Goal: Task Accomplishment & Management: Manage account settings

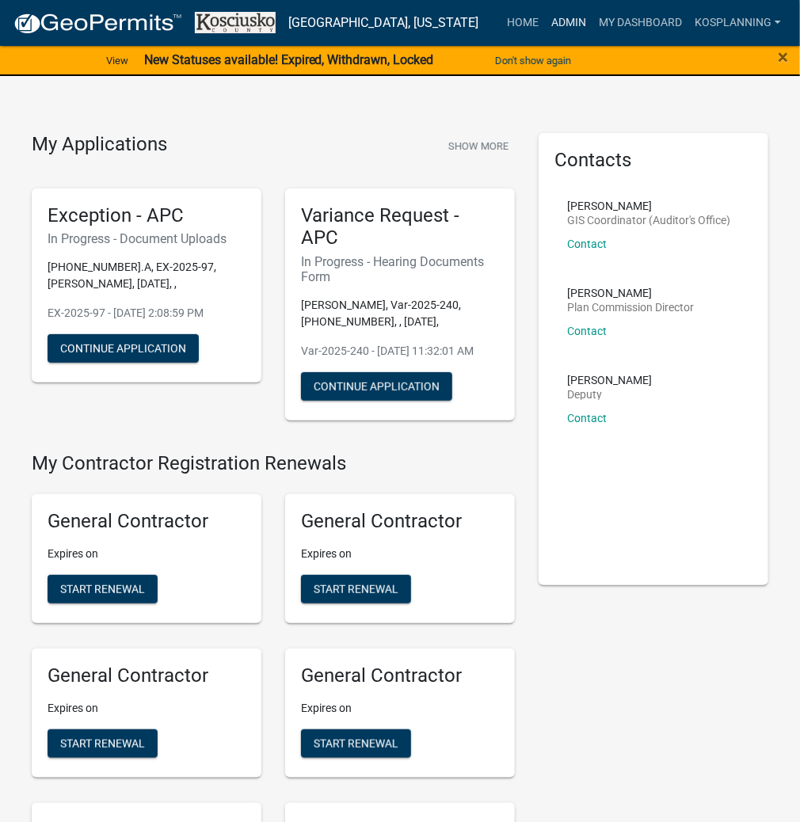
click at [574, 25] on link "Admin" at bounding box center [569, 23] width 48 height 30
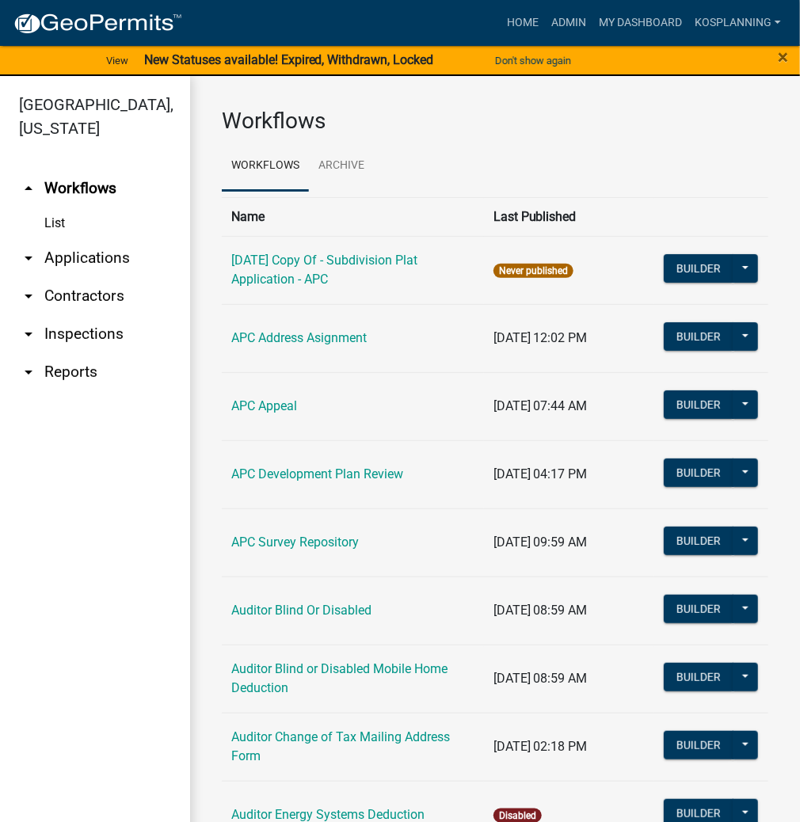
click at [112, 250] on link "arrow_drop_down Applications" at bounding box center [95, 258] width 190 height 38
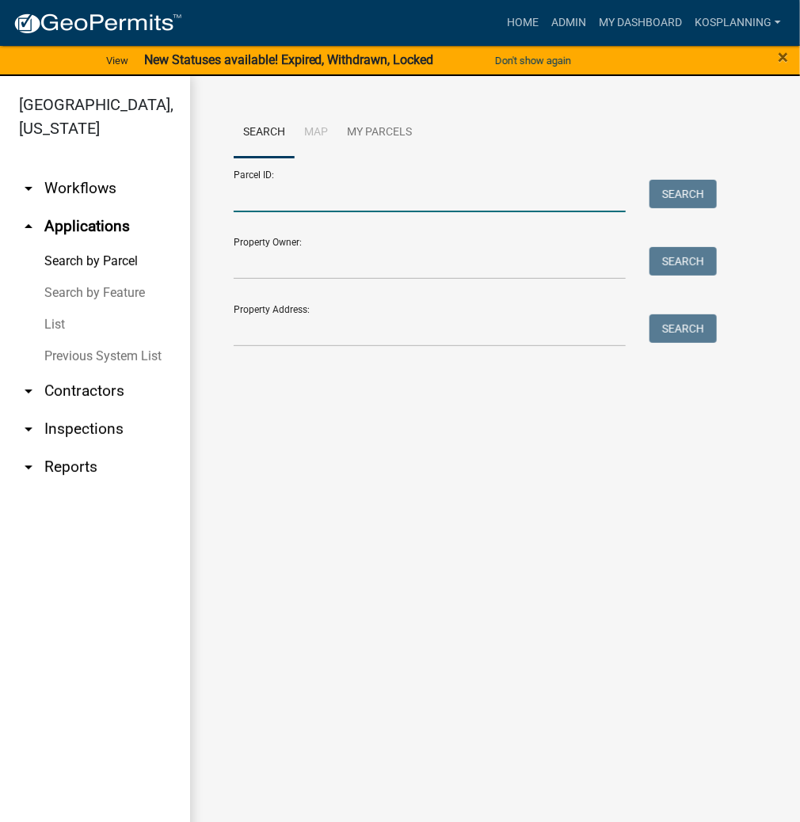
click at [242, 193] on input "Parcel ID:" at bounding box center [430, 196] width 392 height 32
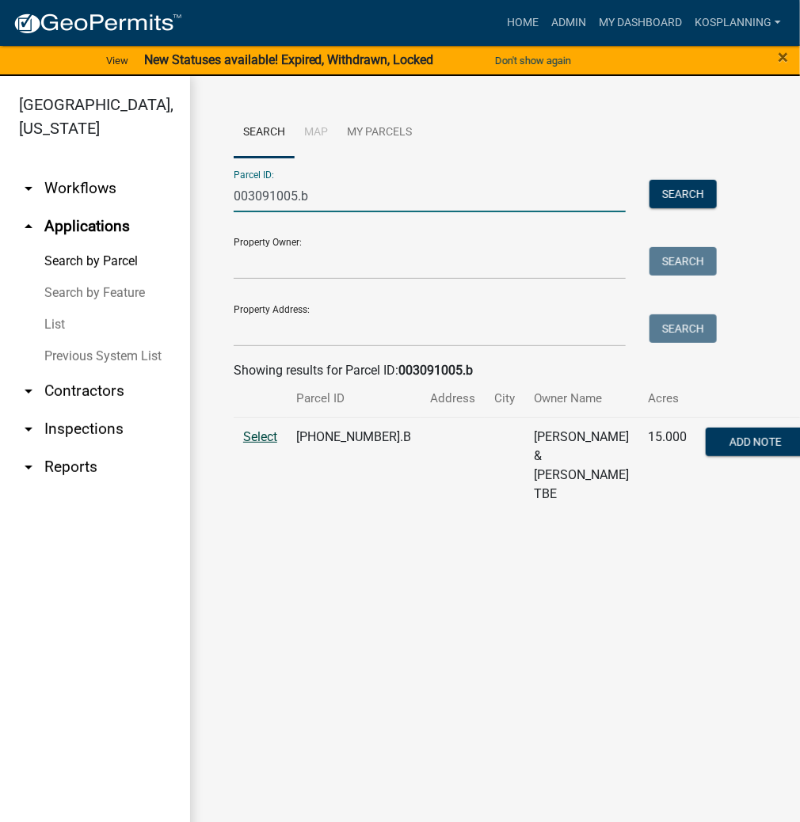
type input "003091005.b"
click at [276, 440] on span "Select" at bounding box center [260, 436] width 34 height 15
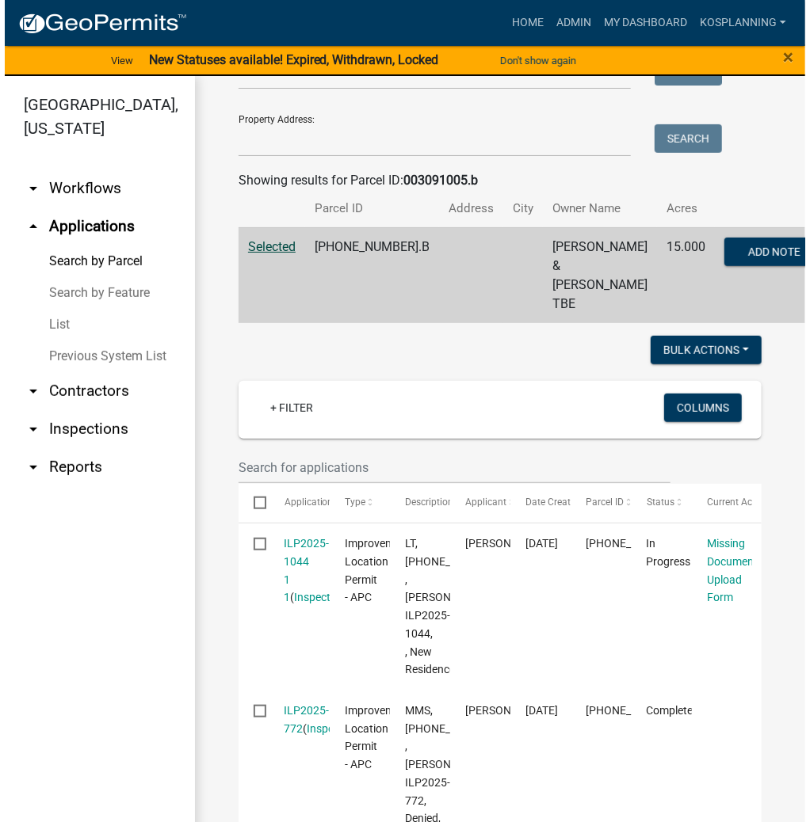
scroll to position [254, 0]
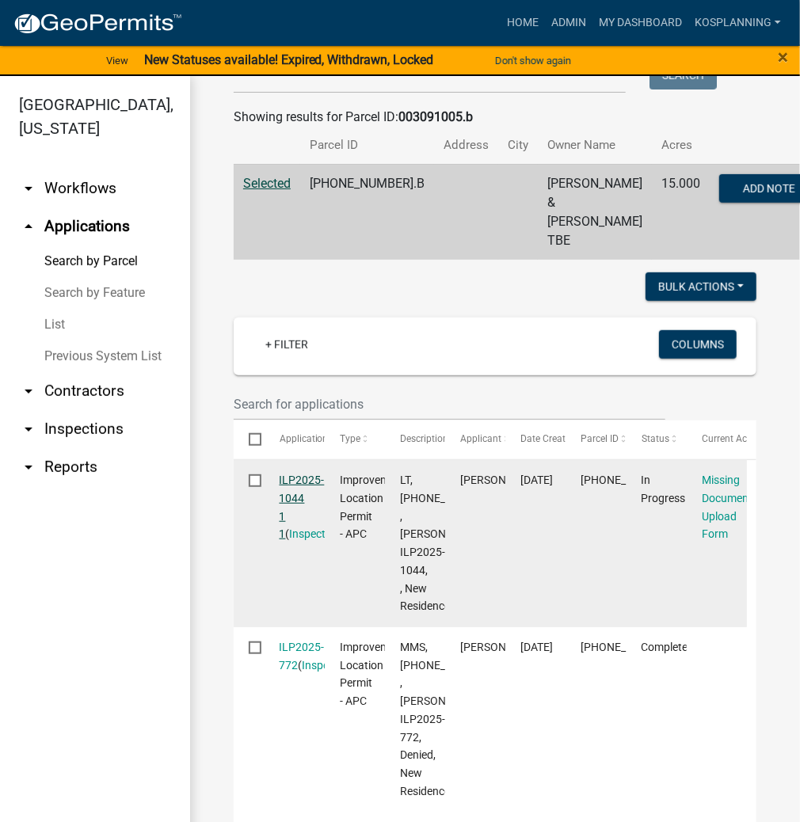
click at [303, 479] on link "ILP2025-1044 1 1" at bounding box center [302, 507] width 45 height 67
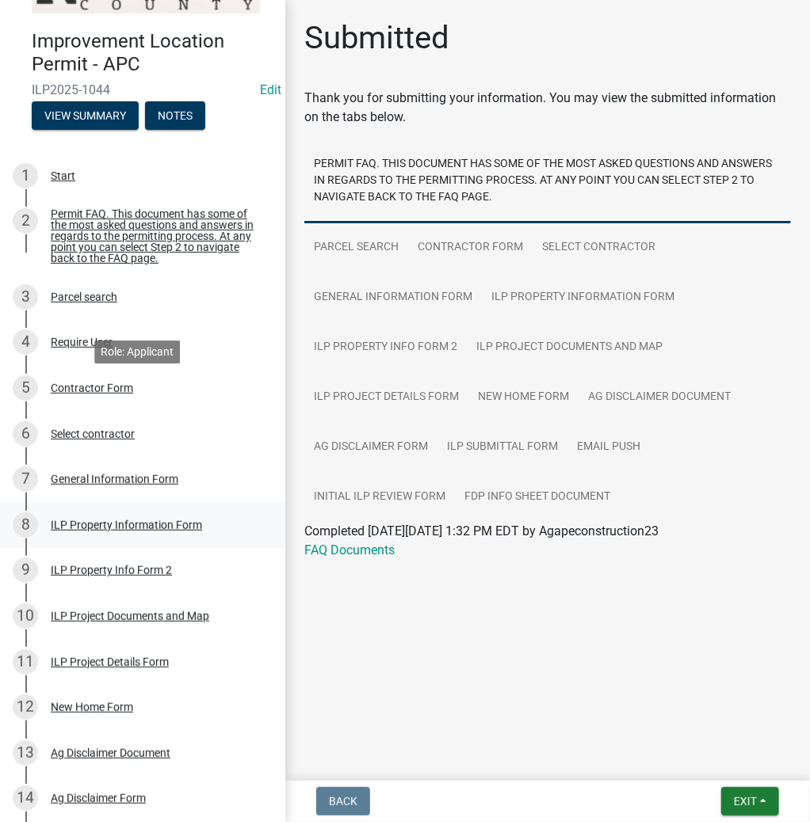
scroll to position [190, 0]
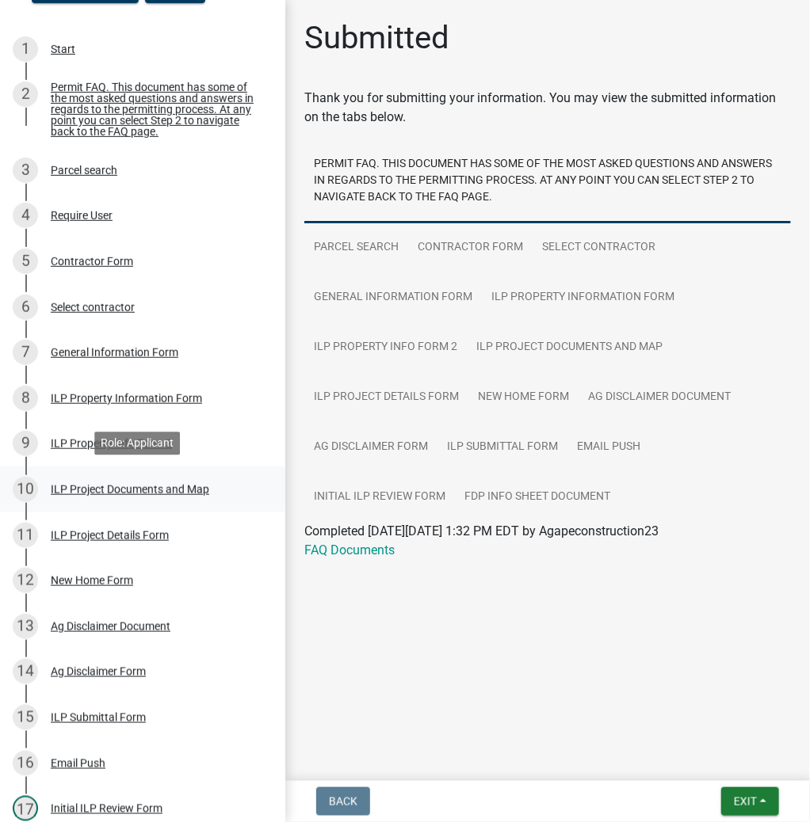
click at [74, 490] on div "ILP Project Documents and Map" at bounding box center [130, 489] width 158 height 11
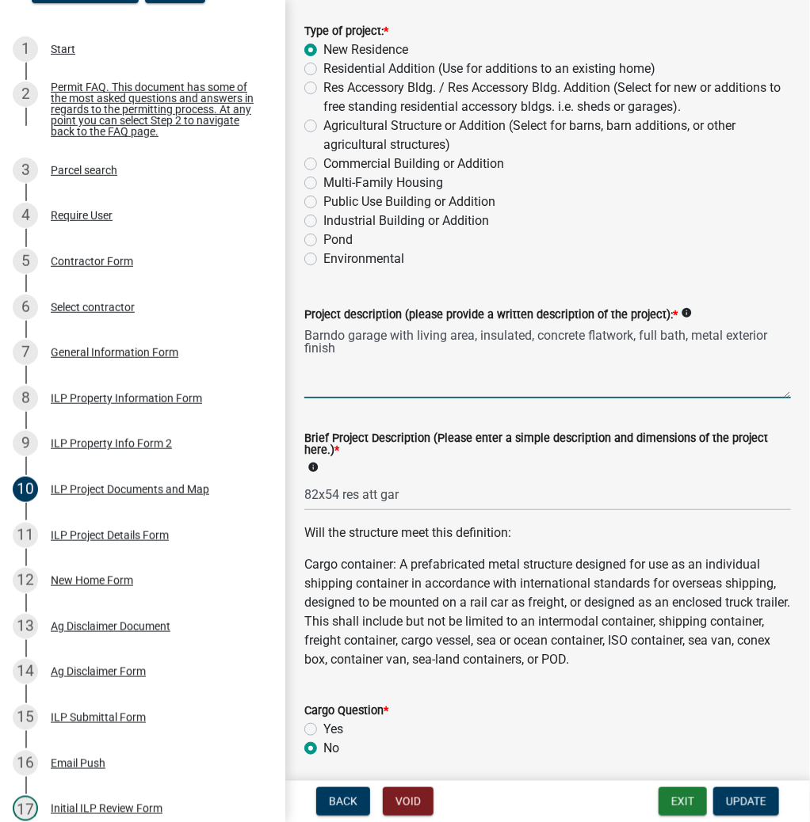
click at [311, 333] on textarea "Barndo garage with living area, insulated, concrete flatwork, full bath, metal …" at bounding box center [547, 361] width 486 height 74
click at [345, 333] on textarea "Barndo garage with living area, insulated, concrete flatwork, full bath, metal …" at bounding box center [547, 361] width 486 height 74
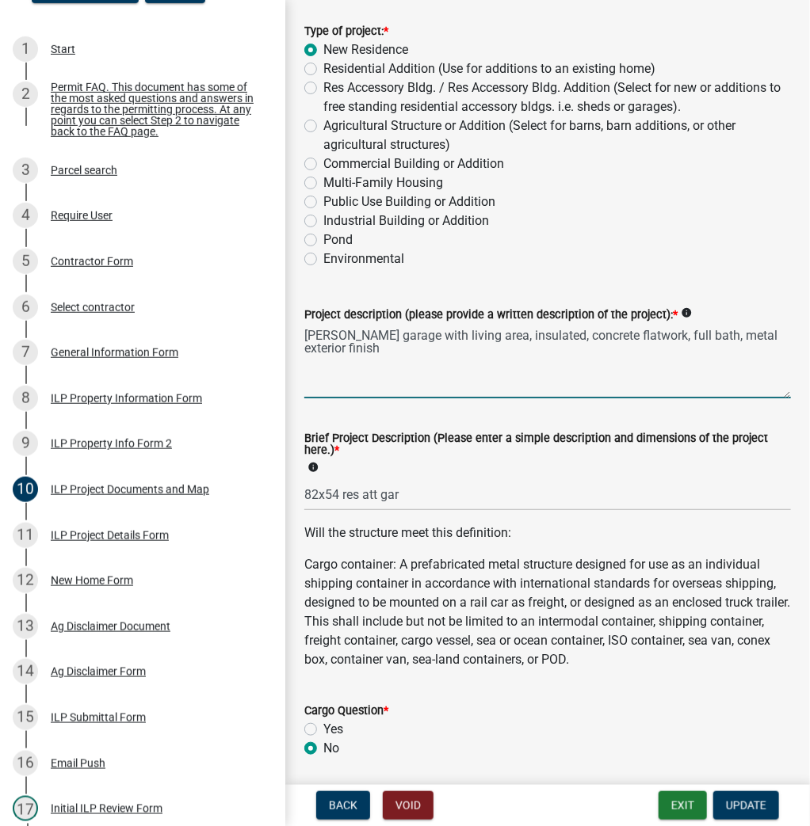
click at [338, 334] on textarea "[PERSON_NAME] garage with living area, insulated, concrete flatwork, full bath,…" at bounding box center [547, 361] width 486 height 74
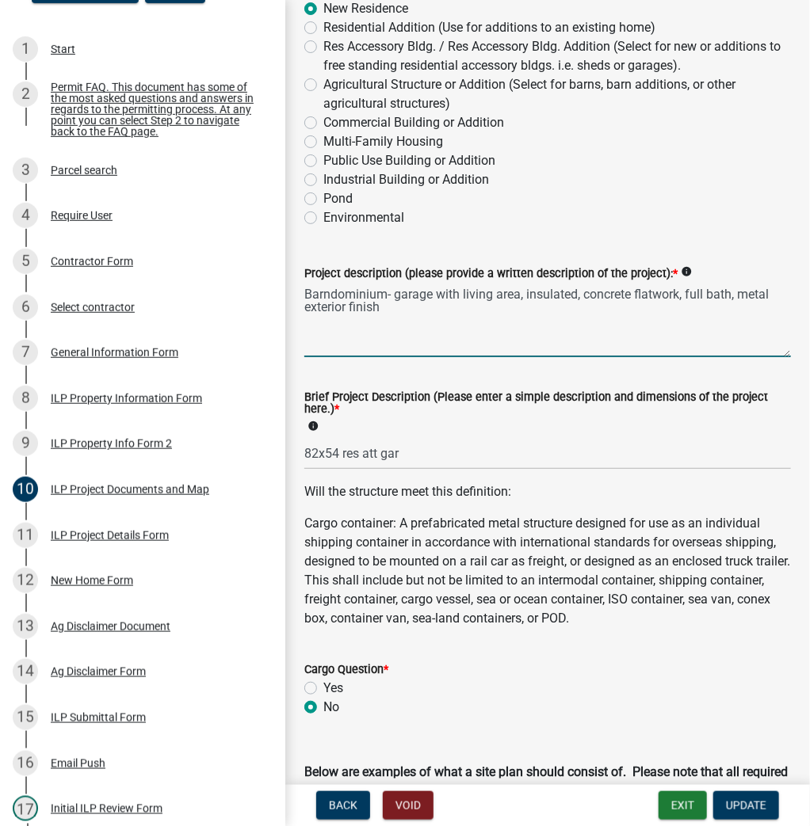
scroll to position [254, 0]
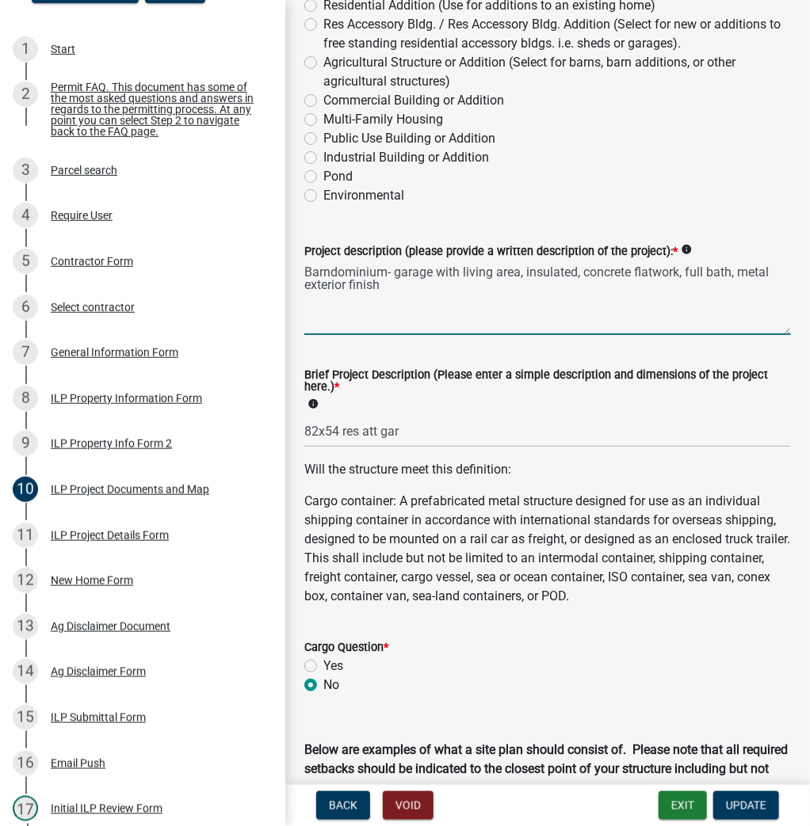
click at [523, 270] on textarea "Barndominium- garage with living area, insulated, concrete flatwork, full bath,…" at bounding box center [547, 298] width 486 height 74
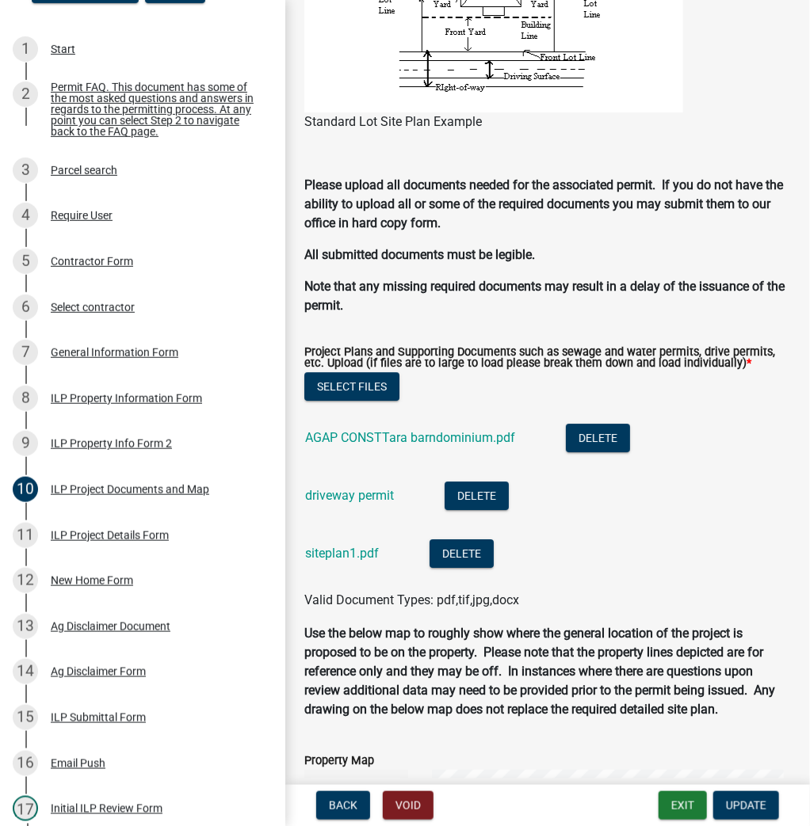
scroll to position [1521, 0]
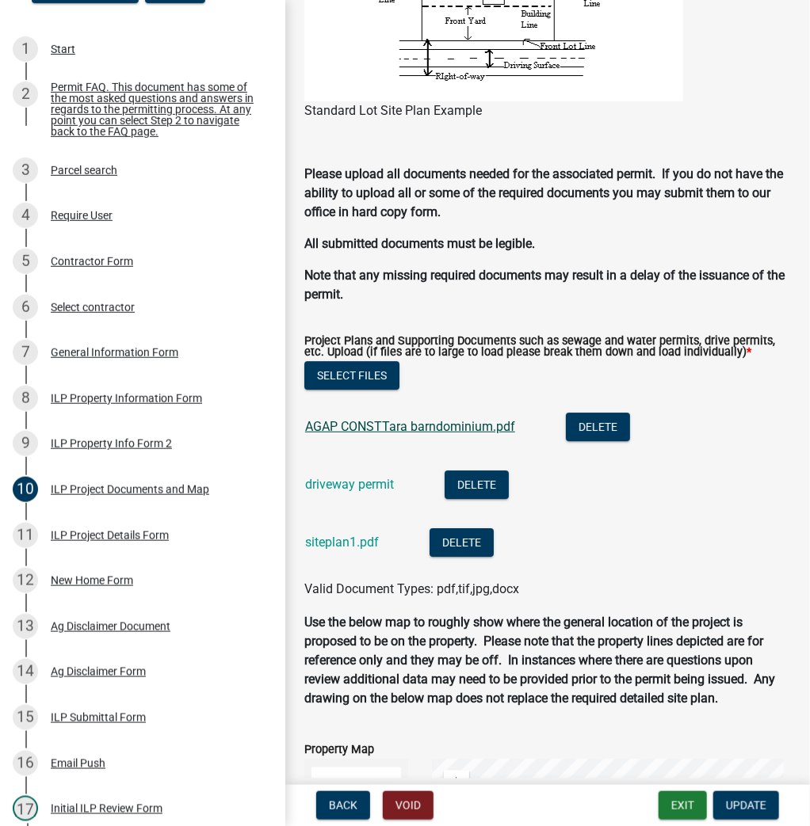
type textarea "Barndominium- garage with living area, full bath, metal exterior finish"
click at [378, 433] on link "AGAP CONSTTara barndominium.pdf" at bounding box center [410, 426] width 210 height 15
click at [335, 485] on link "driveway permit" at bounding box center [349, 484] width 89 height 15
click at [330, 543] on link "siteplan1.pdf" at bounding box center [342, 542] width 74 height 15
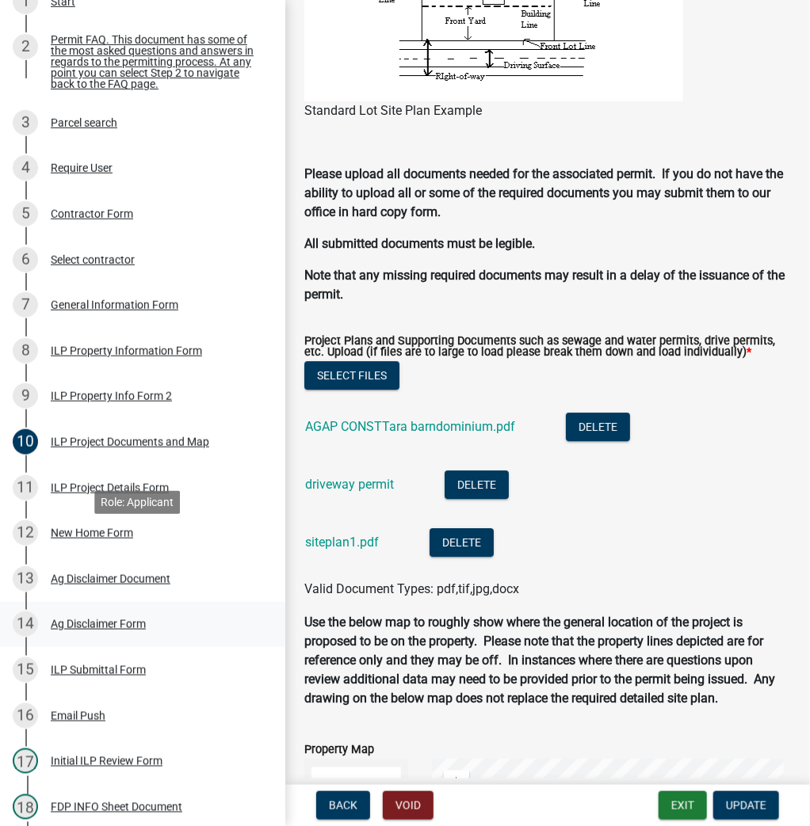
scroll to position [317, 0]
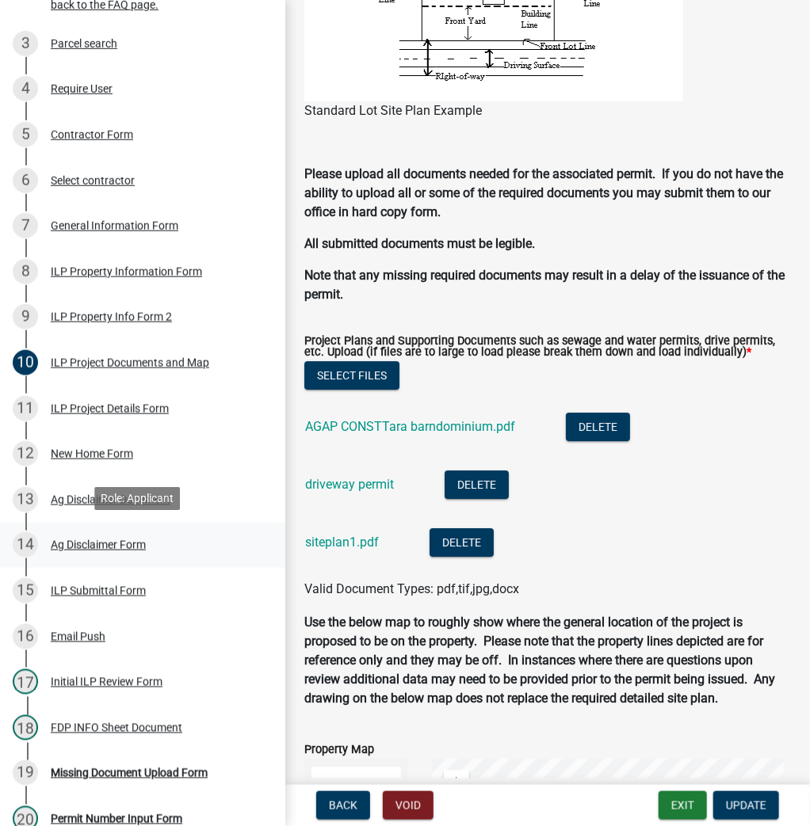
click at [85, 546] on div "Ag Disclaimer Form" at bounding box center [98, 545] width 95 height 11
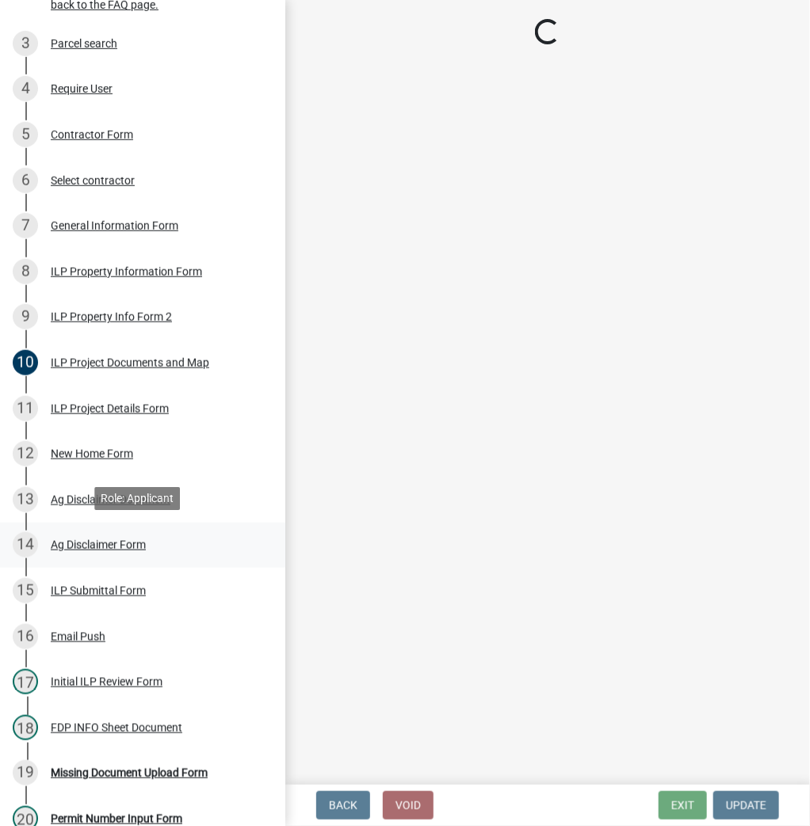
scroll to position [0, 0]
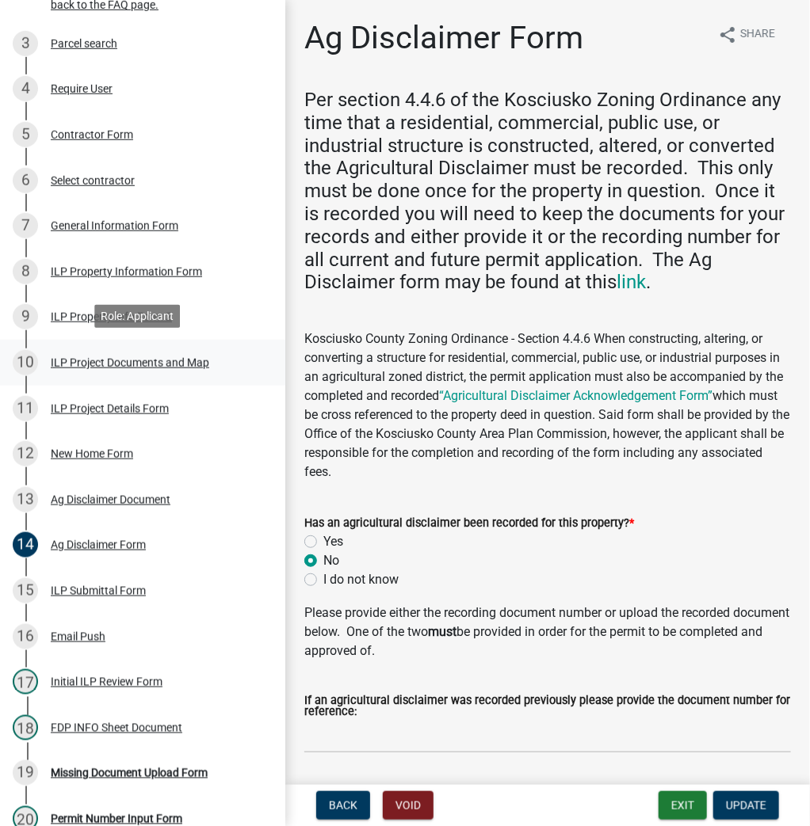
click at [97, 357] on div "ILP Project Documents and Map" at bounding box center [130, 362] width 158 height 11
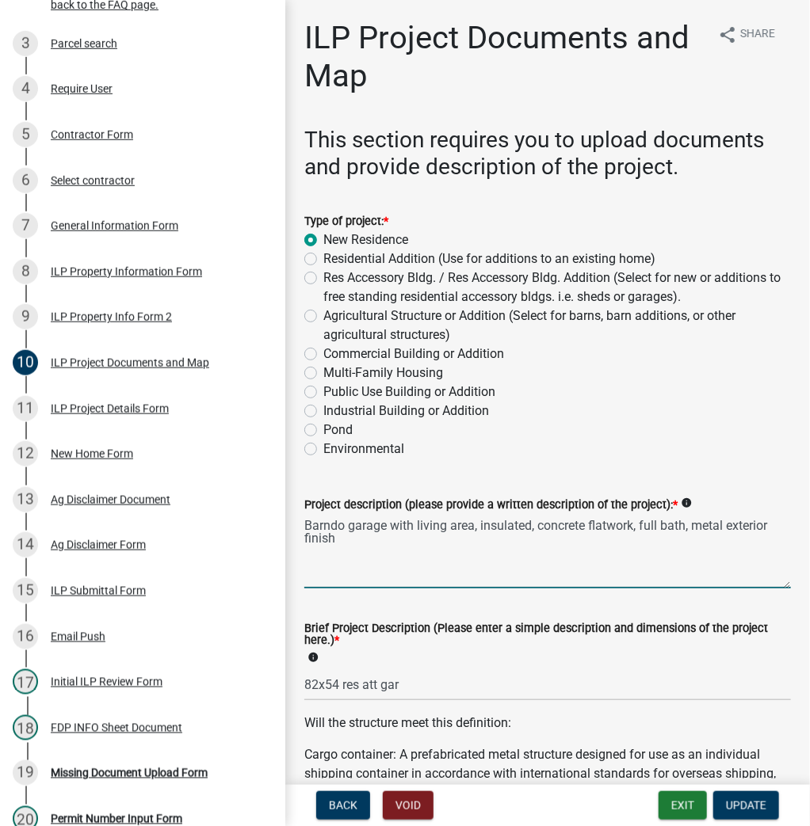
click at [345, 523] on textarea "Barndo garage with living area, insulated, concrete flatwork, full bath, metal …" at bounding box center [547, 551] width 486 height 74
click at [305, 522] on textarea "Barndominium garage with living area, insulated, concrete flatwork, full bath, …" at bounding box center [547, 551] width 486 height 74
click at [519, 526] on textarea "Barndominium garage with living area, insulated, concrete flatwork, full bath, …" at bounding box center [547, 551] width 486 height 74
type textarea "Barndominium garage with living area, full bath, metal exterior finish"
click at [740, 805] on span "Update" at bounding box center [746, 805] width 40 height 13
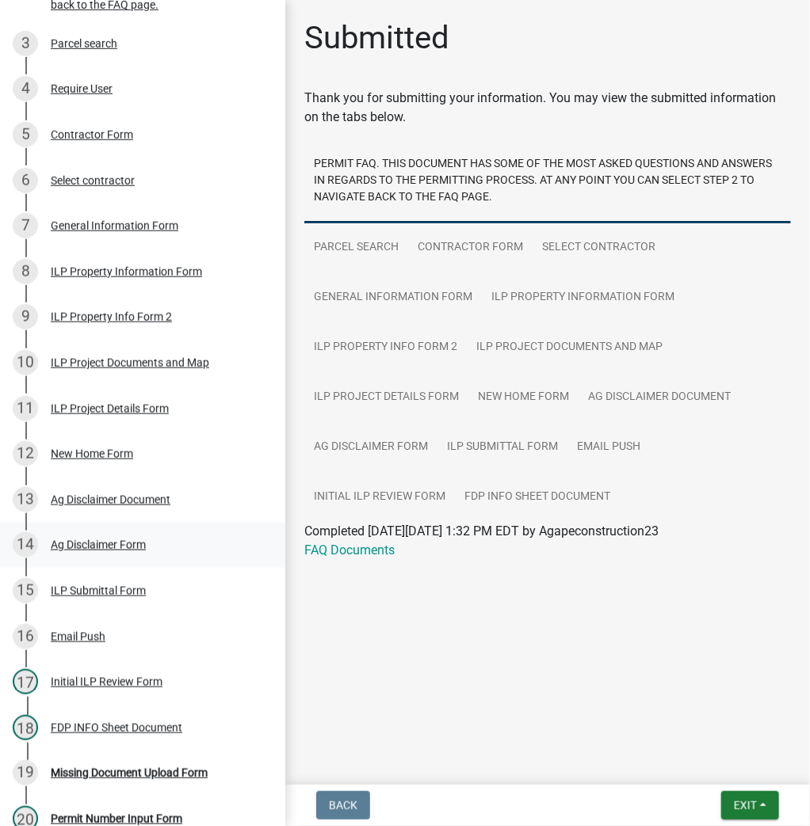
click at [112, 540] on div "Ag Disclaimer Form" at bounding box center [98, 545] width 95 height 11
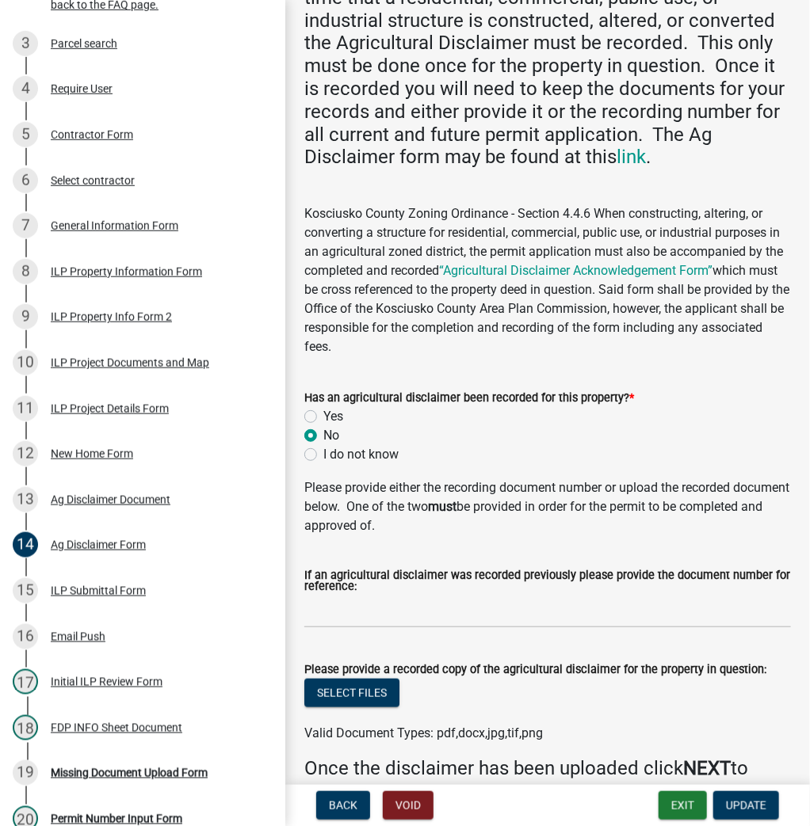
scroll to position [127, 0]
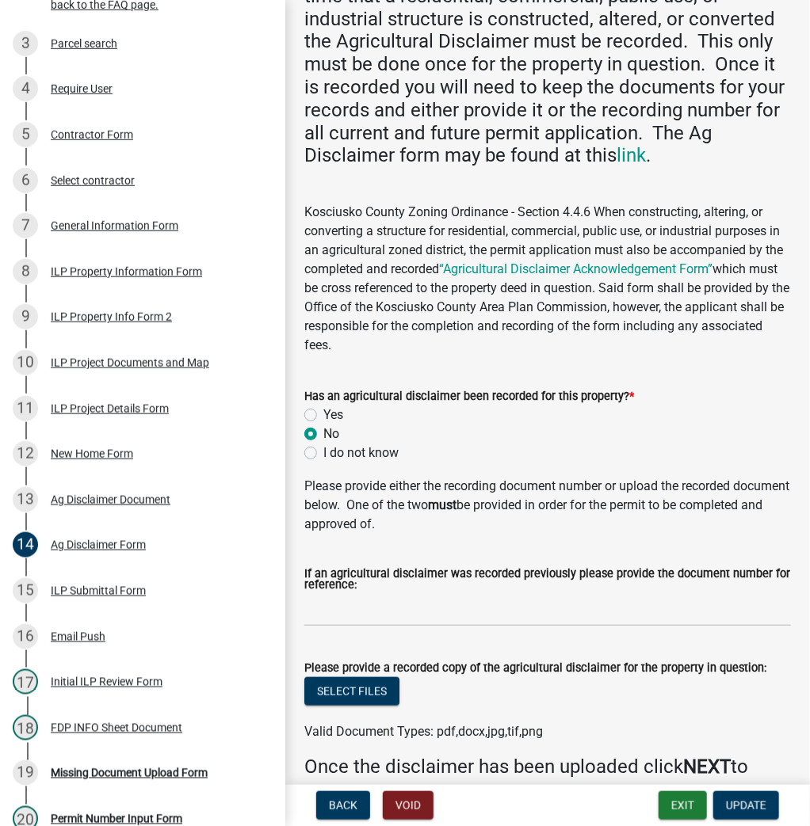
click at [323, 410] on label "Yes" at bounding box center [333, 415] width 20 height 19
click at [323, 410] on input "Yes" at bounding box center [328, 411] width 10 height 10
radio input "true"
click at [370, 691] on button "Select files" at bounding box center [351, 691] width 95 height 29
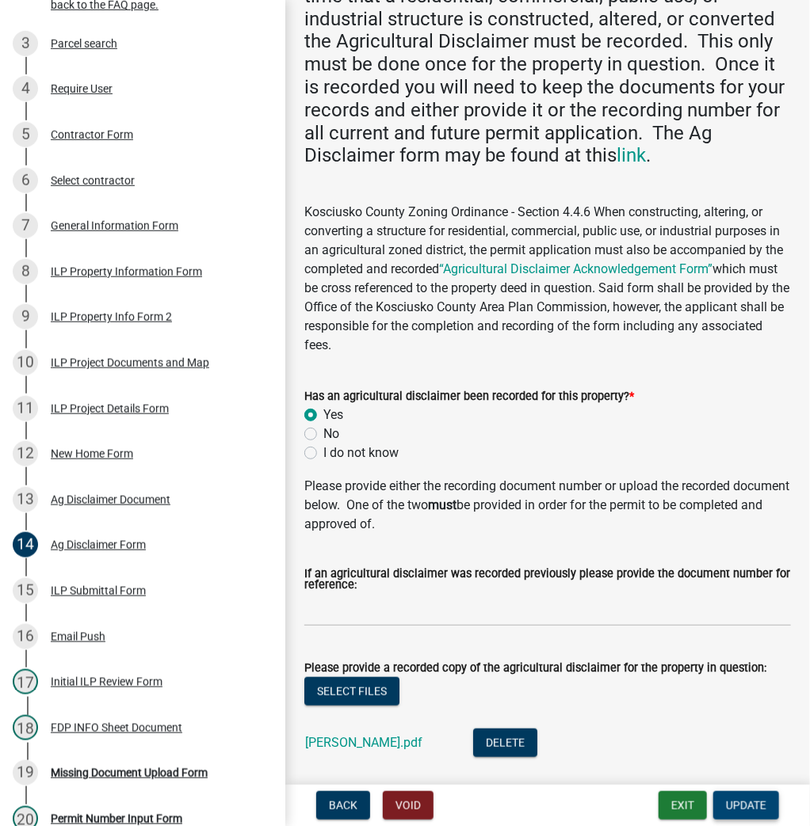
click at [742, 807] on span "Update" at bounding box center [746, 805] width 40 height 13
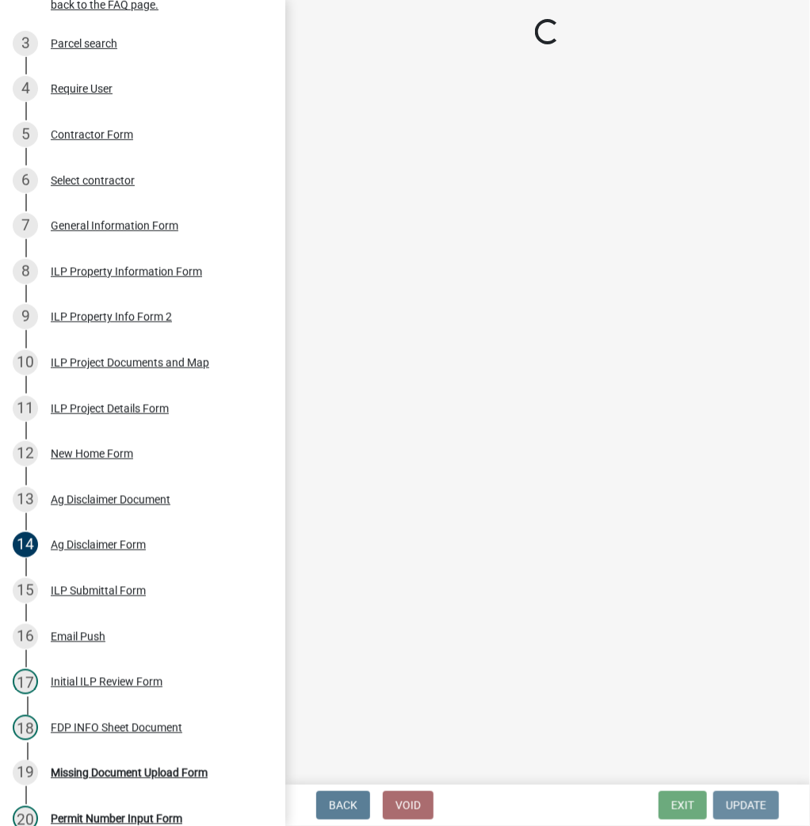
scroll to position [0, 0]
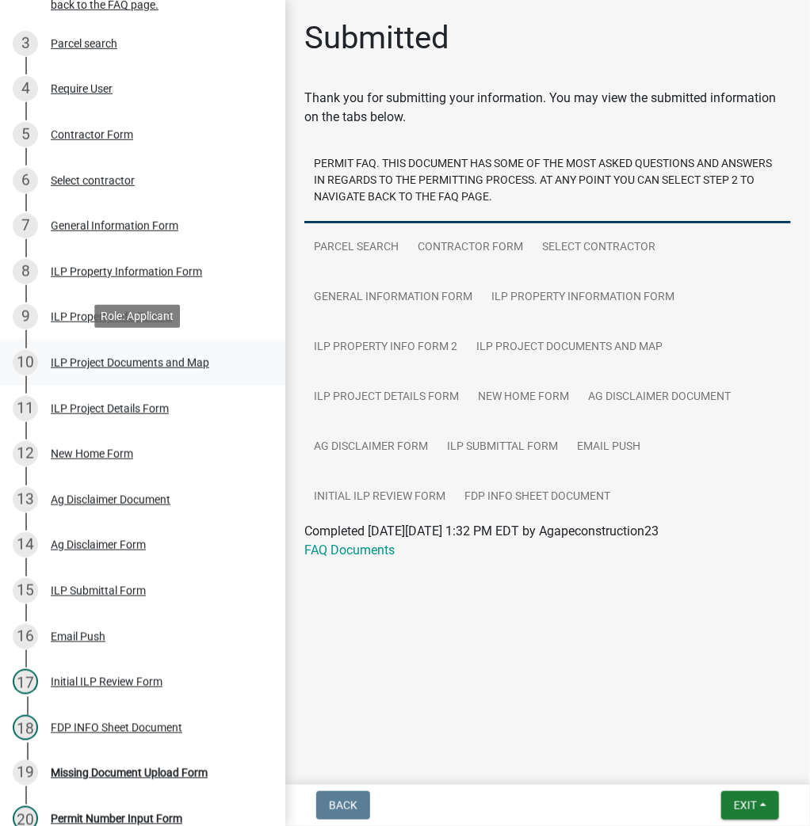
drag, startPoint x: 105, startPoint y: 364, endPoint x: 124, endPoint y: 372, distance: 19.9
click at [106, 364] on div "ILP Project Documents and Map" at bounding box center [130, 362] width 158 height 11
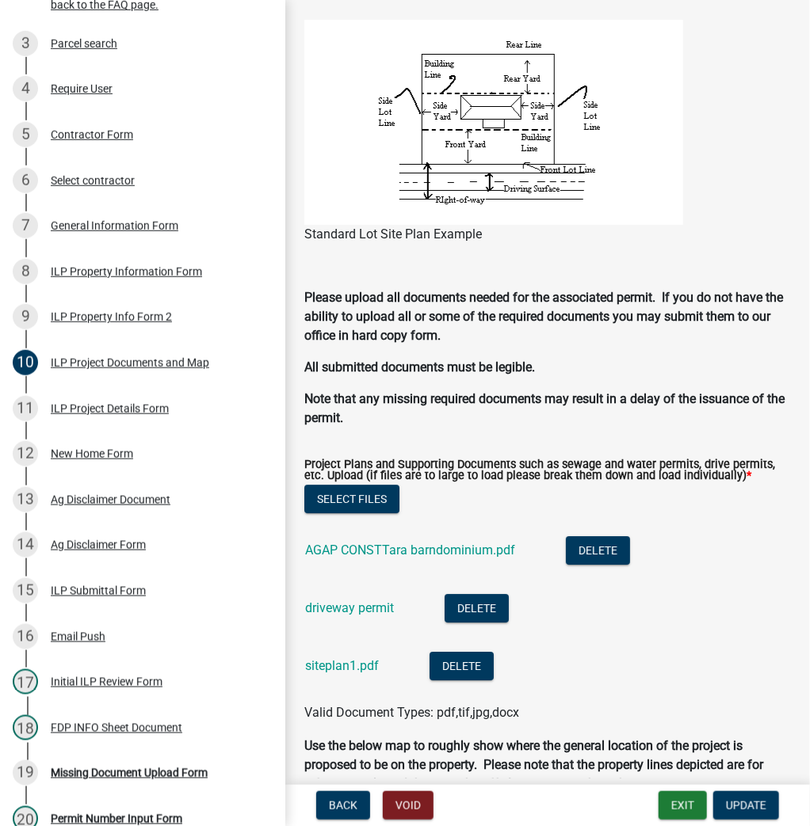
scroll to position [1521, 0]
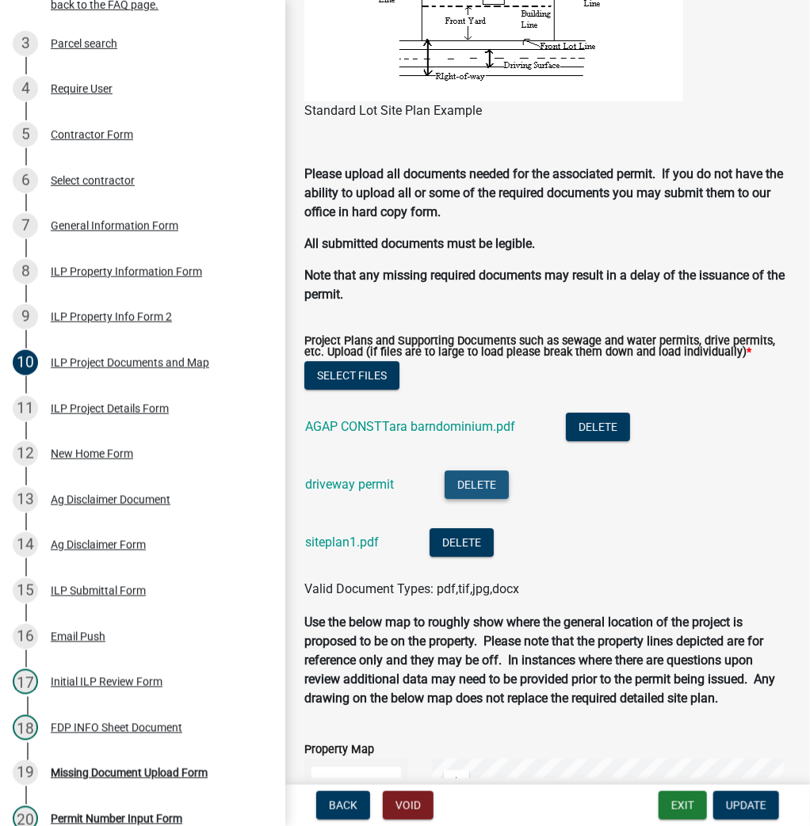
click at [475, 485] on button "Delete" at bounding box center [476, 485] width 64 height 29
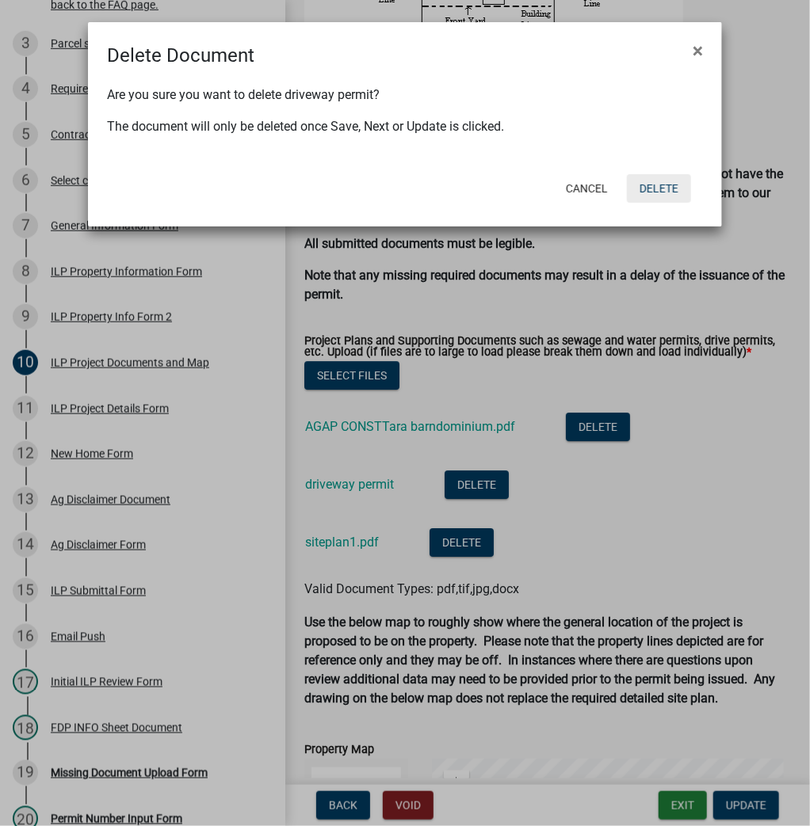
click at [672, 190] on button "Delete" at bounding box center [659, 188] width 64 height 29
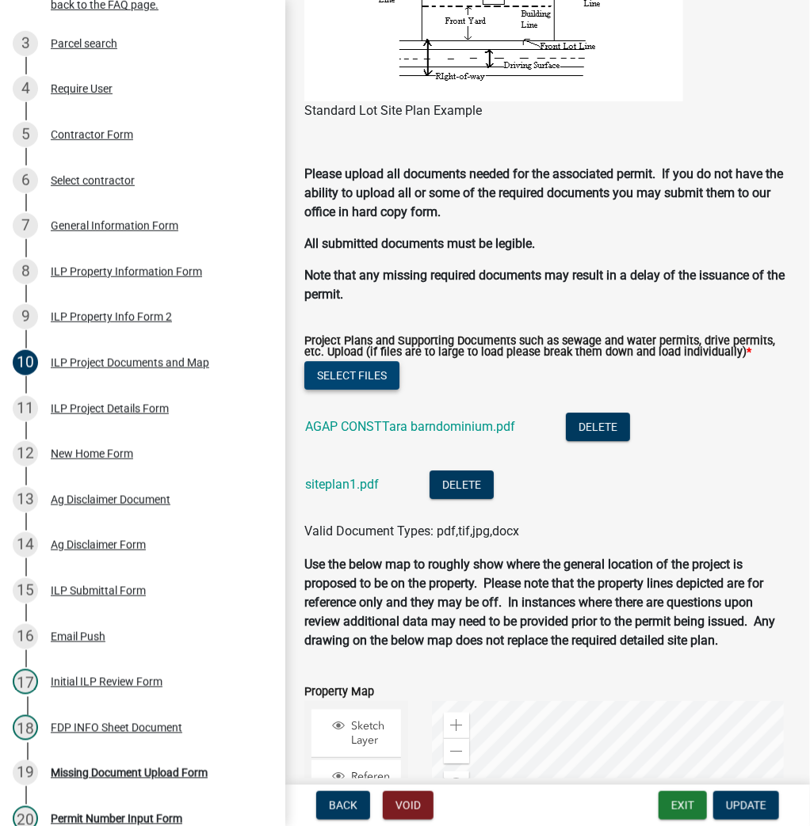
click at [389, 368] on button "Select files" at bounding box center [351, 375] width 95 height 29
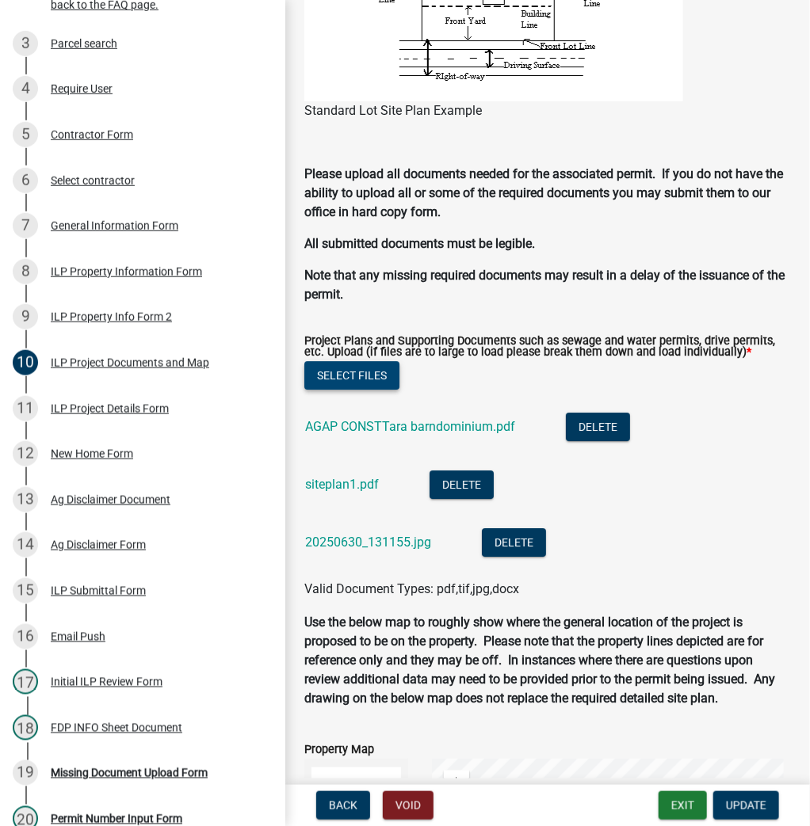
click at [382, 379] on button "Select files" at bounding box center [351, 375] width 95 height 29
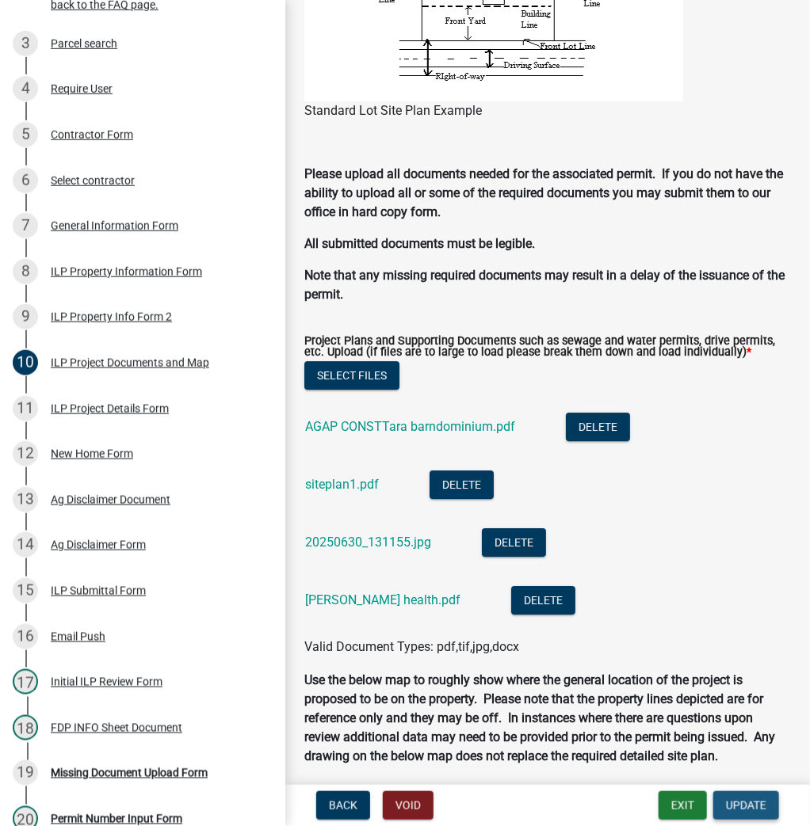
click at [736, 807] on span "Update" at bounding box center [746, 805] width 40 height 13
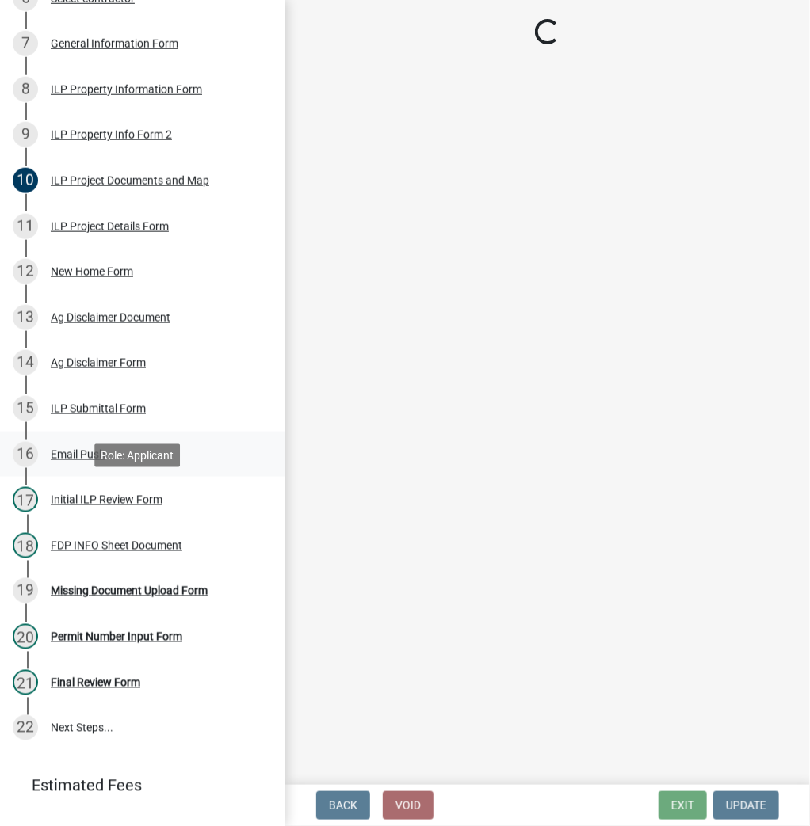
scroll to position [507, 0]
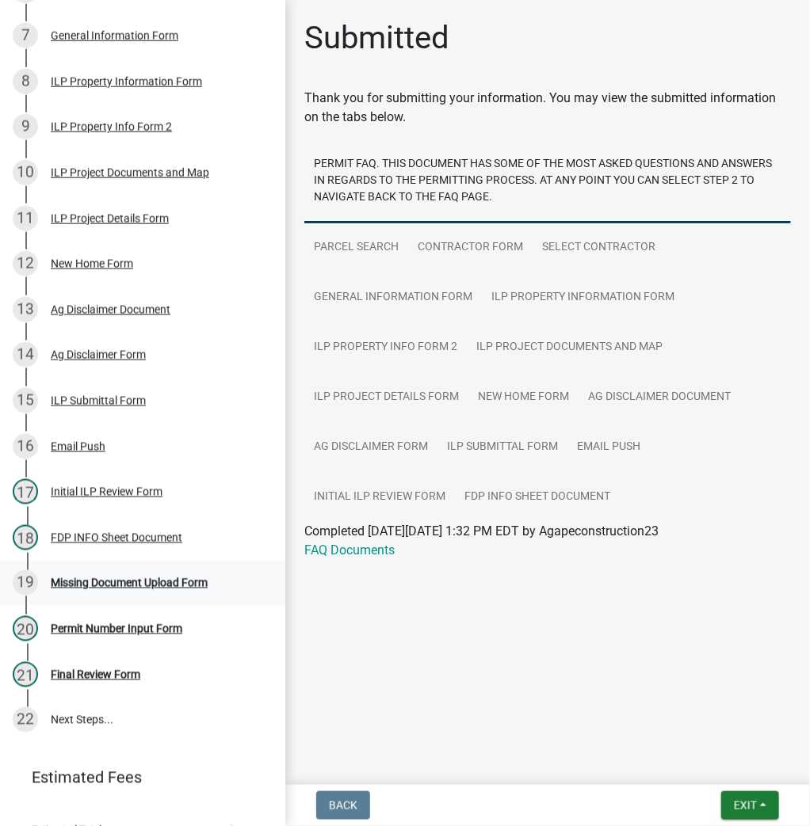
click at [95, 573] on div "19 Missing Document Upload Form" at bounding box center [136, 582] width 247 height 25
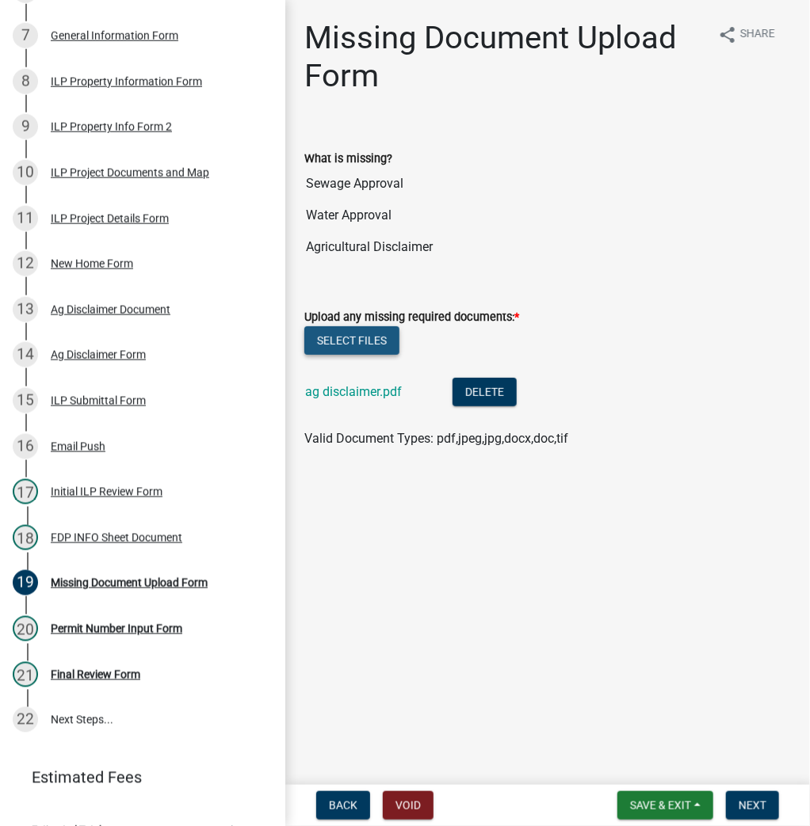
click at [363, 340] on button "Select files" at bounding box center [351, 340] width 95 height 29
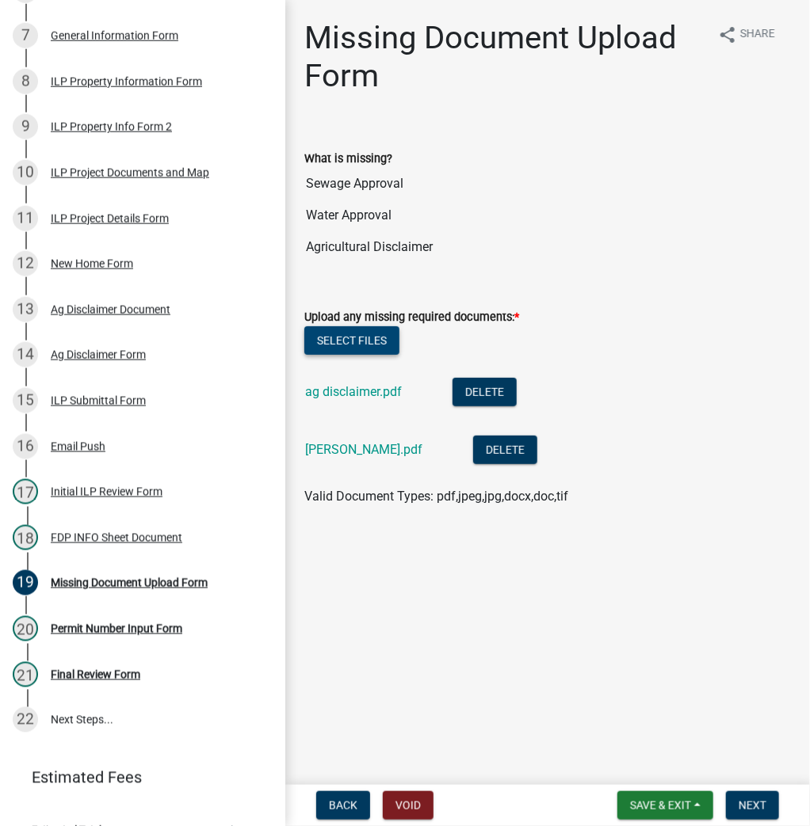
click at [368, 349] on button "Select files" at bounding box center [351, 340] width 95 height 29
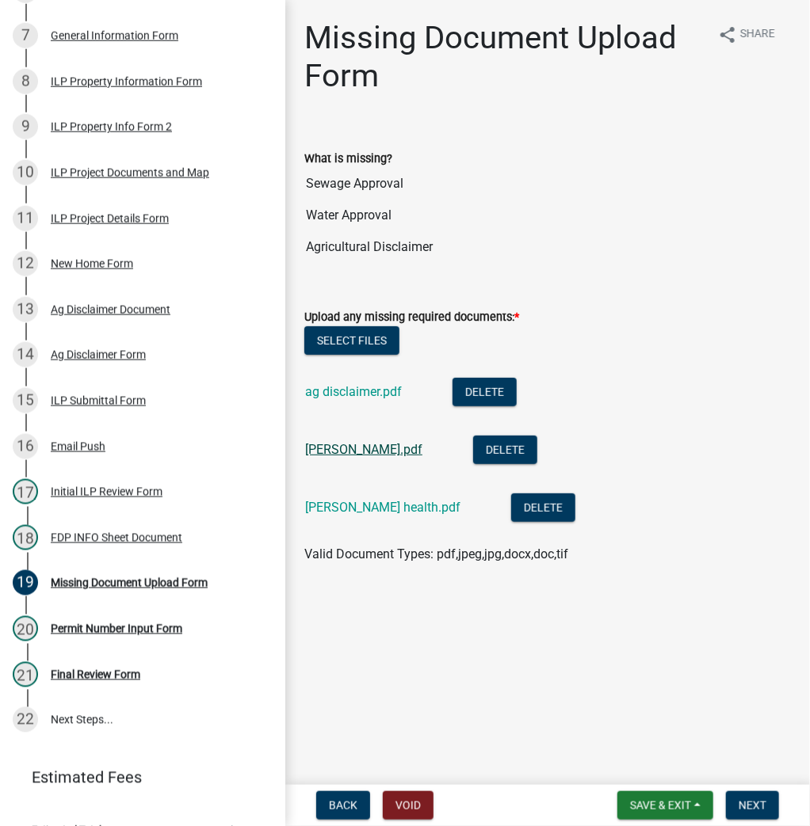
click at [368, 445] on link "[PERSON_NAME].pdf" at bounding box center [363, 449] width 117 height 15
click at [364, 386] on link "ag disclaimer.pdf" at bounding box center [353, 391] width 97 height 15
click at [481, 390] on button "Delete" at bounding box center [484, 392] width 64 height 29
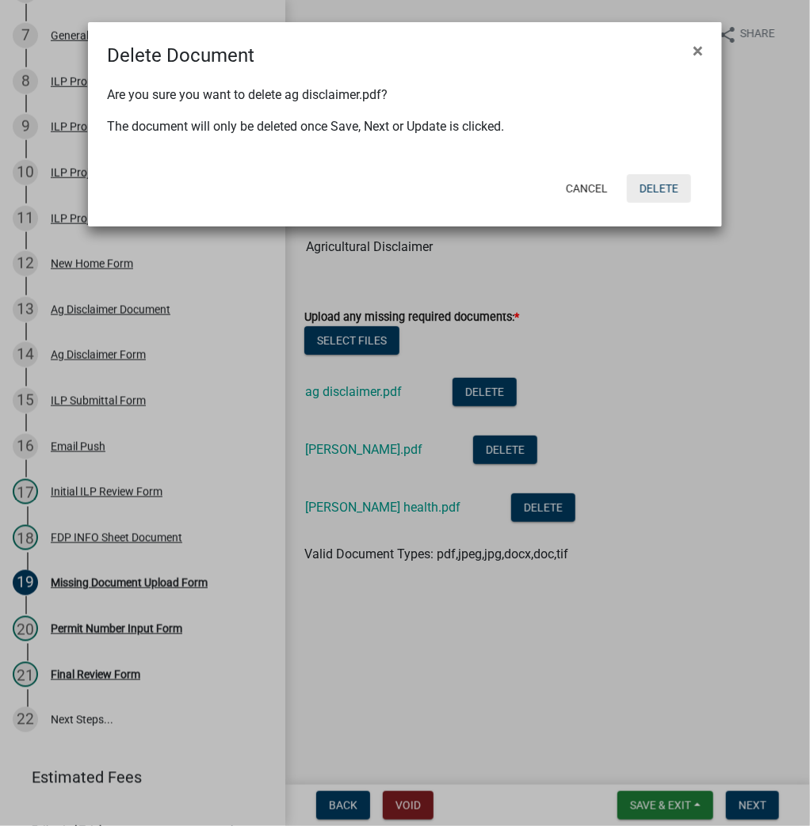
click at [646, 184] on button "Delete" at bounding box center [659, 188] width 64 height 29
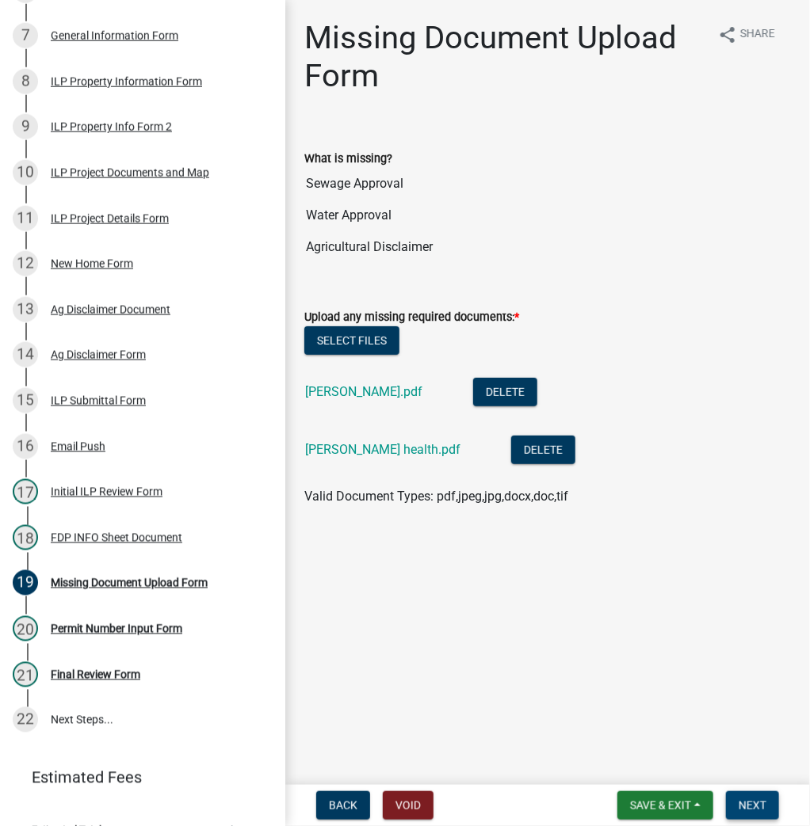
click at [745, 808] on span "Next" at bounding box center [752, 805] width 28 height 13
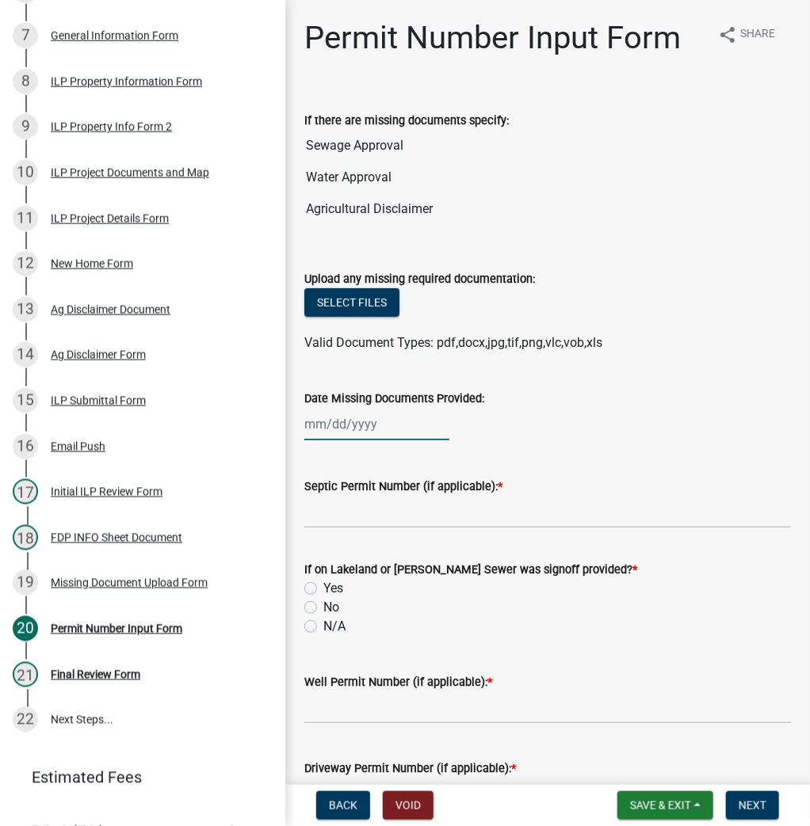
click at [352, 425] on div at bounding box center [376, 424] width 145 height 32
select select "8"
select select "2025"
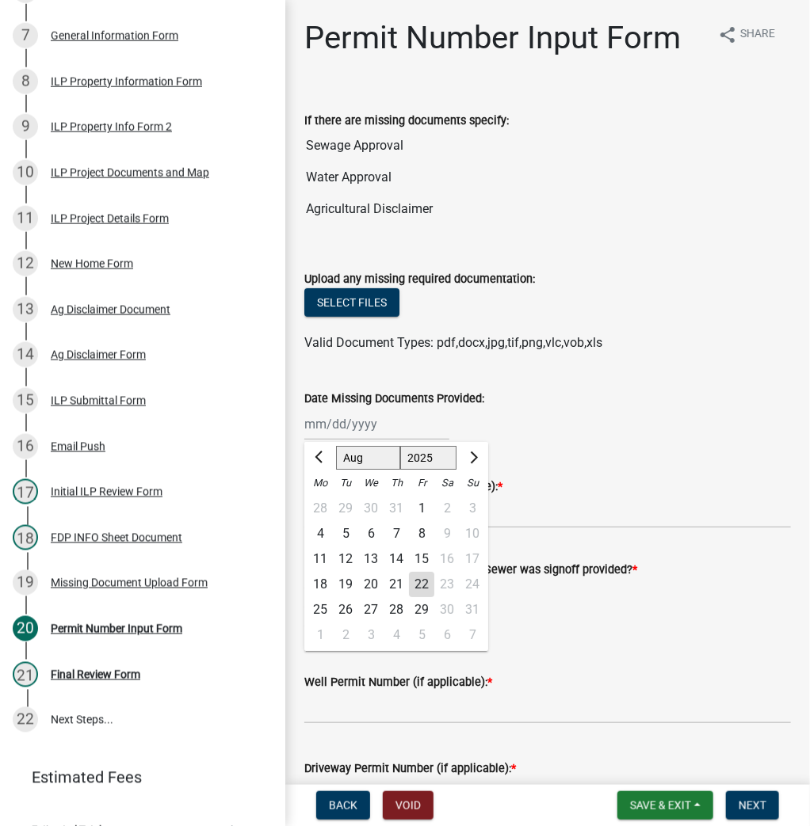
click at [415, 582] on div "22" at bounding box center [421, 584] width 25 height 25
type input "[DATE]"
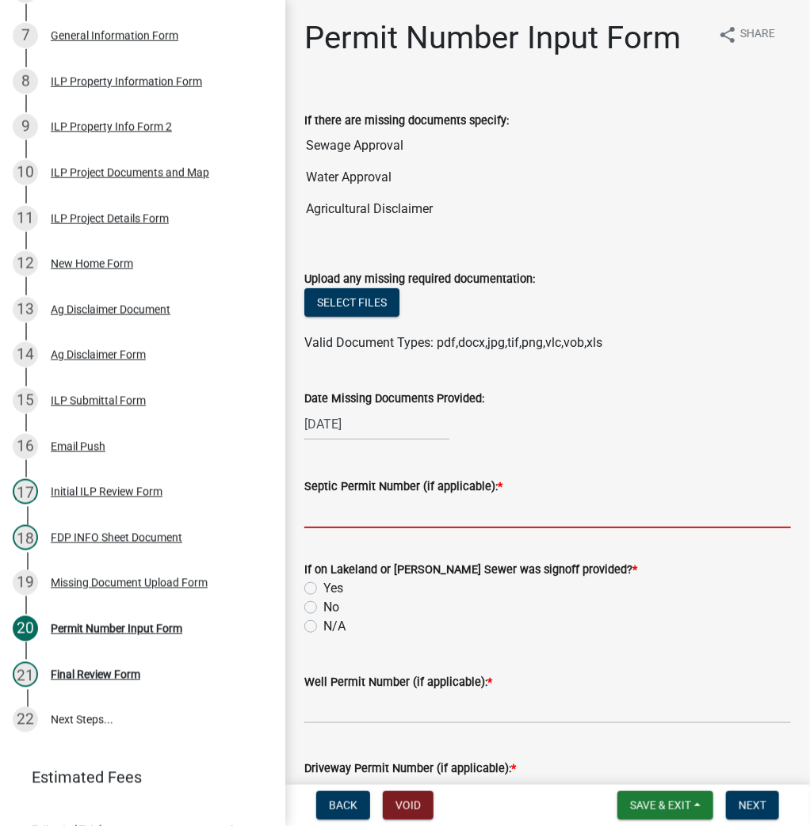
click at [337, 507] on input "Septic Permit Number (if applicable): *" at bounding box center [547, 512] width 486 height 32
type input "21272"
click at [323, 610] on label "No" at bounding box center [331, 607] width 16 height 19
click at [323, 608] on input "No" at bounding box center [328, 603] width 10 height 10
radio input "true"
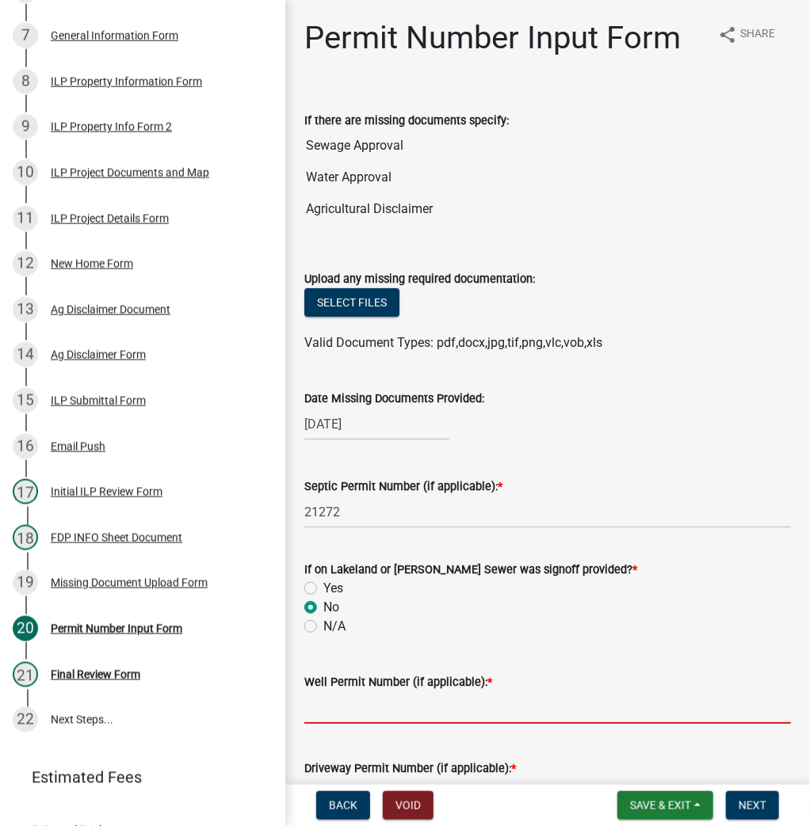
click at [319, 705] on input "Well Permit Number (if applicable): *" at bounding box center [547, 708] width 486 height 32
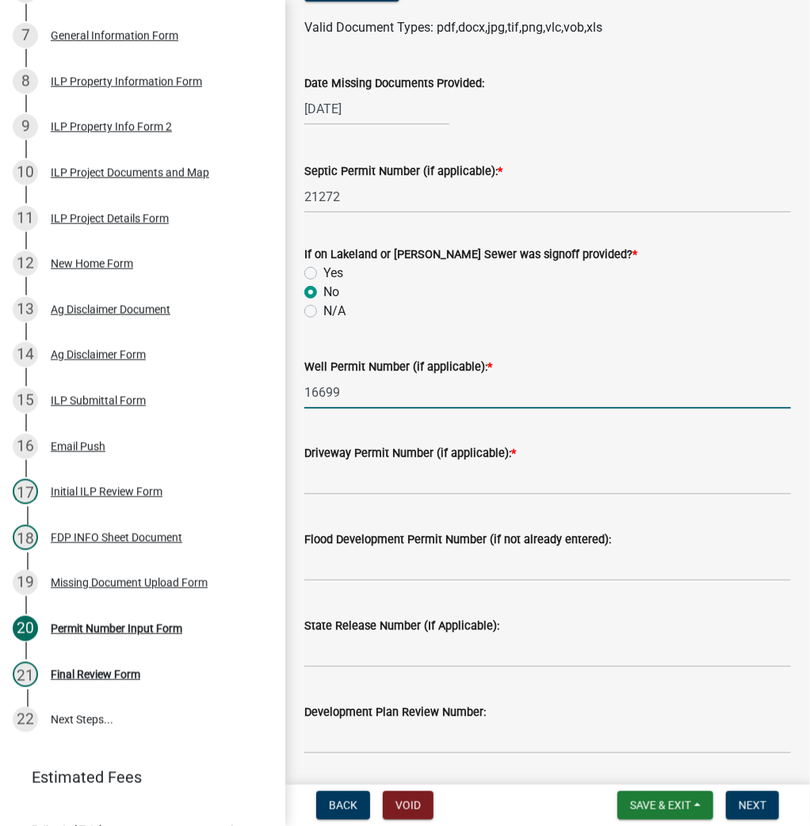
scroll to position [317, 0]
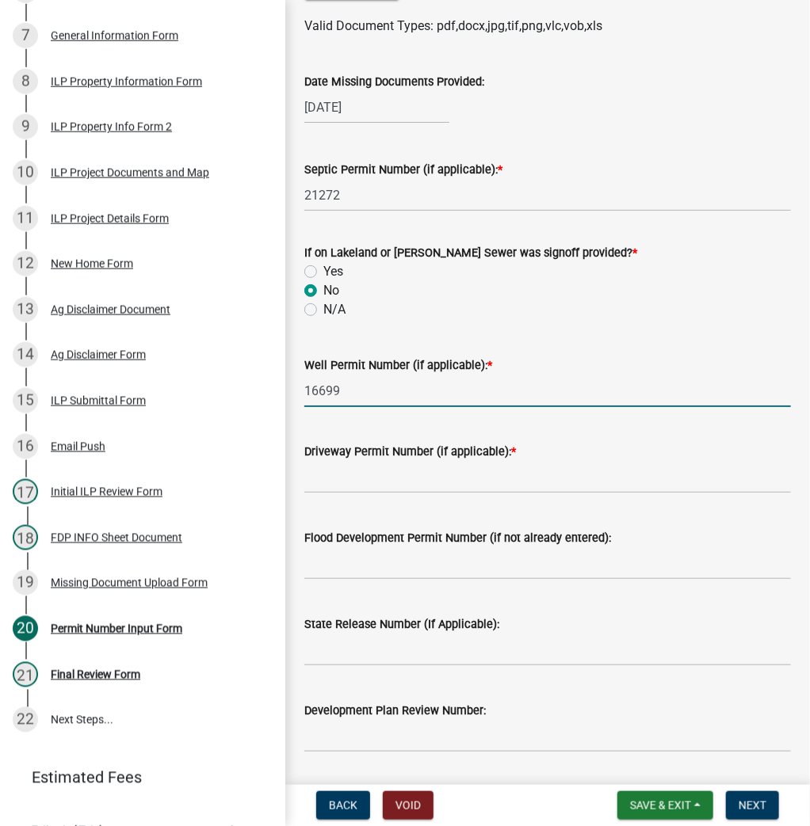
type input "16699"
click at [338, 482] on input "Driveway Permit Number (if applicable): *" at bounding box center [547, 477] width 486 height 32
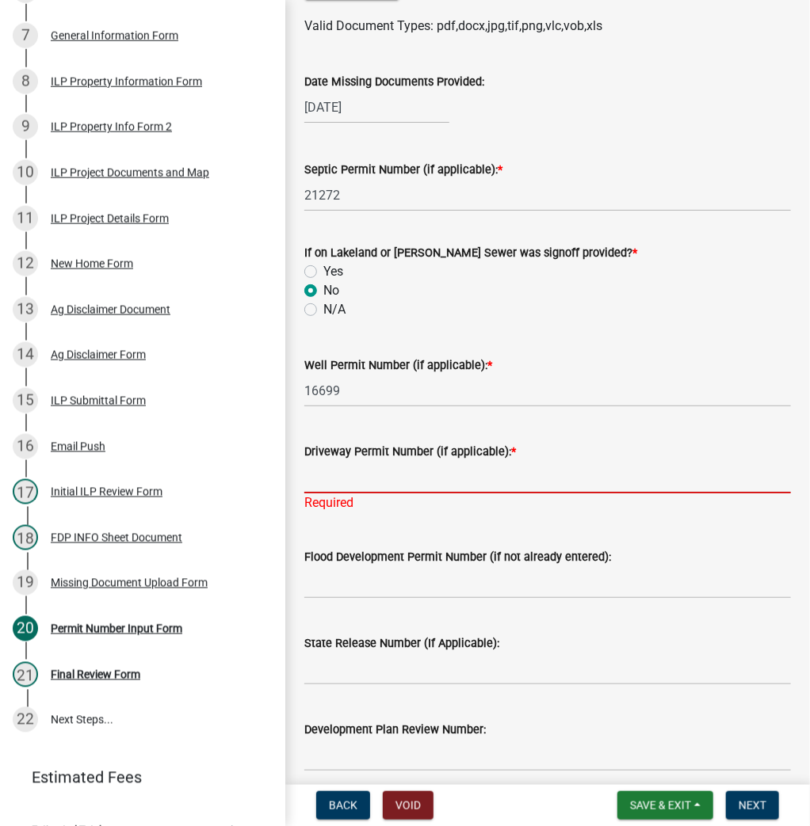
click at [341, 485] on input "Driveway Permit Number (if applicable): *" at bounding box center [547, 477] width 486 height 32
type input "7-2025"
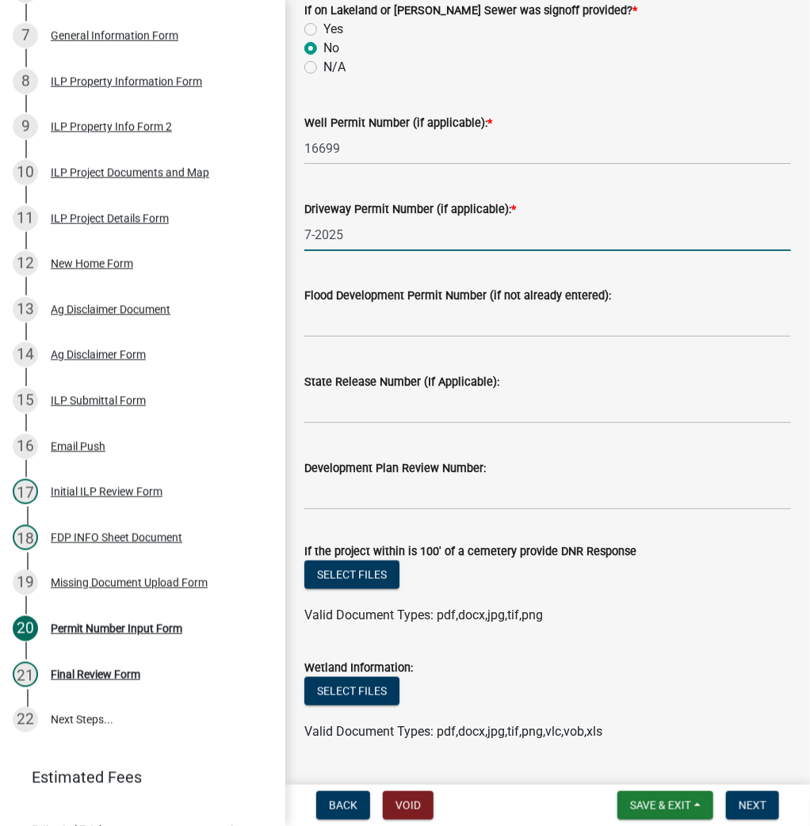
scroll to position [570, 0]
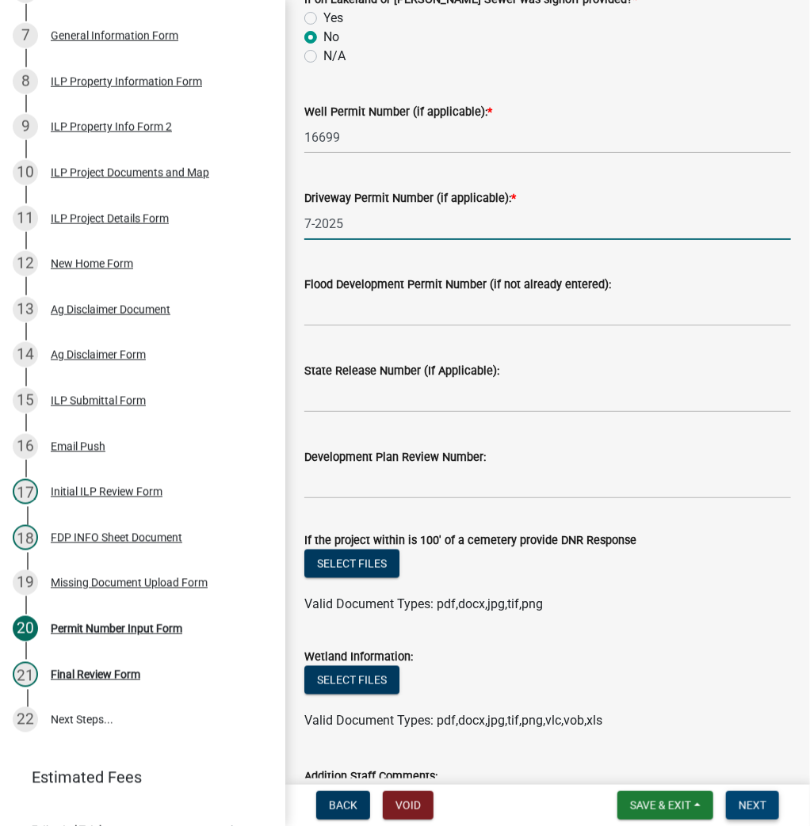
click at [743, 795] on button "Next" at bounding box center [752, 805] width 53 height 29
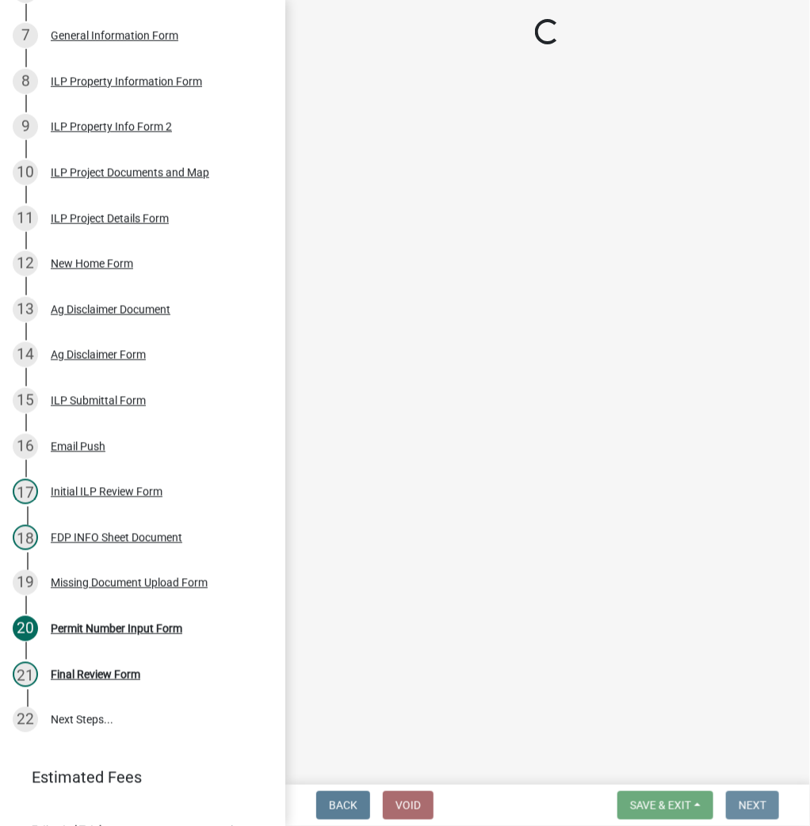
scroll to position [0, 0]
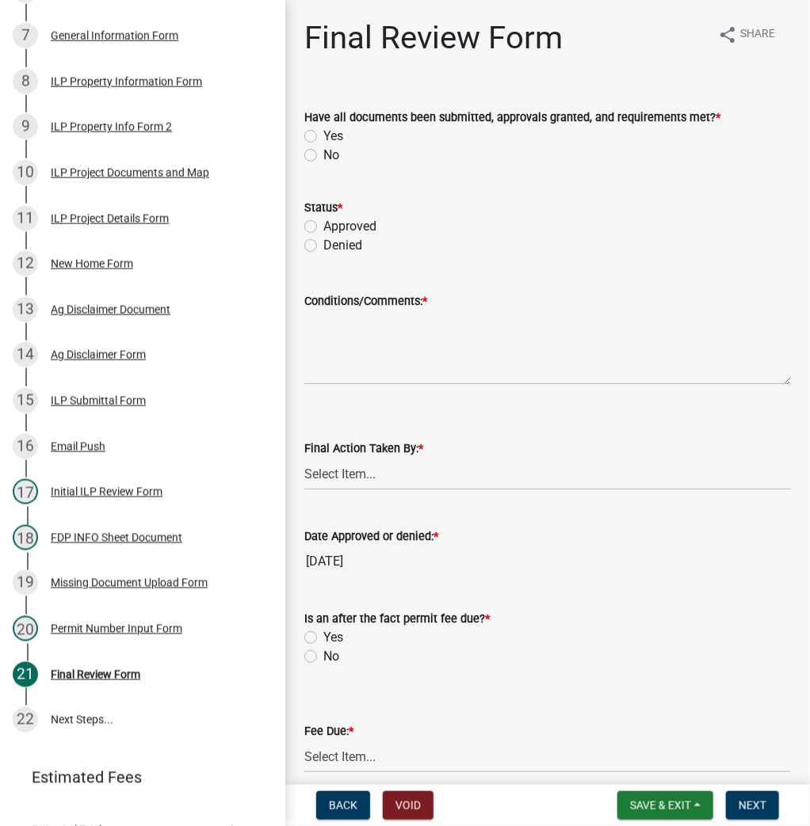
click at [323, 132] on label "Yes" at bounding box center [333, 136] width 20 height 19
click at [323, 132] on input "Yes" at bounding box center [328, 132] width 10 height 10
radio input "true"
click at [316, 232] on div "Approved" at bounding box center [547, 226] width 486 height 19
click at [323, 220] on label "Approved" at bounding box center [349, 226] width 53 height 19
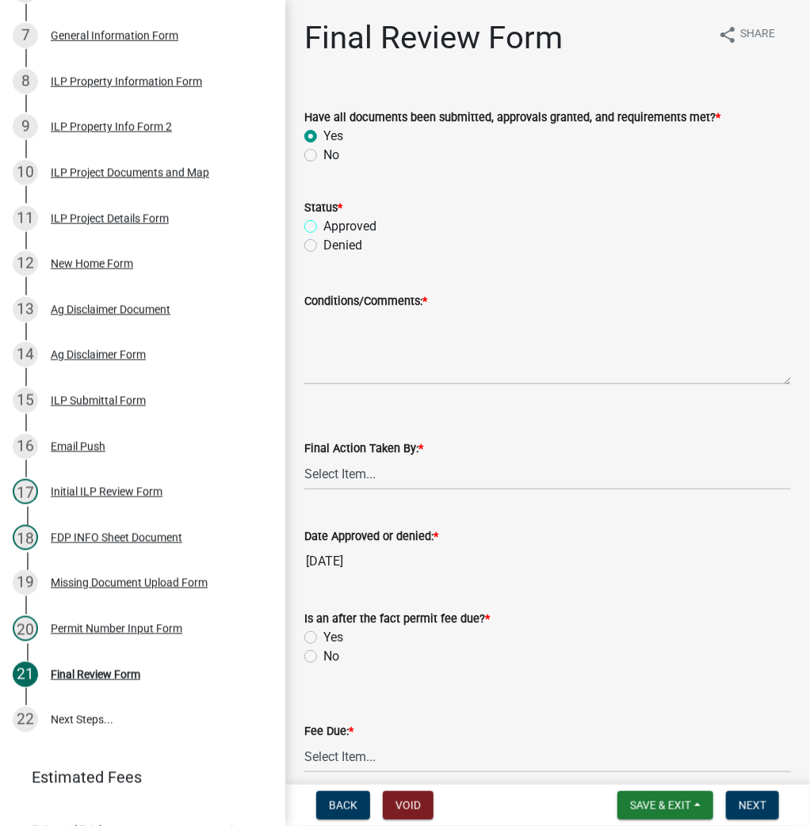
click at [323, 220] on input "Approved" at bounding box center [328, 222] width 10 height 10
radio input "true"
click at [323, 341] on textarea "Conditions/Comments: *" at bounding box center [547, 348] width 486 height 74
type textarea "as presented"
click at [357, 473] on select "Select Item... MMS LT AT CS [PERSON_NAME]" at bounding box center [547, 474] width 486 height 32
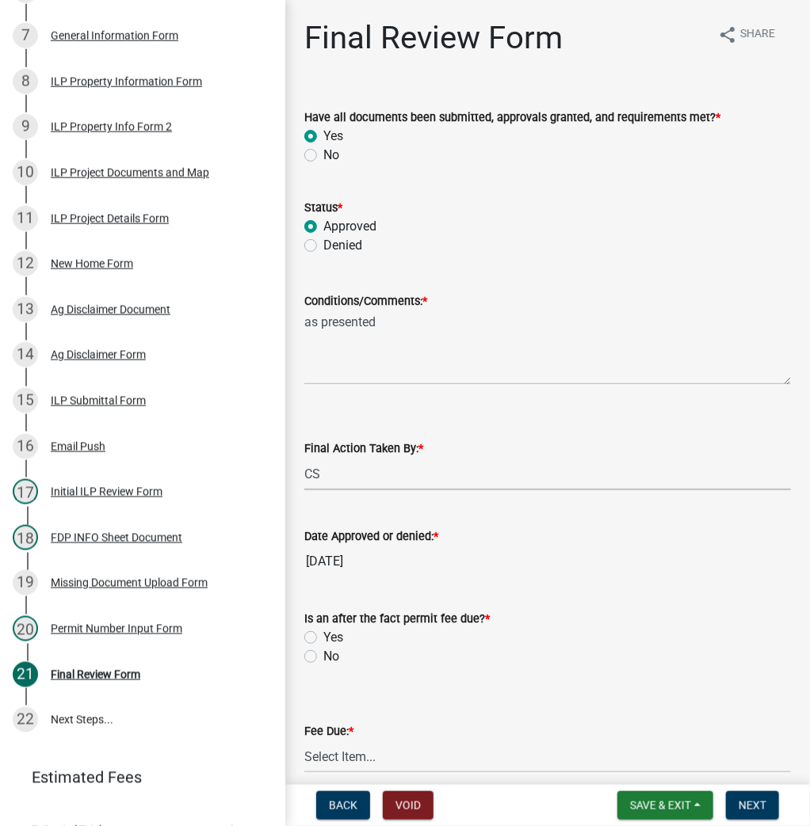
click at [304, 458] on select "Select Item... MMS LT AT CS [PERSON_NAME]" at bounding box center [547, 474] width 486 height 32
click at [364, 475] on select "Select Item... MMS LT AT CS [PERSON_NAME]" at bounding box center [547, 474] width 486 height 32
click at [304, 458] on select "Select Item... MMS LT AT CS [PERSON_NAME]" at bounding box center [547, 474] width 486 height 32
click at [376, 471] on select "Select Item... MMS LT AT CS [PERSON_NAME]" at bounding box center [547, 474] width 486 height 32
click at [304, 458] on select "Select Item... MMS LT AT CS [PERSON_NAME]" at bounding box center [547, 474] width 486 height 32
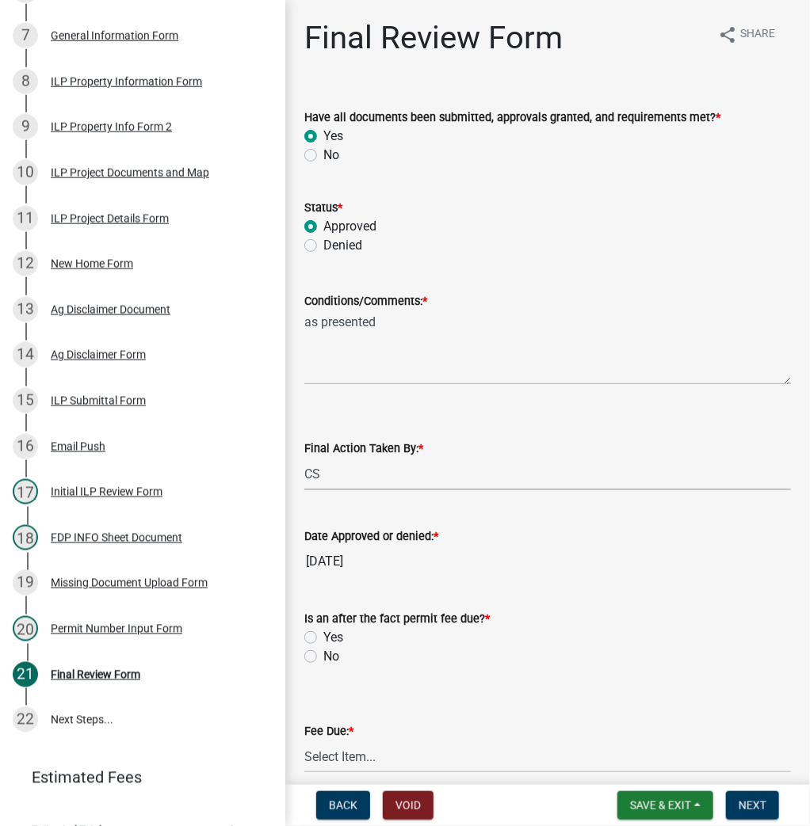
select select "c872cdc8-ca01-49f1-a213-e4b05fa58cd2"
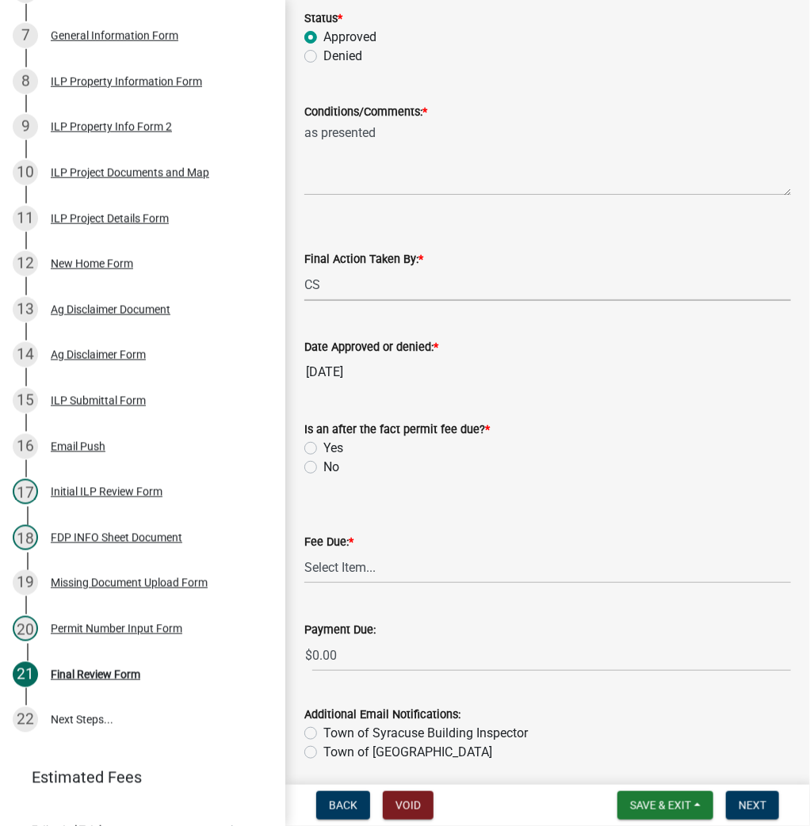
scroll to position [190, 0]
click at [323, 463] on label "No" at bounding box center [331, 466] width 16 height 19
click at [323, 463] on input "No" at bounding box center [328, 462] width 10 height 10
radio input "true"
click at [328, 578] on select "Select Item... N/A $10.00 $25.00 $125.00 $250 $500 $500 + $10.00 for every 10 s…" at bounding box center [547, 567] width 486 height 32
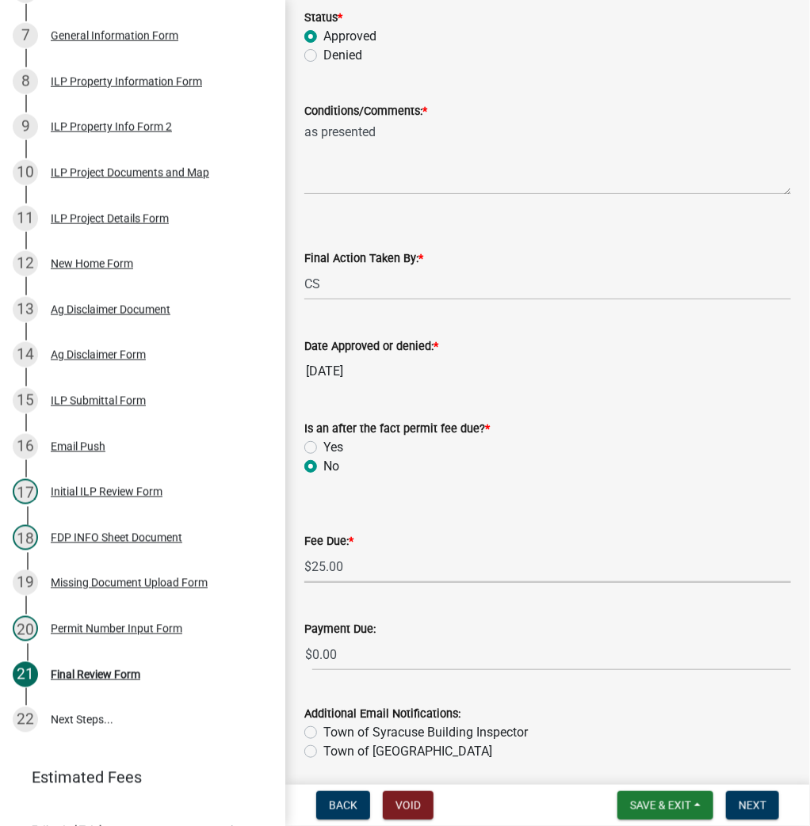
click at [304, 580] on select "Select Item... N/A $10.00 $25.00 $125.00 $250 $500 $500 + $10.00 for every 10 s…" at bounding box center [547, 567] width 486 height 32
select select "71256567-8c52-414d-b434-ae6b266e1a0e"
click at [763, 798] on button "Next" at bounding box center [752, 805] width 53 height 29
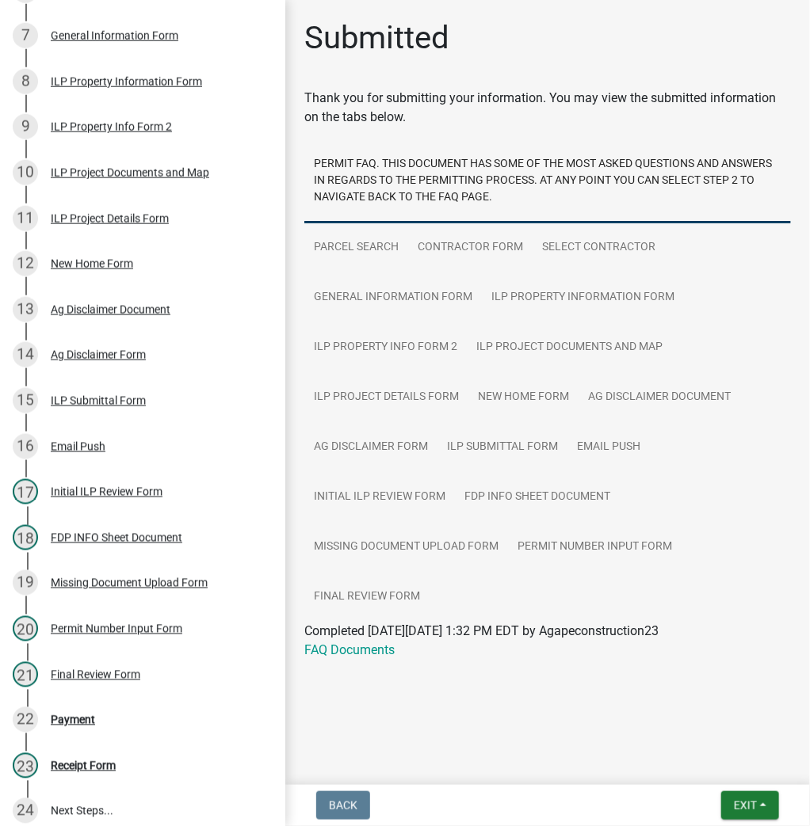
scroll to position [598, 0]
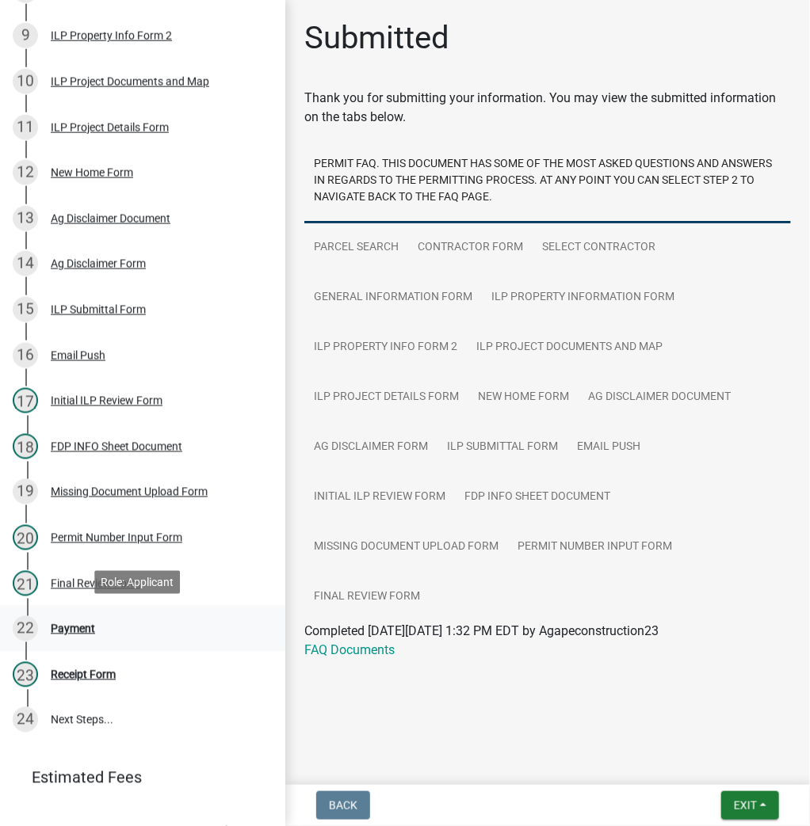
click at [63, 625] on div "Payment" at bounding box center [73, 628] width 44 height 11
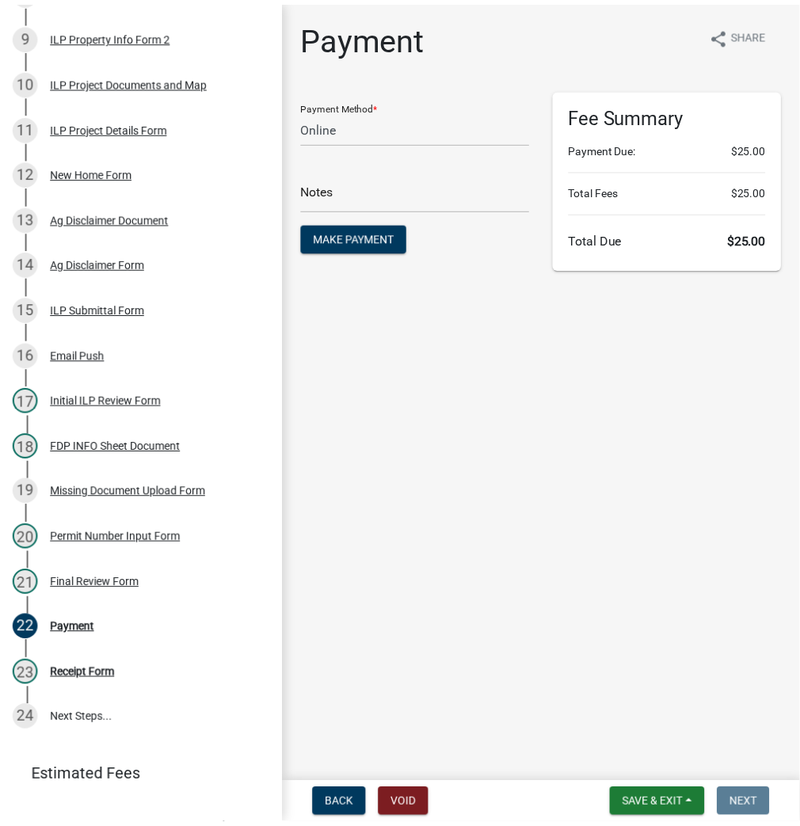
scroll to position [0, 0]
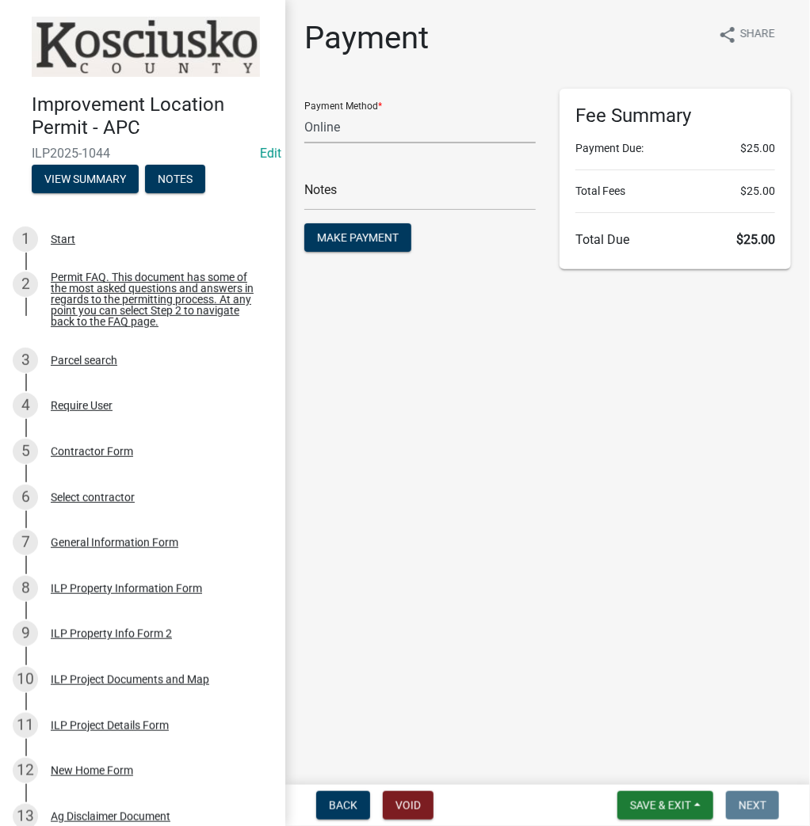
click at [339, 127] on select "Credit Card POS Check Cash Online" at bounding box center [419, 127] width 231 height 32
select select "0: 2"
click at [304, 111] on select "Credit Card POS Check Cash Online" at bounding box center [419, 127] width 231 height 32
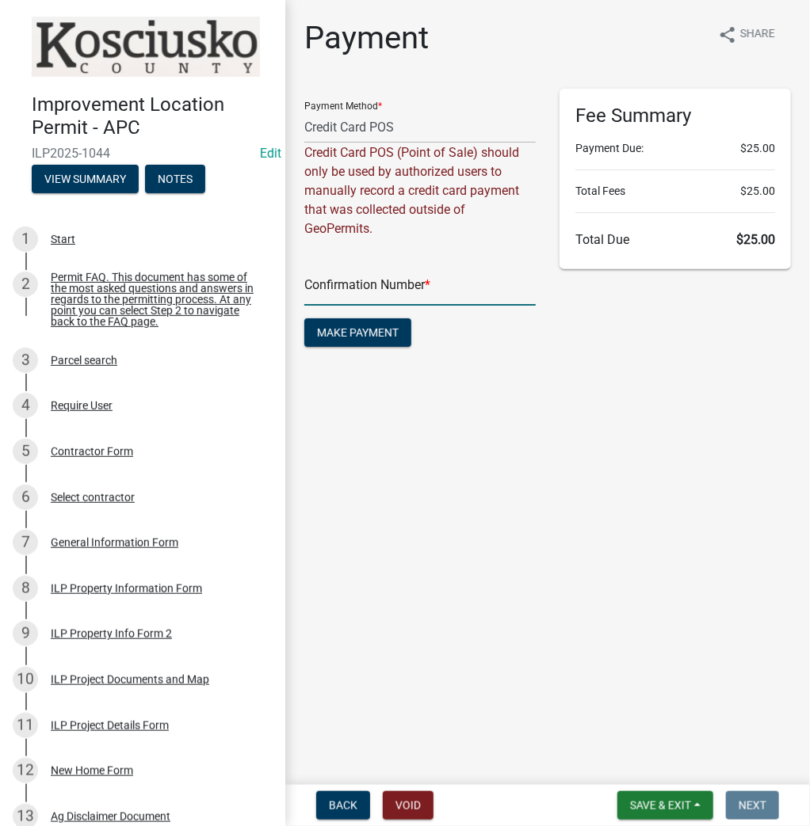
click at [345, 282] on input "text" at bounding box center [419, 289] width 231 height 32
click at [379, 284] on input "text" at bounding box center [419, 289] width 231 height 32
paste input "14861130"
type input "14861130"
click at [389, 324] on button "Make Payment" at bounding box center [357, 332] width 107 height 29
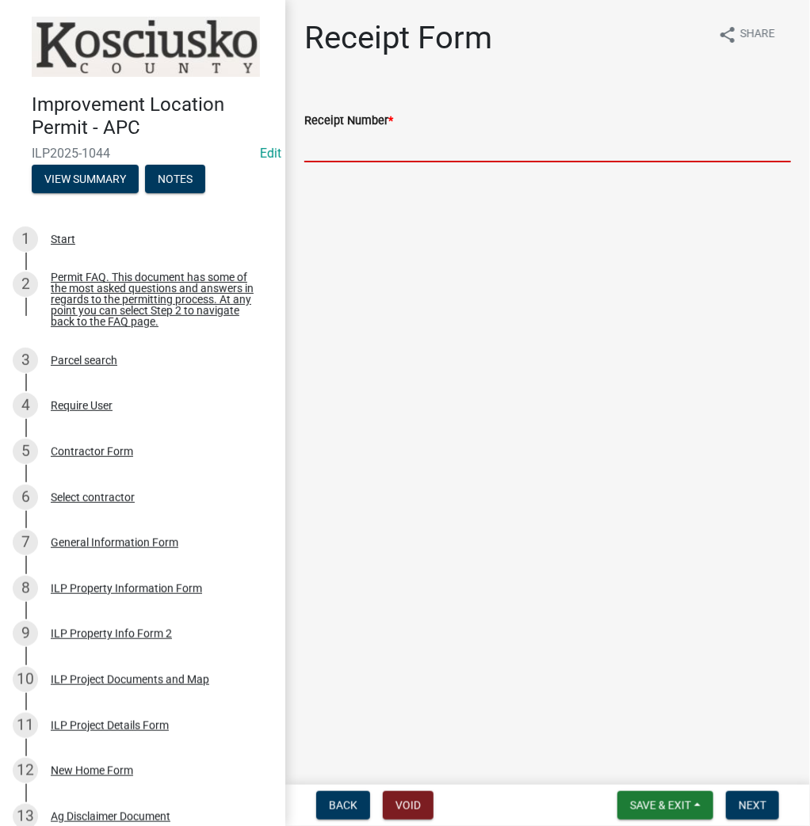
click at [330, 149] on input "Receipt Number *" at bounding box center [547, 146] width 486 height 32
paste input "14861130"
type input "14861130"
click at [759, 799] on span "Next" at bounding box center [752, 805] width 28 height 13
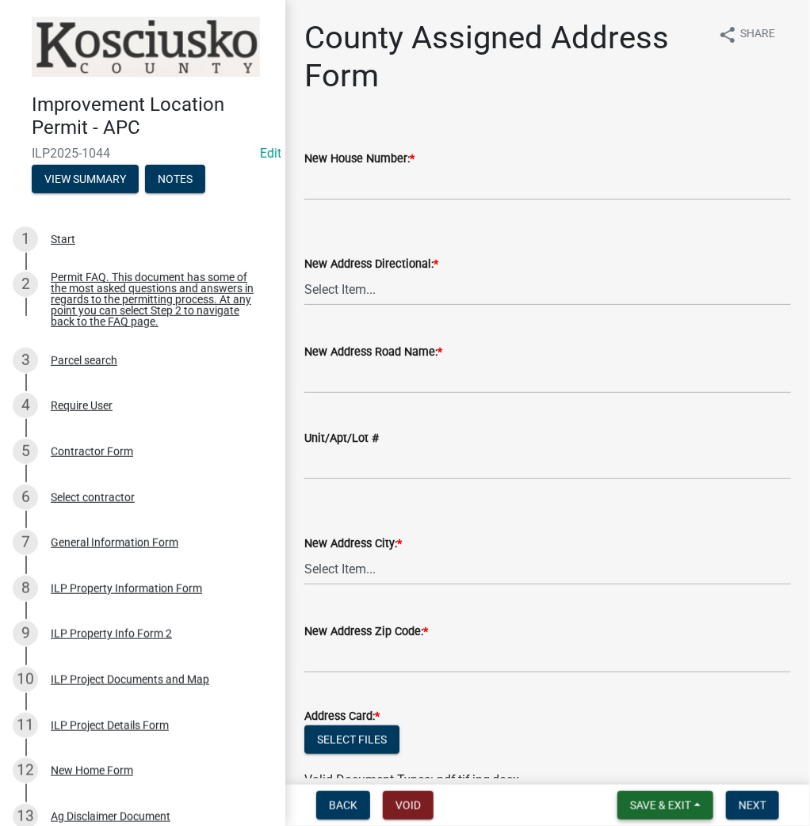
click at [658, 805] on span "Save & Exit" at bounding box center [660, 805] width 61 height 13
click at [637, 761] on button "Save & Exit" at bounding box center [649, 764] width 127 height 38
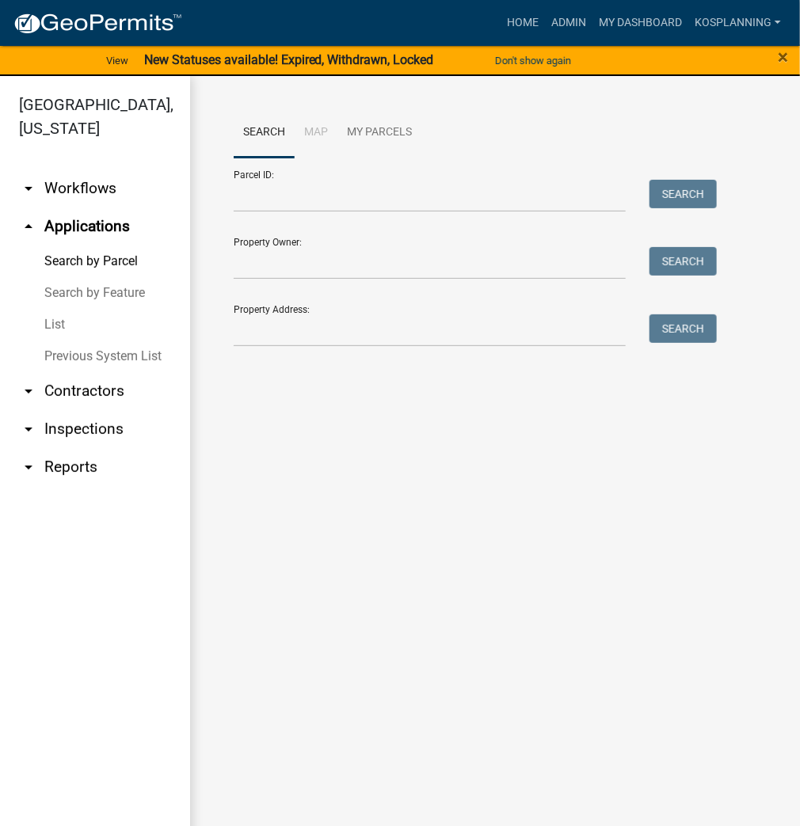
click at [69, 322] on link "List" at bounding box center [95, 325] width 190 height 32
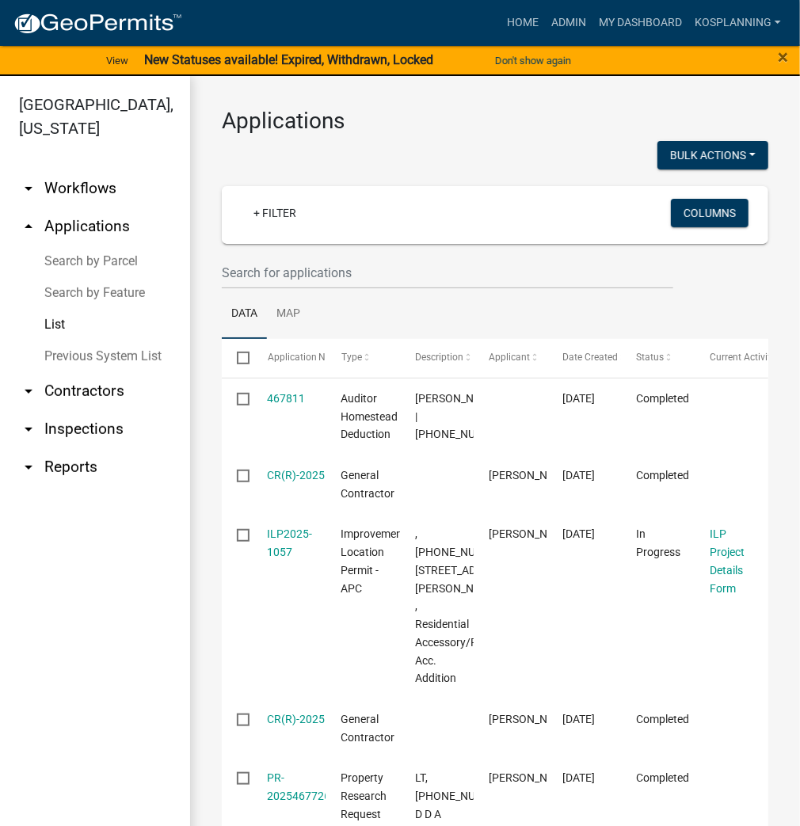
click at [87, 263] on link "Search by Parcel" at bounding box center [95, 262] width 190 height 32
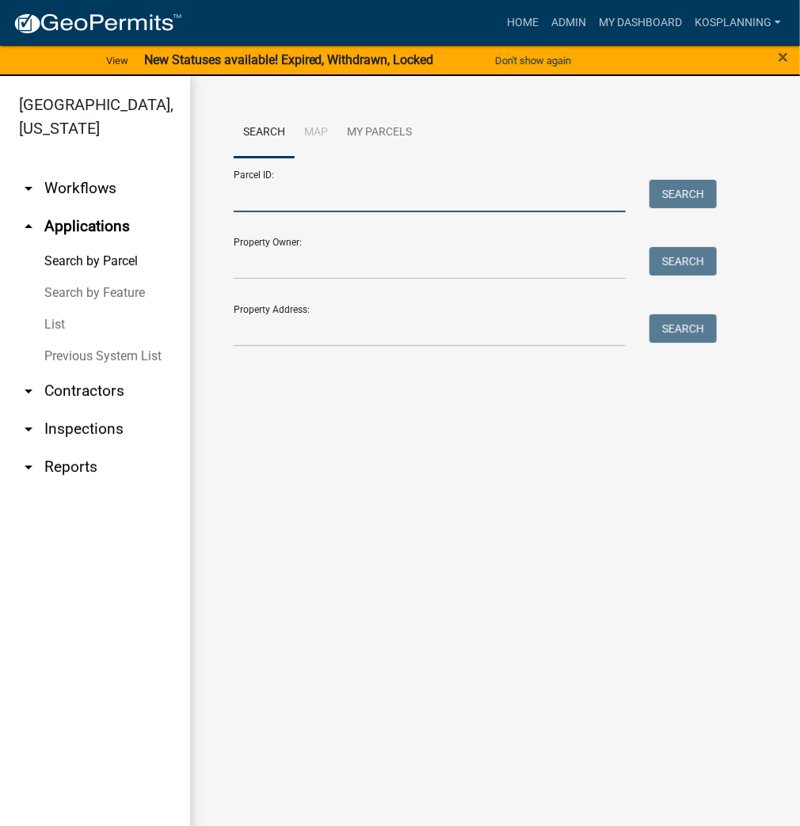
click at [249, 202] on input "Parcel ID:" at bounding box center [430, 196] width 392 height 32
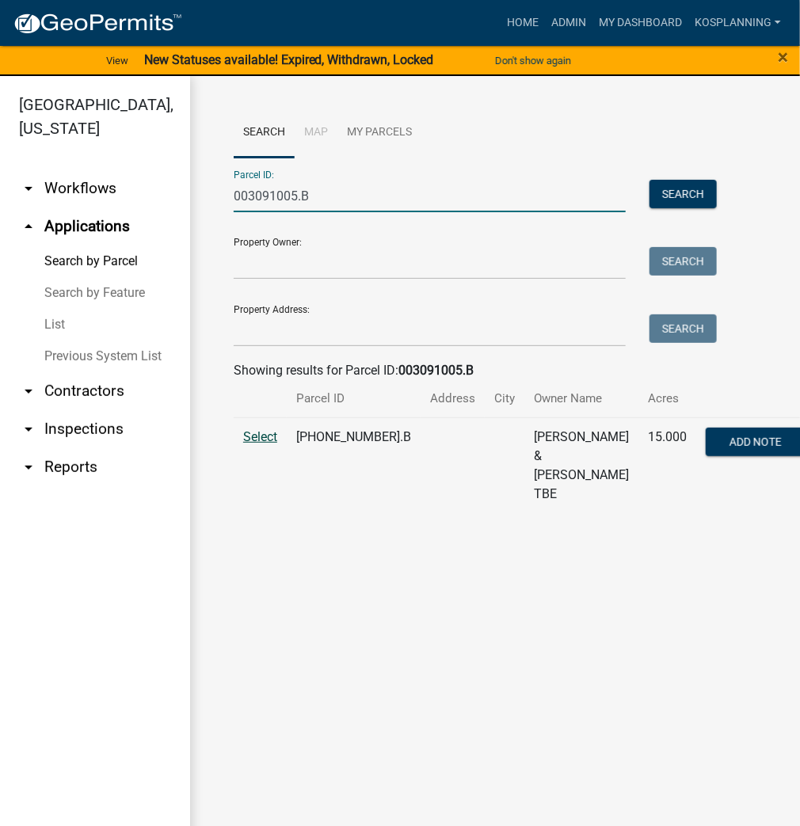
type input "003091005.B"
click at [261, 440] on span "Select" at bounding box center [260, 436] width 34 height 15
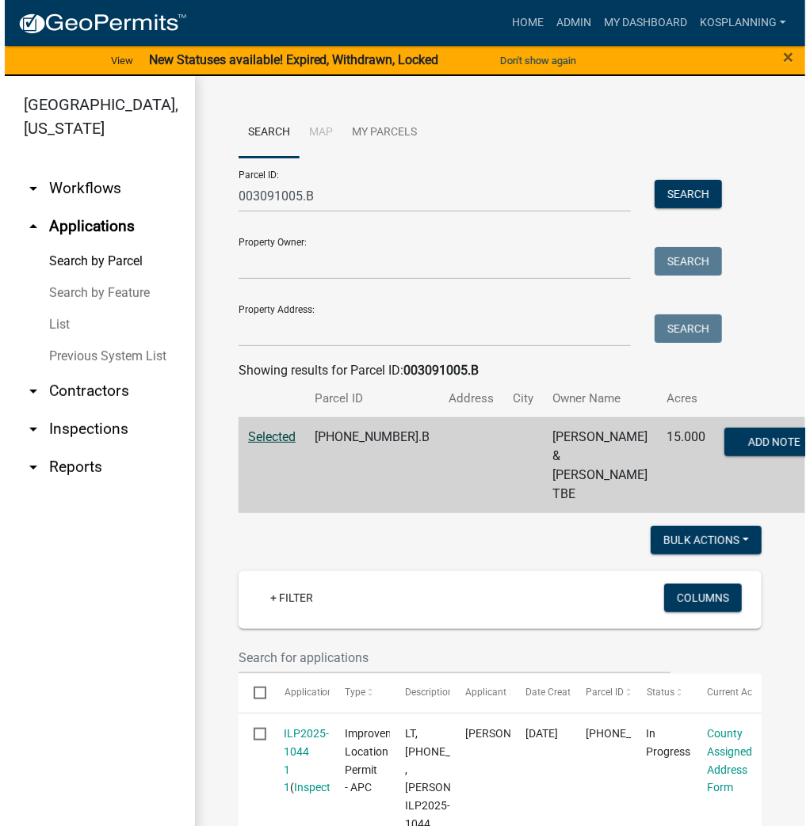
scroll to position [63, 0]
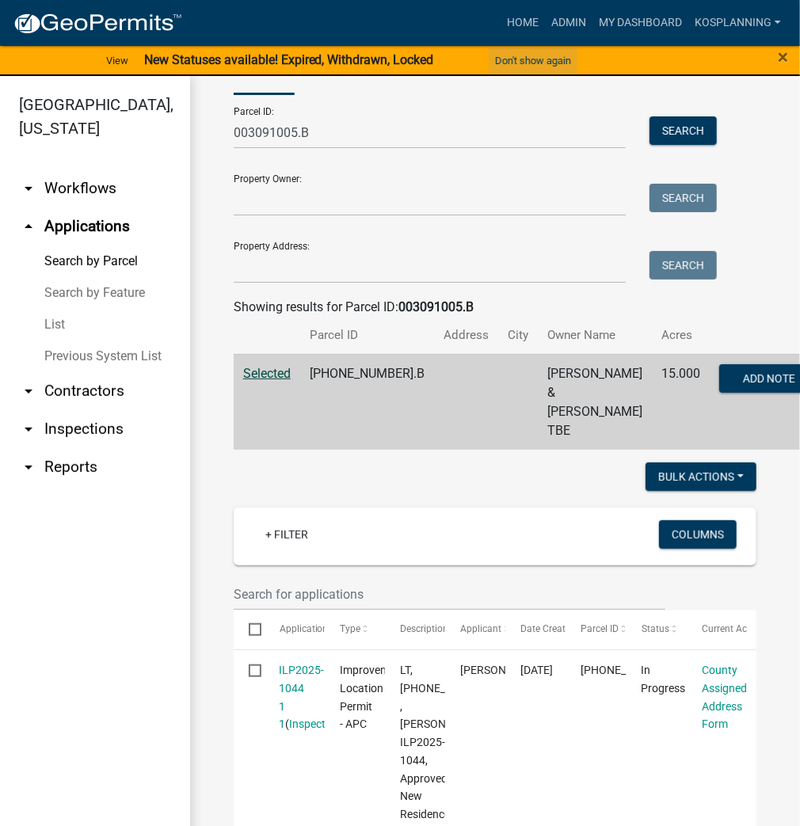
click at [535, 60] on button "Don't show again" at bounding box center [533, 61] width 89 height 26
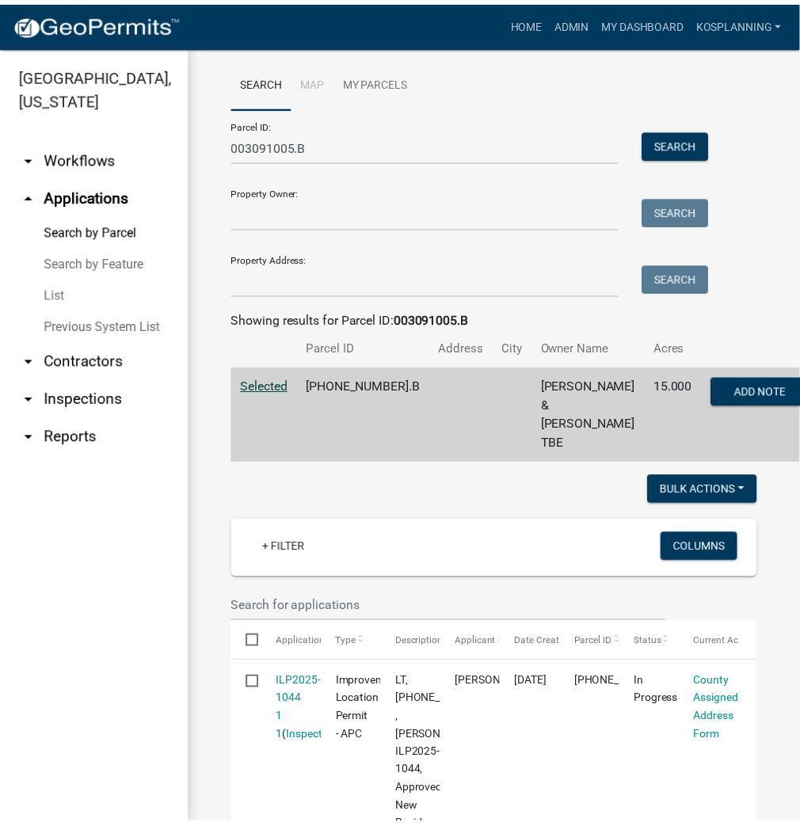
scroll to position [0, 0]
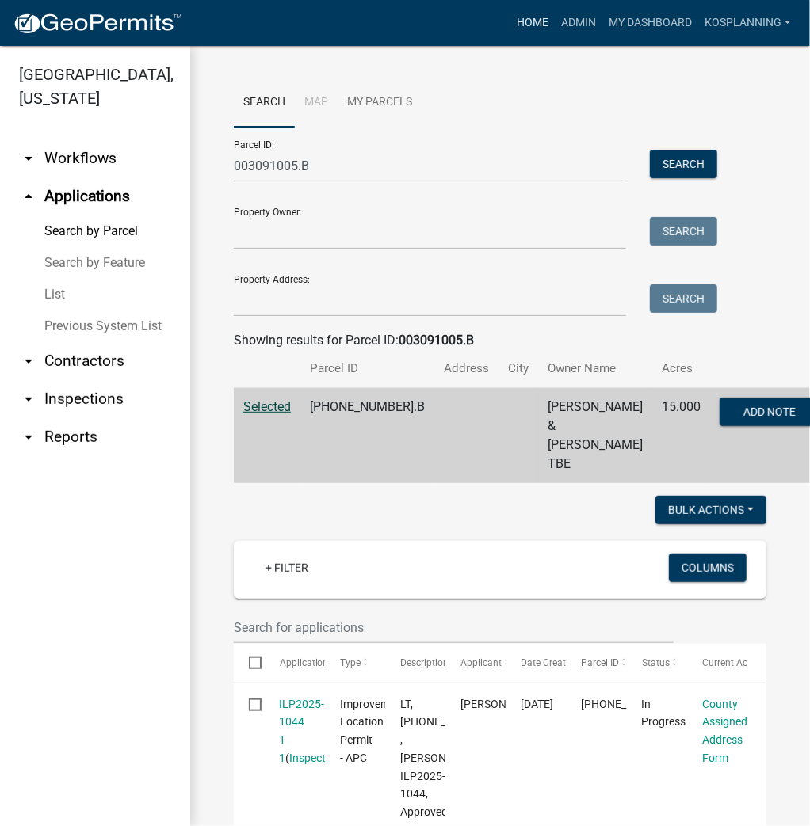
click at [535, 22] on link "Home" at bounding box center [532, 23] width 44 height 30
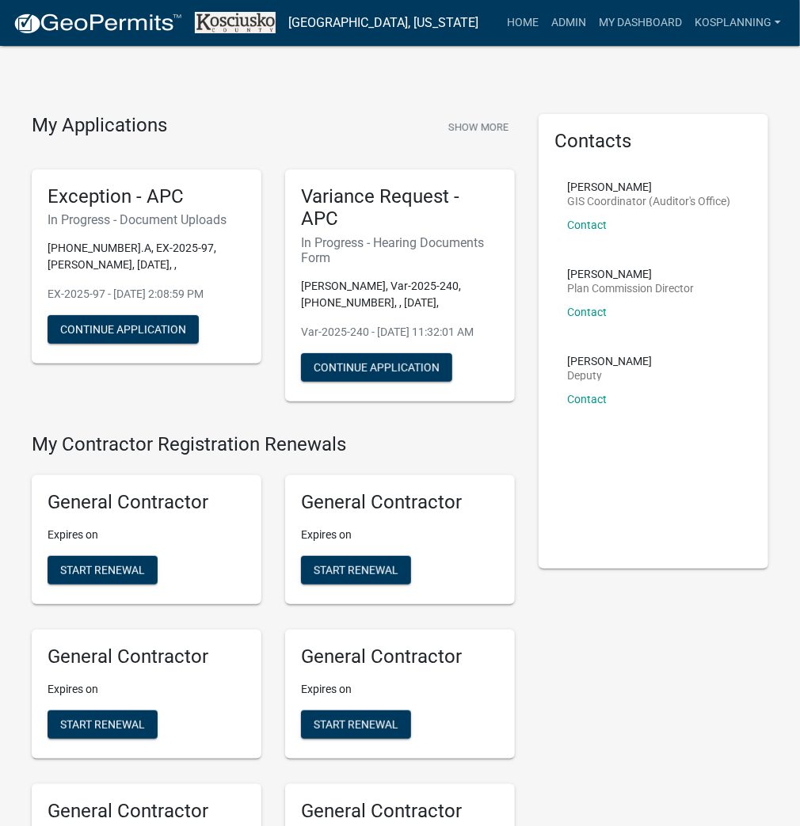
scroll to position [1388, 0]
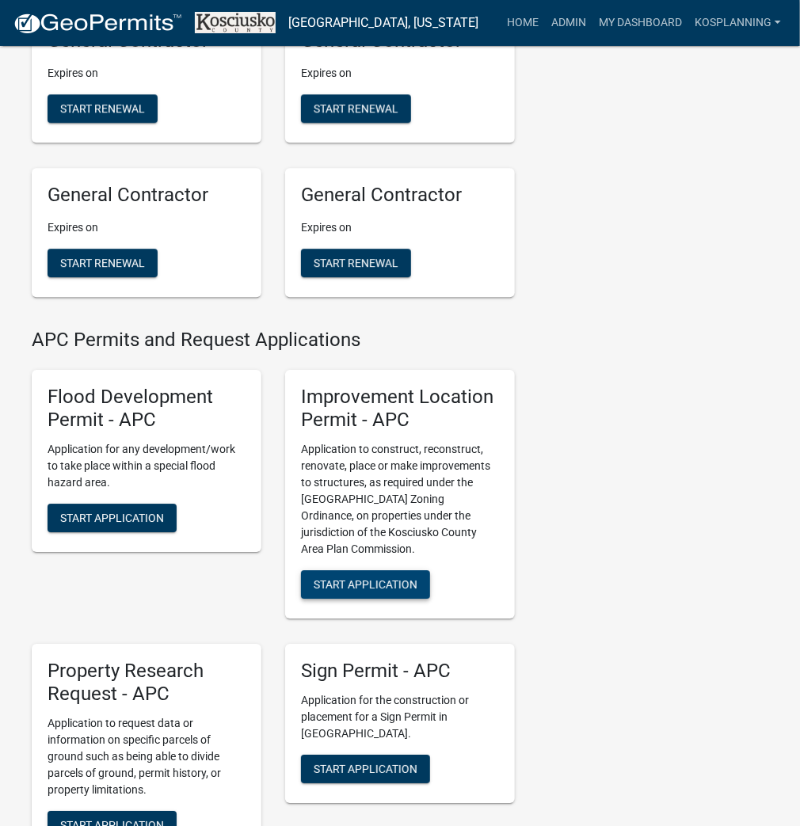
click at [357, 590] on button "Start Application" at bounding box center [365, 584] width 129 height 29
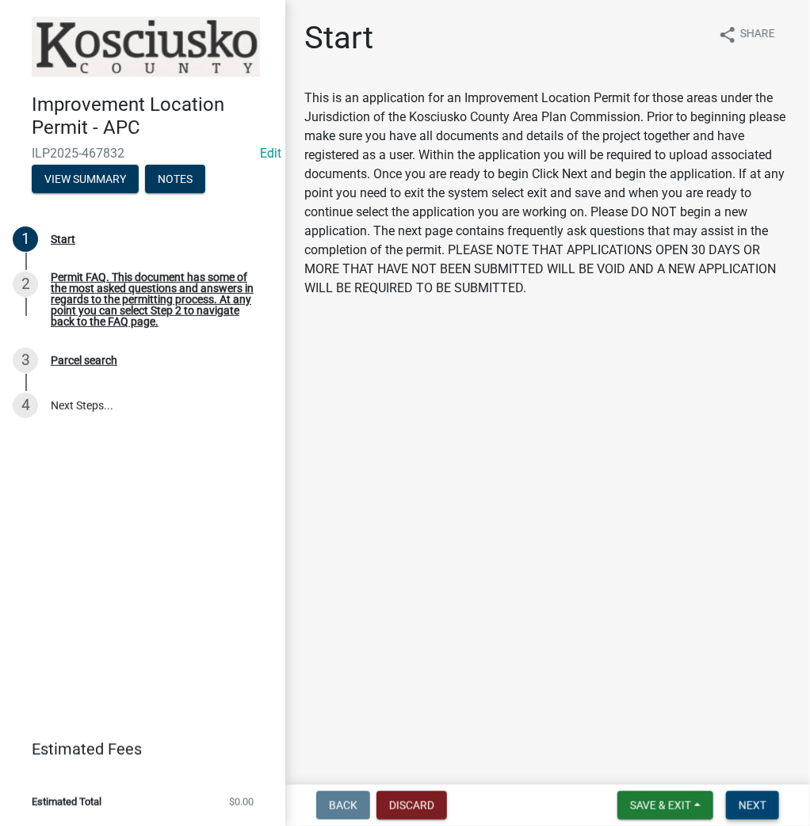
click at [755, 803] on span "Next" at bounding box center [752, 805] width 28 height 13
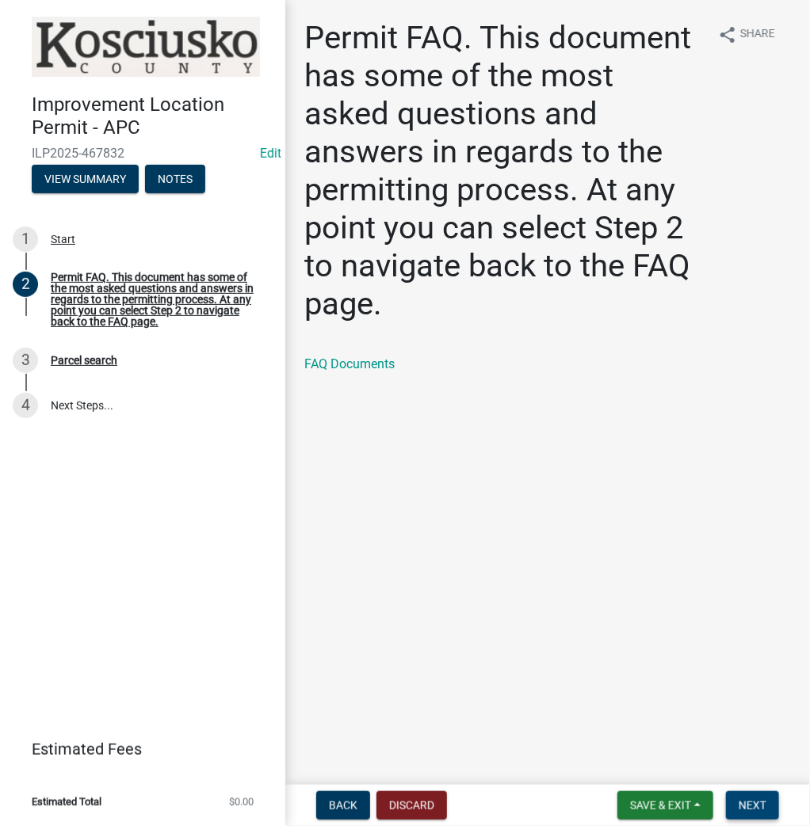
click at [754, 801] on span "Next" at bounding box center [752, 805] width 28 height 13
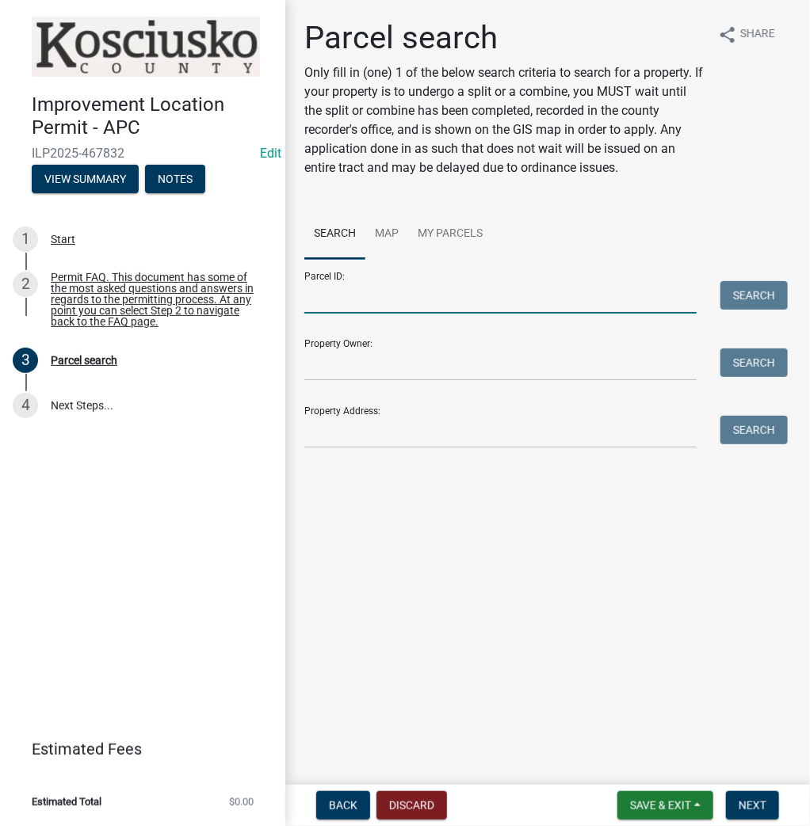
click at [328, 307] on input "Parcel ID:" at bounding box center [500, 297] width 392 height 32
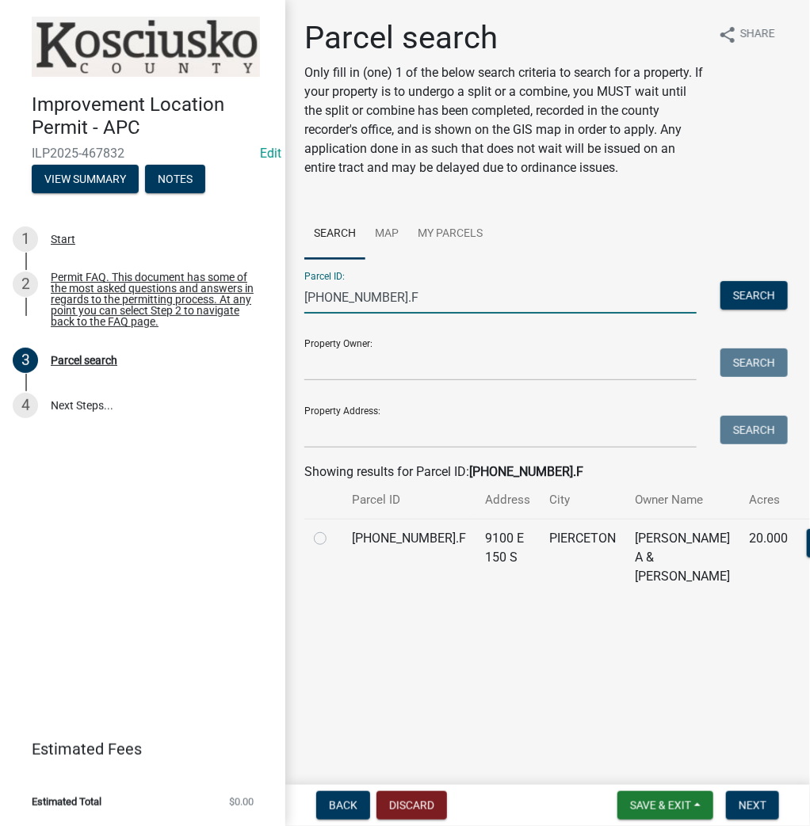
type input "[PHONE_NUMBER].F"
click at [333, 529] on label at bounding box center [333, 529] width 0 height 0
click at [333, 540] on input "radio" at bounding box center [338, 534] width 10 height 10
radio input "true"
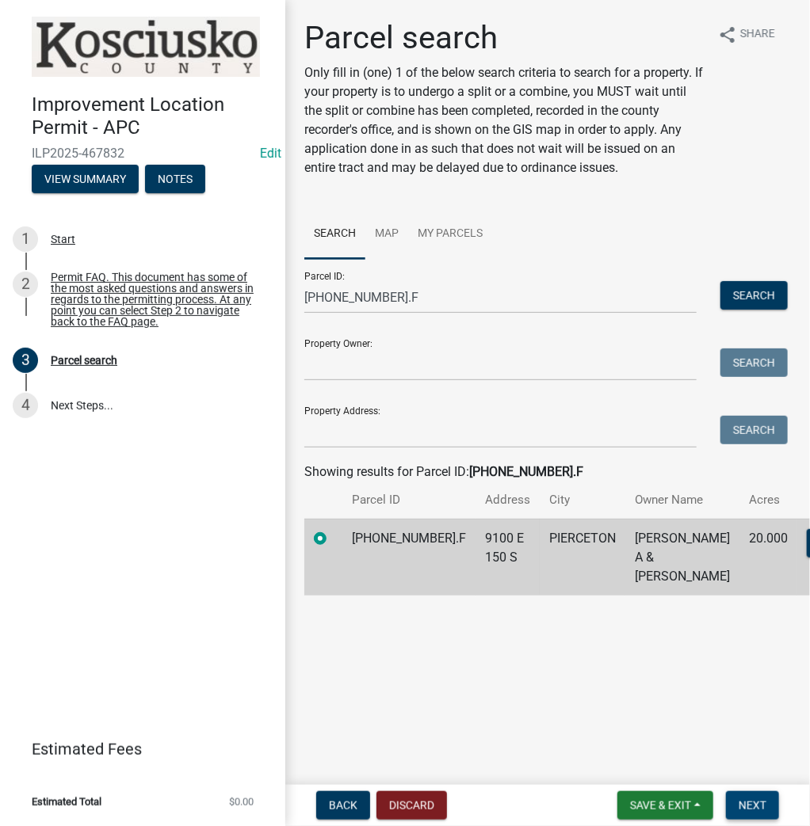
click at [756, 812] on button "Next" at bounding box center [752, 805] width 53 height 29
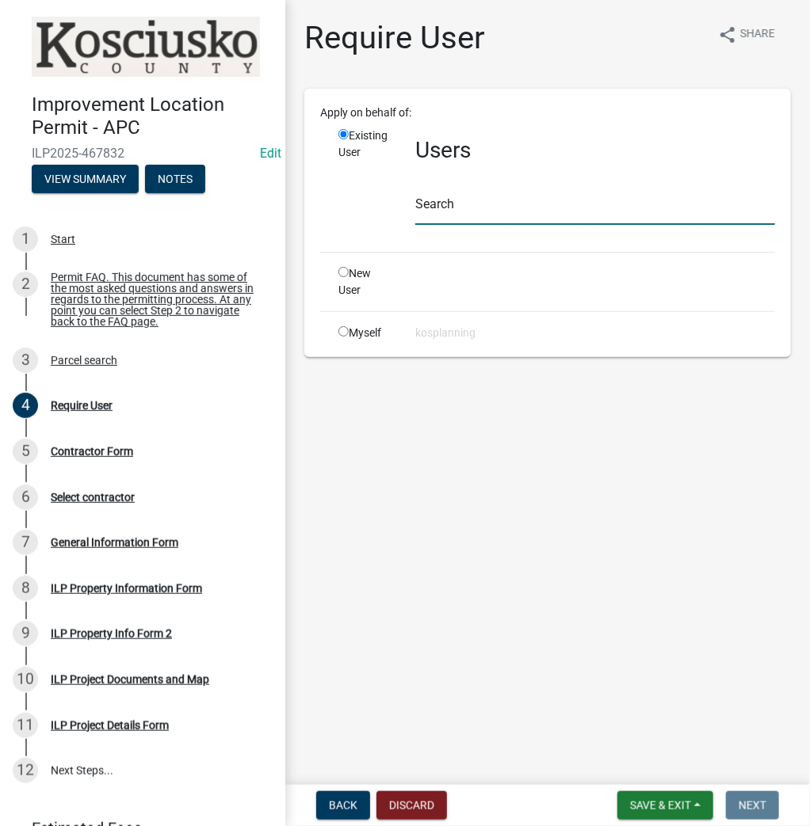
click at [463, 202] on input "text" at bounding box center [595, 209] width 360 height 32
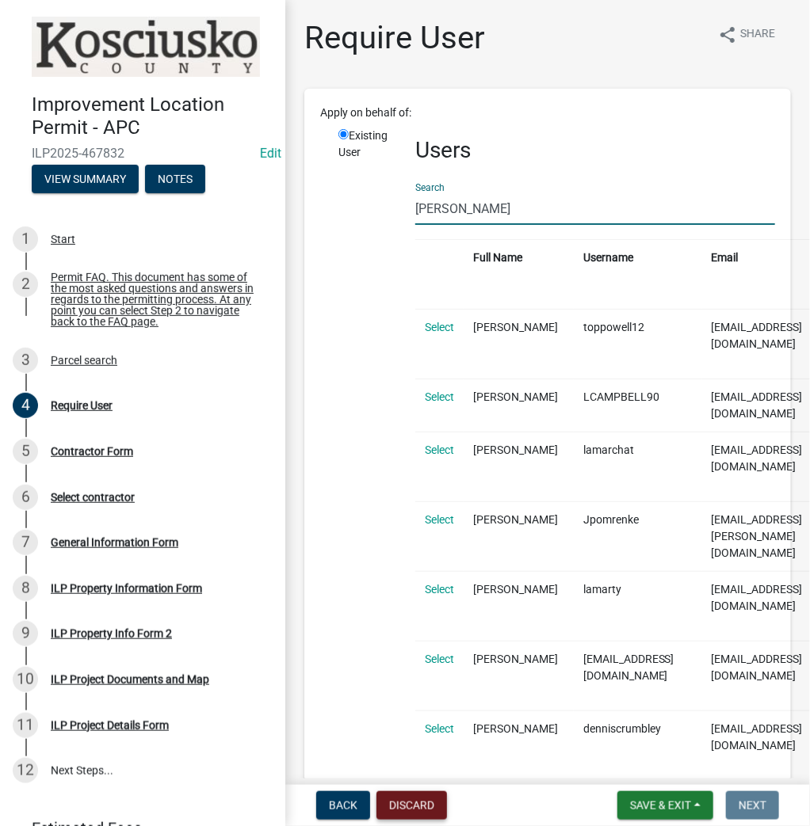
type input "[PERSON_NAME]"
click at [387, 797] on button "Discard" at bounding box center [411, 805] width 71 height 29
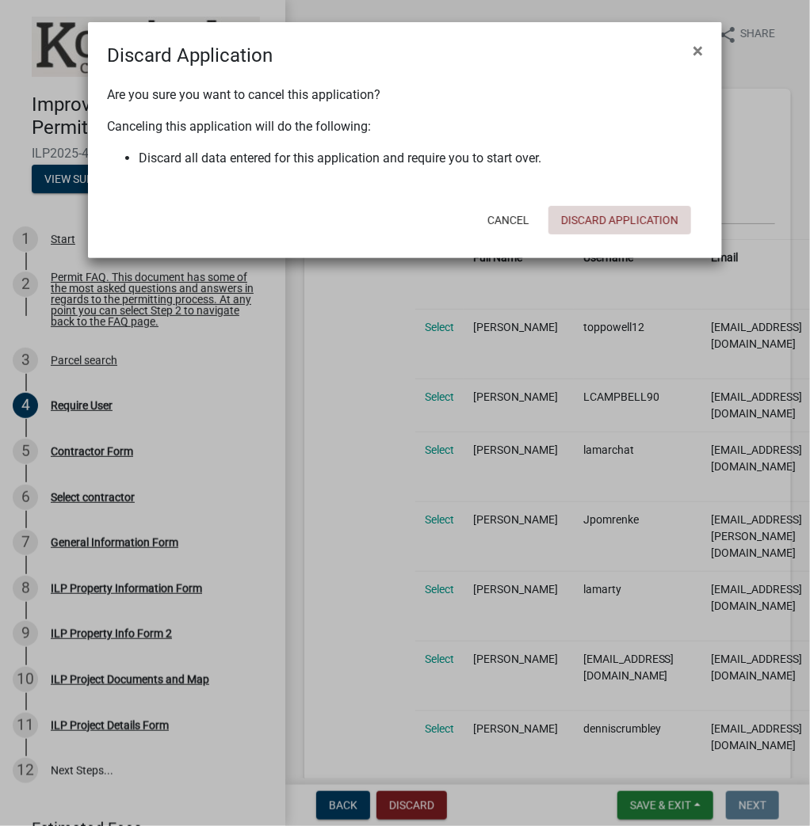
click at [648, 219] on button "Discard Application" at bounding box center [619, 220] width 143 height 29
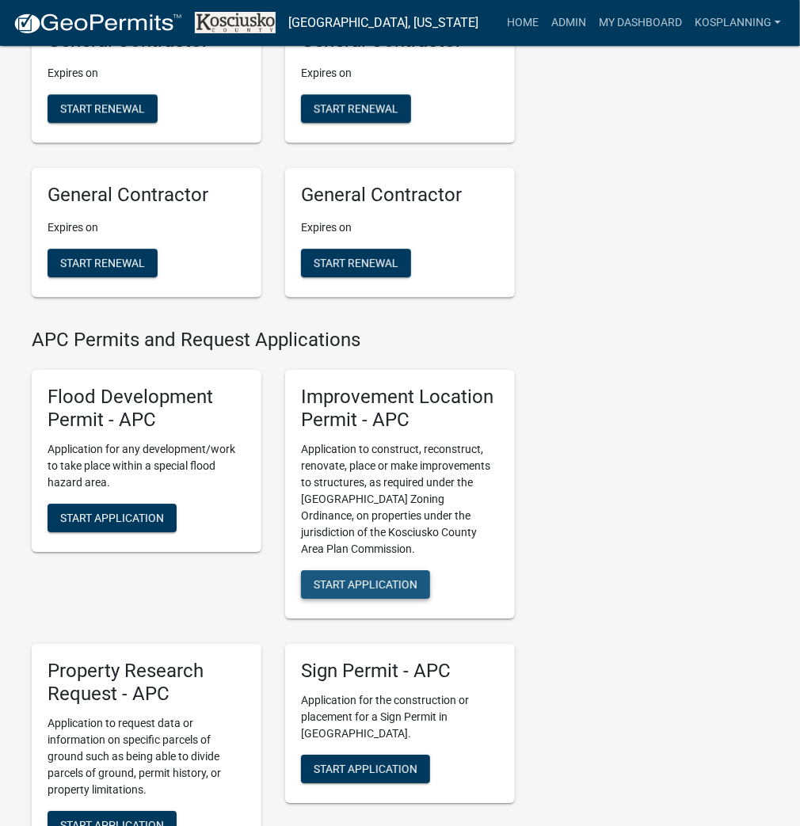
click at [341, 591] on span "Start Application" at bounding box center [366, 584] width 104 height 13
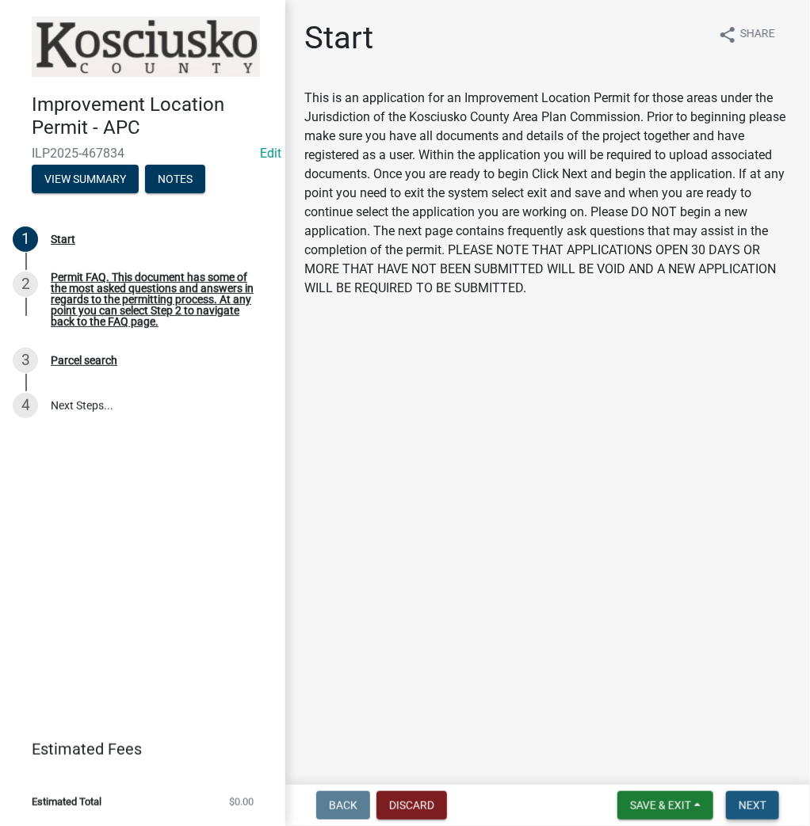
click at [745, 814] on button "Next" at bounding box center [752, 805] width 53 height 29
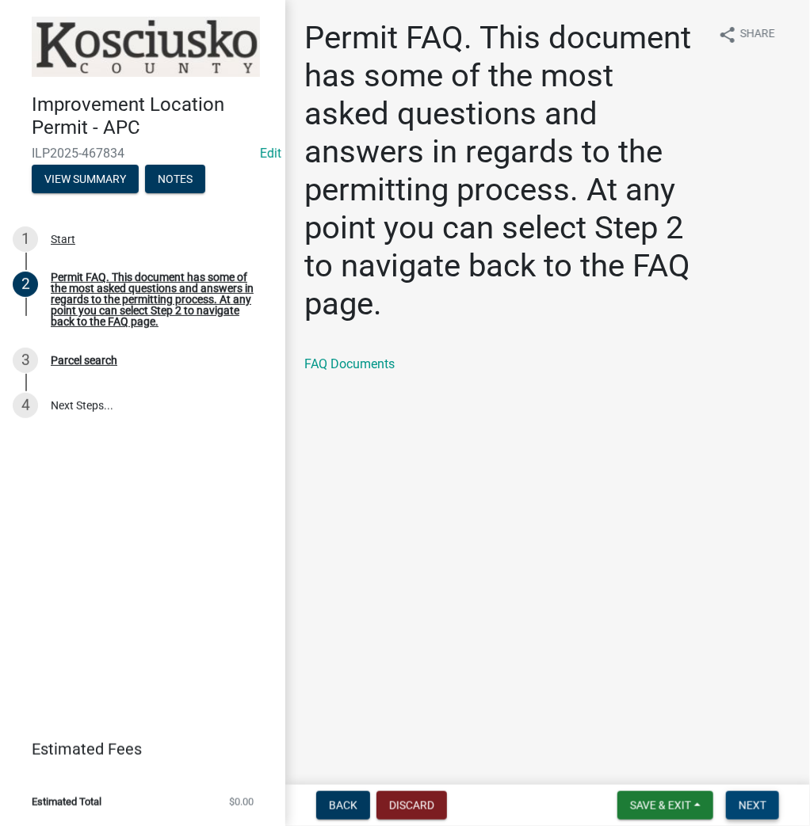
click at [765, 807] on span "Next" at bounding box center [752, 805] width 28 height 13
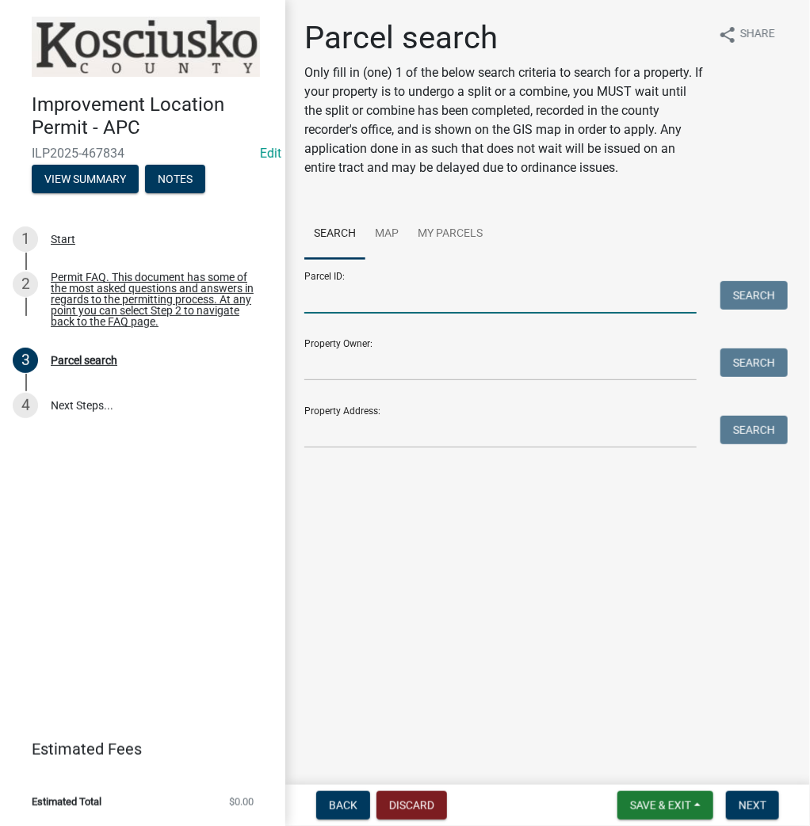
click at [391, 307] on input "Parcel ID:" at bounding box center [500, 297] width 392 height 32
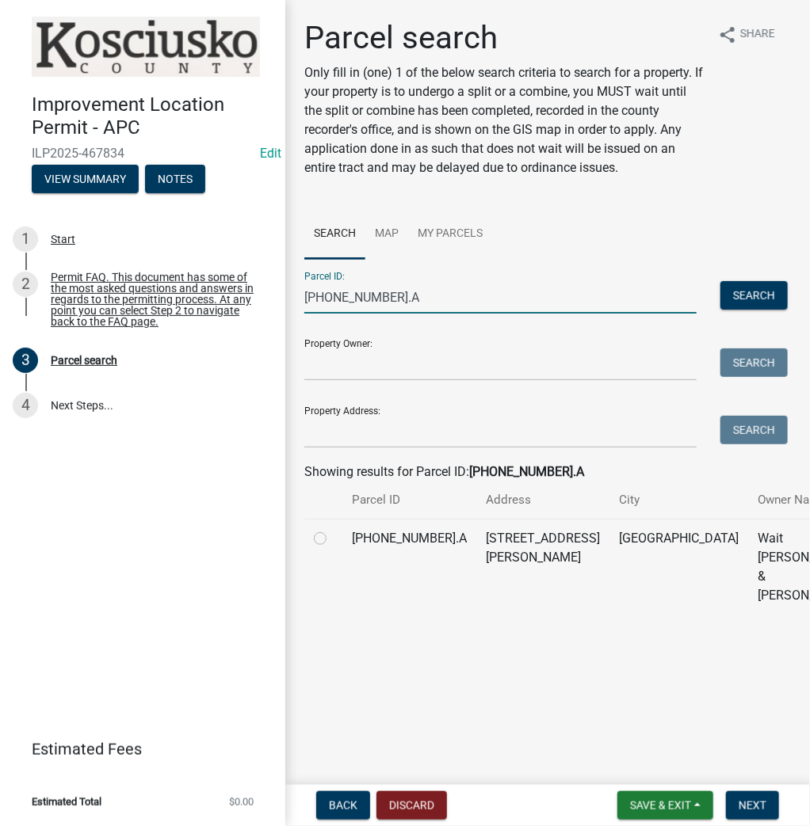
type input "[PHONE_NUMBER].A"
click at [333, 529] on label at bounding box center [333, 529] width 0 height 0
click at [333, 540] on input "radio" at bounding box center [338, 534] width 10 height 10
radio input "true"
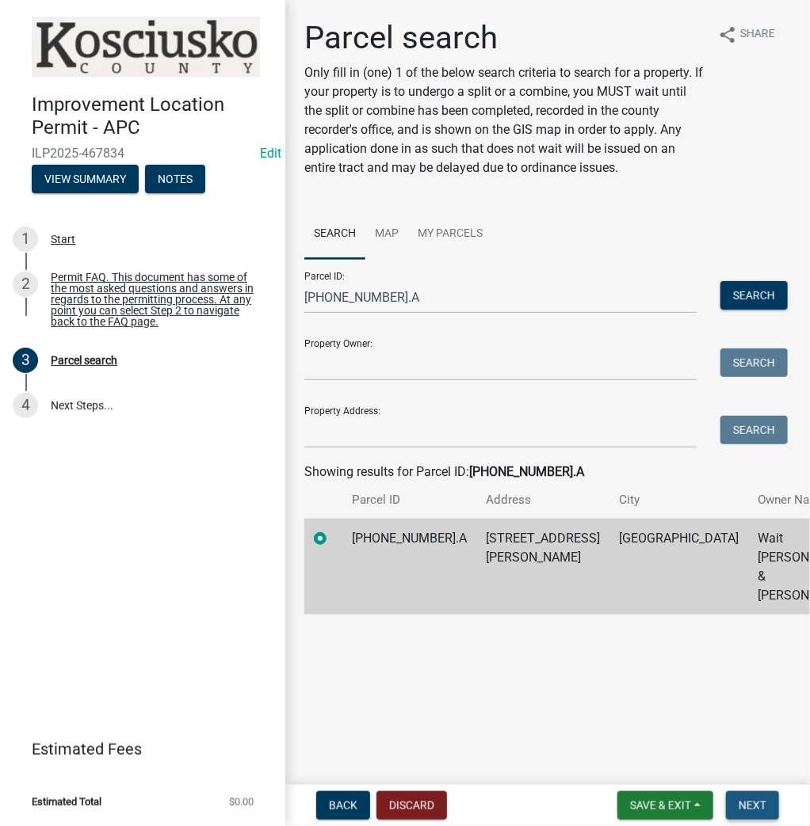
click at [741, 803] on span "Next" at bounding box center [752, 805] width 28 height 13
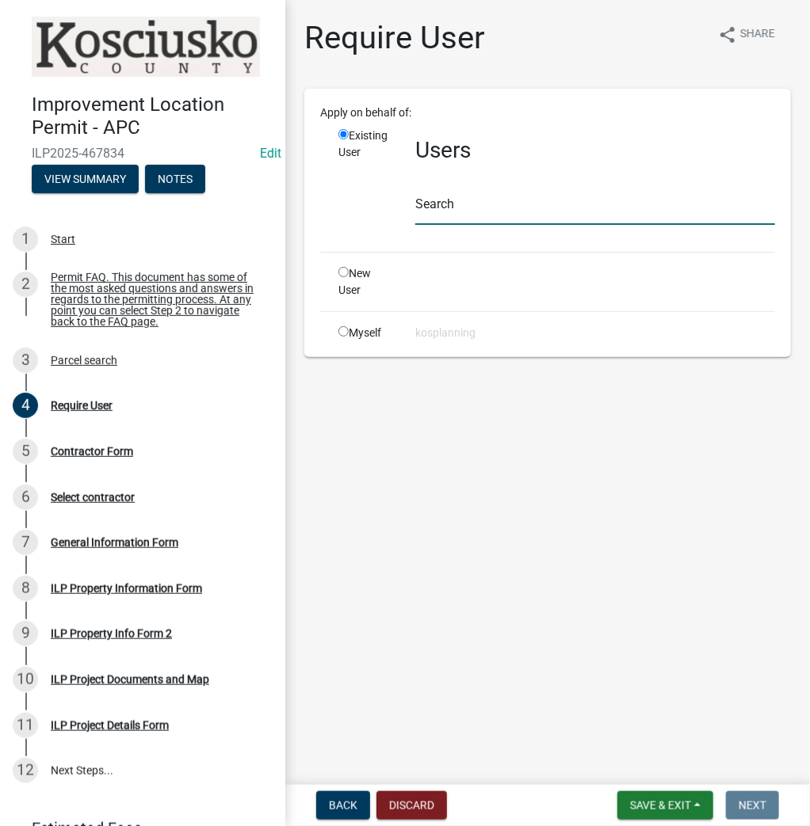
click at [472, 206] on input "text" at bounding box center [595, 209] width 360 height 32
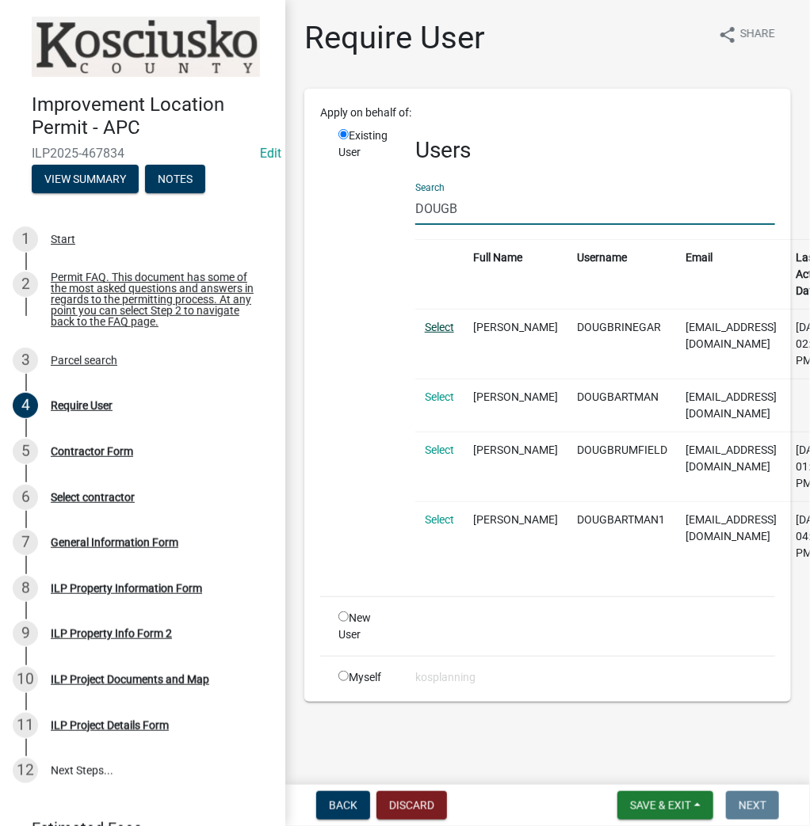
type input "DOUGB"
click at [433, 333] on link "Select" at bounding box center [439, 327] width 29 height 13
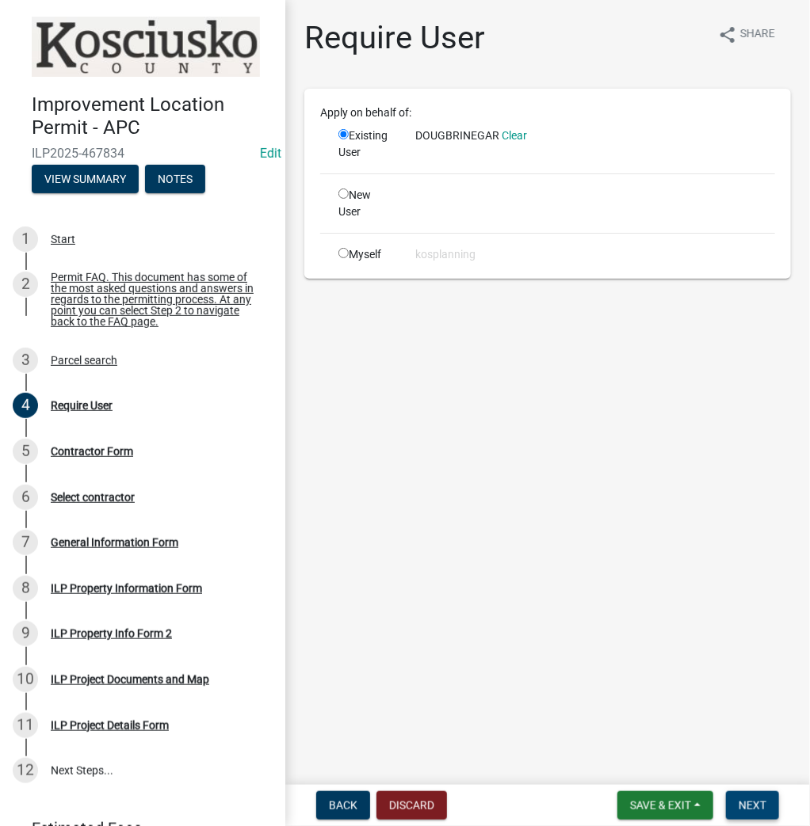
click at [765, 802] on span "Next" at bounding box center [752, 805] width 28 height 13
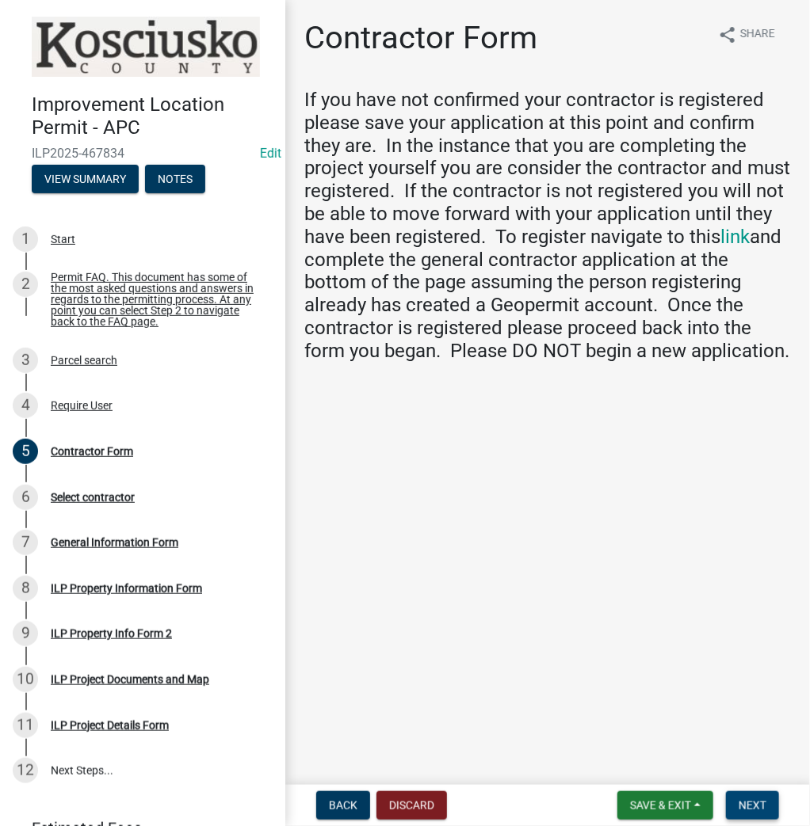
click at [751, 799] on span "Next" at bounding box center [752, 805] width 28 height 13
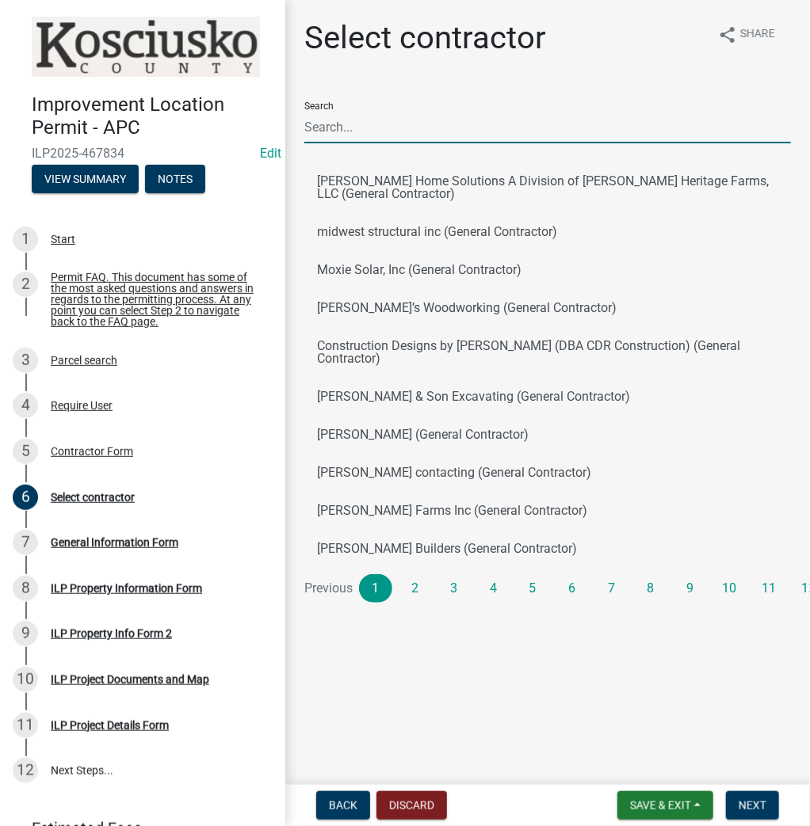
click at [375, 120] on input "Search" at bounding box center [547, 127] width 486 height 32
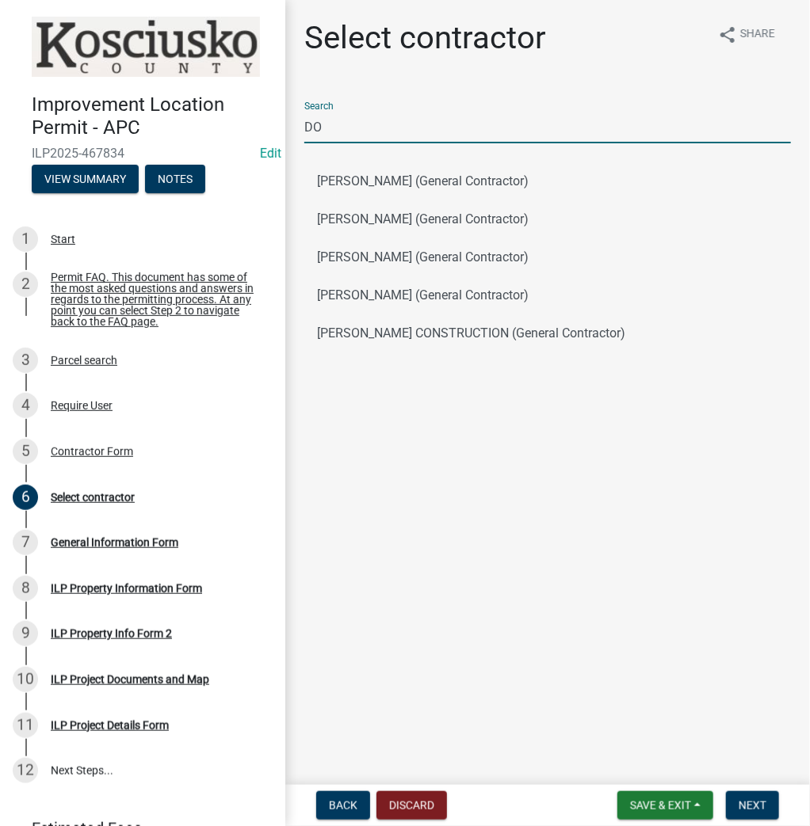
type input "D"
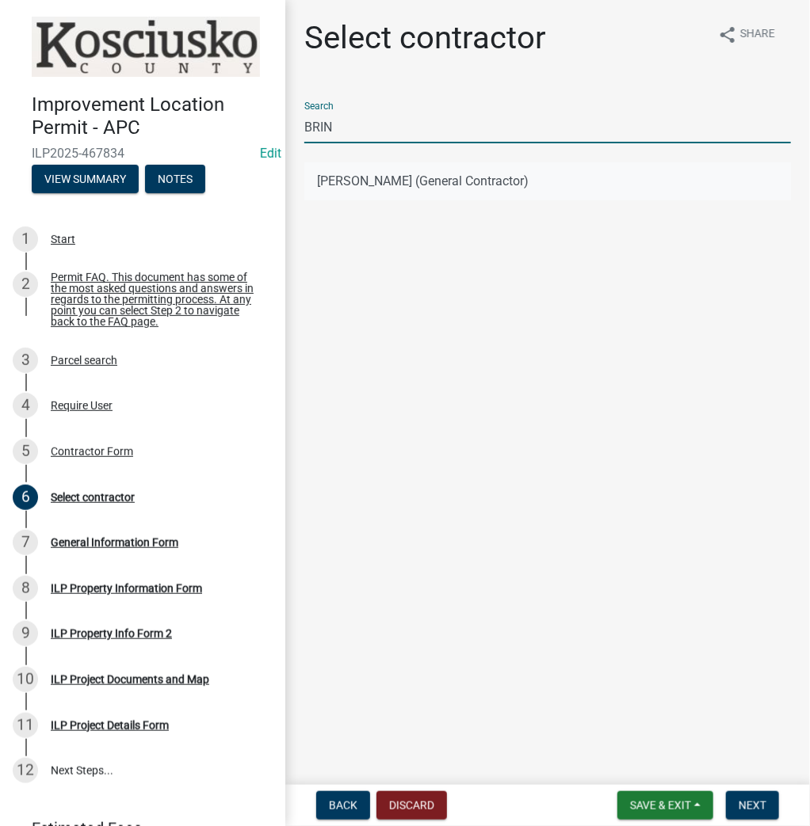
type input "BRIN"
click at [377, 177] on button "[PERSON_NAME] (General Contractor)" at bounding box center [547, 181] width 486 height 38
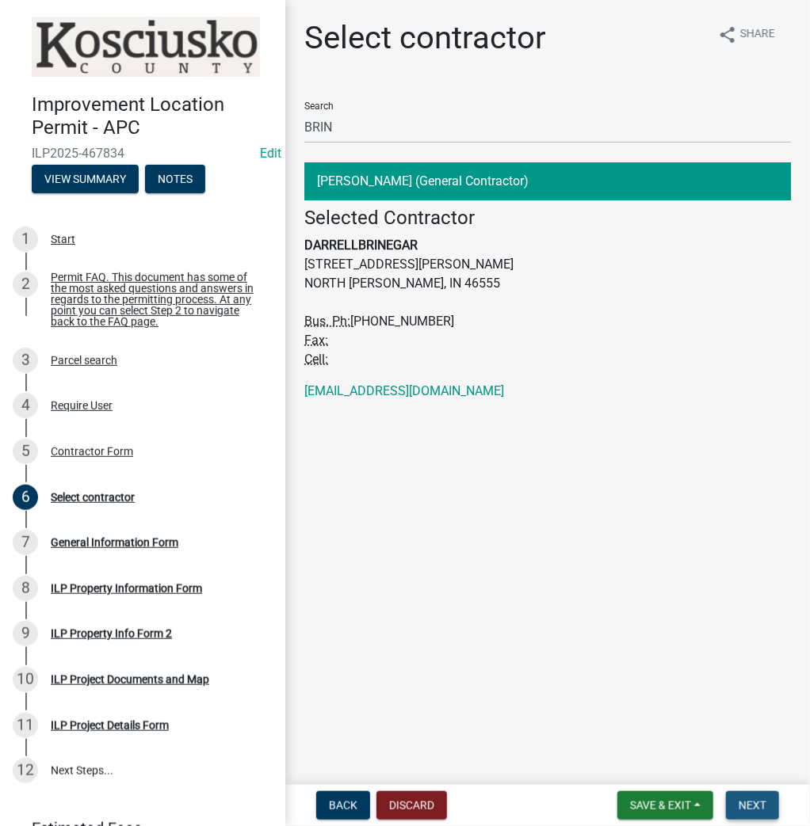
click at [754, 804] on span "Next" at bounding box center [752, 805] width 28 height 13
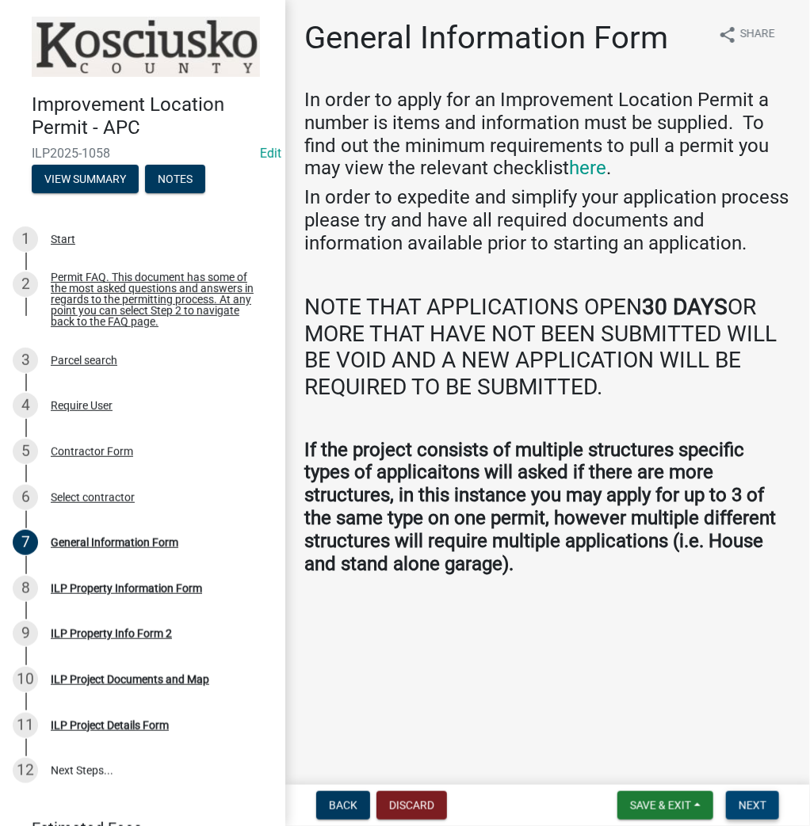
click at [750, 803] on span "Next" at bounding box center [752, 805] width 28 height 13
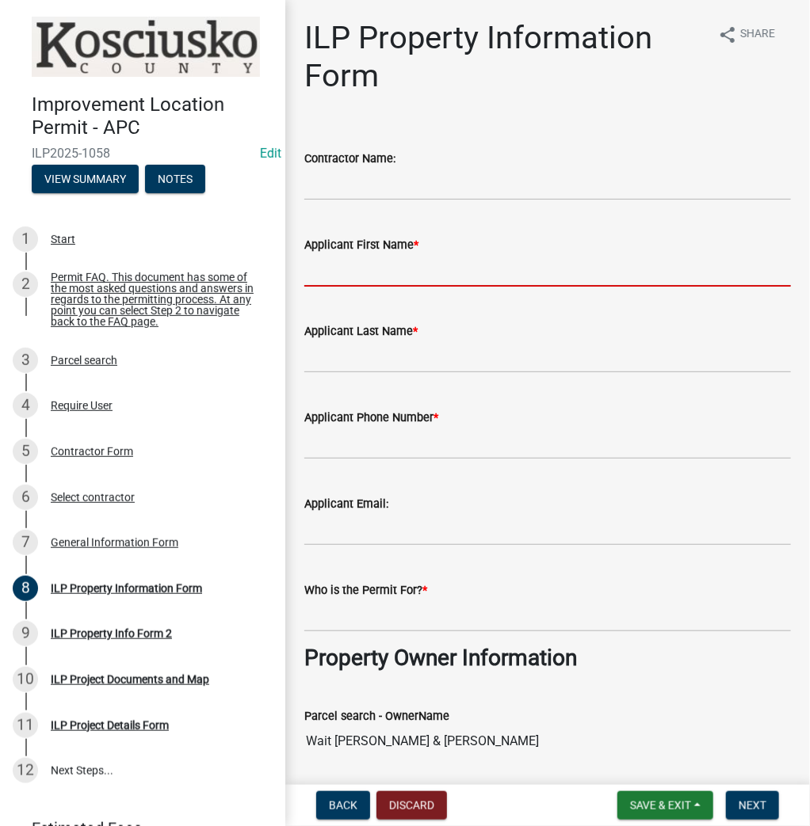
click at [335, 276] on input "Applicant First Name *" at bounding box center [547, 270] width 486 height 32
type input "[PERSON_NAME]"
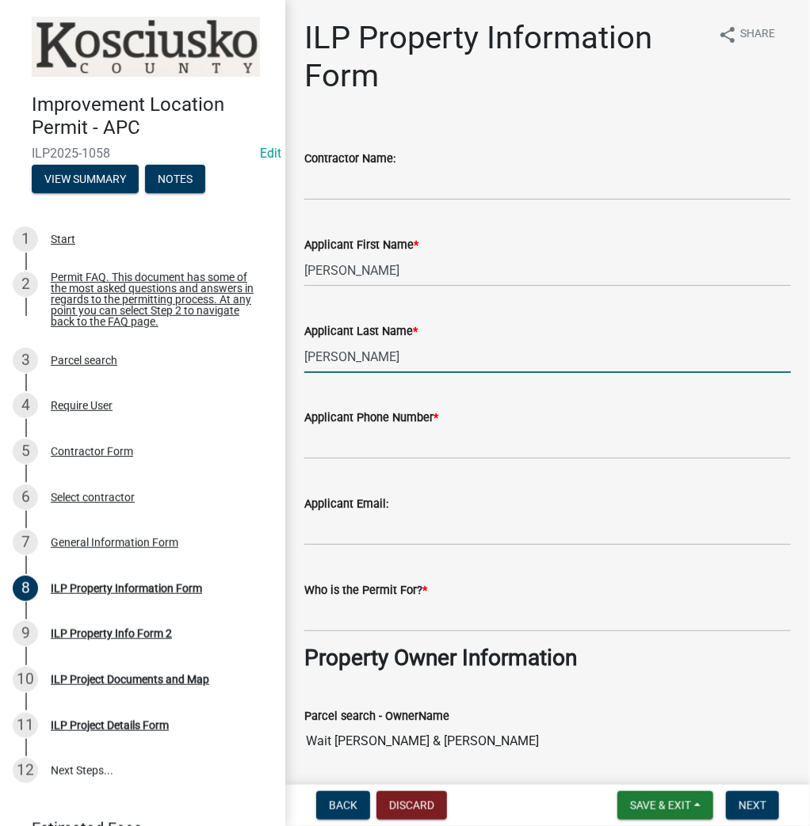
type input "[PERSON_NAME]"
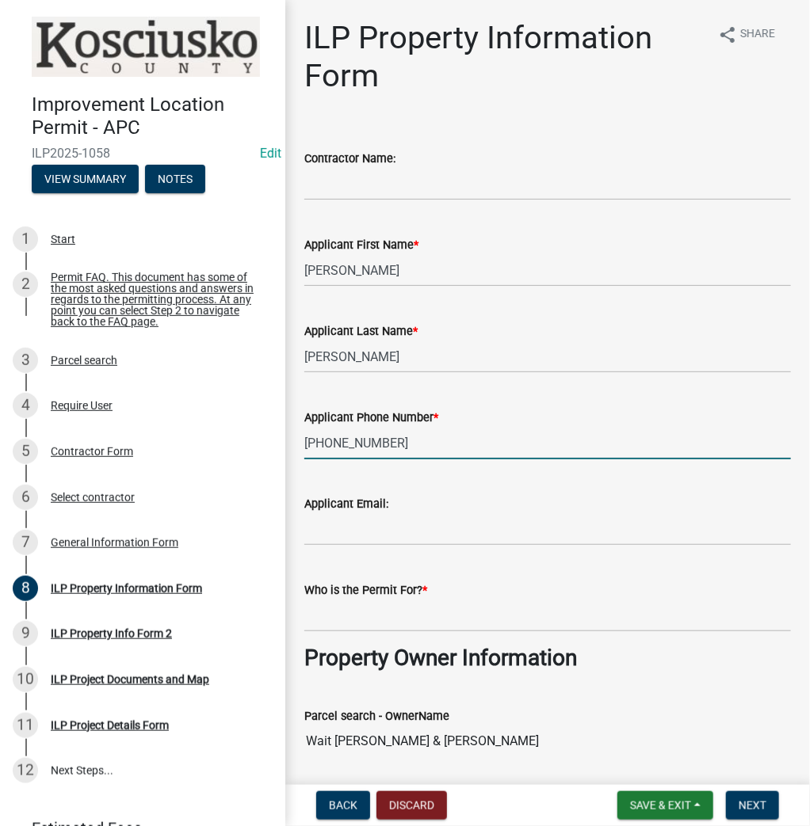
type input "[PHONE_NUMBER]"
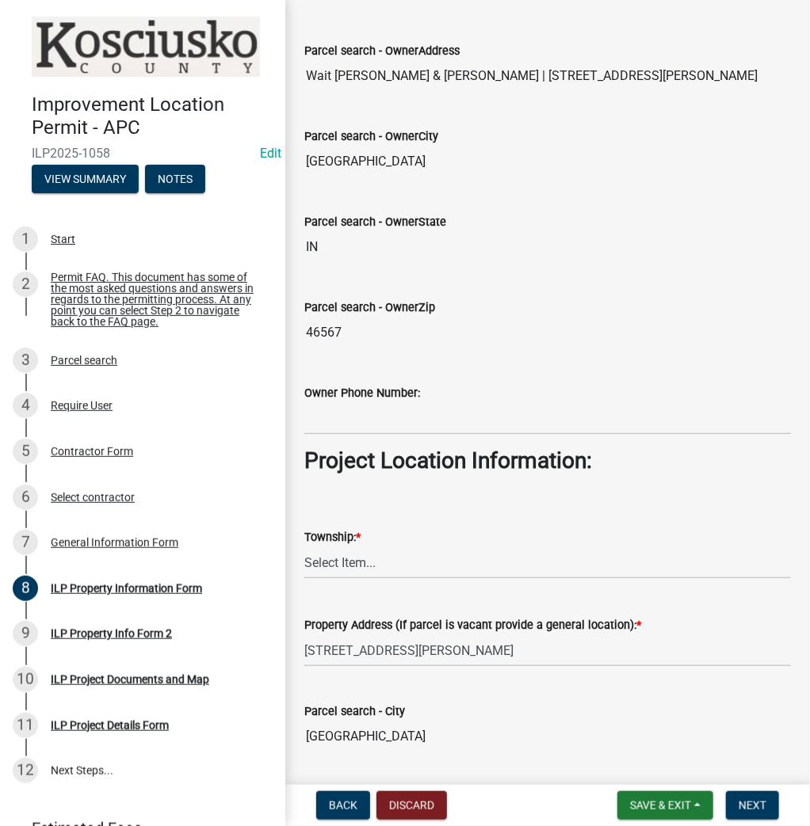
scroll to position [761, 0]
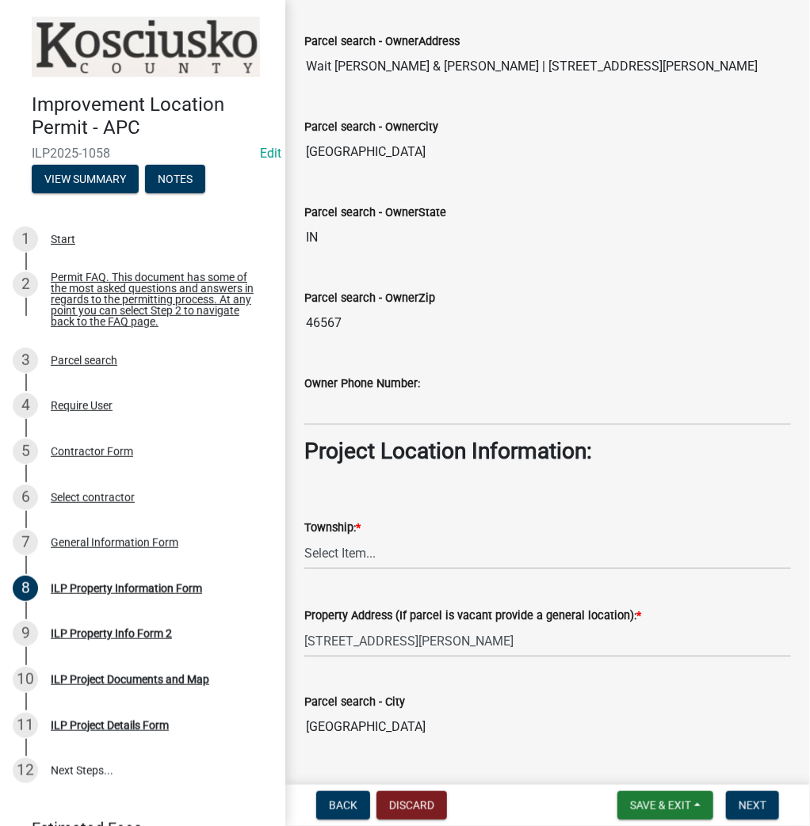
type input "[PERSON_NAME]"
click at [374, 555] on select "Select Item... [PERSON_NAME] - Elkhart Co Clay Etna [GEOGRAPHIC_DATA][PERSON_NA…" at bounding box center [547, 553] width 486 height 32
click at [304, 537] on select "Select Item... [PERSON_NAME] - Elkhart Co Clay Etna [GEOGRAPHIC_DATA][PERSON_NA…" at bounding box center [547, 553] width 486 height 32
select select "57368d26-defc-477e-a8be-5a23ab554a17"
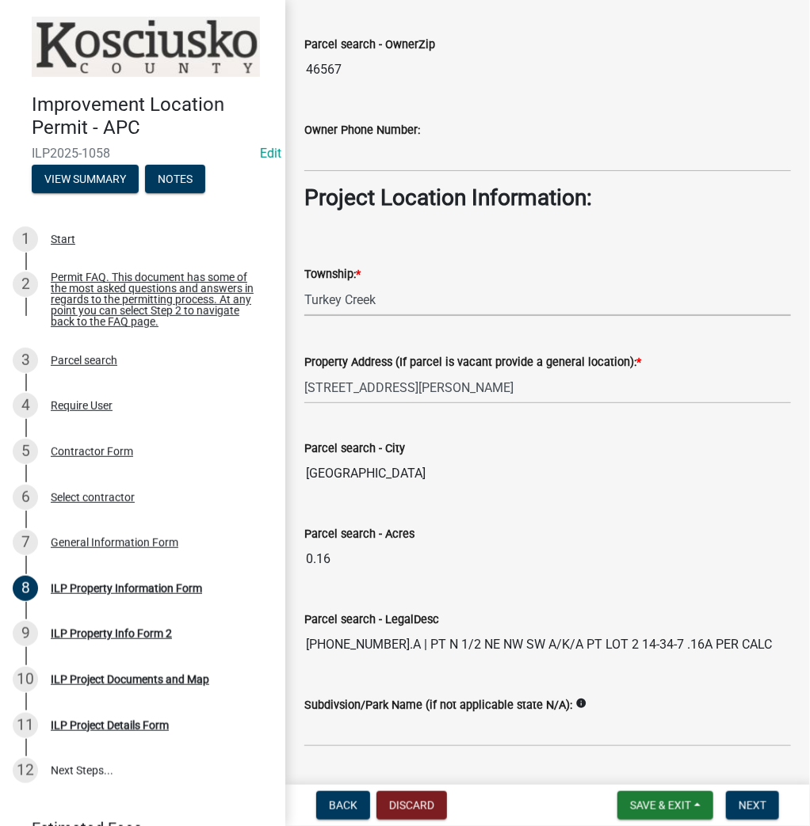
scroll to position [1141, 0]
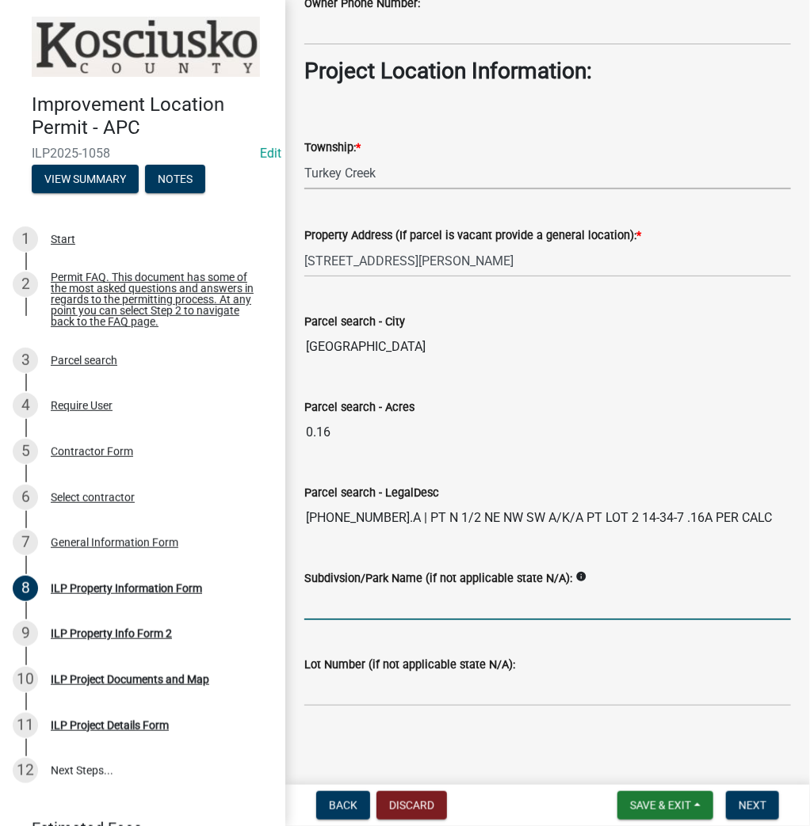
click at [353, 591] on input "Subdivsion/Park Name (if not applicable state N/A):" at bounding box center [547, 604] width 486 height 32
click at [745, 803] on span "Next" at bounding box center [752, 805] width 28 height 13
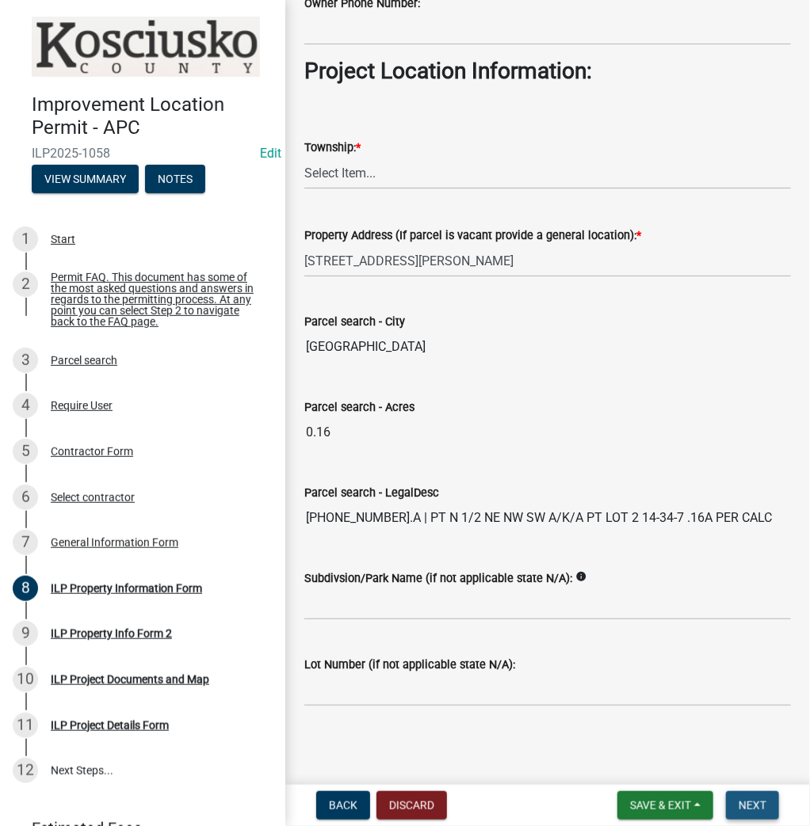
scroll to position [0, 0]
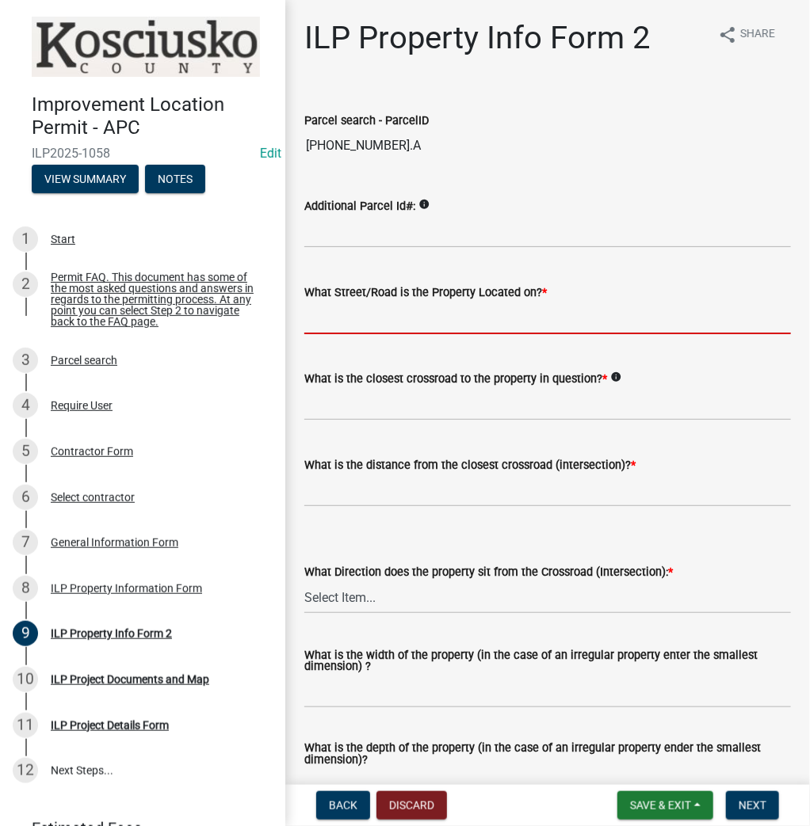
click at [354, 318] on input "What Street/Road is the Property Located on? *" at bounding box center [547, 318] width 486 height 32
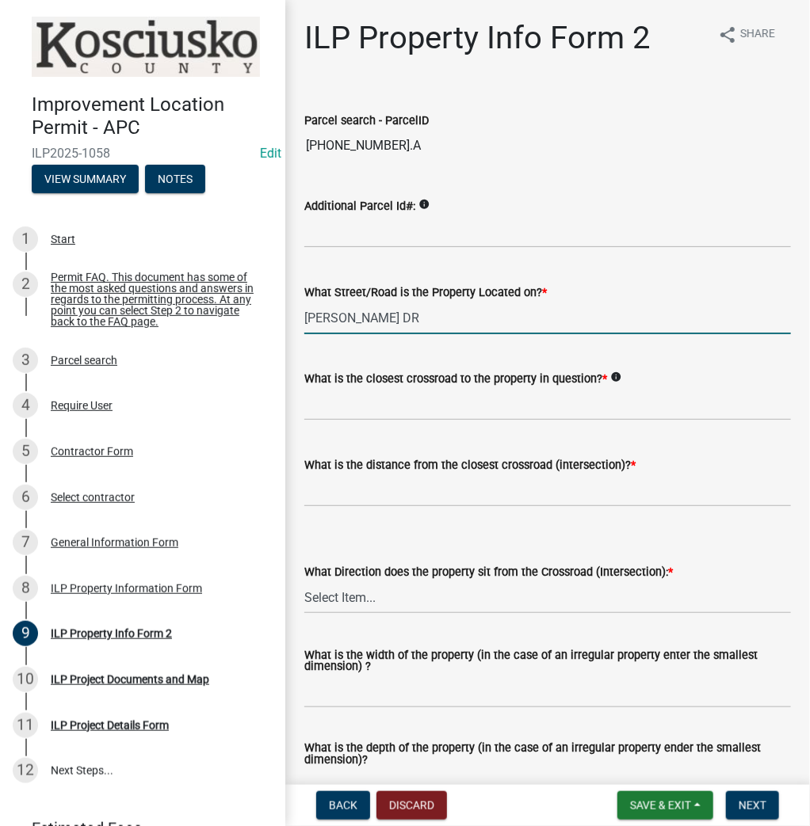
type input "[PERSON_NAME] DR"
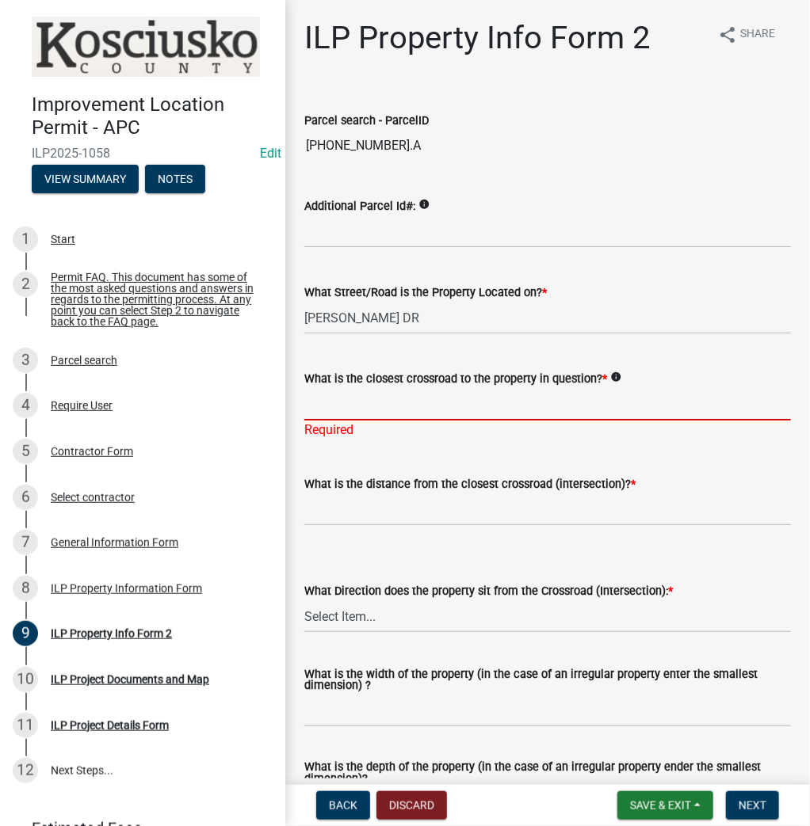
click at [332, 411] on input "What is the closest crossroad to the property in question? *" at bounding box center [547, 404] width 486 height 32
type input "VENETIAN DR"
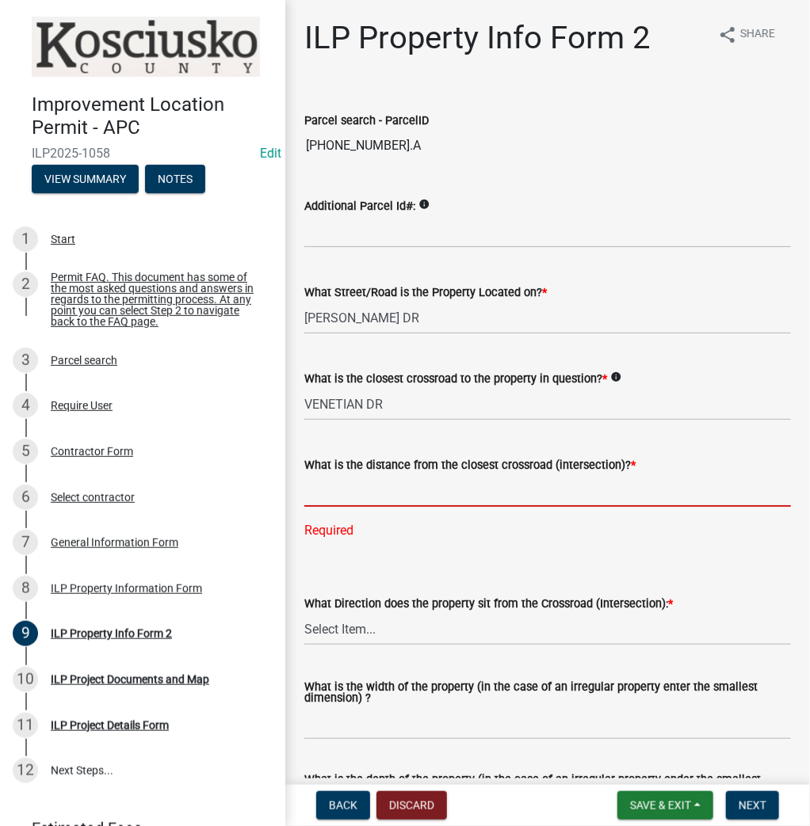
click at [371, 492] on input "text" at bounding box center [547, 491] width 486 height 32
type input "150"
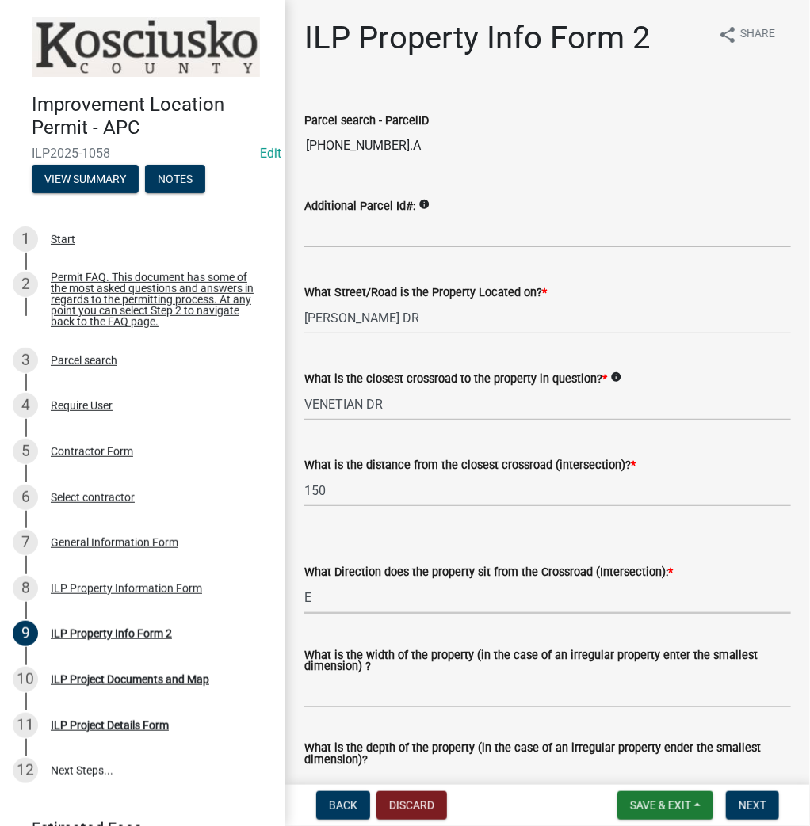
select select "5d8d9a6f-68f4-4910-b8ad-905844ed2da1"
click at [313, 700] on input "What is the width of the property (in the case of an irregular property enter t…" at bounding box center [547, 692] width 486 height 32
type input "75"
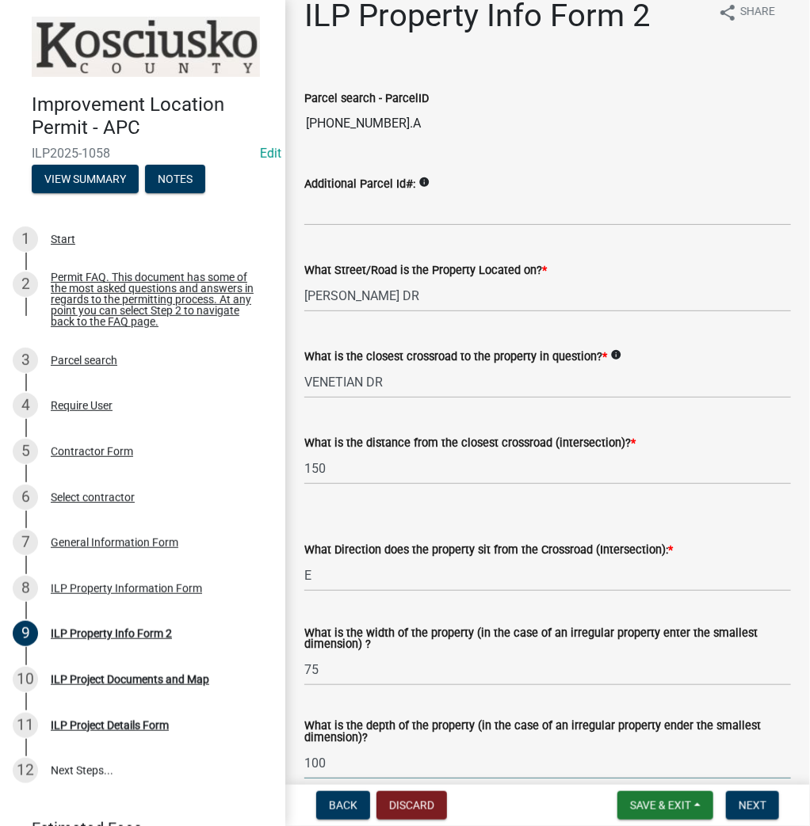
type input "100"
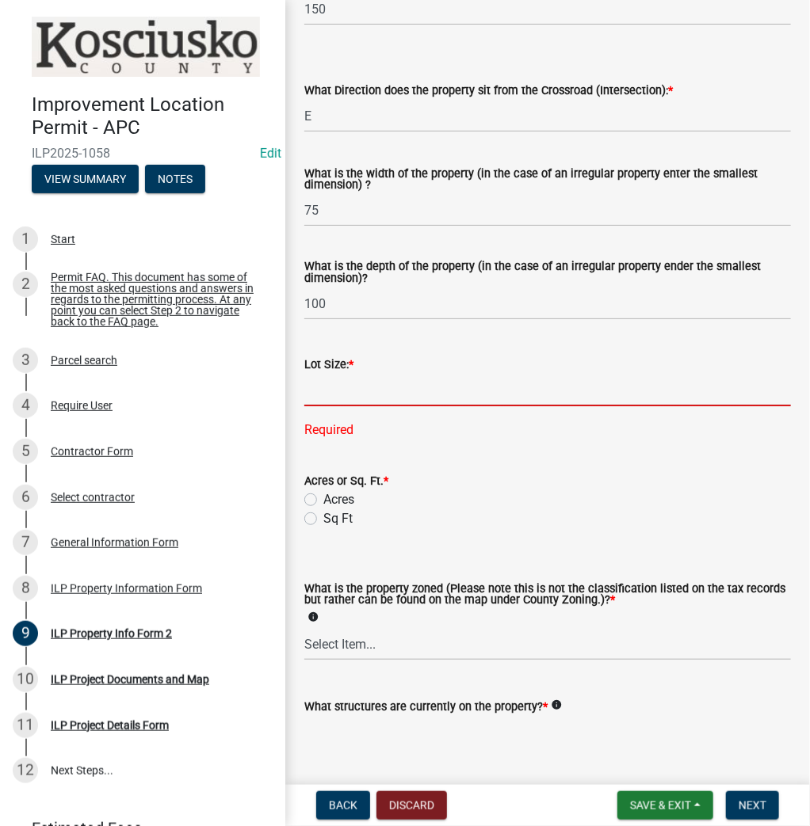
click at [374, 385] on input "text" at bounding box center [547, 390] width 486 height 32
type input "7849"
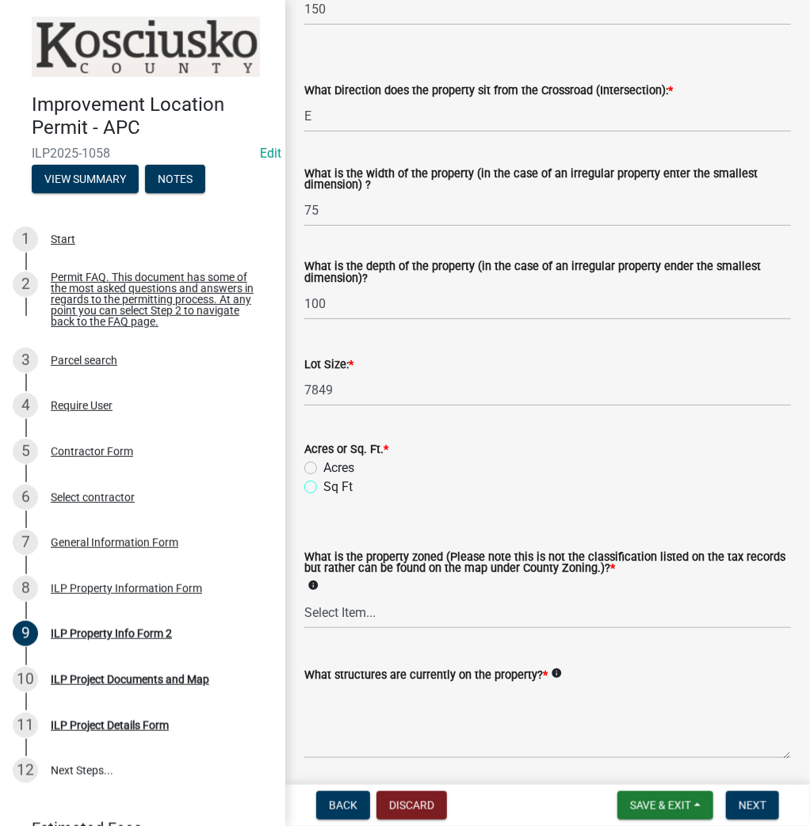
click at [323, 478] on input "Sq Ft" at bounding box center [328, 483] width 10 height 10
radio input "true"
select select "1146270b-2111-4e23-bf7f-74ce85cf7041"
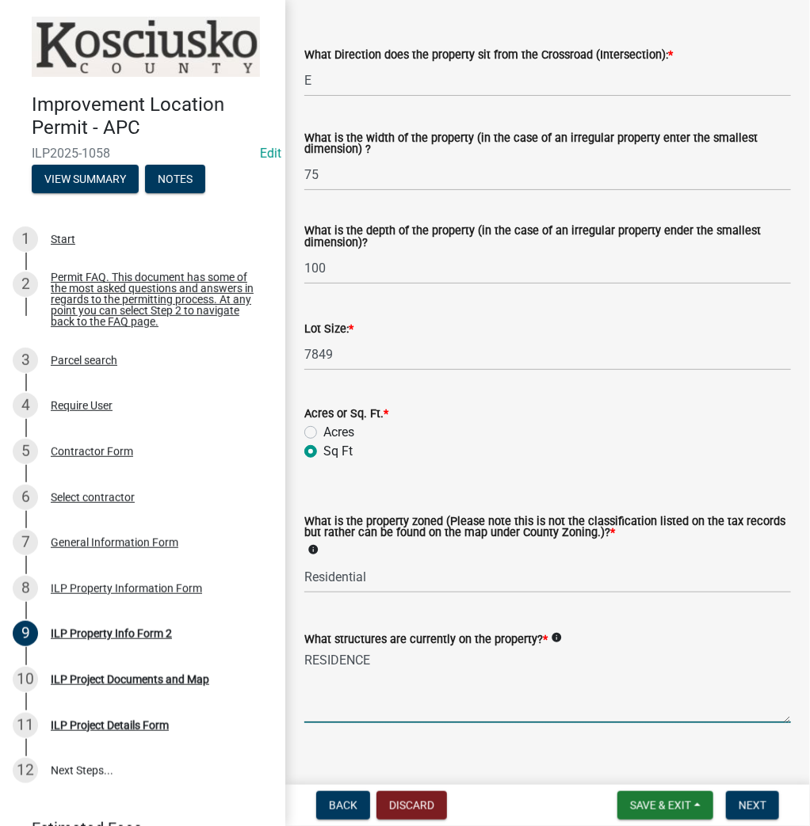
scroll to position [536, 0]
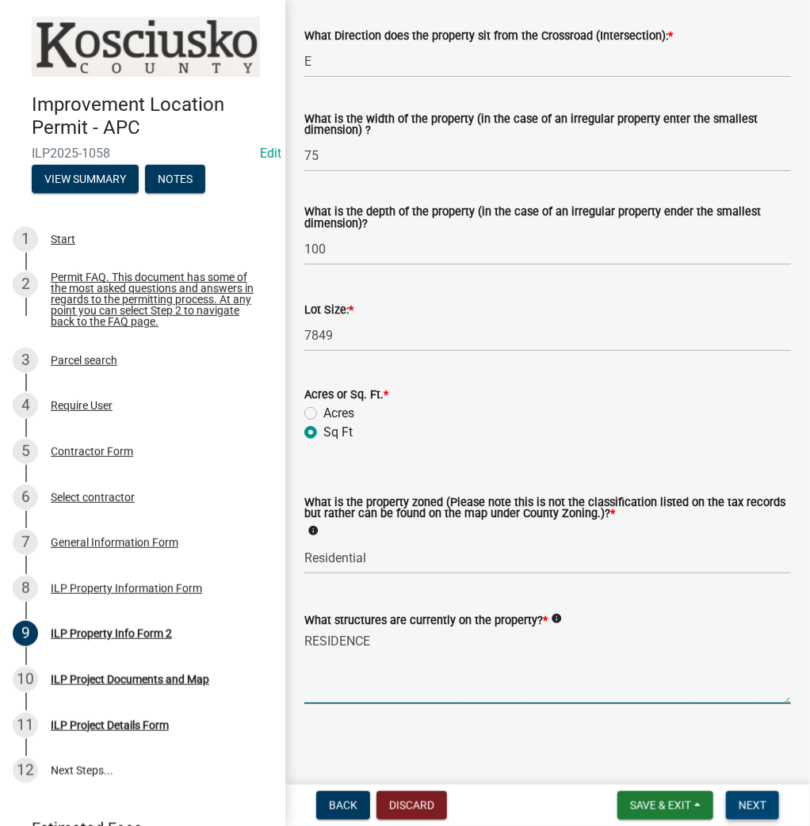
type textarea "RESIDENCE"
click at [747, 804] on span "Next" at bounding box center [752, 805] width 28 height 13
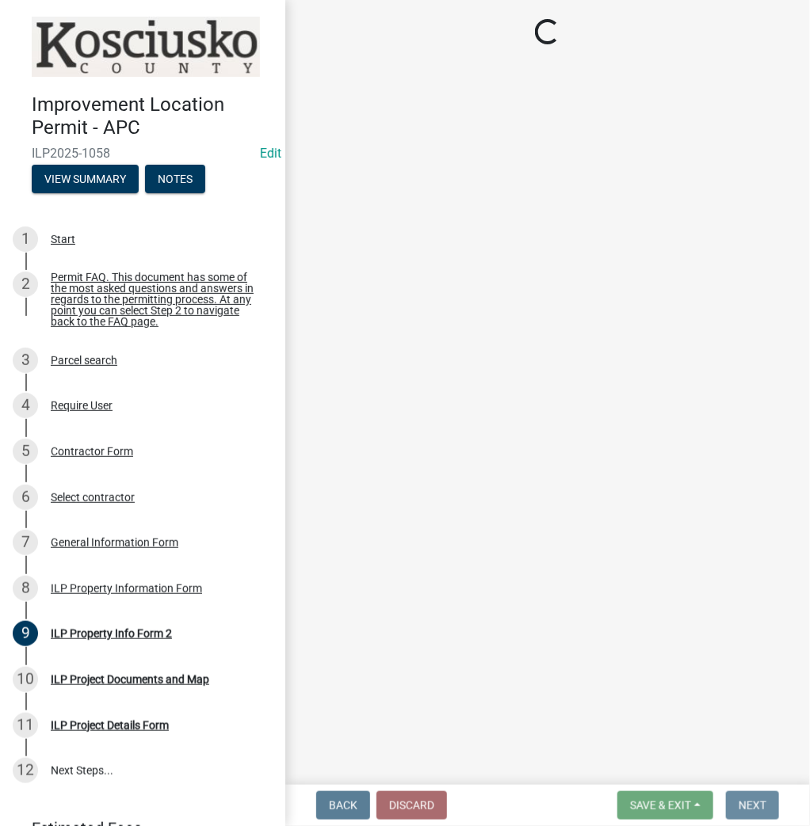
scroll to position [0, 0]
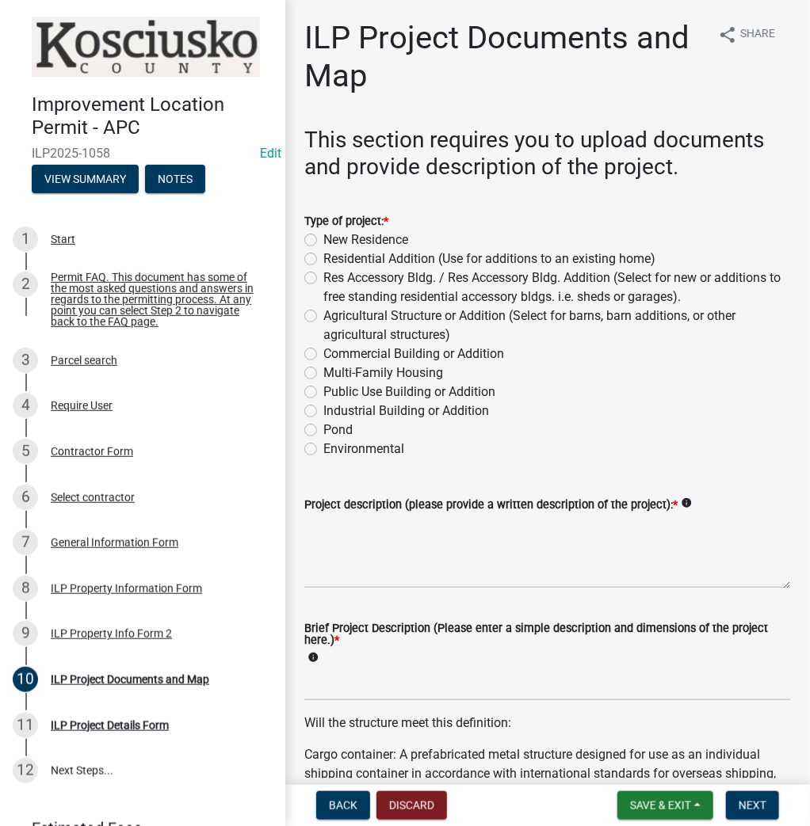
click at [323, 255] on label "Residential Addition (Use for additions to an existing home)" at bounding box center [489, 259] width 332 height 19
click at [323, 255] on input "Residential Addition (Use for additions to an existing home)" at bounding box center [328, 255] width 10 height 10
radio input "true"
click at [457, 551] on textarea "Project description (please provide a written description of the project): *" at bounding box center [547, 551] width 486 height 74
type textarea "ATTACHED CAPORT"
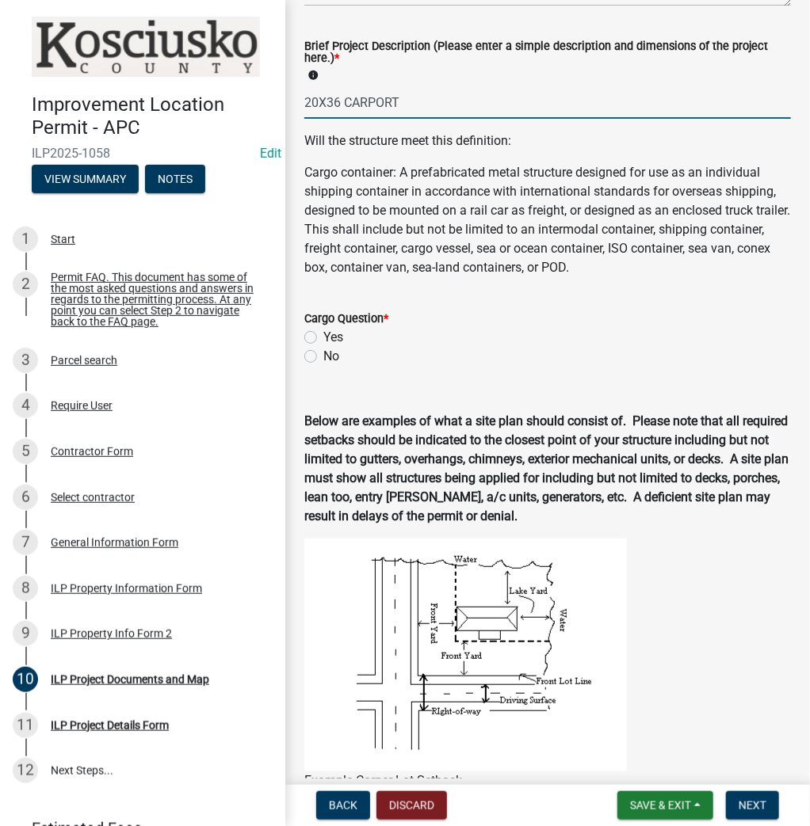
scroll to position [697, 0]
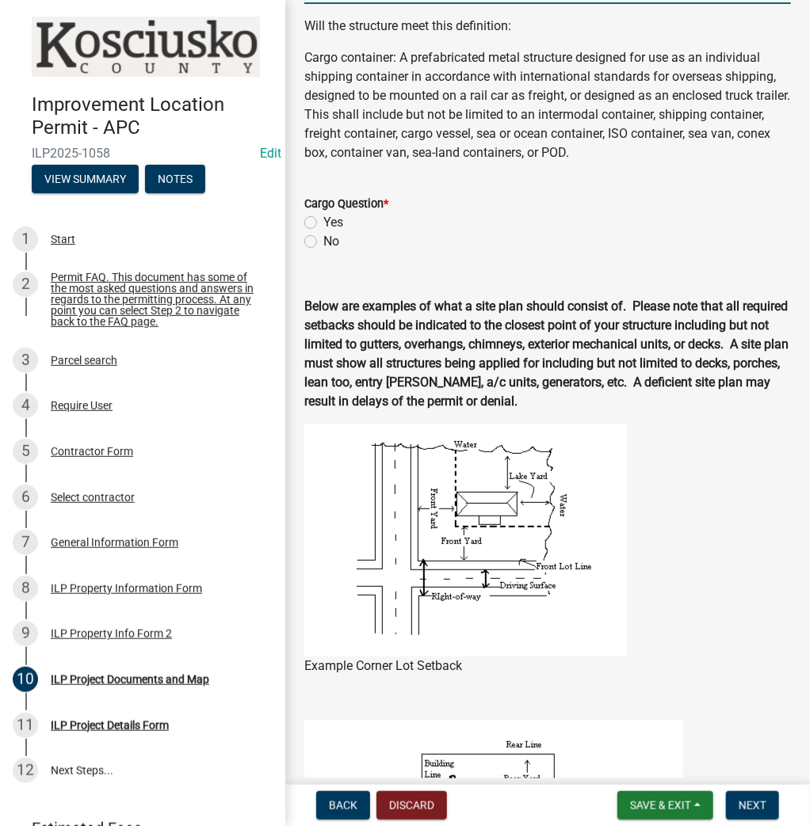
type input "20X36 CARPORT"
click at [323, 245] on label "No" at bounding box center [331, 241] width 16 height 19
click at [323, 242] on input "No" at bounding box center [328, 237] width 10 height 10
radio input "true"
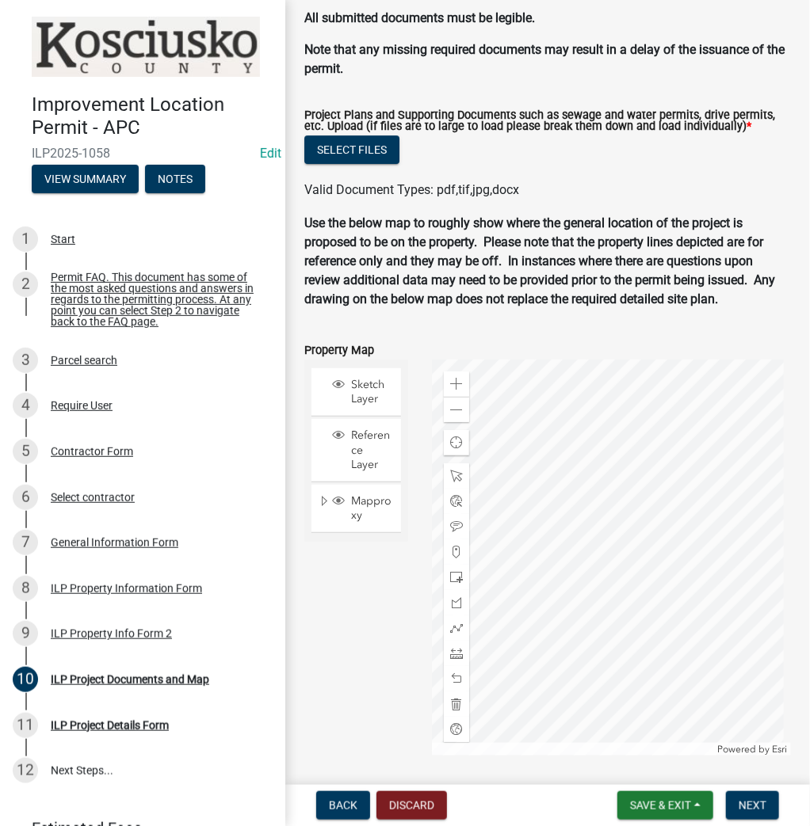
scroll to position [1800, 0]
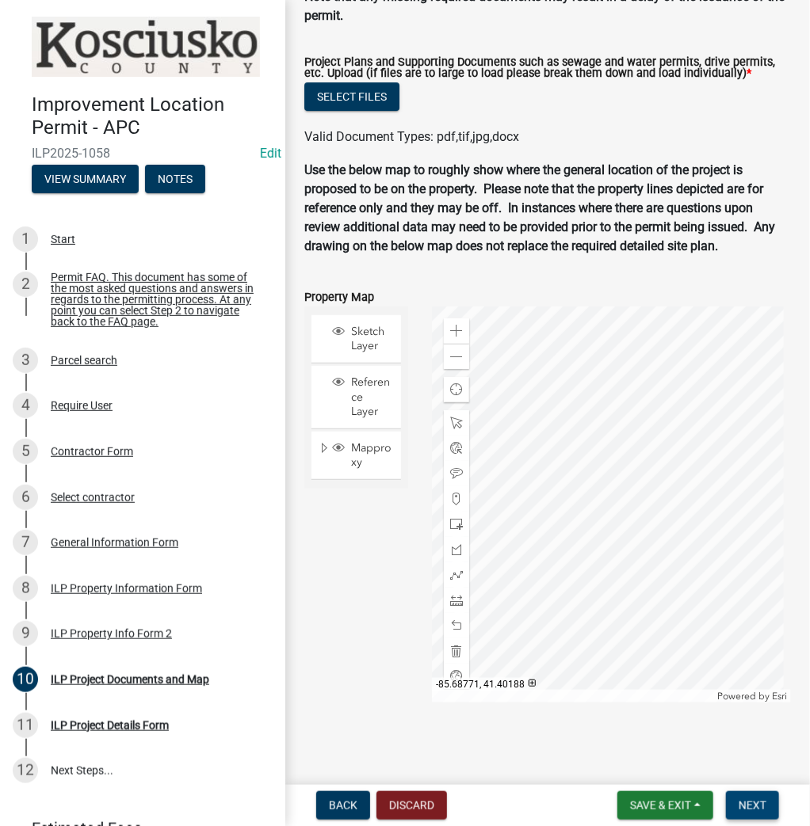
click at [753, 807] on span "Next" at bounding box center [752, 805] width 28 height 13
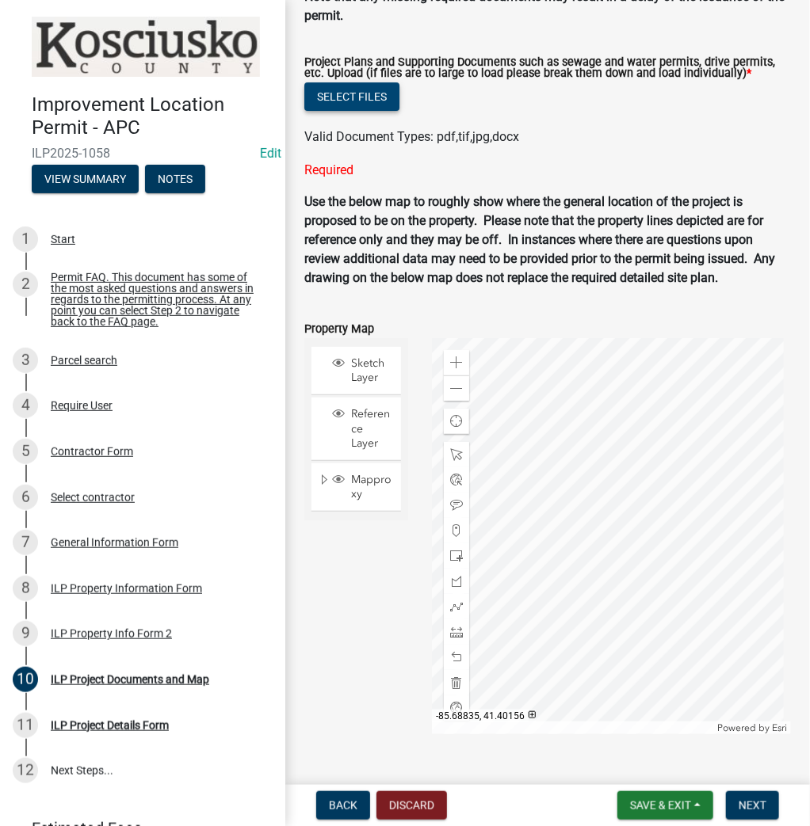
click at [351, 91] on button "Select files" at bounding box center [351, 96] width 95 height 29
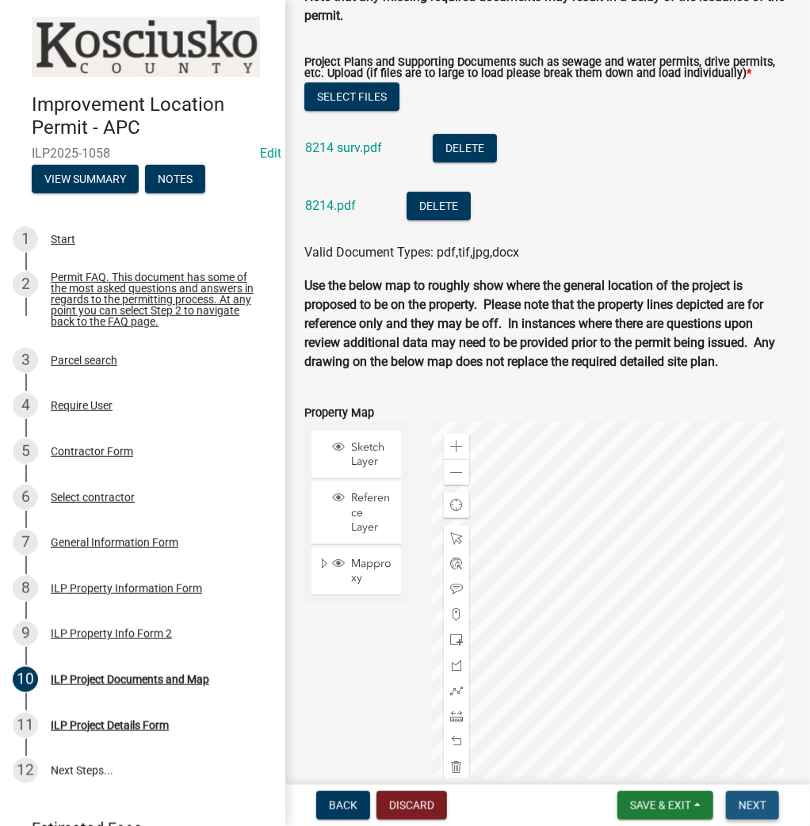
click at [758, 805] on span "Next" at bounding box center [752, 805] width 28 height 13
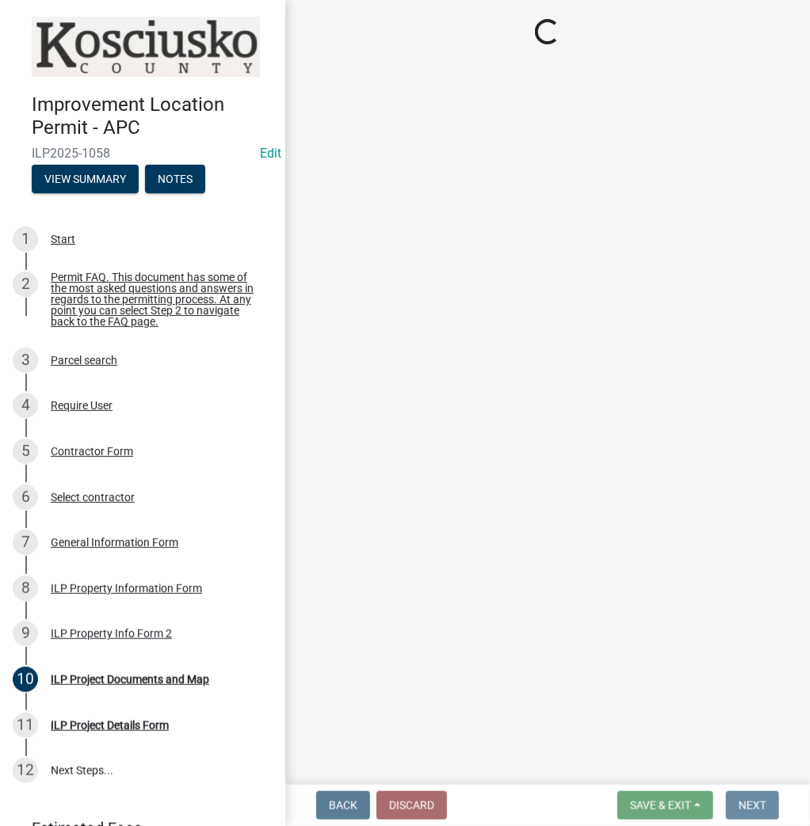
scroll to position [0, 0]
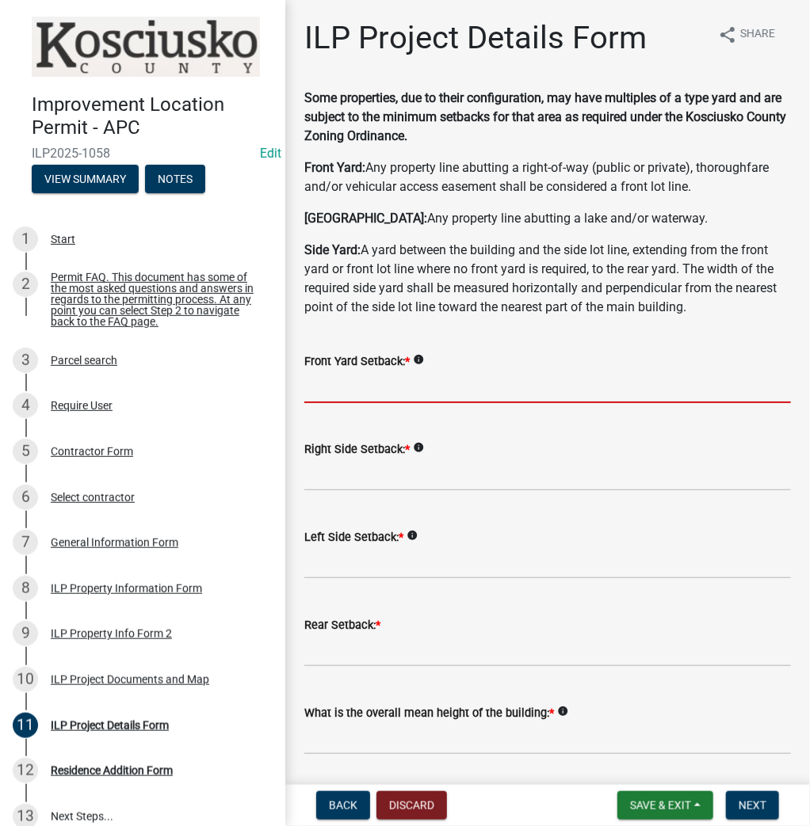
click at [354, 399] on input "text" at bounding box center [547, 387] width 486 height 32
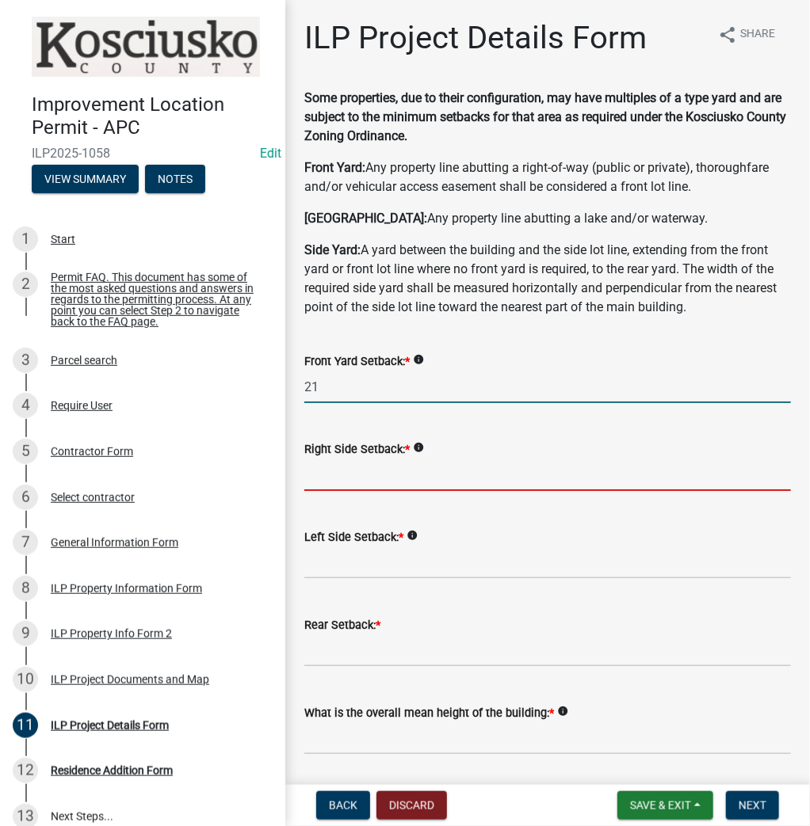
type input "21.0"
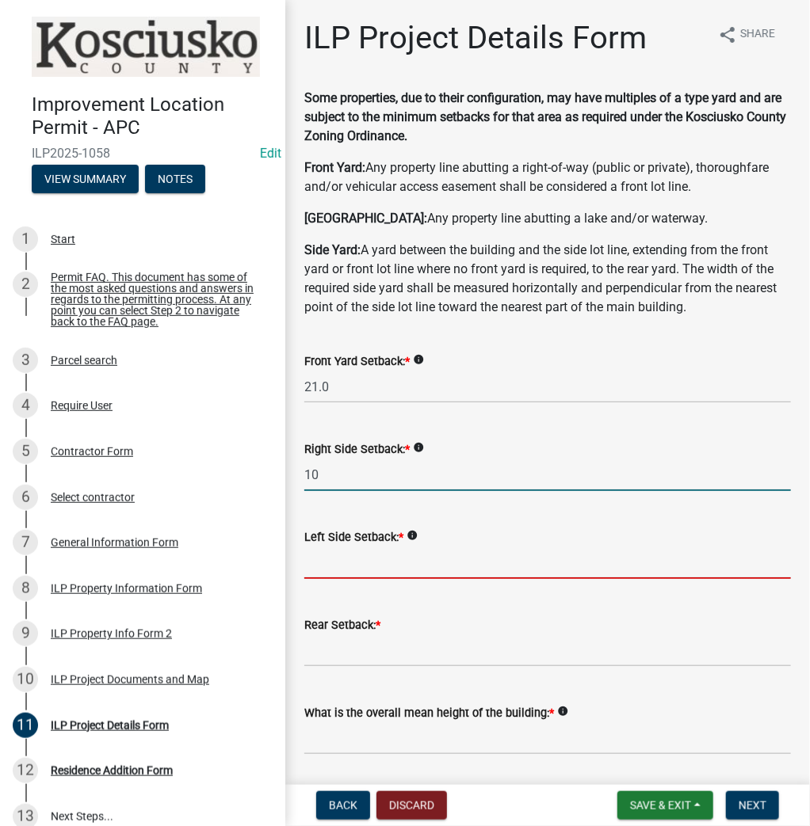
type input "10.0"
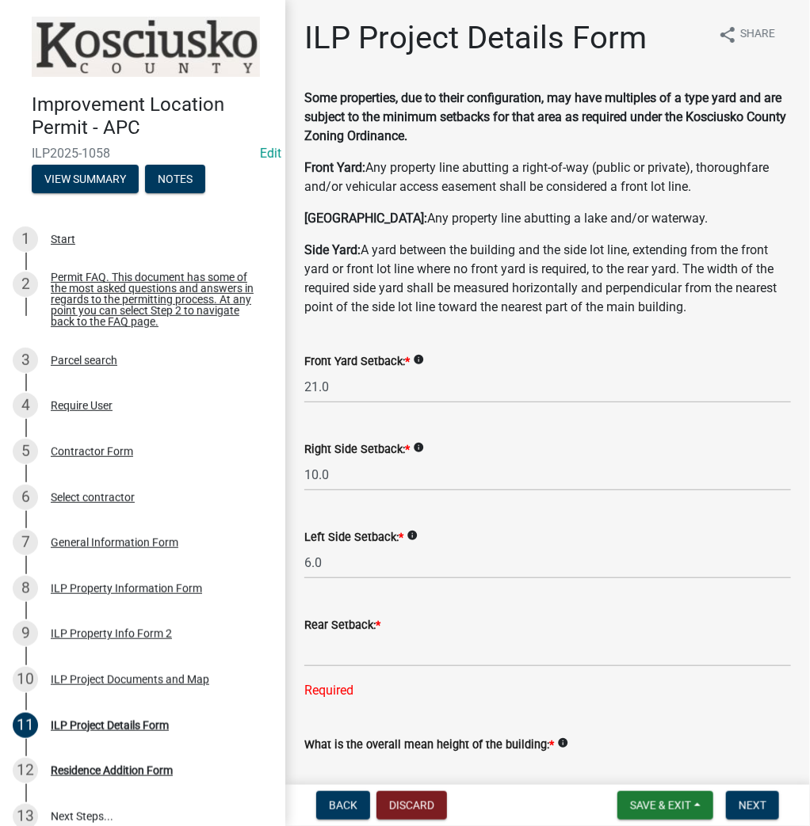
click at [383, 532] on label "Left Side Setback: *" at bounding box center [353, 537] width 99 height 11
click at [358, 551] on input "6.0" at bounding box center [547, 563] width 486 height 32
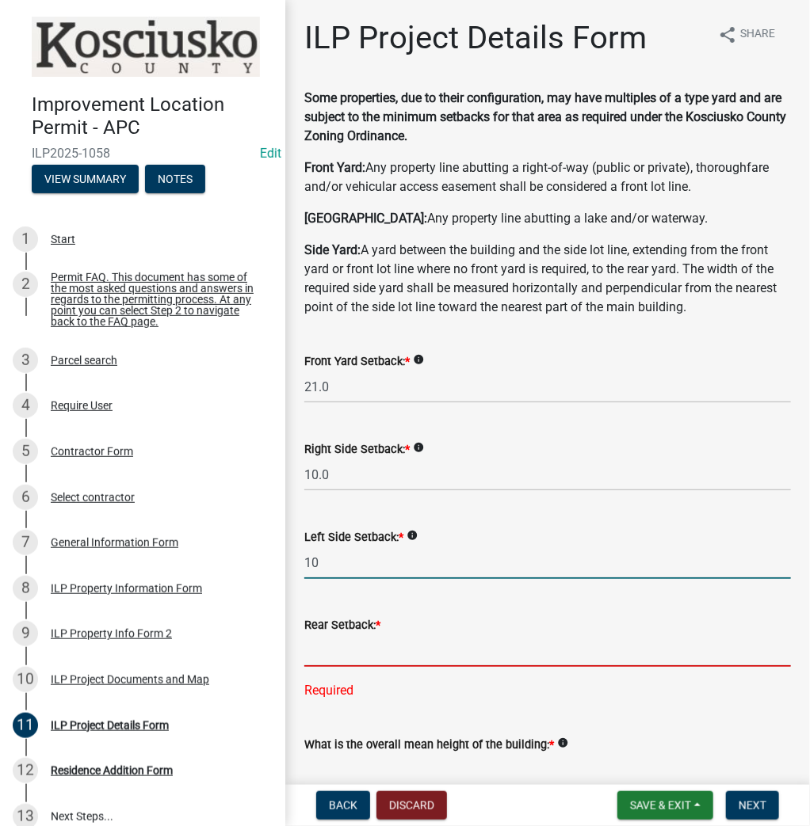
type input "10.0"
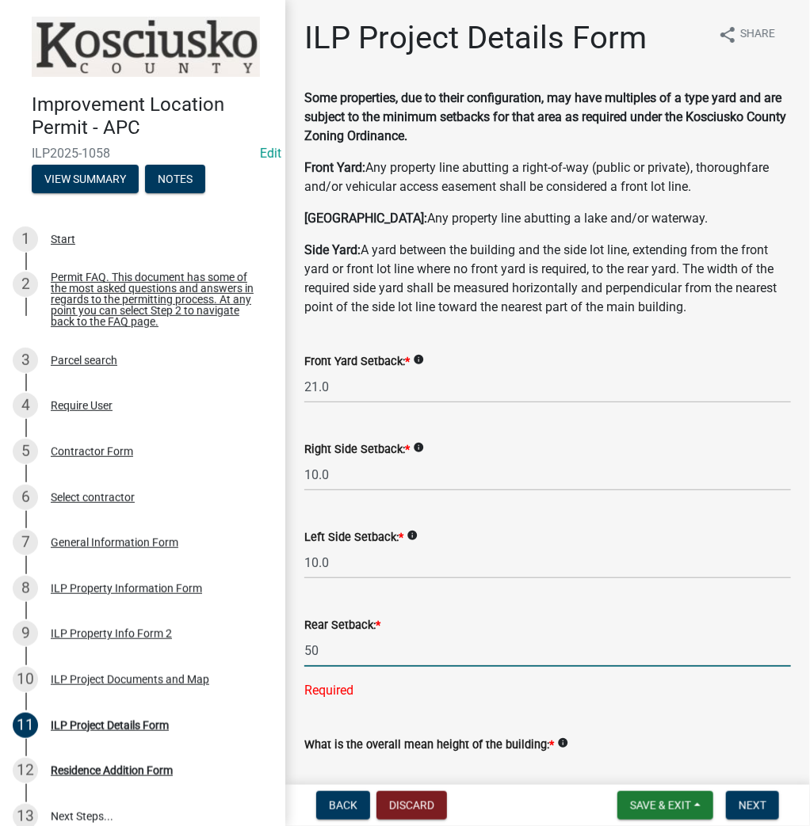
type input "50.0"
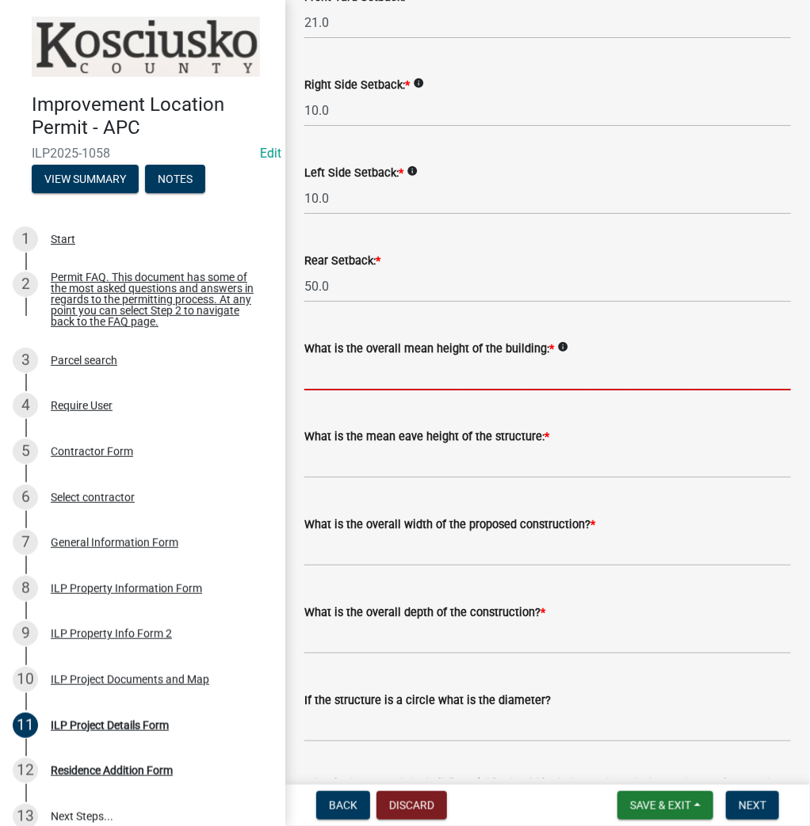
scroll to position [380, 0]
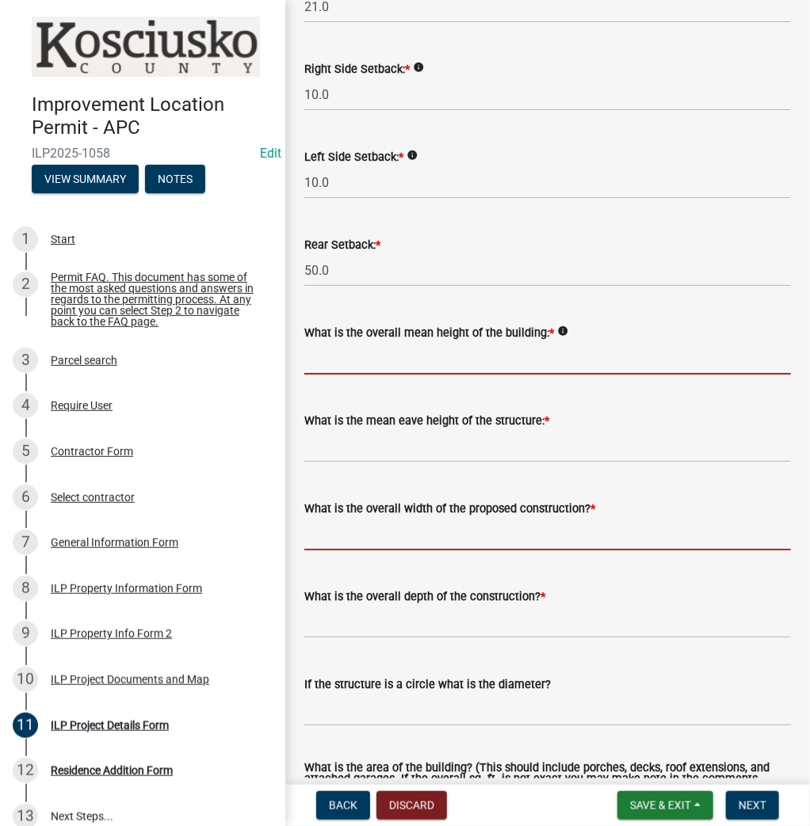
click at [355, 537] on form "What is the overall width of the proposed construction? *" at bounding box center [547, 524] width 486 height 51
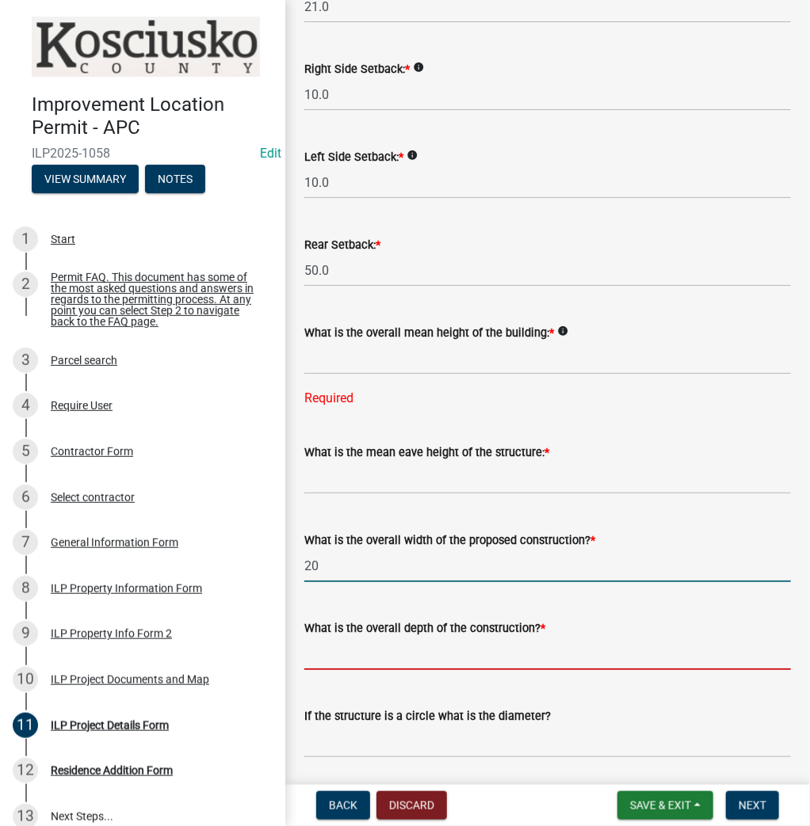
type input "20.00"
click at [318, 662] on input "text" at bounding box center [547, 654] width 486 height 32
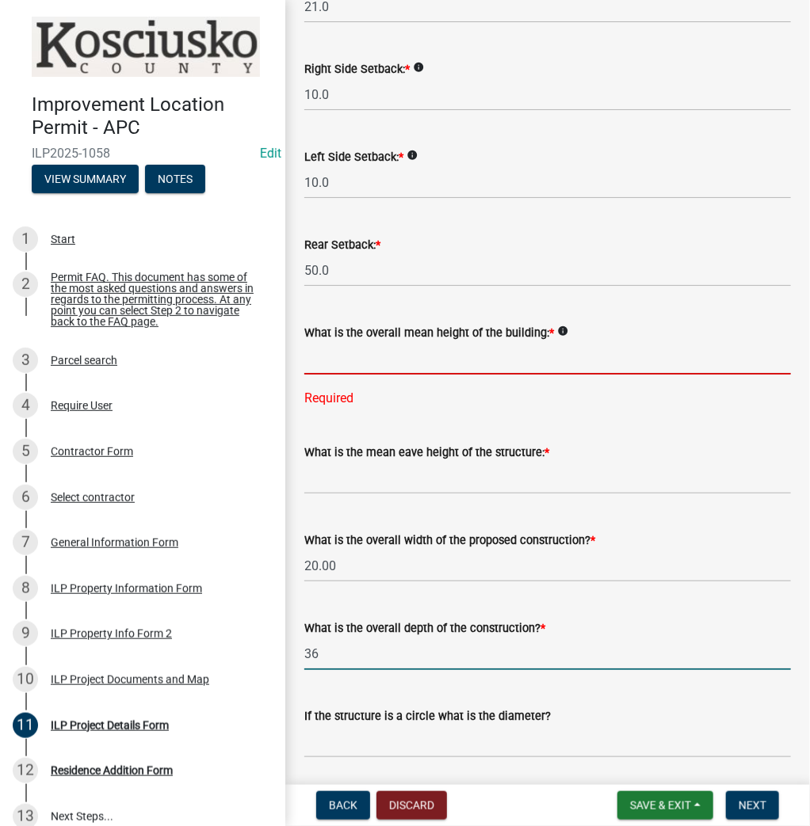
type input "36.00"
click at [387, 344] on input "text" at bounding box center [547, 358] width 486 height 32
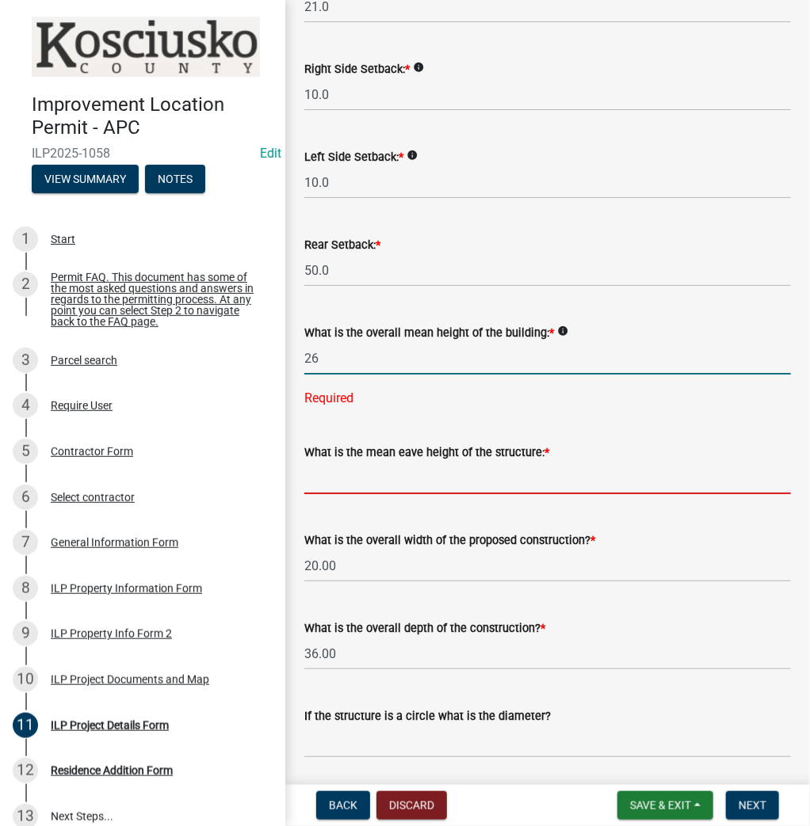
type input "26.0"
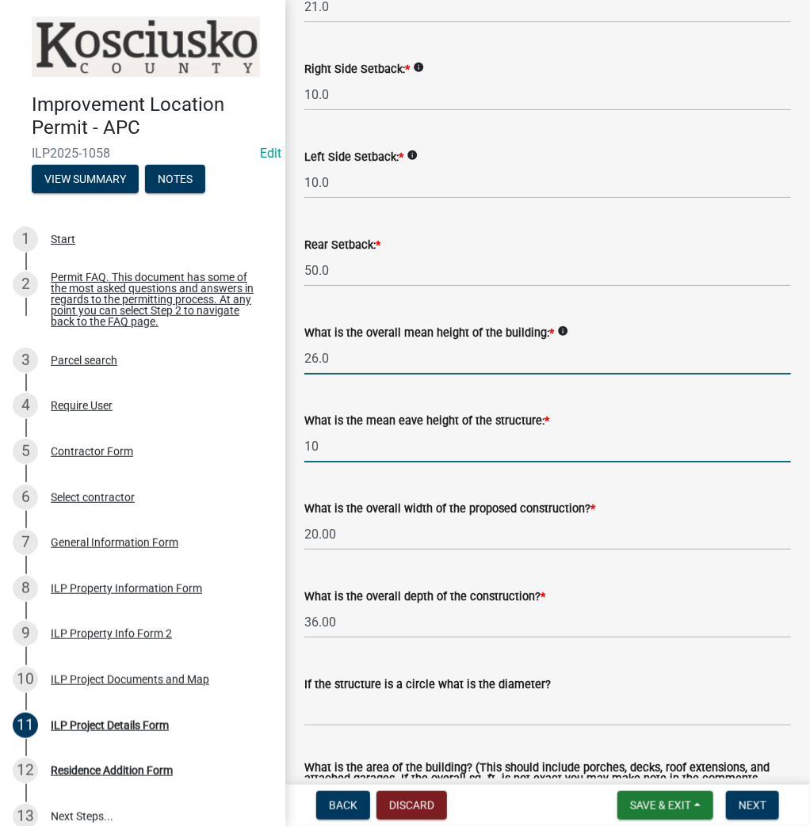
type input "10.0"
click at [345, 355] on input "26.0" at bounding box center [547, 358] width 486 height 32
type input "40.0"
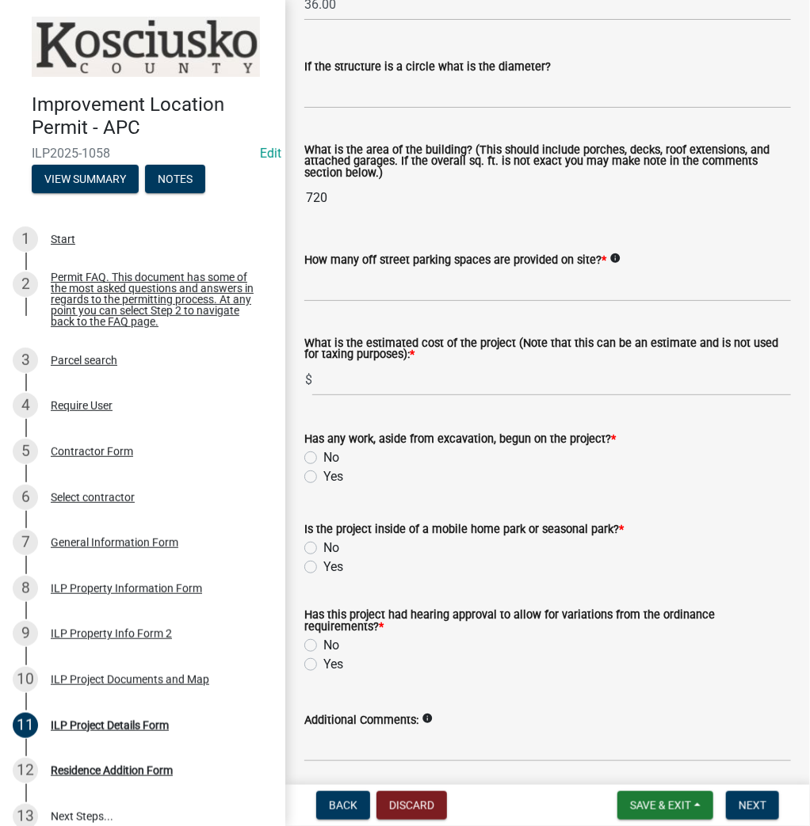
scroll to position [1014, 0]
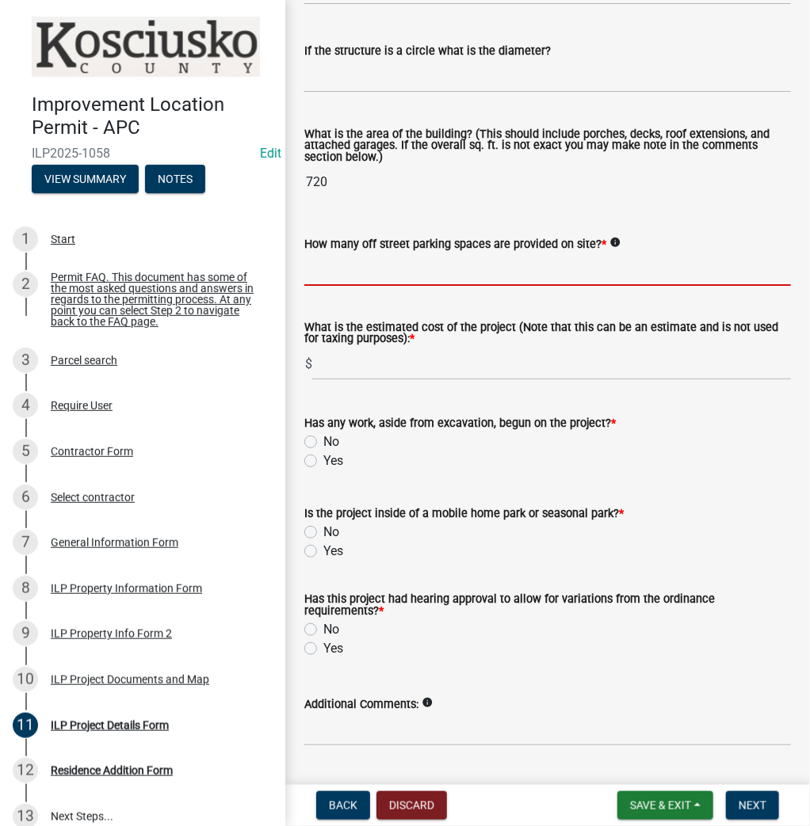
type input "20.0"
click at [357, 276] on input "text" at bounding box center [547, 270] width 486 height 32
type input "2"
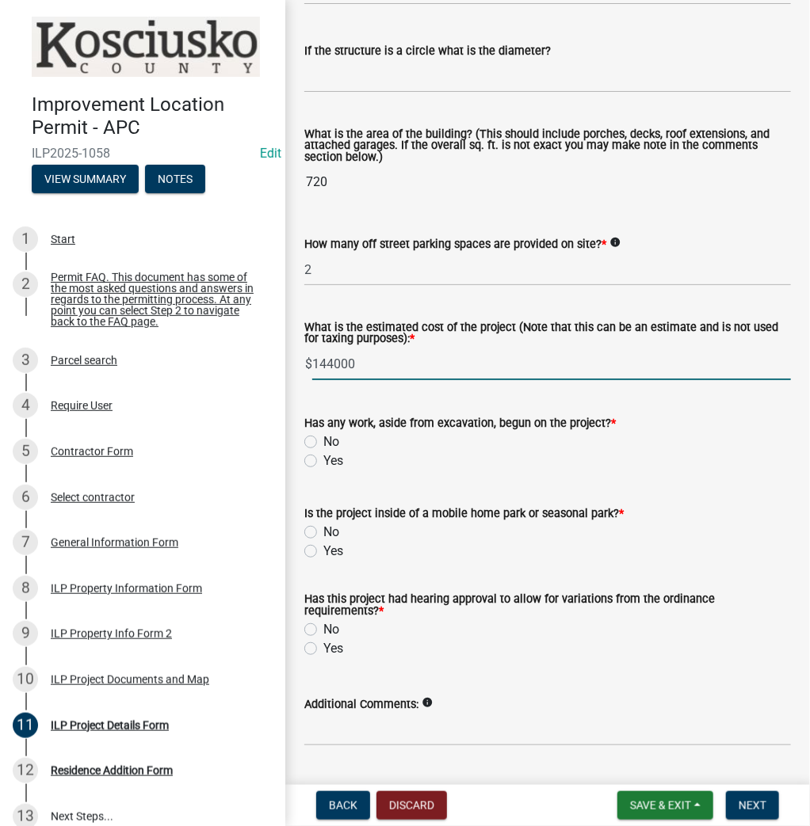
type input "144000"
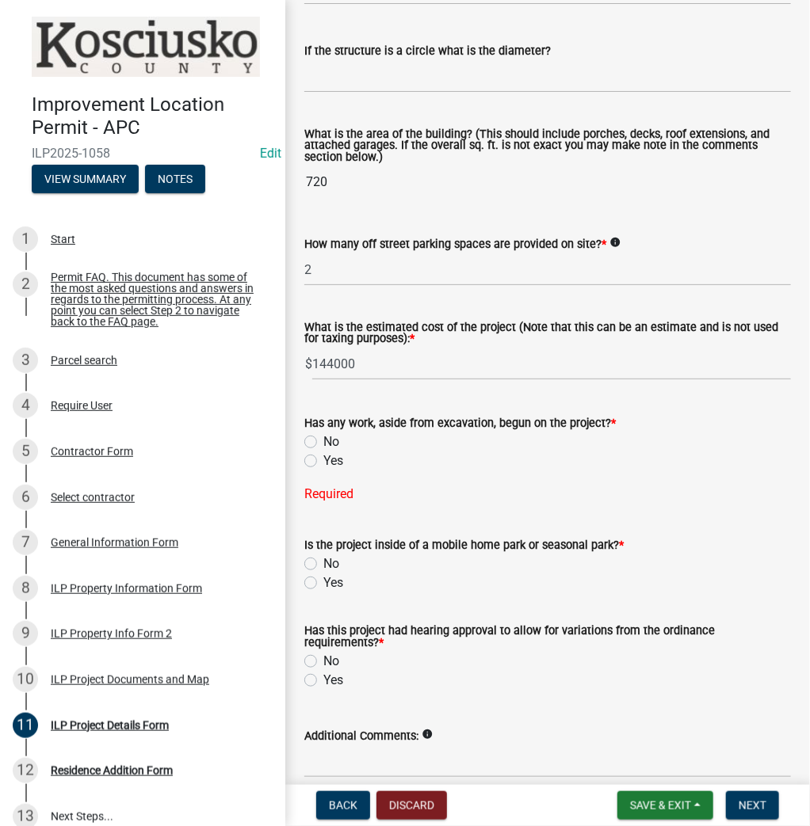
click at [323, 440] on label "No" at bounding box center [331, 442] width 16 height 19
click at [323, 440] on input "No" at bounding box center [328, 438] width 10 height 10
radio input "true"
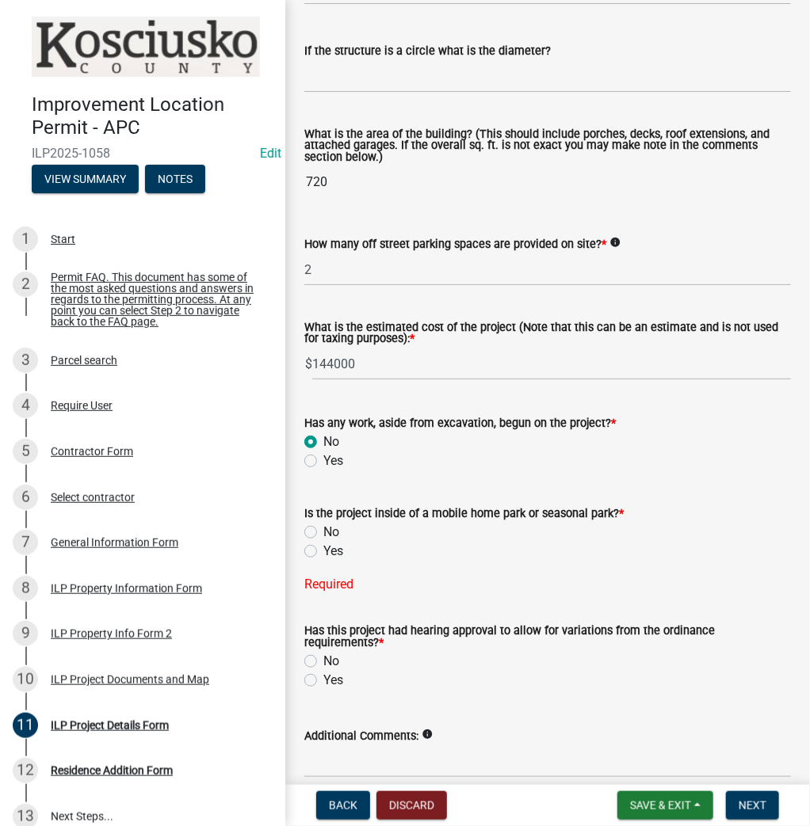
click at [323, 535] on label "No" at bounding box center [331, 532] width 16 height 19
click at [323, 533] on input "No" at bounding box center [328, 528] width 10 height 10
radio input "true"
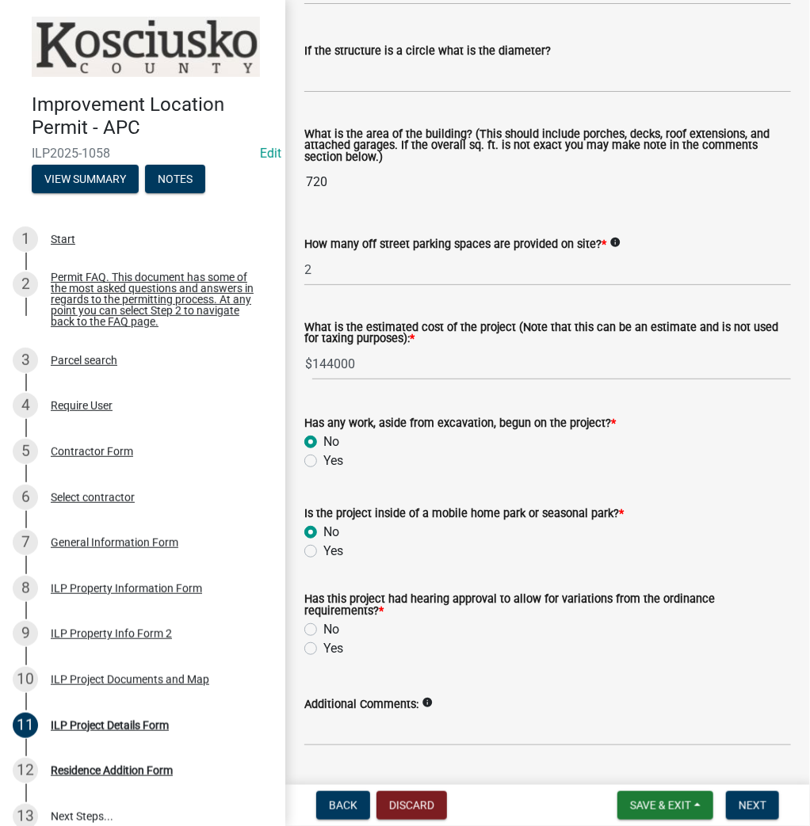
click at [323, 631] on label "No" at bounding box center [331, 629] width 16 height 19
click at [323, 631] on input "No" at bounding box center [328, 625] width 10 height 10
radio input "true"
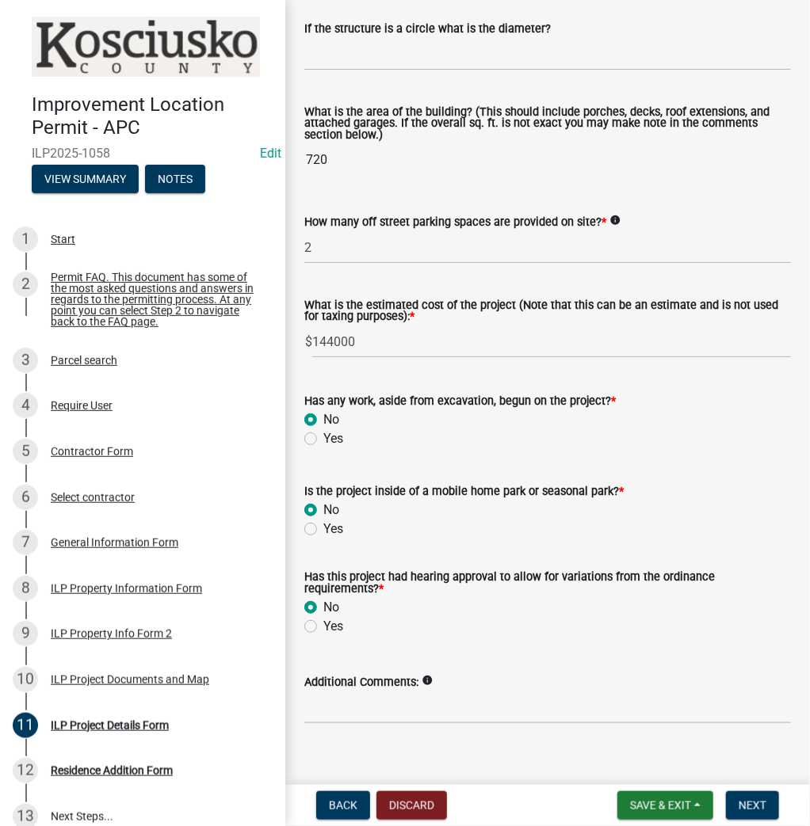
scroll to position [1056, 0]
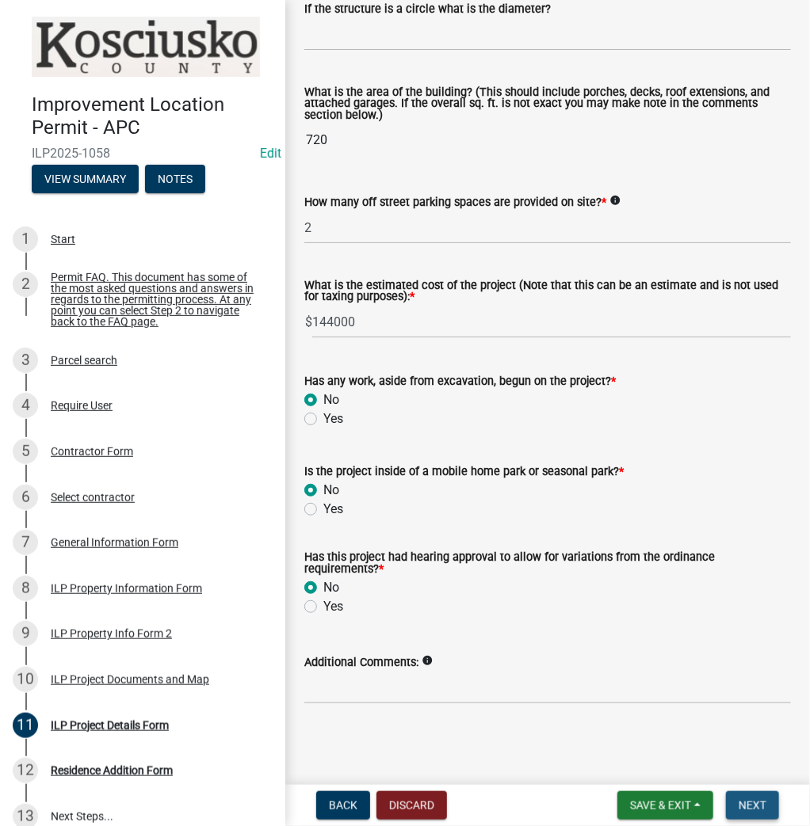
click at [749, 805] on span "Next" at bounding box center [752, 805] width 28 height 13
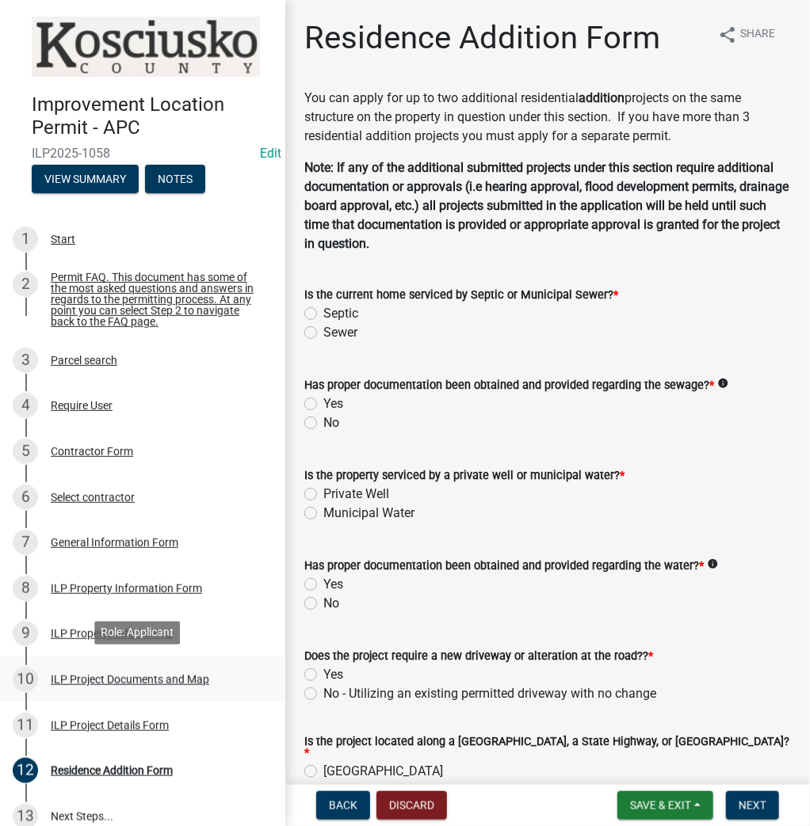
click at [93, 681] on div "ILP Project Documents and Map" at bounding box center [130, 679] width 158 height 11
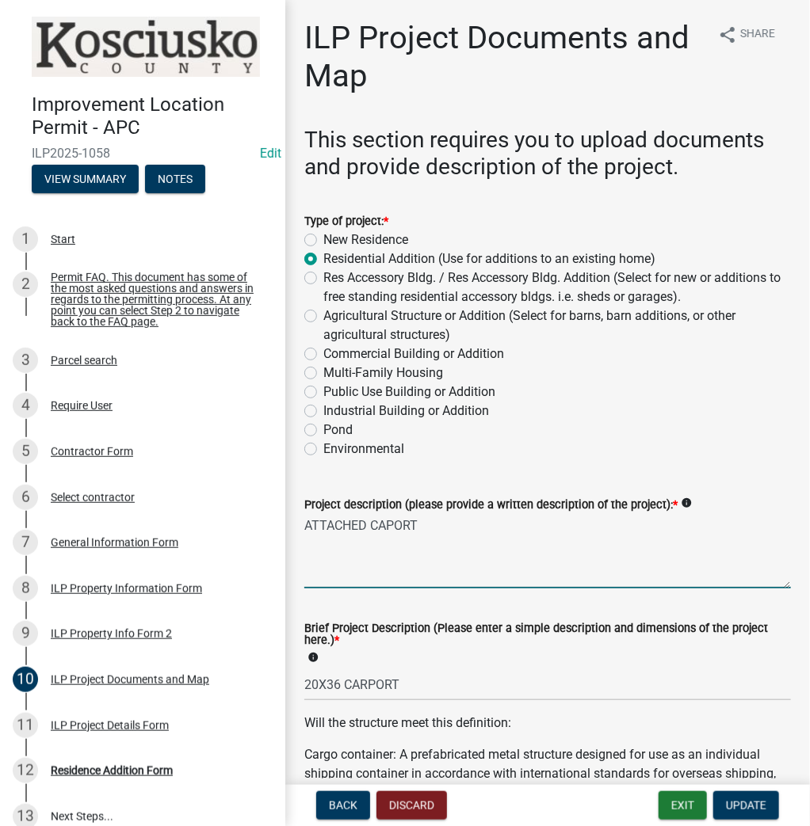
click at [369, 521] on textarea "ATTACHED CAPORT" at bounding box center [547, 551] width 486 height 74
click at [559, 523] on textarea "ATTACHED CAPORT" at bounding box center [547, 551] width 486 height 74
type textarea "ATTACHED CAPORT WITH LIVING QRTS ABOVE"
click at [748, 802] on span "Update" at bounding box center [746, 805] width 40 height 13
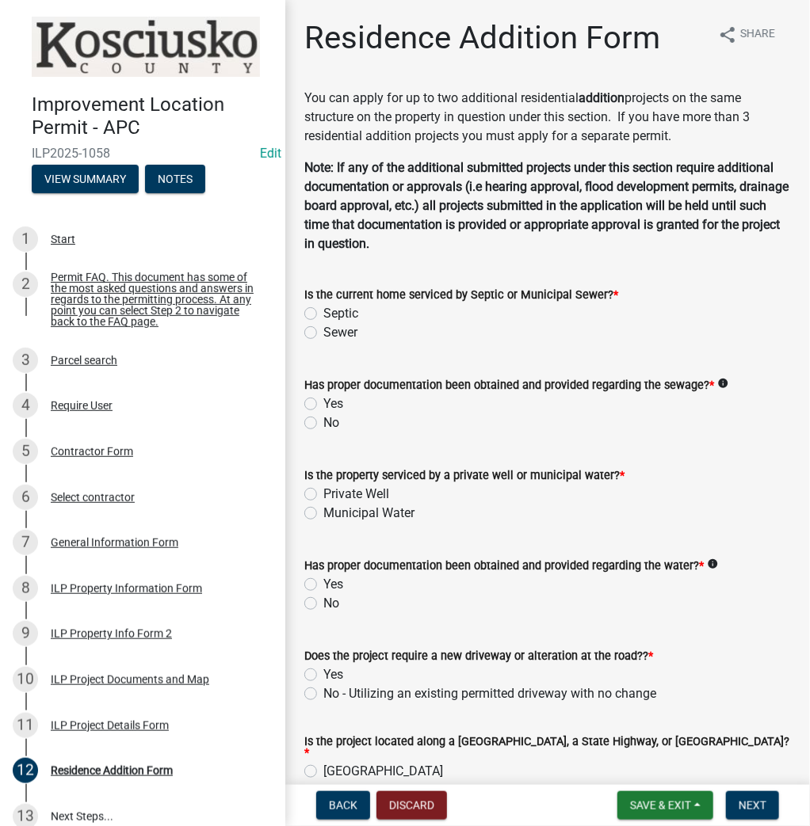
click at [323, 334] on label "Sewer" at bounding box center [340, 332] width 34 height 19
click at [323, 334] on input "Sewer" at bounding box center [328, 328] width 10 height 10
radio input "true"
click at [323, 406] on label "Yes" at bounding box center [333, 404] width 20 height 19
click at [323, 405] on input "Yes" at bounding box center [328, 400] width 10 height 10
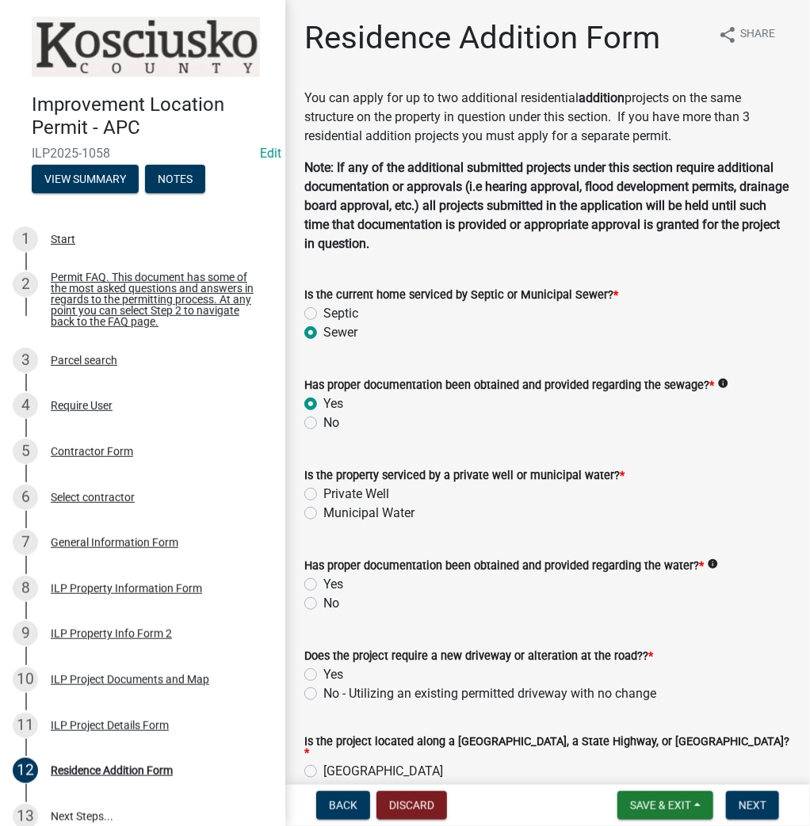
radio input "true"
click at [323, 494] on label "Private Well" at bounding box center [356, 494] width 66 height 19
click at [323, 494] on input "Private Well" at bounding box center [328, 490] width 10 height 10
radio input "true"
click at [323, 586] on label "Yes" at bounding box center [333, 584] width 20 height 19
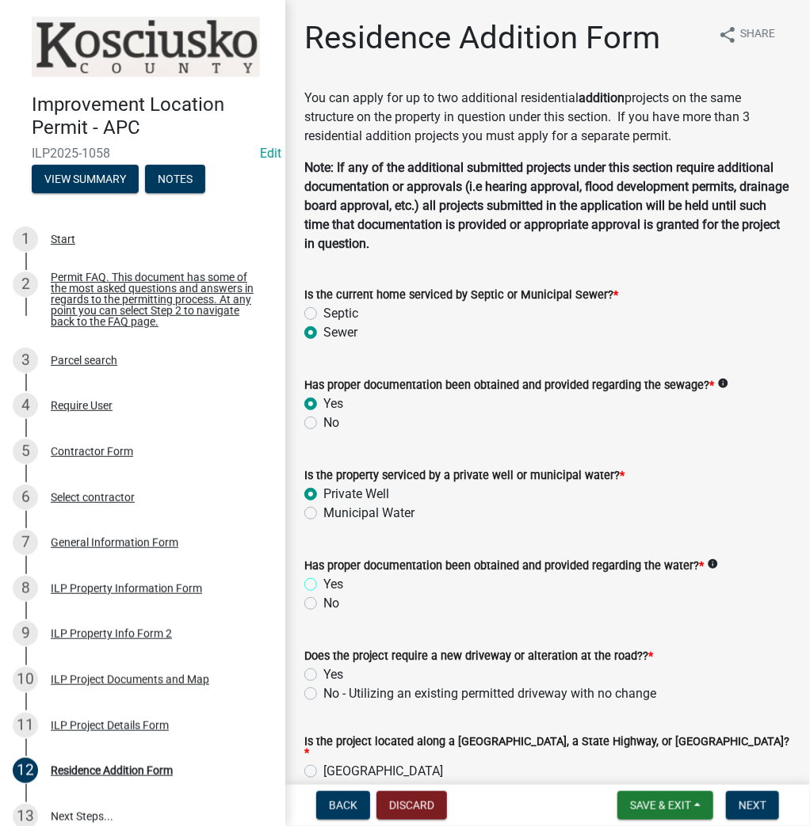
click at [323, 585] on input "Yes" at bounding box center [328, 580] width 10 height 10
radio input "true"
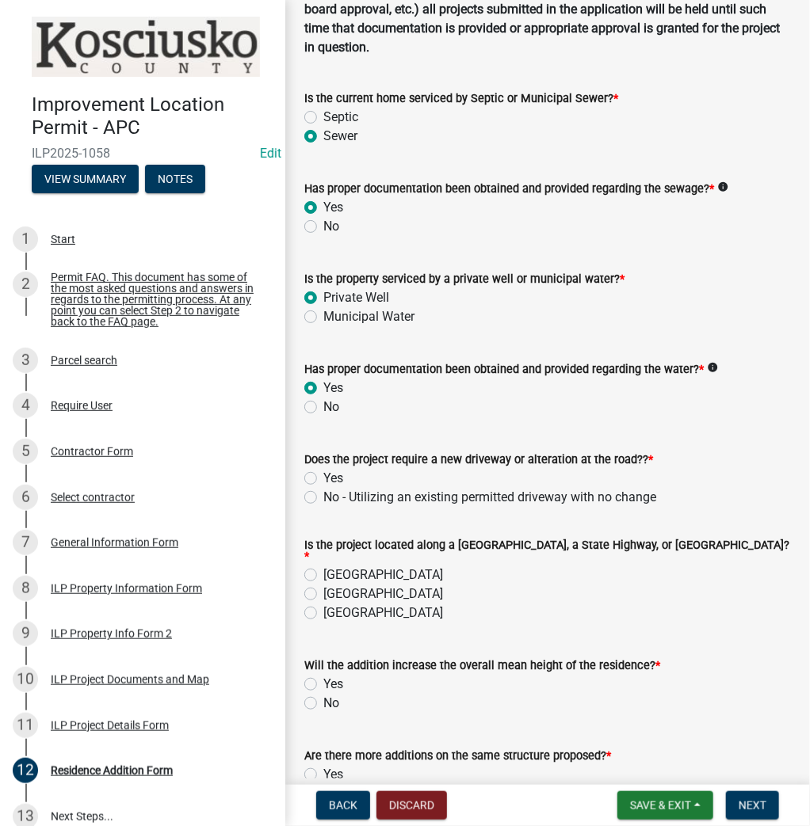
scroll to position [254, 0]
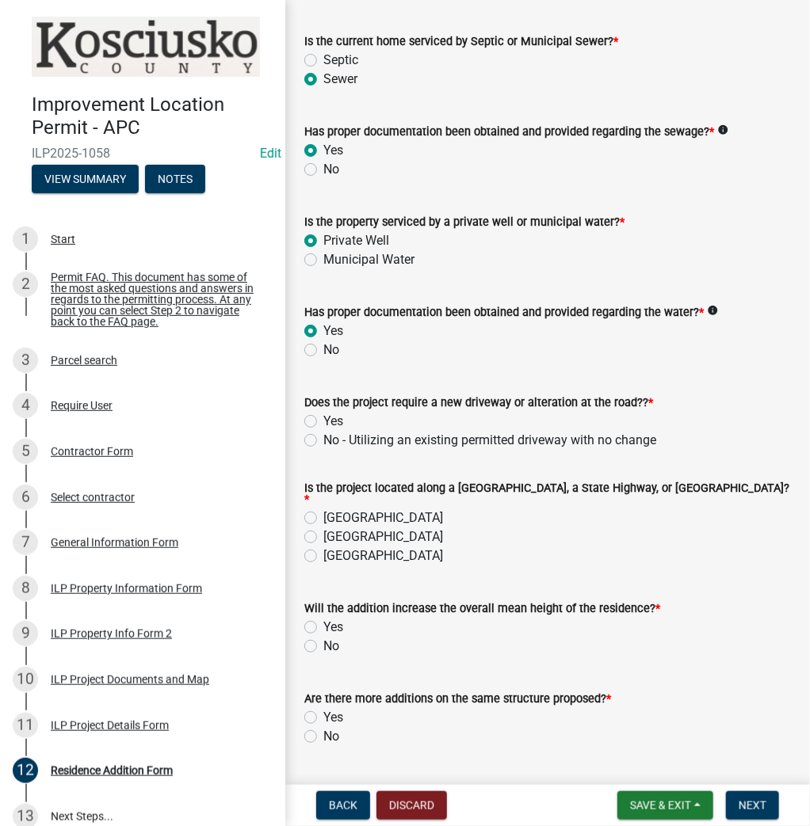
click at [323, 438] on label "No - Utilizing an existing permitted driveway with no change" at bounding box center [489, 440] width 333 height 19
click at [323, 438] on input "No - Utilizing an existing permitted driveway with no change" at bounding box center [328, 436] width 10 height 10
radio input "true"
click at [323, 513] on label "[GEOGRAPHIC_DATA]" at bounding box center [383, 518] width 120 height 19
click at [323, 513] on input "[GEOGRAPHIC_DATA]" at bounding box center [328, 514] width 10 height 10
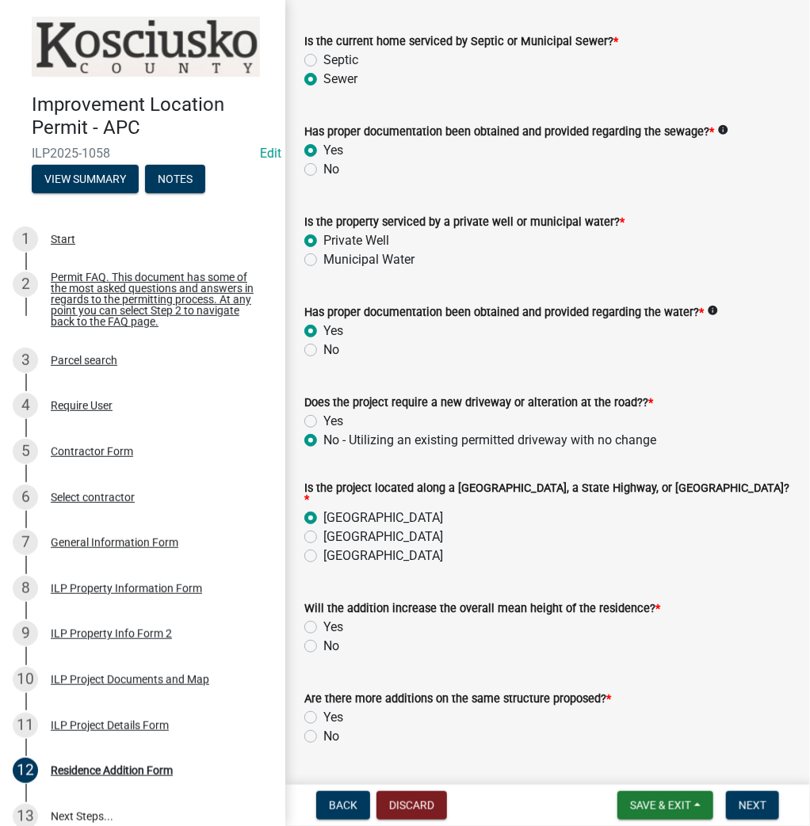
radio input "true"
click at [323, 643] on label "No" at bounding box center [331, 646] width 16 height 19
click at [323, 643] on input "No" at bounding box center [328, 642] width 10 height 10
radio input "true"
click at [323, 732] on label "No" at bounding box center [331, 736] width 16 height 19
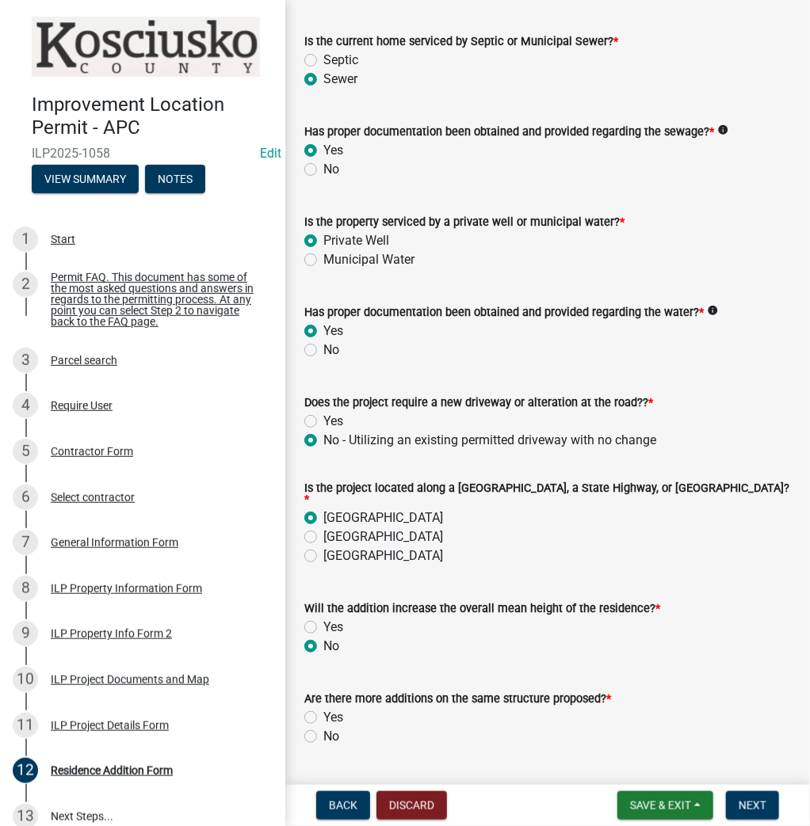
click at [323, 732] on input "No" at bounding box center [328, 732] width 10 height 10
radio input "true"
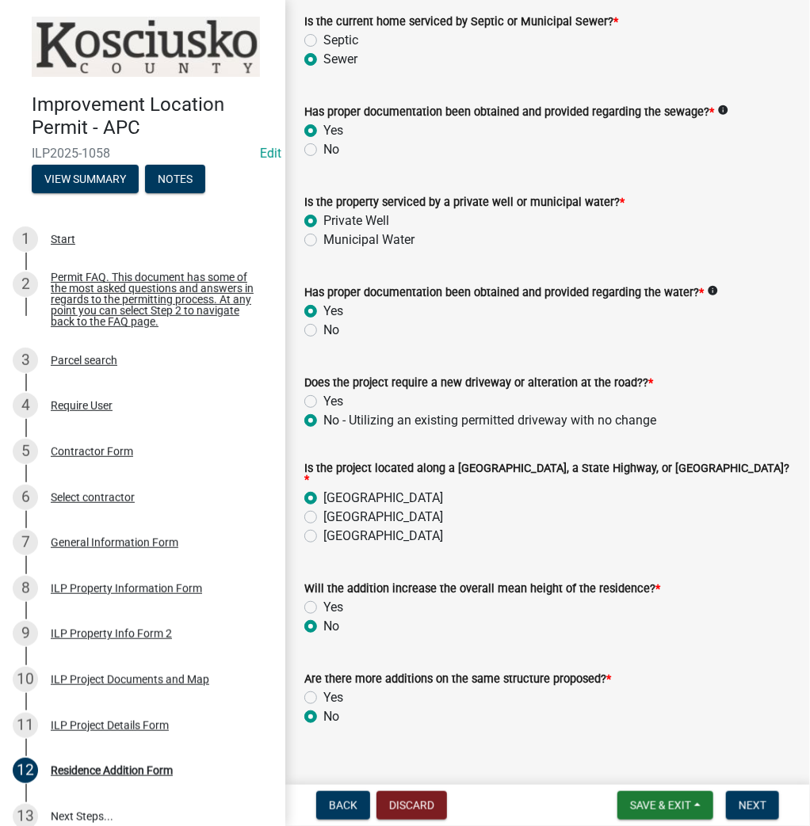
scroll to position [291, 0]
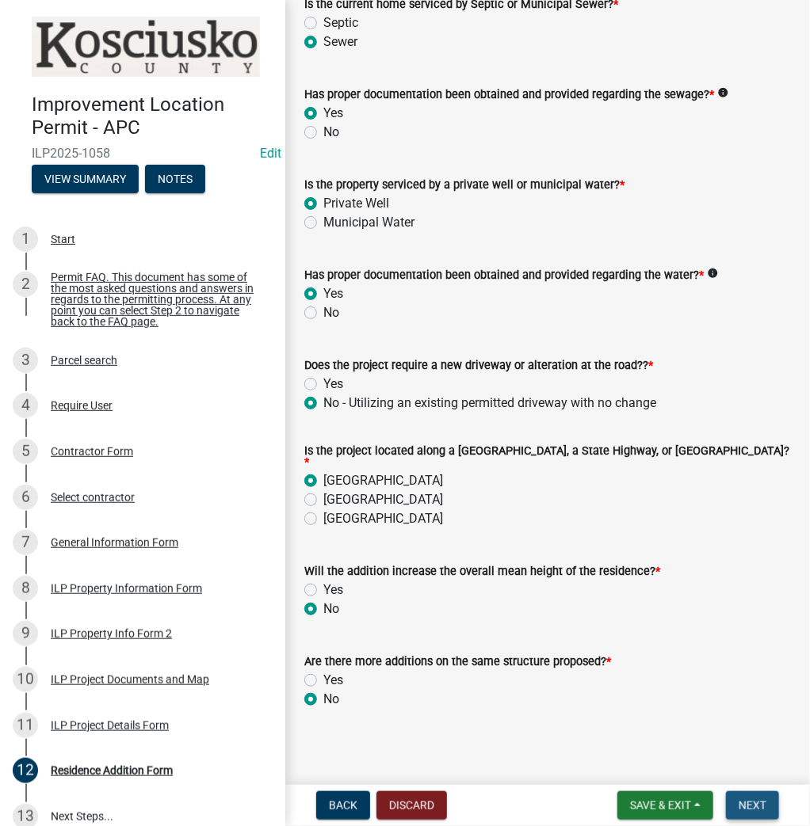
click at [749, 807] on span "Next" at bounding box center [752, 805] width 28 height 13
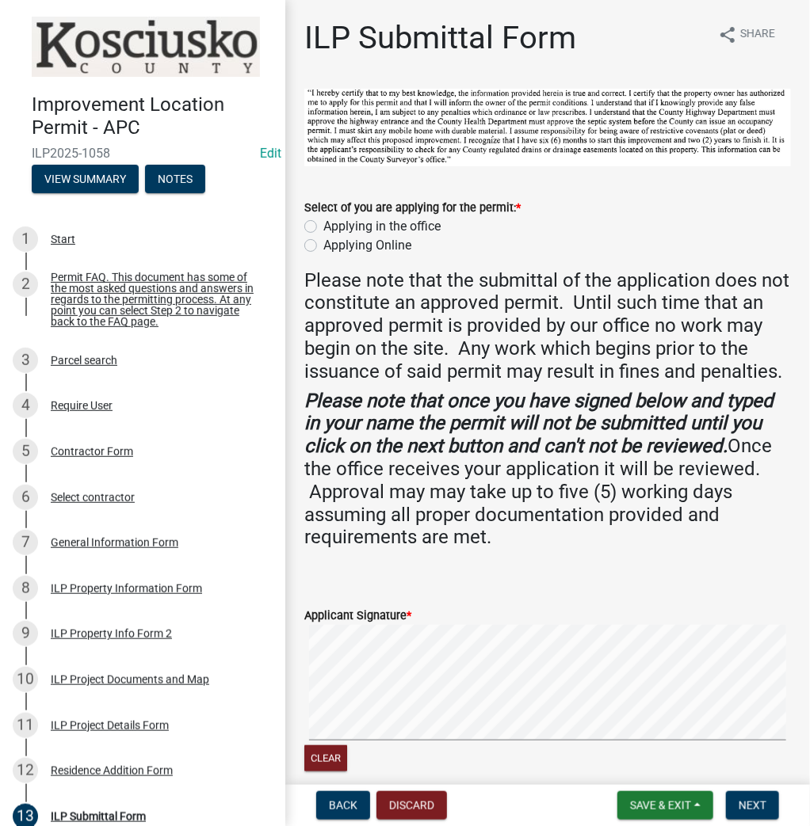
click at [323, 225] on label "Applying in the office" at bounding box center [381, 226] width 117 height 19
click at [323, 225] on input "Applying in the office" at bounding box center [328, 222] width 10 height 10
radio input "true"
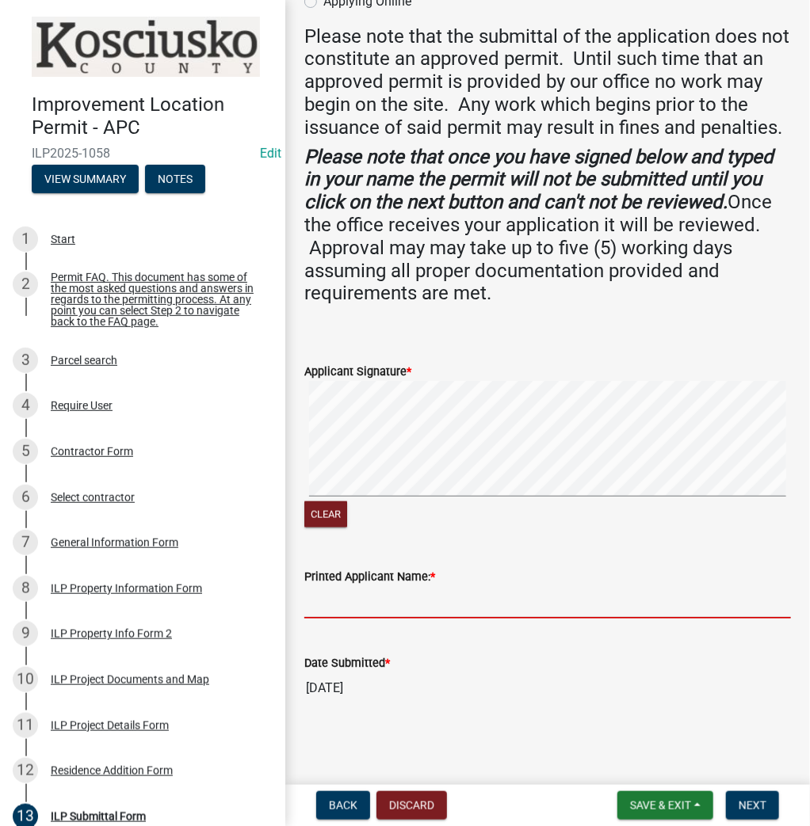
click at [428, 616] on input "Printed Applicant Name: *" at bounding box center [547, 602] width 486 height 32
type input "[PERSON_NAME]"
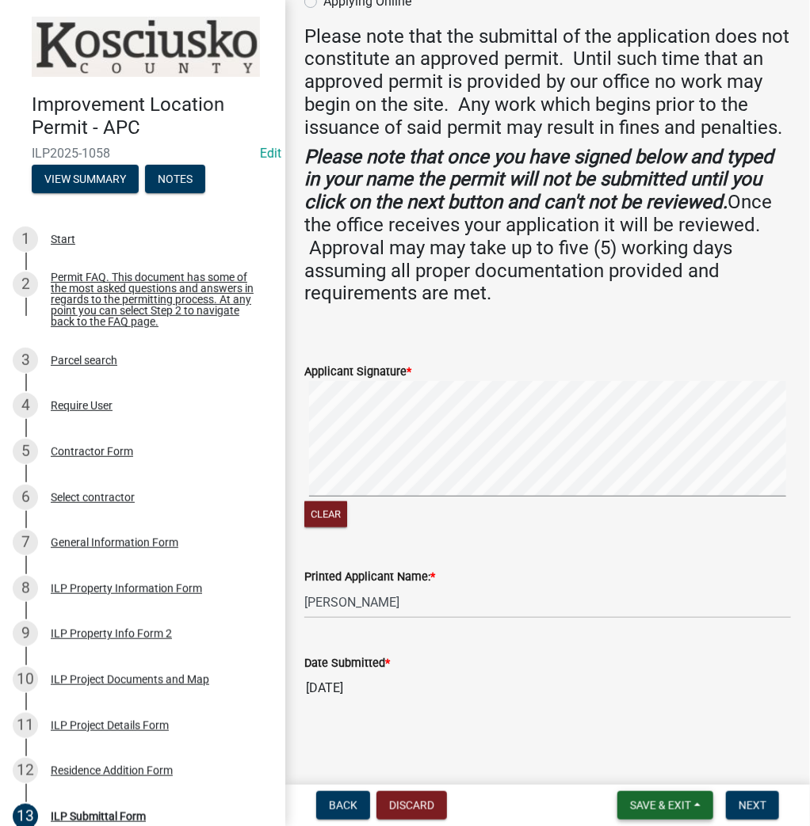
click at [634, 803] on span "Save & Exit" at bounding box center [660, 805] width 61 height 13
click at [619, 723] on button "Save" at bounding box center [649, 726] width 127 height 38
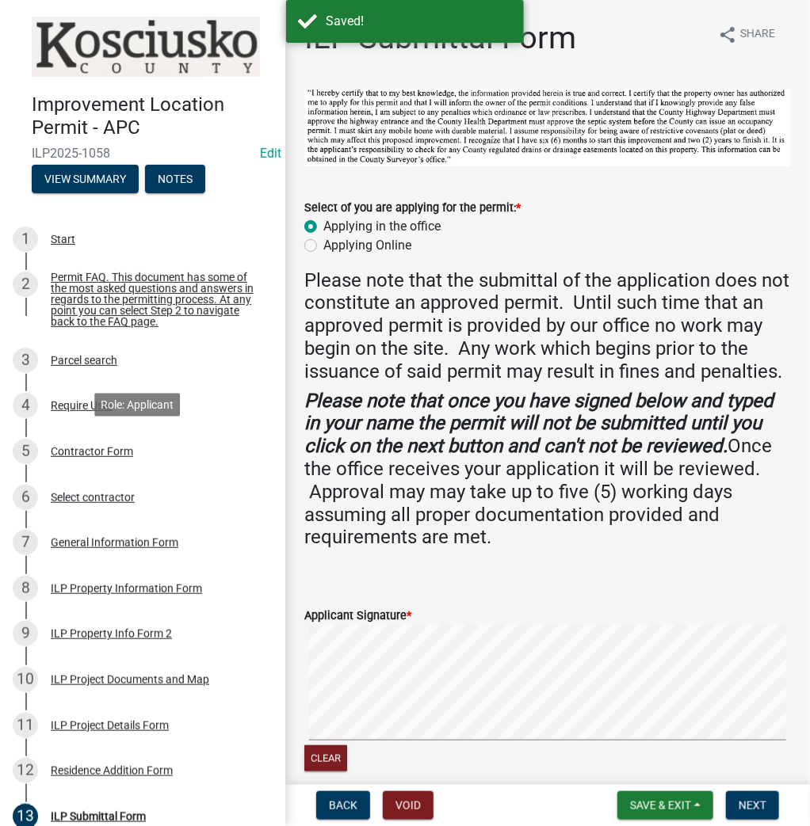
click at [77, 453] on div "Contractor Form" at bounding box center [92, 451] width 82 height 11
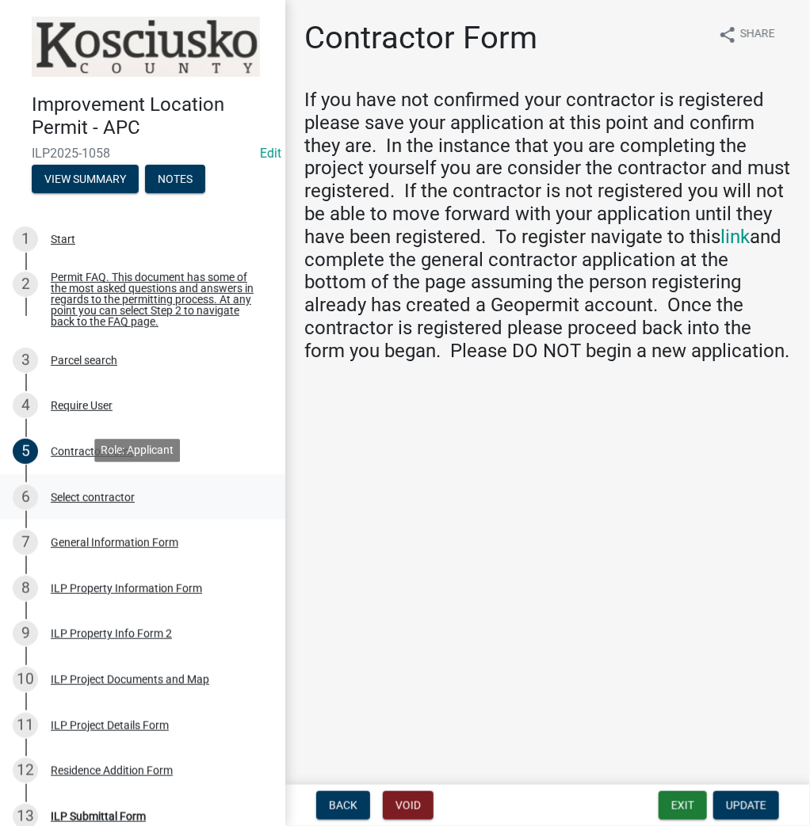
click at [76, 486] on div "6 Select contractor" at bounding box center [136, 497] width 247 height 25
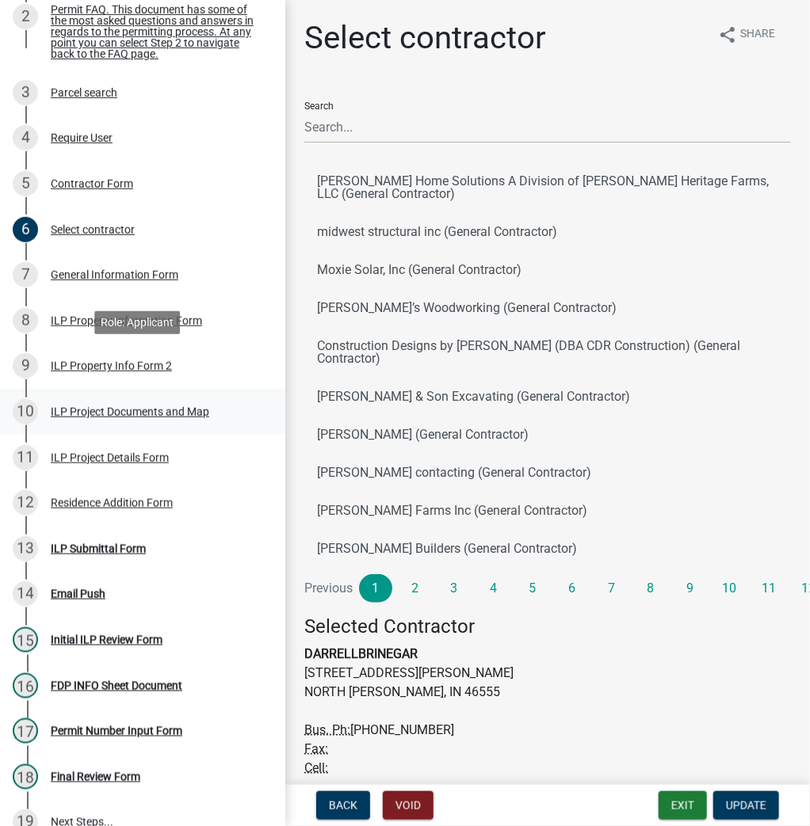
scroll to position [380, 0]
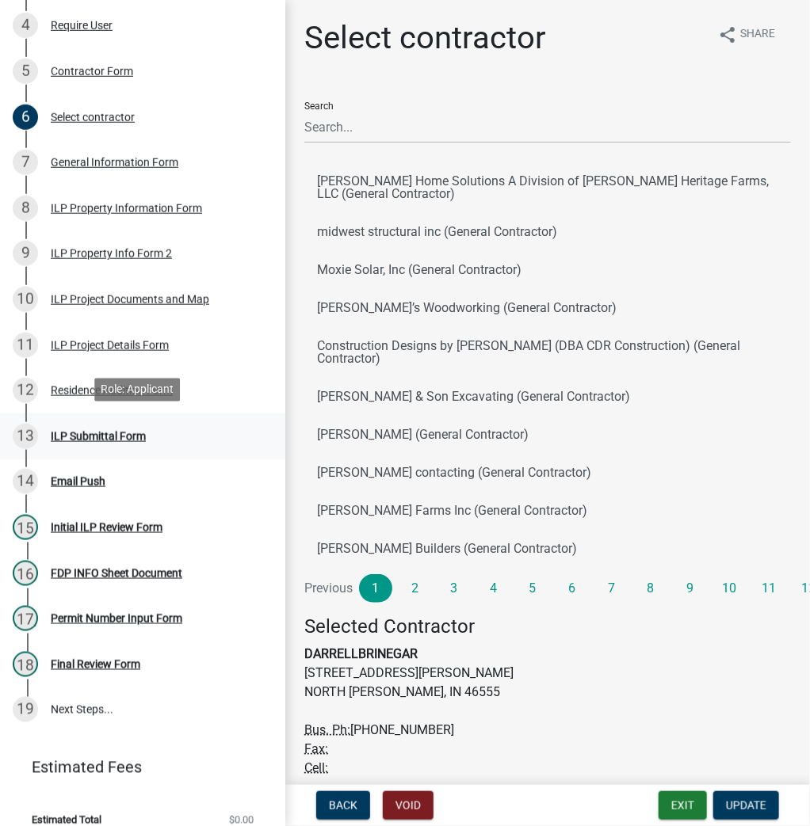
click at [73, 434] on div "ILP Submittal Form" at bounding box center [98, 436] width 95 height 11
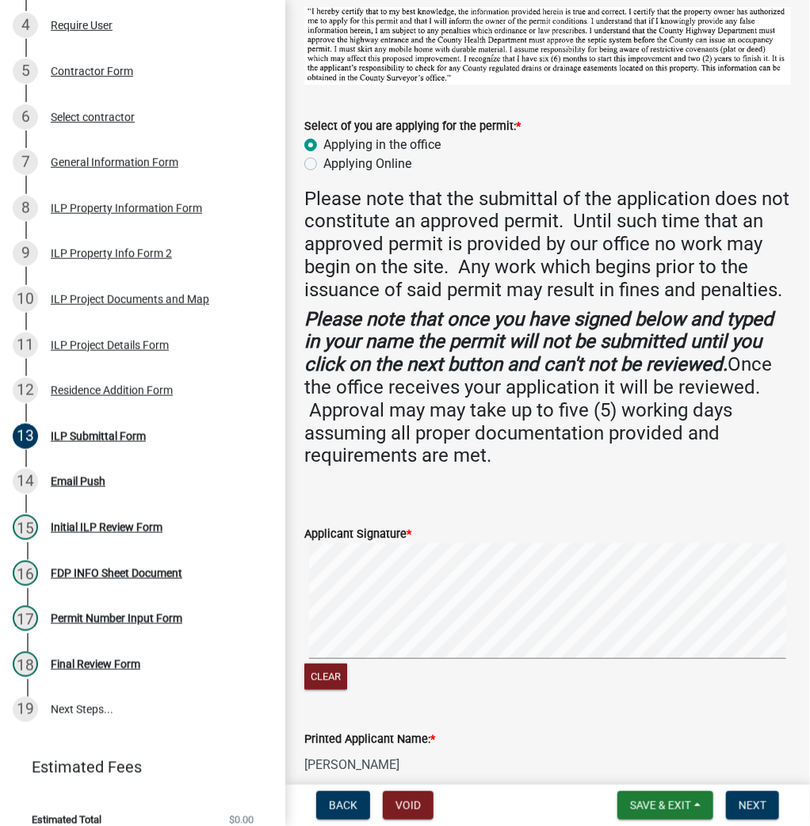
scroll to position [265, 0]
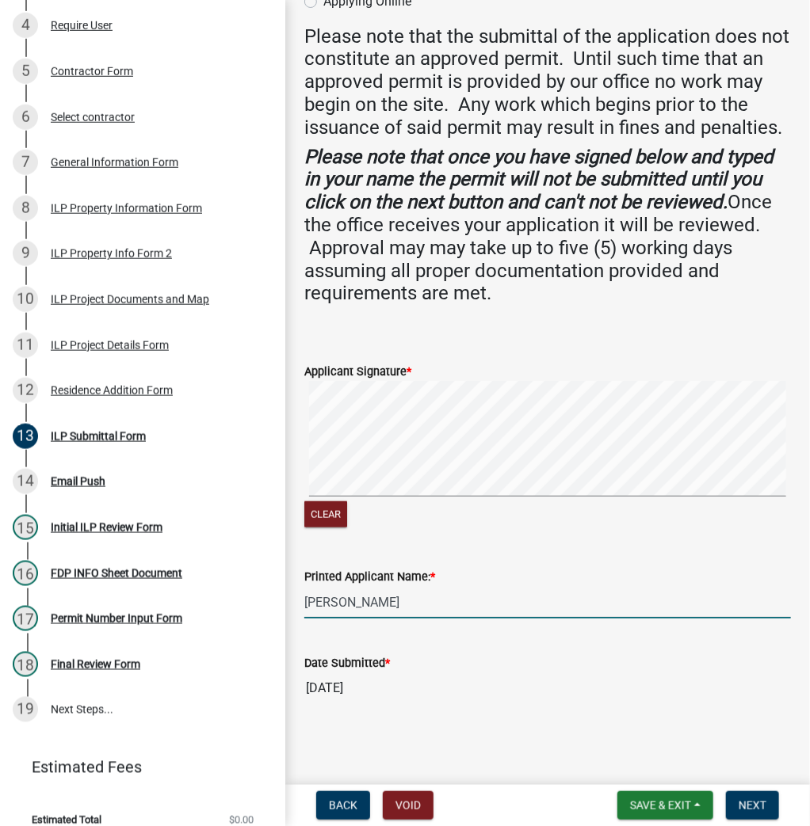
click at [390, 609] on input "[PERSON_NAME]" at bounding box center [547, 602] width 486 height 32
type input "[PERSON_NAME]"
click at [748, 809] on span "Next" at bounding box center [752, 805] width 28 height 13
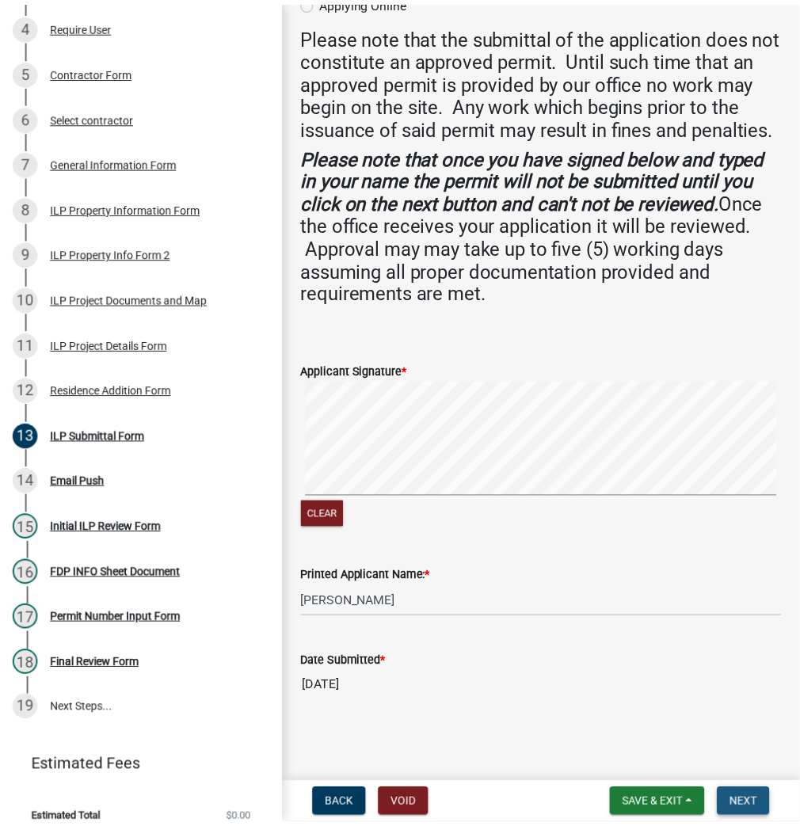
scroll to position [0, 0]
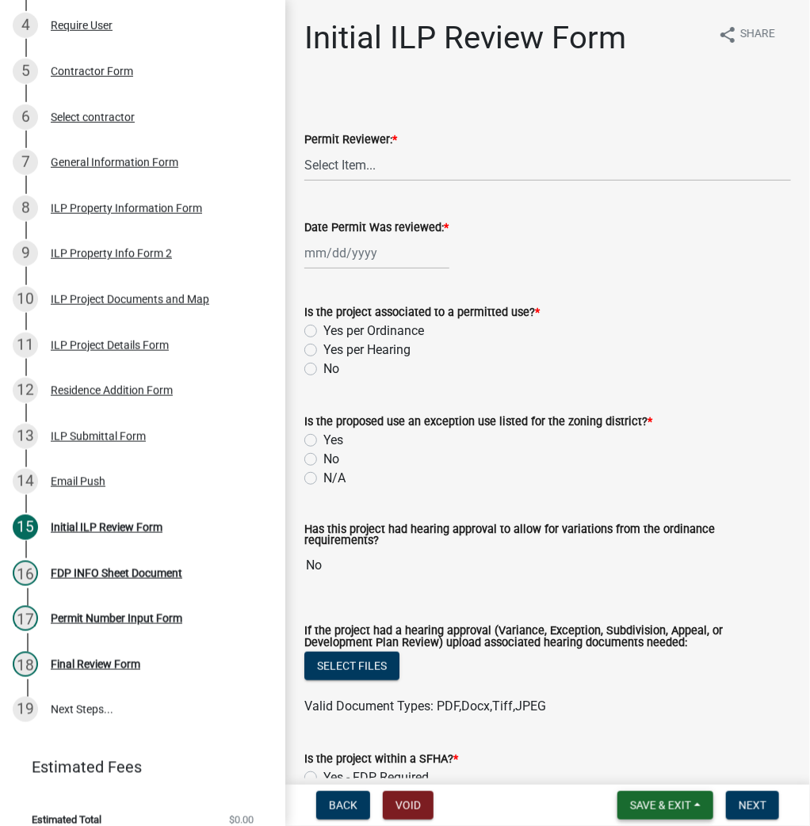
click at [645, 808] on span "Save & Exit" at bounding box center [660, 805] width 61 height 13
click at [627, 764] on button "Save & Exit" at bounding box center [649, 764] width 127 height 38
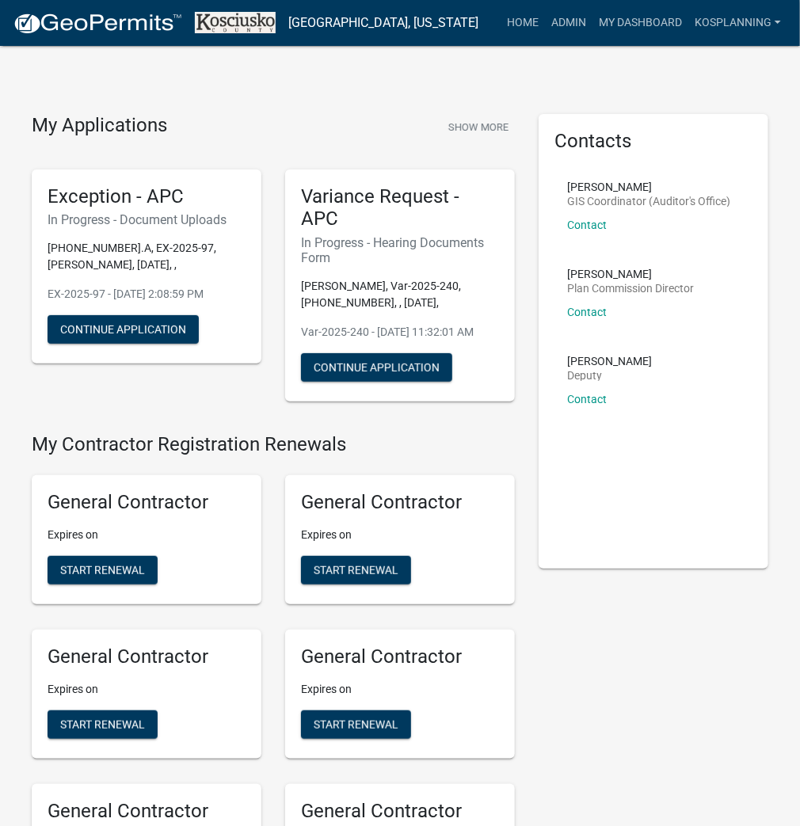
scroll to position [1457, 0]
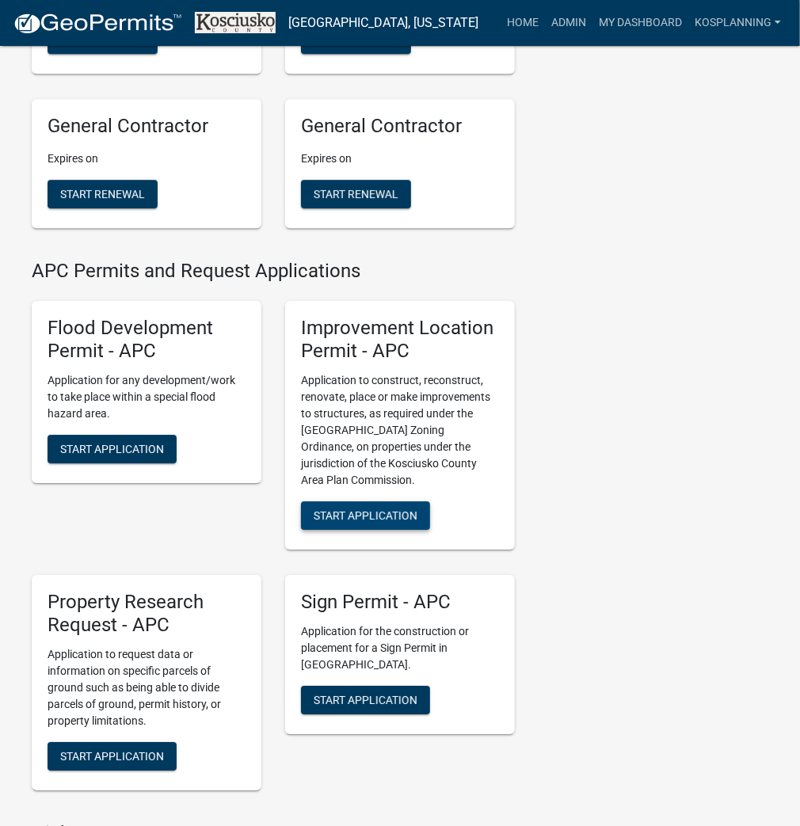
click at [345, 521] on button "Start Application" at bounding box center [365, 515] width 129 height 29
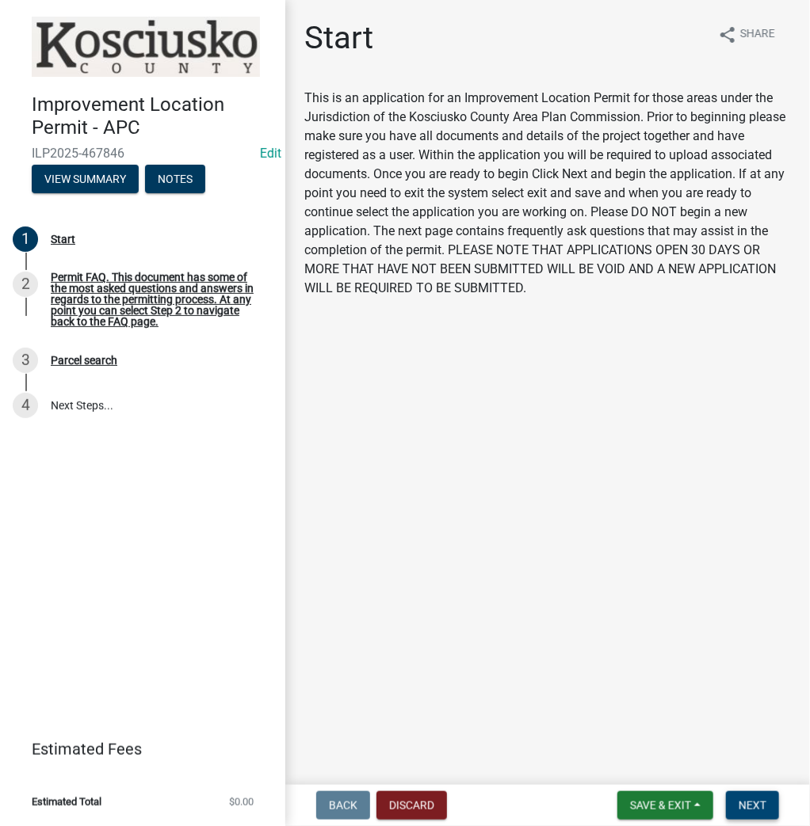
click at [748, 808] on span "Next" at bounding box center [752, 805] width 28 height 13
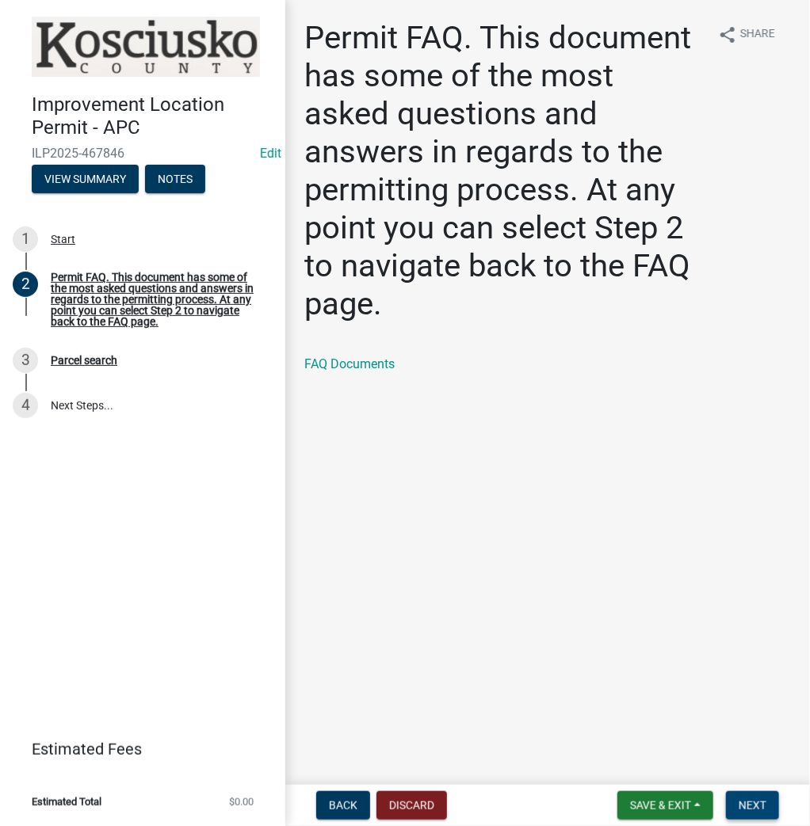
click at [747, 801] on span "Next" at bounding box center [752, 805] width 28 height 13
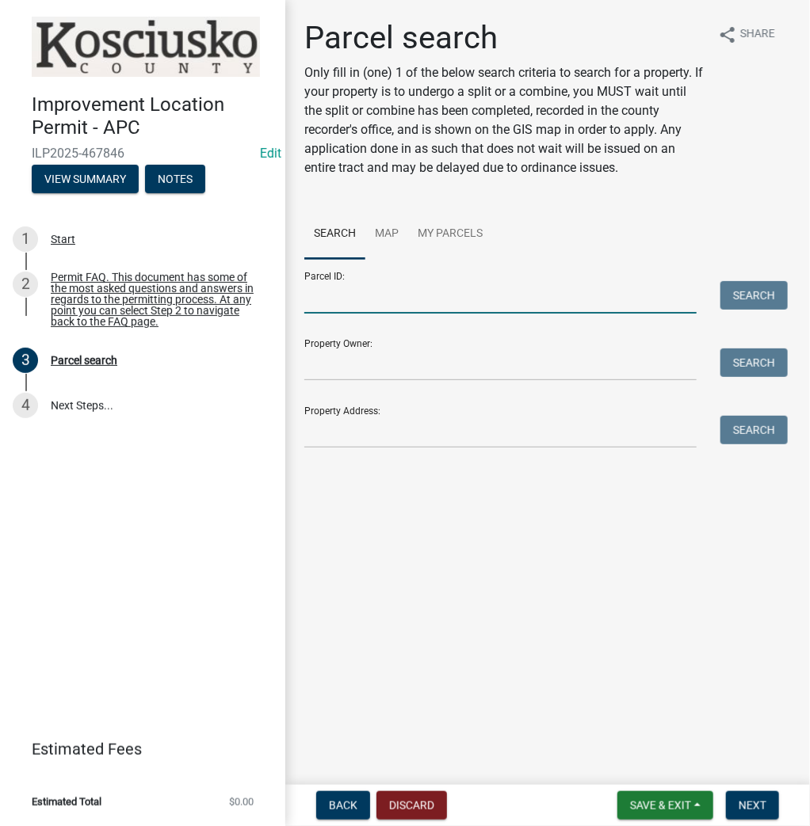
click at [379, 304] on input "Parcel ID:" at bounding box center [500, 297] width 392 height 32
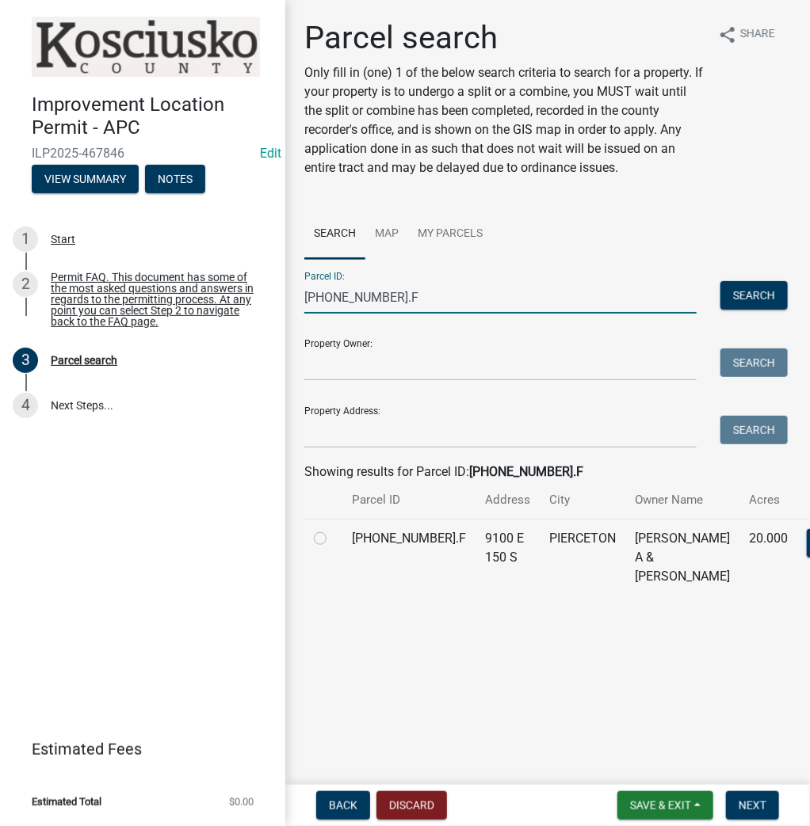
type input "[PHONE_NUMBER].F"
click at [333, 529] on label at bounding box center [333, 529] width 0 height 0
click at [333, 540] on input "radio" at bounding box center [338, 534] width 10 height 10
radio input "true"
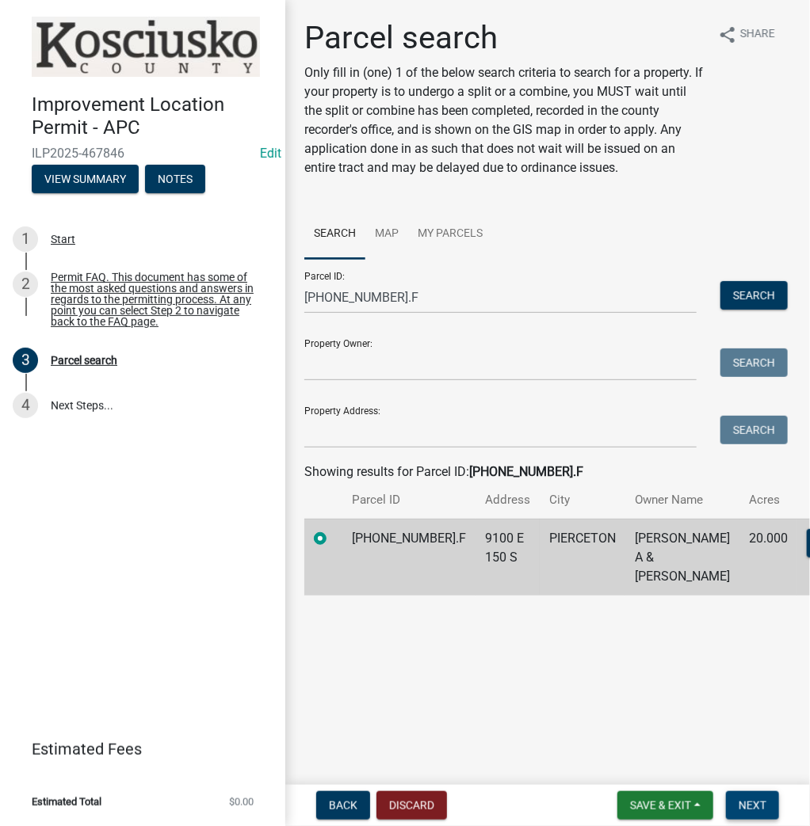
click at [757, 805] on span "Next" at bounding box center [752, 805] width 28 height 13
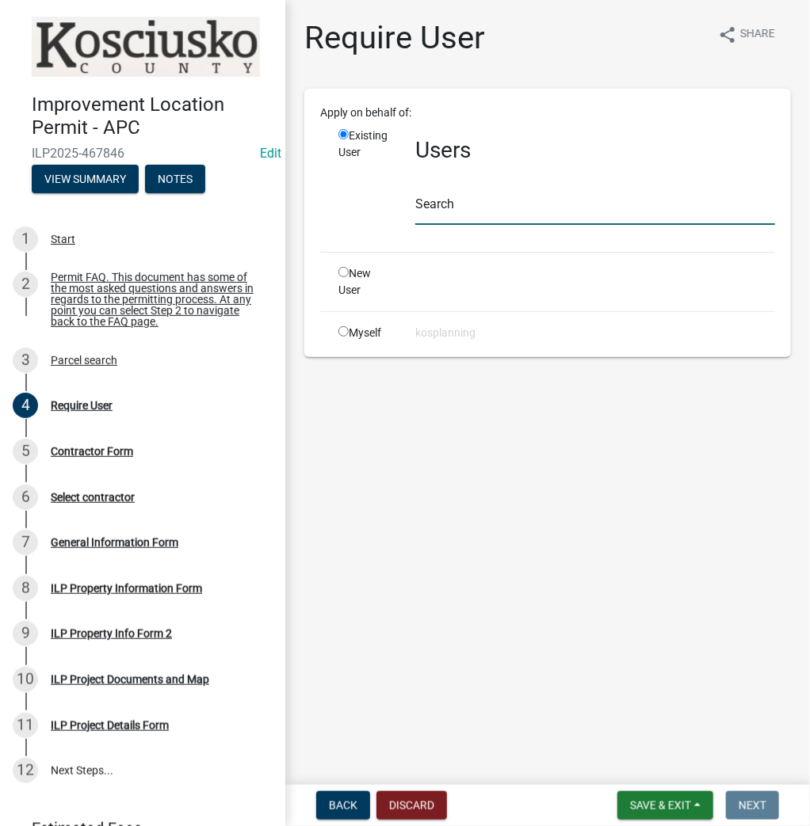
click at [469, 199] on input "text" at bounding box center [595, 209] width 360 height 32
type input "A"
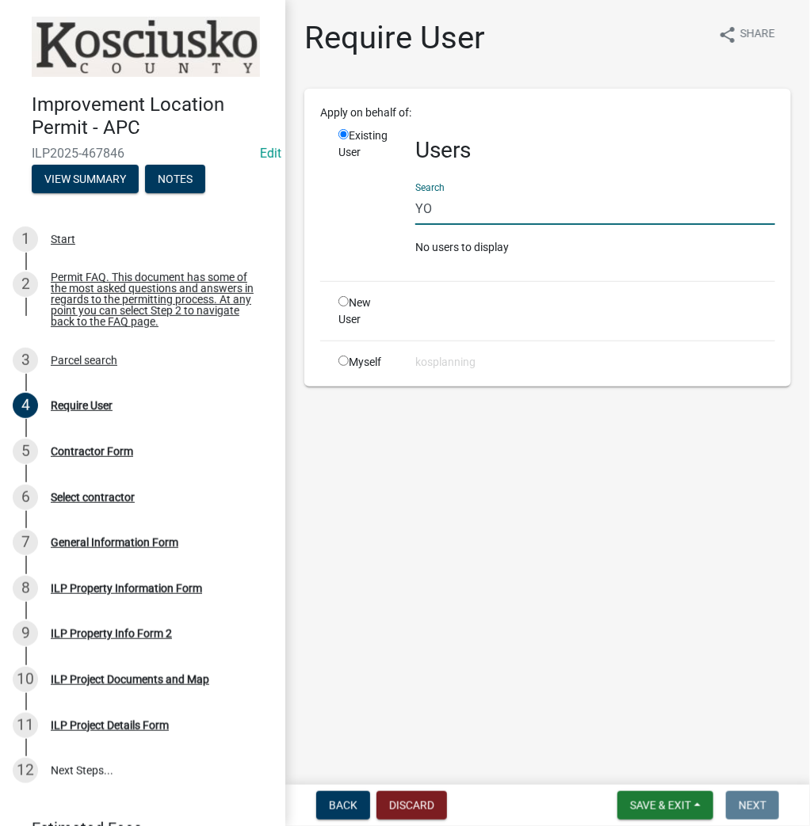
type input "Y"
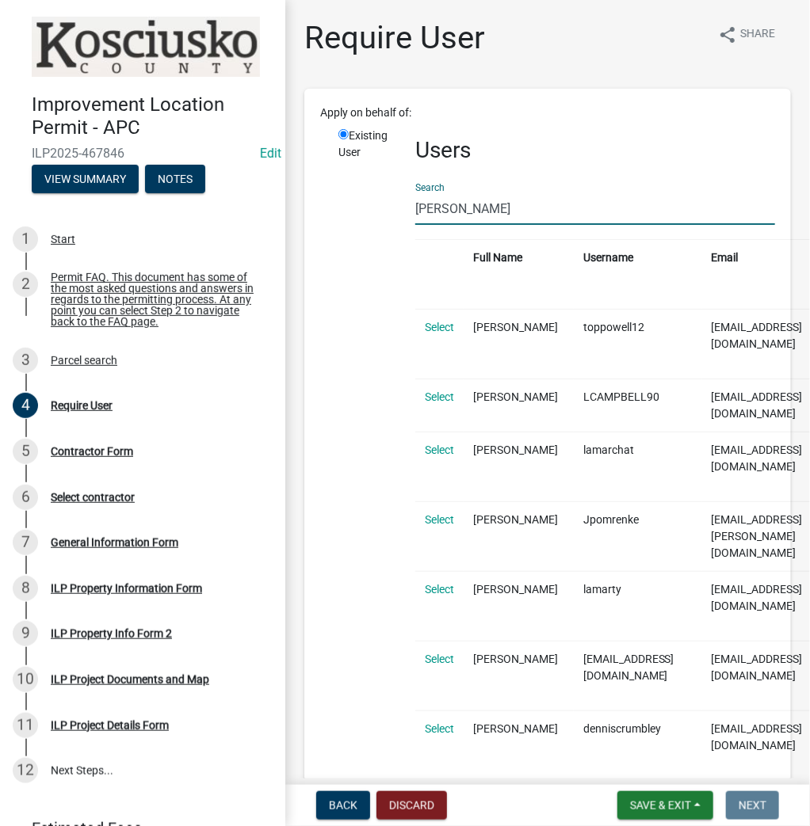
type input "[PERSON_NAME]"
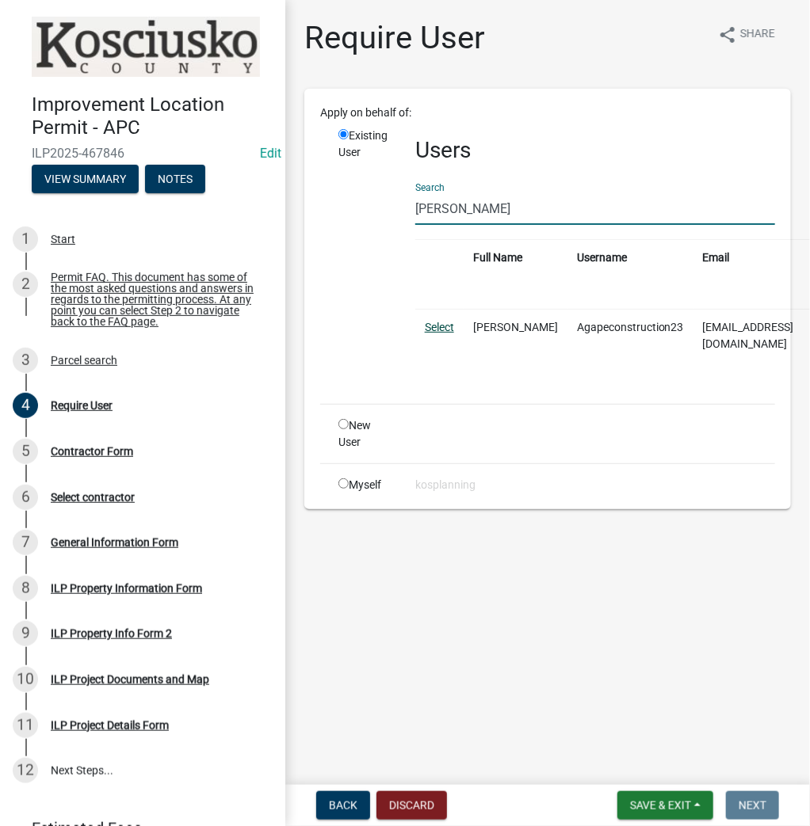
click at [440, 330] on link "Select" at bounding box center [439, 327] width 29 height 13
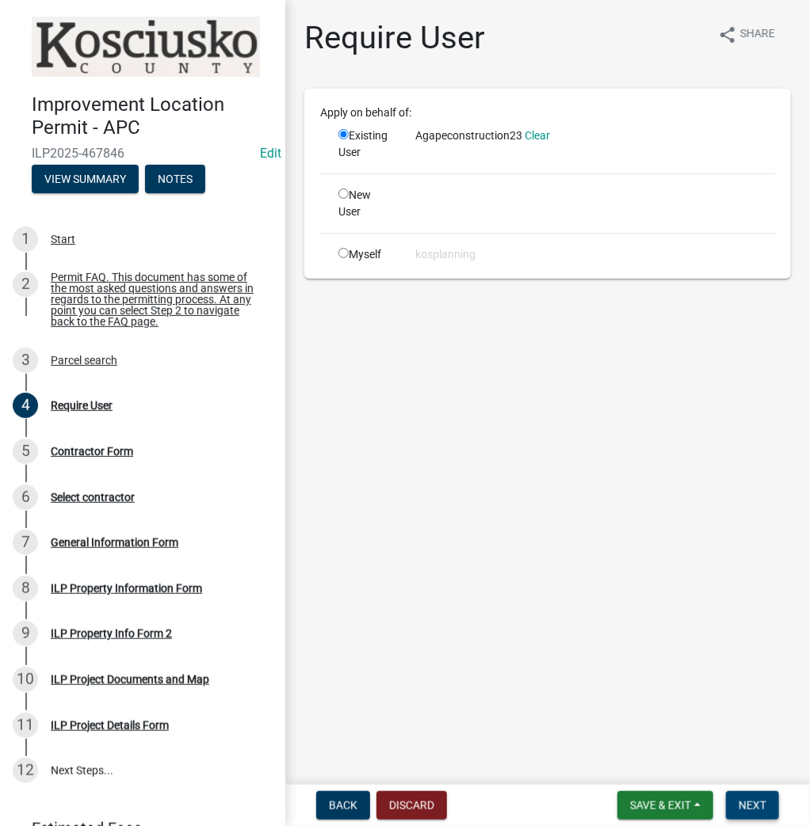
click at [749, 802] on span "Next" at bounding box center [752, 805] width 28 height 13
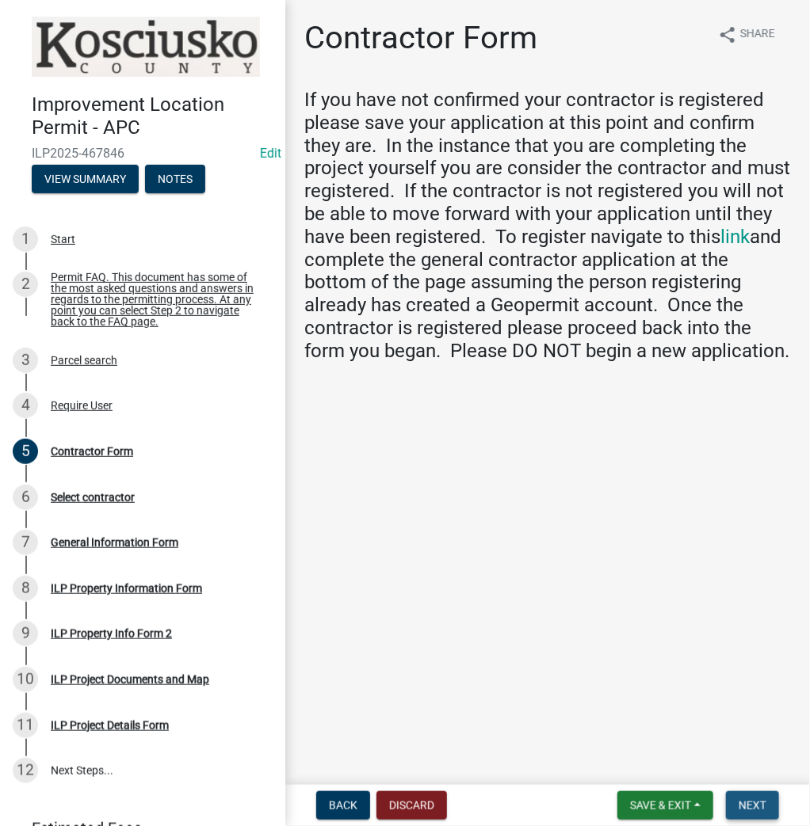
click at [748, 810] on span "Next" at bounding box center [752, 805] width 28 height 13
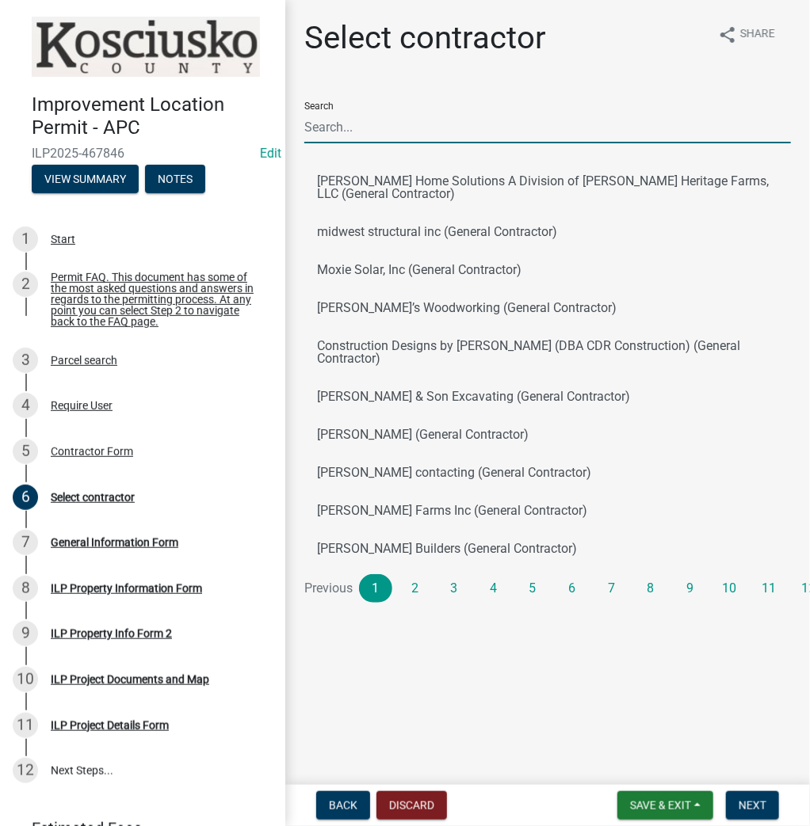
click at [397, 124] on input "Search" at bounding box center [547, 127] width 486 height 32
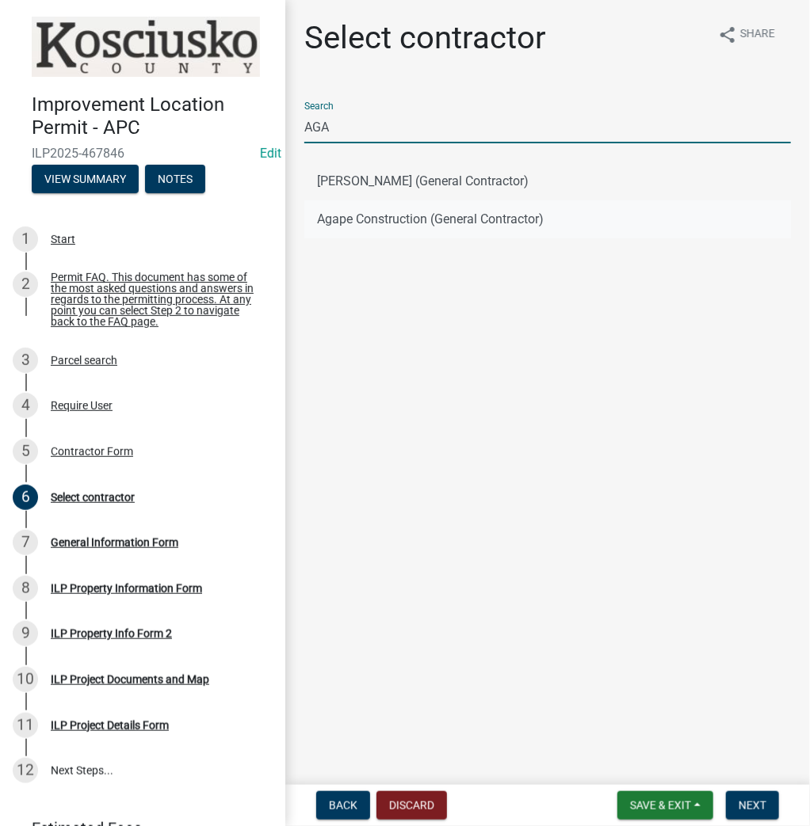
type input "AGA"
click at [359, 223] on button "Agape Construction (General Contractor)" at bounding box center [547, 219] width 486 height 38
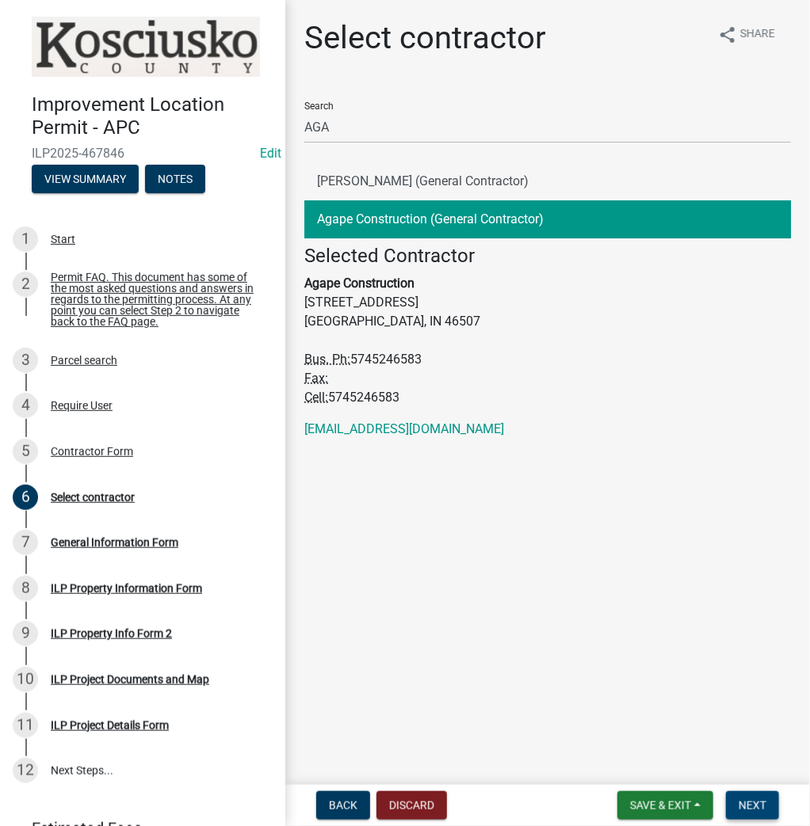
click at [757, 810] on span "Next" at bounding box center [752, 805] width 28 height 13
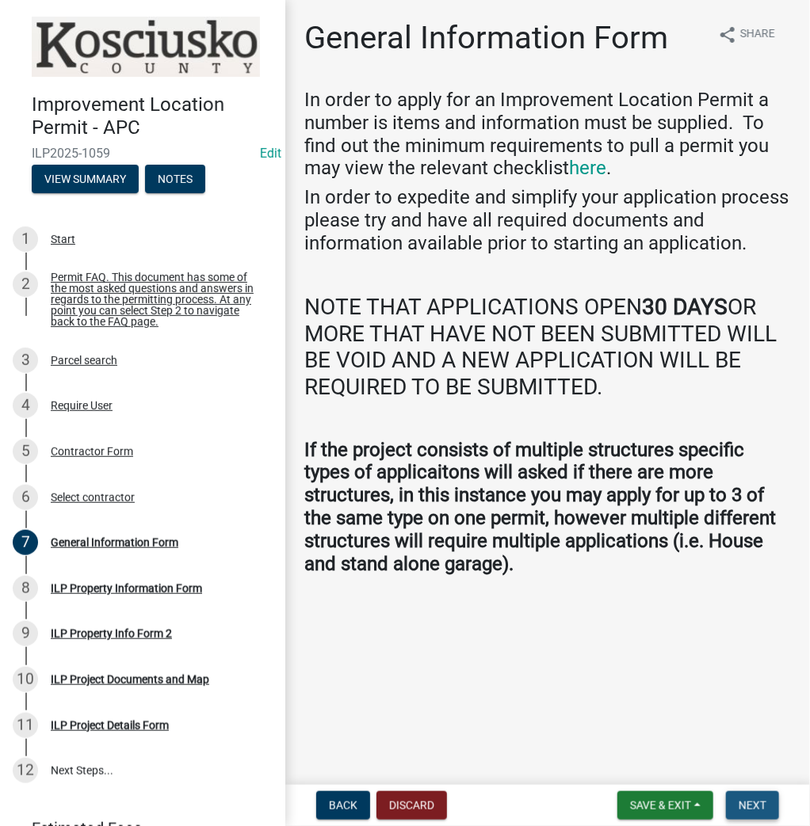
click at [754, 802] on span "Next" at bounding box center [752, 805] width 28 height 13
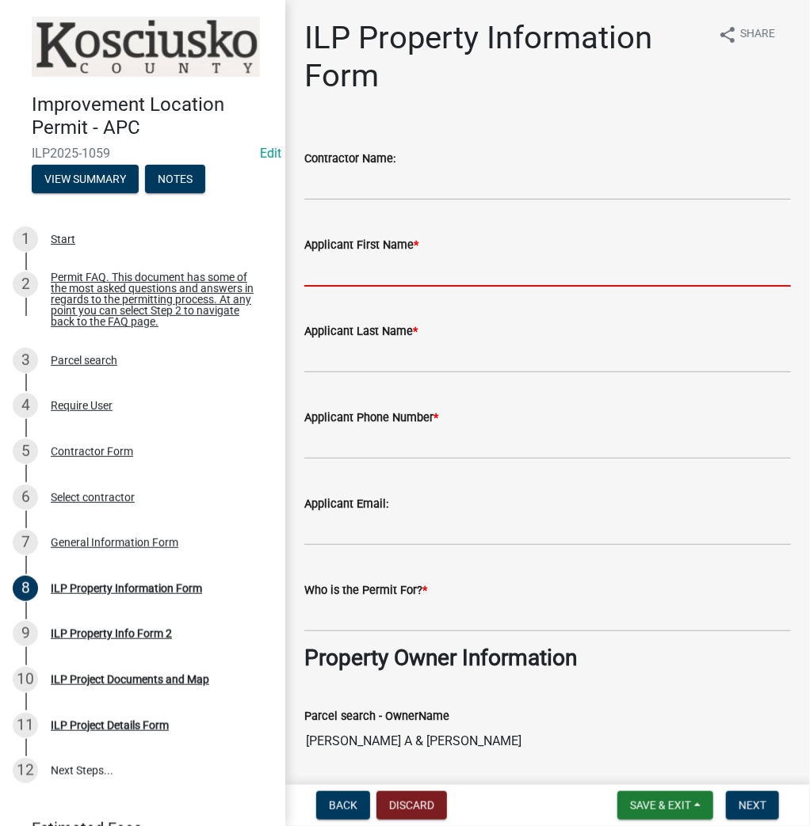
click at [332, 273] on input "Applicant First Name *" at bounding box center [547, 270] width 486 height 32
type input "[PERSON_NAME]"
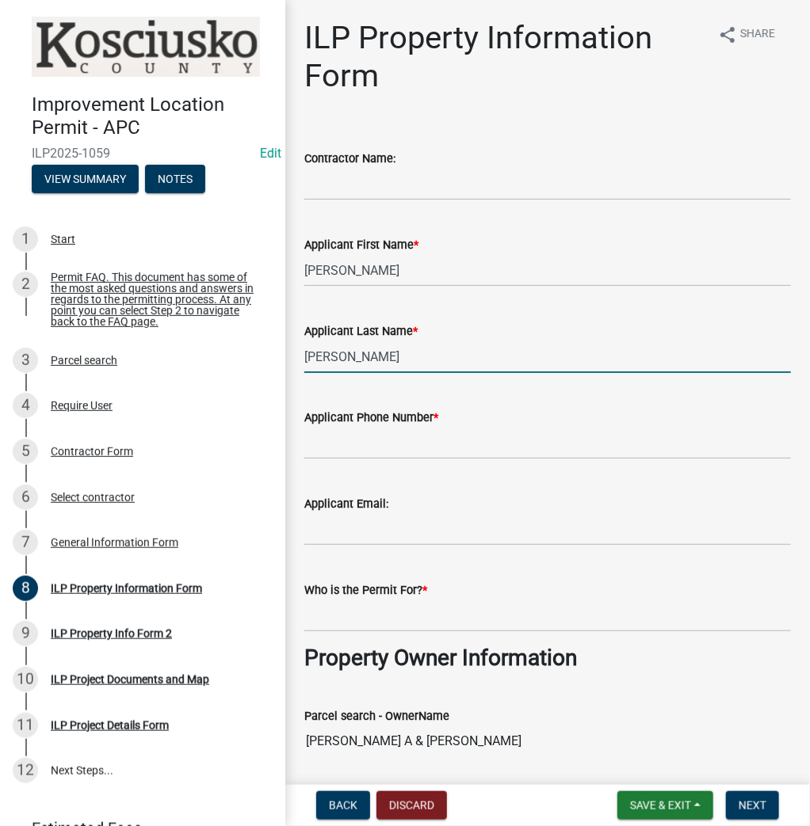
type input "[PERSON_NAME]"
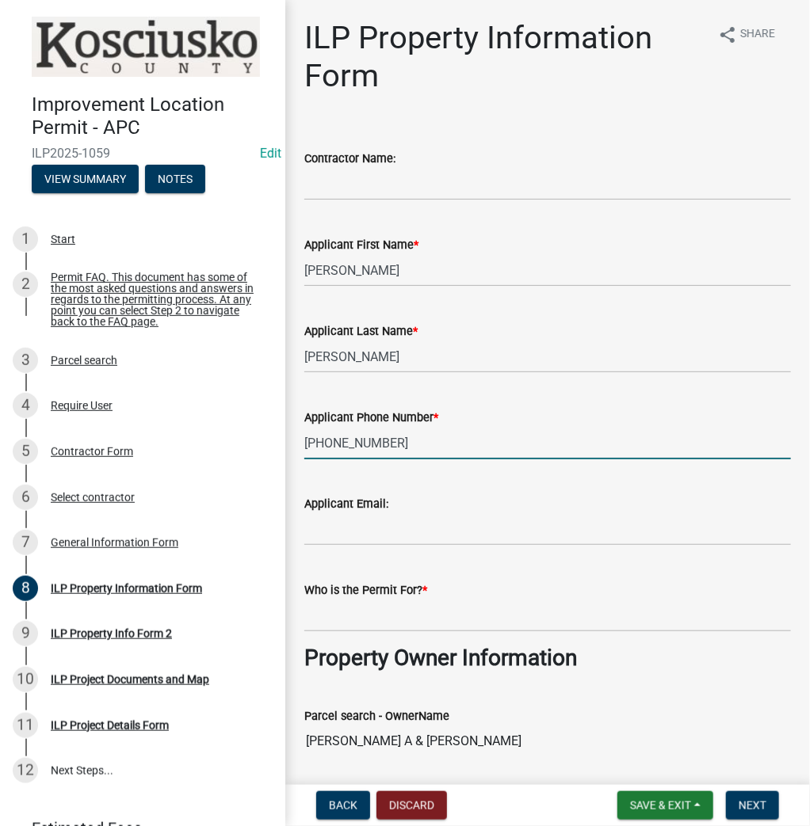
type input "[PHONE_NUMBER]"
click at [404, 589] on div "Who is the Permit For? *" at bounding box center [547, 590] width 486 height 19
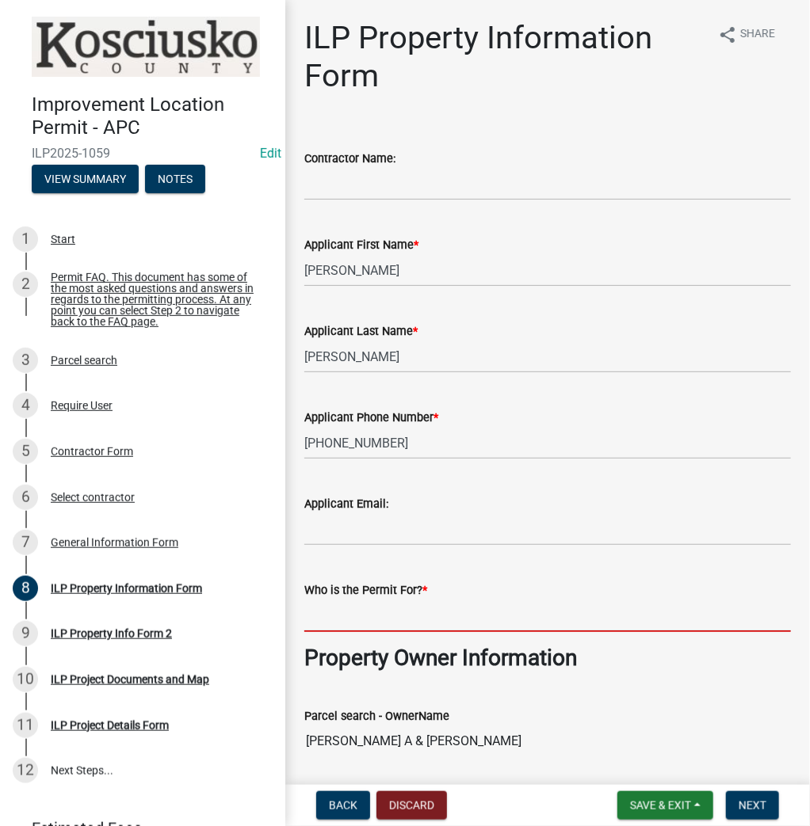
click at [390, 623] on input "Who is the Permit For? *" at bounding box center [547, 616] width 486 height 32
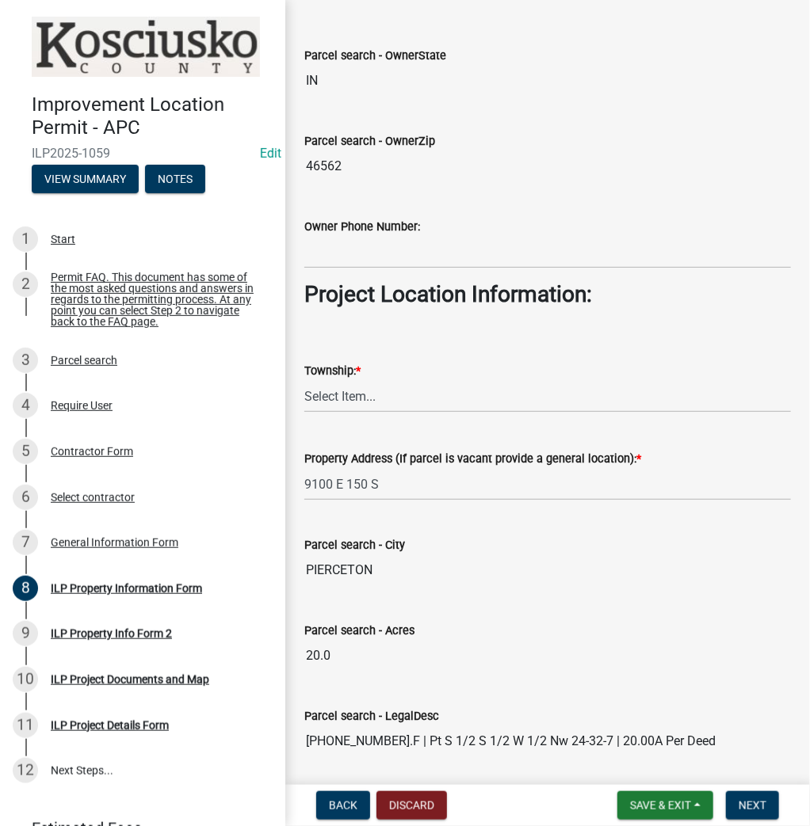
scroll to position [951, 0]
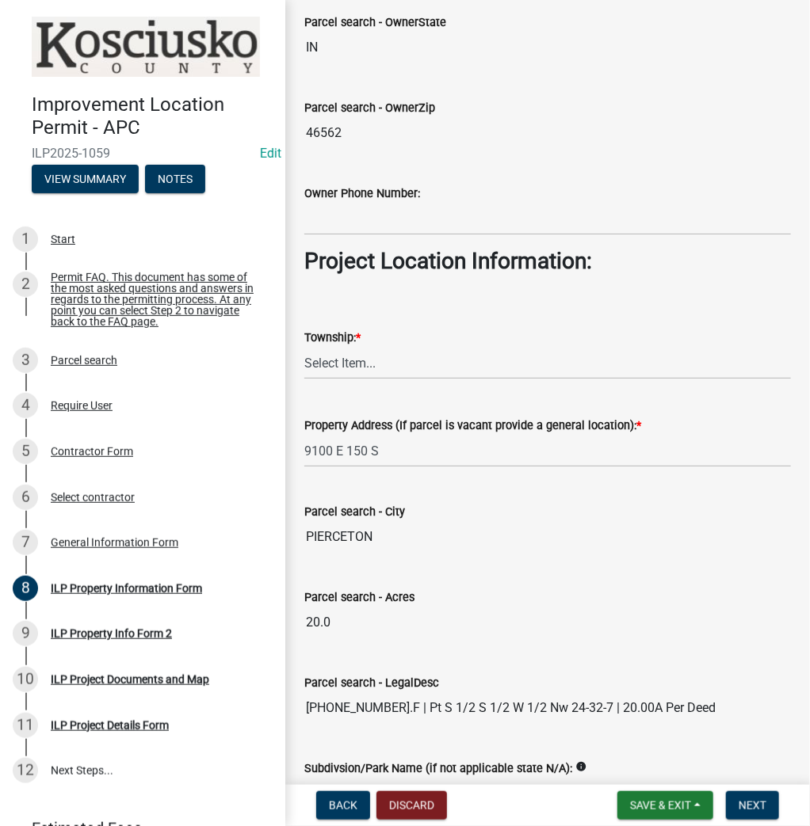
type input "[PERSON_NAME]"
click at [372, 365] on select "Select Item... [PERSON_NAME] - Elkhart Co Clay Etna [GEOGRAPHIC_DATA][PERSON_NA…" at bounding box center [547, 363] width 486 height 32
click at [304, 347] on select "Select Item... [PERSON_NAME] - Elkhart Co Clay Etna [GEOGRAPHIC_DATA][PERSON_NA…" at bounding box center [547, 363] width 486 height 32
select select "8c57e534-4bb7-4f1e-ba6a-a976fd74bead"
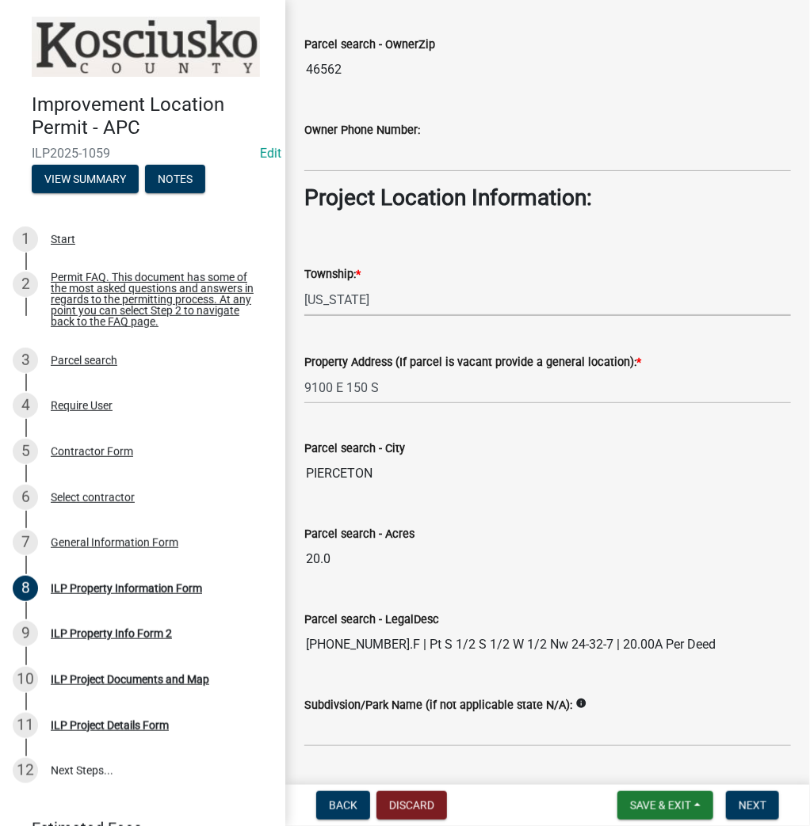
scroll to position [1141, 0]
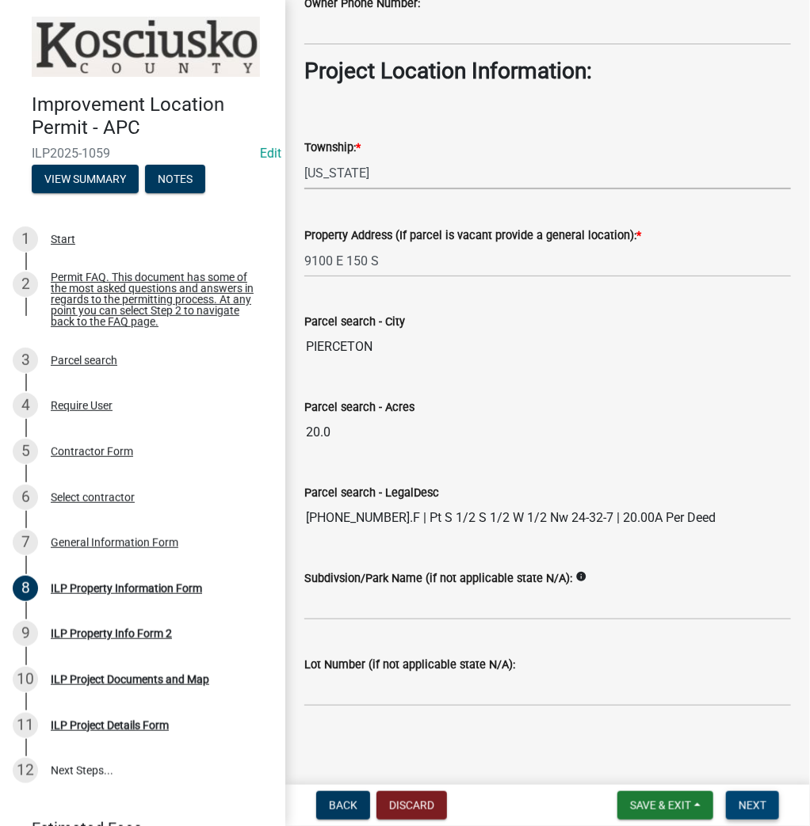
click at [754, 804] on span "Next" at bounding box center [752, 805] width 28 height 13
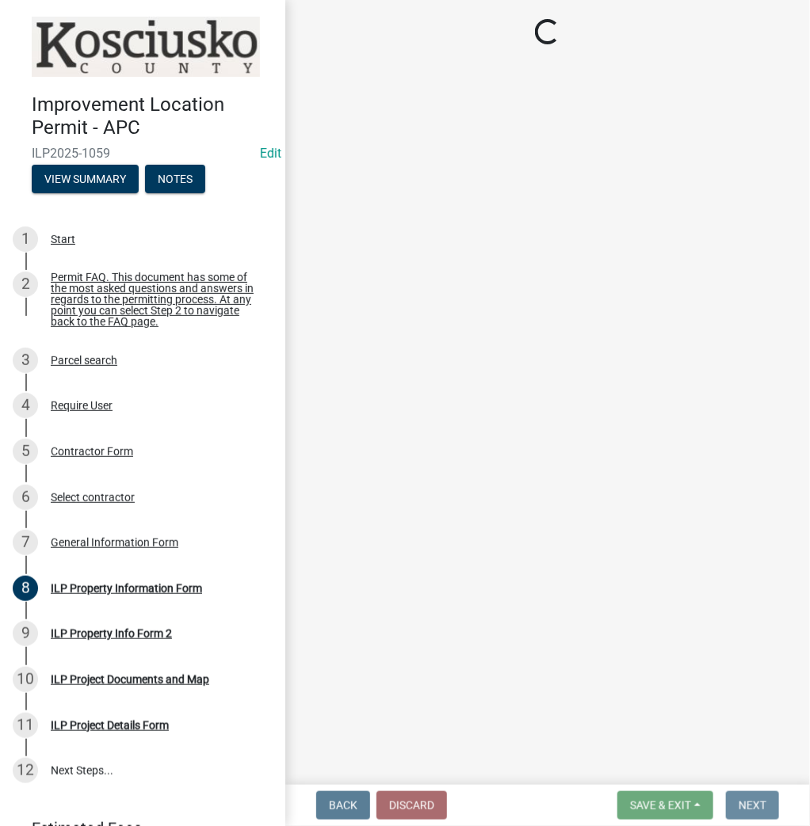
scroll to position [0, 0]
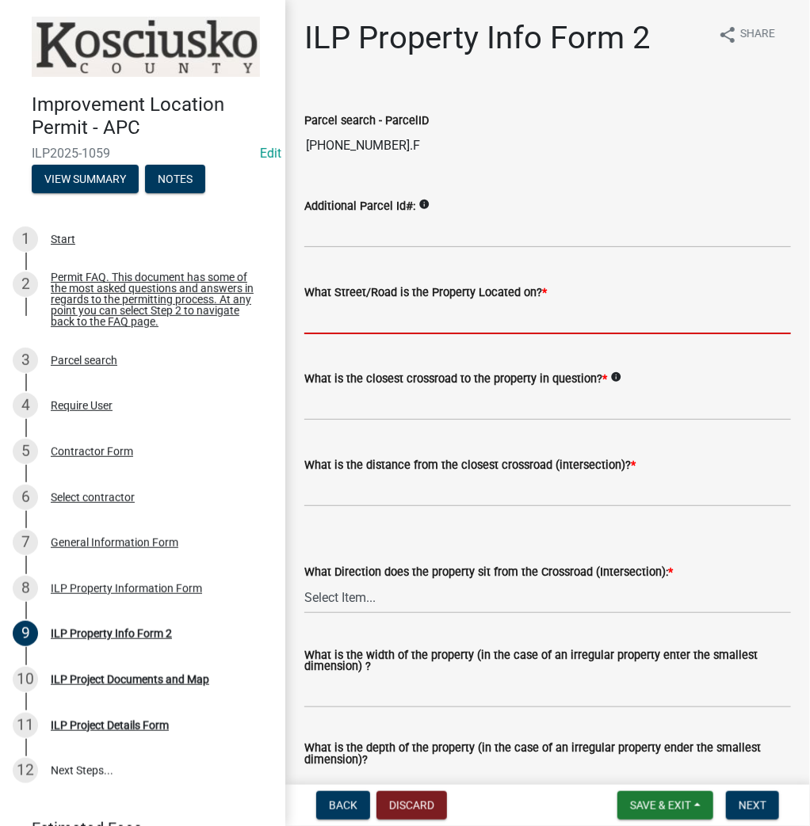
click at [336, 315] on input "What Street/Road is the Property Located on? *" at bounding box center [547, 318] width 486 height 32
type input "150 S"
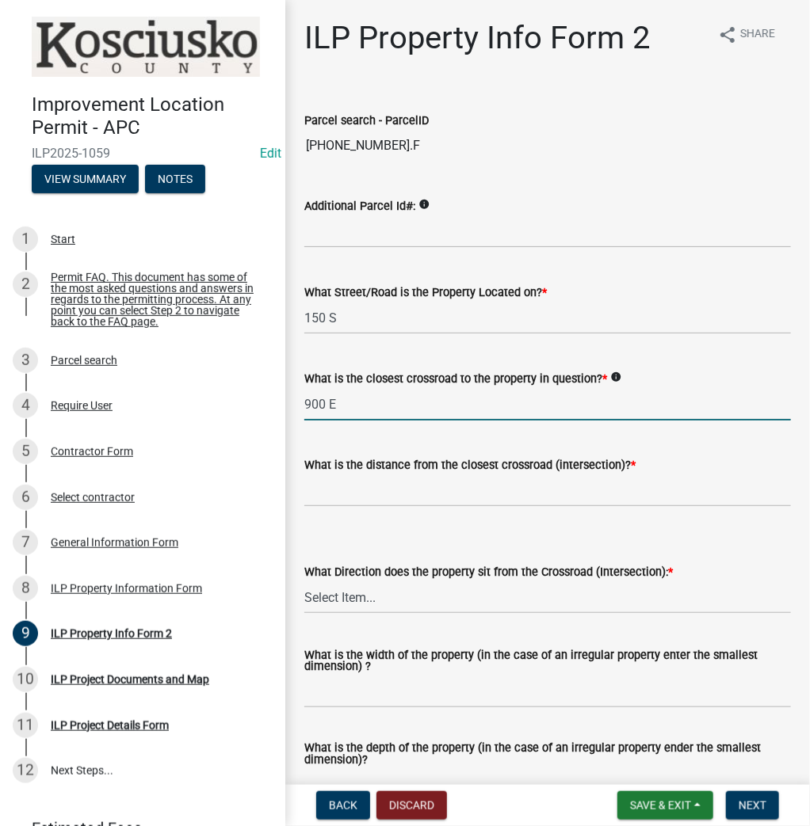
type input "900 E"
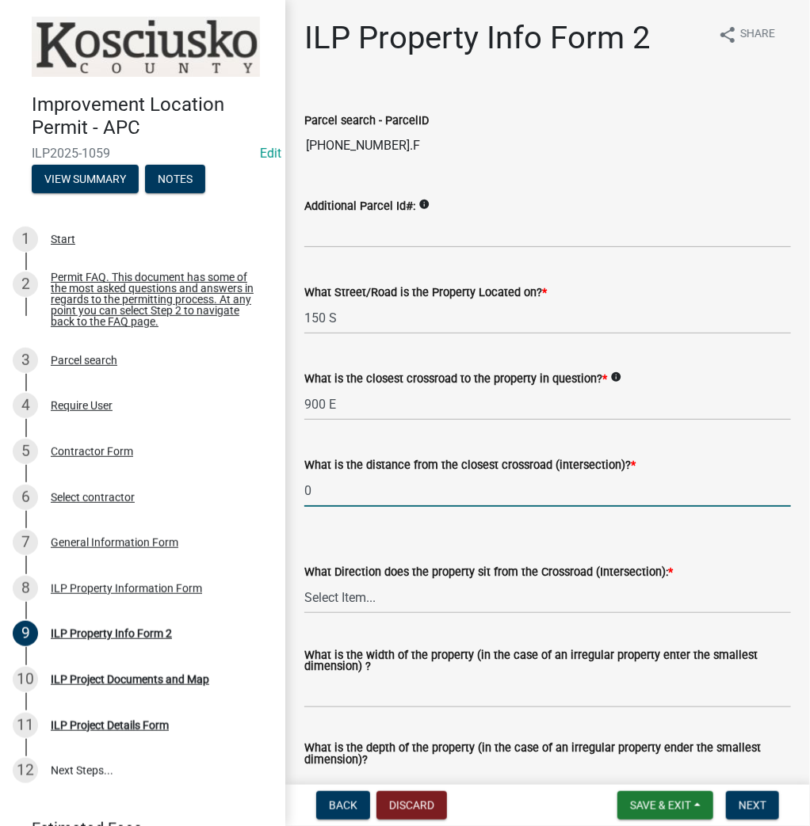
type input "0"
select select "5d8d9a6f-68f4-4910-b8ad-905844ed2da1"
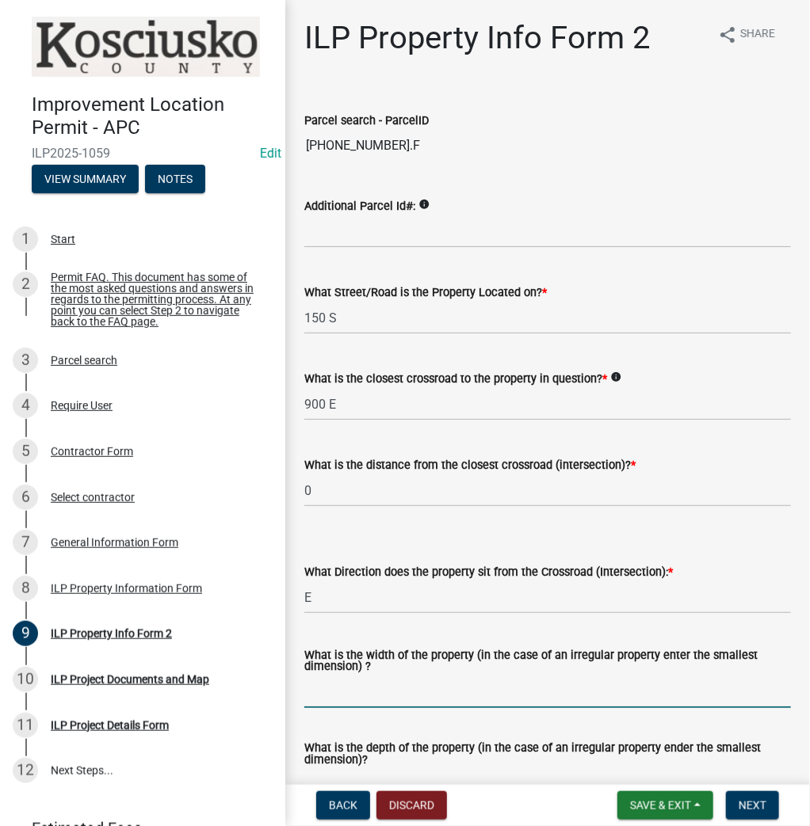
click at [326, 700] on input "What is the width of the property (in the case of an irregular property enter t…" at bounding box center [547, 692] width 486 height 32
type input "1323"
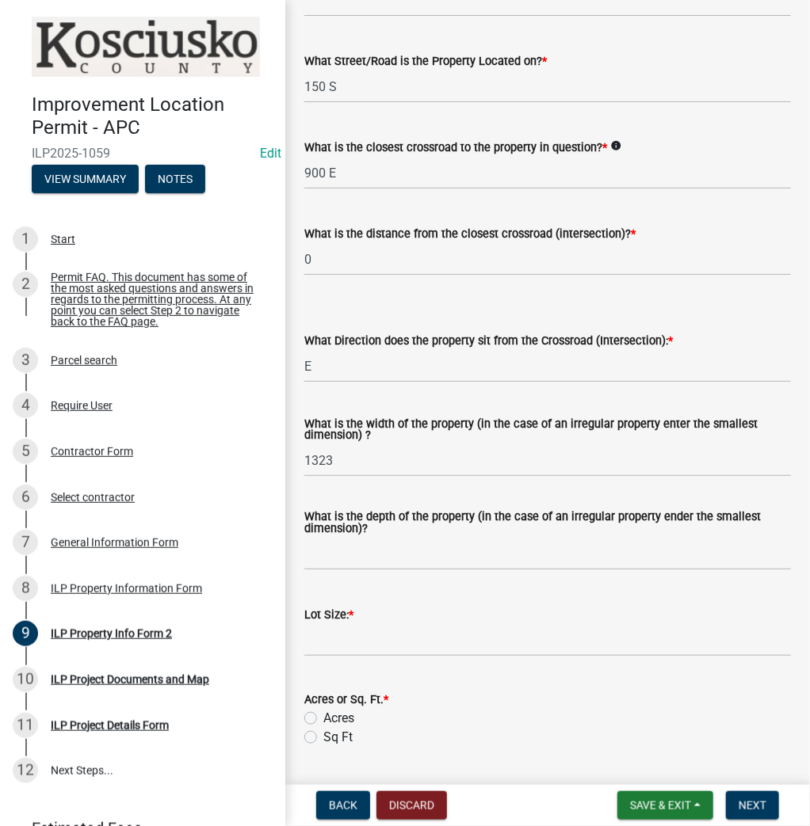
scroll to position [254, 0]
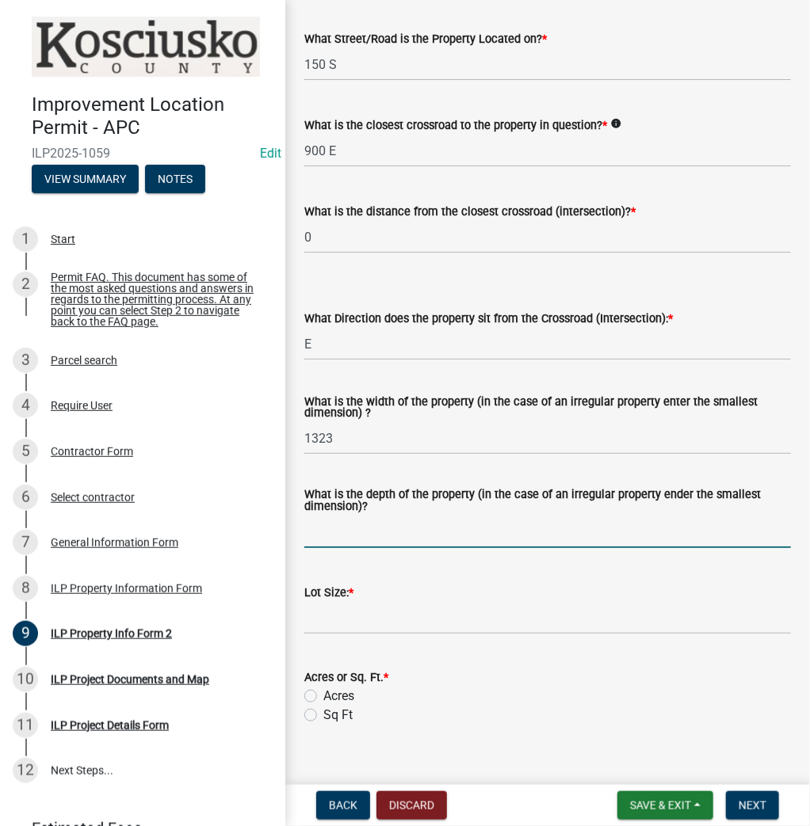
click at [347, 539] on input "What is the depth of the property (in the case of an irregular property ender t…" at bounding box center [547, 532] width 486 height 32
type input "633"
type input "20"
click at [323, 687] on input "Acres" at bounding box center [328, 692] width 10 height 10
radio input "true"
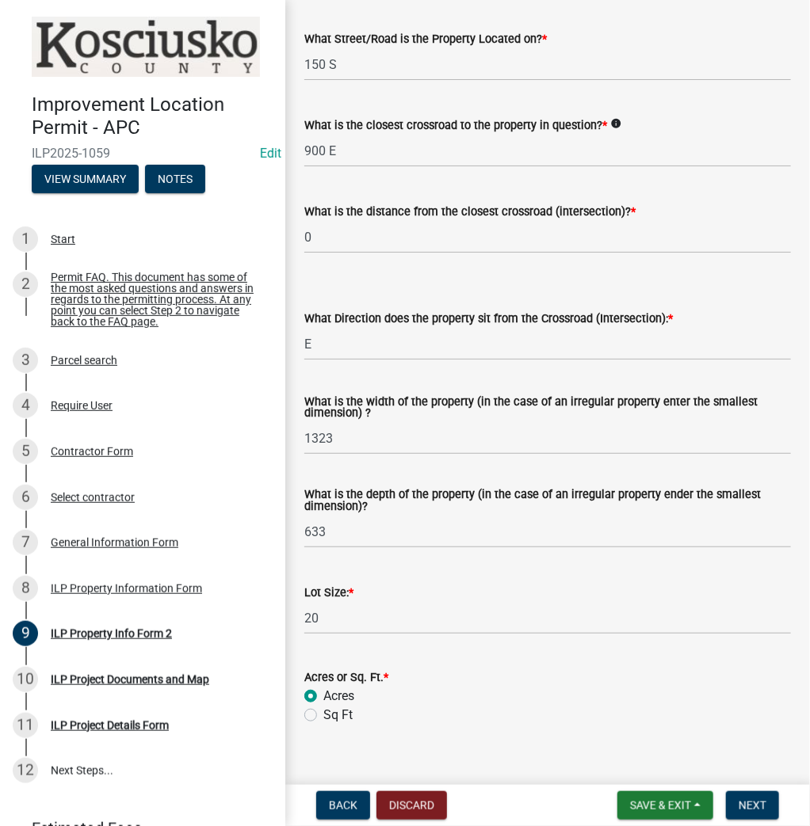
scroll to position [536, 0]
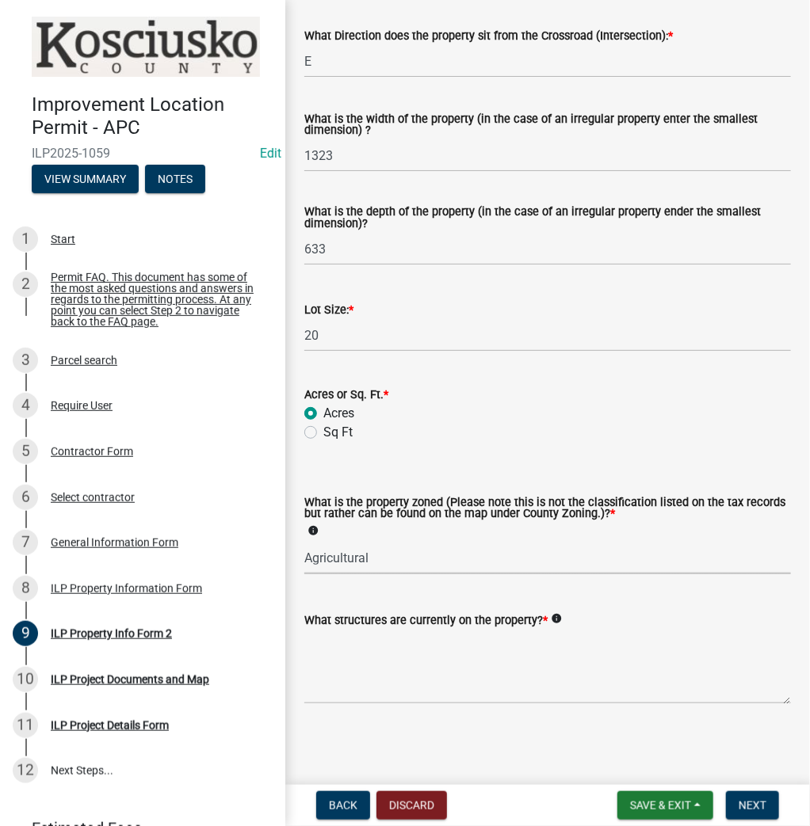
select select "ea119d11-e52e-4559-b746-af06211fe819"
click at [400, 681] on textarea "What structures are currently on the property? *" at bounding box center [547, 667] width 486 height 74
type textarea "RESIDENCE, ACC BLDG"
click at [769, 804] on button "Next" at bounding box center [752, 805] width 53 height 29
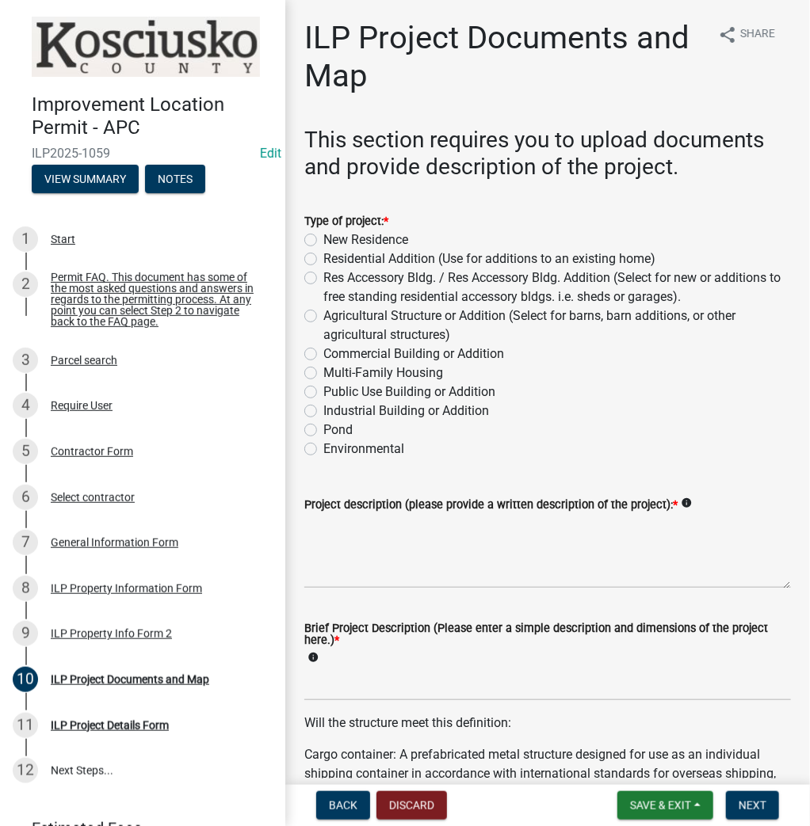
click at [323, 260] on label "Residential Addition (Use for additions to an existing home)" at bounding box center [489, 259] width 332 height 19
click at [323, 260] on input "Residential Addition (Use for additions to an existing home)" at bounding box center [328, 255] width 10 height 10
radio input "true"
click at [391, 555] on textarea "Project description (please provide a written description of the project): *" at bounding box center [547, 551] width 486 height 74
type textarea "OPEN PORCH S SIDE"
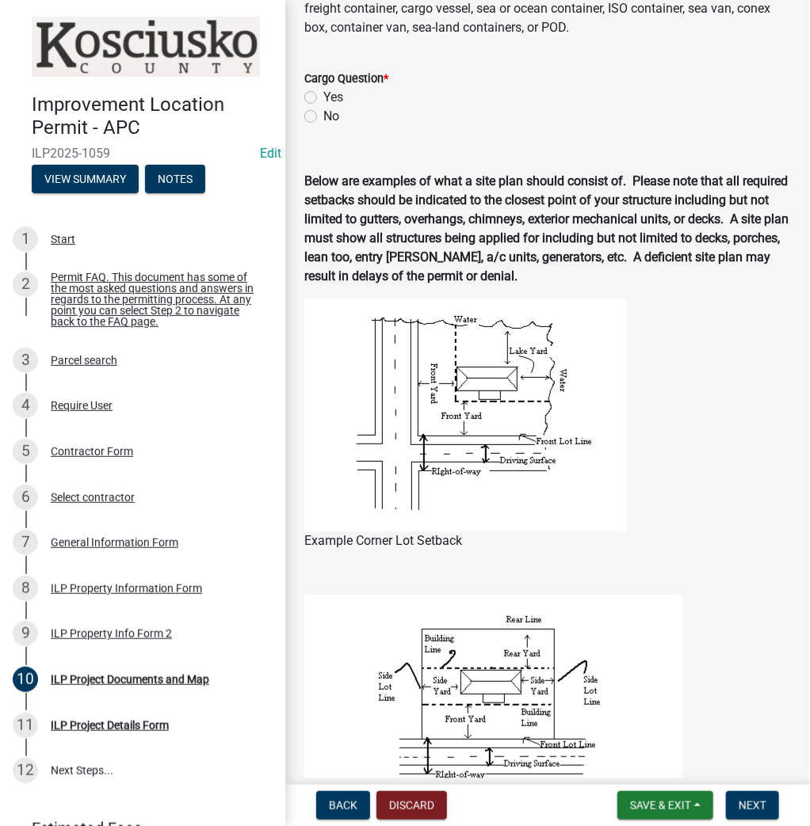
scroll to position [887, 0]
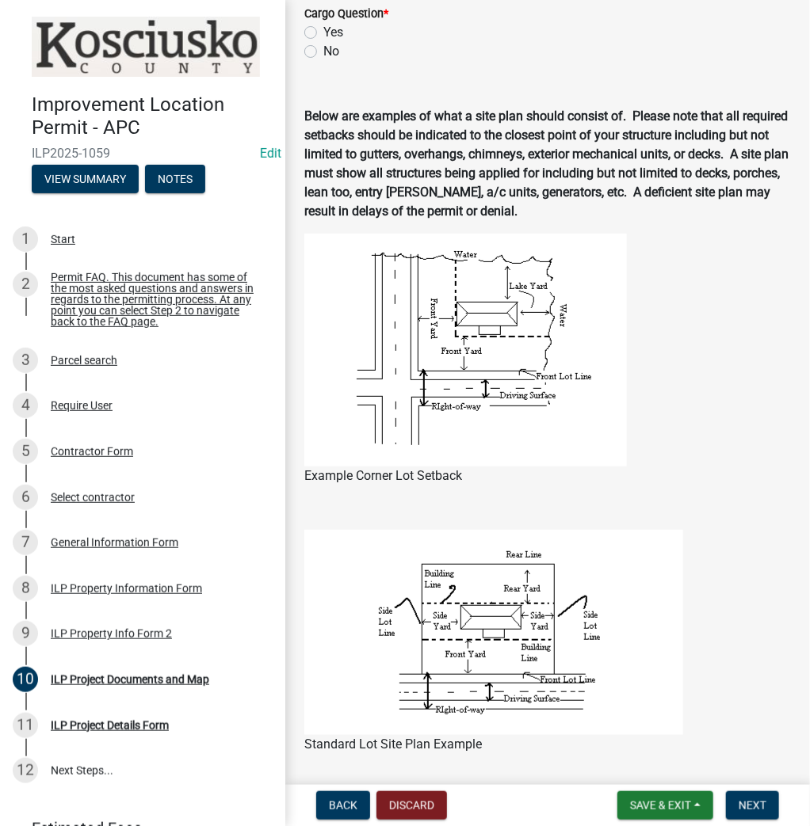
type input "38X12 OFP"
click at [323, 53] on label "No" at bounding box center [331, 51] width 16 height 19
click at [323, 52] on input "No" at bounding box center [328, 47] width 10 height 10
radio input "true"
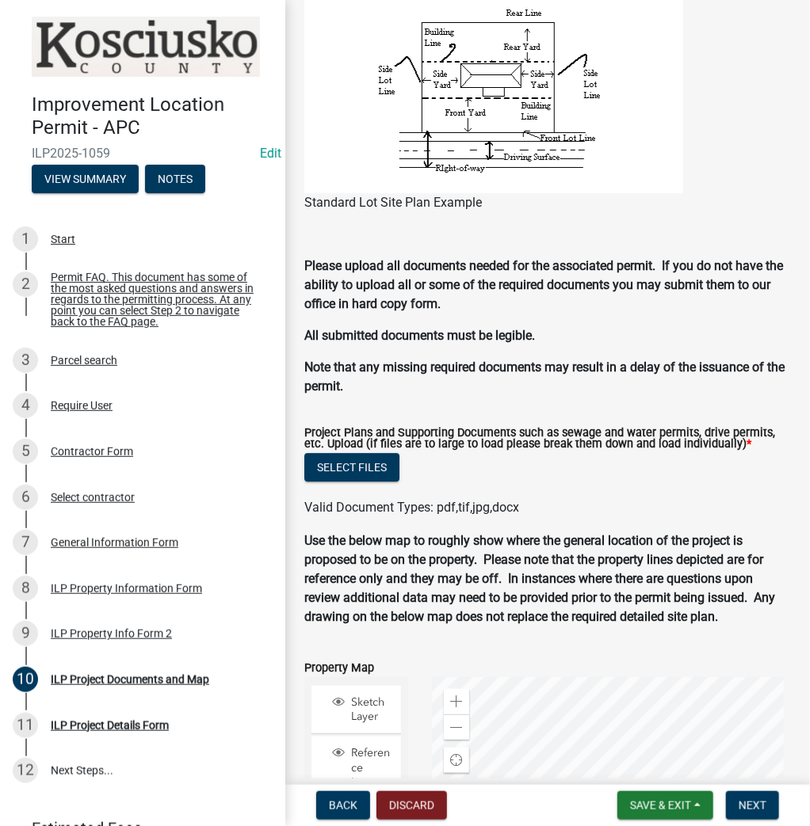
scroll to position [1711, 0]
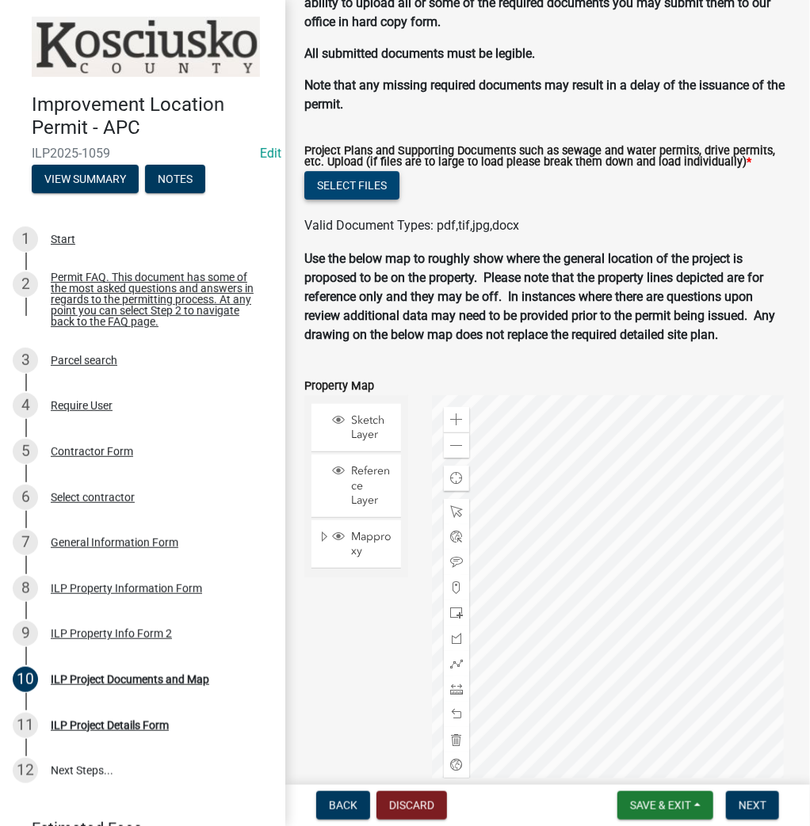
click at [341, 184] on button "Select files" at bounding box center [351, 185] width 95 height 29
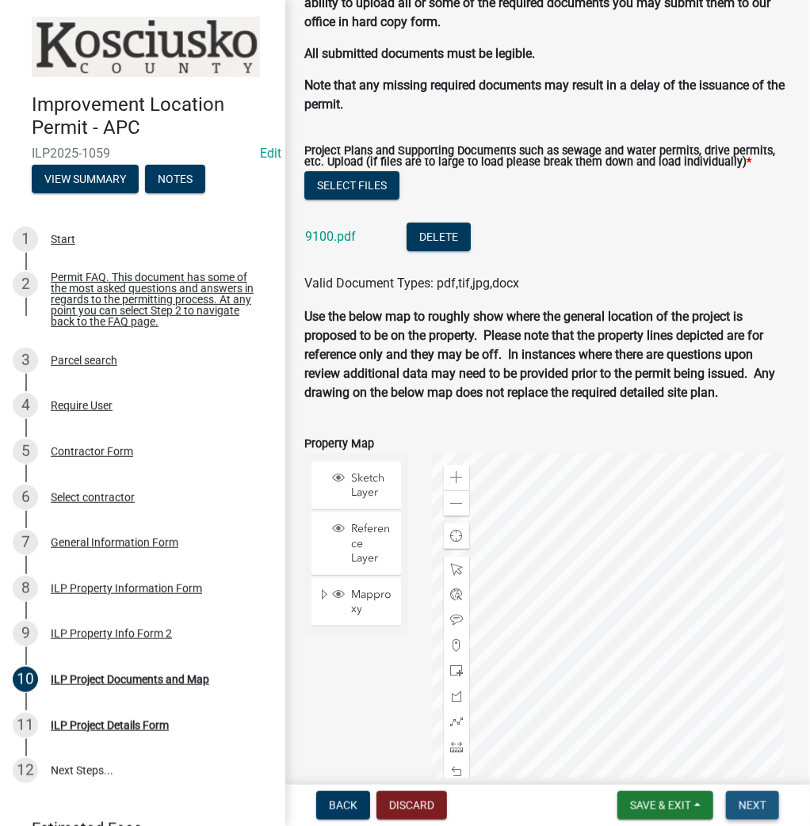
click at [746, 803] on span "Next" at bounding box center [752, 805] width 28 height 13
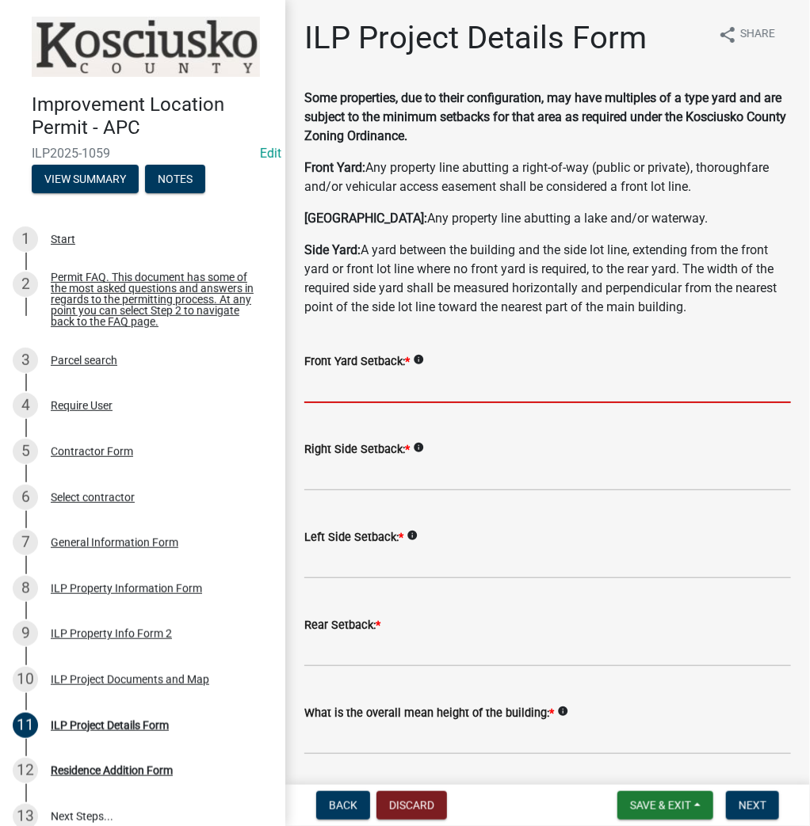
click at [345, 398] on input "text" at bounding box center [547, 387] width 486 height 32
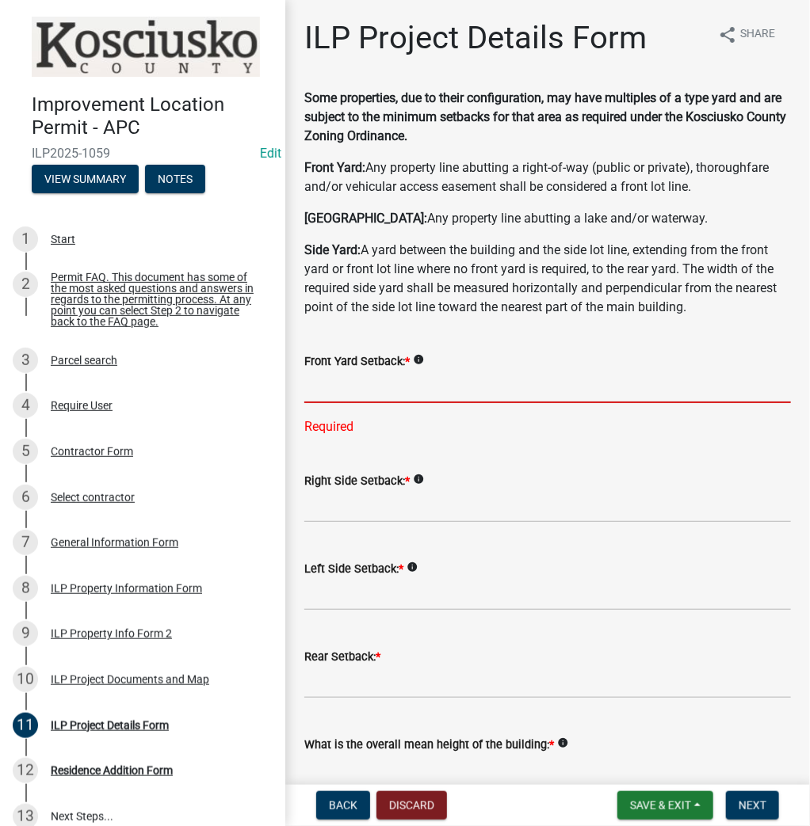
click at [321, 390] on input "text" at bounding box center [547, 387] width 486 height 32
type input "375.0"
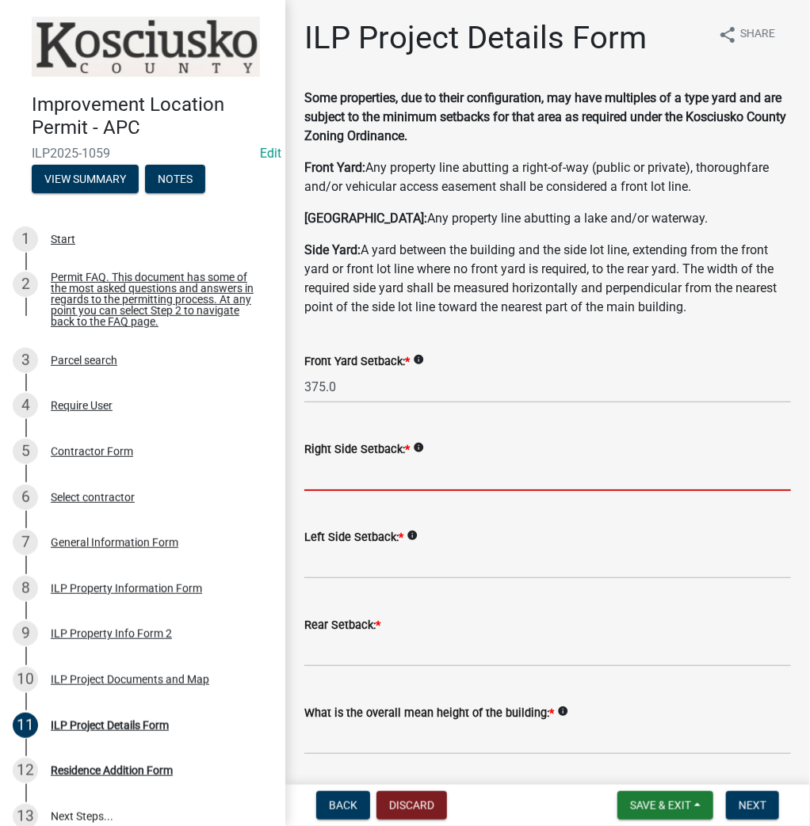
click at [372, 476] on input "text" at bounding box center [547, 475] width 486 height 32
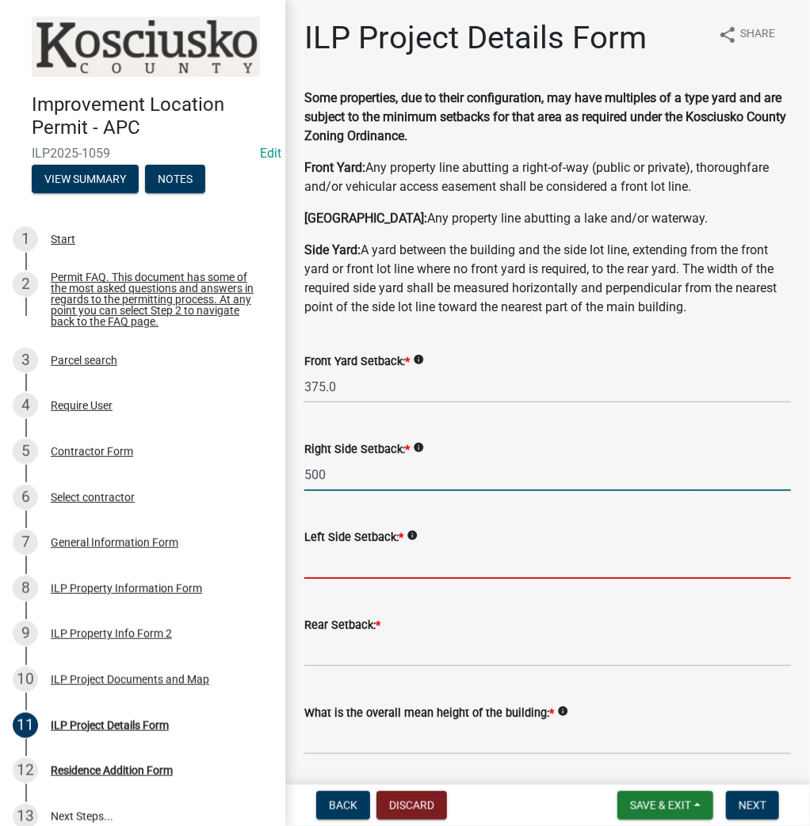
type input "500.0"
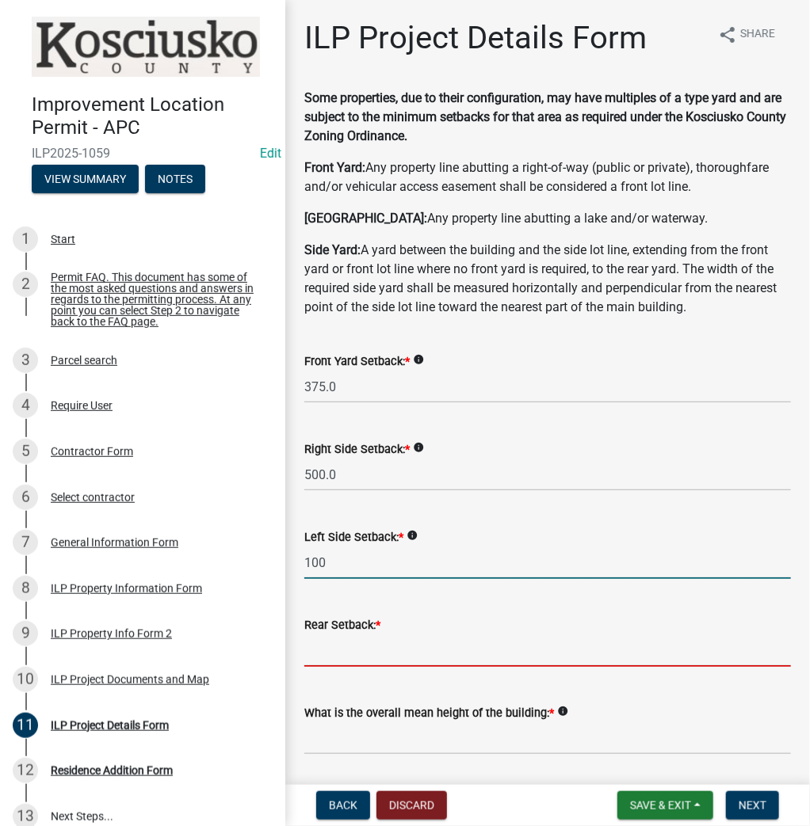
type input "100.0"
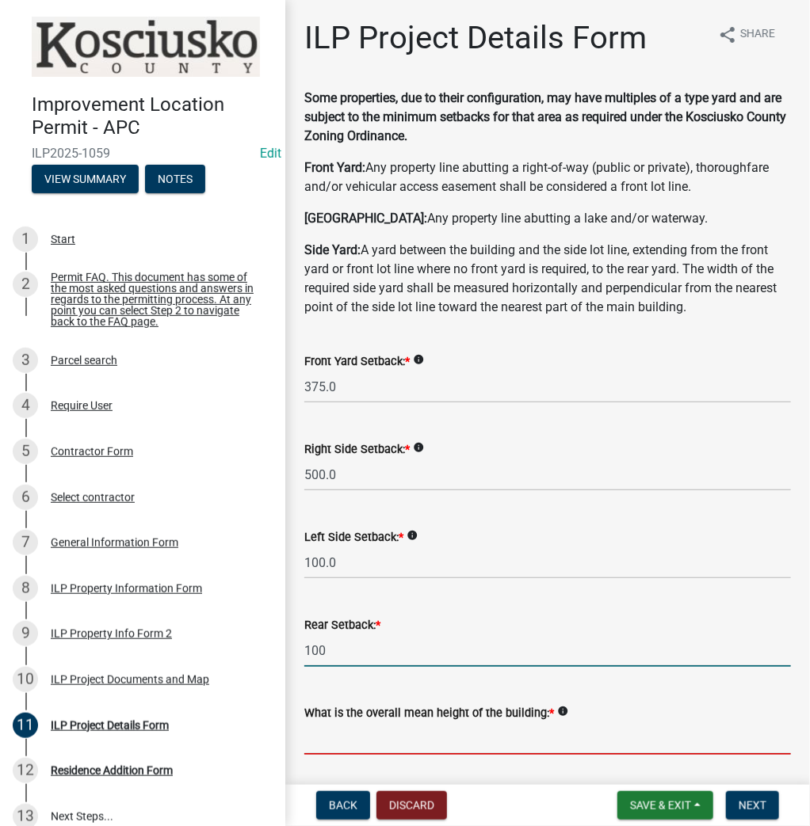
type input "100.0"
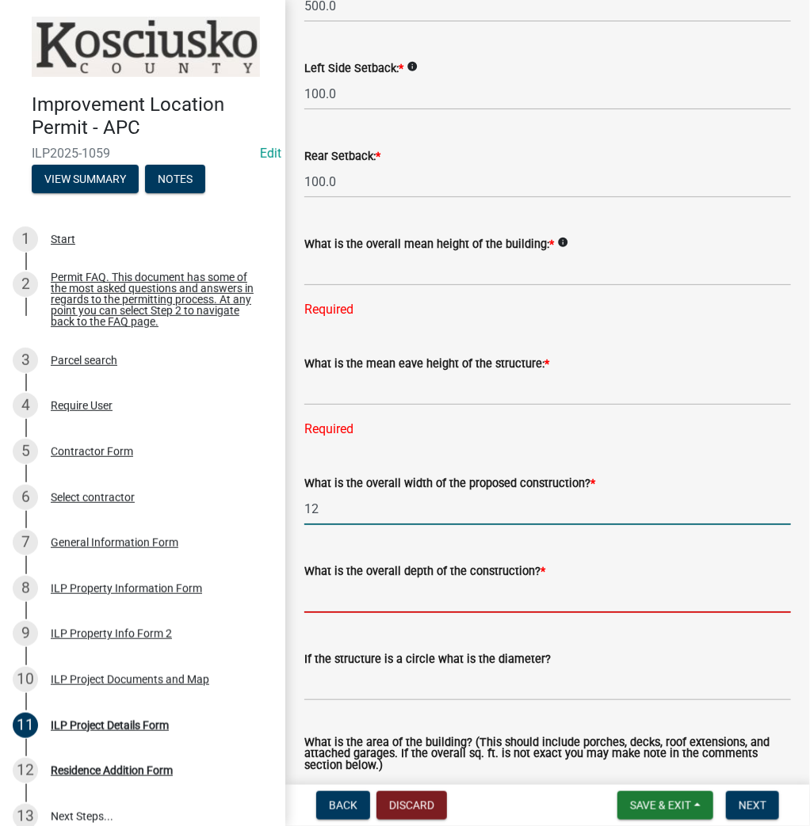
type input "12.00"
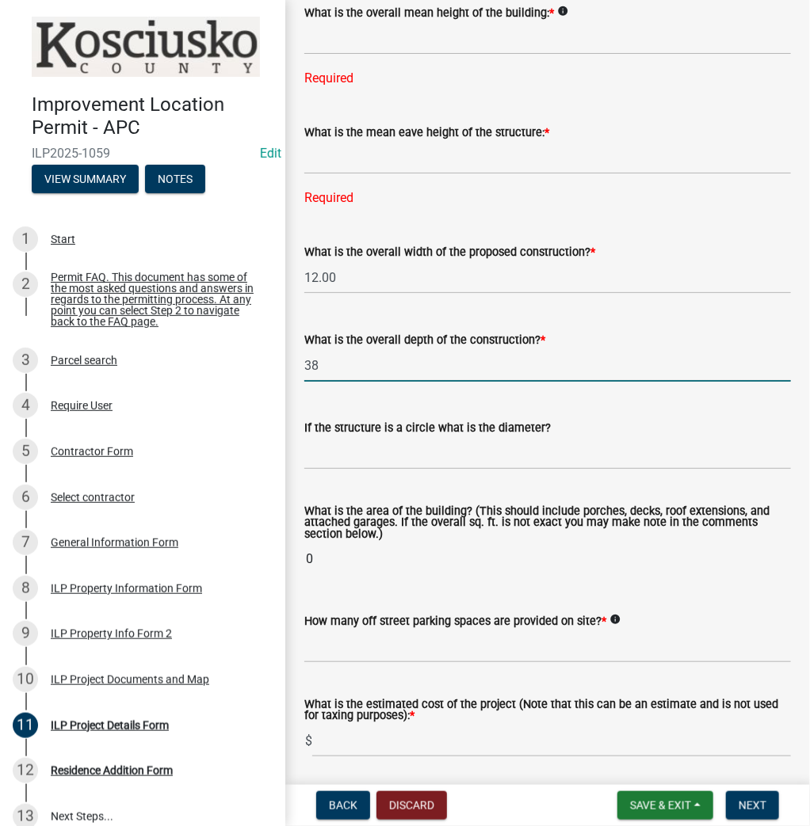
scroll to position [786, 0]
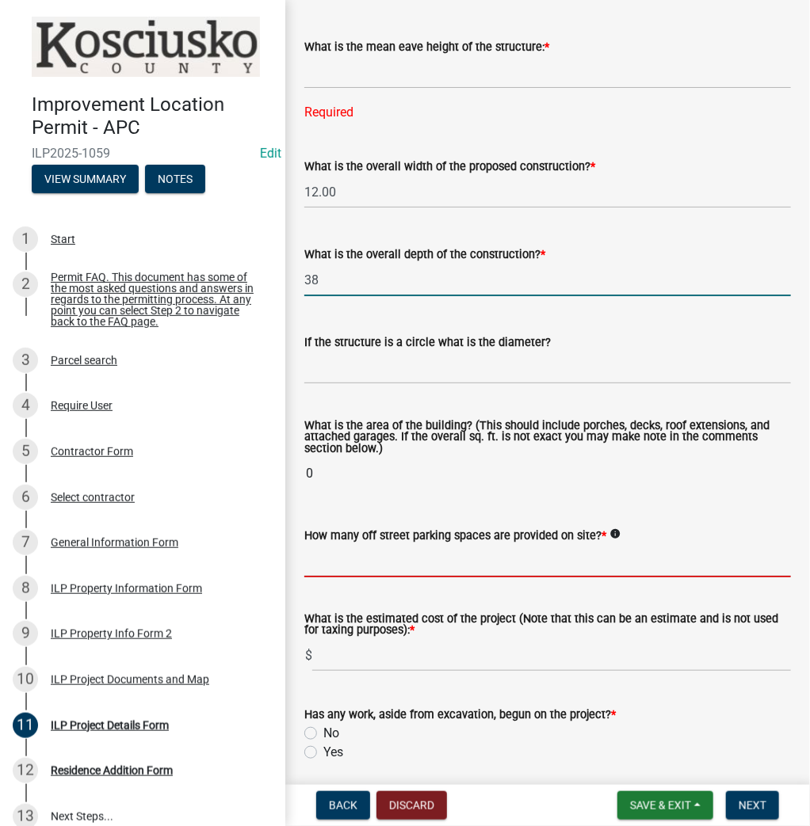
type input "38.00"
click at [371, 562] on wm-data-entity-input-list "Some properties, due to their configuration, may have multiples of a type yard …" at bounding box center [547, 177] width 486 height 1748
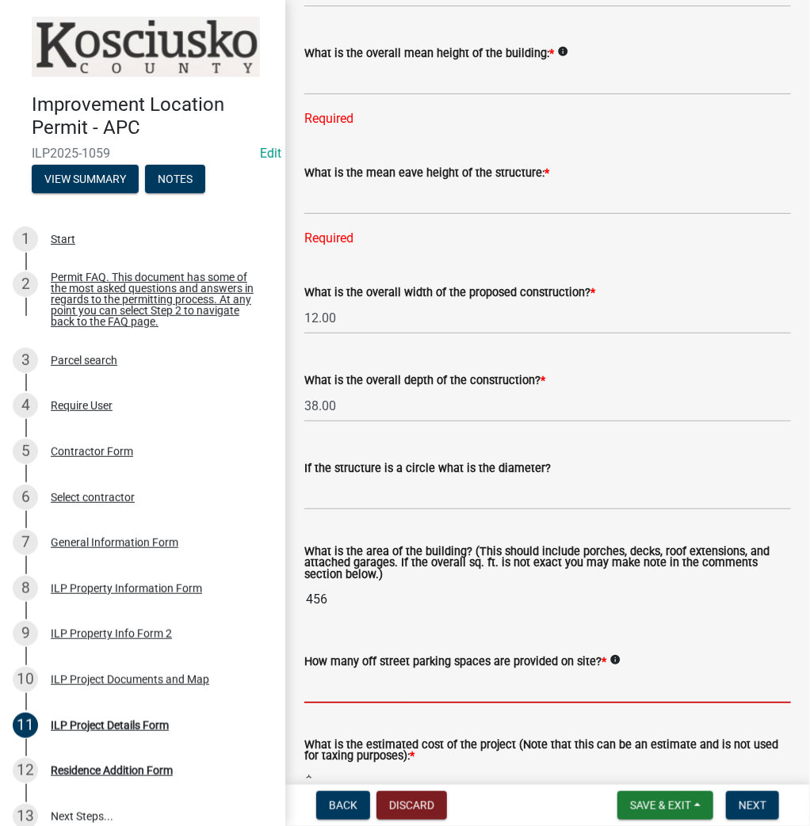
scroll to position [659, 0]
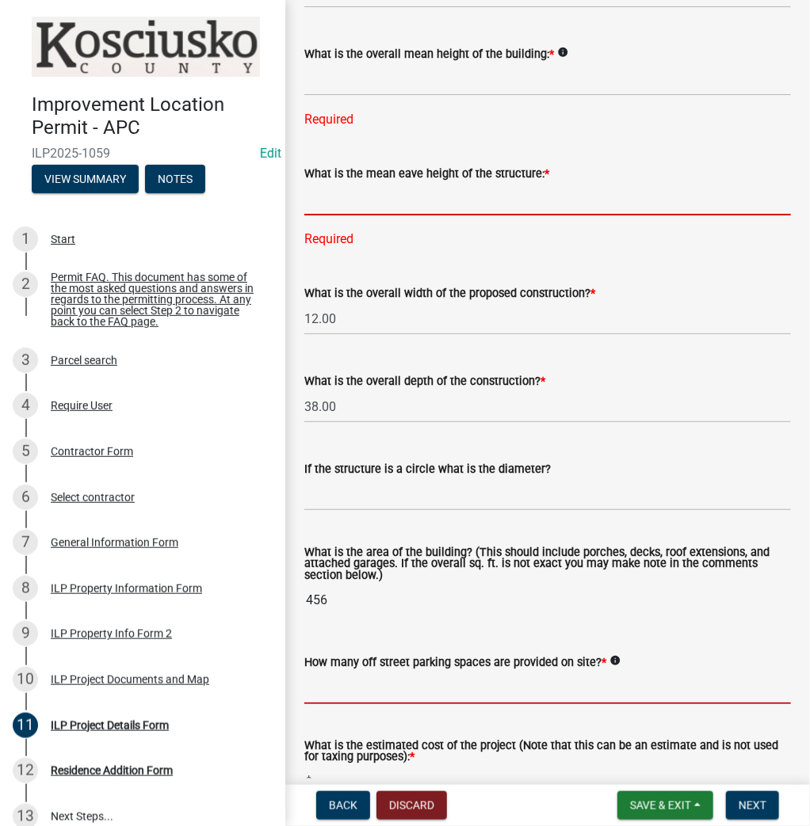
click at [334, 203] on input "text" at bounding box center [547, 199] width 486 height 32
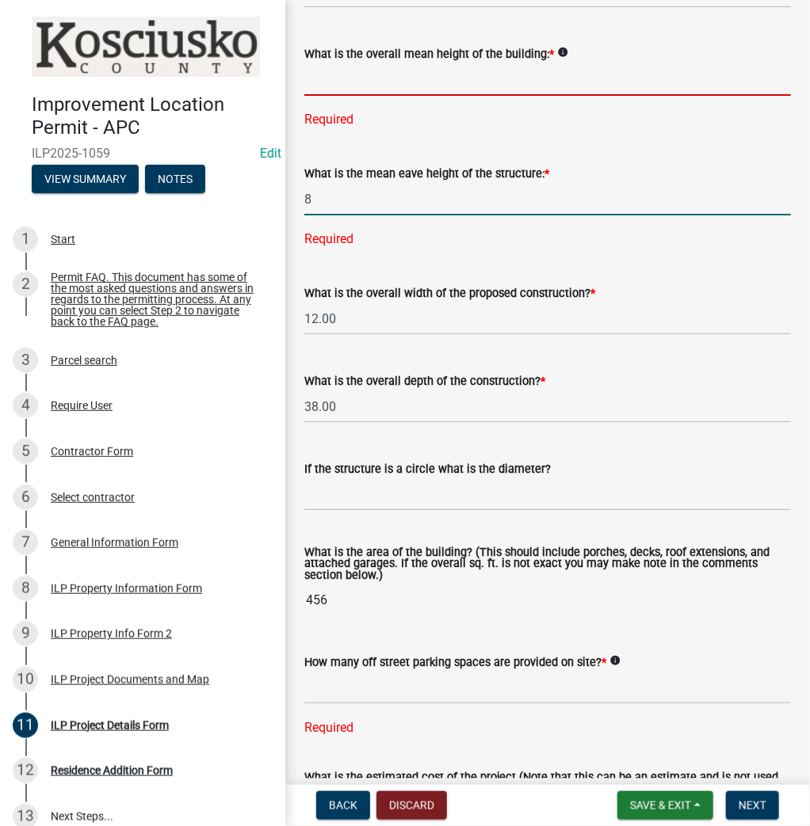
type input "8.0"
click at [341, 86] on input "text" at bounding box center [547, 79] width 486 height 32
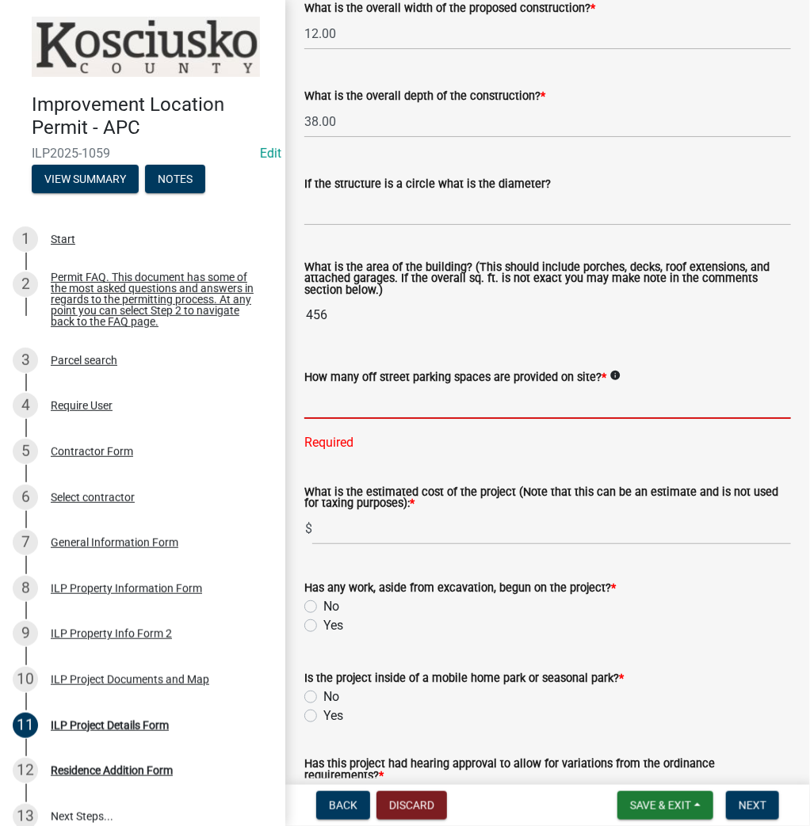
type input "13.0"
click at [408, 402] on input "text" at bounding box center [547, 403] width 486 height 32
type input "2"
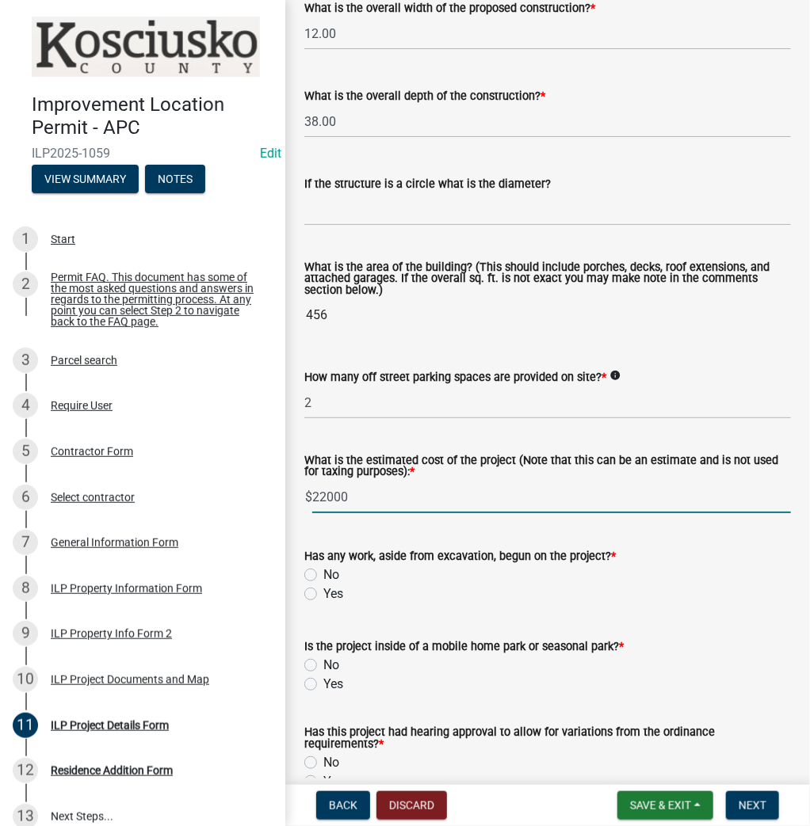
type input "22000"
click at [323, 576] on label "No" at bounding box center [331, 575] width 16 height 19
click at [323, 576] on input "No" at bounding box center [328, 571] width 10 height 10
radio input "true"
click at [323, 665] on label "No" at bounding box center [331, 665] width 16 height 19
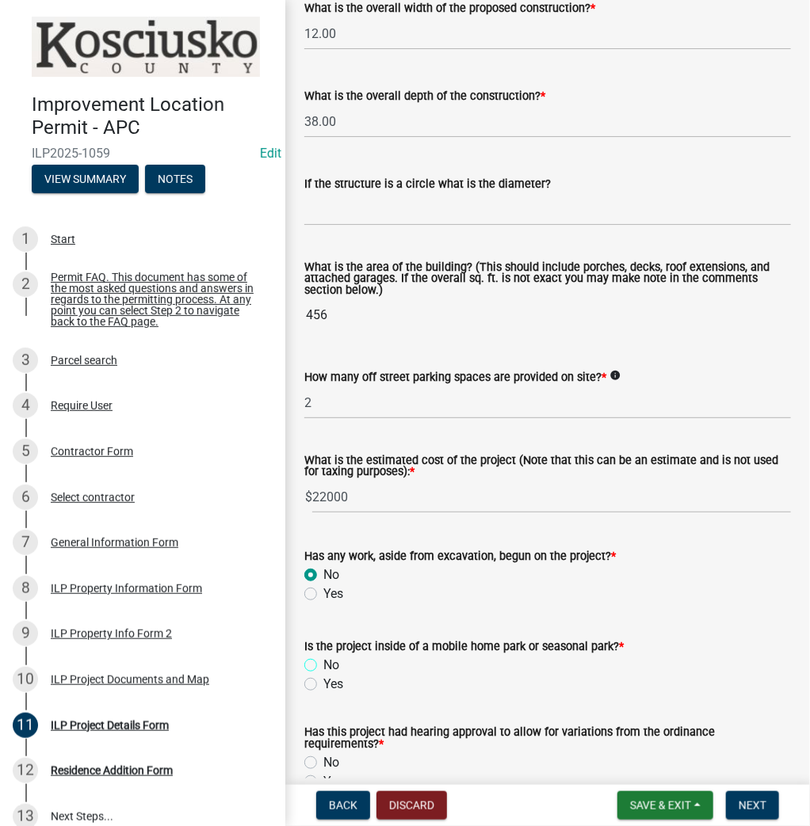
click at [323, 665] on input "No" at bounding box center [328, 661] width 10 height 10
radio input "true"
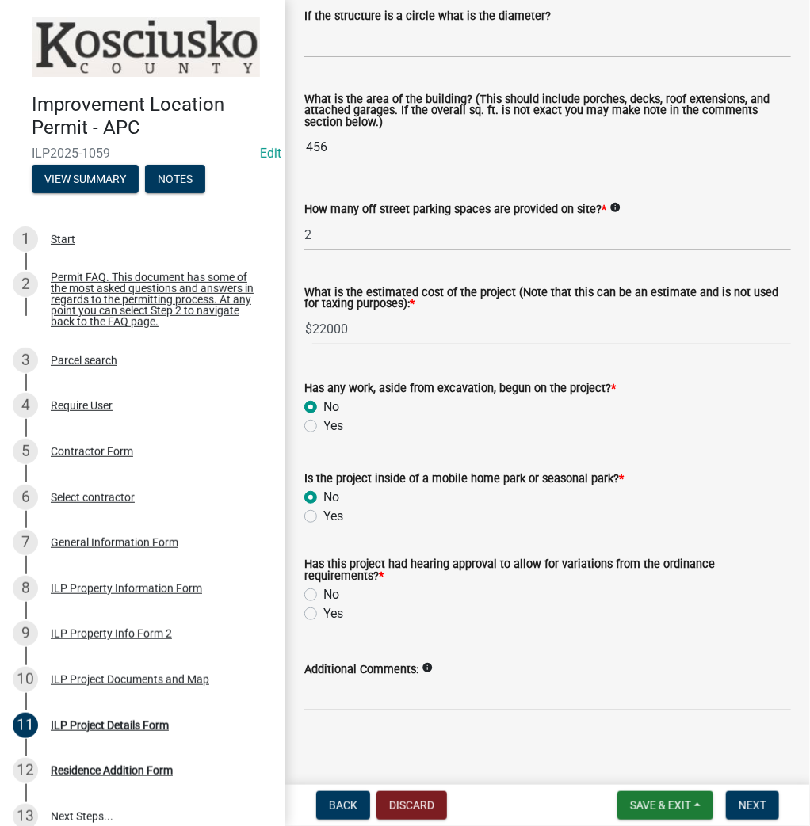
scroll to position [1056, 0]
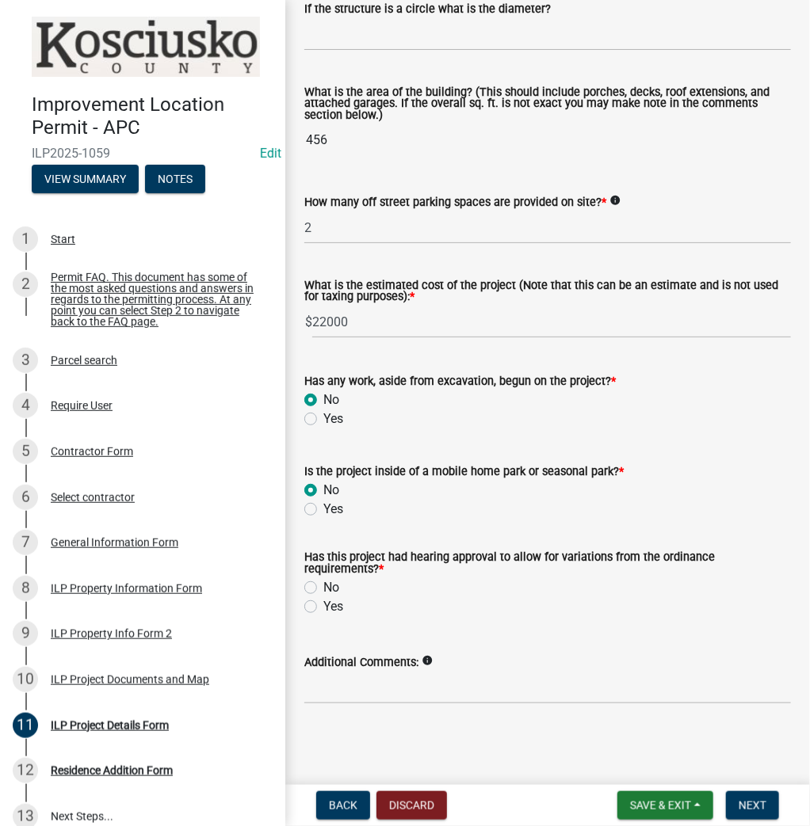
click at [323, 586] on label "No" at bounding box center [331, 587] width 16 height 19
click at [323, 586] on input "No" at bounding box center [328, 583] width 10 height 10
radio input "true"
click at [754, 802] on span "Next" at bounding box center [752, 805] width 28 height 13
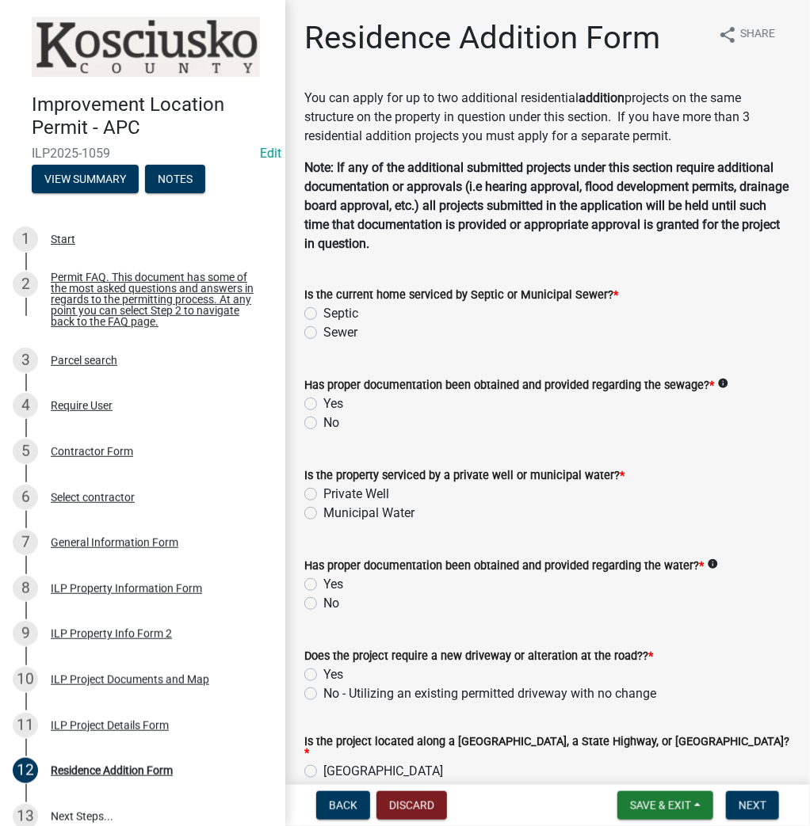
click at [323, 311] on label "Septic" at bounding box center [340, 313] width 35 height 19
click at [323, 311] on input "Septic" at bounding box center [328, 309] width 10 height 10
radio input "true"
click at [323, 400] on label "Yes" at bounding box center [333, 404] width 20 height 19
click at [323, 400] on input "Yes" at bounding box center [328, 400] width 10 height 10
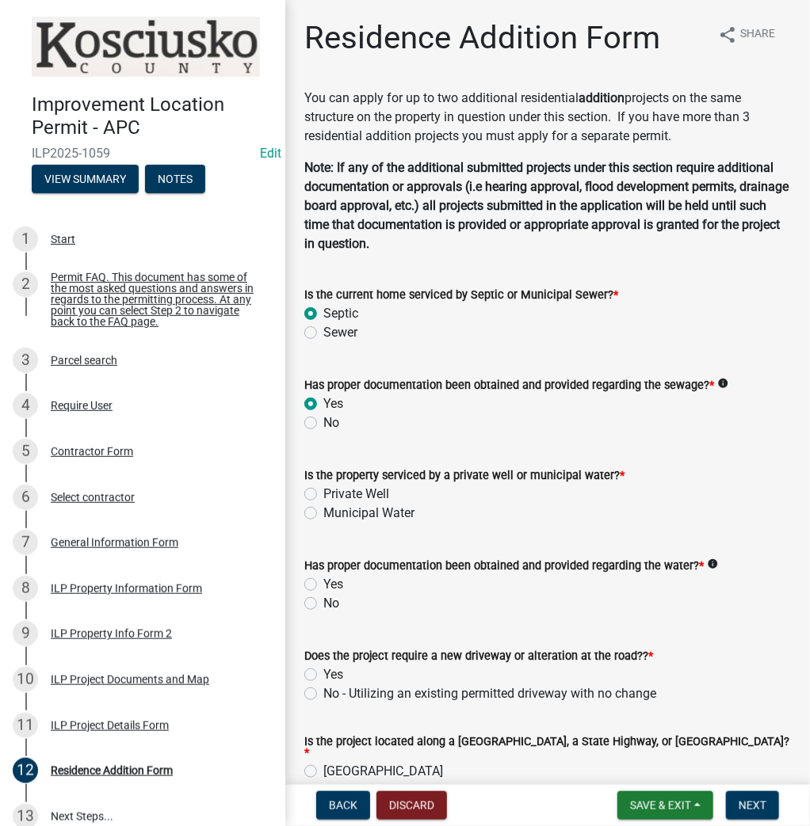
radio input "true"
click at [323, 496] on label "Private Well" at bounding box center [356, 494] width 66 height 19
click at [323, 495] on input "Private Well" at bounding box center [328, 490] width 10 height 10
radio input "true"
click at [323, 582] on label "Yes" at bounding box center [333, 584] width 20 height 19
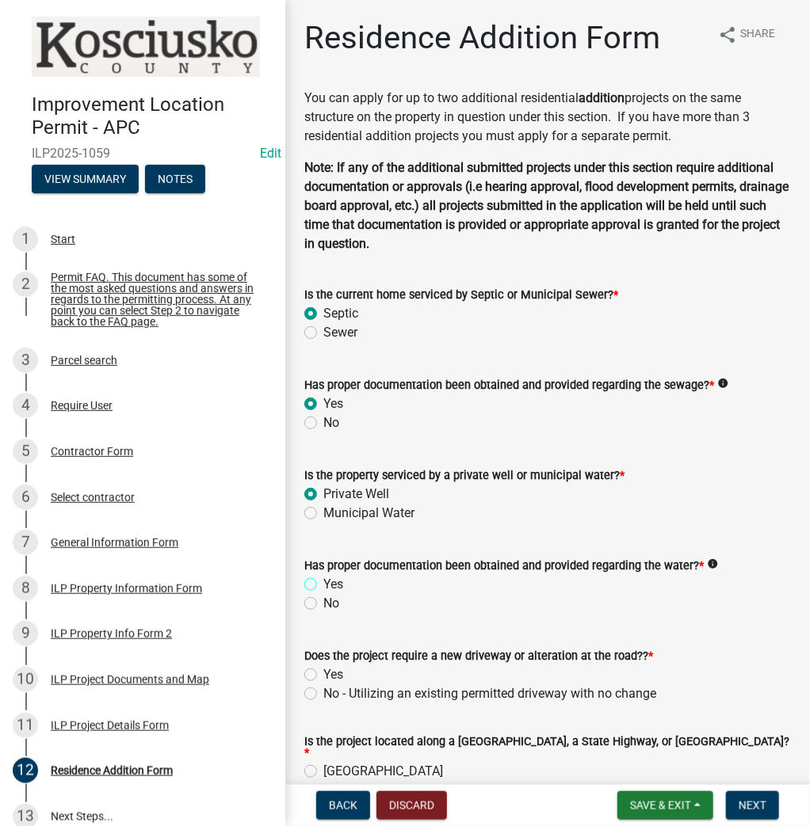
click at [323, 582] on input "Yes" at bounding box center [328, 580] width 10 height 10
radio input "true"
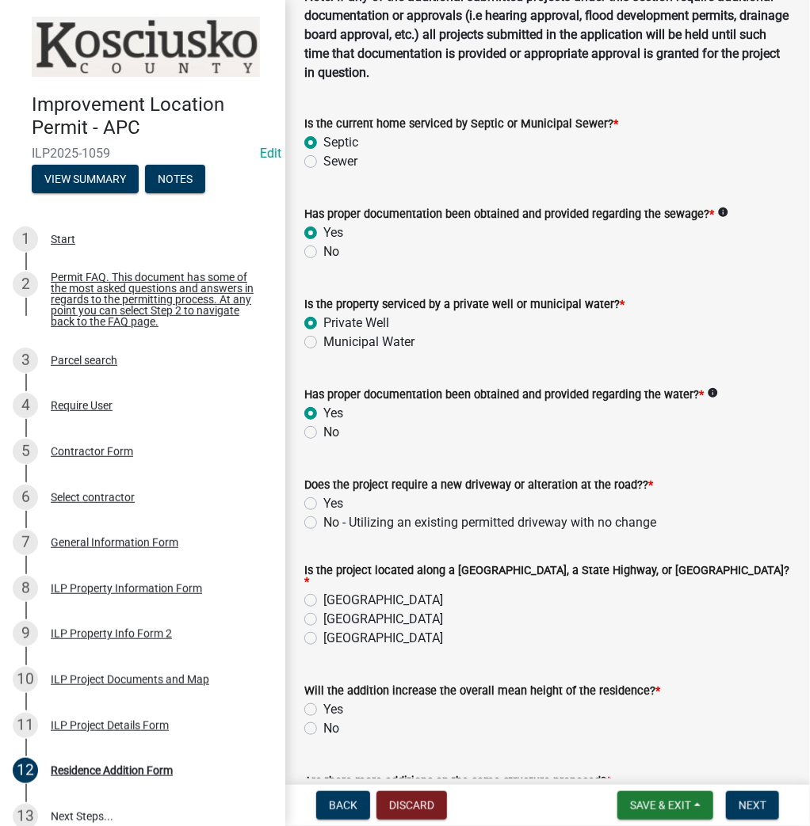
scroll to position [190, 0]
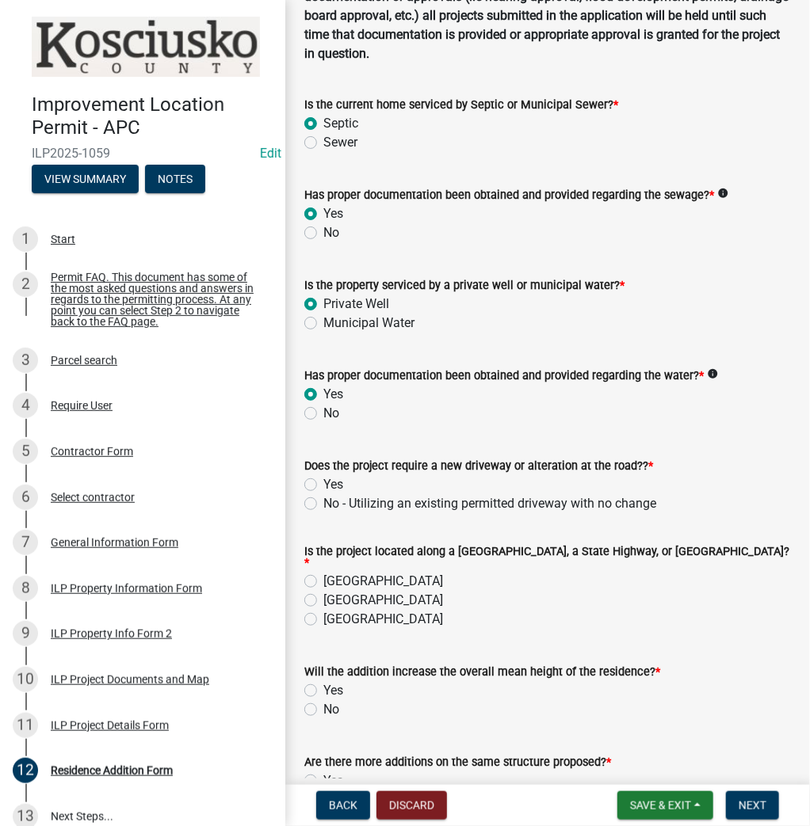
click at [323, 501] on label "No - Utilizing an existing permitted driveway with no change" at bounding box center [489, 503] width 333 height 19
click at [323, 501] on input "No - Utilizing an existing permitted driveway with no change" at bounding box center [328, 499] width 10 height 10
radio input "true"
click at [323, 572] on label "[GEOGRAPHIC_DATA]" at bounding box center [383, 581] width 120 height 19
click at [323, 572] on input "[GEOGRAPHIC_DATA]" at bounding box center [328, 577] width 10 height 10
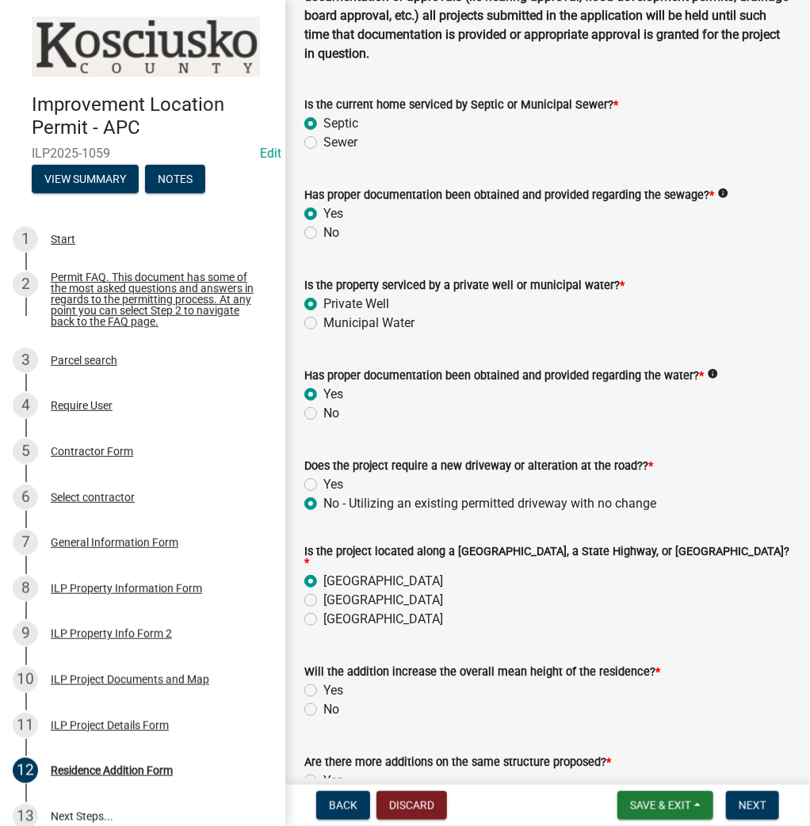
radio input "true"
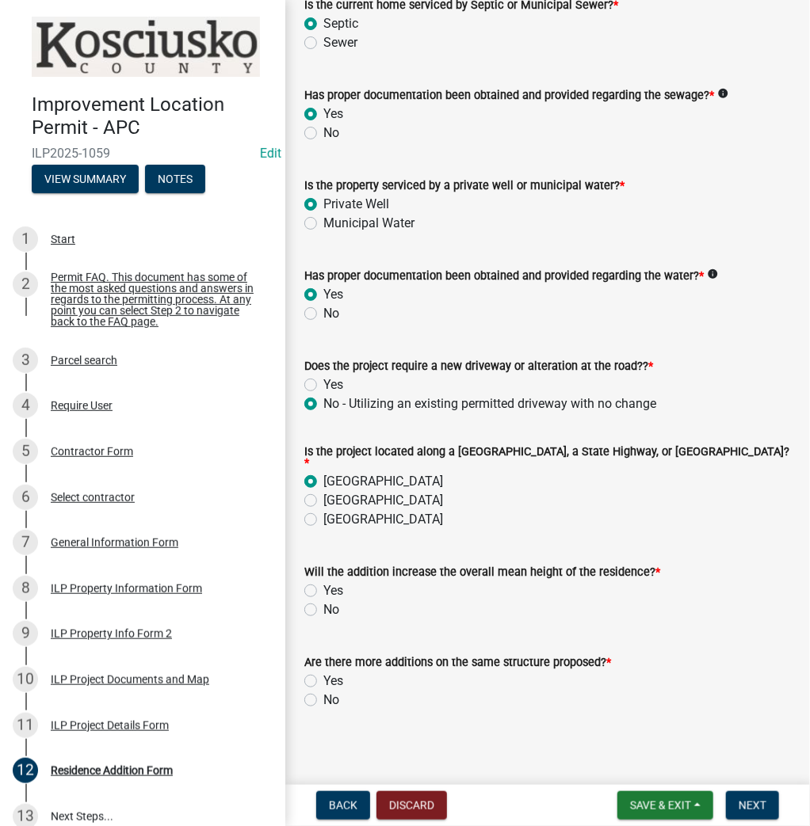
scroll to position [291, 0]
click at [323, 602] on label "No" at bounding box center [331, 609] width 16 height 19
click at [323, 602] on input "No" at bounding box center [328, 605] width 10 height 10
radio input "true"
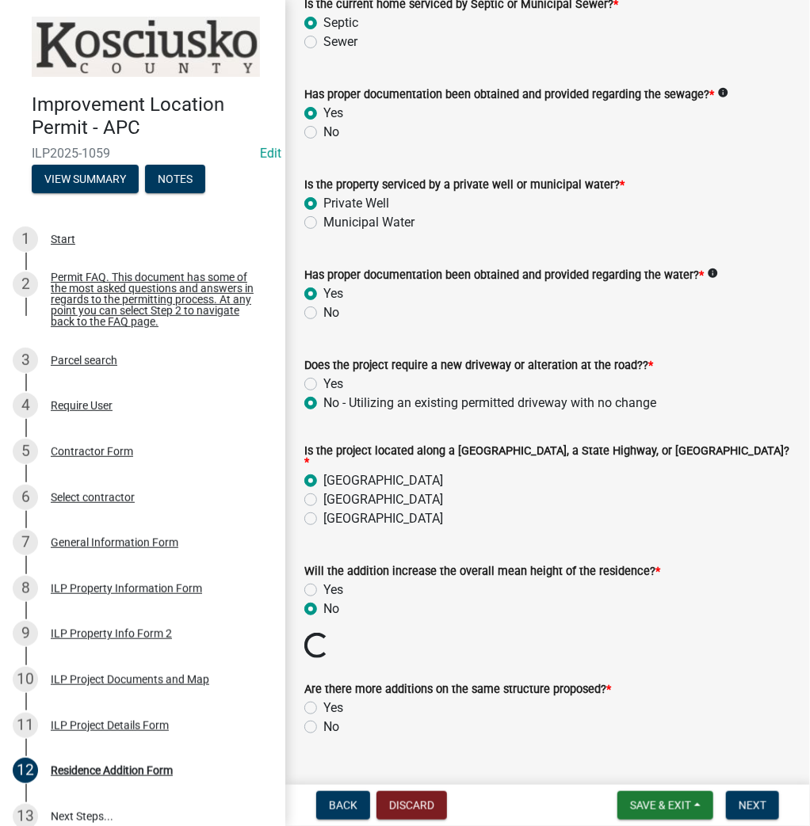
click at [323, 723] on label "No" at bounding box center [331, 727] width 16 height 19
click at [323, 723] on input "No" at bounding box center [328, 723] width 10 height 10
radio input "true"
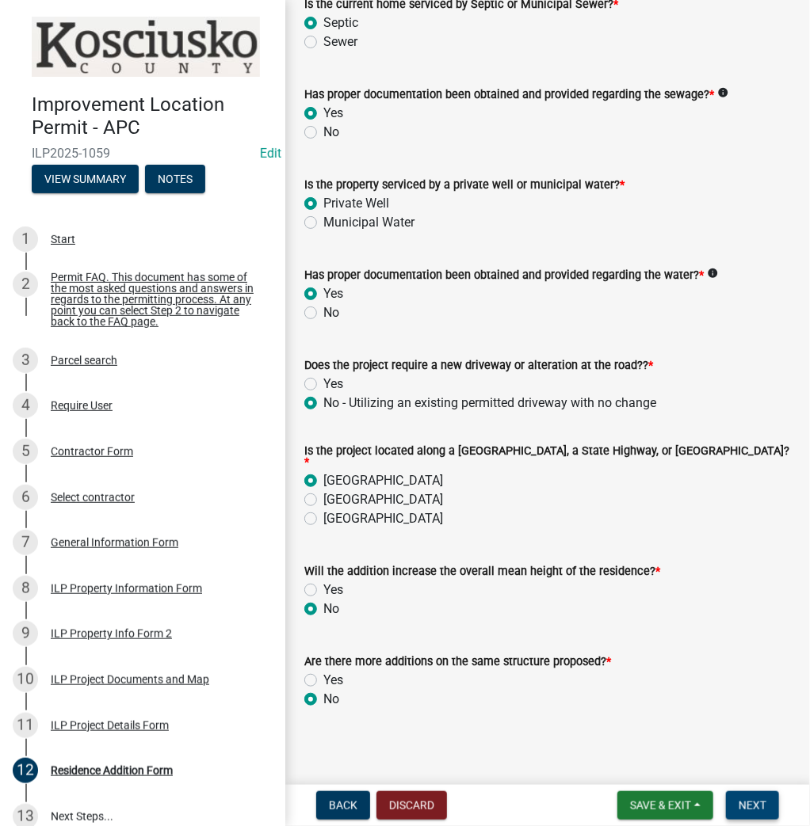
click at [760, 805] on span "Next" at bounding box center [752, 805] width 28 height 13
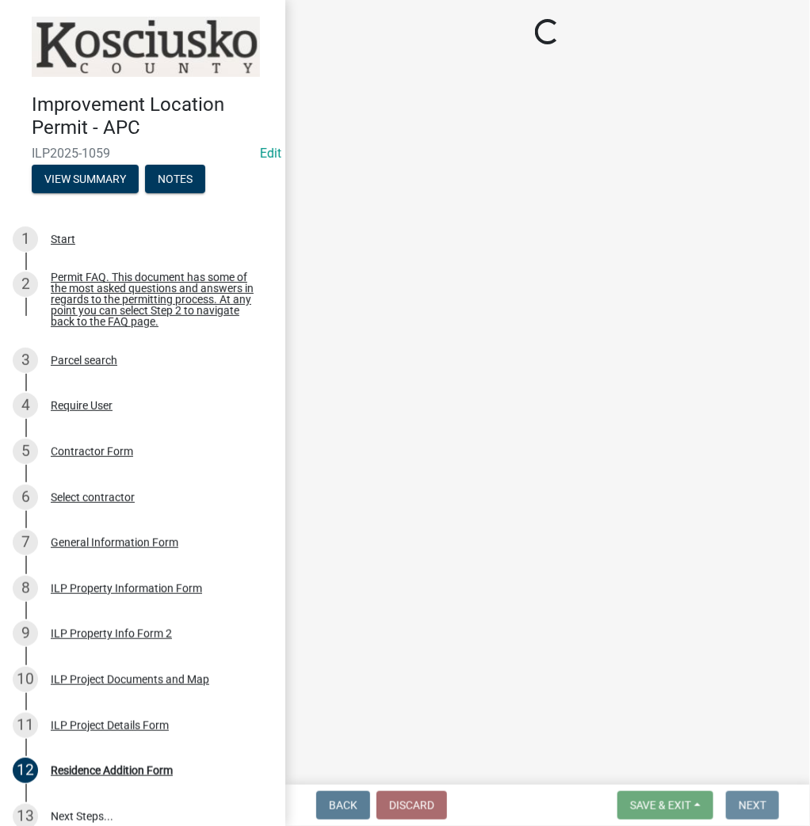
scroll to position [0, 0]
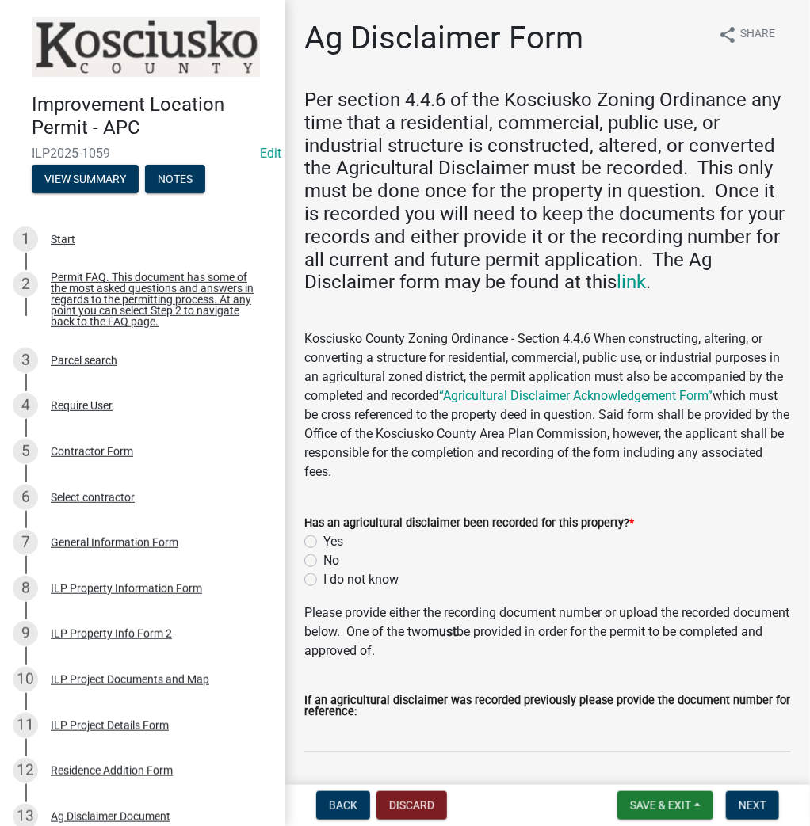
click at [323, 542] on label "Yes" at bounding box center [333, 541] width 20 height 19
click at [323, 542] on input "Yes" at bounding box center [328, 537] width 10 height 10
radio input "true"
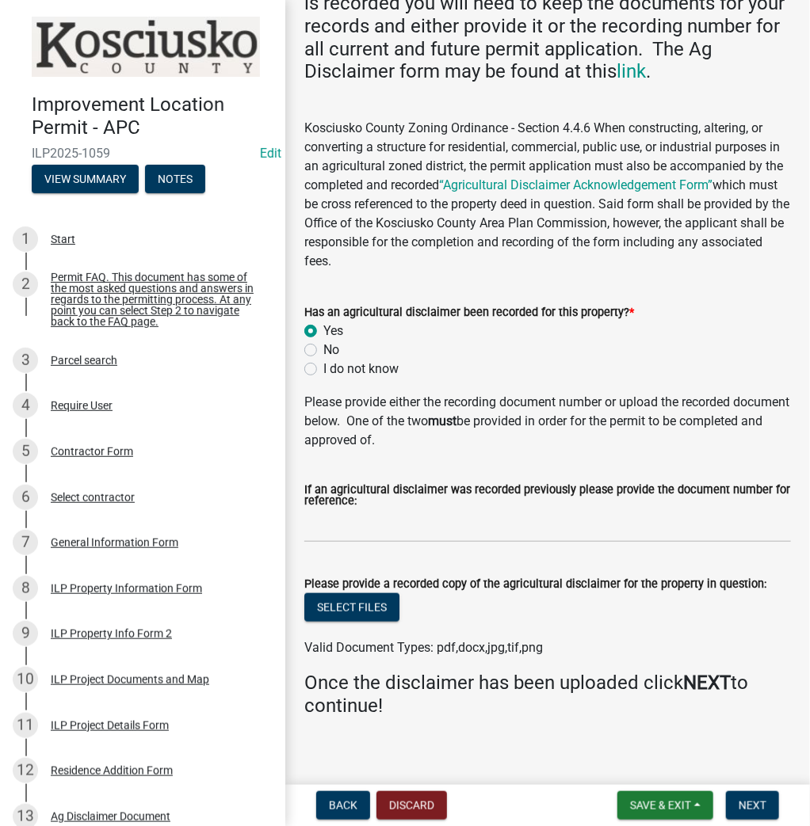
scroll to position [224, 0]
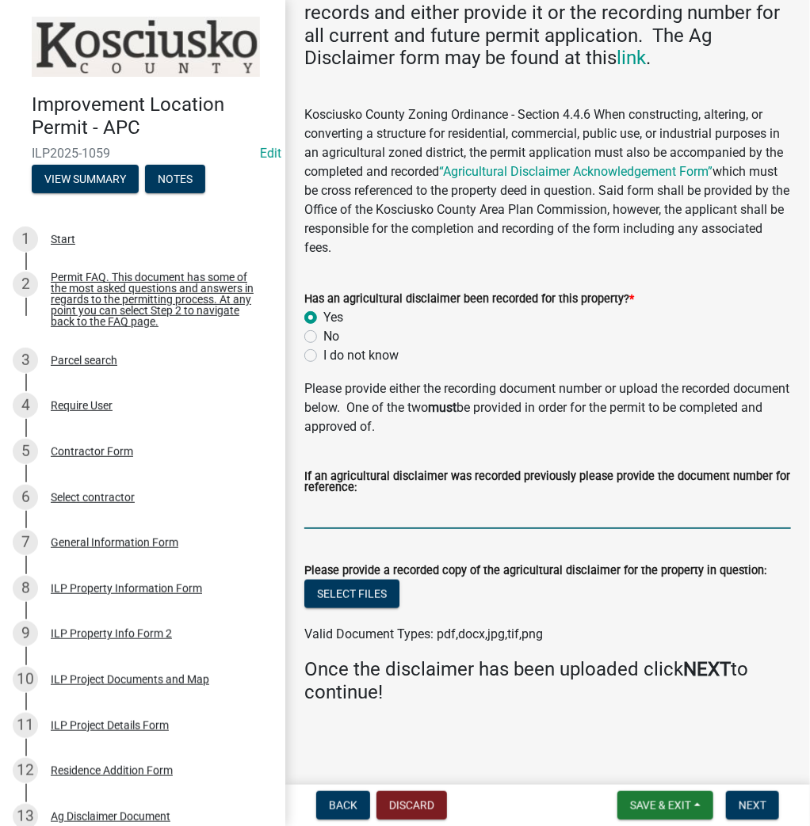
click at [347, 523] on input "If an agricultural disclaimer was recorded previously please provide the docume…" at bounding box center [547, 513] width 486 height 32
type input "2023080856"
click at [747, 807] on span "Next" at bounding box center [752, 805] width 28 height 13
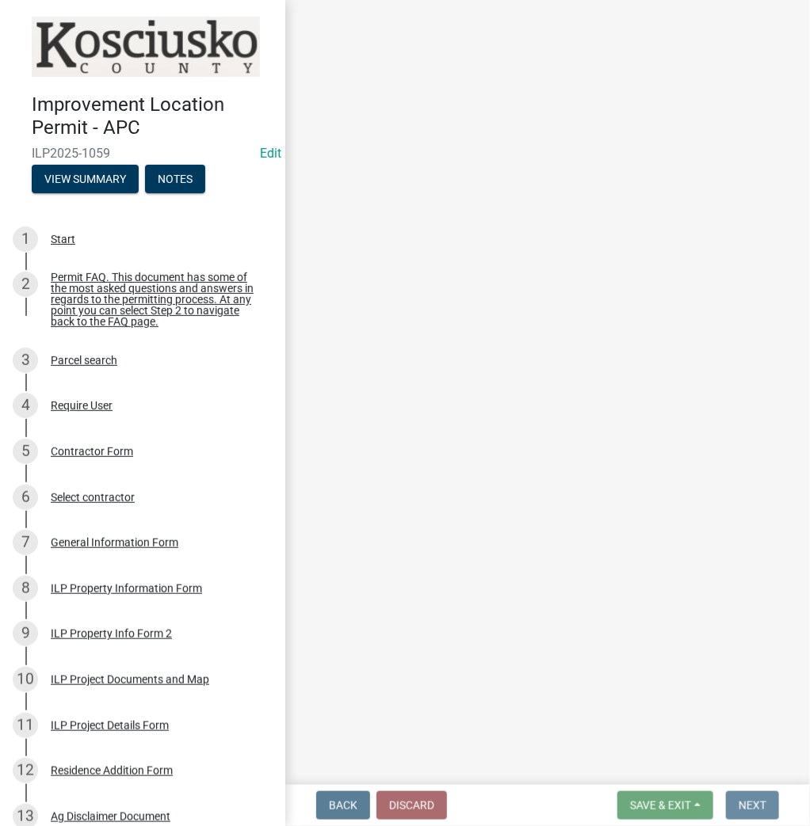
scroll to position [0, 0]
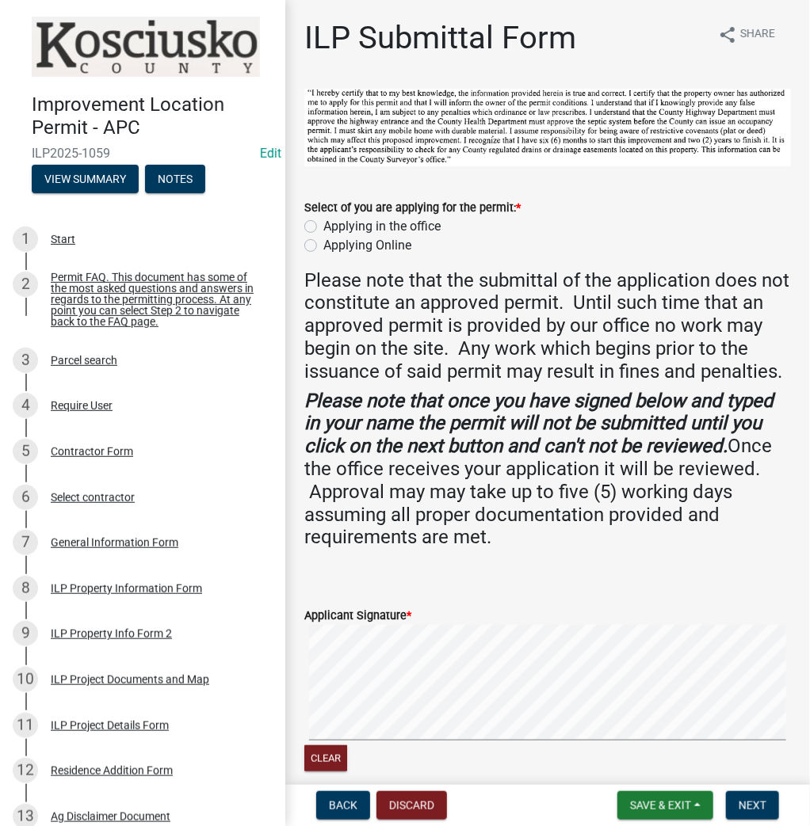
click at [323, 227] on label "Applying in the office" at bounding box center [381, 226] width 117 height 19
click at [323, 227] on input "Applying in the office" at bounding box center [328, 222] width 10 height 10
radio input "true"
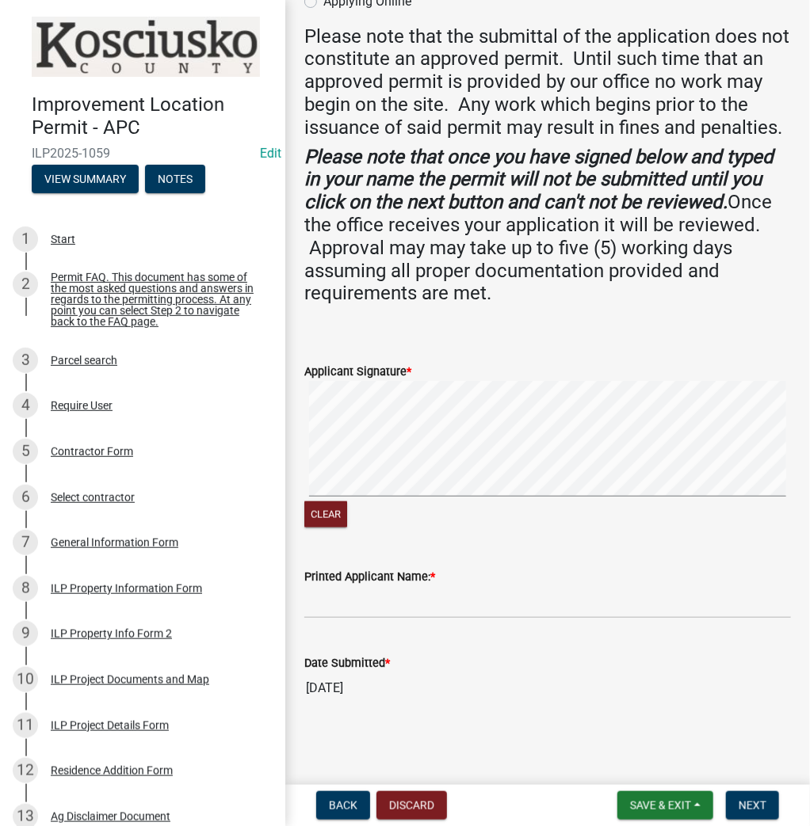
scroll to position [265, 0]
click at [360, 597] on input "Printed Applicant Name: *" at bounding box center [547, 602] width 486 height 32
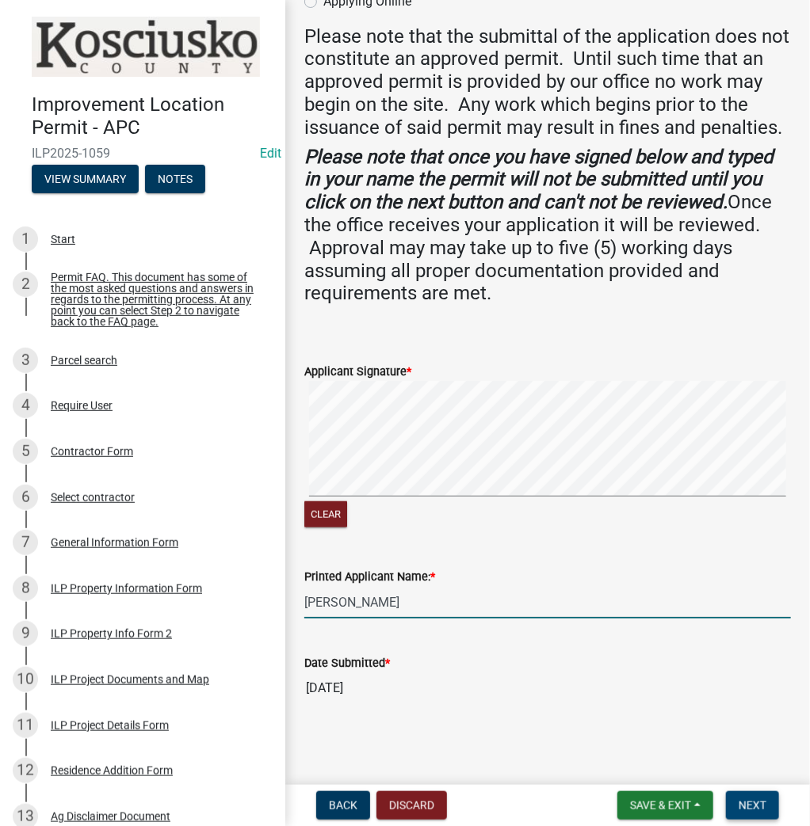
type input "[PERSON_NAME]"
click at [728, 804] on button "Next" at bounding box center [752, 805] width 53 height 29
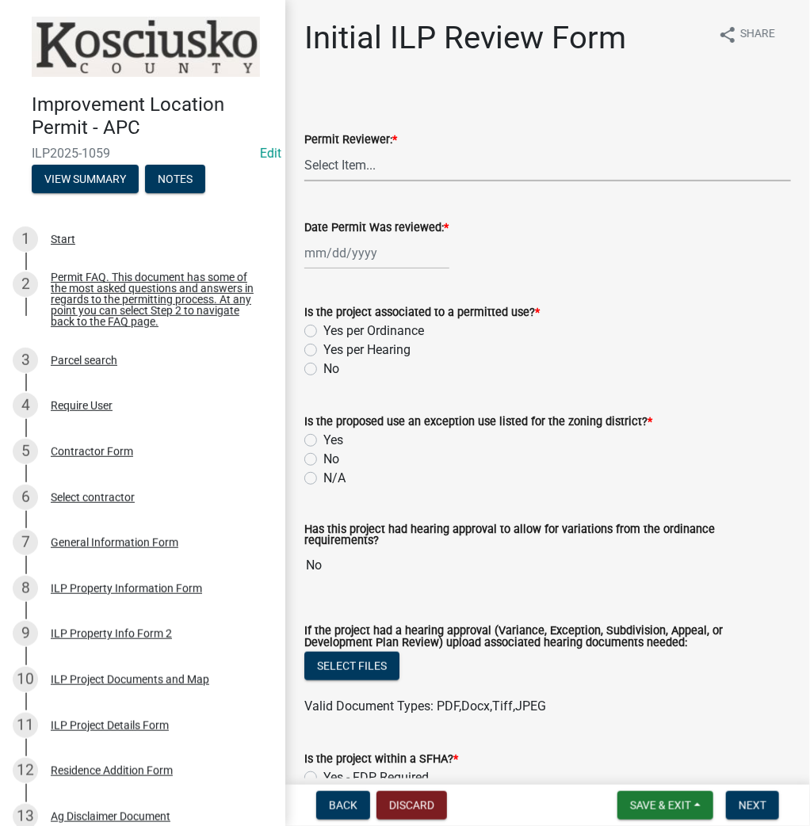
click at [362, 172] on select "Select Item... MMS LT AT CS [PERSON_NAME]" at bounding box center [547, 165] width 486 height 32
click at [304, 149] on select "Select Item... MMS LT AT CS [PERSON_NAME]" at bounding box center [547, 165] width 486 height 32
select select "fc758b50-acba-4166-9f24-5248f0f78016"
click at [345, 254] on div at bounding box center [376, 253] width 145 height 32
select select "8"
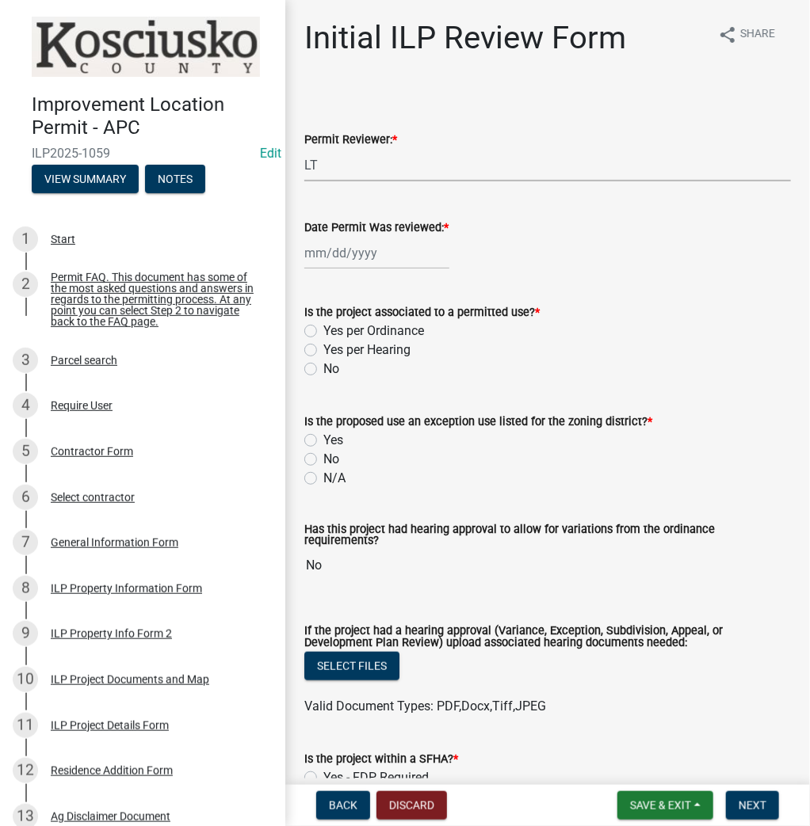
select select "2025"
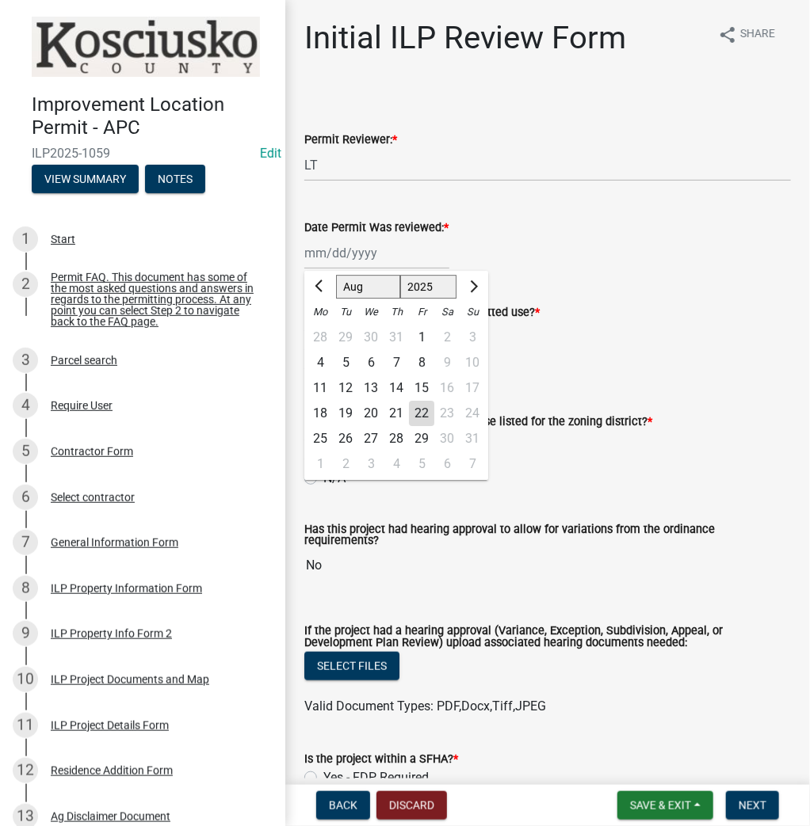
click at [418, 412] on div "22" at bounding box center [421, 413] width 25 height 25
type input "[DATE]"
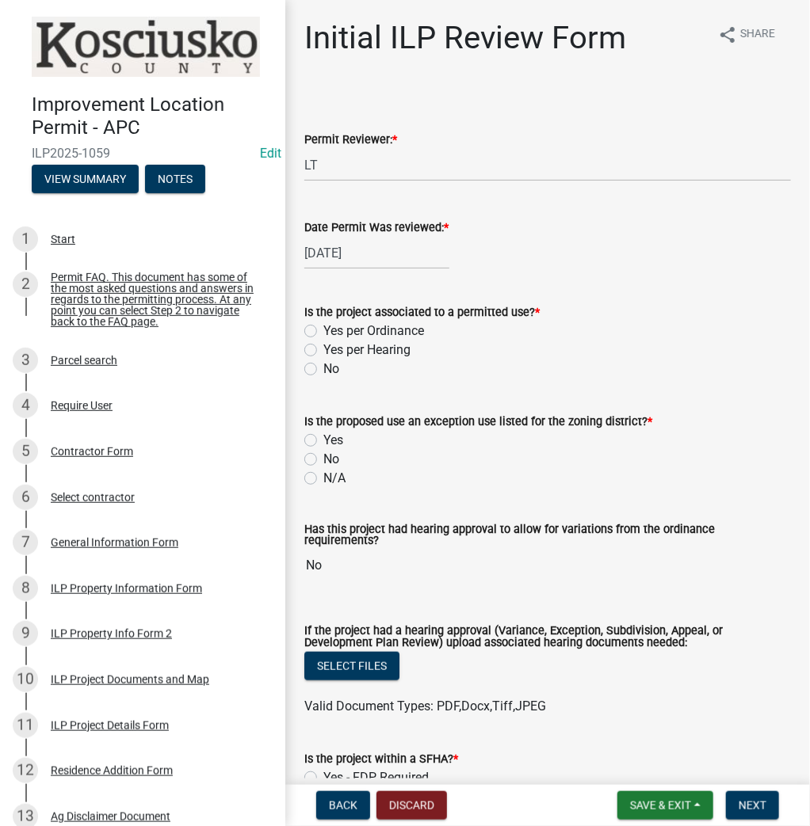
click at [323, 330] on label "Yes per Ordinance" at bounding box center [373, 331] width 101 height 19
click at [323, 330] on input "Yes per Ordinance" at bounding box center [328, 327] width 10 height 10
radio input "true"
click at [323, 463] on label "No" at bounding box center [331, 459] width 16 height 19
click at [323, 460] on input "No" at bounding box center [328, 455] width 10 height 10
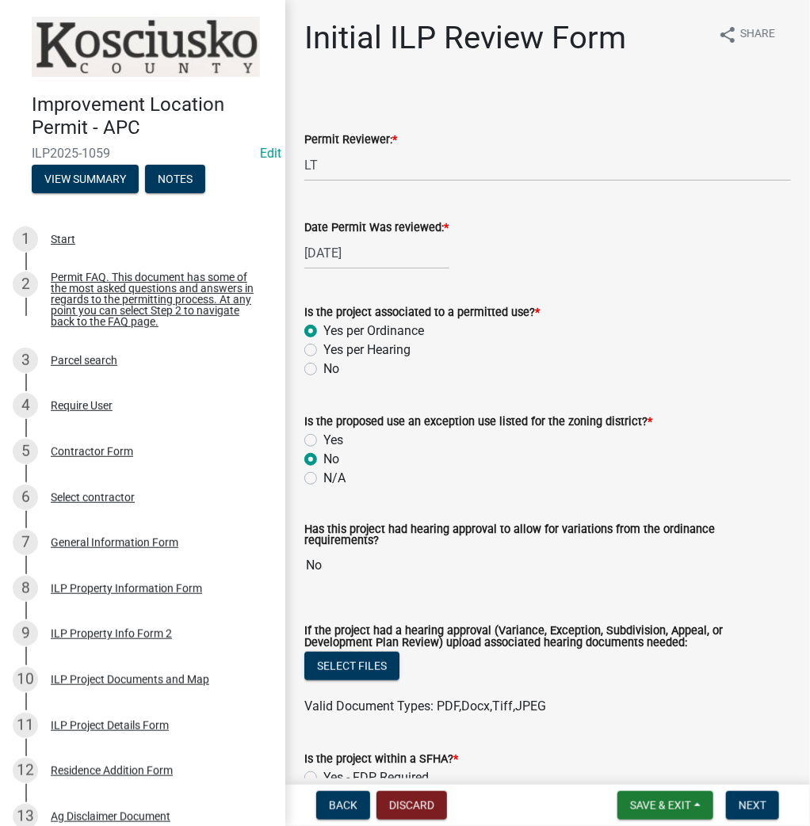
radio input "true"
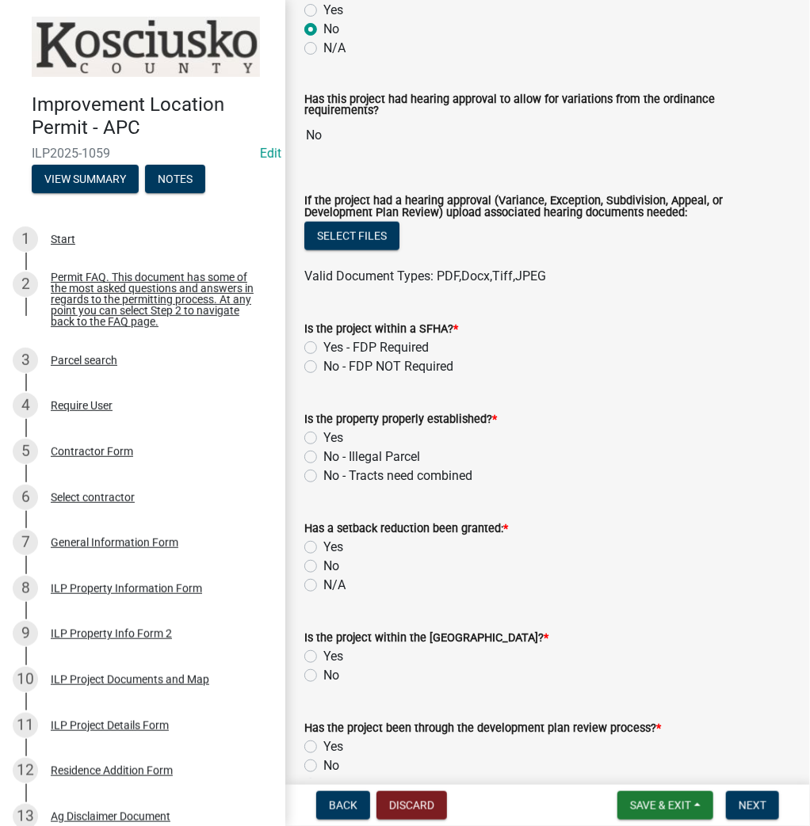
scroll to position [444, 0]
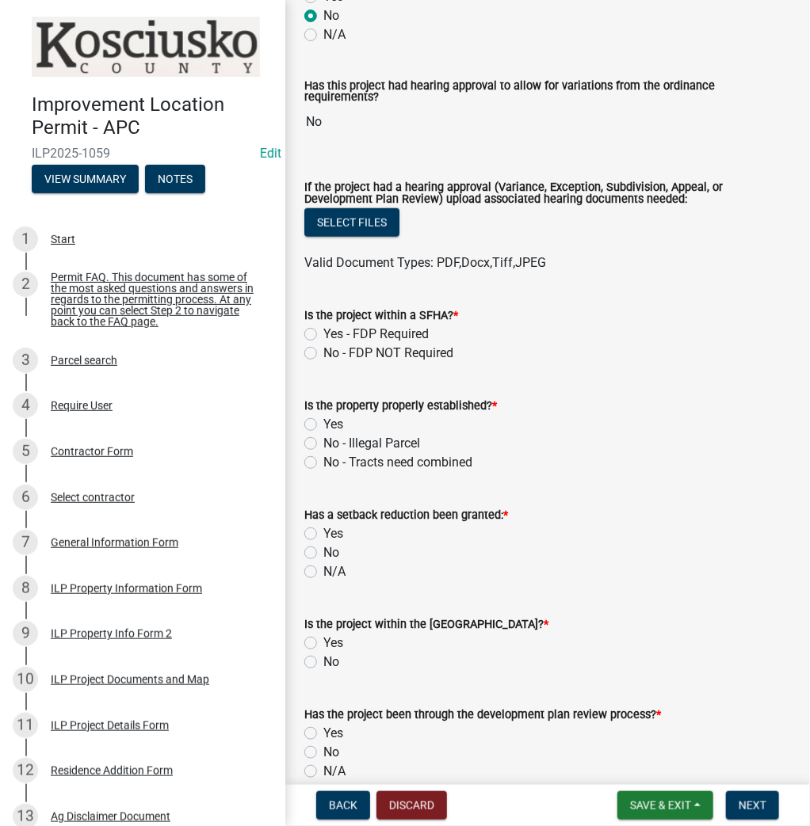
click at [323, 345] on label "No - FDP NOT Required" at bounding box center [388, 353] width 130 height 19
click at [323, 345] on input "No - FDP NOT Required" at bounding box center [328, 349] width 10 height 10
radio input "true"
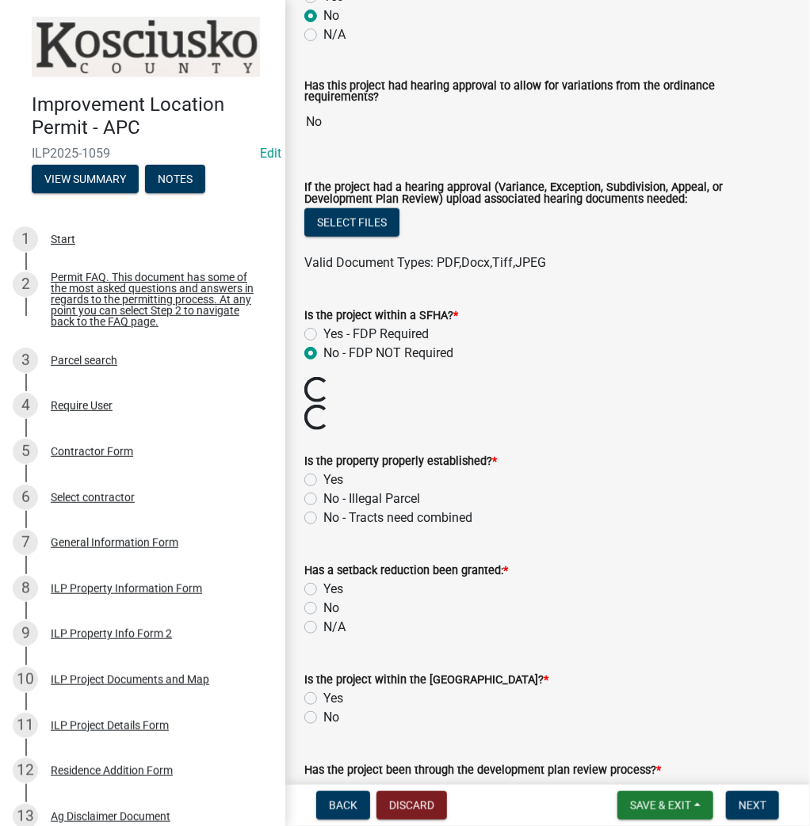
click at [311, 480] on div "Yes" at bounding box center [547, 480] width 486 height 19
click at [323, 471] on label "Yes" at bounding box center [333, 480] width 20 height 19
click at [323, 471] on input "Yes" at bounding box center [328, 476] width 10 height 10
radio input "true"
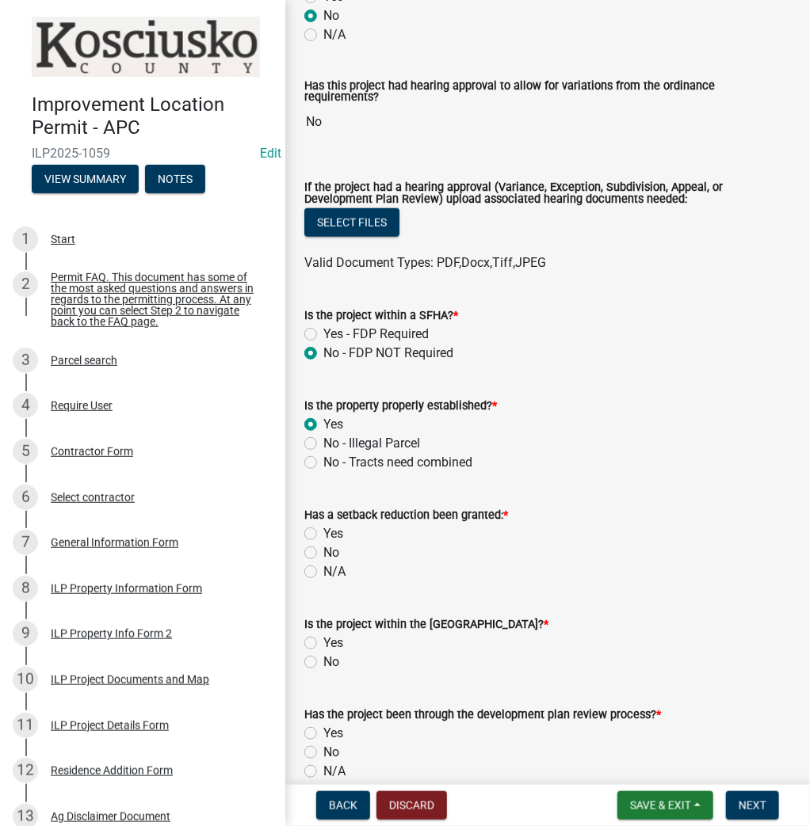
click at [323, 547] on label "No" at bounding box center [331, 552] width 16 height 19
click at [323, 547] on input "No" at bounding box center [328, 548] width 10 height 10
radio input "true"
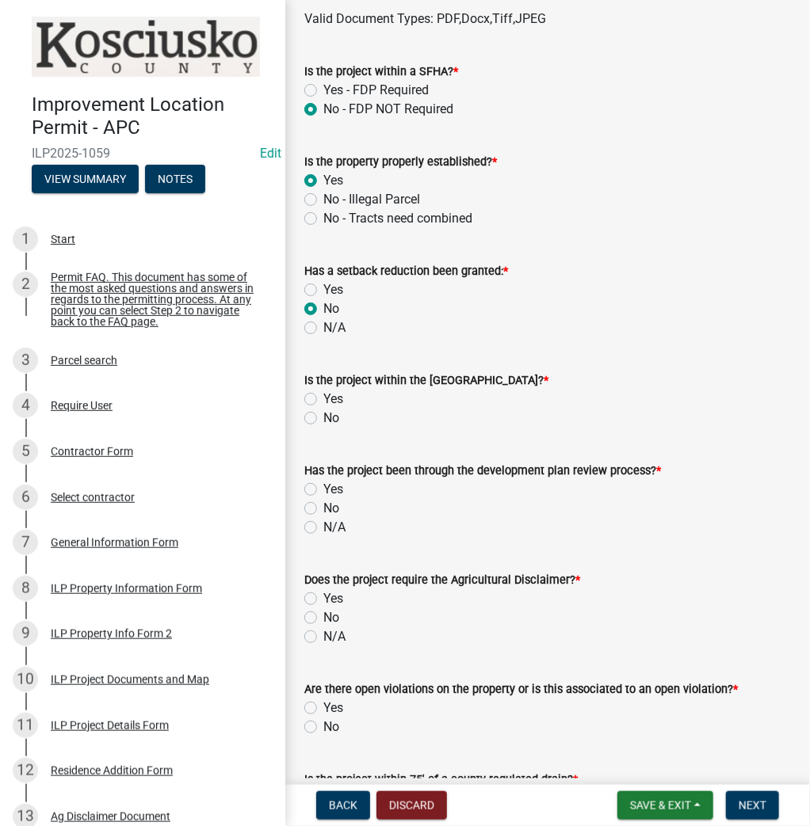
scroll to position [761, 0]
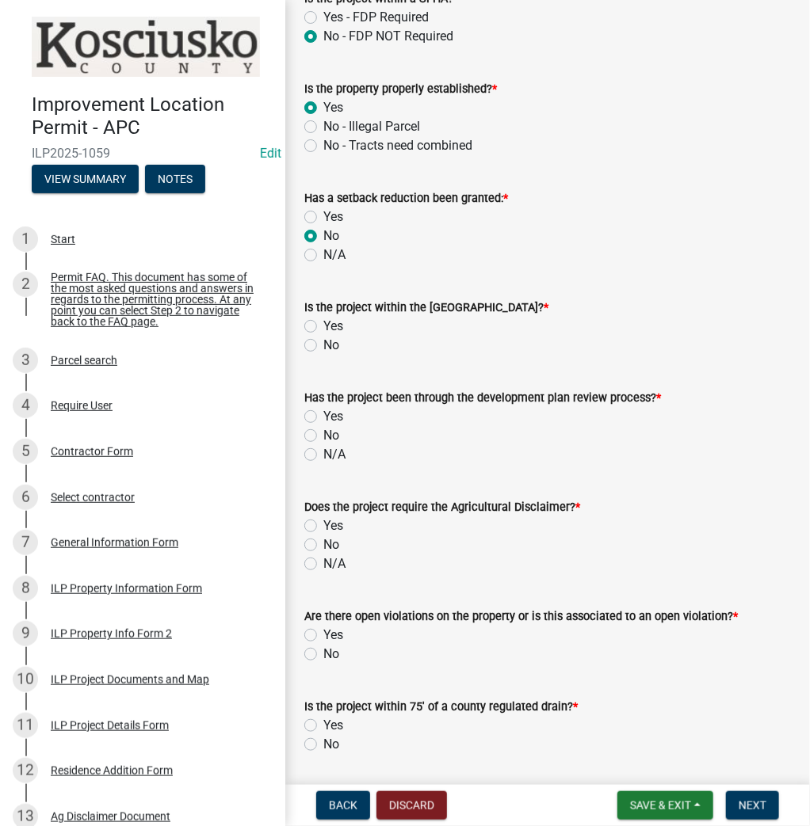
click at [323, 336] on label "No" at bounding box center [331, 345] width 16 height 19
click at [323, 336] on input "No" at bounding box center [328, 341] width 10 height 10
radio input "true"
click at [323, 446] on label "N/A" at bounding box center [334, 454] width 22 height 19
click at [323, 446] on input "N/A" at bounding box center [328, 450] width 10 height 10
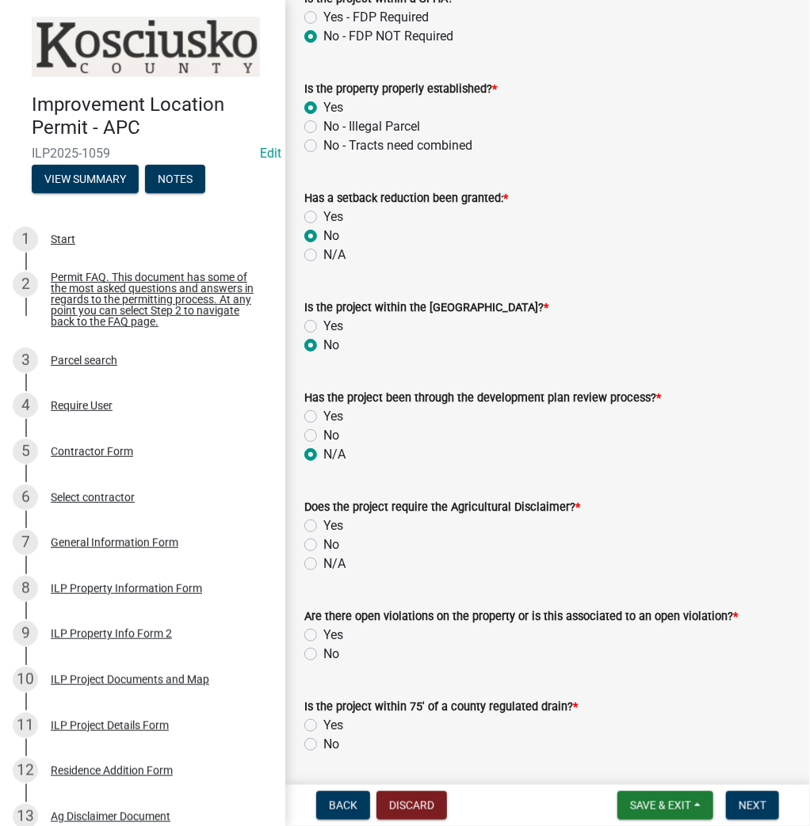
radio input "true"
click at [323, 519] on label "Yes" at bounding box center [333, 526] width 20 height 19
click at [323, 519] on input "Yes" at bounding box center [328, 522] width 10 height 10
radio input "true"
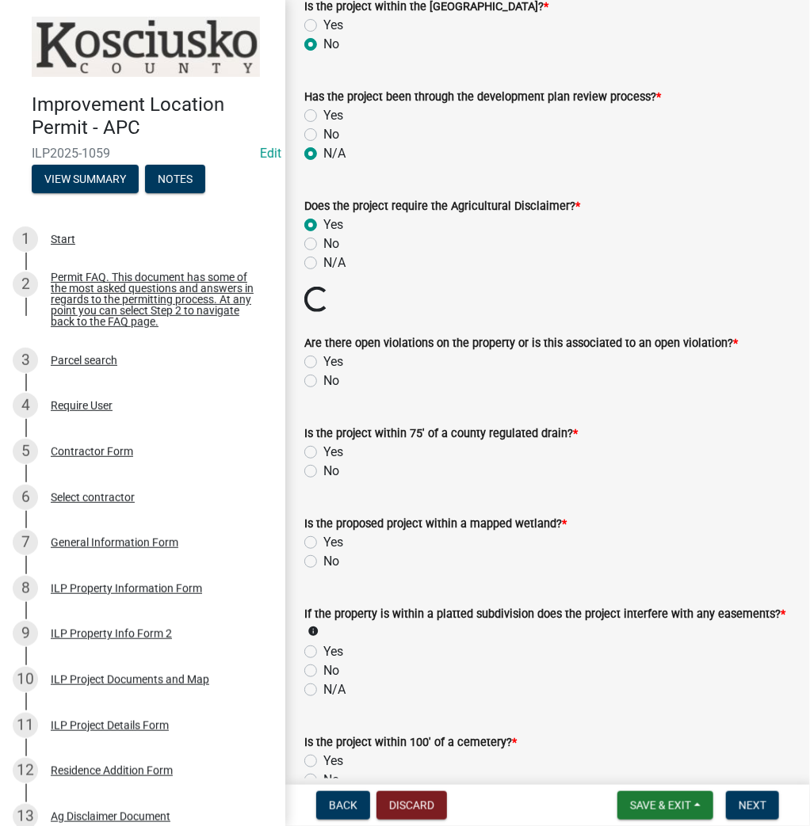
scroll to position [1204, 0]
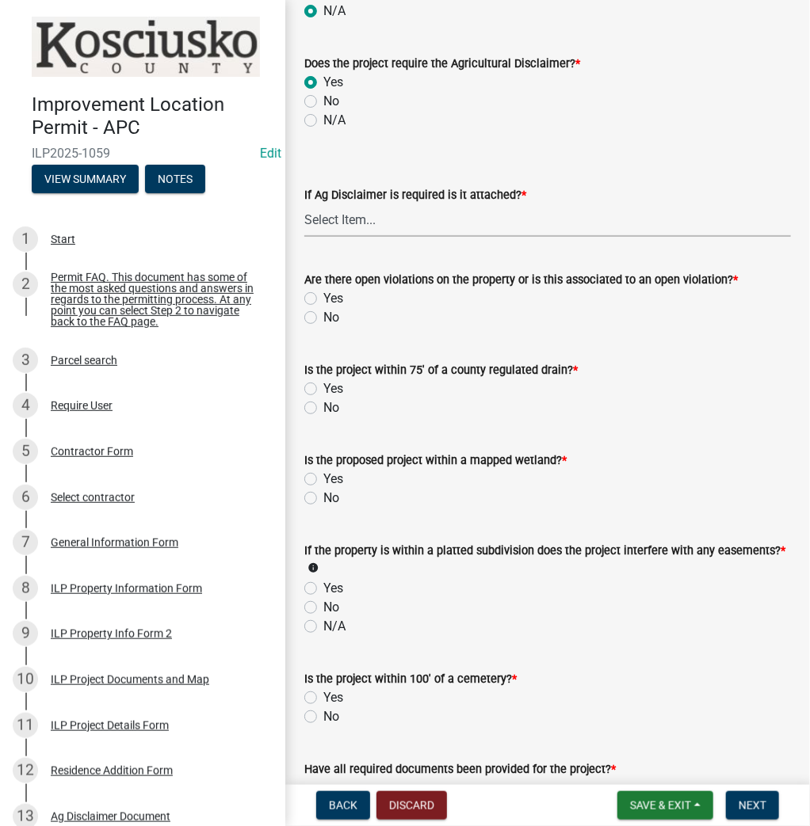
click at [330, 228] on select "Select Item... Yes No" at bounding box center [547, 220] width 486 height 32
click at [304, 204] on select "Select Item... Yes No" at bounding box center [547, 220] width 486 height 32
select select "c0fa77dd-9ee0-4144-9979-eb2eebb8c086"
click at [323, 314] on label "No" at bounding box center [331, 317] width 16 height 19
click at [323, 314] on input "No" at bounding box center [328, 313] width 10 height 10
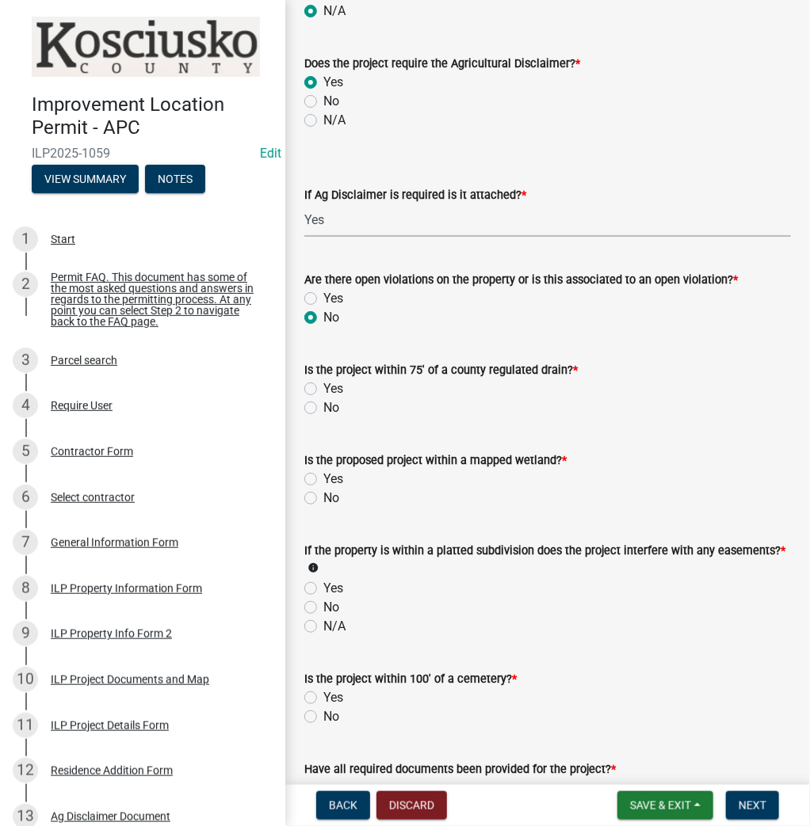
radio input "true"
click at [323, 399] on label "No" at bounding box center [331, 407] width 16 height 19
click at [323, 399] on input "No" at bounding box center [328, 403] width 10 height 10
radio input "true"
click at [323, 494] on label "No" at bounding box center [331, 498] width 16 height 19
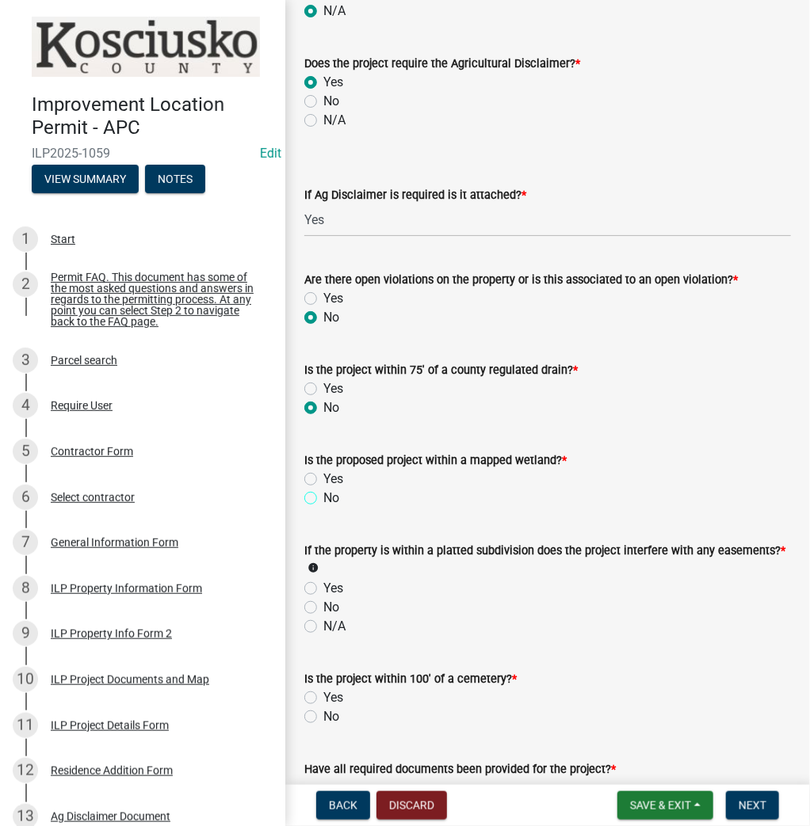
click at [323, 494] on input "No" at bounding box center [328, 494] width 10 height 10
radio input "true"
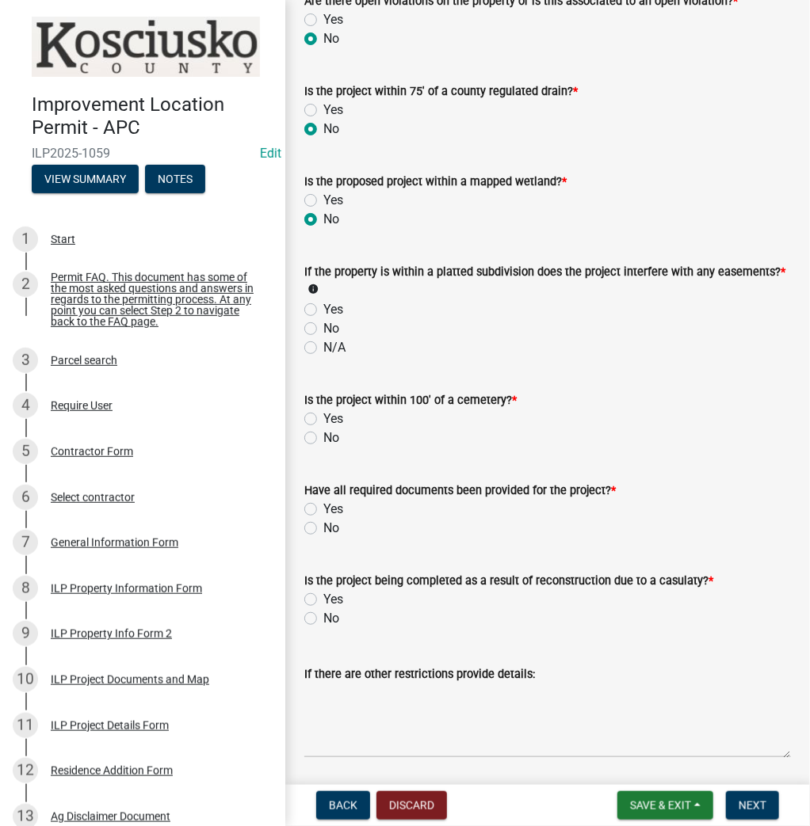
scroll to position [1584, 0]
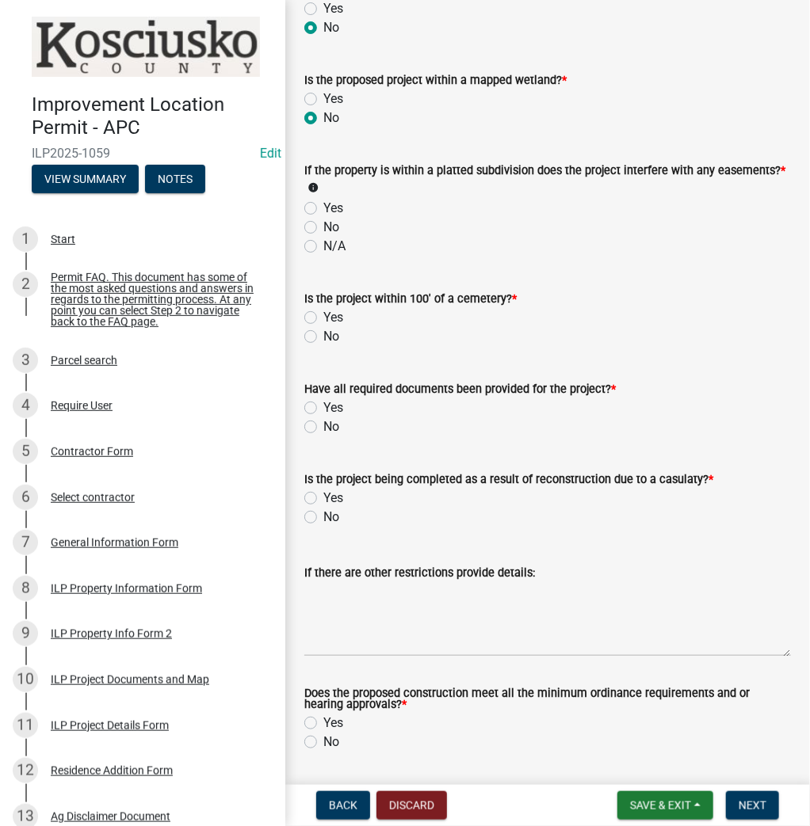
click at [323, 238] on label "N/A" at bounding box center [334, 246] width 22 height 19
click at [323, 238] on input "N/A" at bounding box center [328, 242] width 10 height 10
radio input "true"
click at [323, 328] on label "No" at bounding box center [331, 336] width 16 height 19
click at [323, 328] on input "No" at bounding box center [328, 332] width 10 height 10
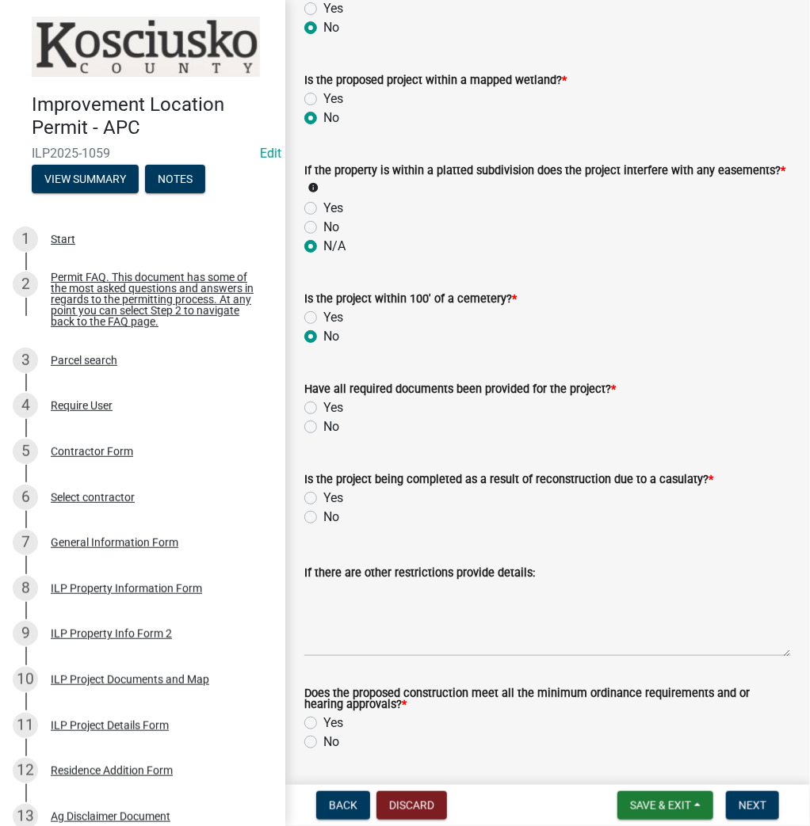
radio input "true"
click at [304, 405] on div "Have all required documents been provided for the project? * Yes No" at bounding box center [547, 398] width 510 height 76
click at [323, 402] on label "Yes" at bounding box center [333, 407] width 20 height 19
click at [323, 402] on input "Yes" at bounding box center [328, 403] width 10 height 10
radio input "true"
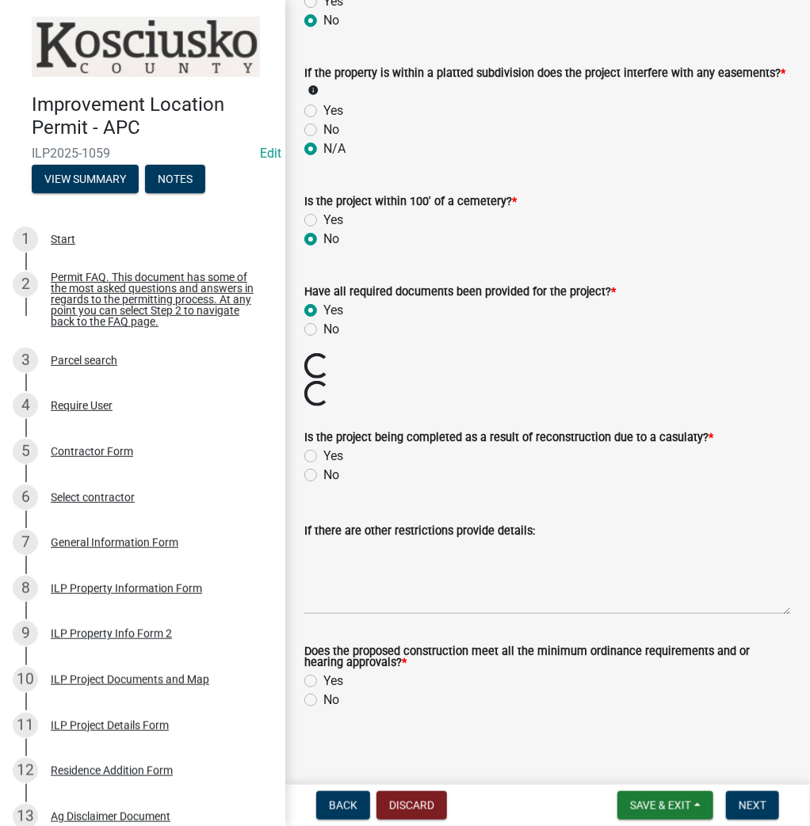
scroll to position [1654, 0]
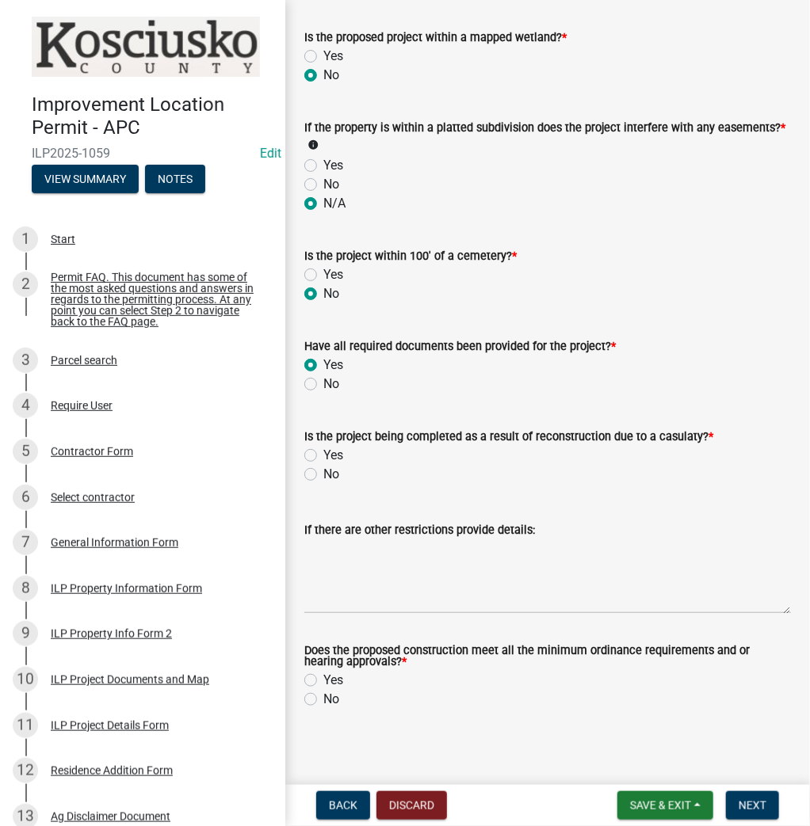
click at [323, 471] on label "No" at bounding box center [331, 474] width 16 height 19
click at [323, 471] on input "No" at bounding box center [328, 470] width 10 height 10
radio input "true"
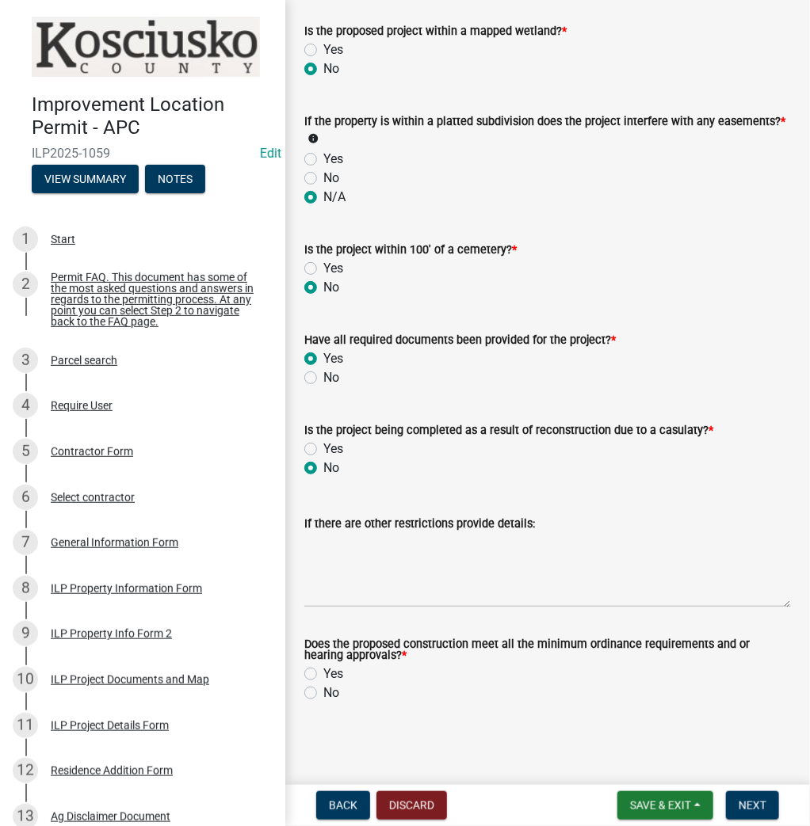
scroll to position [1627, 0]
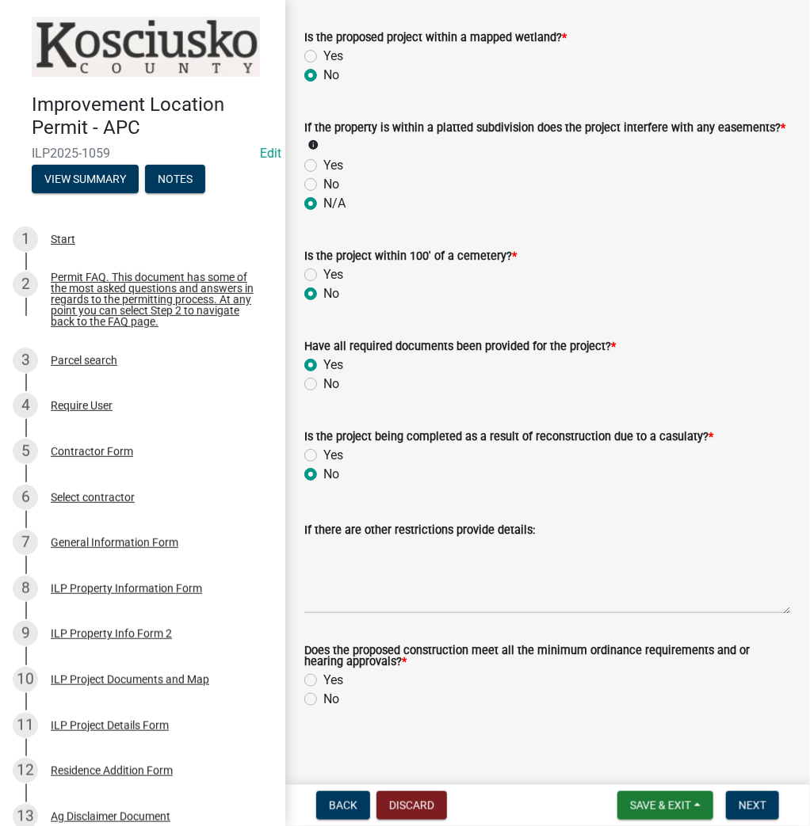
click at [323, 673] on label "Yes" at bounding box center [333, 680] width 20 height 19
click at [323, 673] on input "Yes" at bounding box center [328, 676] width 10 height 10
radio input "true"
click at [754, 802] on span "Next" at bounding box center [752, 805] width 28 height 13
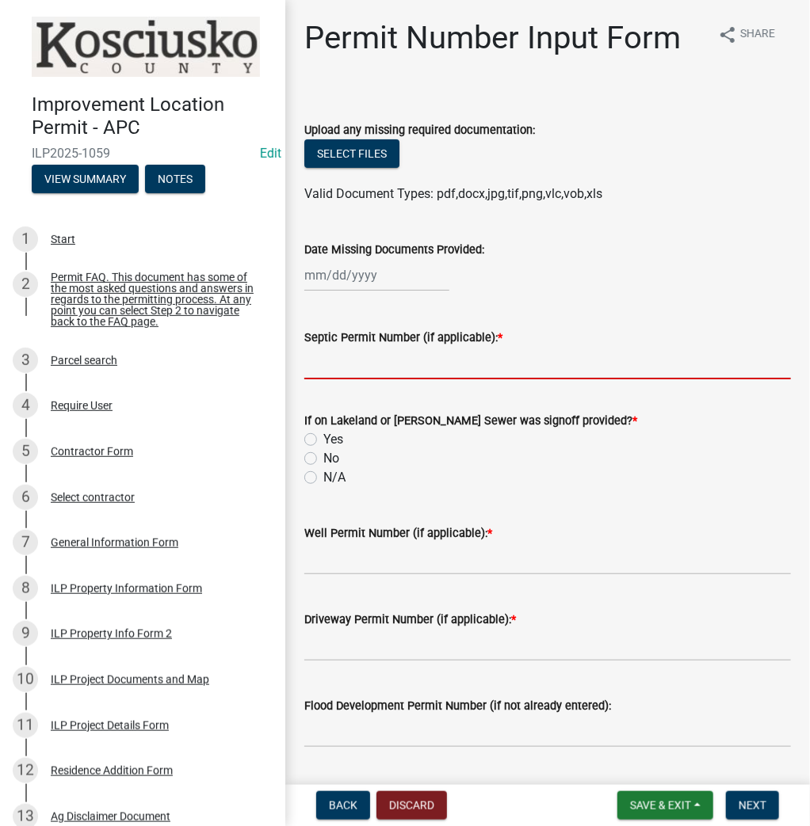
click at [375, 361] on input "Septic Permit Number (if applicable): *" at bounding box center [547, 363] width 486 height 32
type input "LONO"
click at [323, 449] on input "No" at bounding box center [328, 454] width 10 height 10
radio input "true"
click at [323, 468] on input "N/A" at bounding box center [328, 473] width 10 height 10
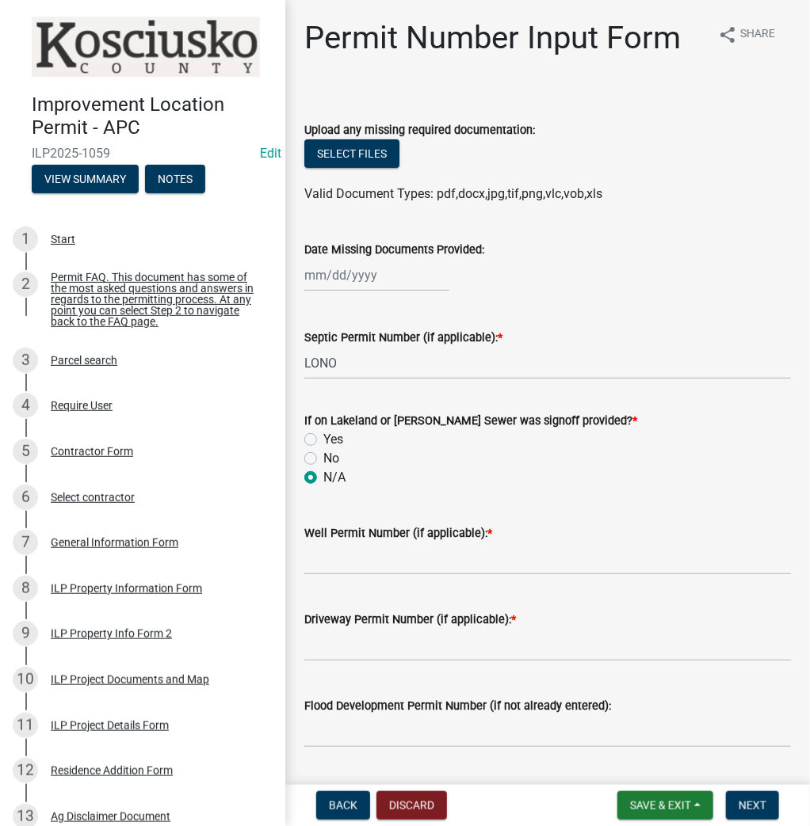
radio input "true"
type input "LONO"
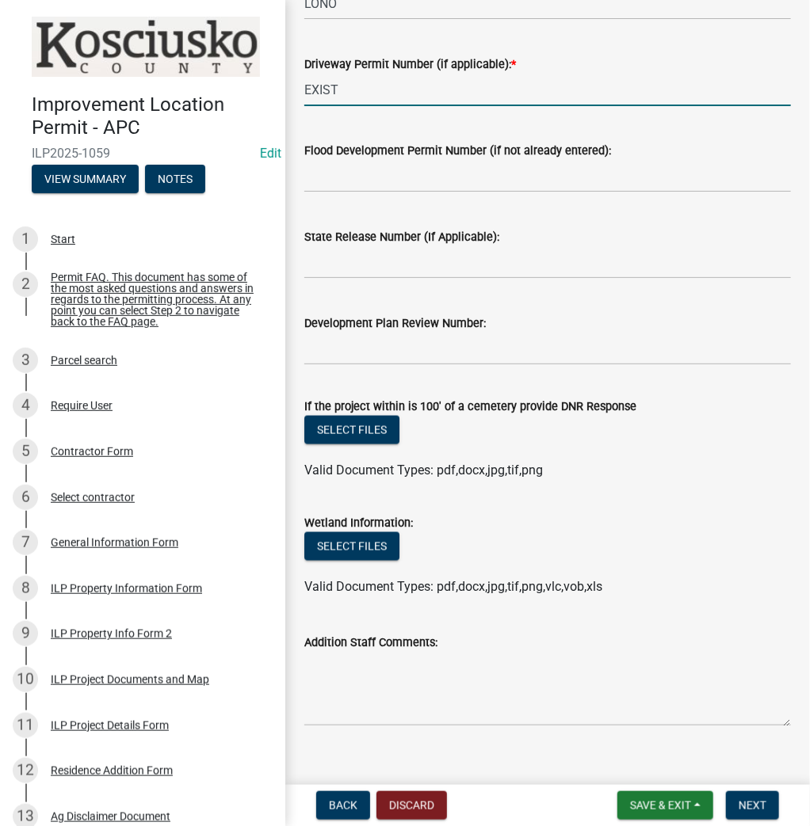
scroll to position [577, 0]
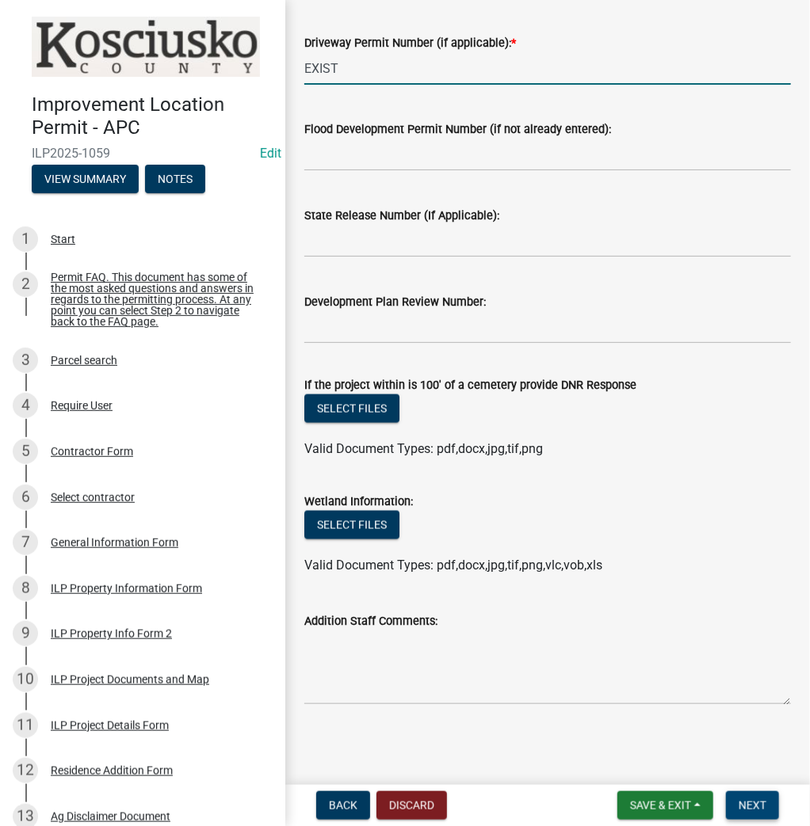
type input "EXIST"
click at [748, 814] on button "Next" at bounding box center [752, 805] width 53 height 29
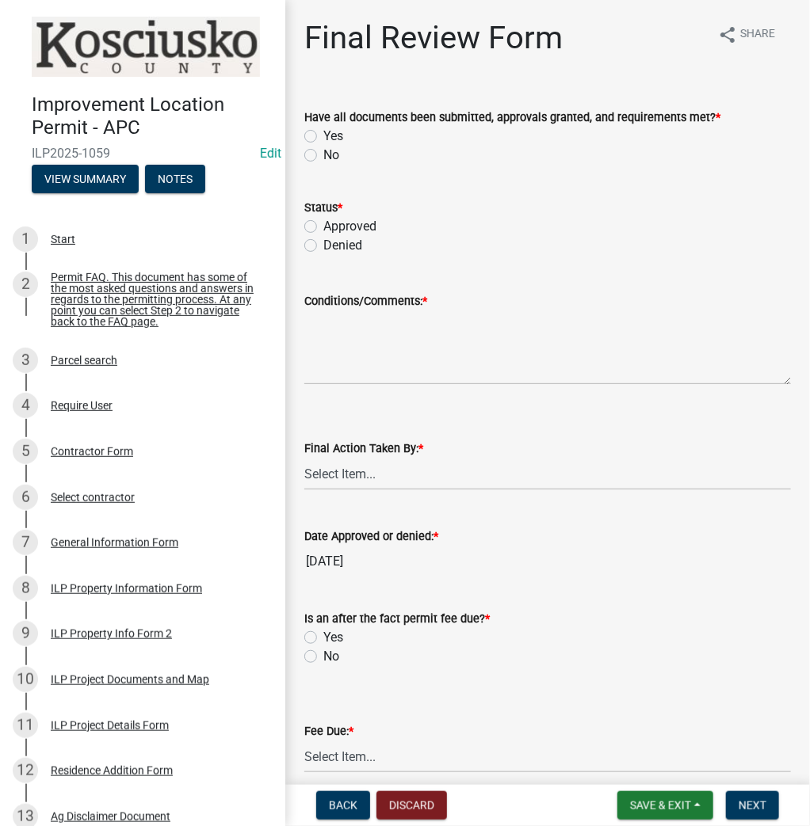
click at [323, 133] on label "Yes" at bounding box center [333, 136] width 20 height 19
click at [323, 133] on input "Yes" at bounding box center [328, 132] width 10 height 10
radio input "true"
click at [323, 227] on label "Approved" at bounding box center [349, 226] width 53 height 19
click at [323, 227] on input "Approved" at bounding box center [328, 222] width 10 height 10
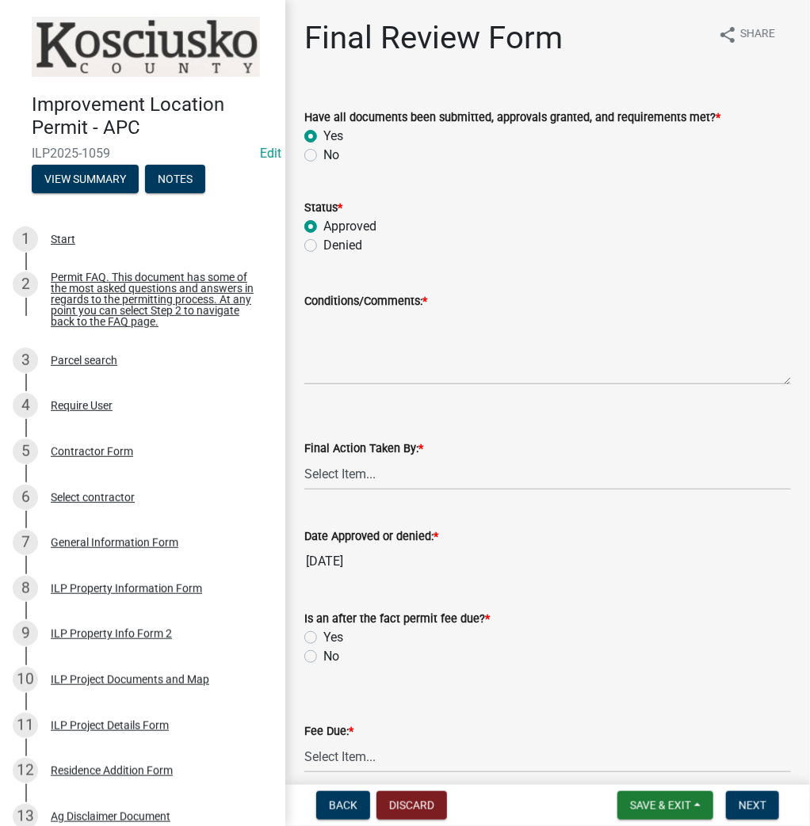
radio input "true"
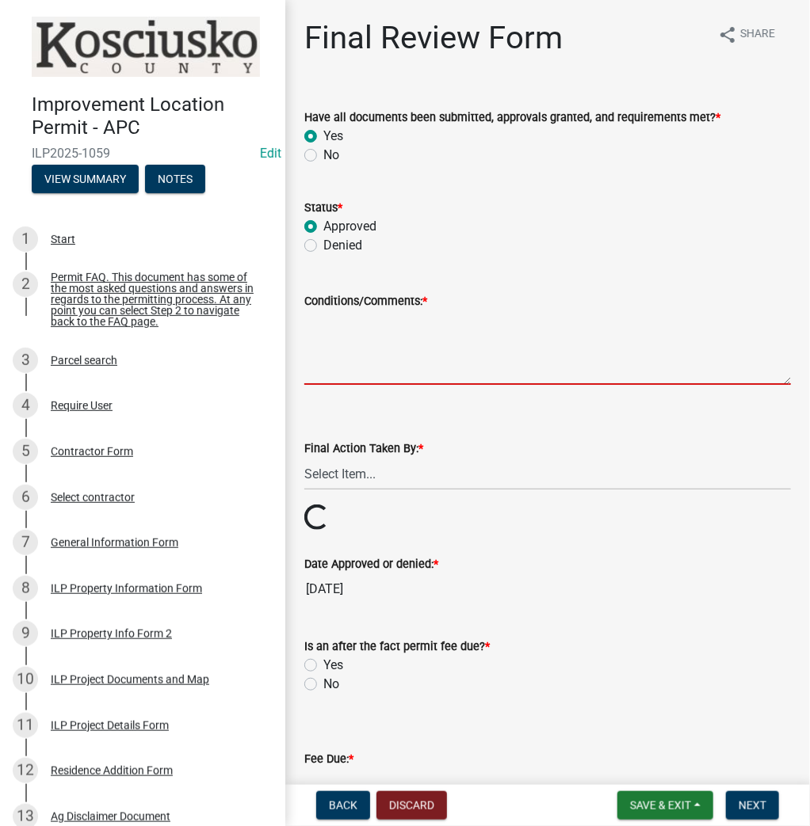
click at [402, 329] on textarea "Conditions/Comments: *" at bounding box center [547, 348] width 486 height 74
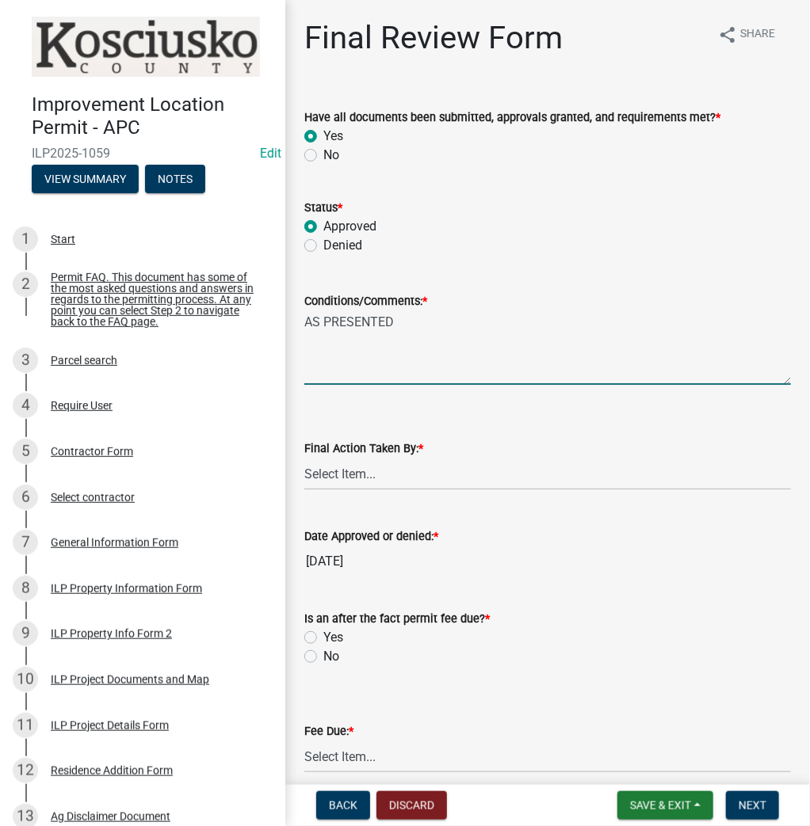
type textarea "AS PRESENTED"
select select "fc758b50-acba-4166-9f24-5248f0f78016"
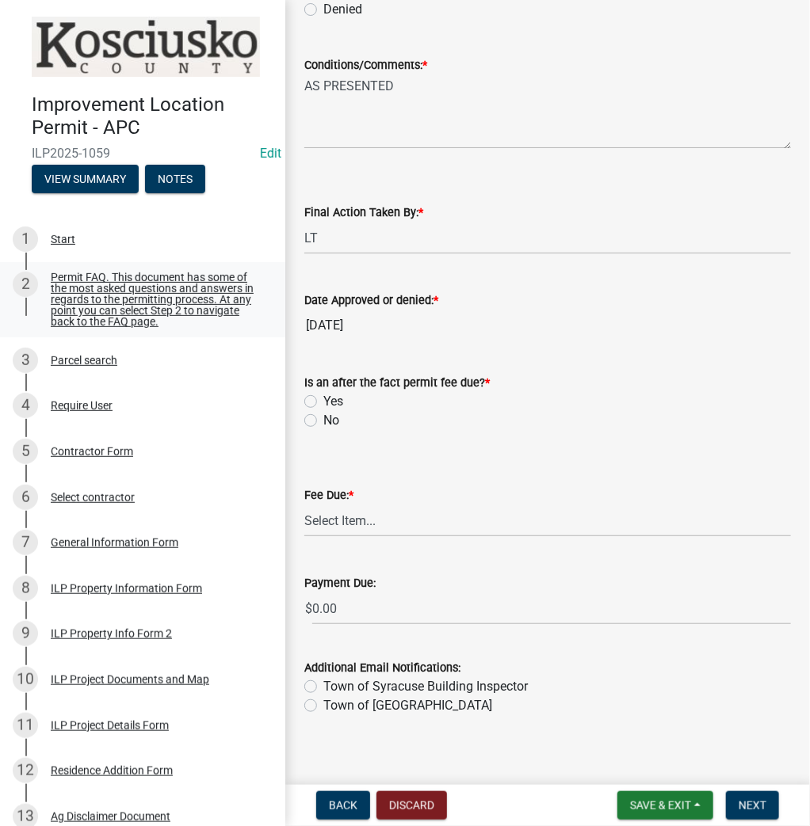
scroll to position [248, 0]
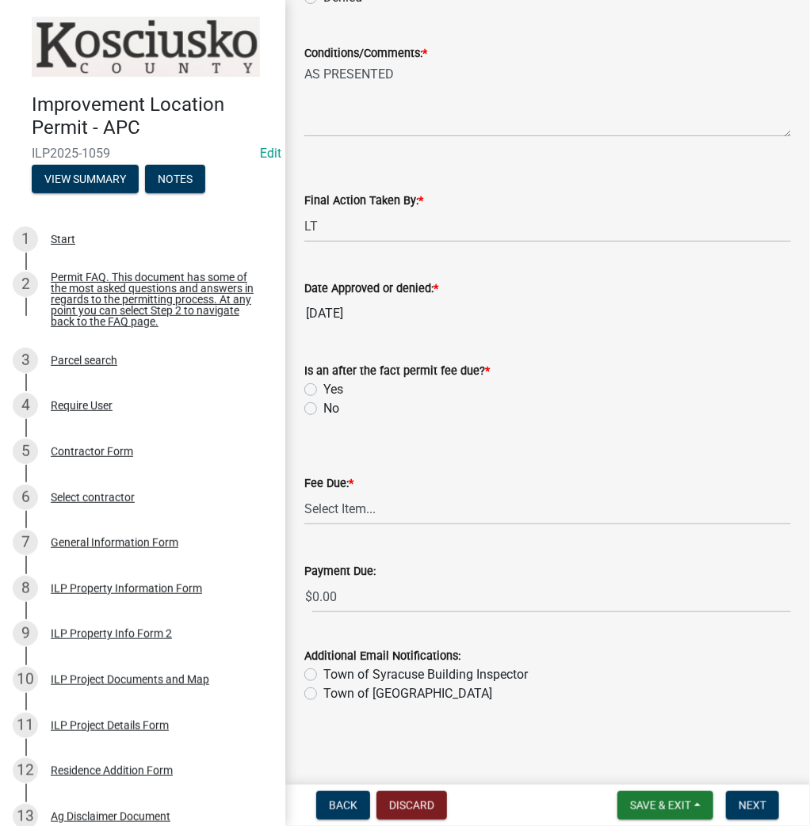
click at [323, 405] on label "No" at bounding box center [331, 408] width 16 height 19
click at [323, 405] on input "No" at bounding box center [328, 404] width 10 height 10
radio input "true"
drag, startPoint x: 323, startPoint y: 487, endPoint x: 325, endPoint y: 501, distance: 14.3
click at [326, 494] on div "Fee Due: * Select Item... N/A $10.00 $25.00 $125.00 $250 $500 $500 + $10.00 for…" at bounding box center [547, 499] width 486 height 51
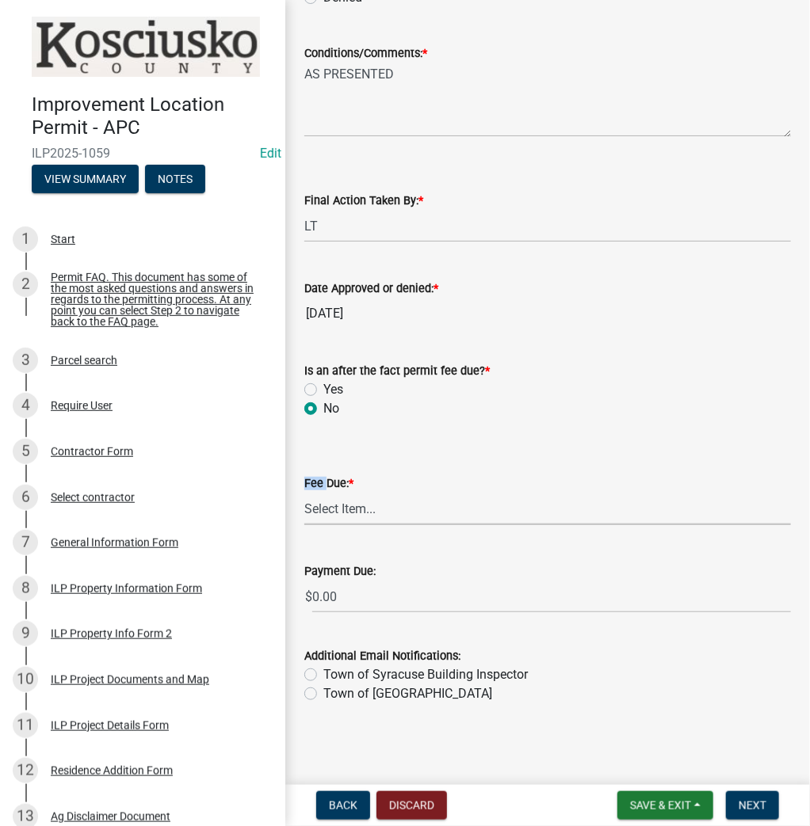
click at [327, 498] on select "Select Item... N/A $10.00 $25.00 $125.00 $250 $500 $500 + $10.00 for every 10 s…" at bounding box center [547, 509] width 486 height 32
click at [304, 525] on select "Select Item... N/A $10.00 $25.00 $125.00 $250 $500 $500 + $10.00 for every 10 s…" at bounding box center [547, 509] width 486 height 32
select select "6f482d1d-eb35-47e6-92b0-143404755581"
click at [757, 805] on span "Next" at bounding box center [752, 805] width 28 height 13
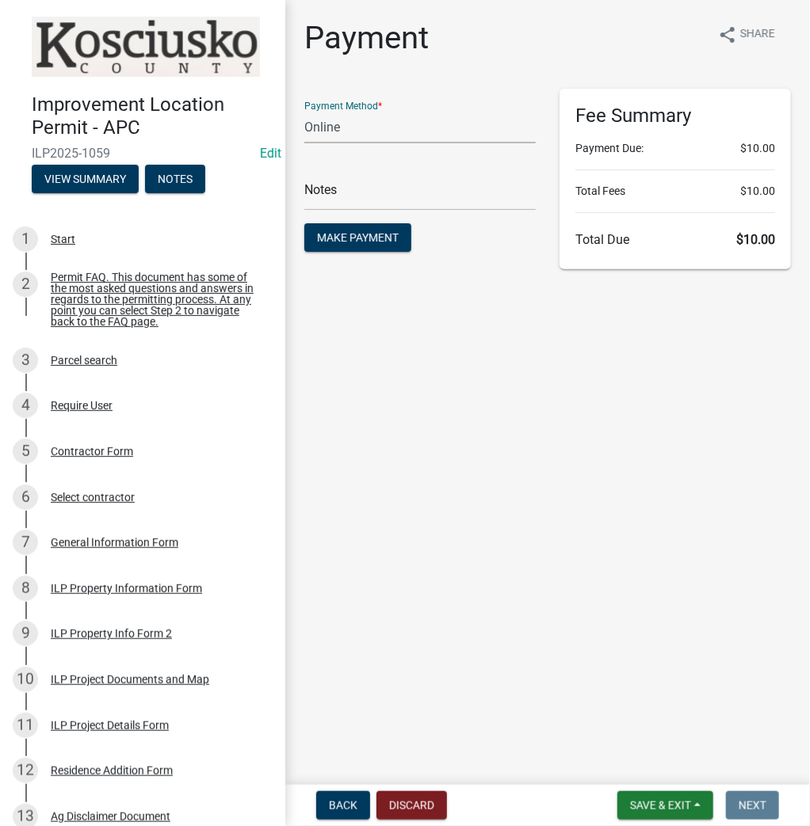
click at [345, 121] on select "Credit Card POS Check Cash Online" at bounding box center [419, 127] width 231 height 32
select select "0: 2"
click at [304, 111] on select "Credit Card POS Check Cash Online" at bounding box center [419, 127] width 231 height 32
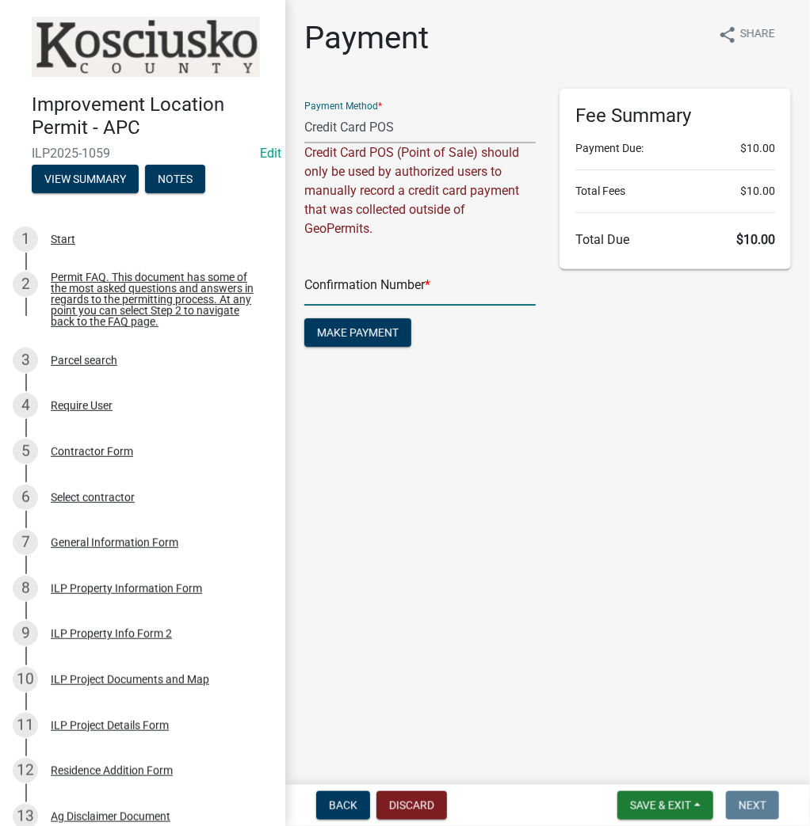
click at [325, 290] on input "text" at bounding box center [419, 289] width 231 height 32
type input "14861682"
click at [358, 326] on span "Make Payment" at bounding box center [358, 332] width 82 height 13
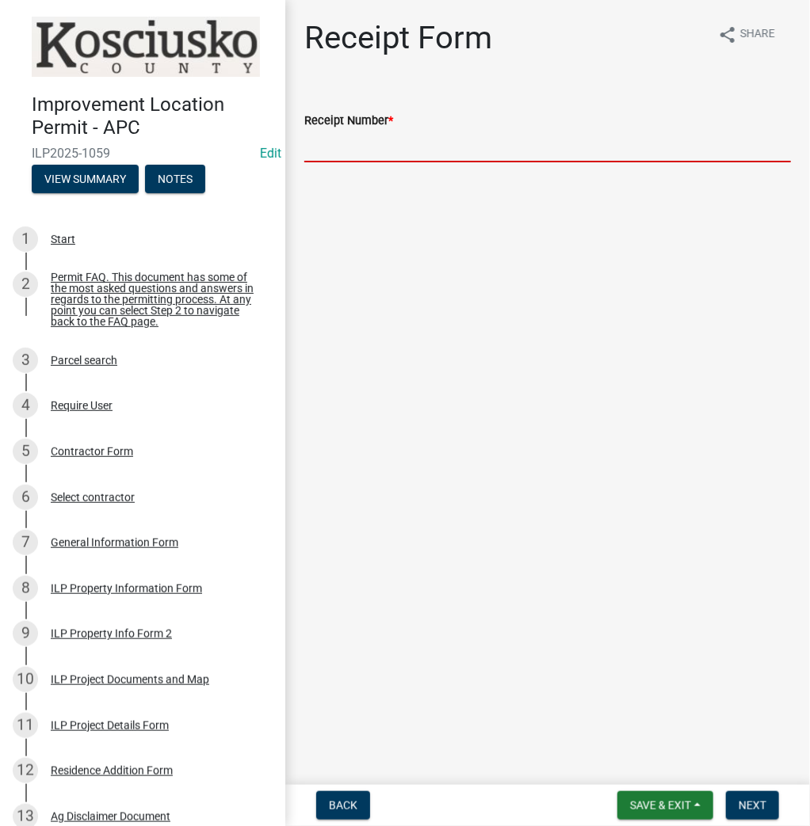
click at [392, 147] on input "Receipt Number *" at bounding box center [547, 146] width 486 height 32
type input "14861682"
click at [737, 807] on button "Next" at bounding box center [752, 805] width 53 height 29
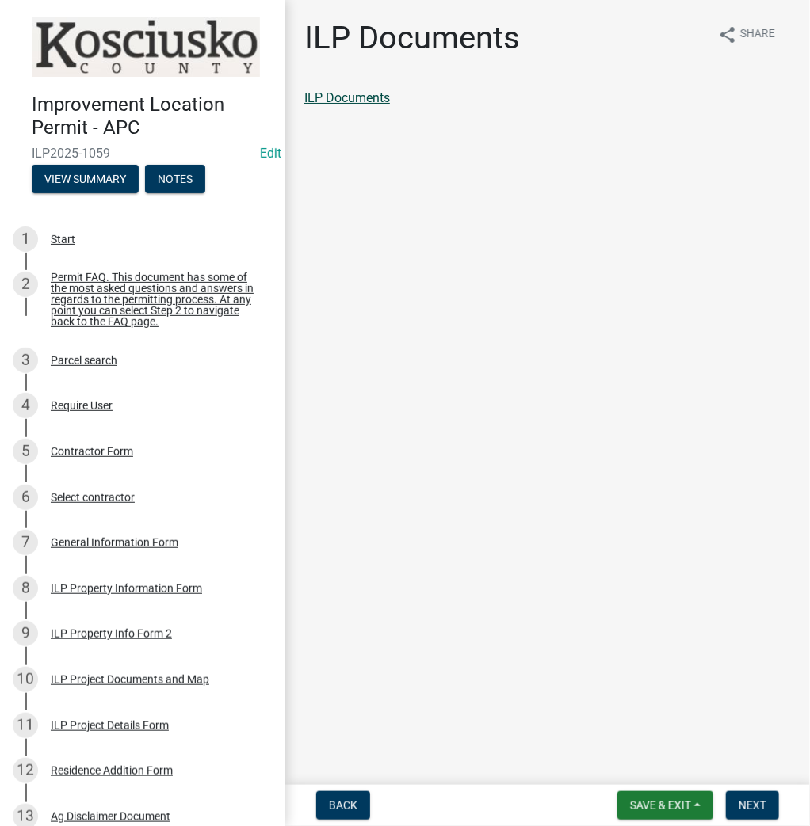
click at [355, 97] on link "ILP Documents" at bounding box center [347, 97] width 86 height 15
click at [759, 807] on span "Next" at bounding box center [752, 805] width 28 height 13
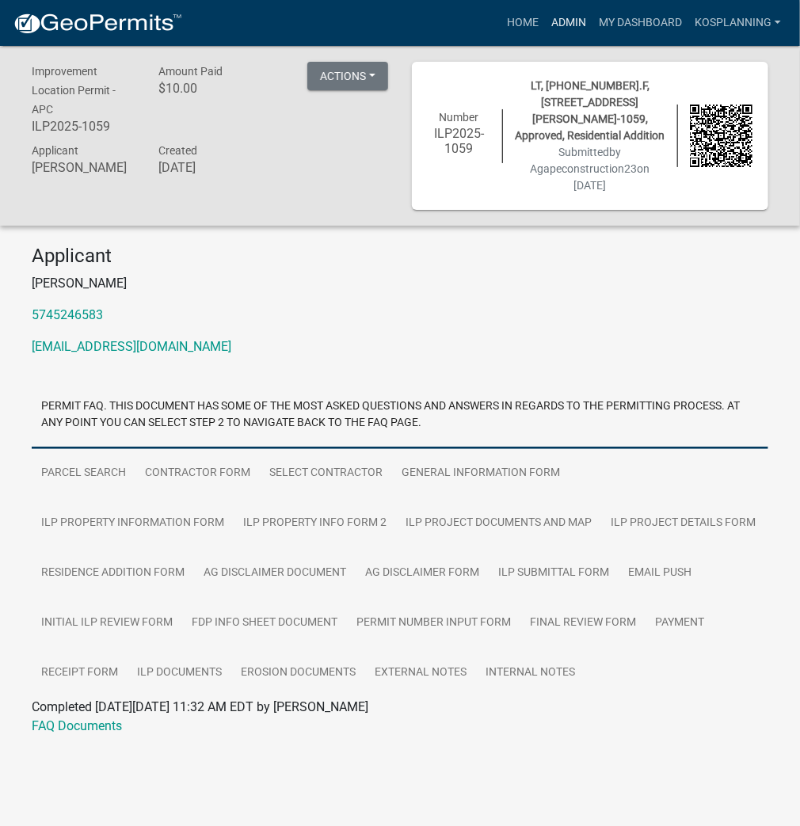
click at [567, 19] on link "Admin" at bounding box center [569, 23] width 48 height 30
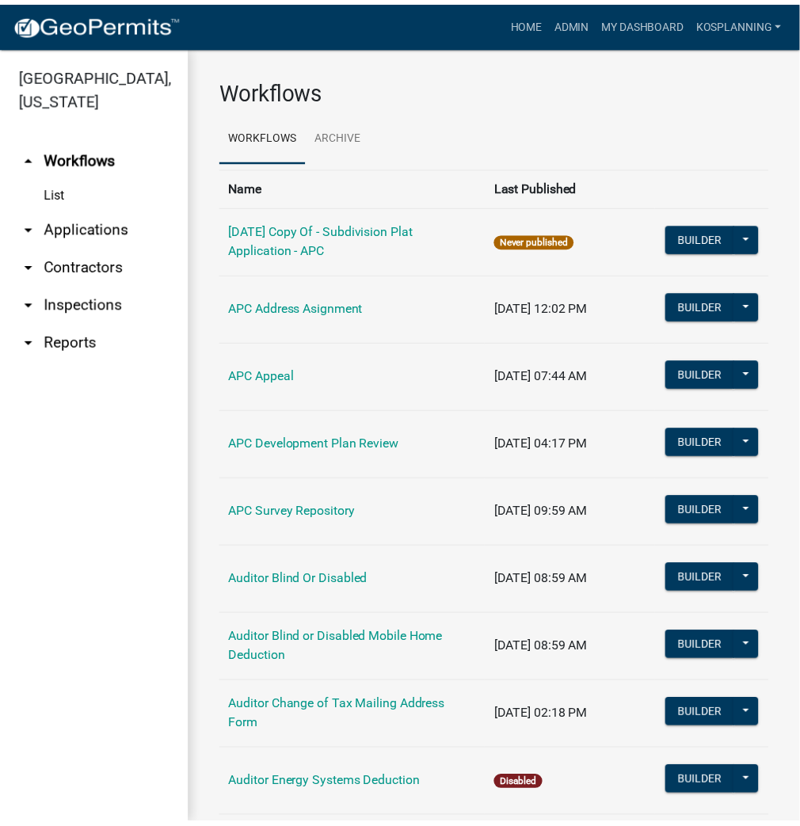
scroll to position [1085, 0]
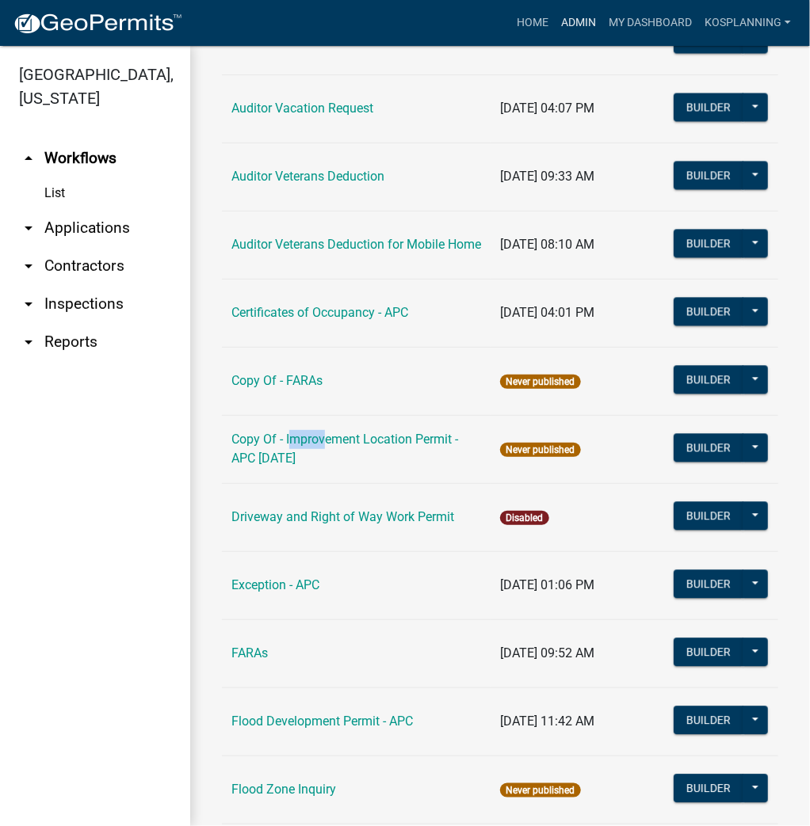
click at [555, 18] on link "Admin" at bounding box center [579, 23] width 48 height 30
click at [519, 14] on link "Home" at bounding box center [532, 23] width 44 height 30
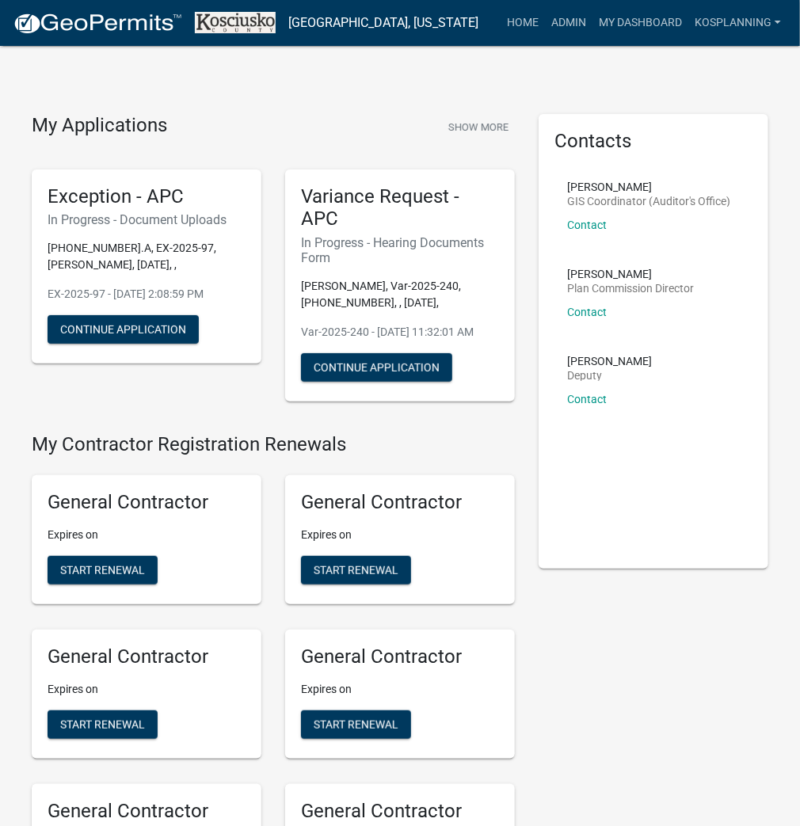
scroll to position [1388, 0]
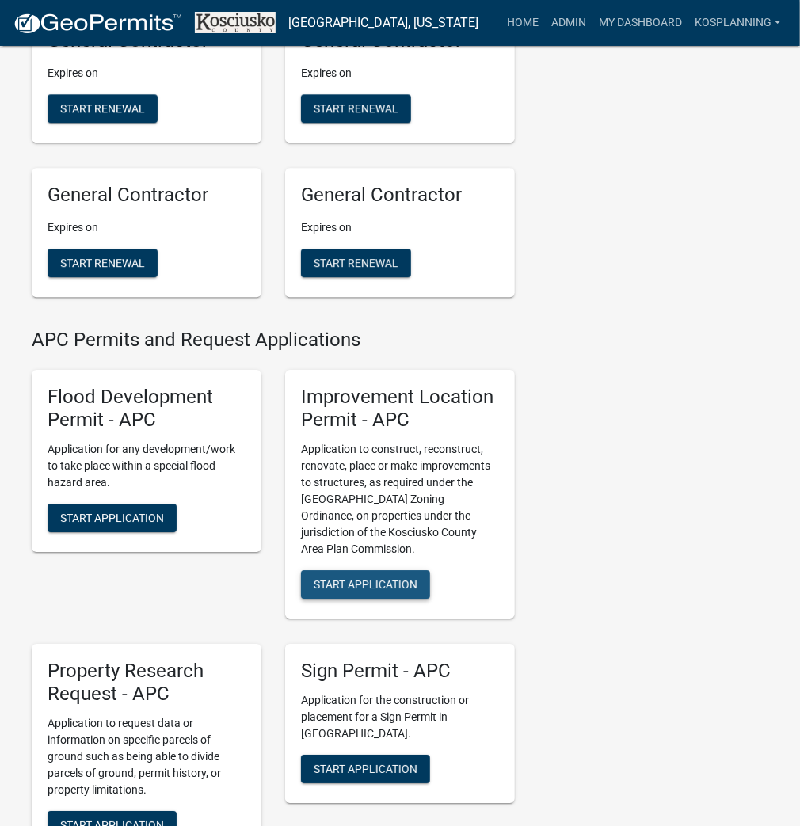
click at [330, 591] on span "Start Application" at bounding box center [366, 584] width 104 height 13
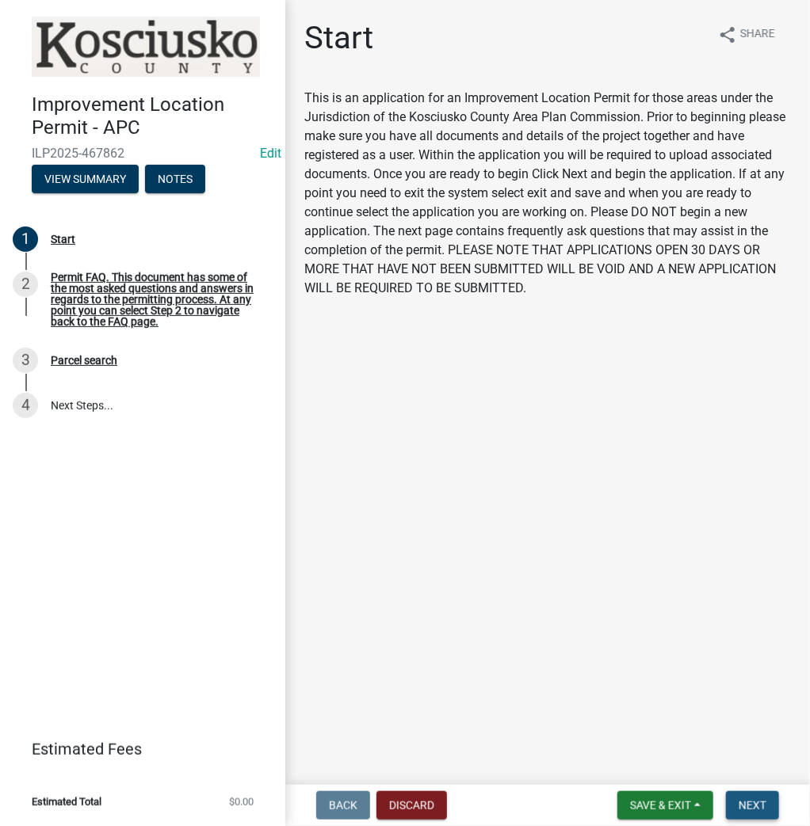
click at [749, 806] on span "Next" at bounding box center [752, 805] width 28 height 13
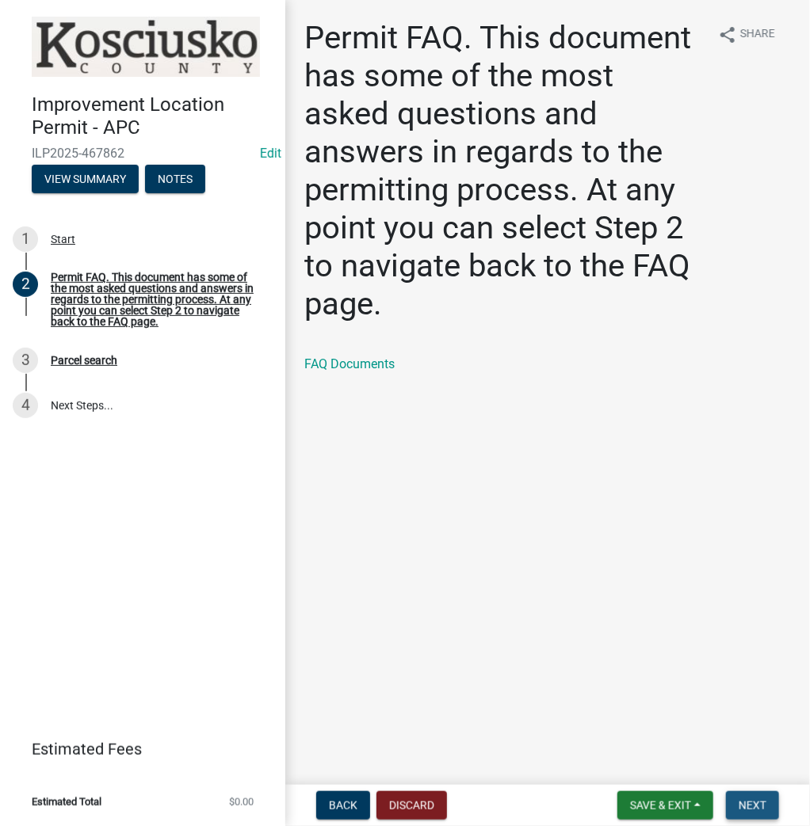
click at [756, 798] on button "Next" at bounding box center [752, 805] width 53 height 29
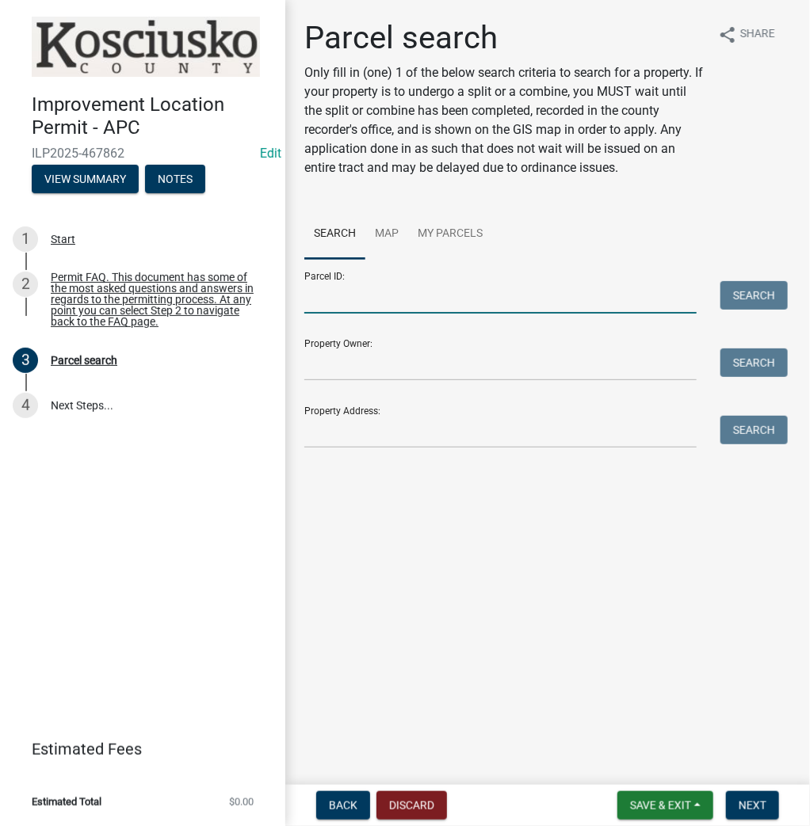
click at [376, 307] on input "Parcel ID:" at bounding box center [500, 297] width 392 height 32
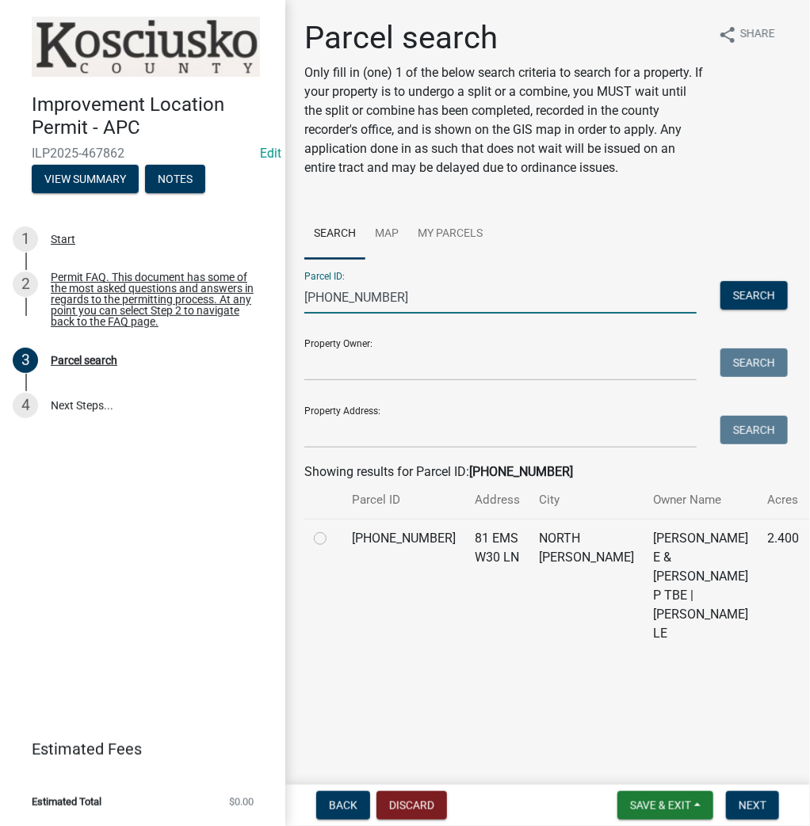
type input "[PHONE_NUMBER]"
click at [333, 529] on label at bounding box center [333, 529] width 0 height 0
click at [333, 540] on input "radio" at bounding box center [338, 534] width 10 height 10
radio input "true"
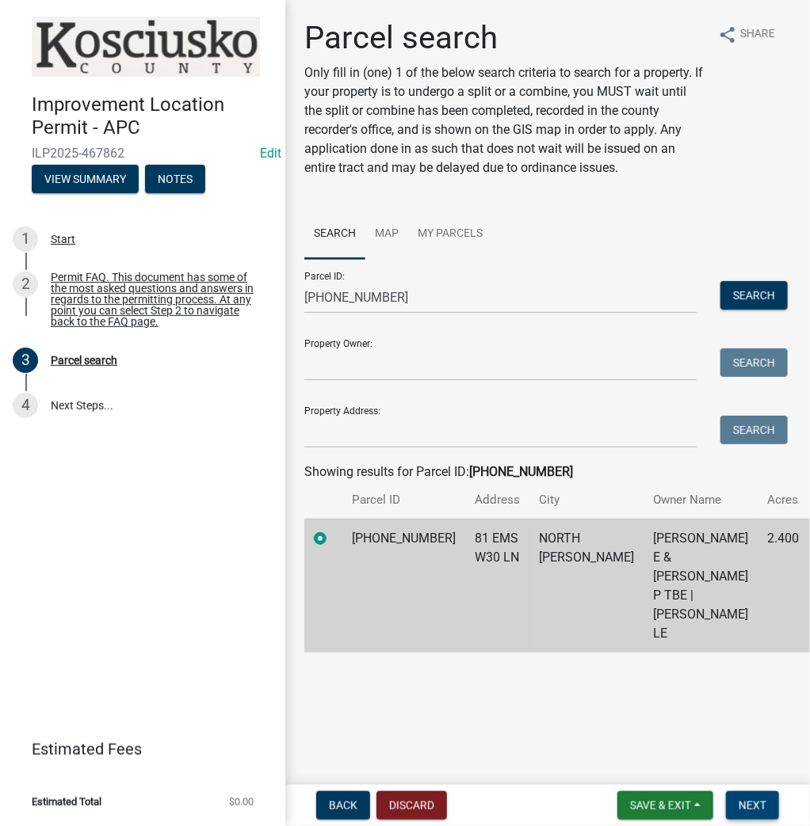
click at [759, 802] on span "Next" at bounding box center [752, 805] width 28 height 13
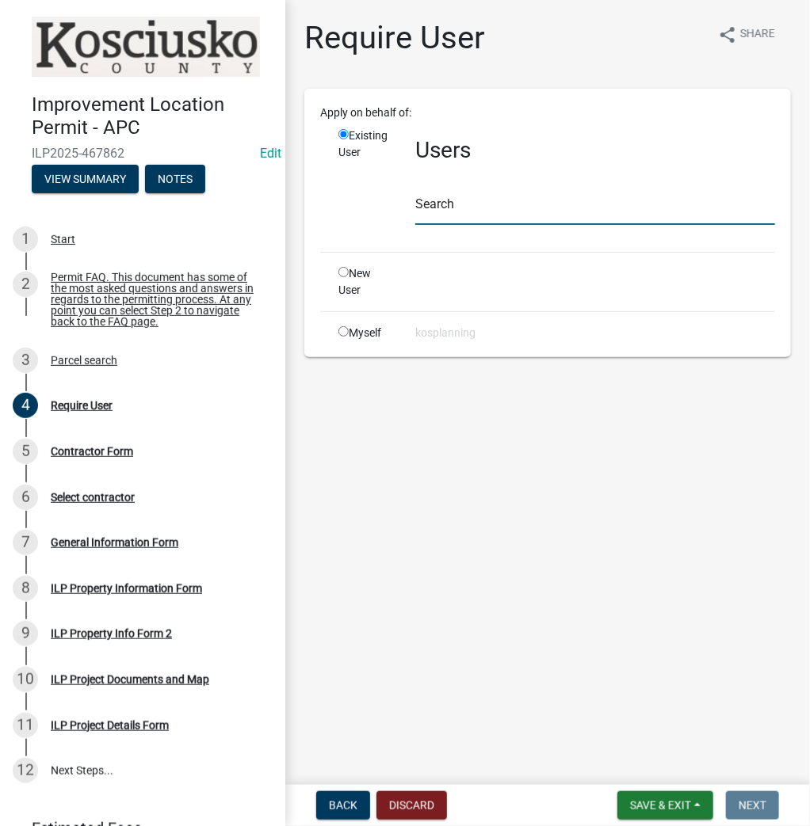
click at [456, 208] on input "text" at bounding box center [595, 209] width 360 height 32
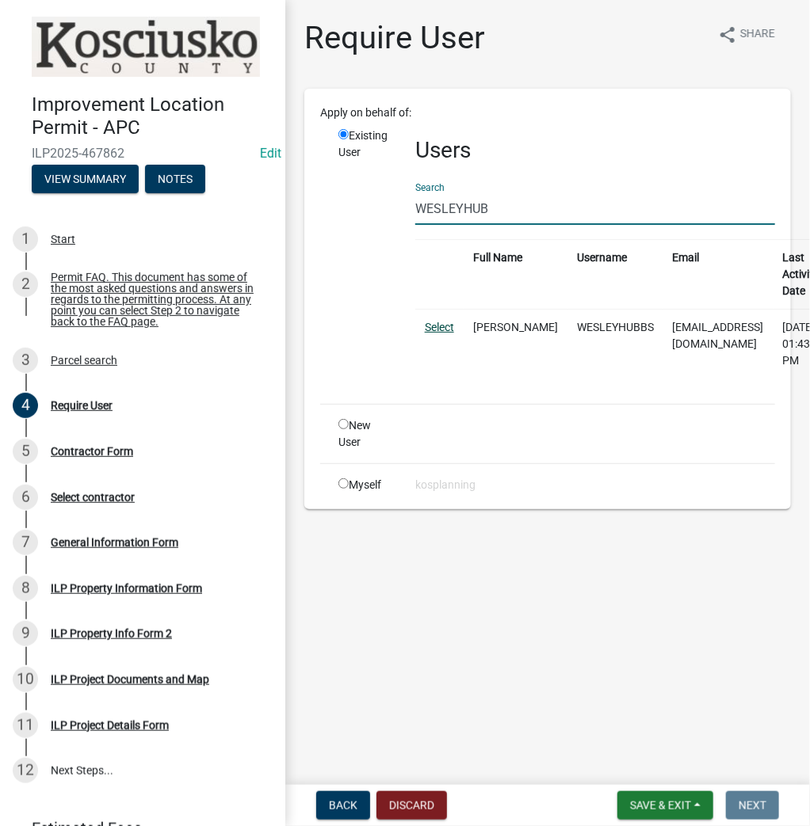
type input "WESLEYHUB"
click at [440, 322] on link "Select" at bounding box center [439, 327] width 29 height 13
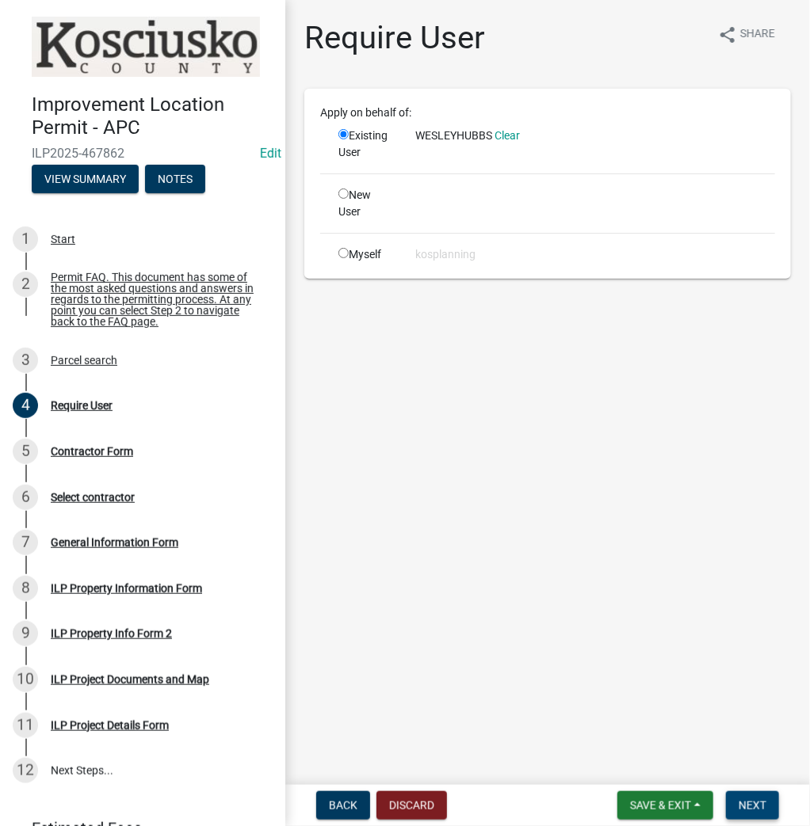
click at [754, 799] on span "Next" at bounding box center [752, 805] width 28 height 13
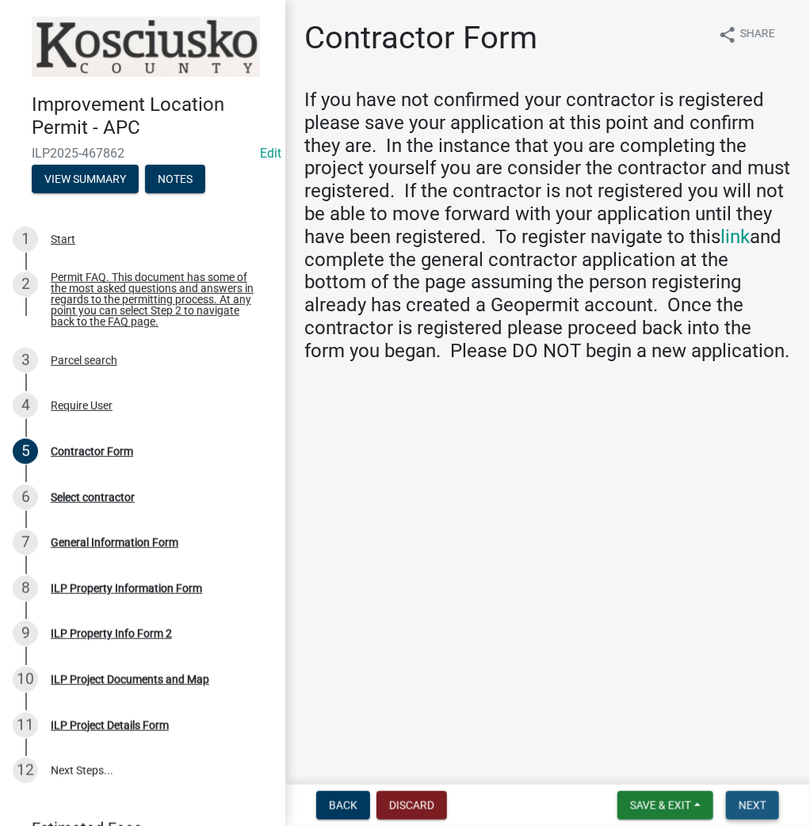
click at [761, 802] on span "Next" at bounding box center [752, 805] width 28 height 13
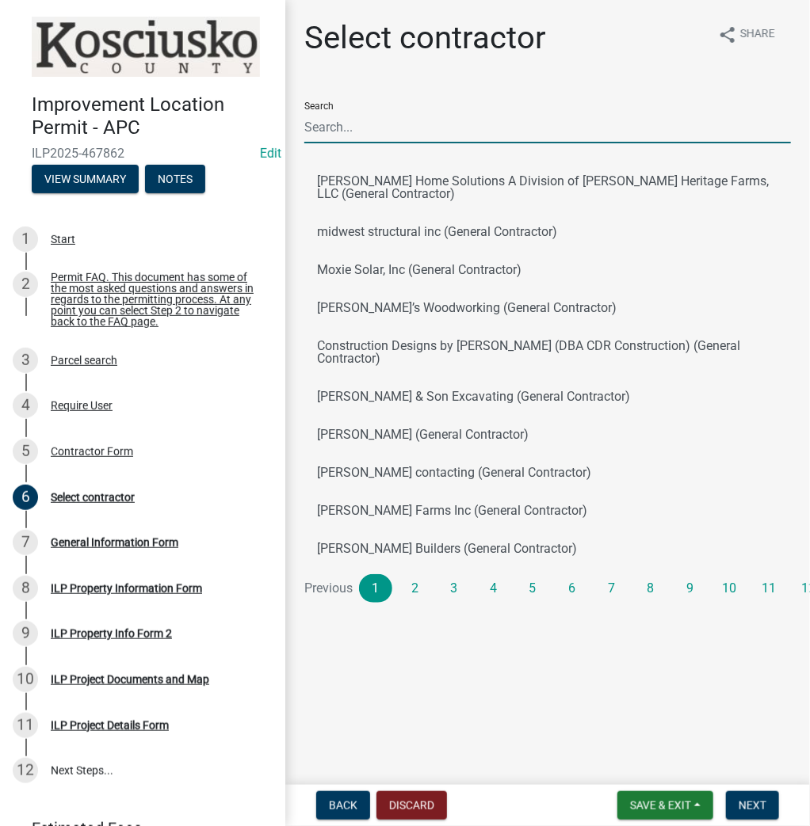
click at [372, 125] on input "Search" at bounding box center [547, 127] width 486 height 32
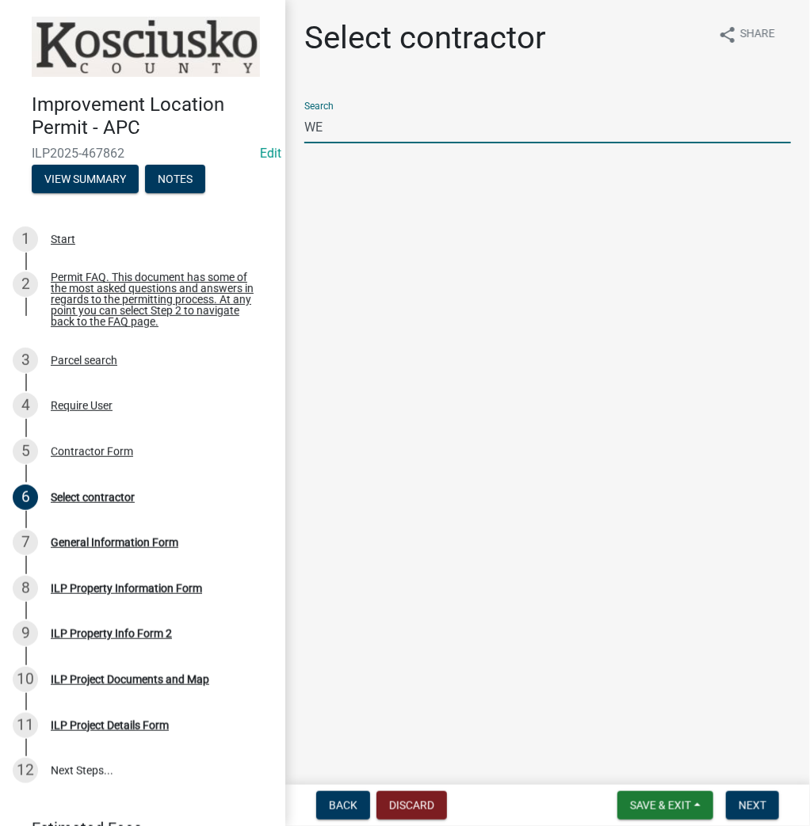
type input "W"
click at [337, 112] on input "[PERSON_NAME]" at bounding box center [547, 127] width 486 height 32
click at [321, 121] on input "[PERSON_NAME]" at bounding box center [547, 127] width 486 height 32
click at [320, 121] on input "[PERSON_NAME]" at bounding box center [547, 127] width 486 height 32
type input "W"
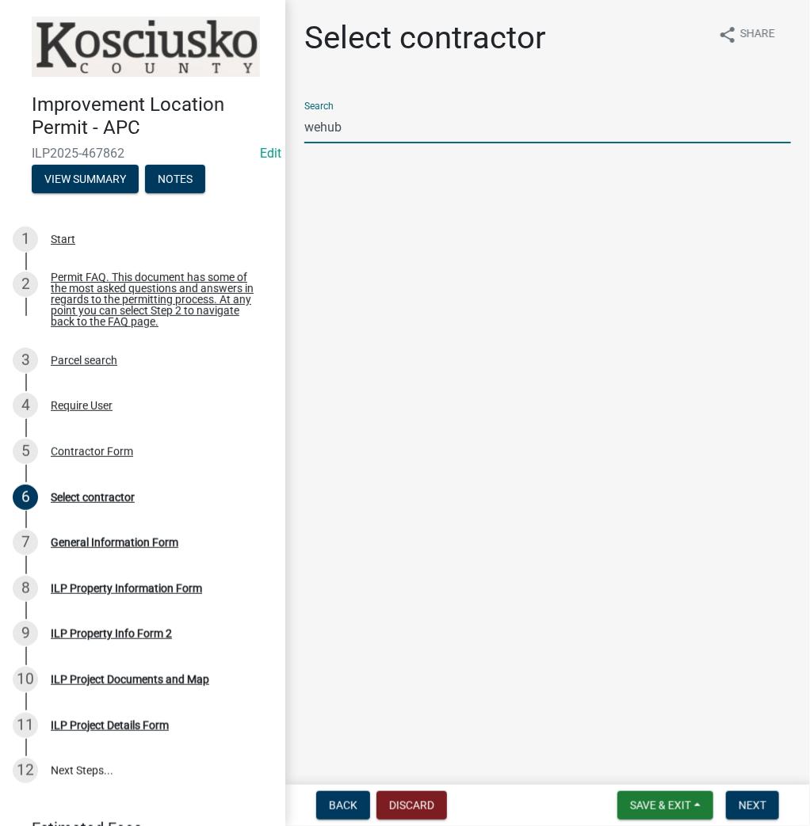
click at [349, 139] on input "wehub" at bounding box center [547, 127] width 486 height 32
click at [350, 131] on input "WESLEYHUBBS" at bounding box center [547, 127] width 486 height 32
type input "[PERSON_NAME]"
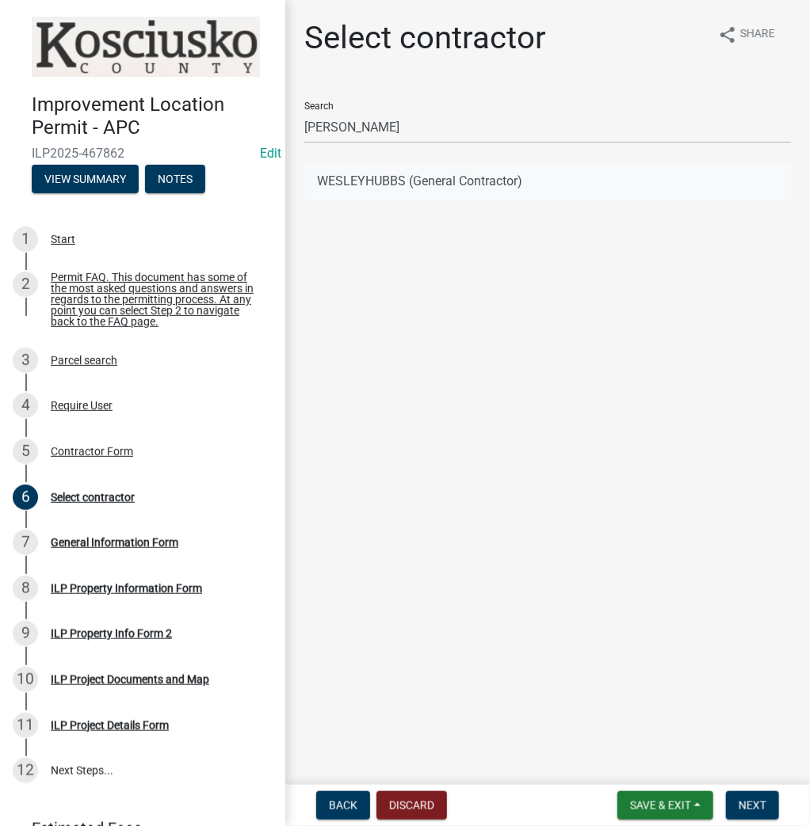
click at [434, 181] on button "WESLEYHUBBS (General Contractor)" at bounding box center [547, 181] width 486 height 38
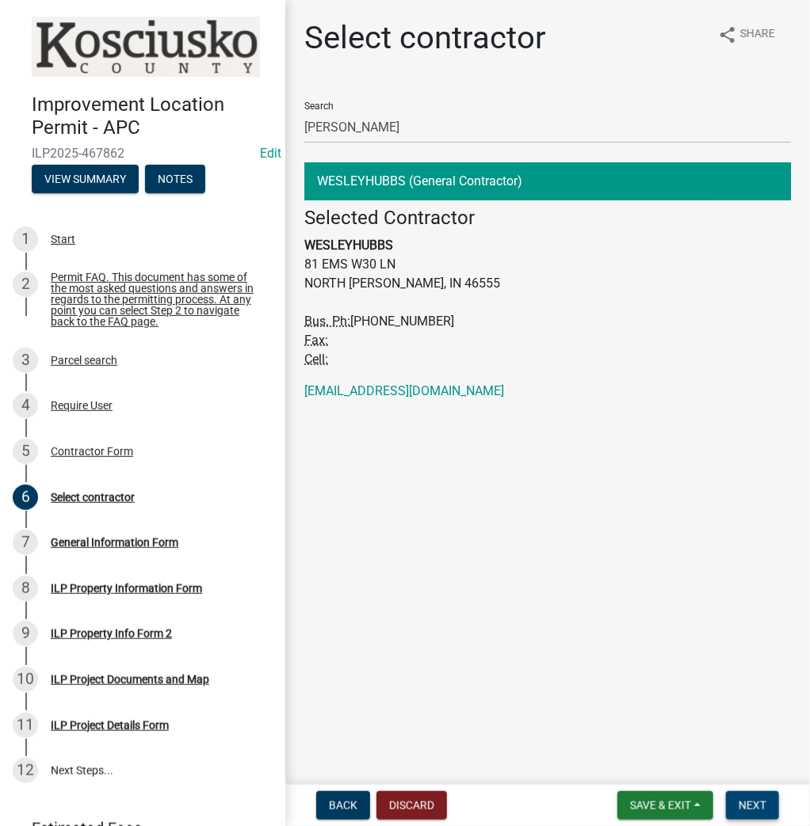
click at [764, 812] on button "Next" at bounding box center [752, 805] width 53 height 29
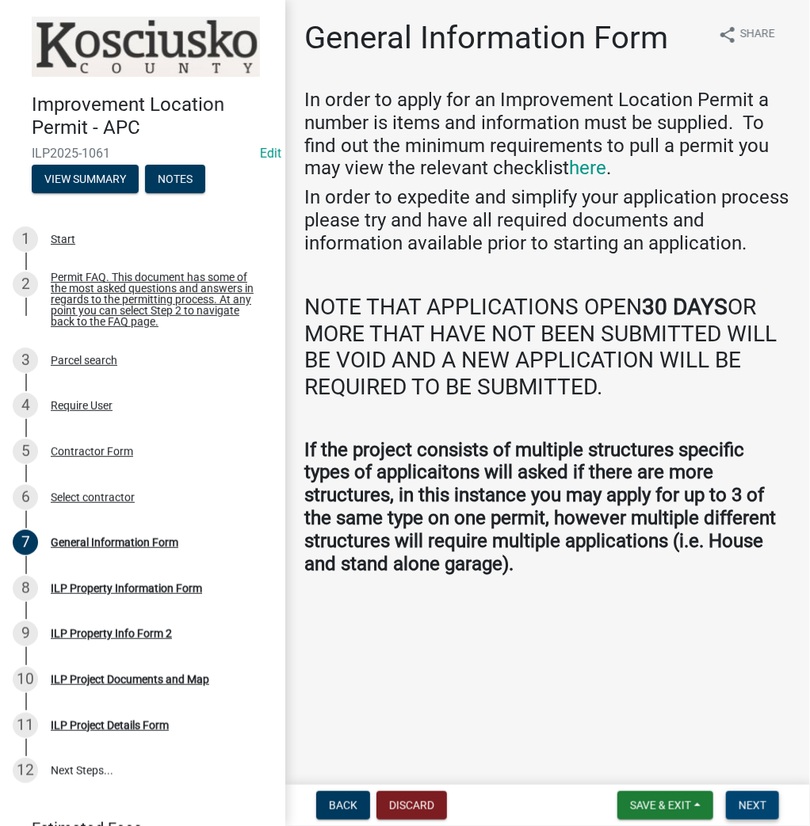
click at [752, 803] on span "Next" at bounding box center [752, 805] width 28 height 13
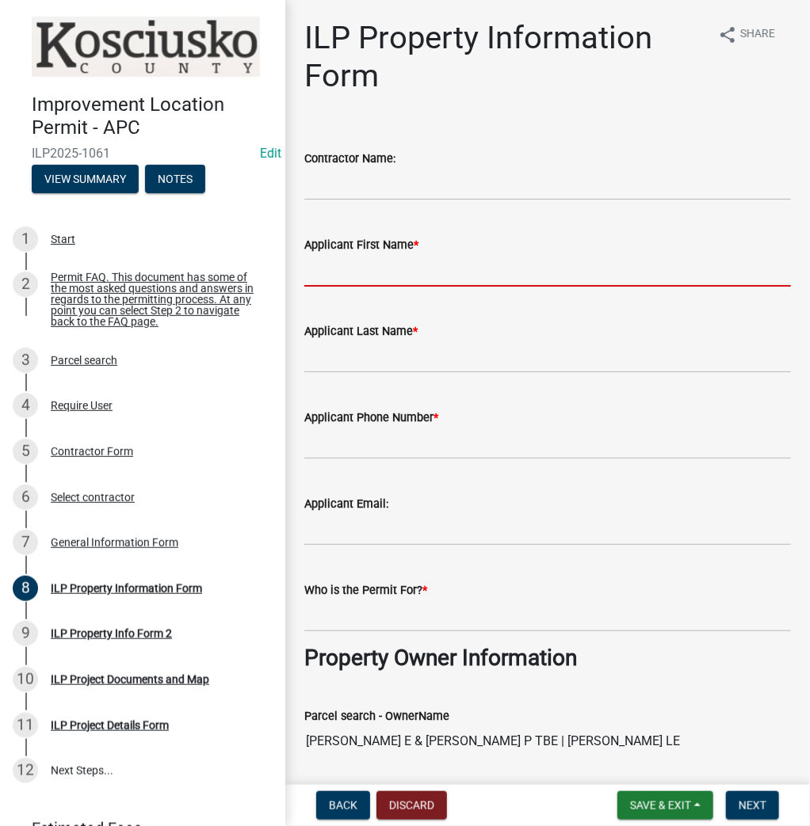
drag, startPoint x: 396, startPoint y: 273, endPoint x: 408, endPoint y: 254, distance: 23.1
click at [398, 275] on input "Applicant First Name *" at bounding box center [547, 270] width 486 height 32
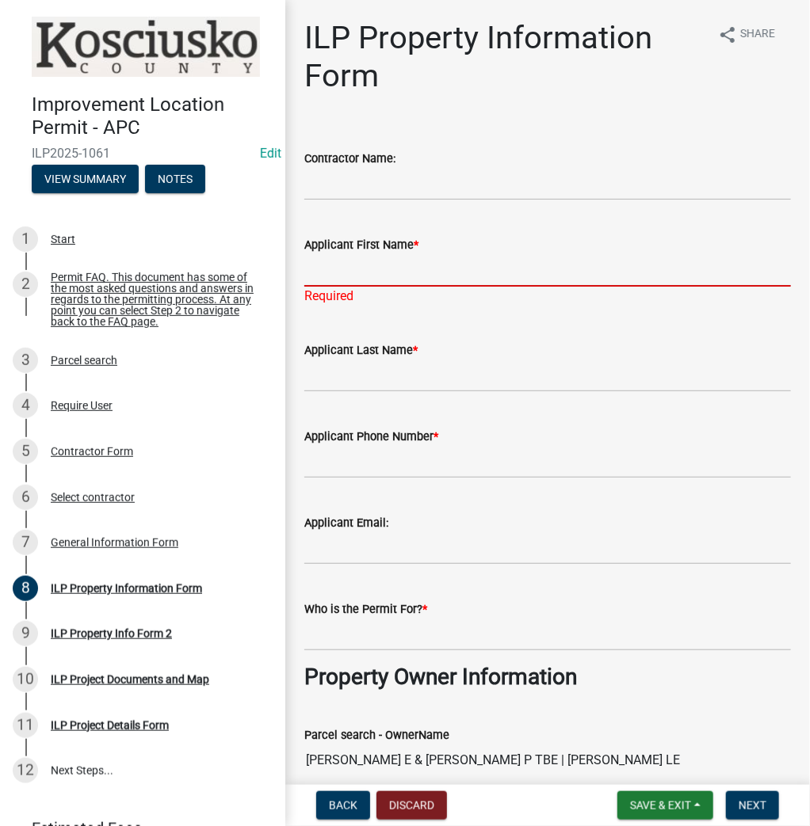
click at [359, 276] on input "Applicant First Name *" at bounding box center [547, 270] width 486 height 32
type input "w"
type input "[PERSON_NAME]"
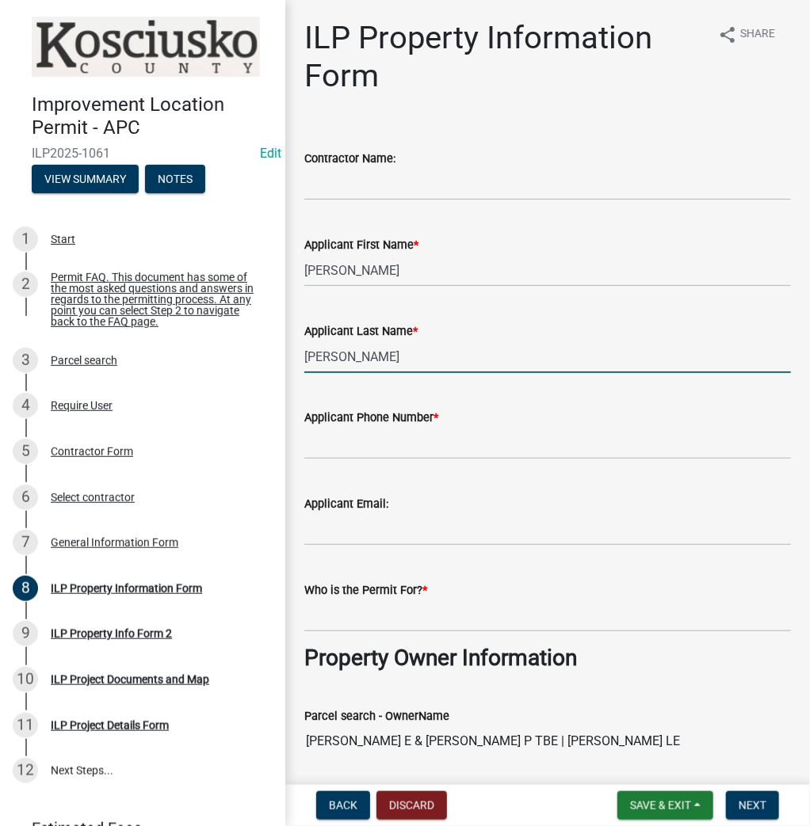
type input "[PERSON_NAME]"
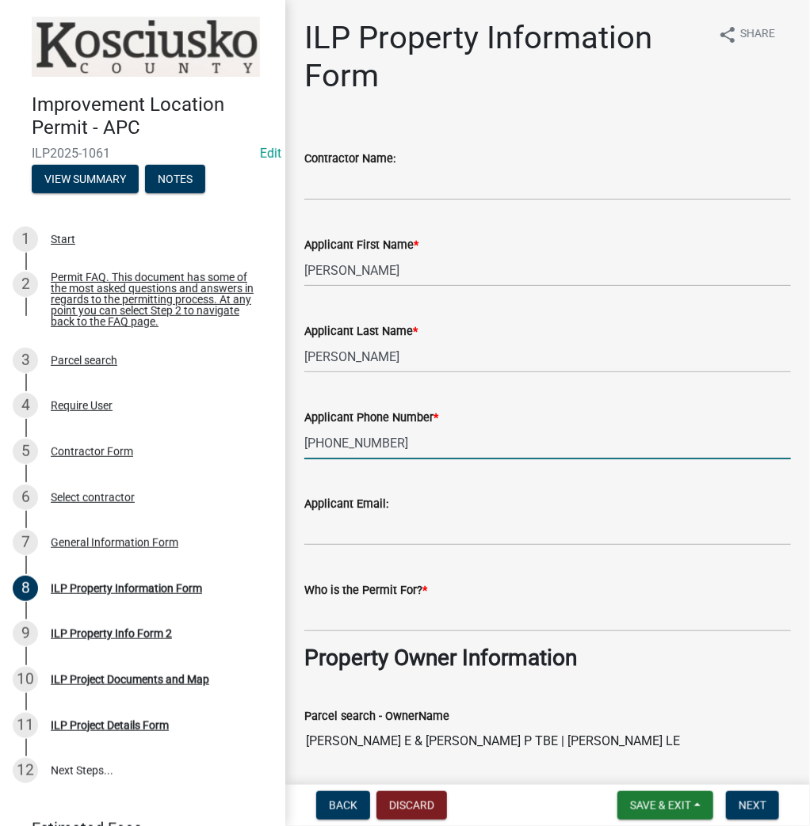
type input "[PHONE_NUMBER]"
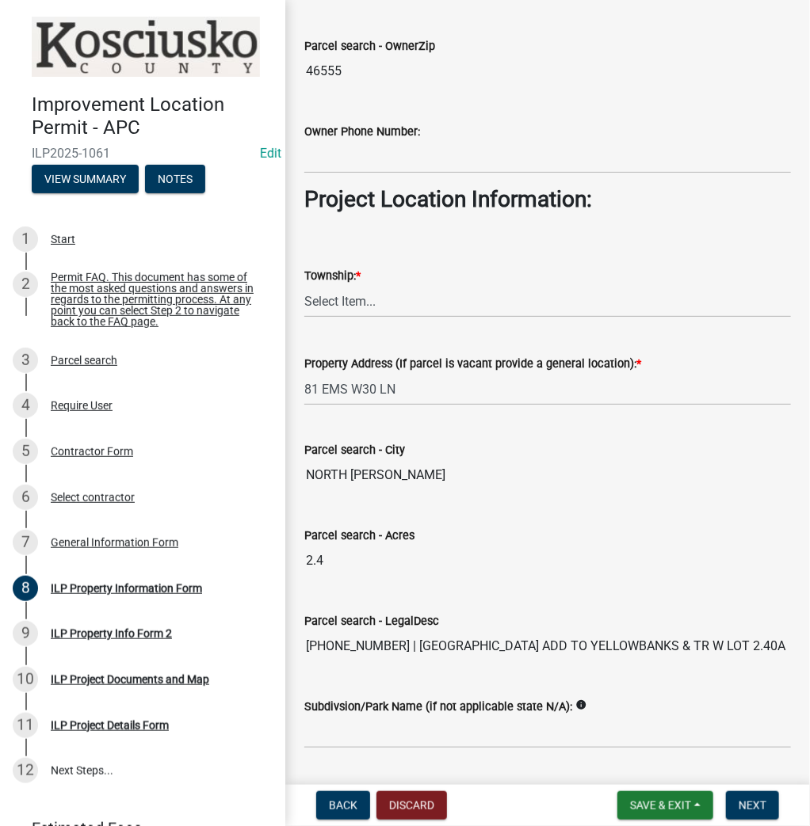
scroll to position [1014, 0]
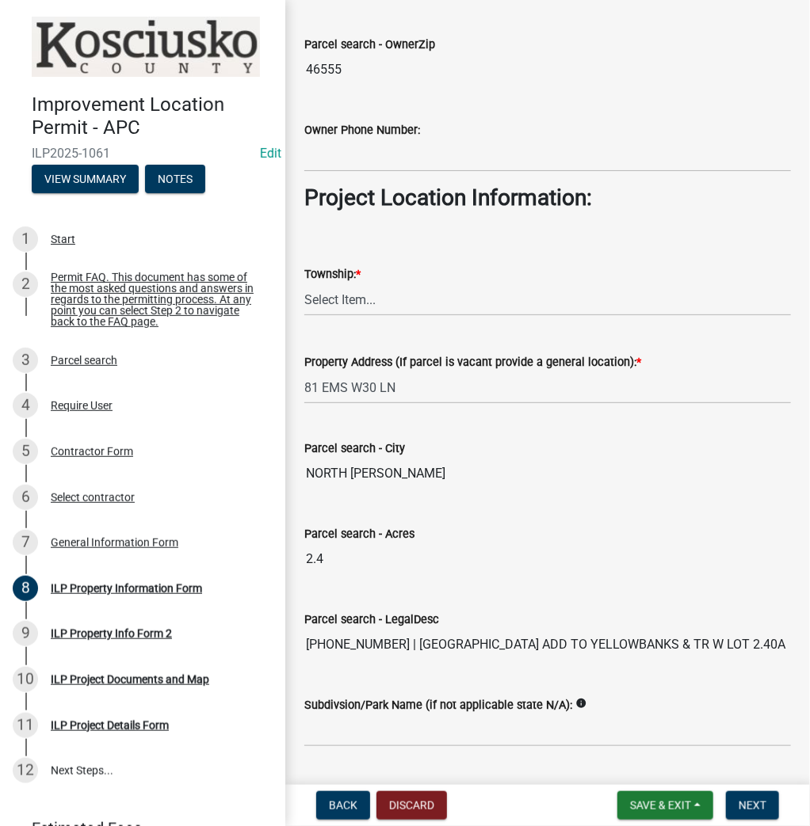
type input "[PERSON_NAME]"
click at [330, 297] on select "Select Item... [PERSON_NAME] - Elkhart Co Clay Etna [GEOGRAPHIC_DATA][PERSON_NA…" at bounding box center [547, 300] width 486 height 32
click at [304, 284] on select "Select Item... [PERSON_NAME] - Elkhart Co Clay Etna [GEOGRAPHIC_DATA][PERSON_NA…" at bounding box center [547, 300] width 486 height 32
select select "8aeb2c27-db4f-4f65-83dd-c512a3678cb2"
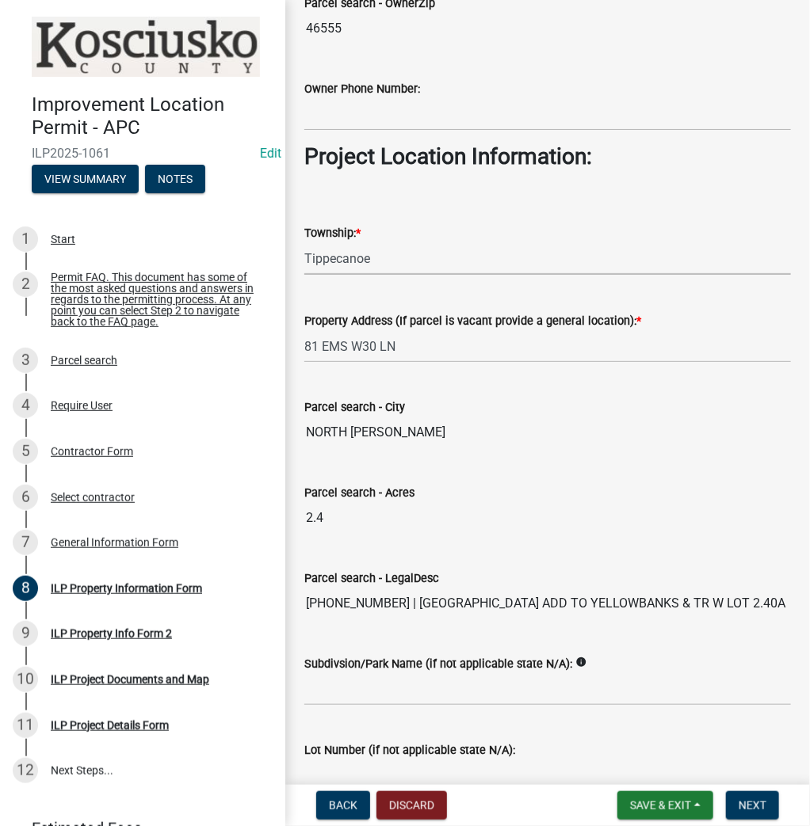
scroll to position [1141, 0]
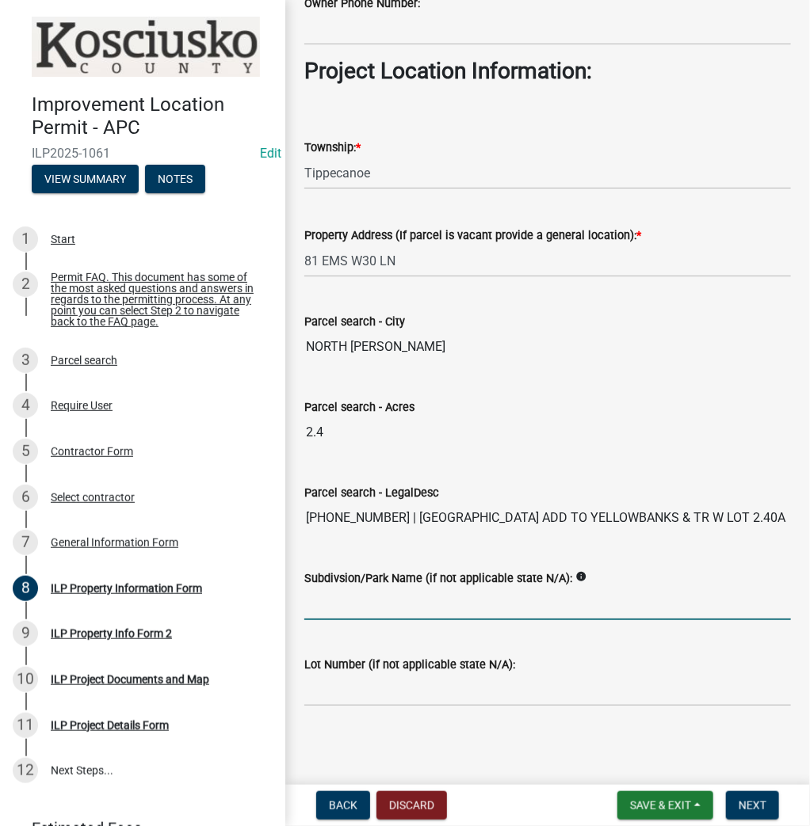
click at [449, 608] on input "Subdivsion/Park Name (if not applicable state N/A):" at bounding box center [547, 604] width 486 height 32
type input "[GEOGRAPHIC_DATA] ADD TO [GEOGRAPHIC_DATA]"
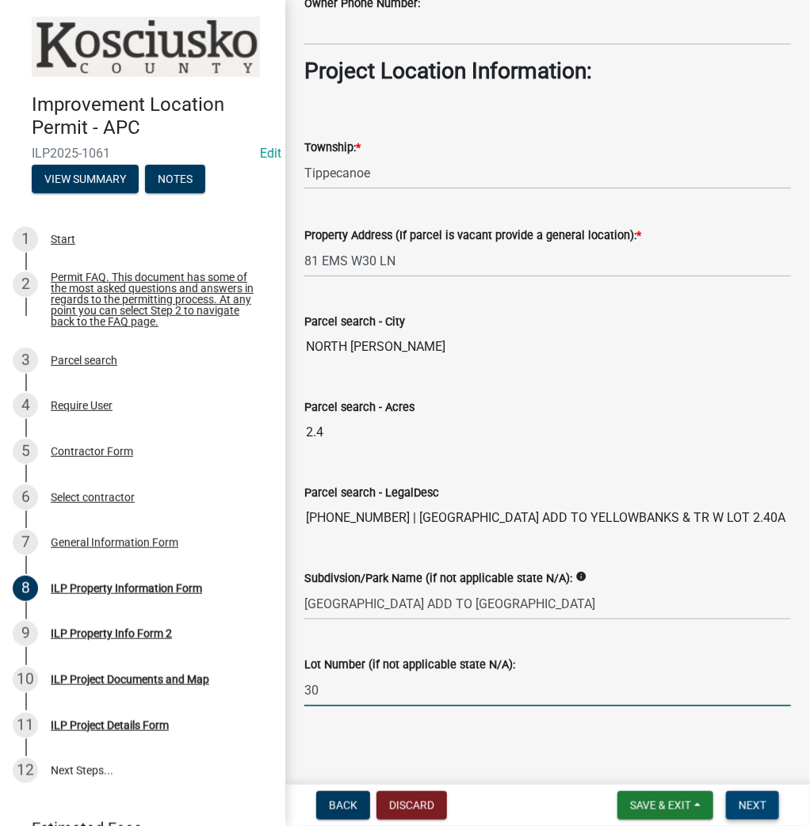
type input "30"
click at [753, 803] on span "Next" at bounding box center [752, 805] width 28 height 13
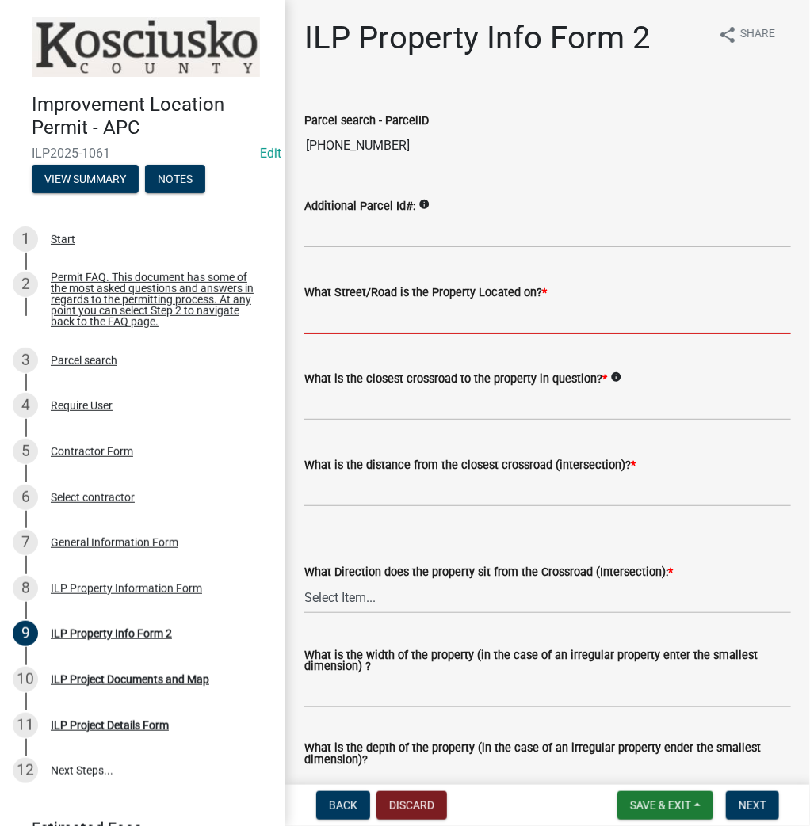
click at [361, 317] on input "What Street/Road is the Property Located on? *" at bounding box center [547, 318] width 486 height 32
type input "EMS W30 LN"
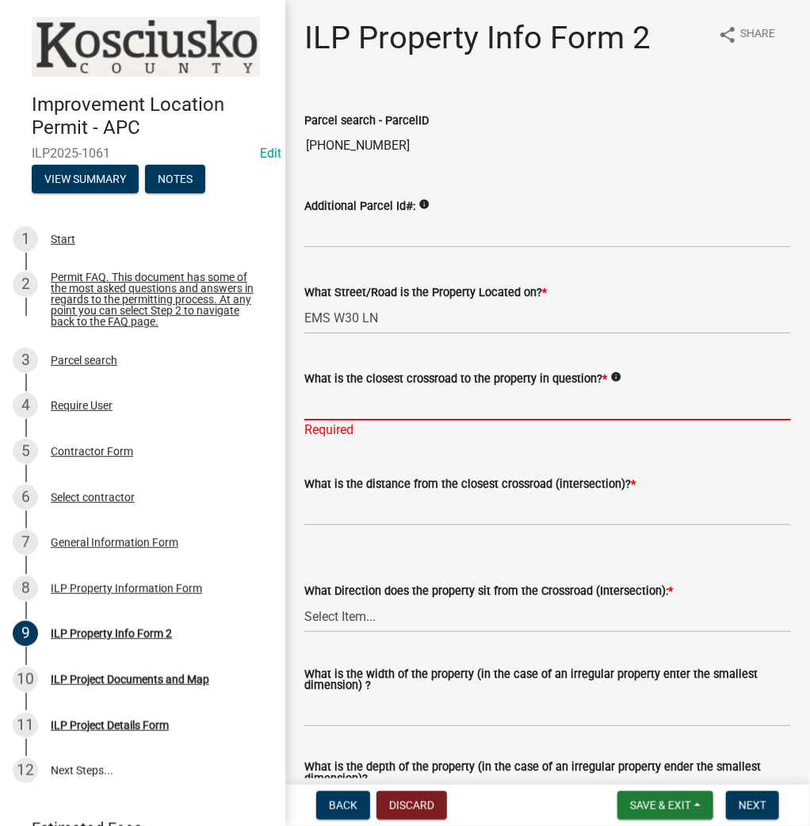
click at [330, 405] on input "What is the closest crossroad to the property in question? *" at bounding box center [547, 404] width 486 height 32
type input "EMS W30A LN"
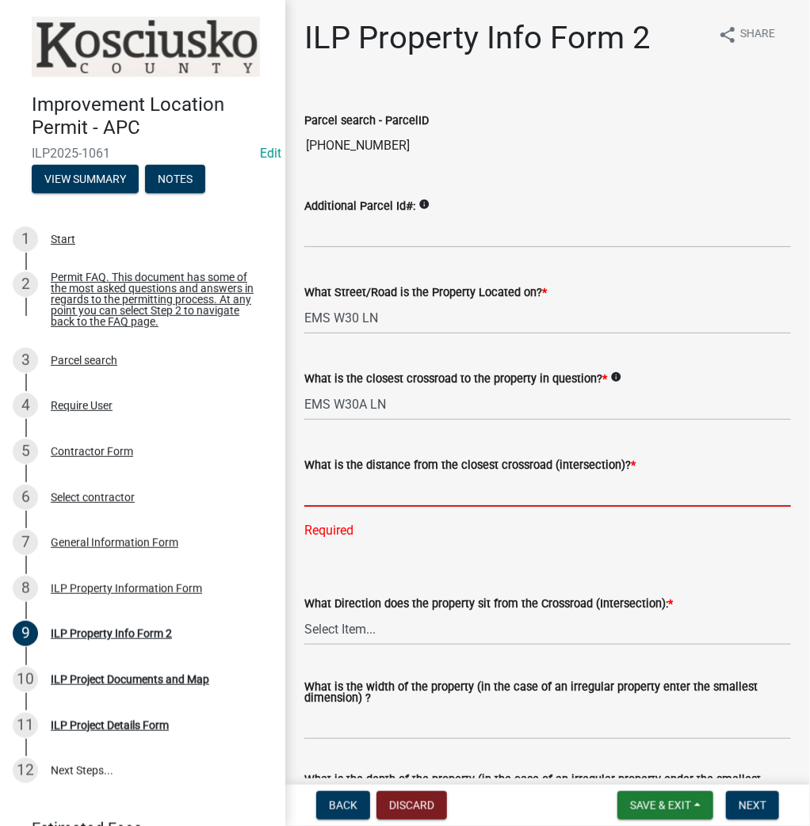
click at [423, 477] on input "text" at bounding box center [547, 491] width 486 height 32
type input "120"
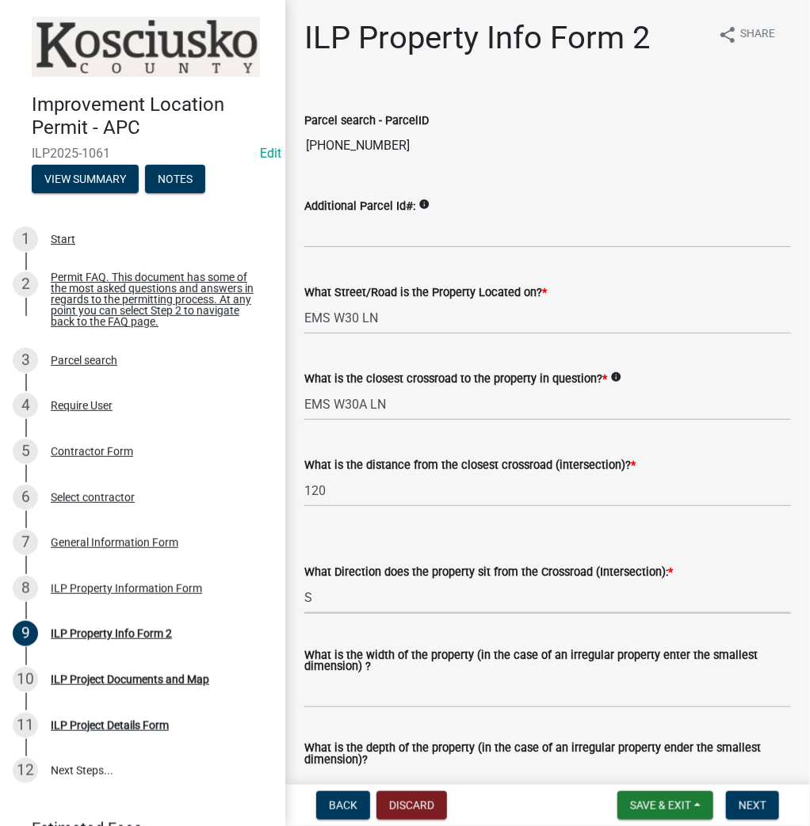
select select "30cad654-0079-4cbe-a349-097ae71a5774"
type input "VARIES"
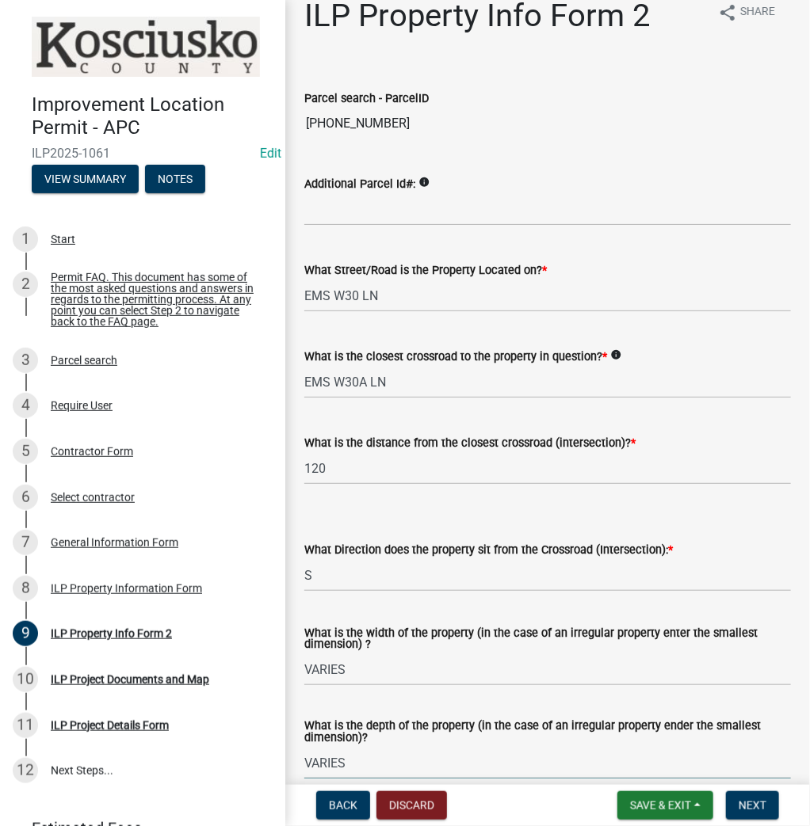
type input "VARIES"
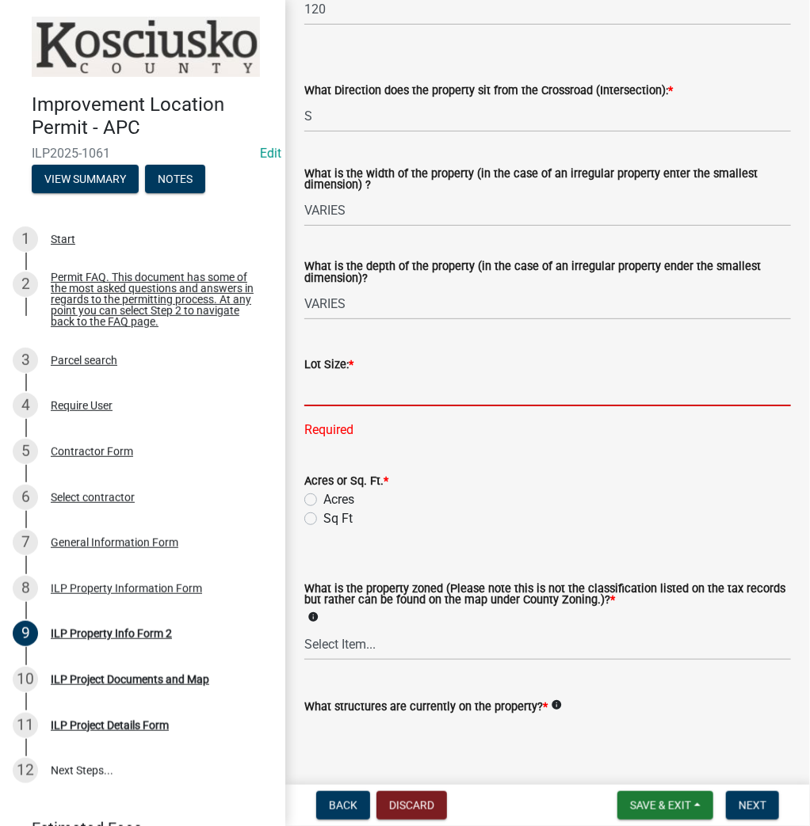
click at [348, 397] on input "text" at bounding box center [547, 390] width 486 height 32
type input "104627"
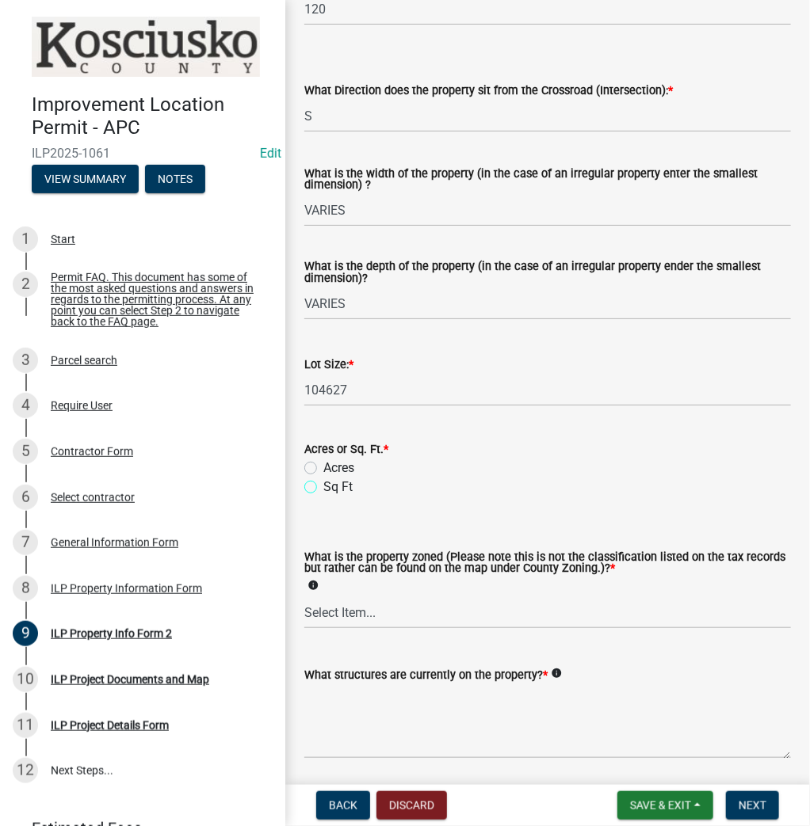
click at [323, 478] on input "Sq Ft" at bounding box center [328, 483] width 10 height 10
radio input "true"
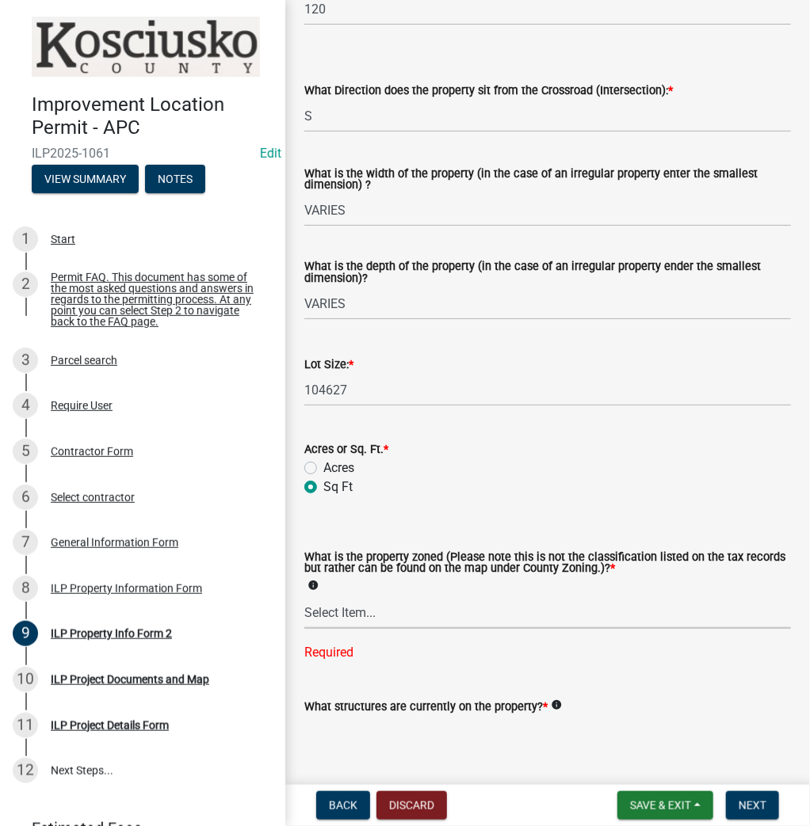
click at [330, 614] on select "Select Item... Agricultural Agricultural 2 Commercial Environmental Industrial …" at bounding box center [547, 613] width 486 height 32
click at [304, 597] on select "Select Item... Agricultural Agricultural 2 Commercial Environmental Industrial …" at bounding box center [547, 613] width 486 height 32
select select "ea119d11-e52e-4559-b746-af06211fe819"
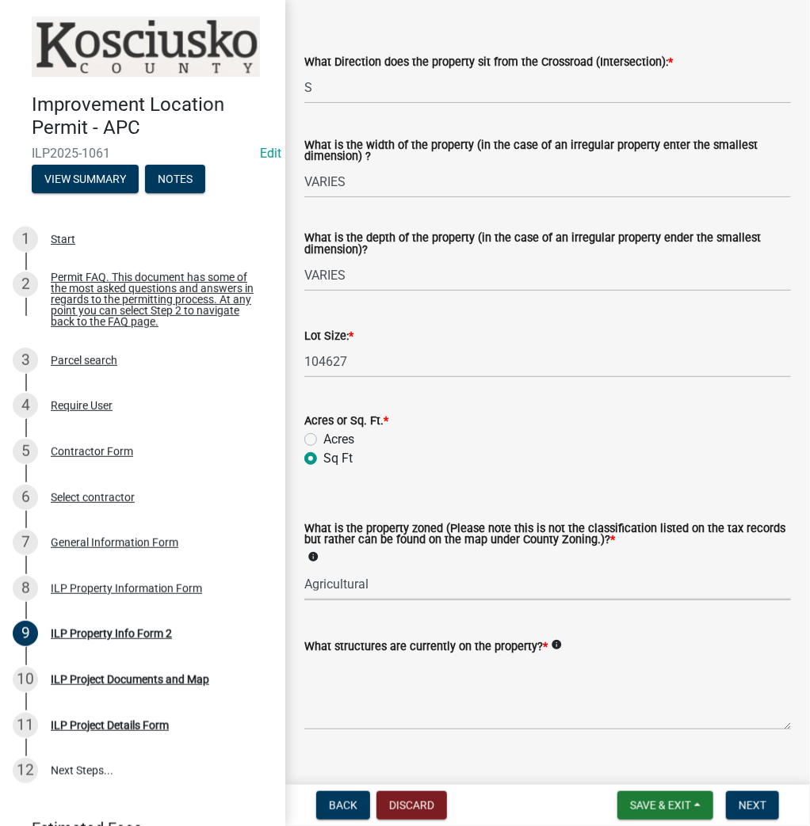
scroll to position [536, 0]
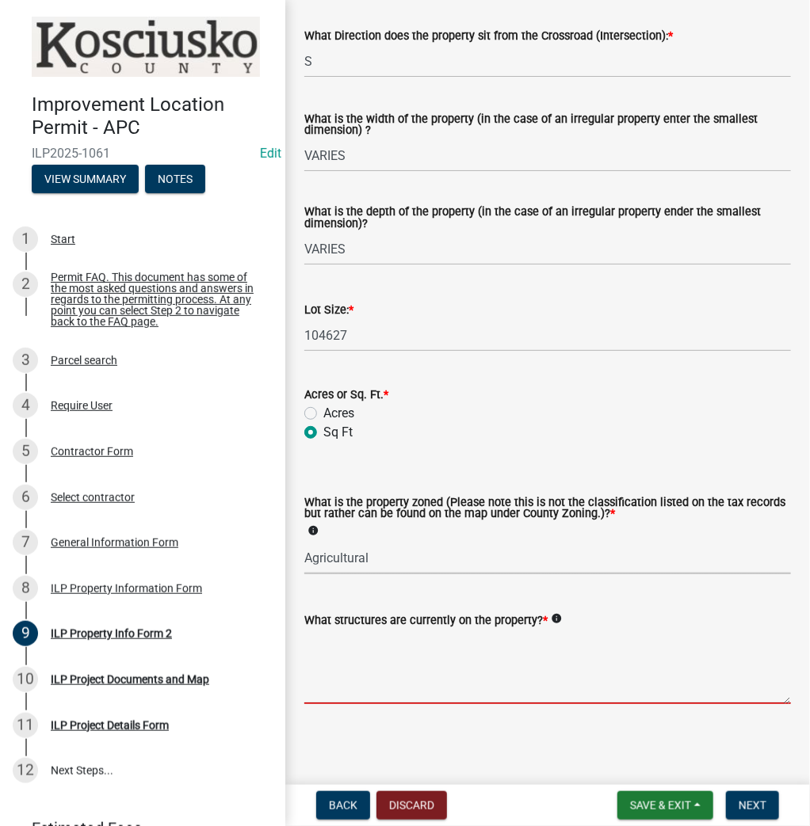
click at [446, 665] on textarea "What structures are currently on the property? *" at bounding box center [547, 667] width 486 height 74
type textarea "RESIDENCE OUT BUILDINGS"
click at [751, 805] on span "Next" at bounding box center [752, 805] width 28 height 13
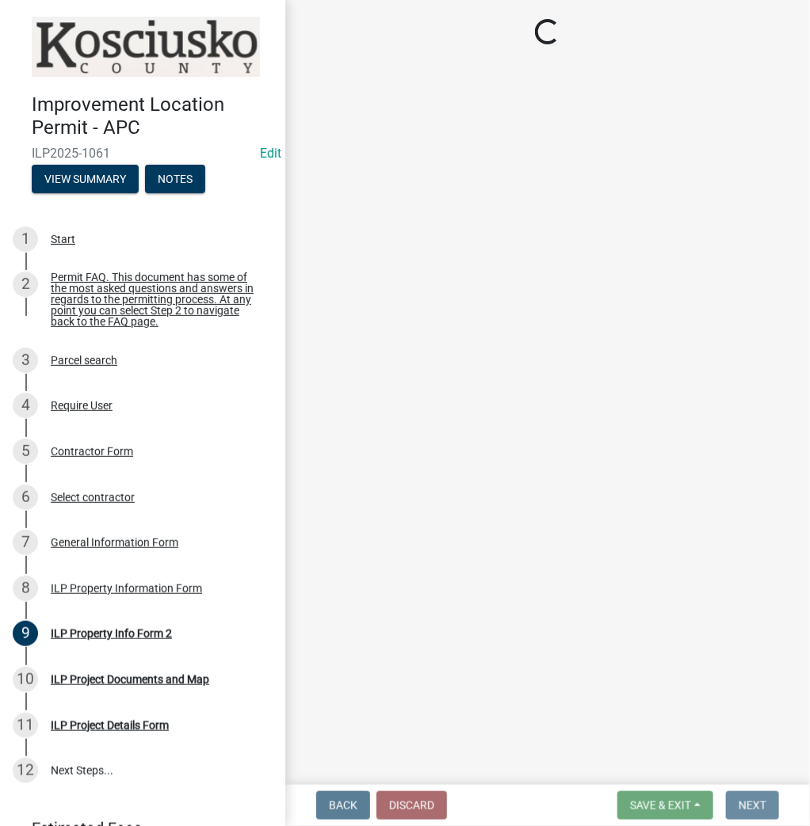
scroll to position [0, 0]
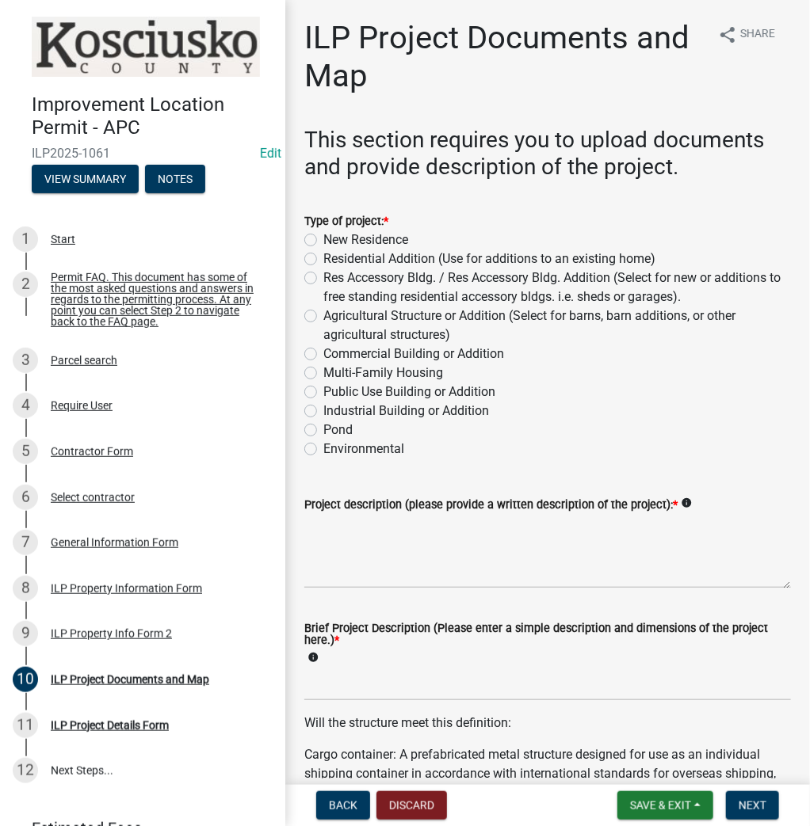
click at [323, 279] on label "Res Accessory Bldg. / Res Accessory Bldg. Addition (Select for new or additions…" at bounding box center [556, 288] width 467 height 38
click at [323, 279] on input "Res Accessory Bldg. / Res Accessory Bldg. Addition (Select for new or additions…" at bounding box center [328, 274] width 10 height 10
radio input "true"
click at [412, 551] on textarea "Project description (please provide a written description of the project): *" at bounding box center [547, 551] width 486 height 74
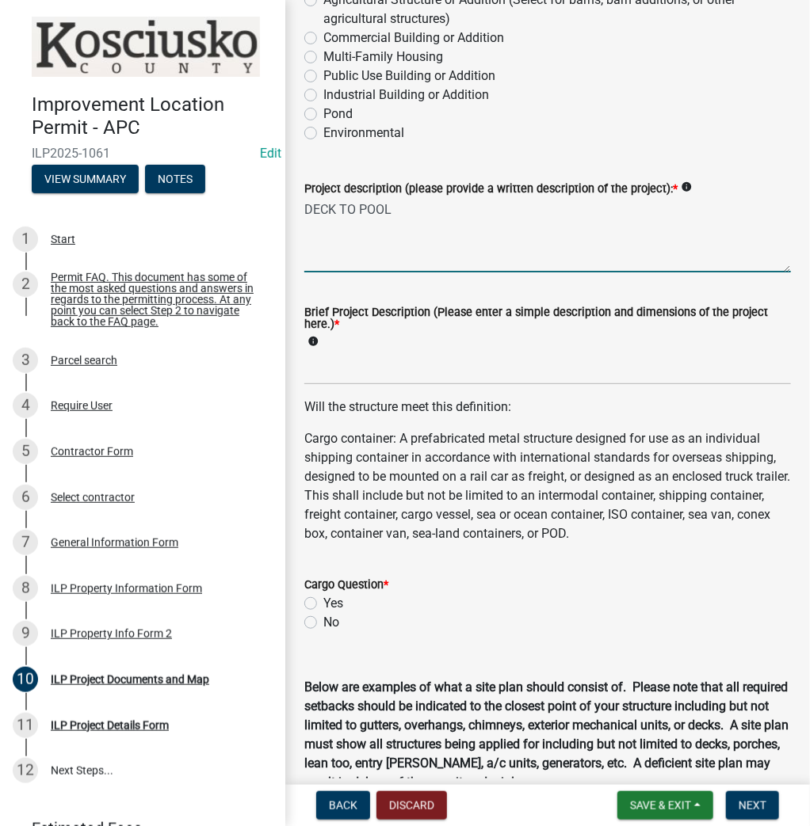
scroll to position [317, 0]
type textarea "DECK TO POOL"
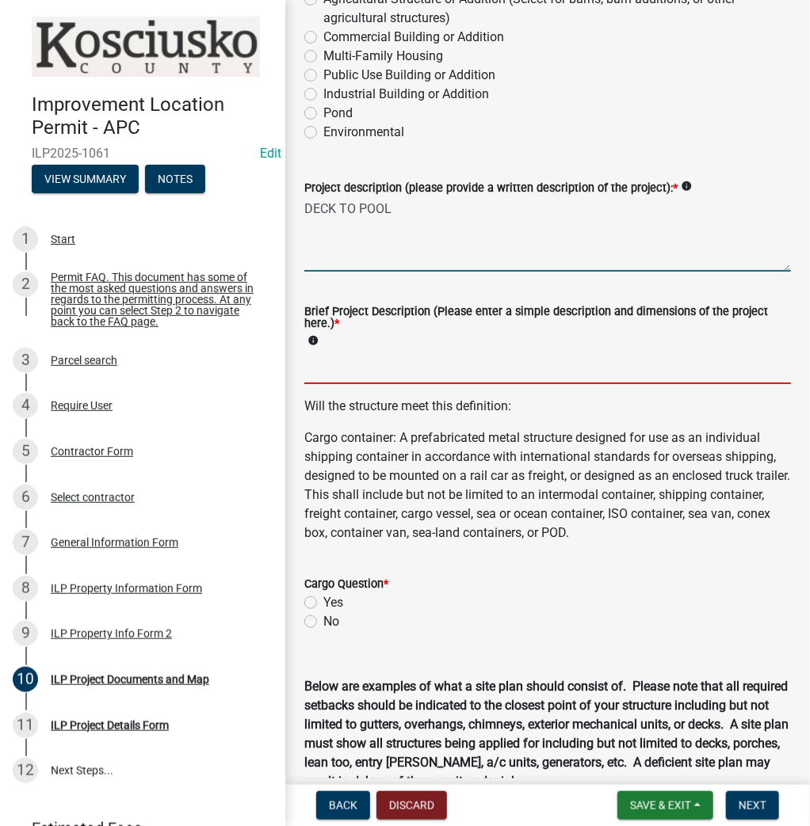
click at [380, 360] on input "Brief Project Description (Please enter a simple description and dimensions of …" at bounding box center [547, 368] width 486 height 32
type input "12X26 DECK"
click at [323, 593] on input "Yes" at bounding box center [328, 598] width 10 height 10
radio input "true"
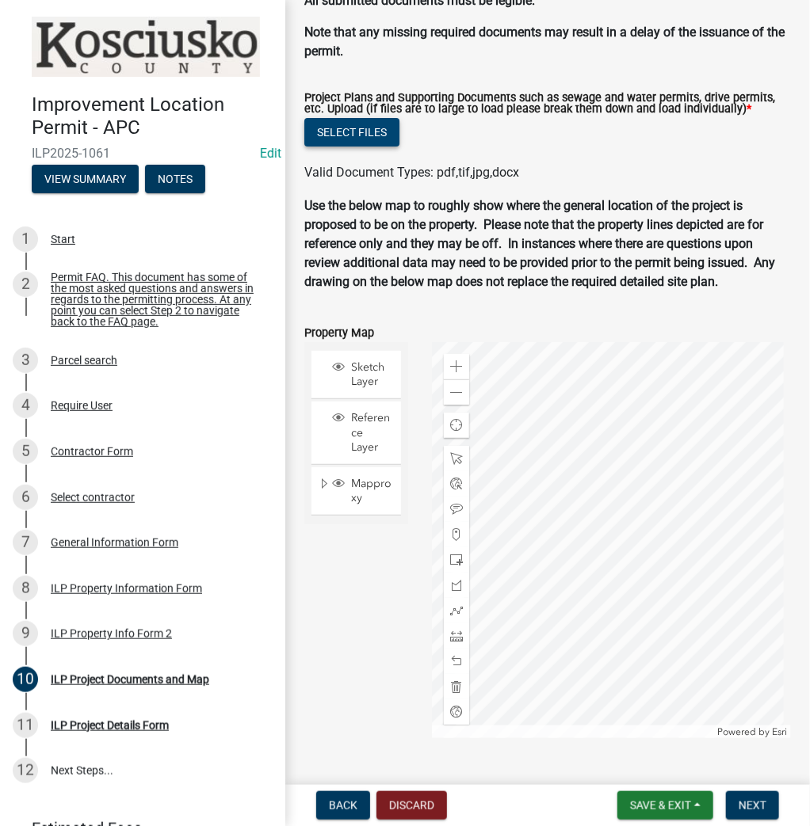
scroll to position [1885, 0]
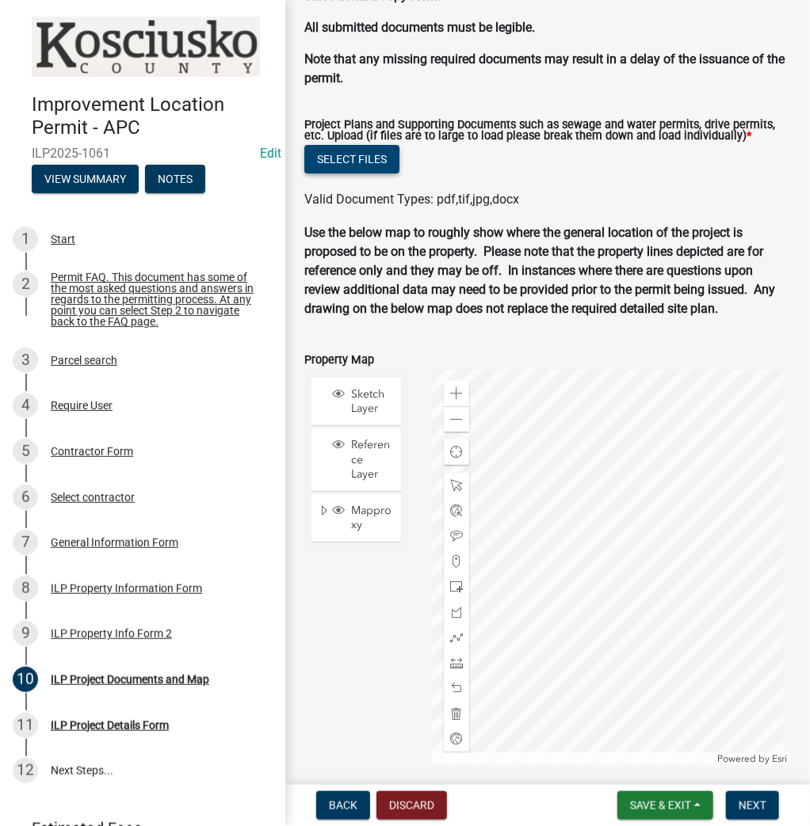
click at [345, 160] on button "Select files" at bounding box center [351, 159] width 95 height 29
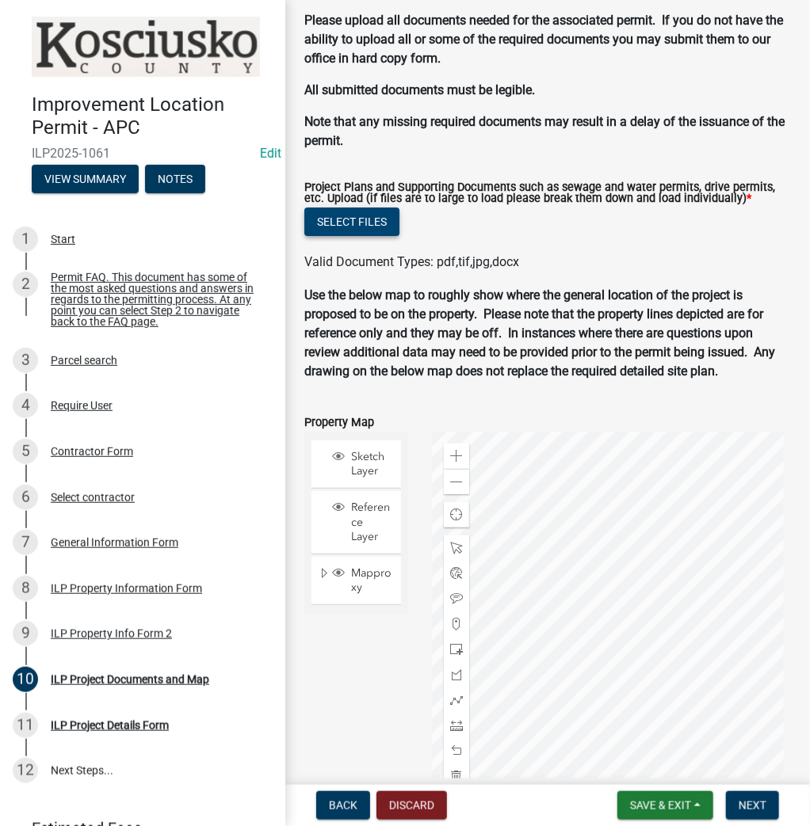
scroll to position [1821, 0]
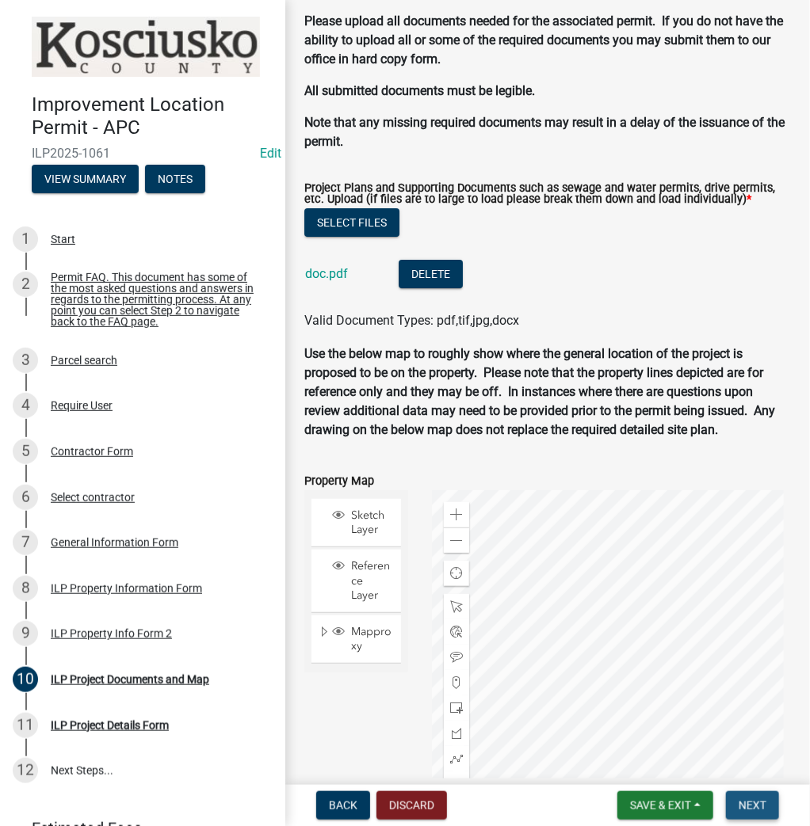
drag, startPoint x: 742, startPoint y: 805, endPoint x: 732, endPoint y: 793, distance: 15.2
click at [742, 804] on span "Next" at bounding box center [752, 805] width 28 height 13
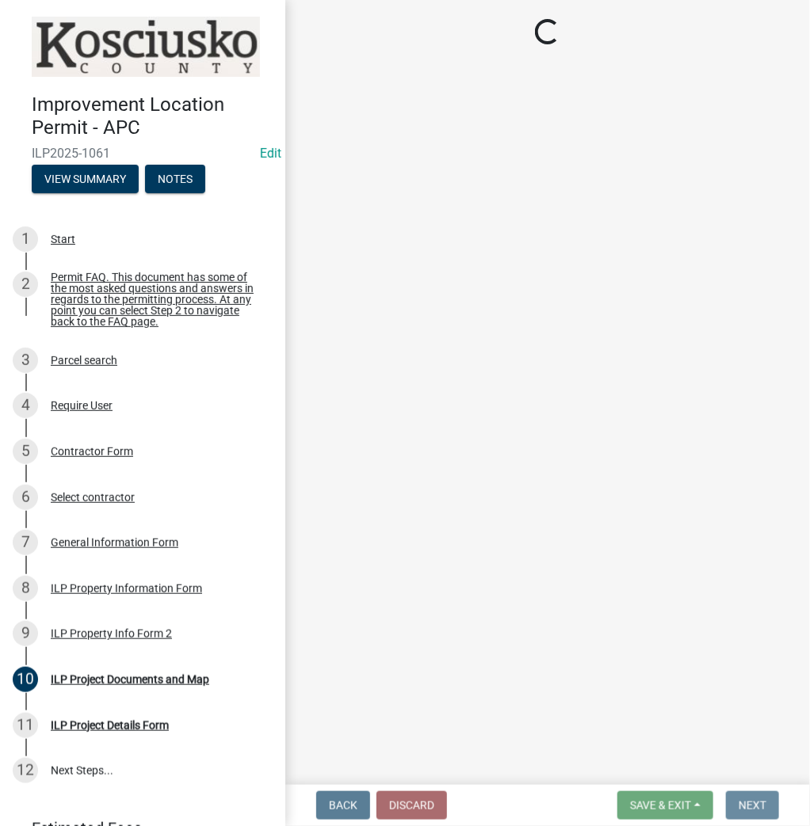
scroll to position [0, 0]
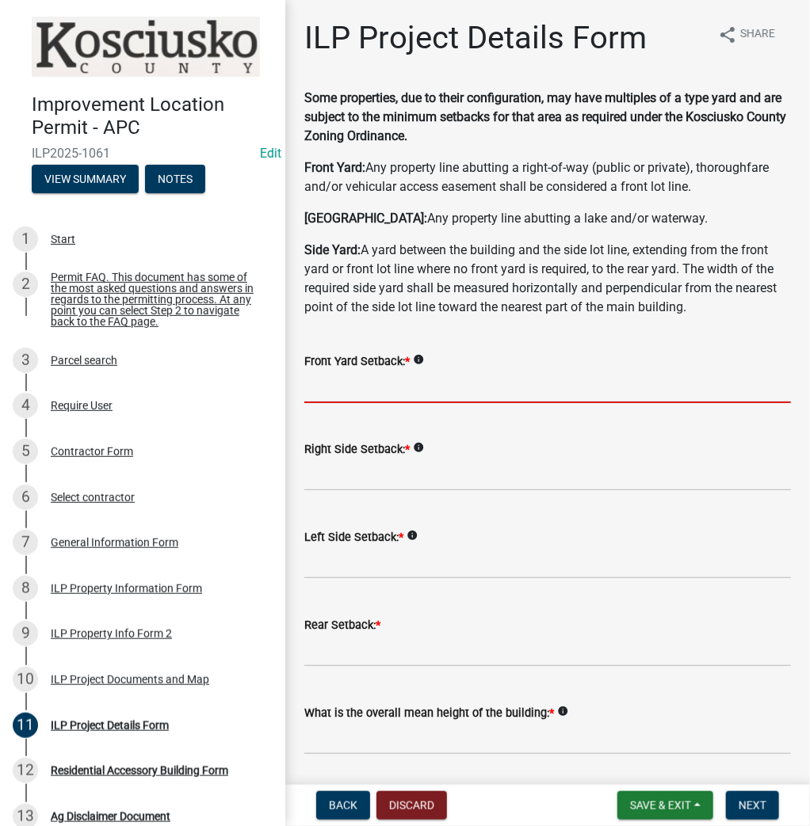
click at [329, 387] on input "text" at bounding box center [547, 387] width 486 height 32
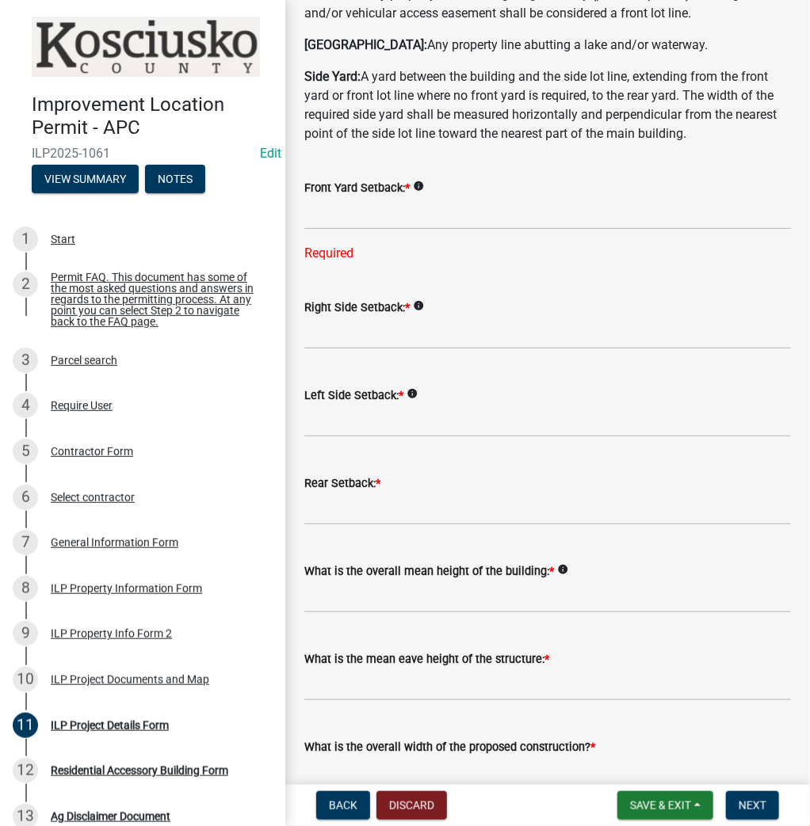
scroll to position [190, 0]
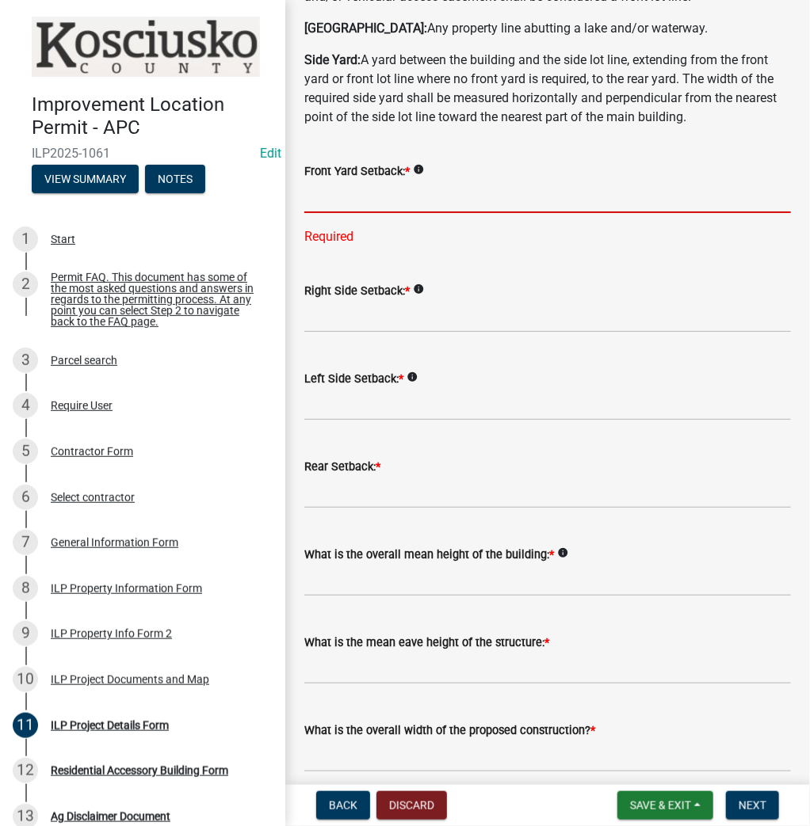
click at [429, 197] on input "text" at bounding box center [547, 197] width 486 height 32
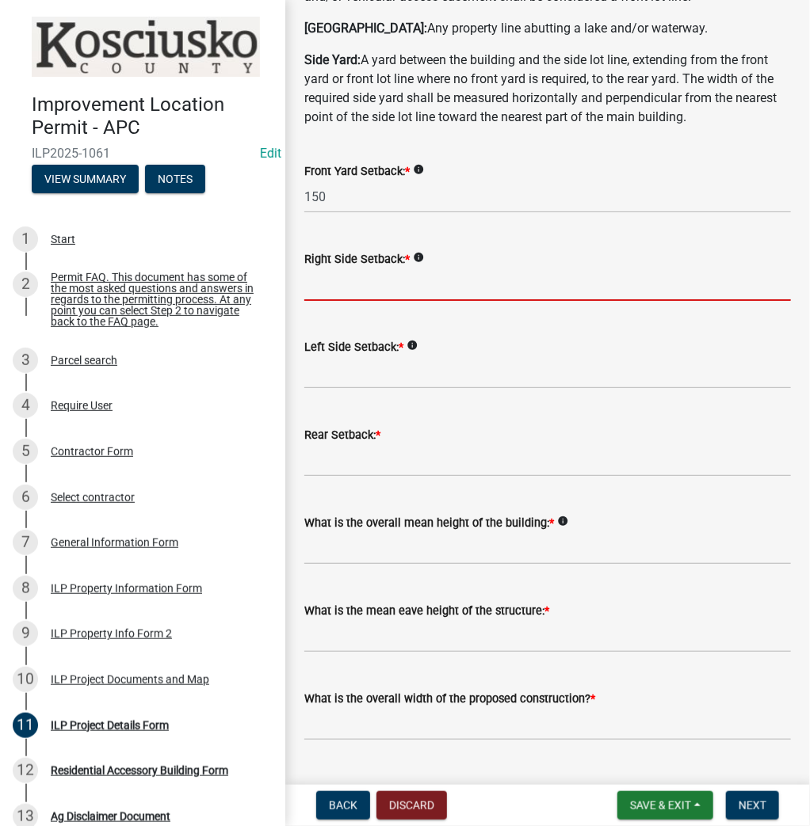
type input "150.0"
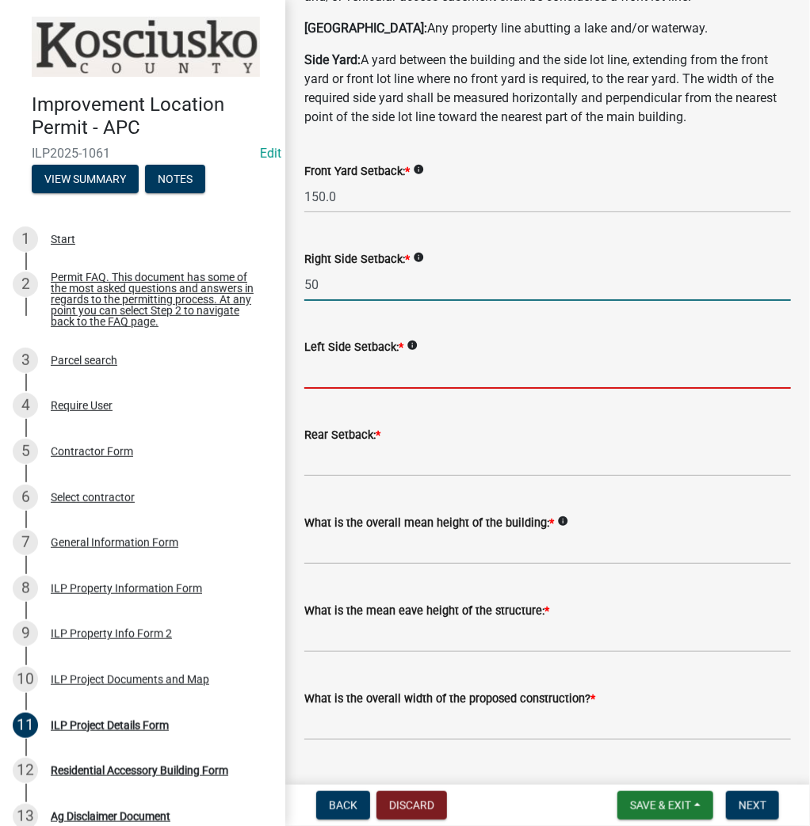
type input "50.0"
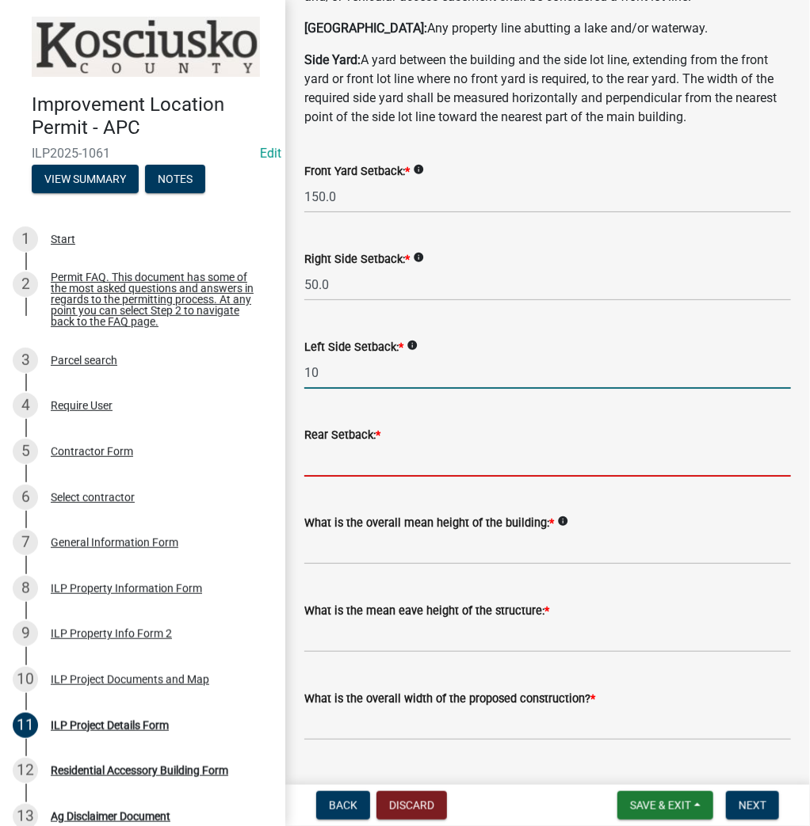
type input "10.0"
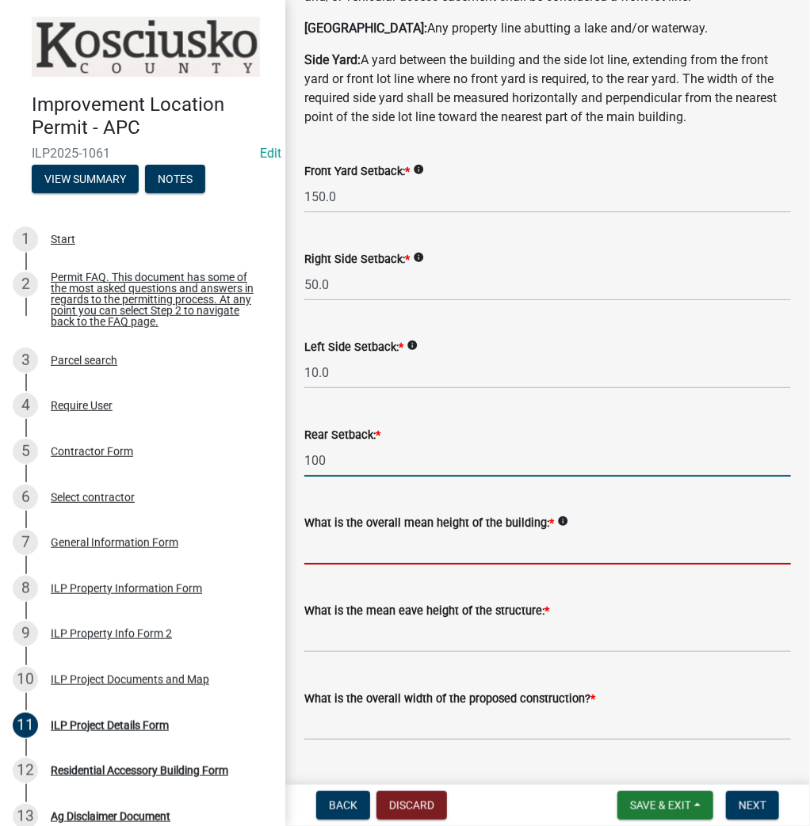
type input "100.0"
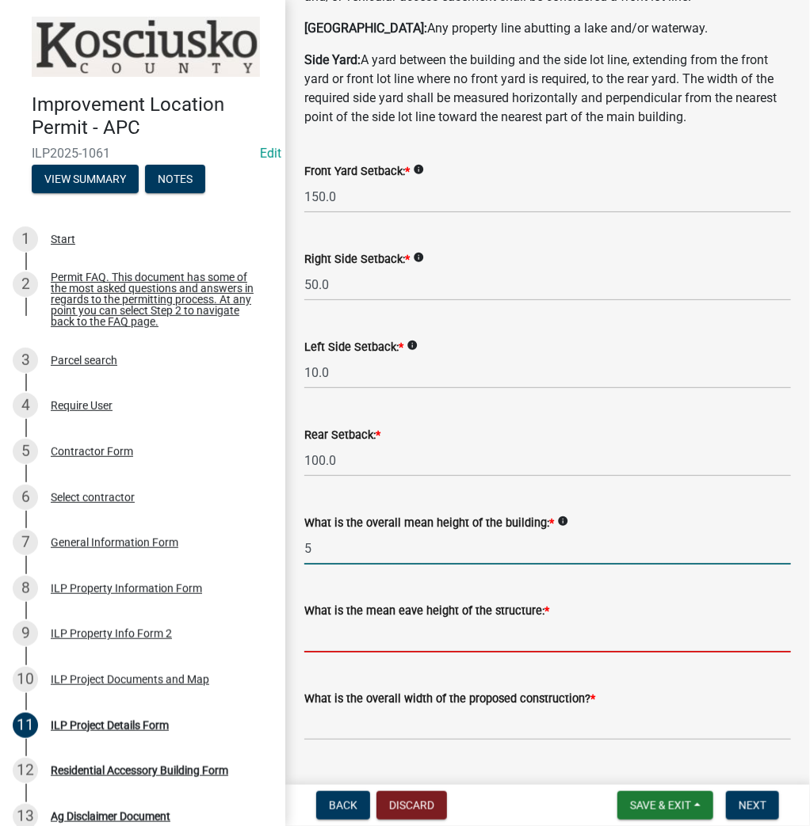
type input "5.0"
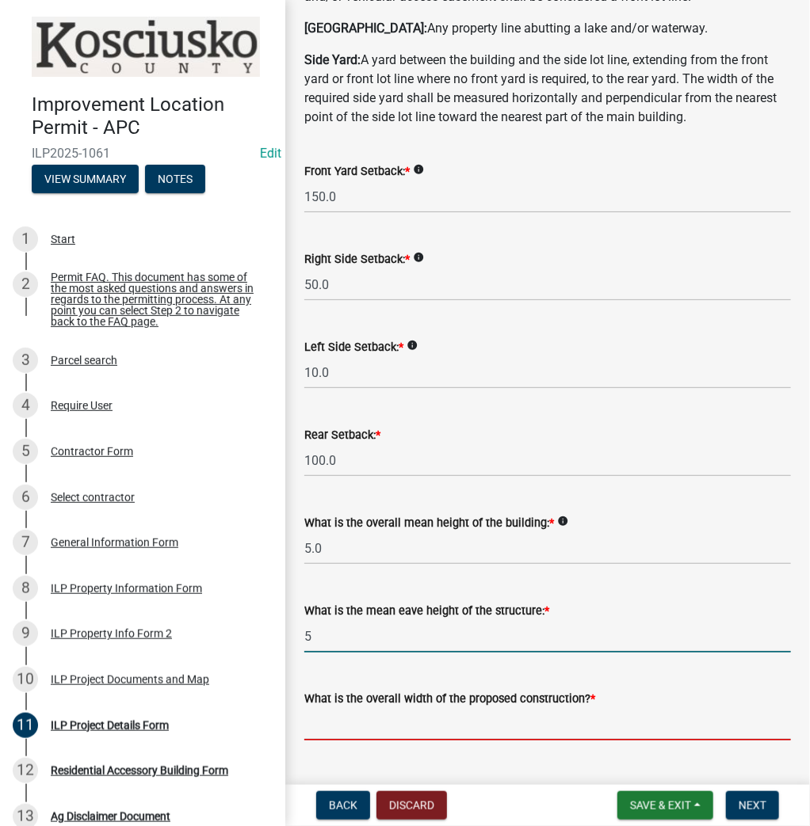
type input "5.0"
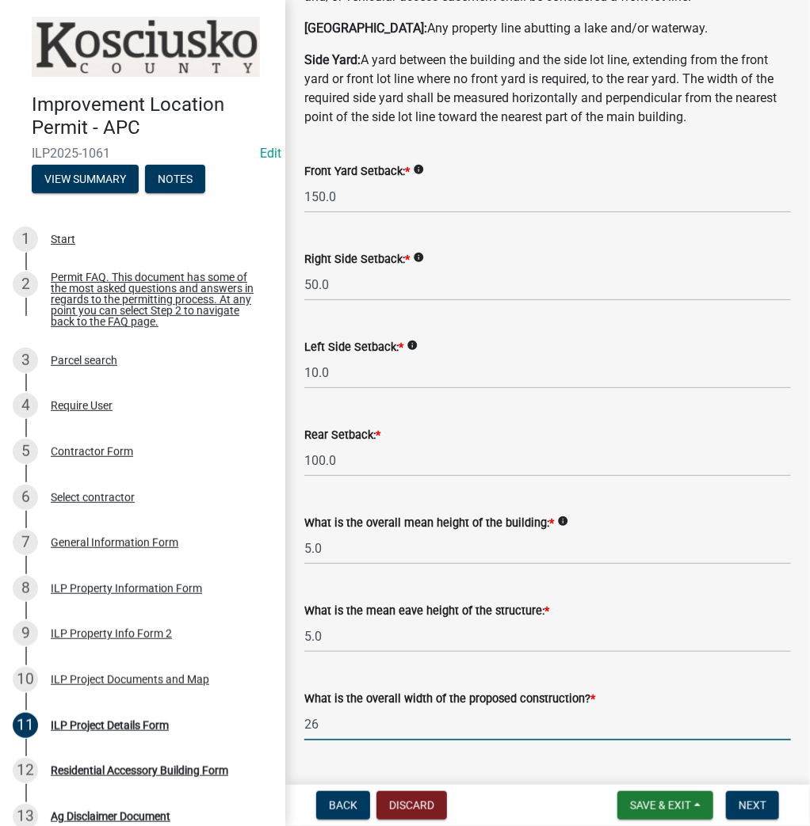
type input "26.00"
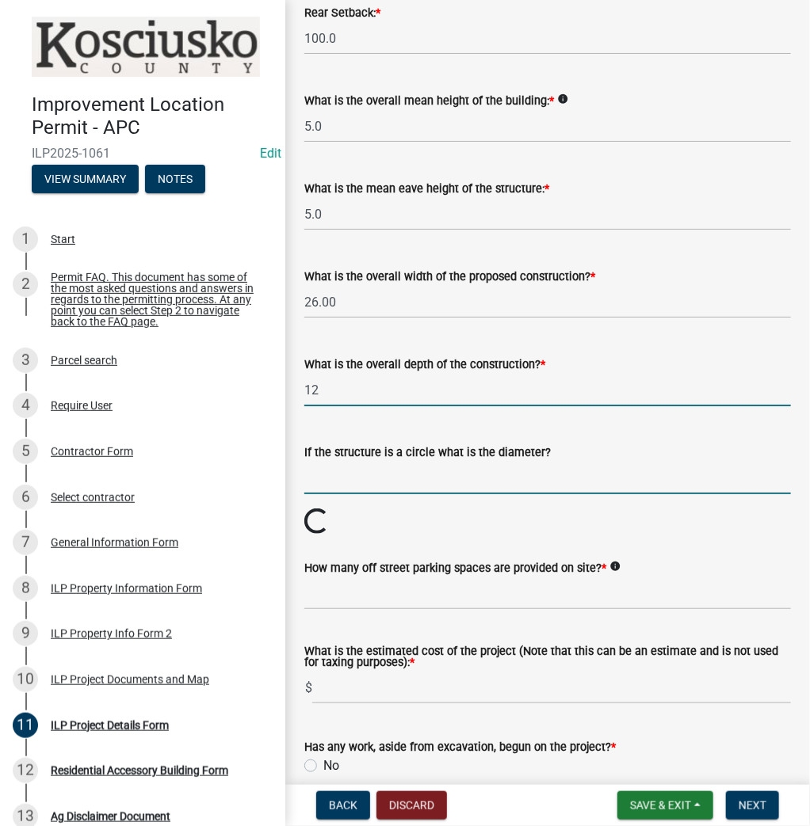
type input "12.00"
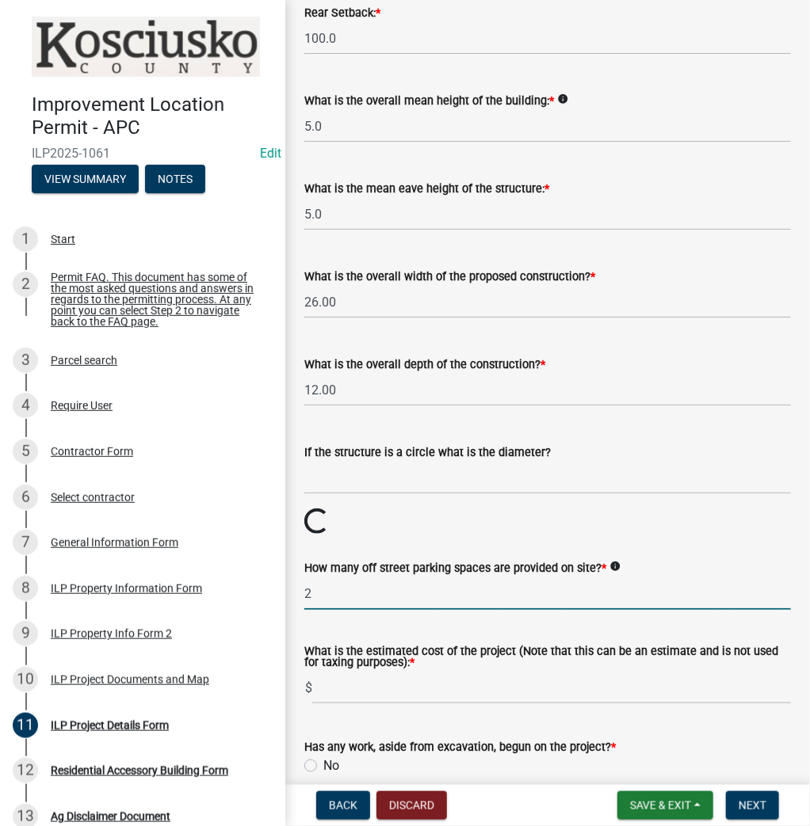
type input "2"
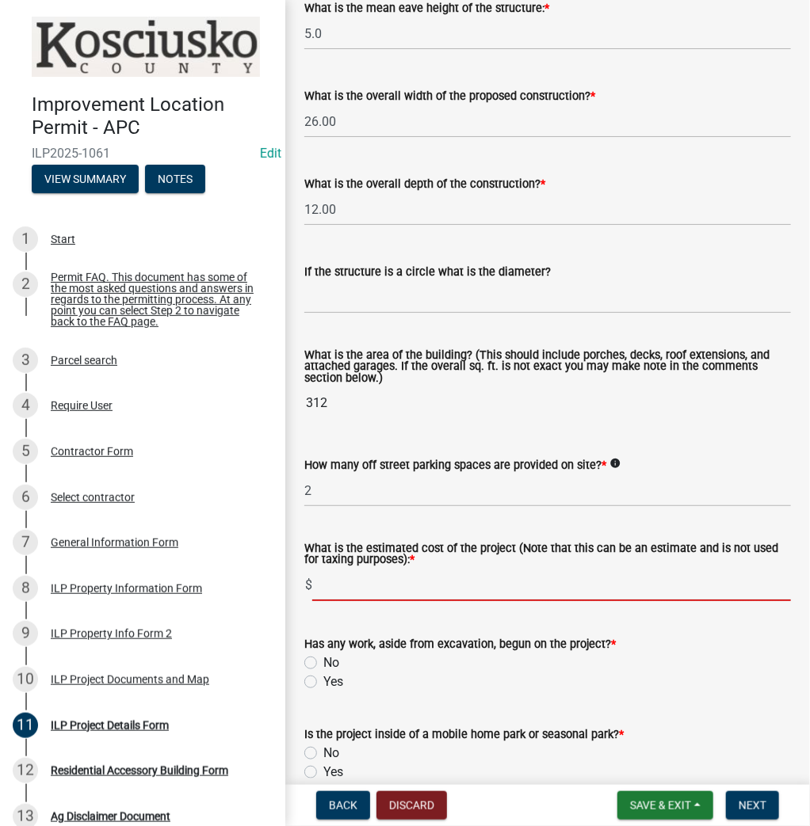
scroll to position [866, 0]
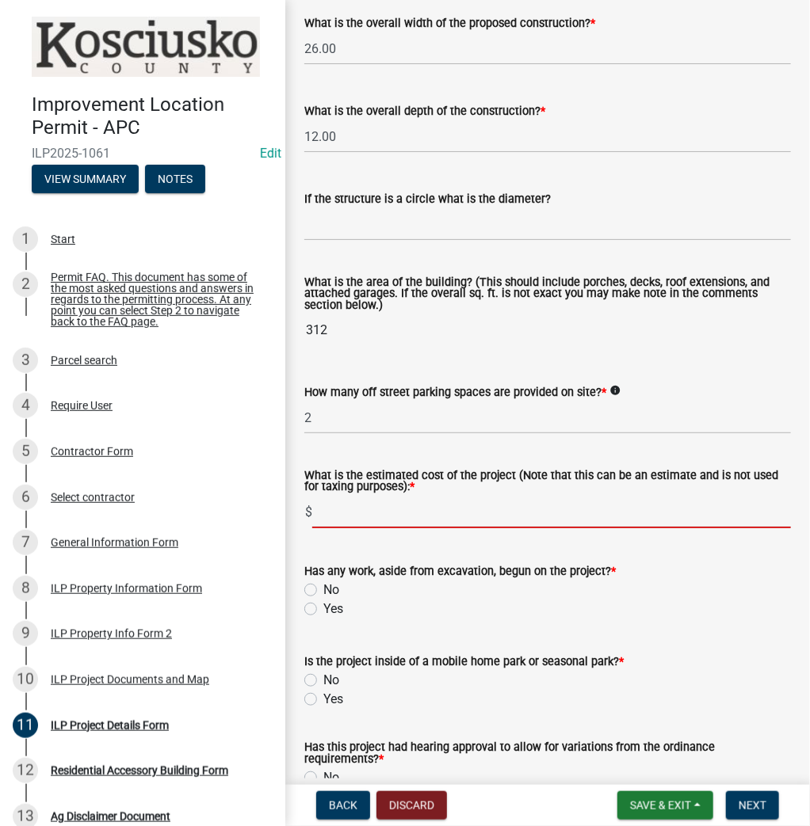
click at [313, 587] on form "Has any work, aside from excavation, begun on the project? * No Yes" at bounding box center [547, 581] width 486 height 76
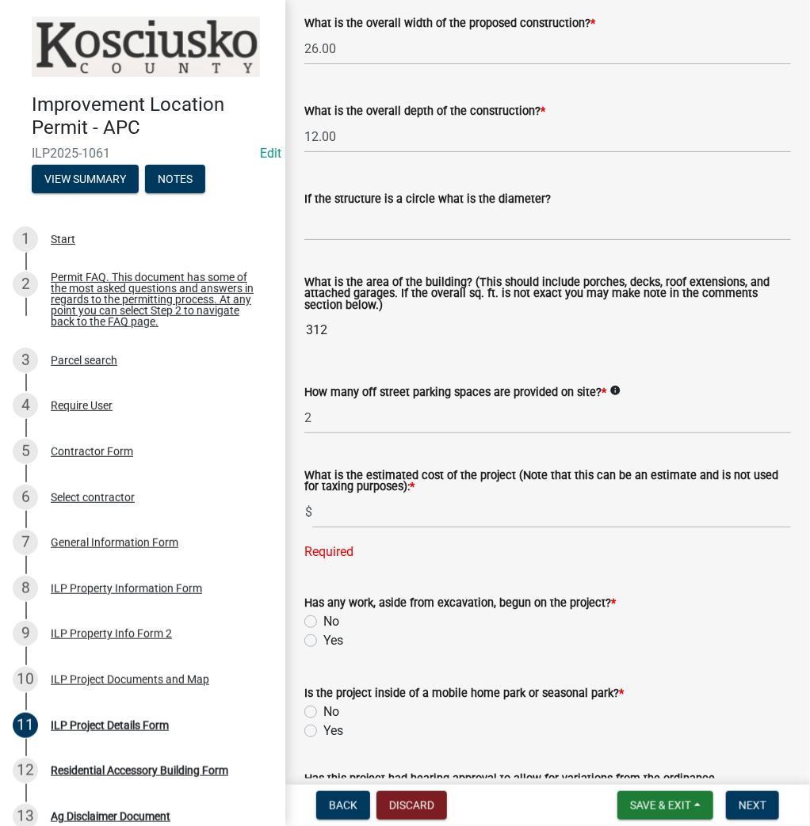
click at [323, 620] on label "No" at bounding box center [331, 621] width 16 height 19
click at [323, 620] on input "No" at bounding box center [328, 617] width 10 height 10
radio input "true"
click at [323, 711] on label "No" at bounding box center [331, 712] width 16 height 19
click at [323, 711] on input "No" at bounding box center [328, 708] width 10 height 10
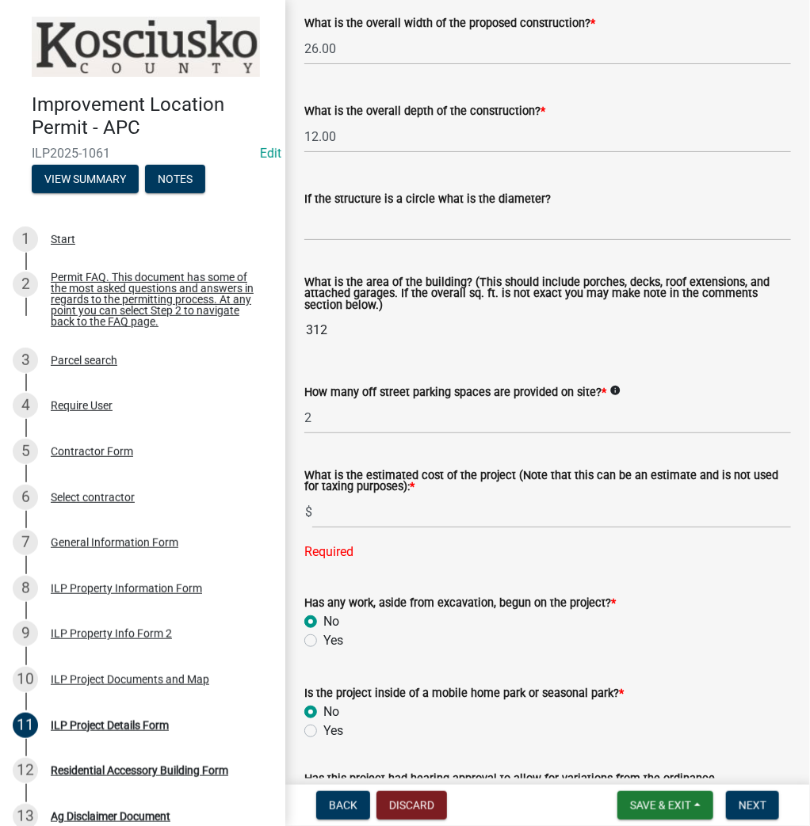
radio input "true"
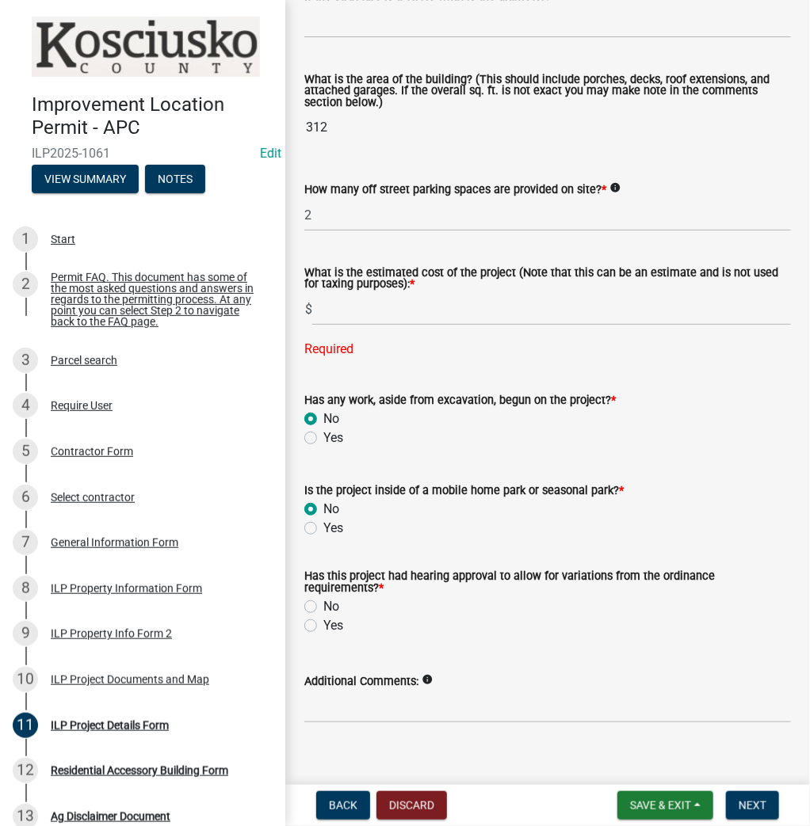
scroll to position [1088, 0]
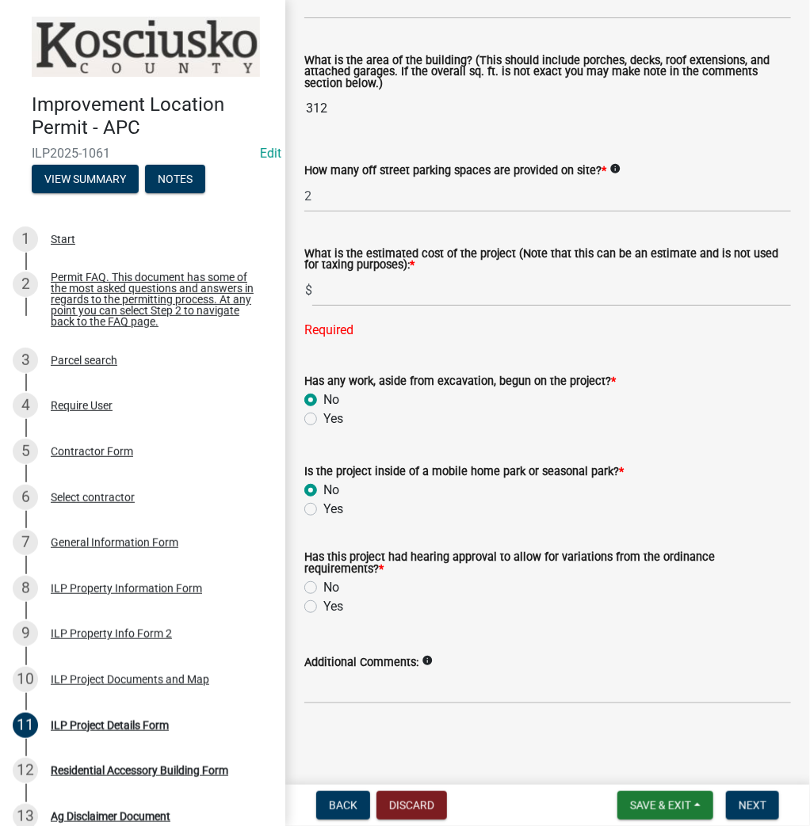
click at [323, 588] on label "No" at bounding box center [331, 587] width 16 height 19
click at [323, 588] on input "No" at bounding box center [328, 583] width 10 height 10
click at [643, 799] on span "Save & Exit" at bounding box center [660, 805] width 61 height 13
click at [611, 736] on button "Save" at bounding box center [649, 726] width 127 height 38
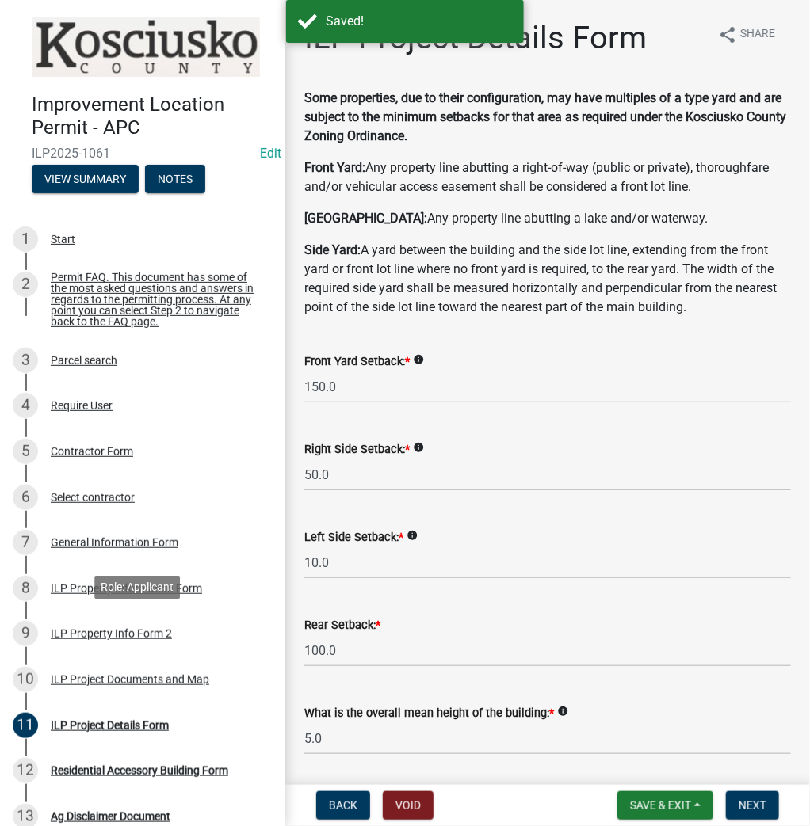
click at [91, 637] on div "ILP Property Info Form 2" at bounding box center [111, 633] width 121 height 11
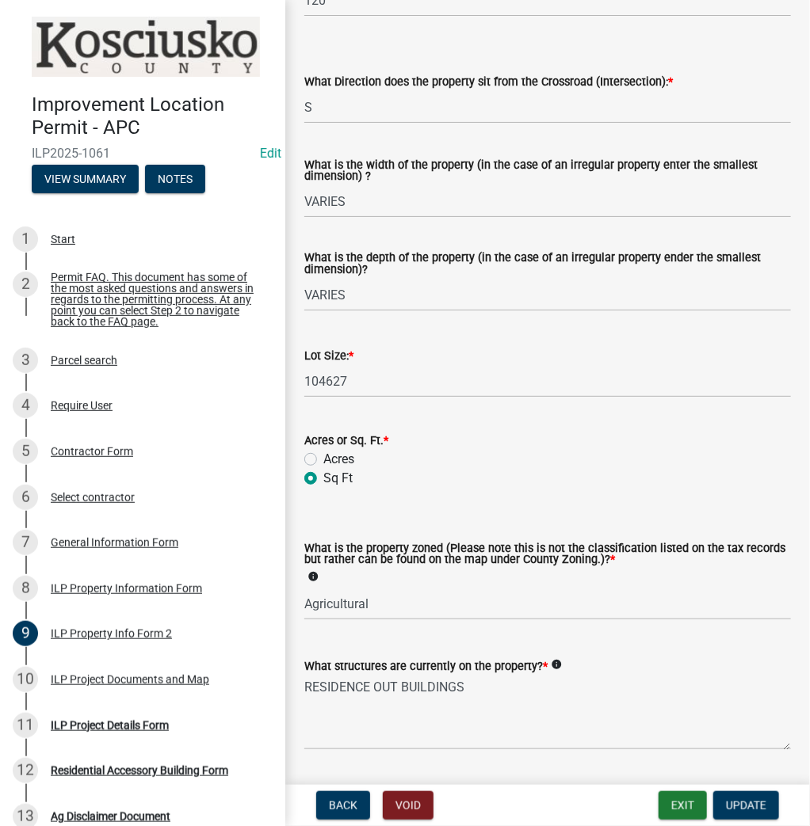
scroll to position [536, 0]
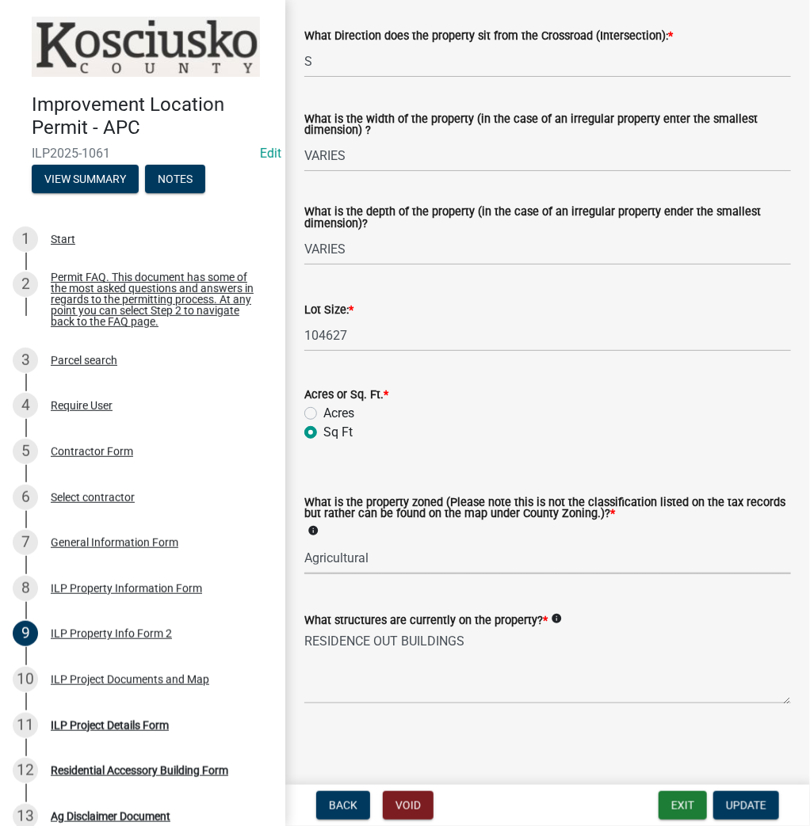
click at [387, 555] on select "Select Item... Agricultural Agricultural 2 Commercial Environmental Industrial …" at bounding box center [547, 558] width 486 height 32
click at [304, 542] on select "Select Item... Agricultural Agricultural 2 Commercial Environmental Industrial …" at bounding box center [547, 558] width 486 height 32
click at [737, 814] on button "Update" at bounding box center [746, 805] width 66 height 29
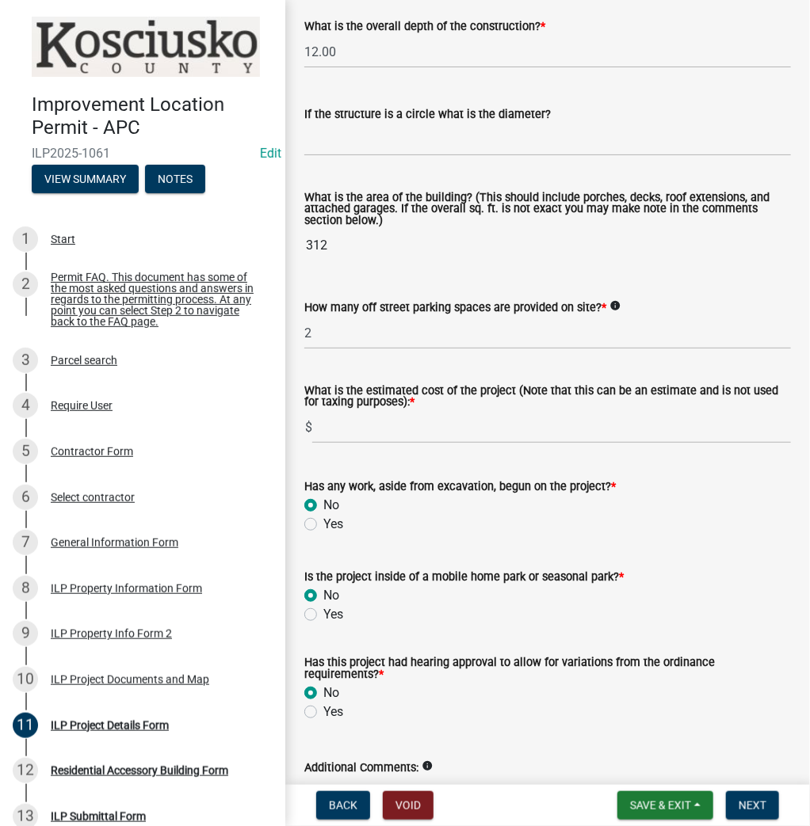
scroll to position [1056, 0]
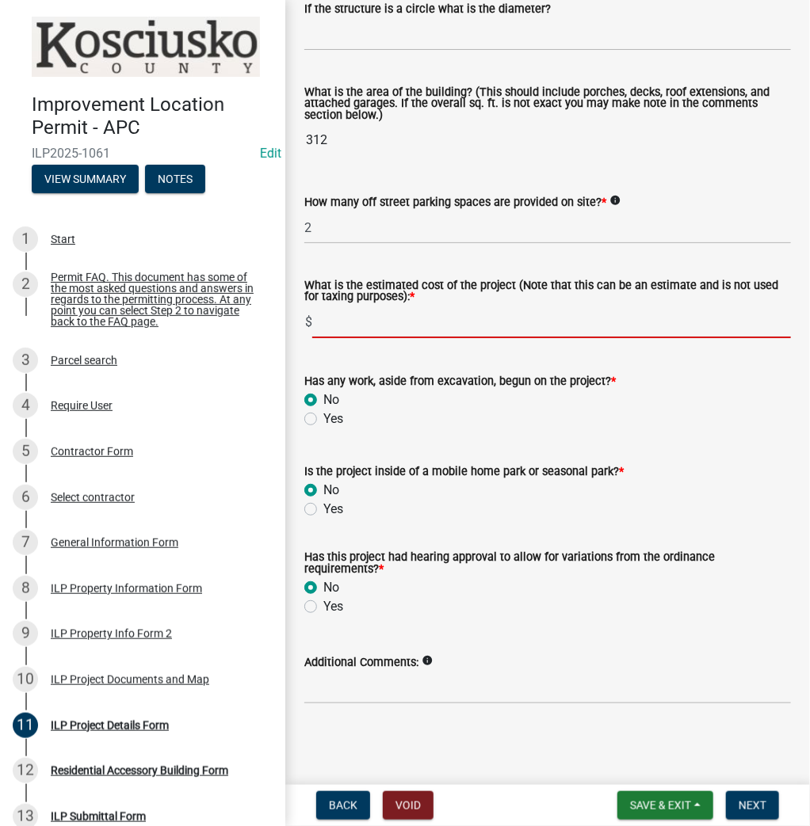
click at [364, 326] on input "text" at bounding box center [551, 322] width 479 height 32
click at [757, 802] on span "Next" at bounding box center [752, 805] width 28 height 13
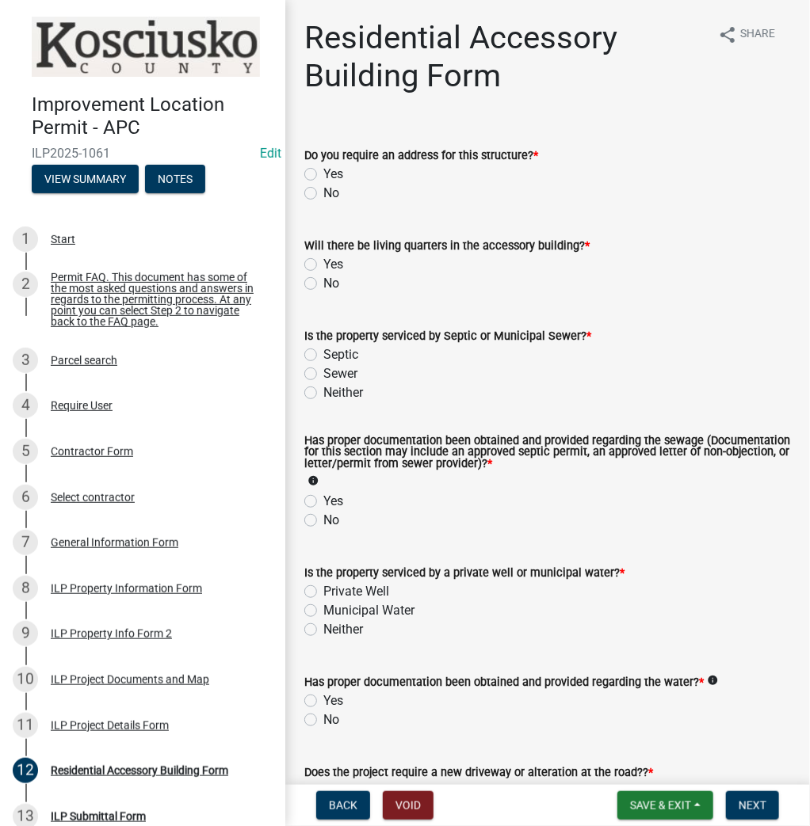
click at [323, 193] on label "No" at bounding box center [331, 193] width 16 height 19
click at [323, 193] on input "No" at bounding box center [328, 189] width 10 height 10
click at [323, 286] on label "No" at bounding box center [331, 283] width 16 height 19
click at [323, 284] on input "No" at bounding box center [328, 279] width 10 height 10
click at [323, 371] on label "Sewer" at bounding box center [340, 373] width 34 height 19
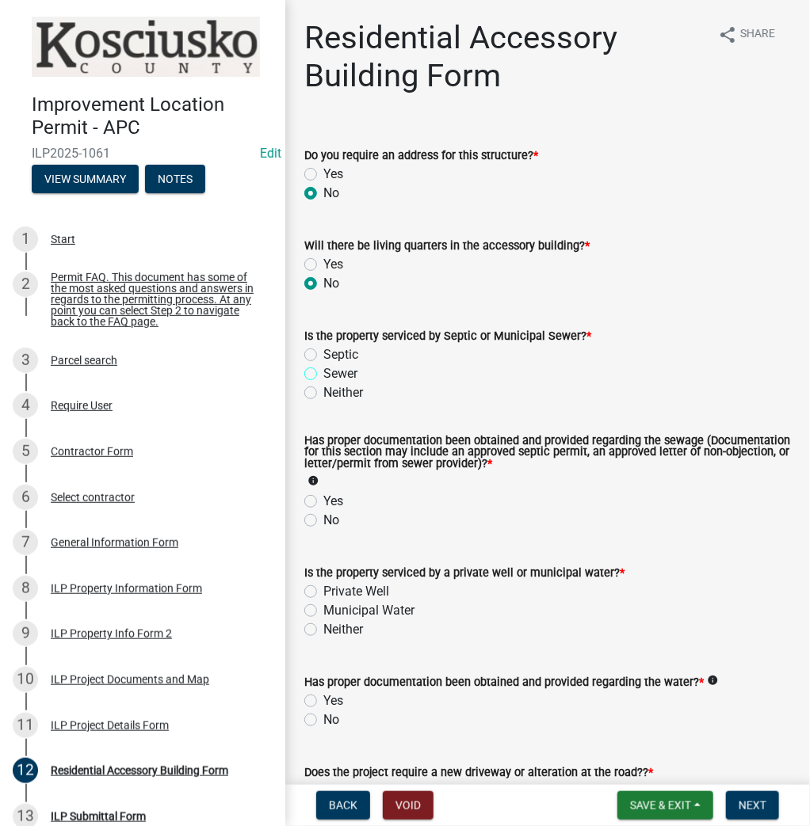
click at [323, 371] on input "Sewer" at bounding box center [328, 369] width 10 height 10
click at [323, 501] on label "Yes" at bounding box center [333, 501] width 20 height 19
click at [323, 501] on input "Yes" at bounding box center [328, 497] width 10 height 10
click at [323, 590] on label "Private Well" at bounding box center [356, 591] width 66 height 19
click at [323, 590] on input "Private Well" at bounding box center [328, 587] width 10 height 10
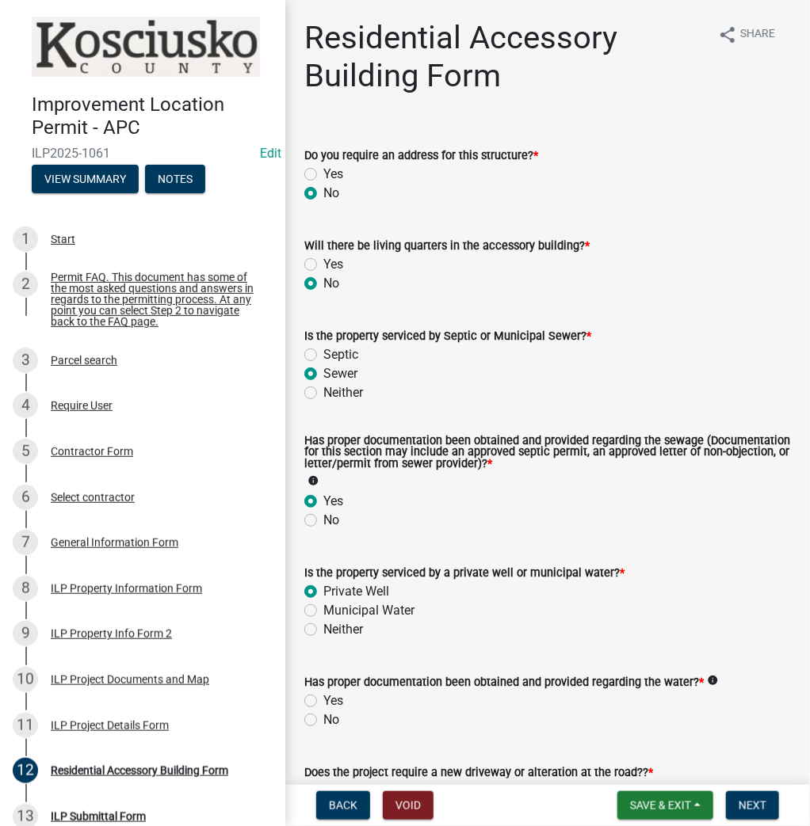
click at [323, 699] on label "Yes" at bounding box center [333, 701] width 20 height 19
click at [323, 699] on input "Yes" at bounding box center [328, 697] width 10 height 10
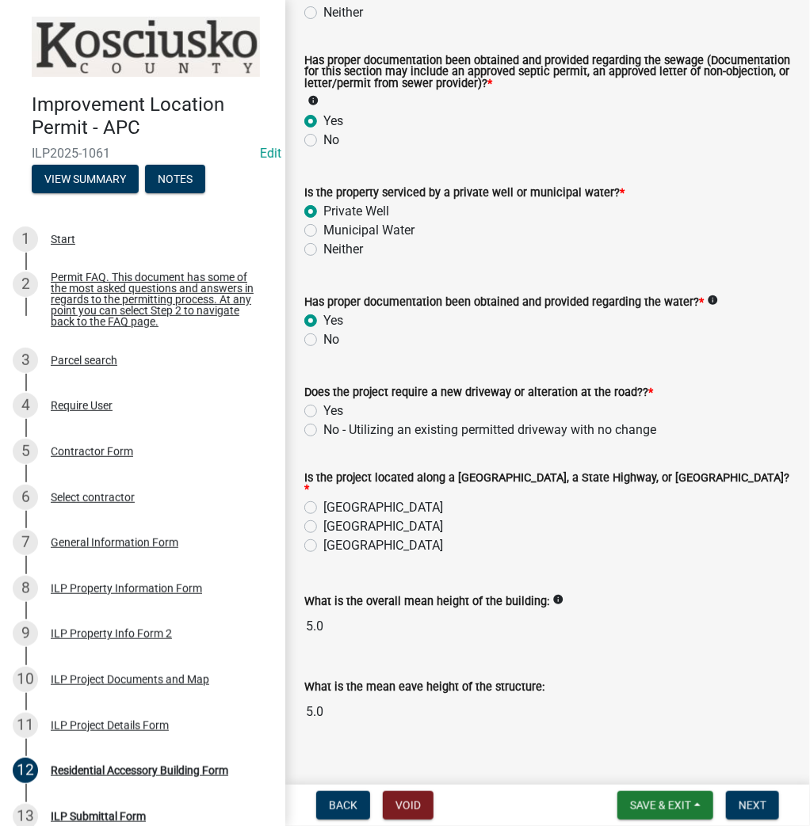
scroll to position [397, 0]
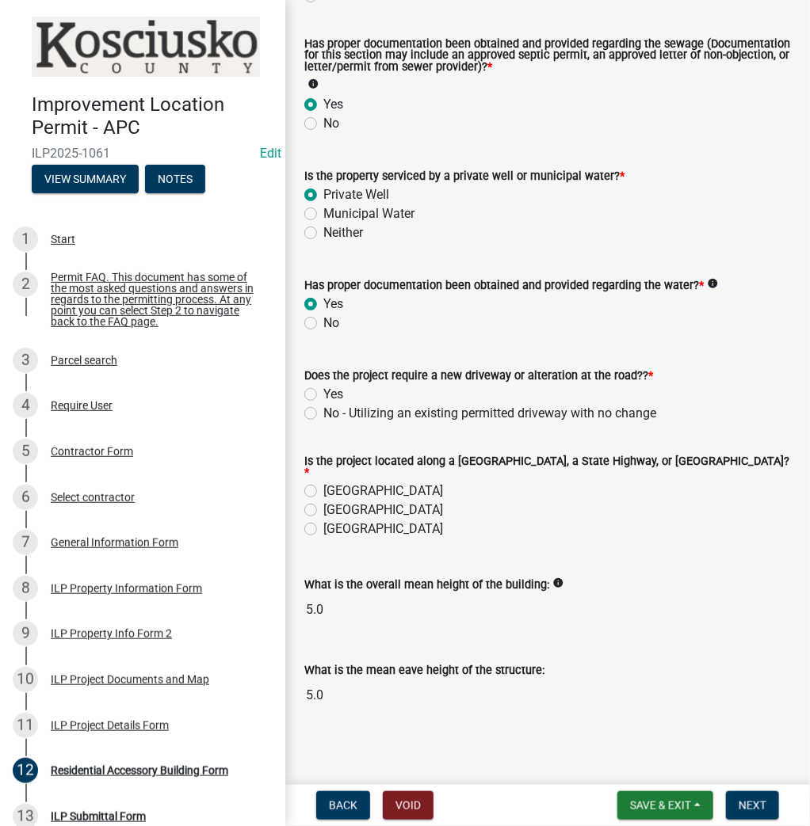
click at [323, 414] on label "No - Utilizing an existing permitted driveway with no change" at bounding box center [489, 413] width 333 height 19
click at [323, 414] on input "No - Utilizing an existing permitted driveway with no change" at bounding box center [328, 409] width 10 height 10
click at [323, 483] on label "[GEOGRAPHIC_DATA]" at bounding box center [383, 491] width 120 height 19
click at [323, 483] on input "[GEOGRAPHIC_DATA]" at bounding box center [328, 487] width 10 height 10
click at [757, 802] on span "Next" at bounding box center [752, 805] width 28 height 13
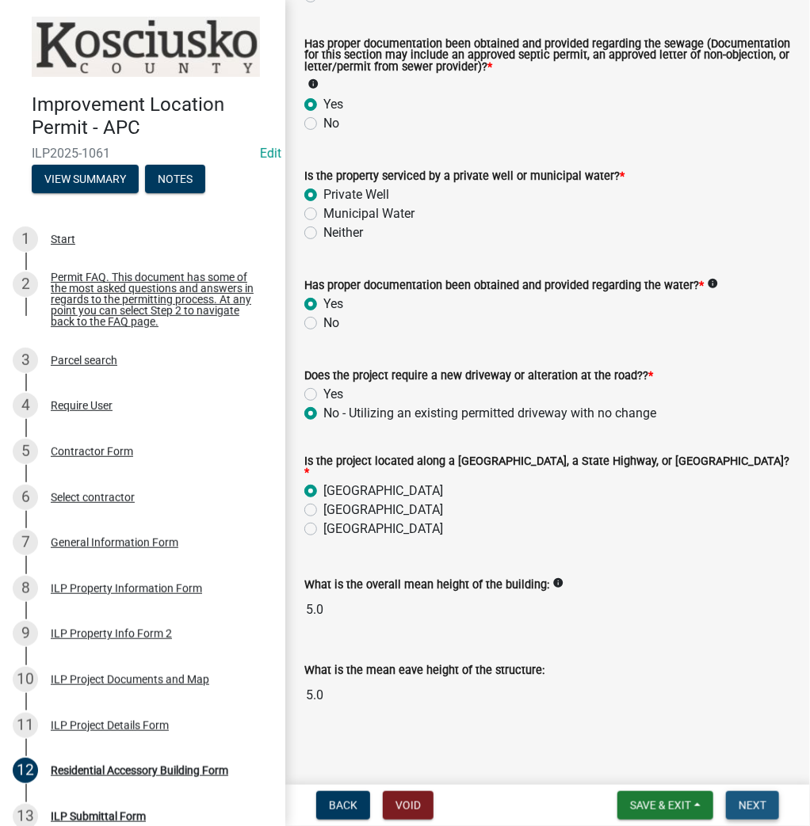
scroll to position [0, 0]
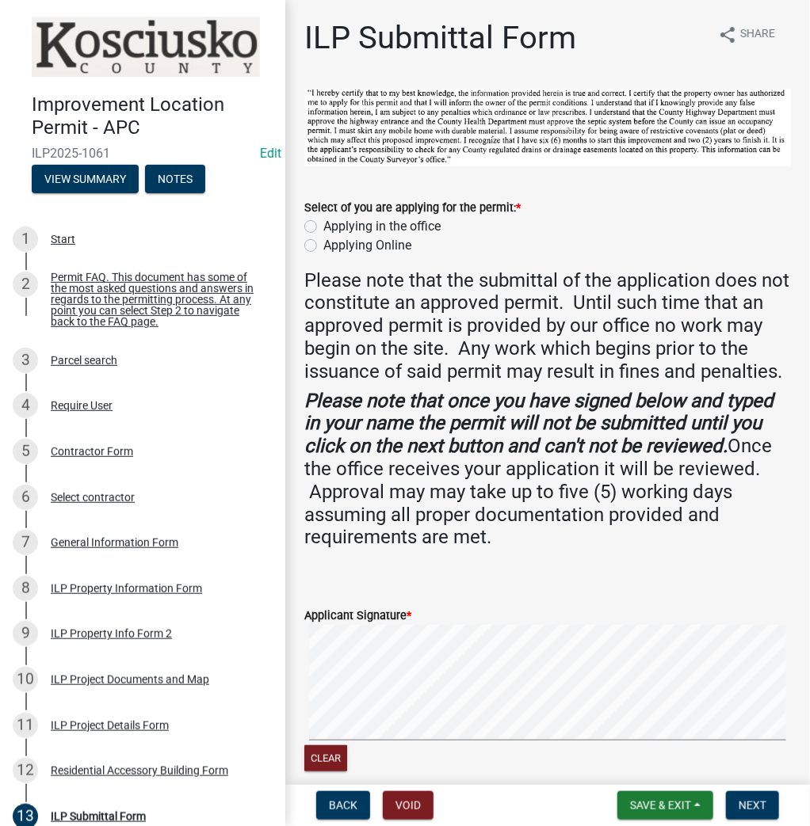
click at [323, 225] on label "Applying in the office" at bounding box center [381, 226] width 117 height 19
click at [323, 225] on input "Applying in the office" at bounding box center [328, 222] width 10 height 10
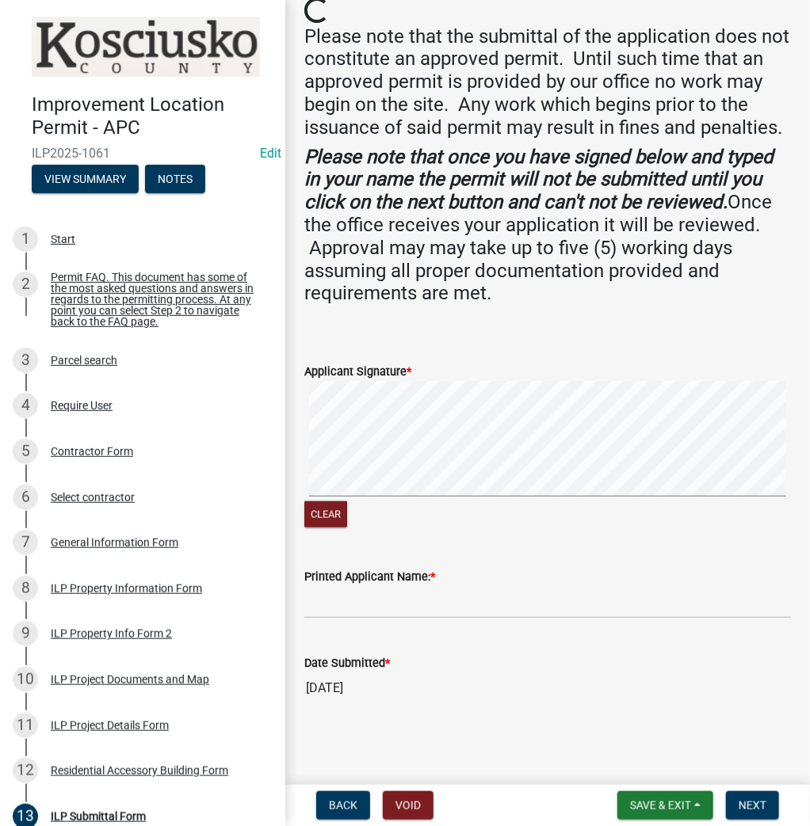
scroll to position [265, 0]
click at [471, 501] on div "Clear" at bounding box center [547, 456] width 486 height 150
click at [367, 612] on input "Printed Applicant Name: *" at bounding box center [547, 602] width 486 height 32
click at [753, 795] on button "Next" at bounding box center [752, 805] width 53 height 29
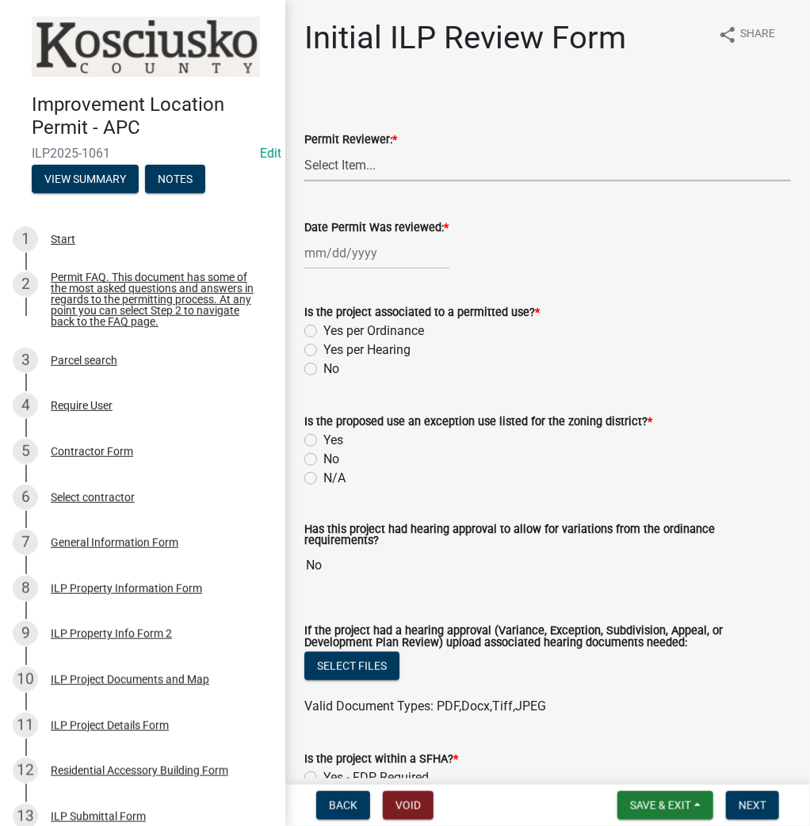
click at [377, 174] on select "Select Item... MMS LT AT CS [PERSON_NAME]" at bounding box center [547, 165] width 486 height 32
click at [304, 149] on select "Select Item... MMS LT AT CS [PERSON_NAME]" at bounding box center [547, 165] width 486 height 32
click at [341, 258] on div at bounding box center [376, 253] width 145 height 32
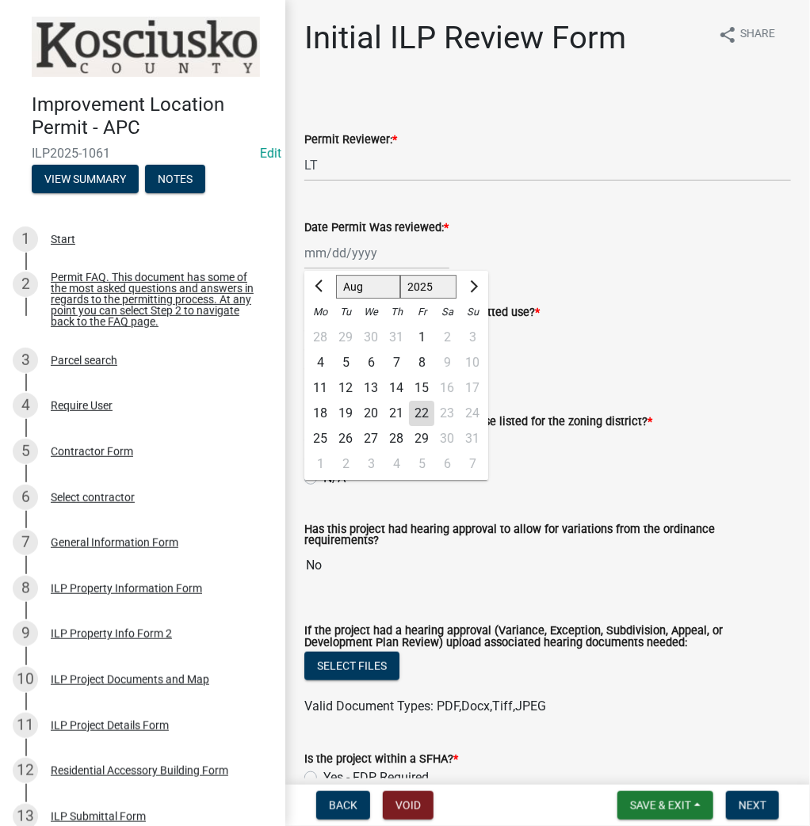
click at [415, 414] on div "22" at bounding box center [421, 413] width 25 height 25
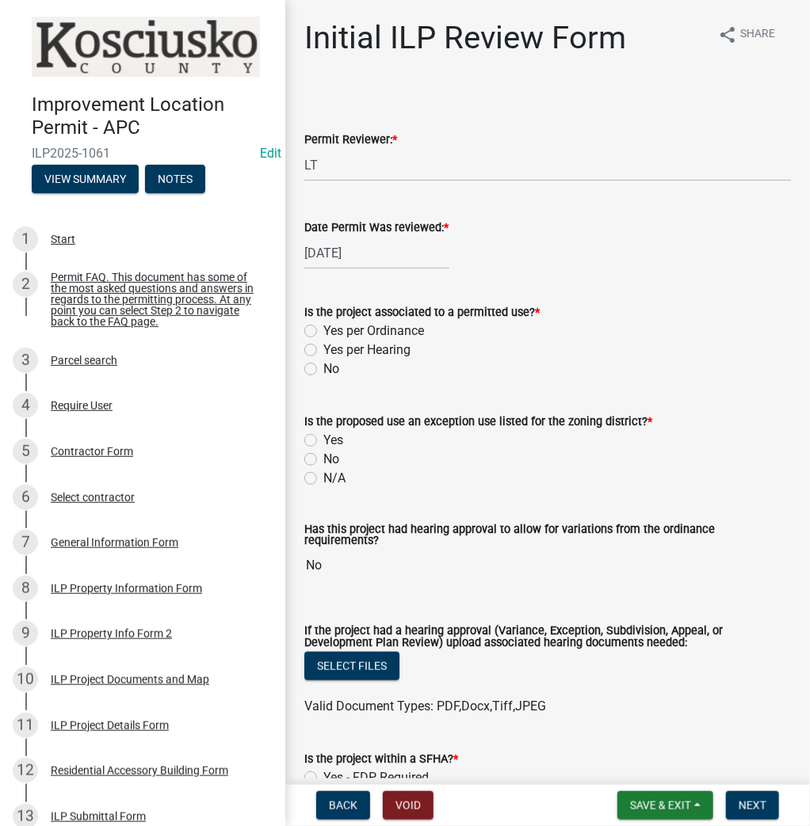
click at [323, 330] on label "Yes per Ordinance" at bounding box center [373, 331] width 101 height 19
click at [323, 330] on input "Yes per Ordinance" at bounding box center [328, 327] width 10 height 10
click at [323, 442] on label "Yes" at bounding box center [333, 440] width 20 height 19
click at [323, 441] on input "Yes" at bounding box center [328, 436] width 10 height 10
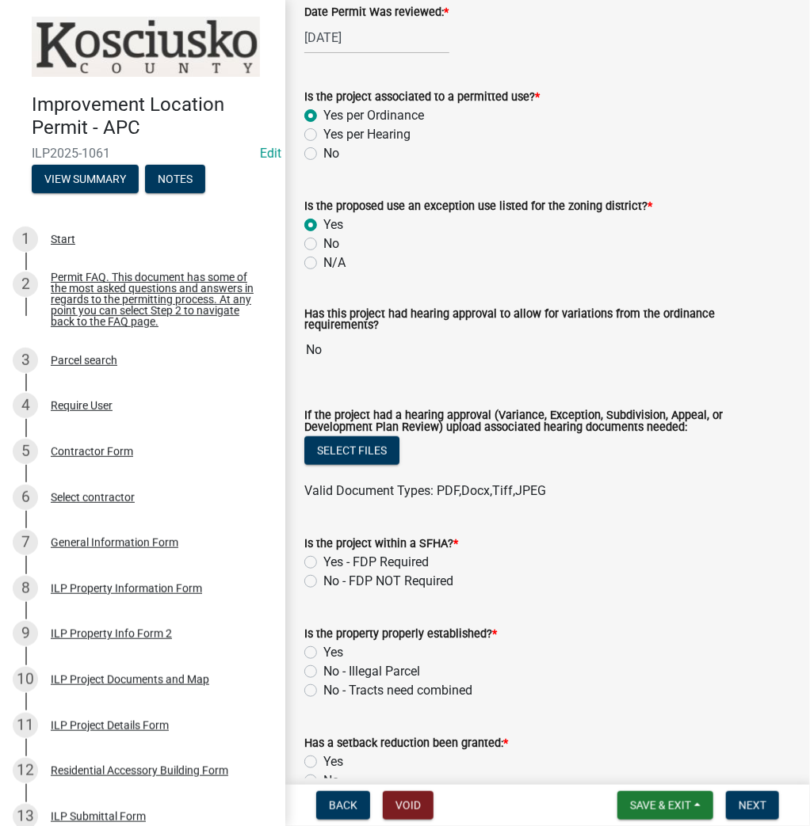
scroll to position [254, 0]
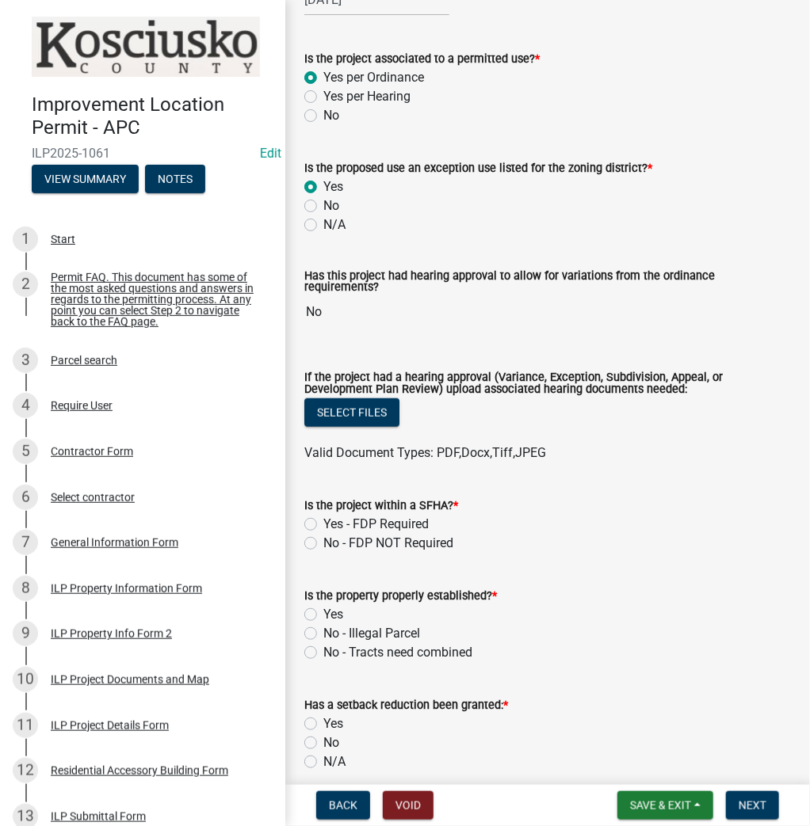
click at [317, 206] on div "No" at bounding box center [547, 205] width 486 height 19
click at [323, 204] on label "No" at bounding box center [331, 205] width 16 height 19
click at [323, 204] on input "No" at bounding box center [328, 201] width 10 height 10
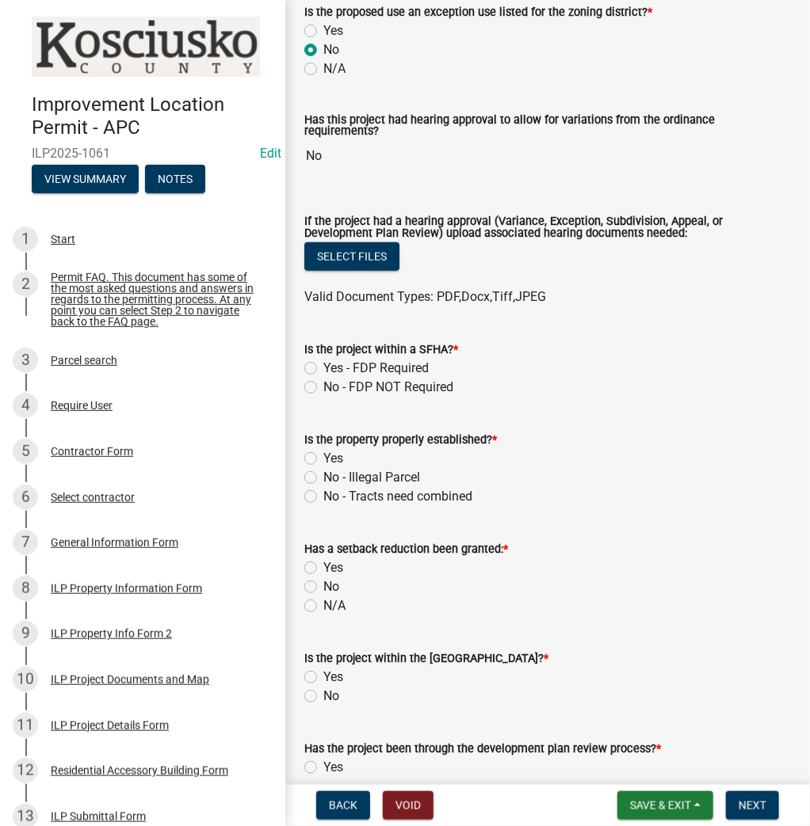
scroll to position [444, 0]
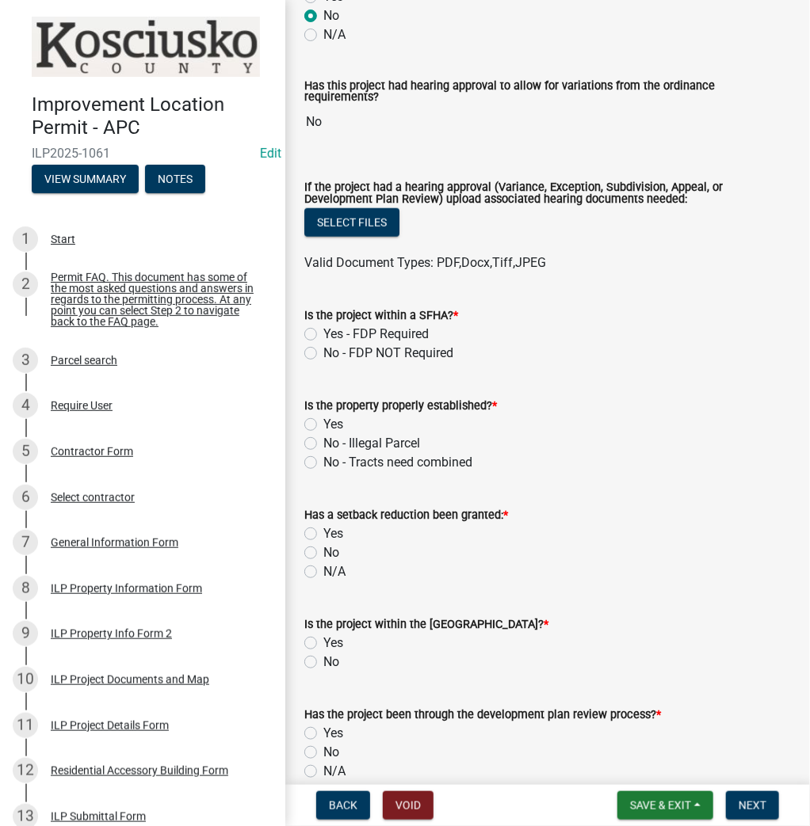
click at [323, 344] on label "No - FDP NOT Required" at bounding box center [388, 353] width 130 height 19
click at [323, 344] on input "No - FDP NOT Required" at bounding box center [328, 349] width 10 height 10
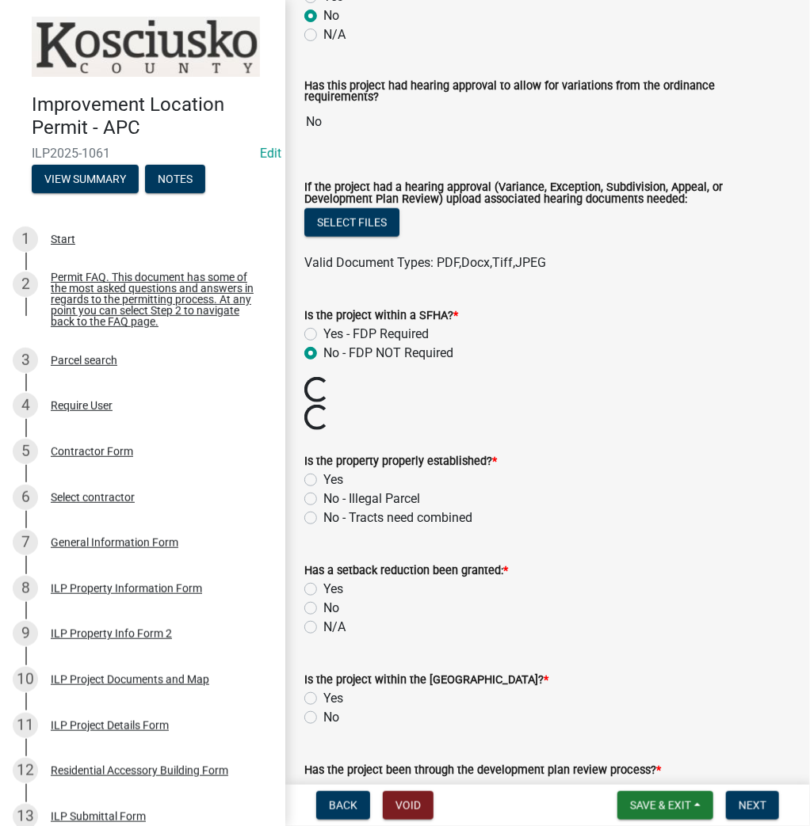
click at [323, 471] on label "Yes" at bounding box center [333, 480] width 20 height 19
click at [323, 471] on input "Yes" at bounding box center [328, 476] width 10 height 10
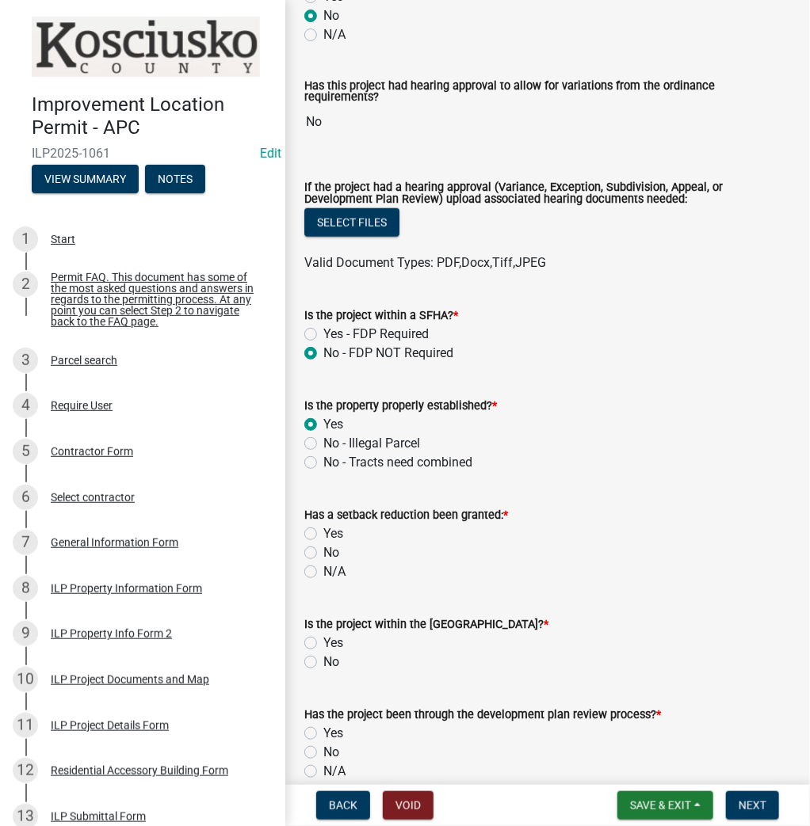
click at [323, 549] on label "No" at bounding box center [331, 552] width 16 height 19
click at [323, 549] on input "No" at bounding box center [328, 548] width 10 height 10
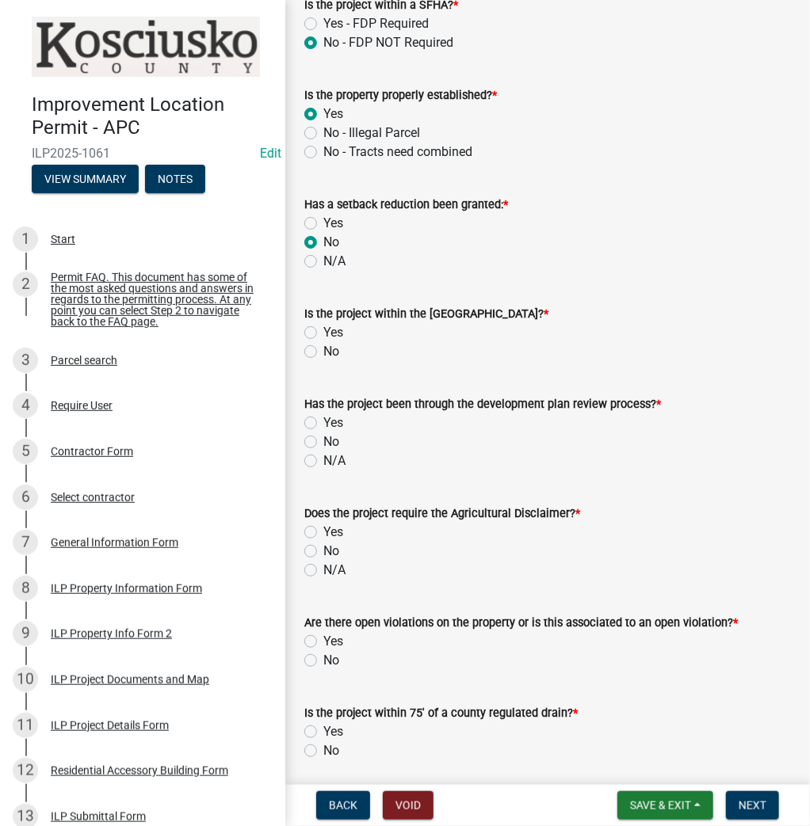
scroll to position [761, 0]
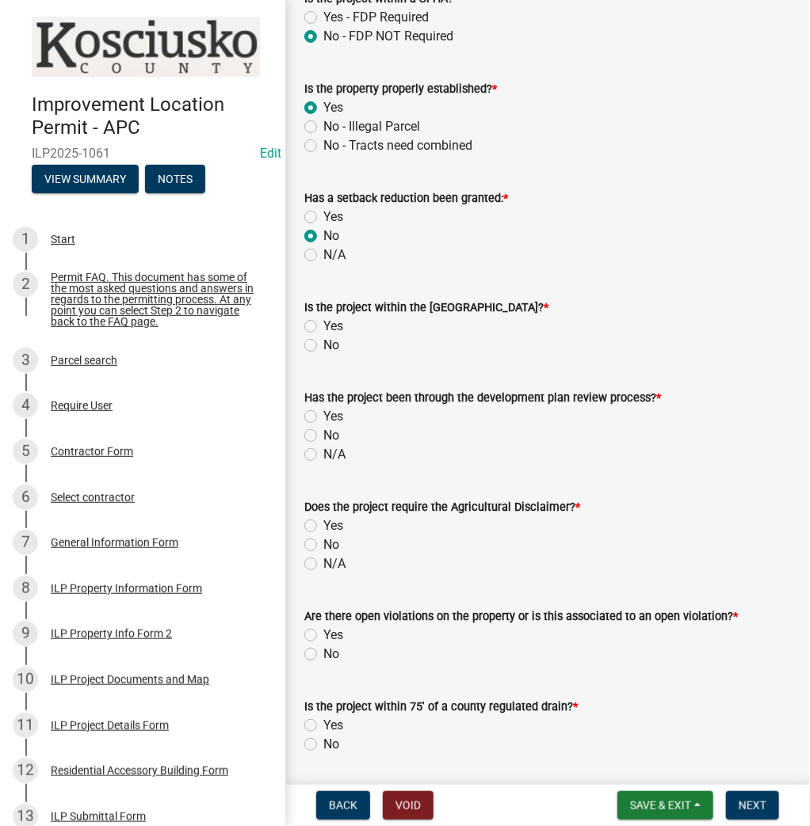
click at [323, 338] on label "No" at bounding box center [331, 345] width 16 height 19
click at [323, 338] on input "No" at bounding box center [328, 341] width 10 height 10
click at [323, 451] on label "N/A" at bounding box center [334, 454] width 22 height 19
click at [323, 451] on input "N/A" at bounding box center [328, 450] width 10 height 10
click at [323, 555] on label "N/A" at bounding box center [334, 564] width 22 height 19
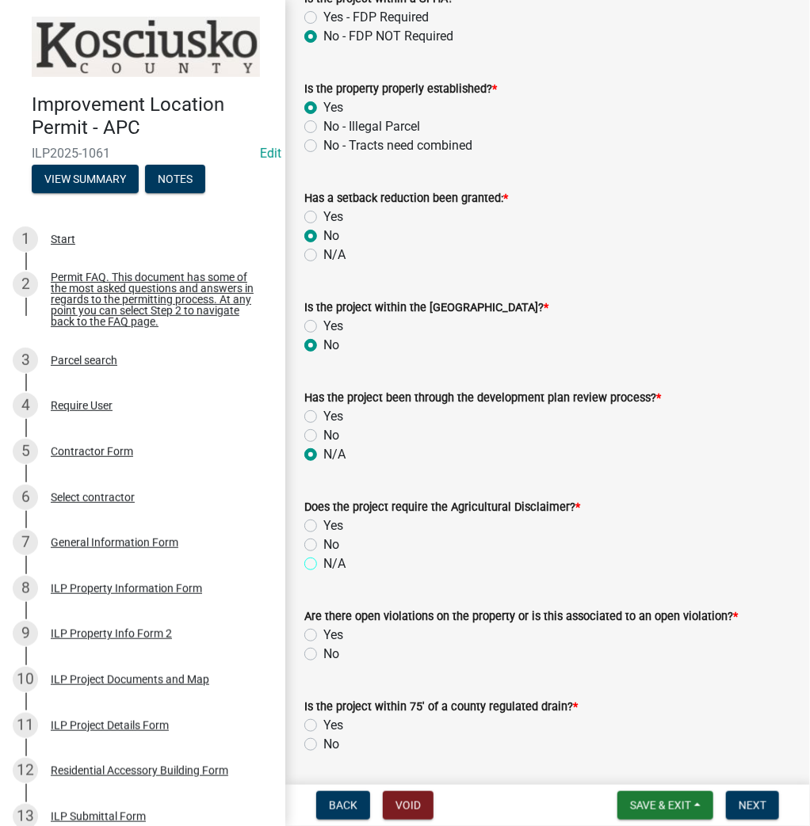
click at [323, 555] on input "N/A" at bounding box center [328, 560] width 10 height 10
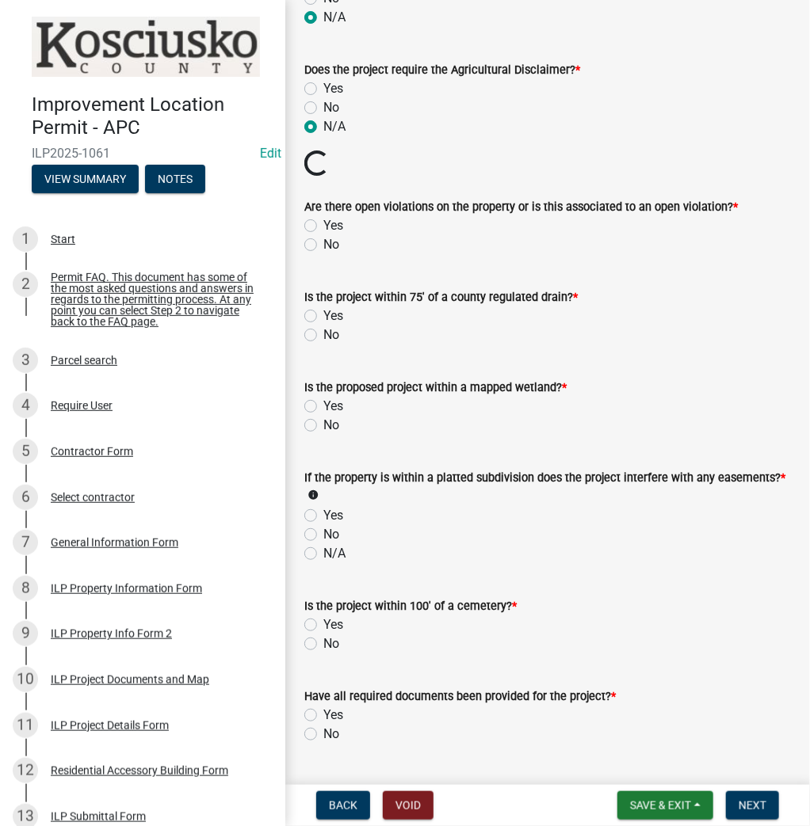
scroll to position [1204, 0]
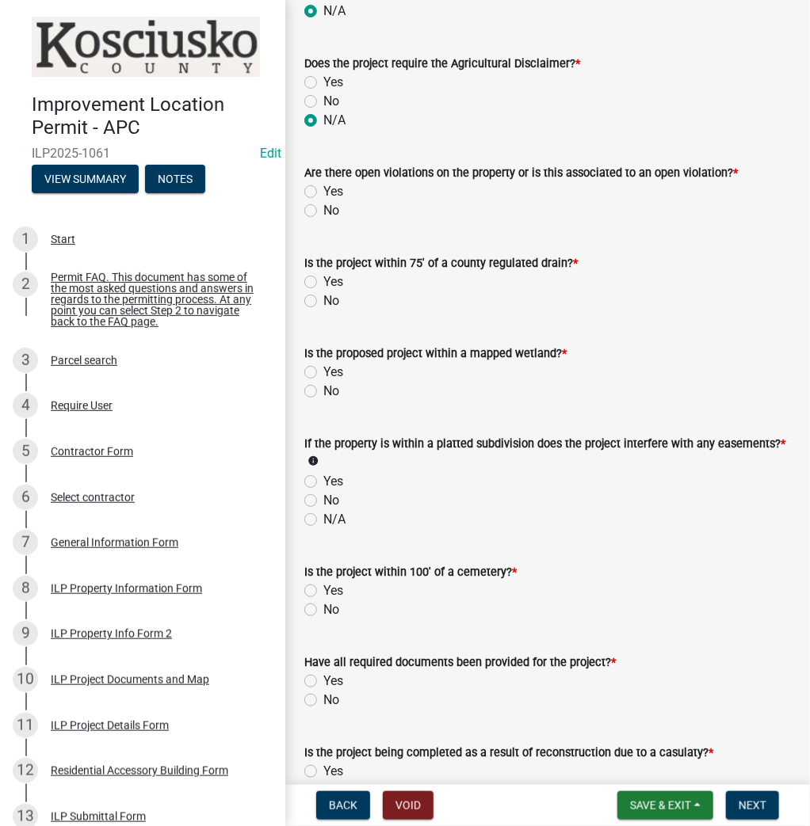
click at [323, 208] on label "No" at bounding box center [331, 210] width 16 height 19
click at [323, 208] on input "No" at bounding box center [328, 206] width 10 height 10
click at [323, 293] on label "No" at bounding box center [331, 301] width 16 height 19
click at [323, 293] on input "No" at bounding box center [328, 297] width 10 height 10
click at [323, 385] on label "No" at bounding box center [331, 391] width 16 height 19
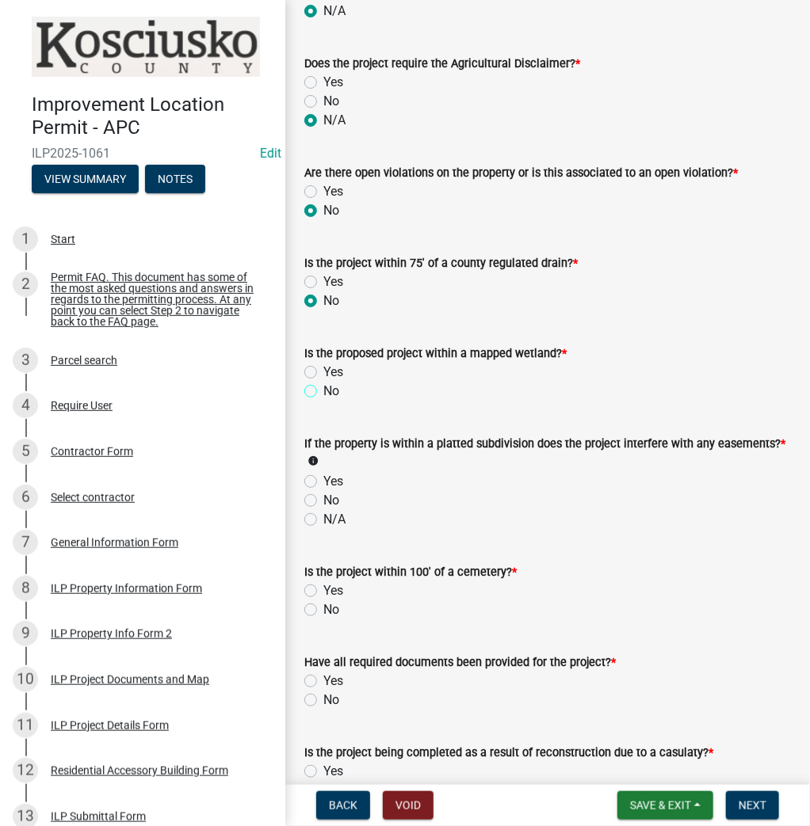
click at [323, 385] on input "No" at bounding box center [328, 387] width 10 height 10
click at [323, 512] on label "N/A" at bounding box center [334, 519] width 22 height 19
click at [323, 512] on input "N/A" at bounding box center [328, 515] width 10 height 10
click at [323, 604] on label "No" at bounding box center [331, 610] width 16 height 19
click at [323, 604] on input "No" at bounding box center [328, 606] width 10 height 10
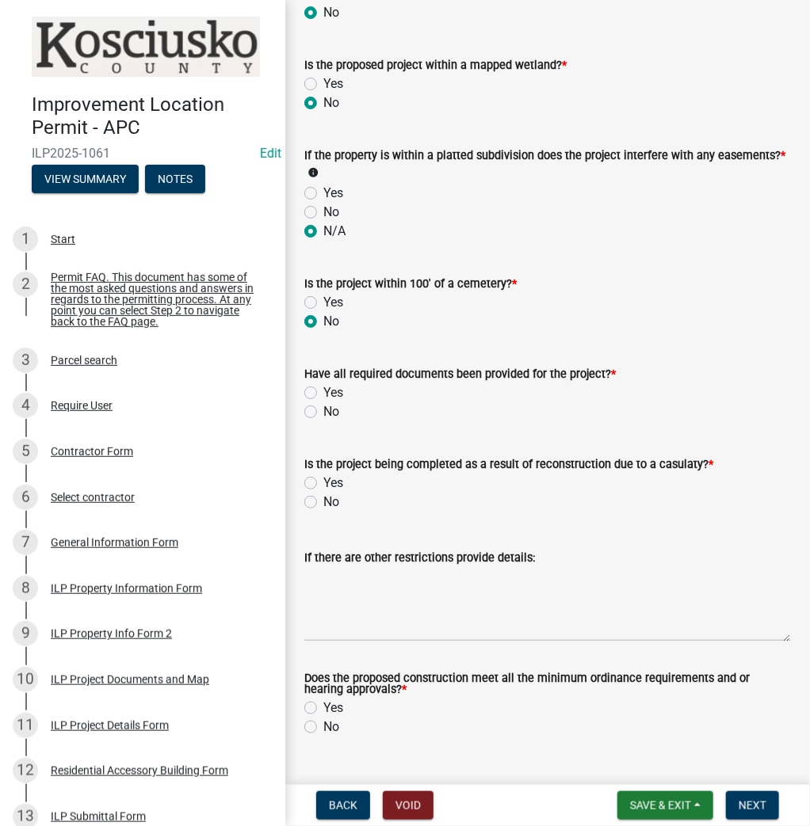
scroll to position [1520, 0]
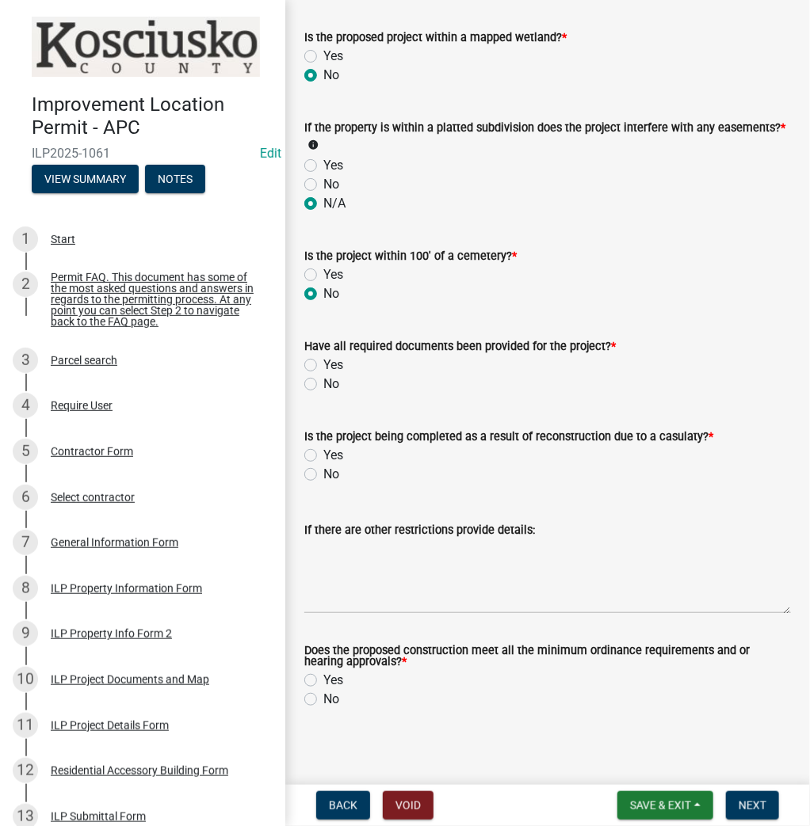
click at [323, 358] on label "Yes" at bounding box center [333, 365] width 20 height 19
click at [323, 358] on input "Yes" at bounding box center [328, 361] width 10 height 10
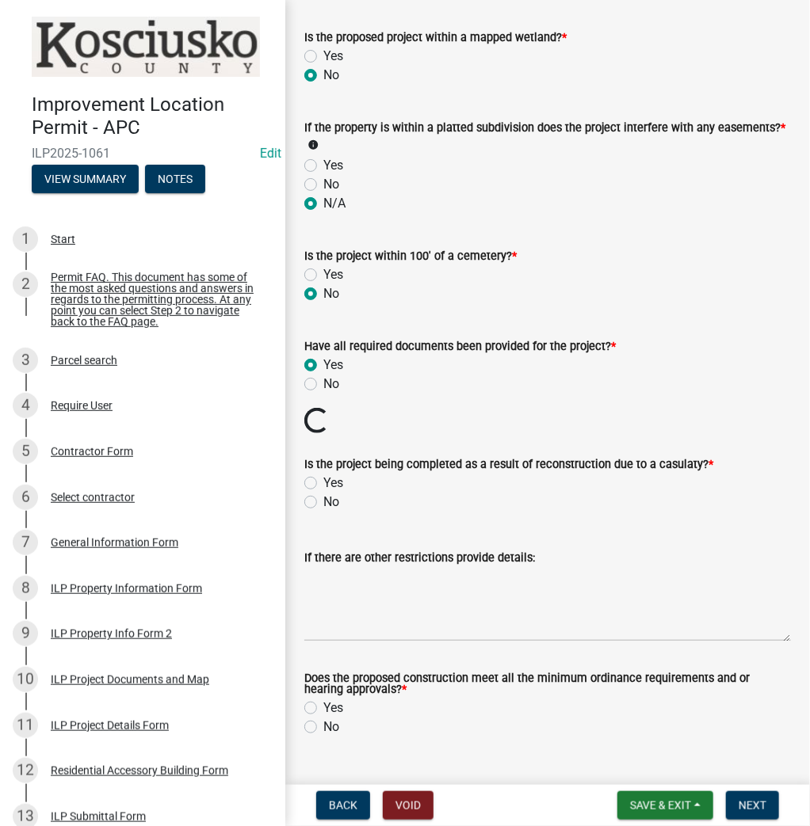
click at [323, 494] on label "No" at bounding box center [331, 502] width 16 height 19
click at [323, 494] on input "No" at bounding box center [328, 498] width 10 height 10
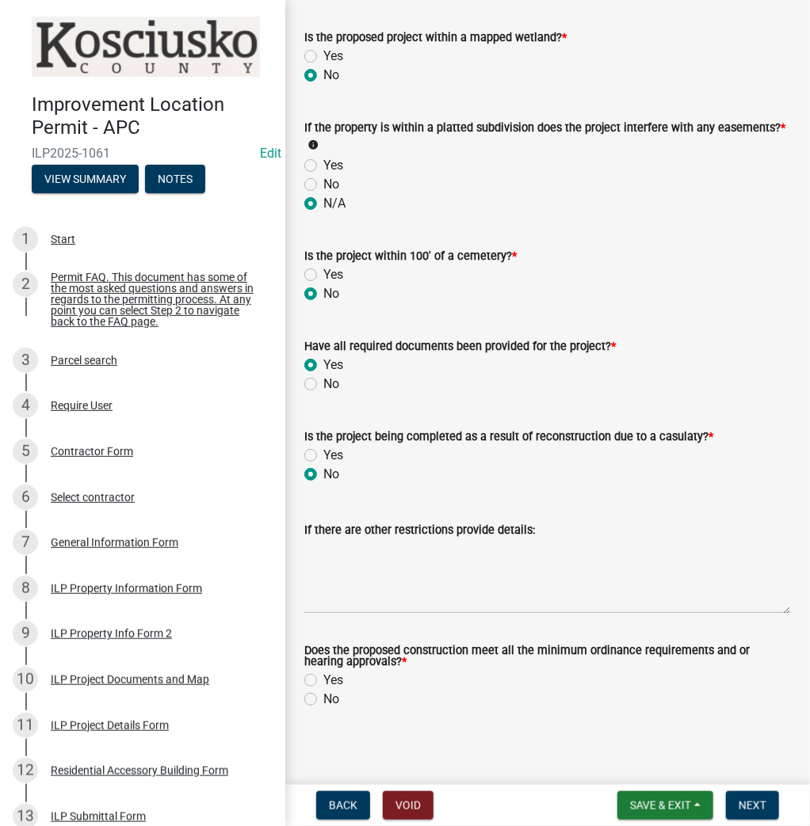
click at [323, 672] on label "Yes" at bounding box center [333, 680] width 20 height 19
click at [323, 672] on input "Yes" at bounding box center [328, 676] width 10 height 10
click at [758, 806] on span "Next" at bounding box center [752, 805] width 28 height 13
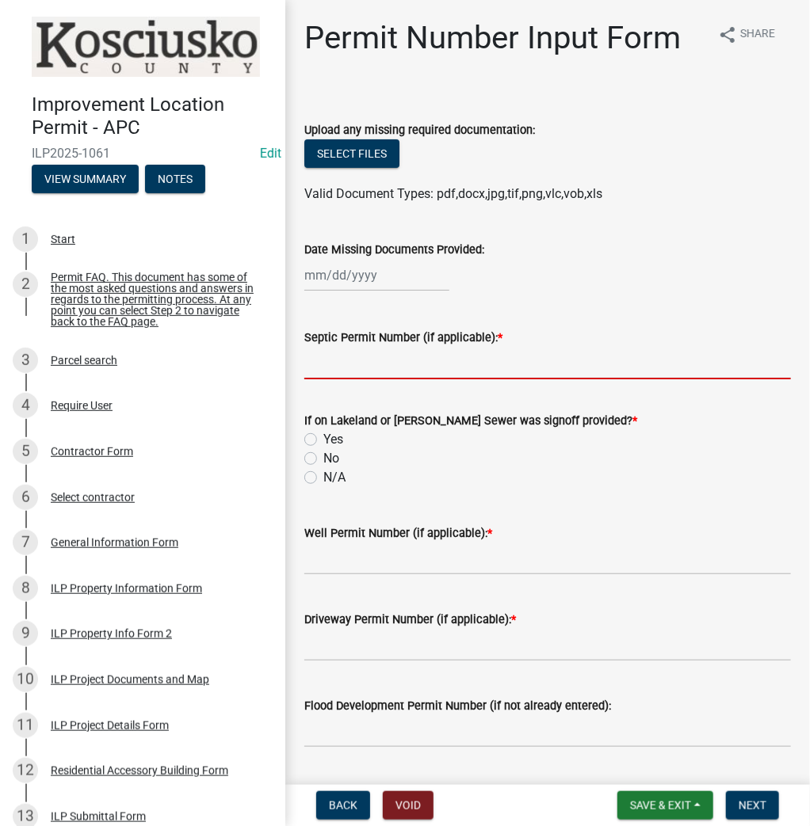
click at [362, 368] on input "Septic Permit Number (if applicable): *" at bounding box center [547, 363] width 486 height 32
click at [323, 449] on input "No" at bounding box center [328, 454] width 10 height 10
click at [323, 468] on input "N/A" at bounding box center [328, 473] width 10 height 10
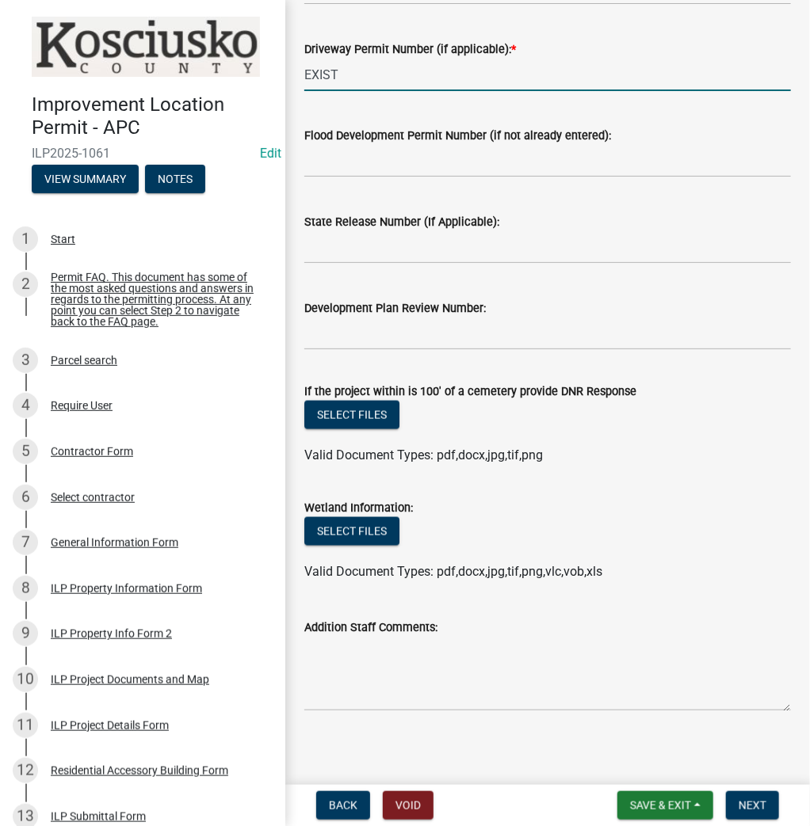
scroll to position [577, 0]
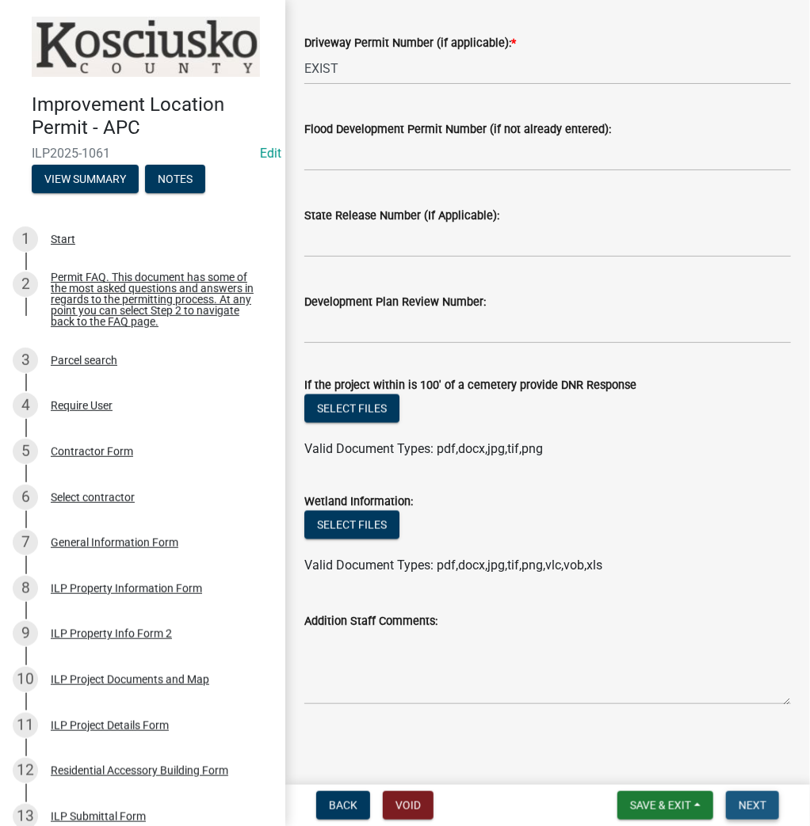
click at [755, 802] on span "Next" at bounding box center [752, 805] width 28 height 13
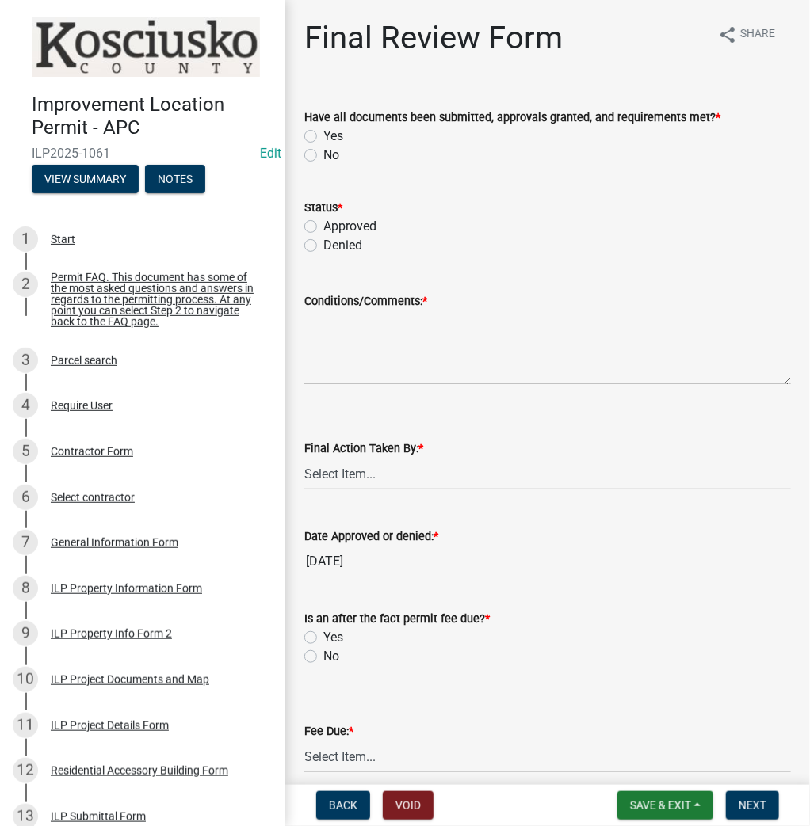
click at [323, 133] on label "Yes" at bounding box center [333, 136] width 20 height 19
click at [323, 133] on input "Yes" at bounding box center [328, 132] width 10 height 10
click at [323, 133] on label "Yes" at bounding box center [333, 136] width 20 height 19
click at [323, 133] on input "Yes" at bounding box center [328, 132] width 10 height 10
click at [323, 223] on label "Approved" at bounding box center [349, 226] width 53 height 19
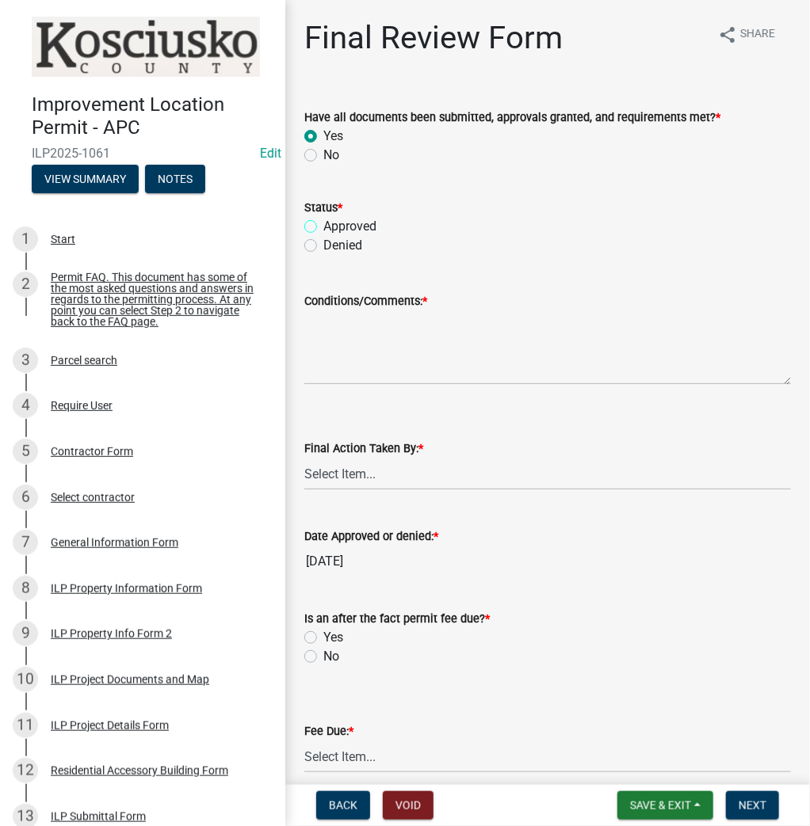
click at [323, 223] on input "Approved" at bounding box center [328, 222] width 10 height 10
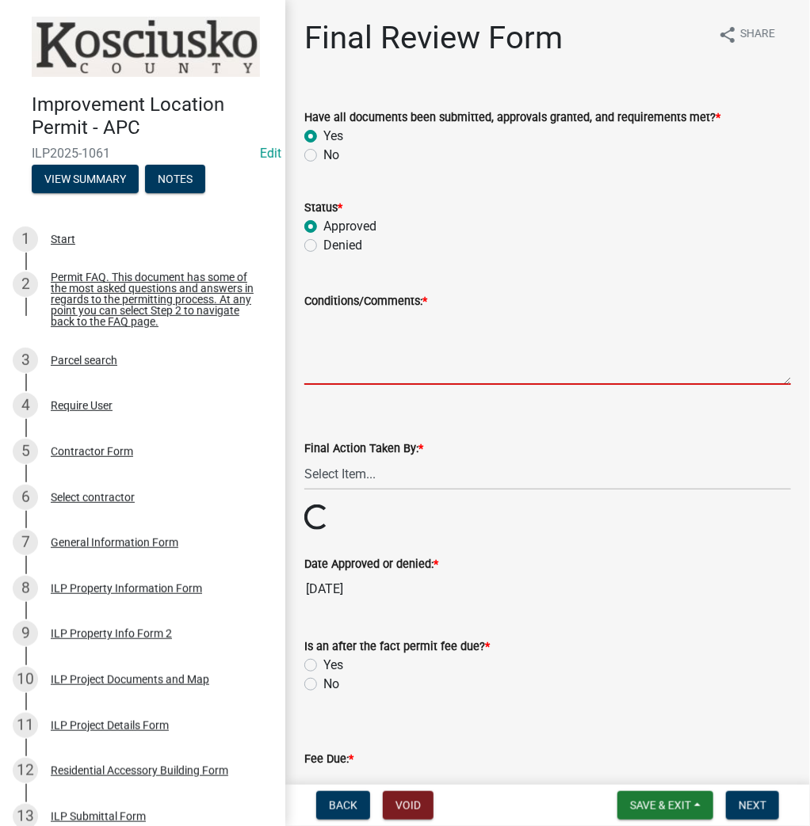
click at [355, 340] on textarea "Conditions/Comments: *" at bounding box center [547, 348] width 486 height 74
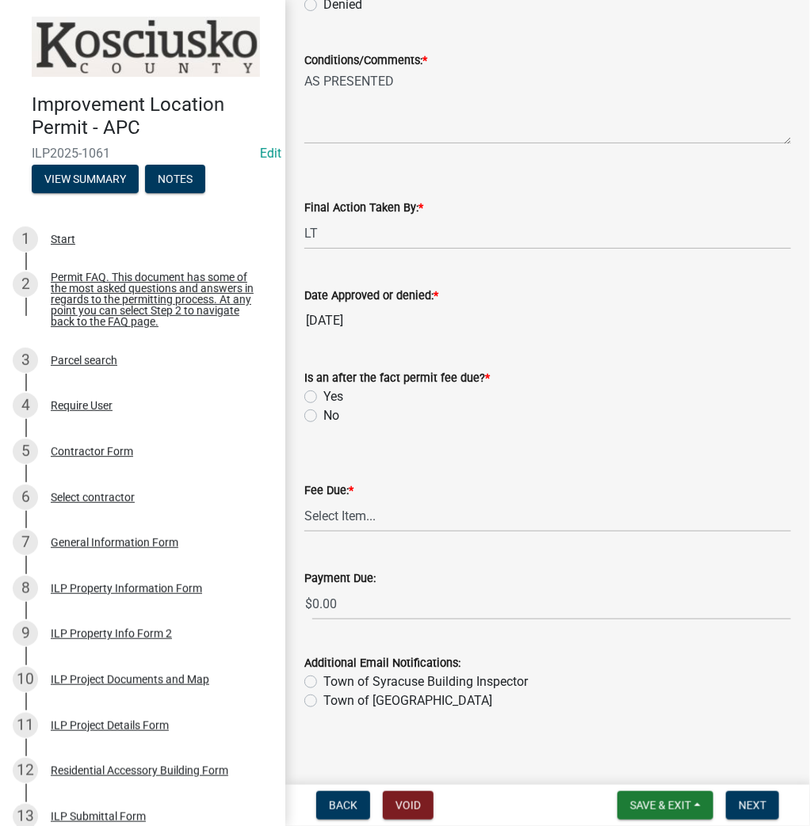
scroll to position [248, 0]
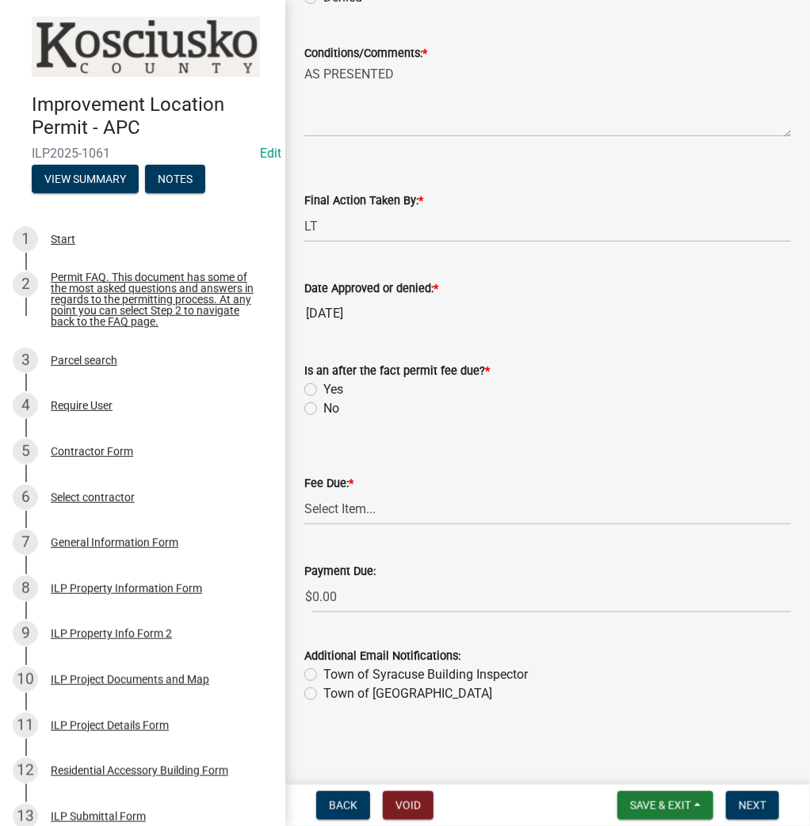
click at [323, 408] on label "No" at bounding box center [331, 408] width 16 height 19
click at [323, 408] on input "No" at bounding box center [328, 404] width 10 height 10
click at [358, 518] on select "Select Item... N/A $10.00 $25.00 $125.00 $250 $500 $500 + $10.00 for every 10 s…" at bounding box center [547, 509] width 486 height 32
click at [304, 525] on select "Select Item... N/A $10.00 $25.00 $125.00 $250 $500 $500 + $10.00 for every 10 s…" at bounding box center [547, 509] width 486 height 32
click at [757, 805] on span "Next" at bounding box center [752, 805] width 28 height 13
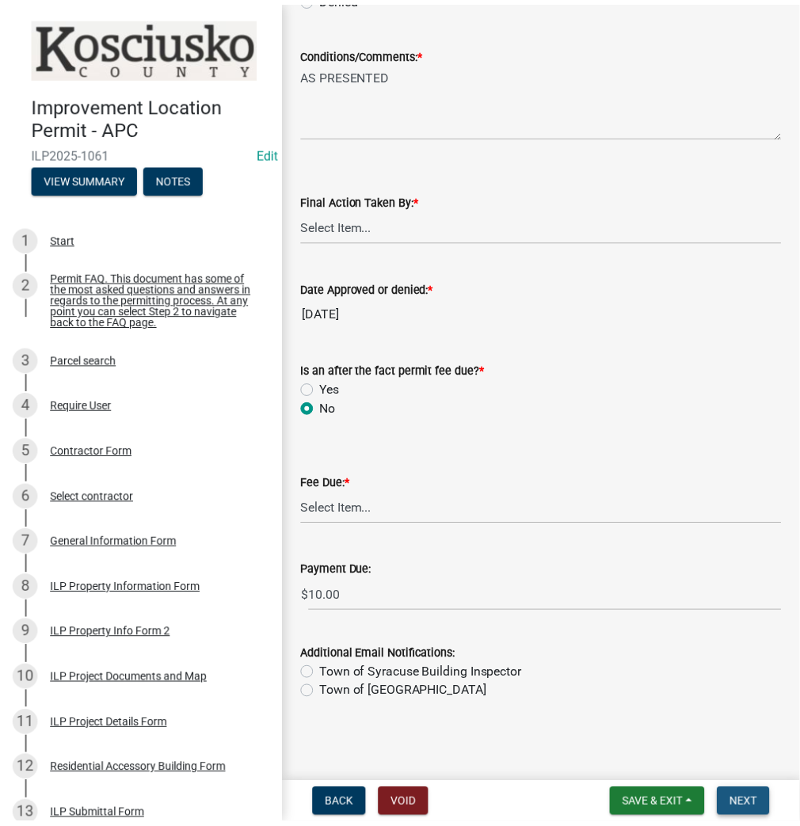
scroll to position [0, 0]
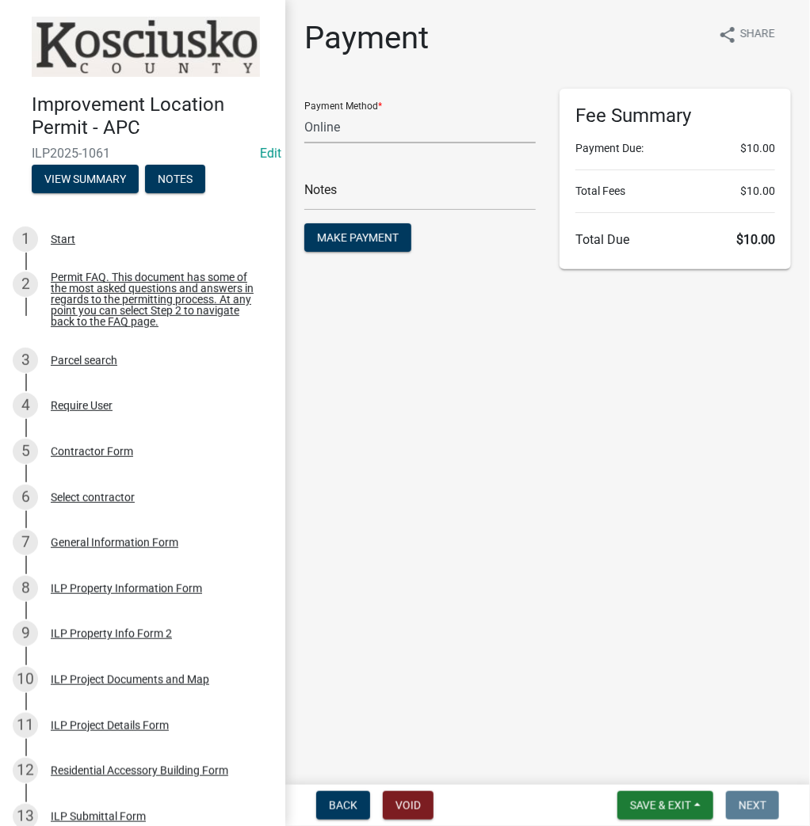
click at [382, 120] on select "Credit Card POS Check Cash Online" at bounding box center [419, 127] width 231 height 32
click at [304, 111] on select "Credit Card POS Check Cash Online" at bounding box center [419, 127] width 231 height 32
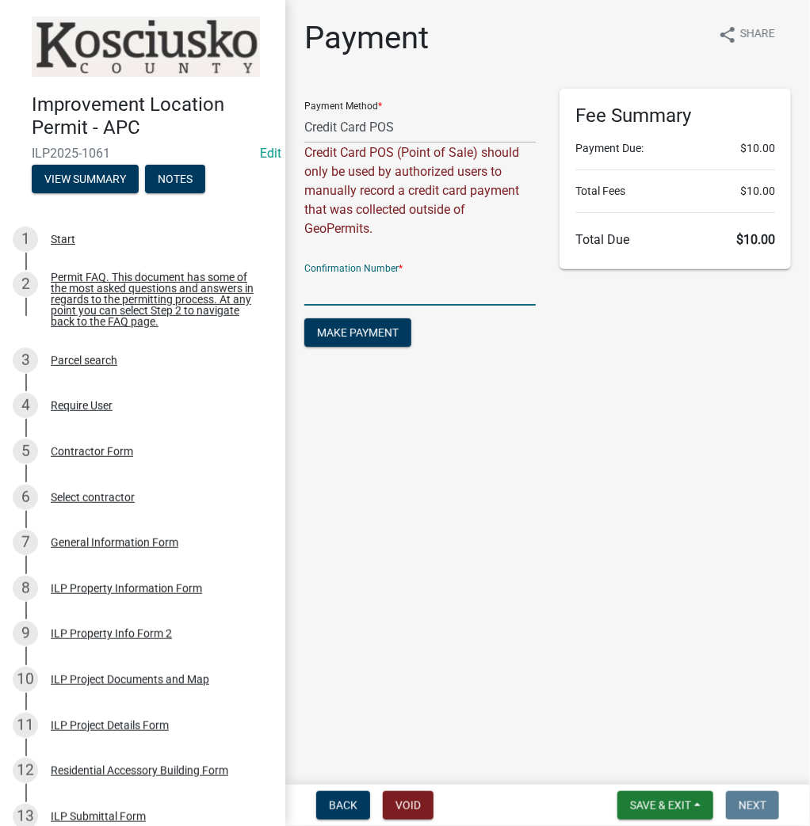
click at [334, 299] on input "text" at bounding box center [419, 289] width 231 height 32
paste input "14861955"
click at [342, 330] on span "Make Payment" at bounding box center [358, 332] width 82 height 13
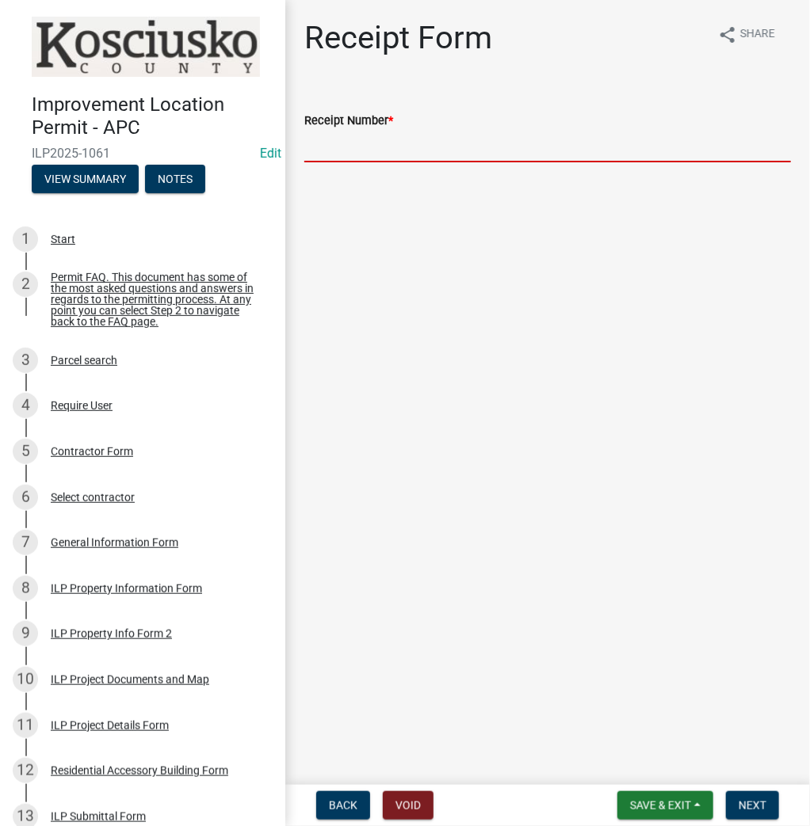
paste input "14861955"
click at [753, 799] on span "Next" at bounding box center [752, 805] width 28 height 13
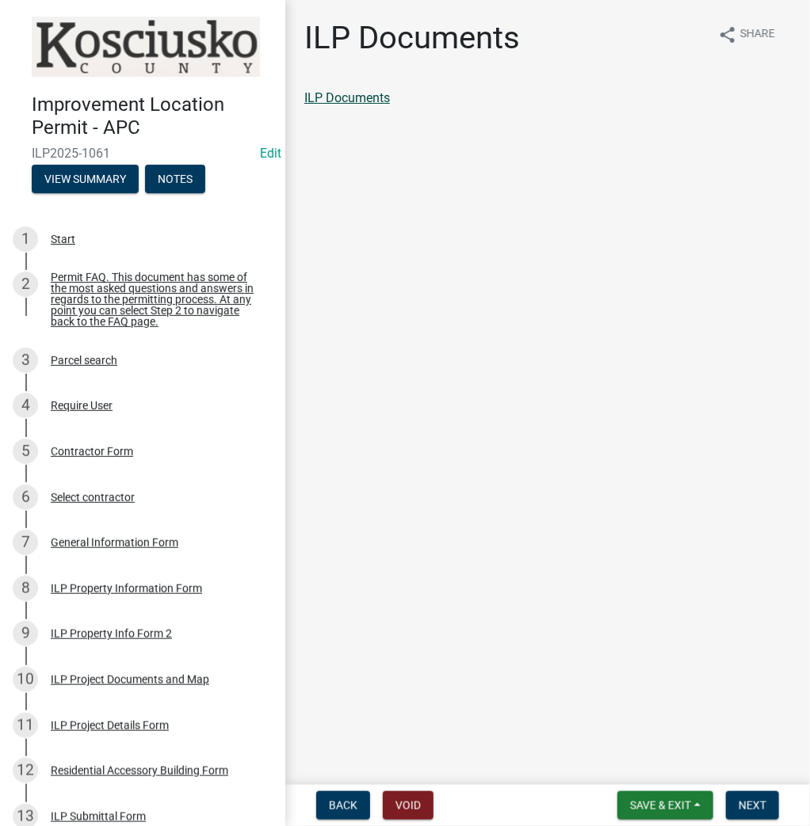
click at [352, 96] on link "ILP Documents" at bounding box center [347, 97] width 86 height 15
click at [757, 799] on span "Next" at bounding box center [752, 805] width 28 height 13
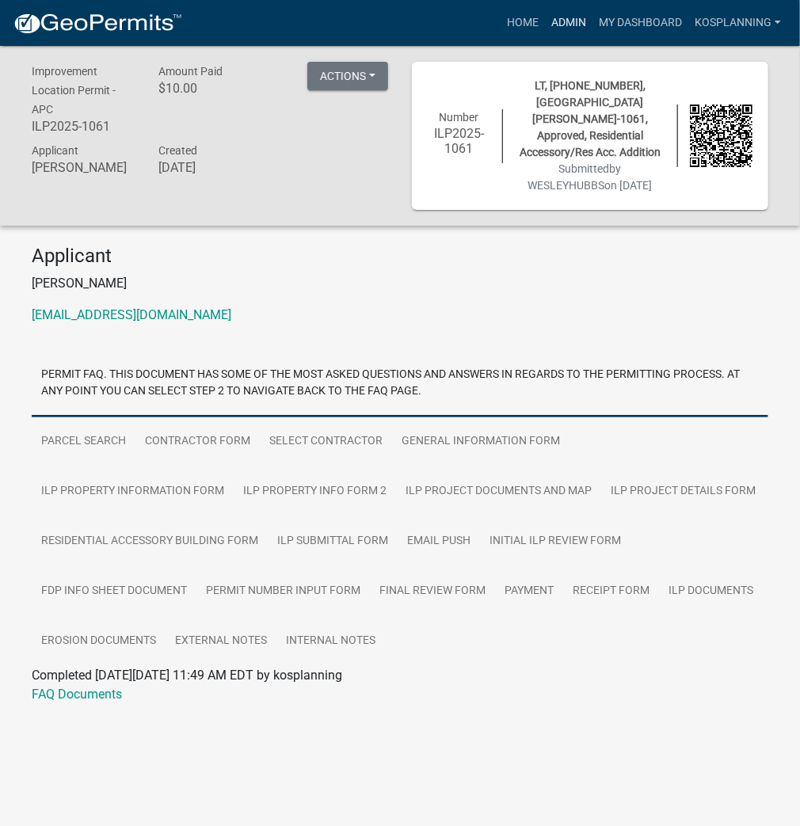
click at [574, 21] on link "Admin" at bounding box center [569, 23] width 48 height 30
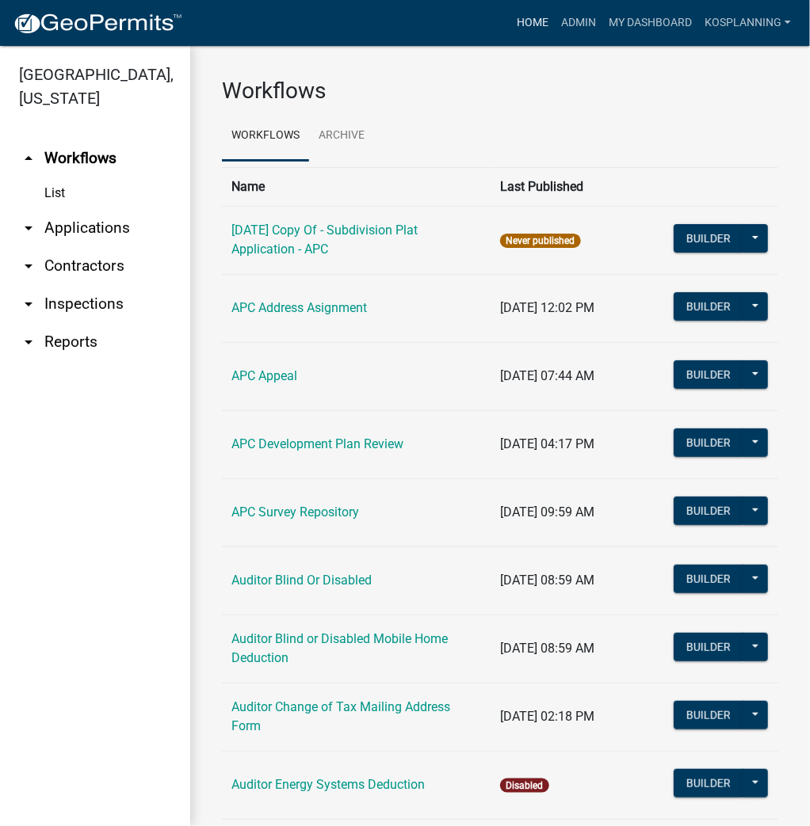
click at [532, 20] on link "Home" at bounding box center [532, 23] width 44 height 30
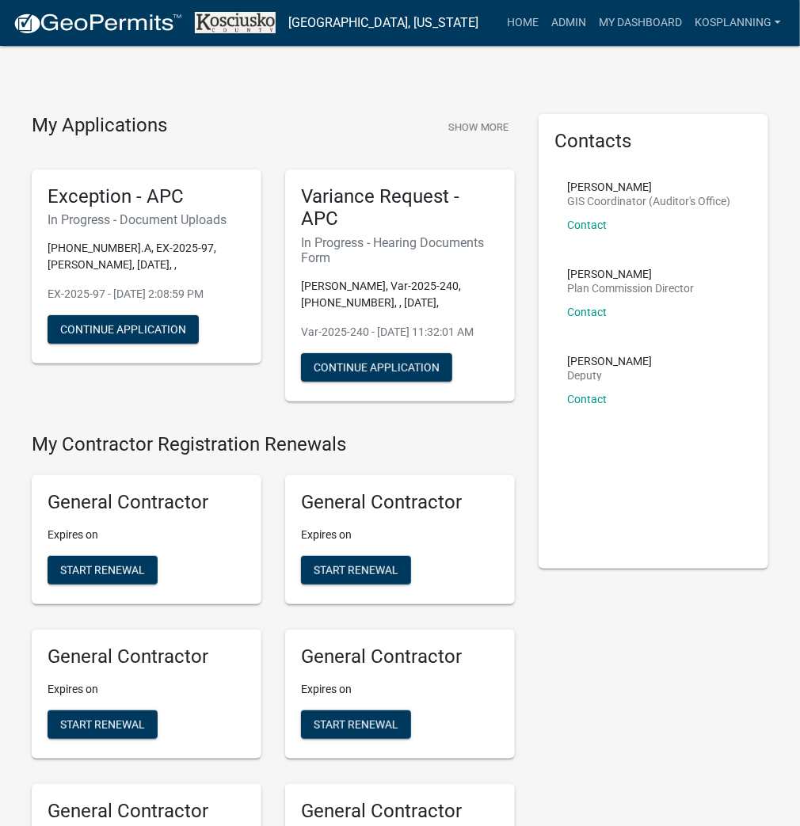
scroll to position [3895, 0]
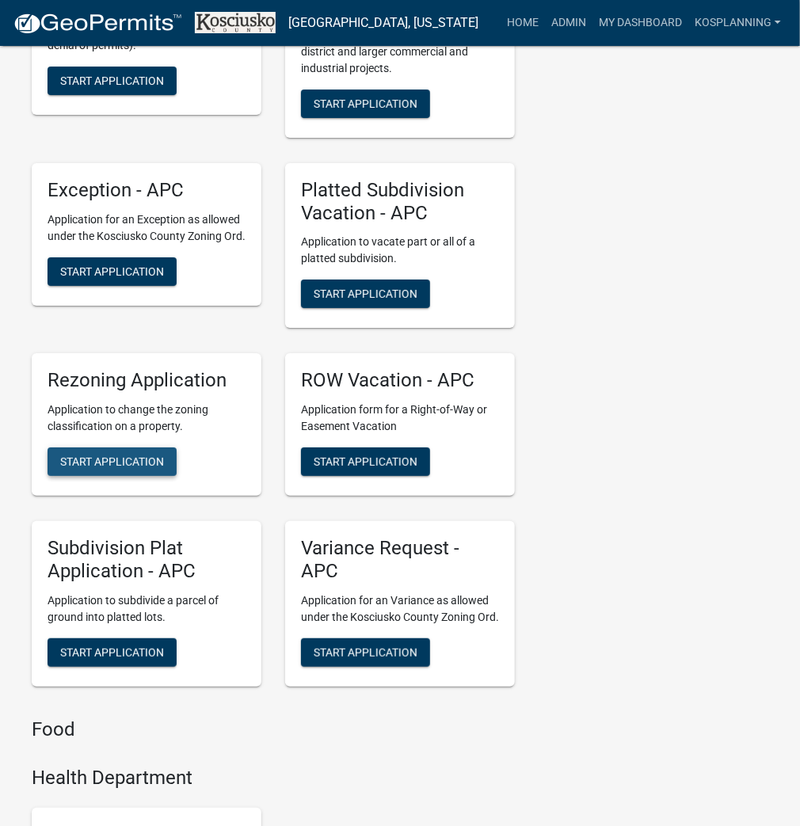
click at [79, 468] on span "Start Application" at bounding box center [112, 462] width 104 height 13
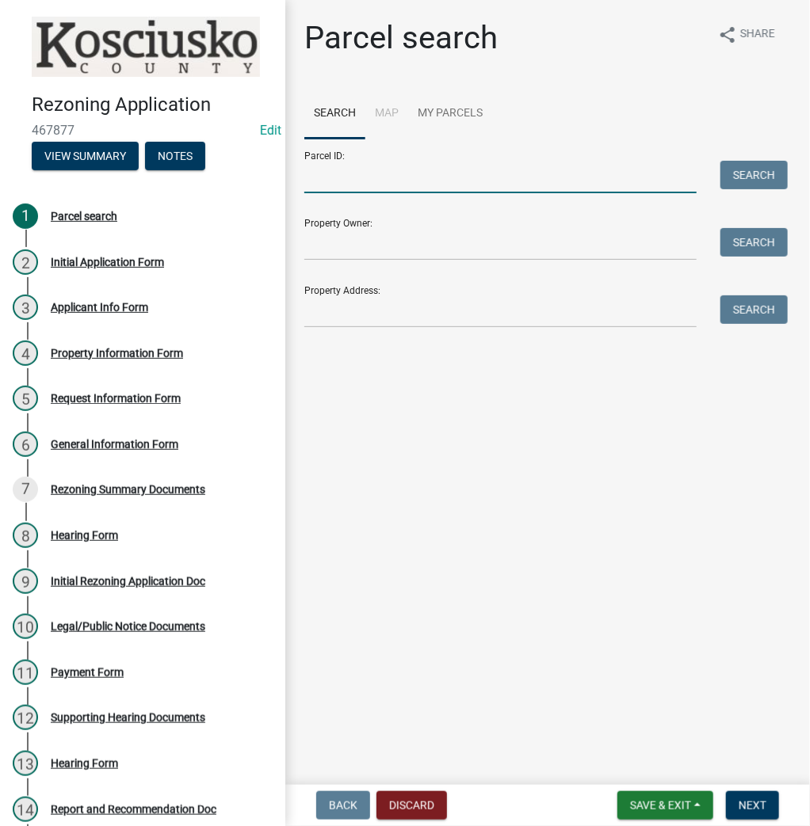
click at [311, 171] on input "Parcel ID:" at bounding box center [500, 177] width 392 height 32
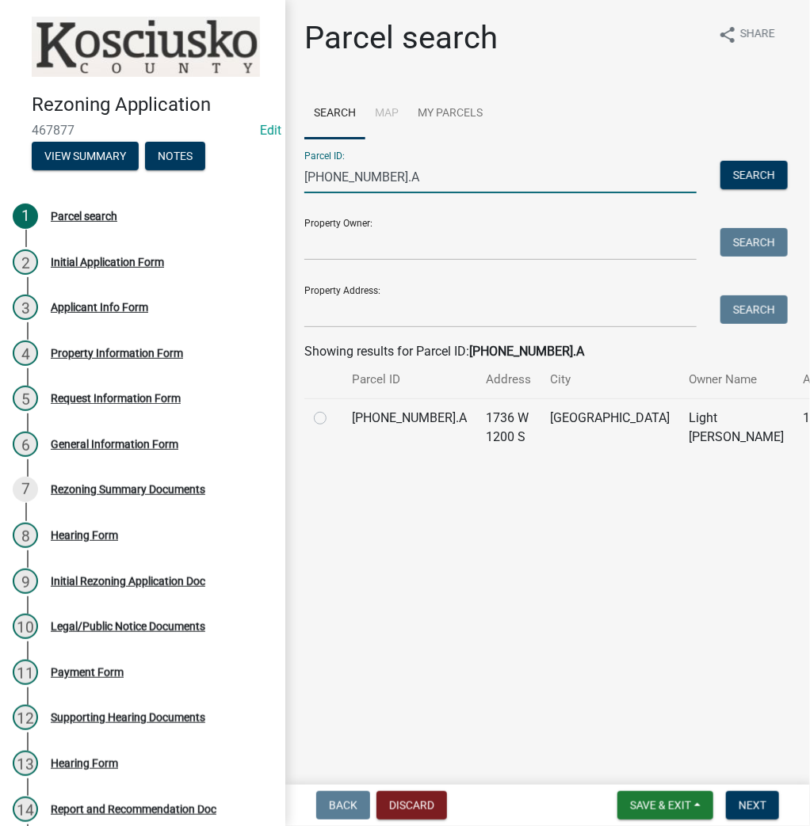
click at [333, 409] on label at bounding box center [333, 409] width 0 height 0
click at [333, 419] on input "radio" at bounding box center [338, 414] width 10 height 10
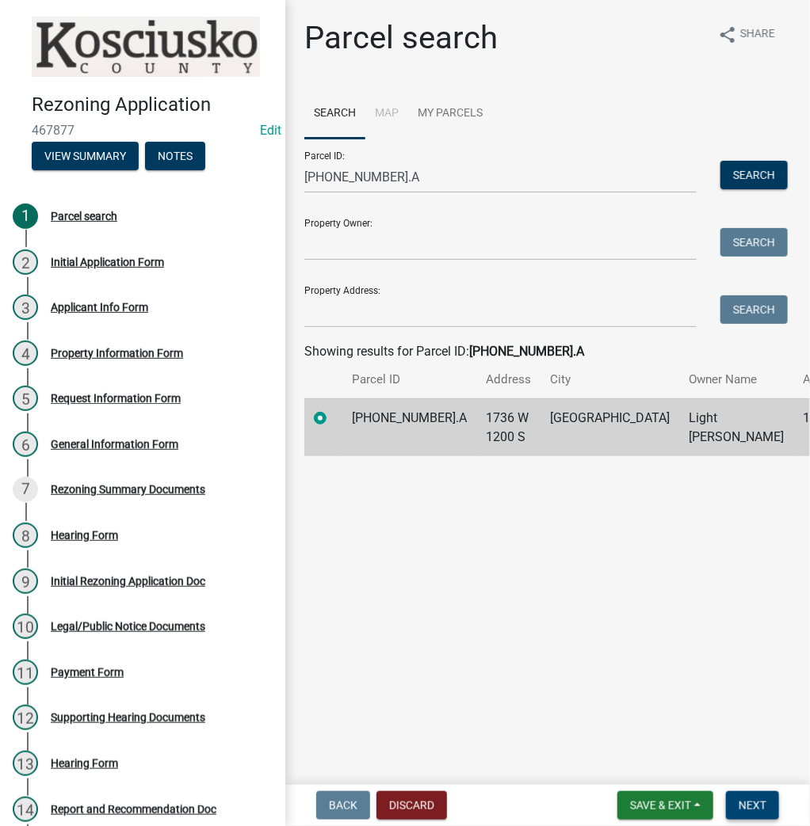
click at [747, 805] on span "Next" at bounding box center [752, 805] width 28 height 13
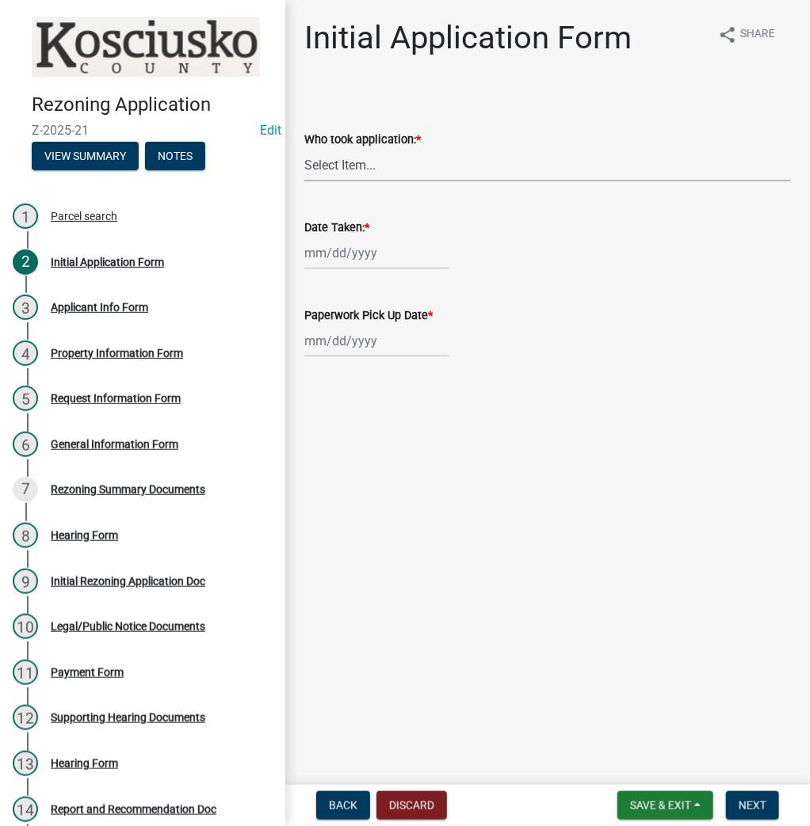
click at [368, 171] on select "Select Item... MMS LT AT CS [PERSON_NAME]" at bounding box center [547, 165] width 486 height 32
click at [304, 149] on select "Select Item... MMS LT AT CS [PERSON_NAME]" at bounding box center [547, 165] width 486 height 32
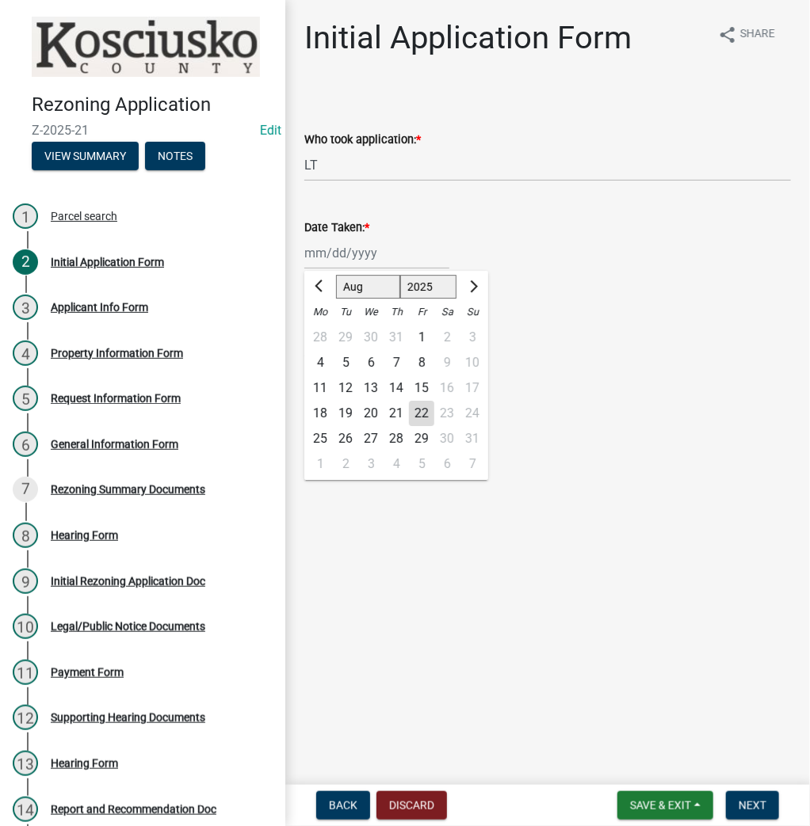
click at [328, 245] on div "[PERSON_NAME] Feb Mar Apr [PERSON_NAME][DATE] Oct Nov [DATE] 1526 1527 1528 152…" at bounding box center [376, 253] width 145 height 32
click at [422, 415] on div "22" at bounding box center [421, 413] width 25 height 25
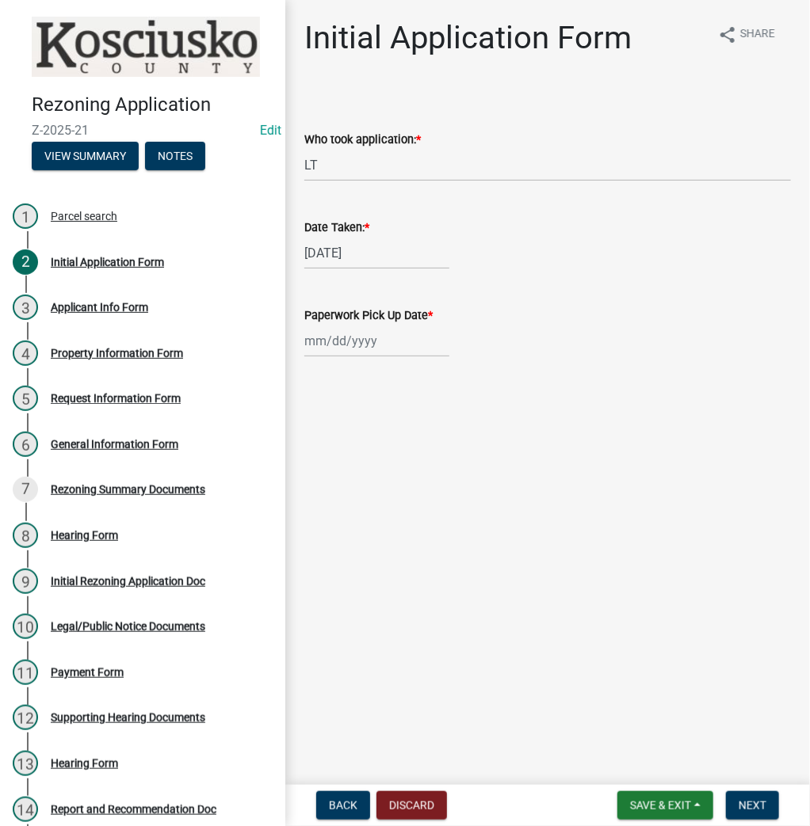
click at [337, 345] on div at bounding box center [376, 341] width 145 height 32
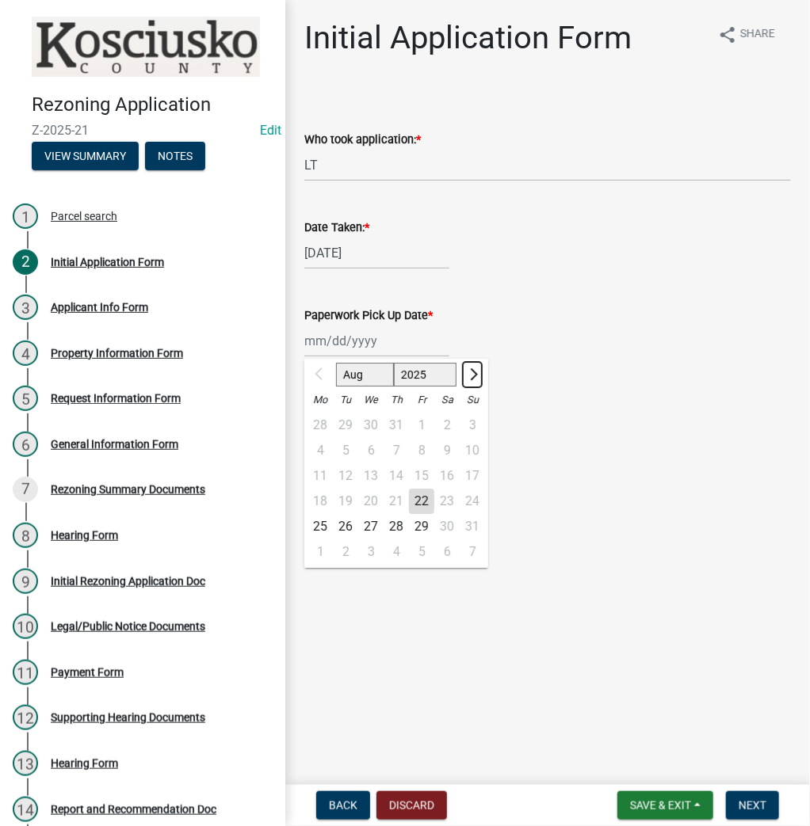
click at [471, 370] on span "Next month" at bounding box center [472, 374] width 12 height 12
click at [341, 448] on div "9" at bounding box center [345, 450] width 25 height 25
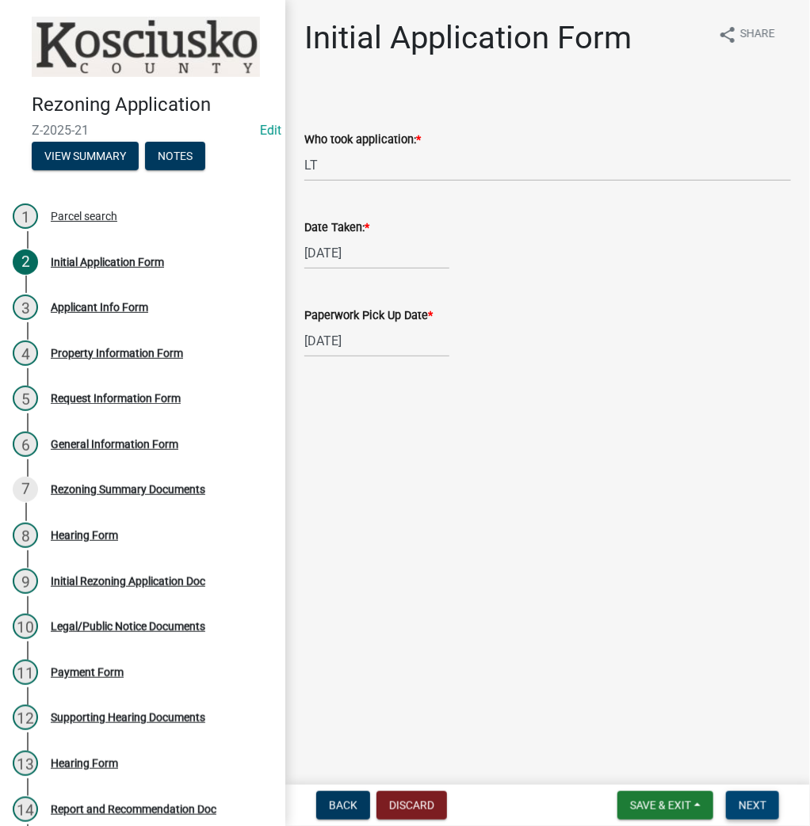
click at [748, 803] on span "Next" at bounding box center [752, 805] width 28 height 13
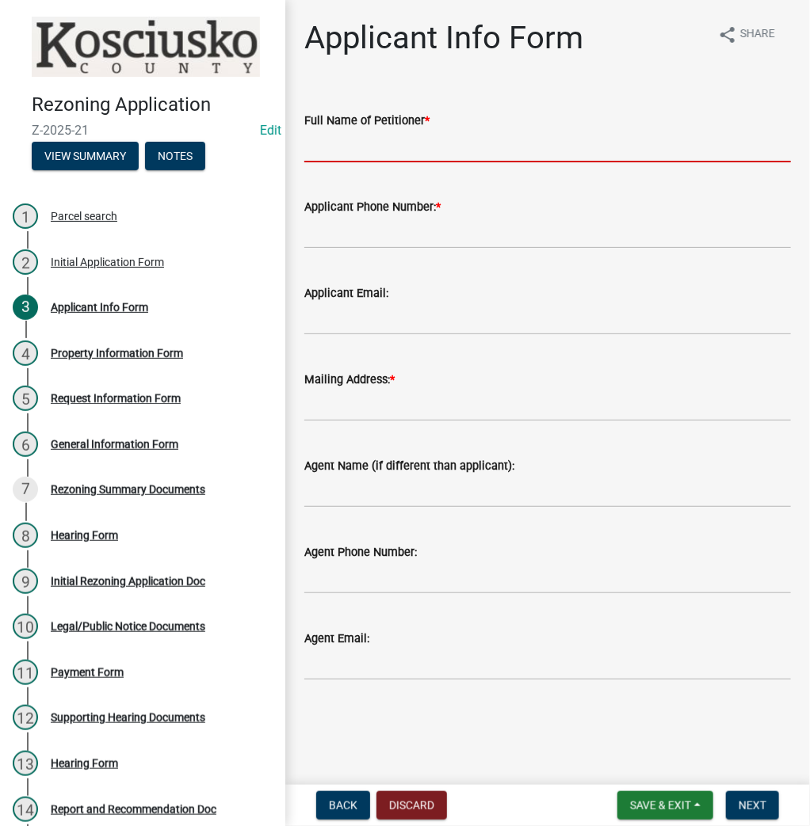
click at [388, 154] on input "Full Name of Petitioner *" at bounding box center [547, 146] width 486 height 32
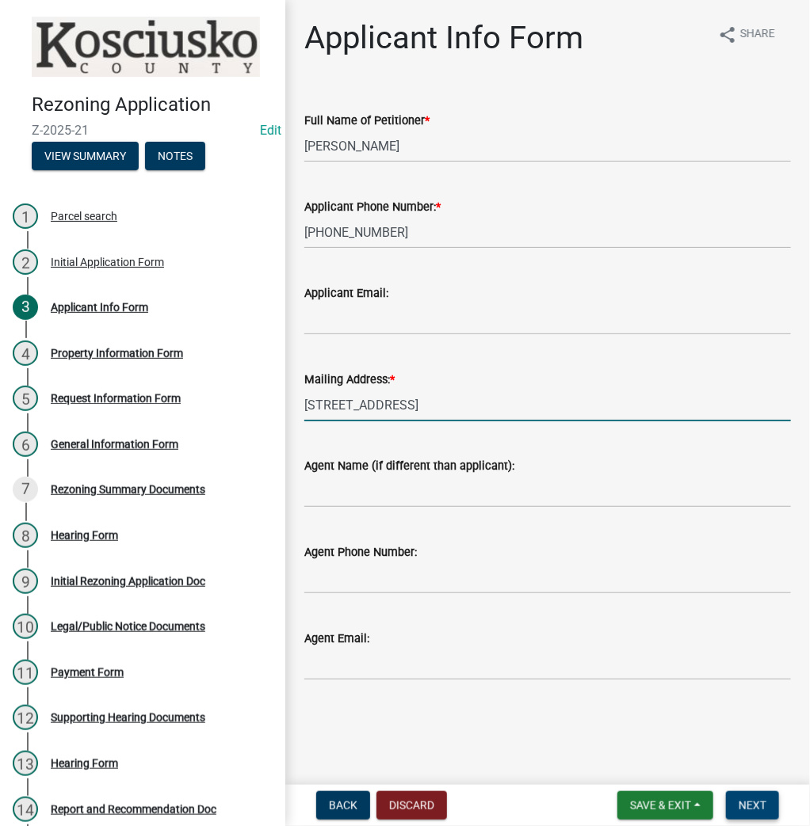
click at [753, 798] on button "Next" at bounding box center [752, 805] width 53 height 29
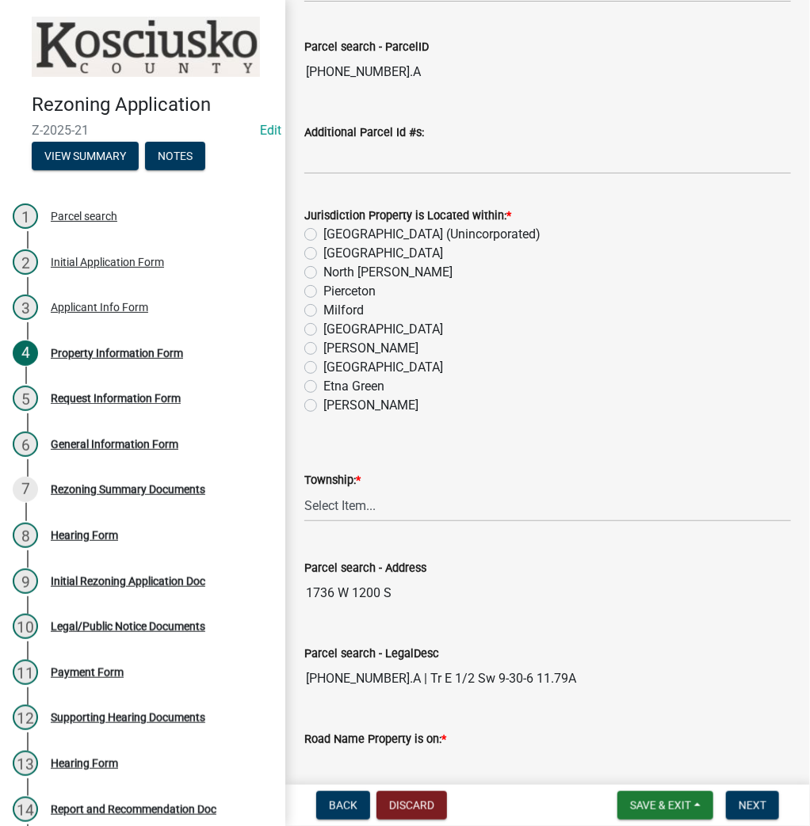
scroll to position [254, 0]
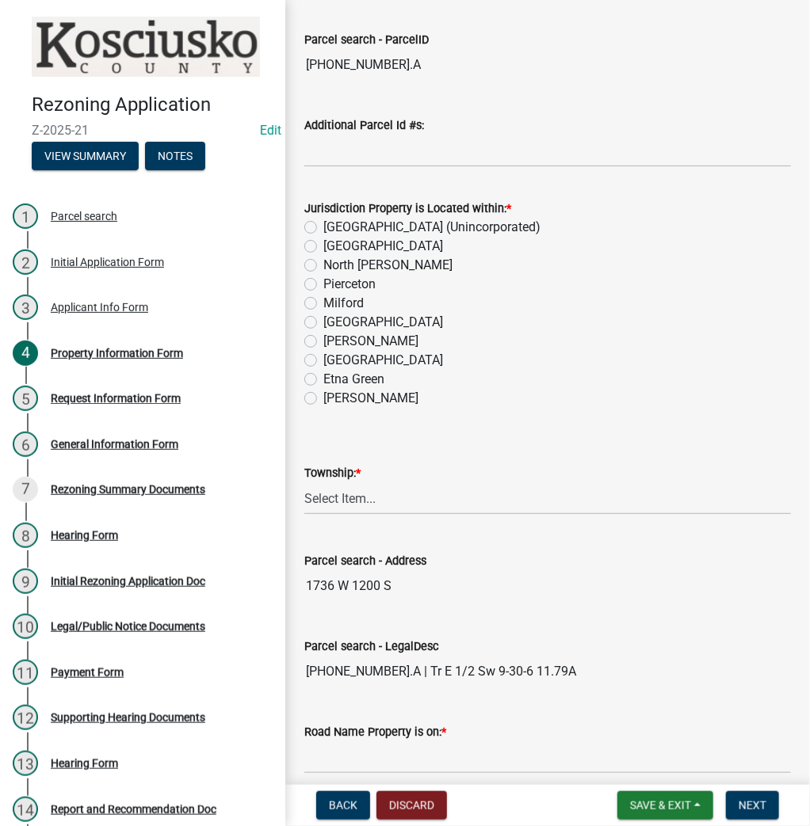
click at [323, 228] on label "[GEOGRAPHIC_DATA] (Unincorporated)" at bounding box center [431, 227] width 217 height 19
click at [323, 228] on input "[GEOGRAPHIC_DATA] (Unincorporated)" at bounding box center [328, 223] width 10 height 10
click at [341, 491] on select "Select Item... [PERSON_NAME] - Elkhart Co Clay Etna [GEOGRAPHIC_DATA][PERSON_NA…" at bounding box center [547, 498] width 486 height 32
click at [304, 482] on select "Select Item... [PERSON_NAME] - Elkhart Co Clay Etna [GEOGRAPHIC_DATA][PERSON_NA…" at bounding box center [547, 498] width 486 height 32
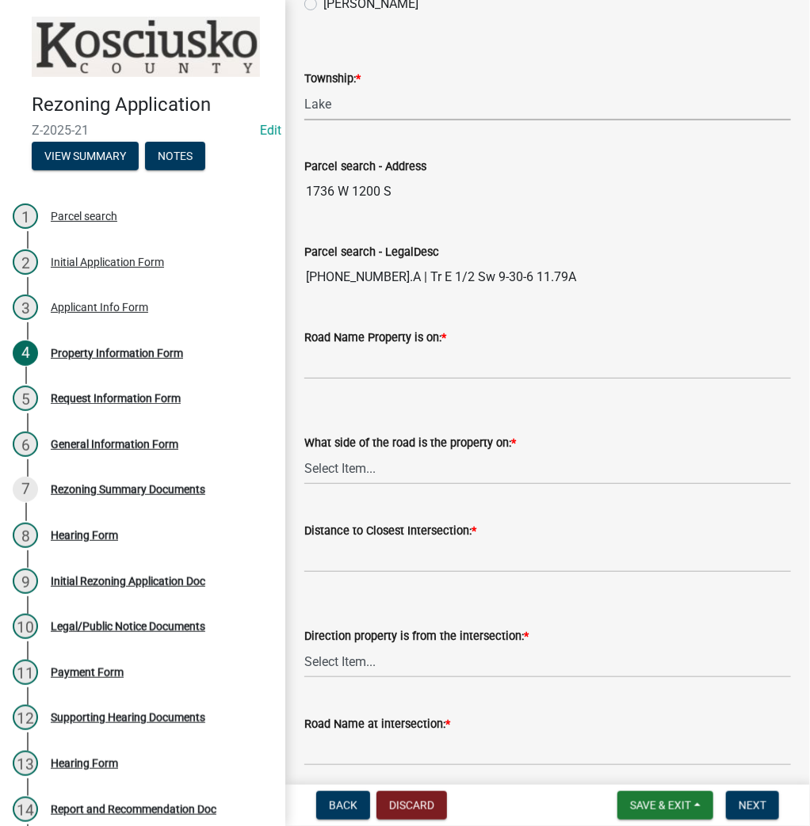
scroll to position [697, 0]
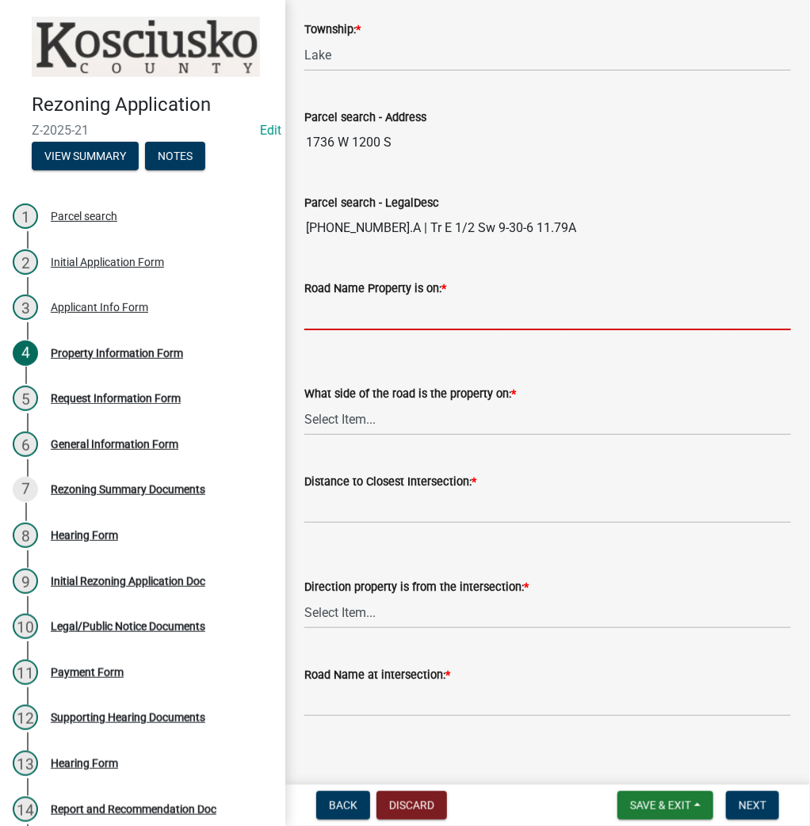
click at [333, 318] on input "Road Name Property is on: *" at bounding box center [547, 314] width 486 height 32
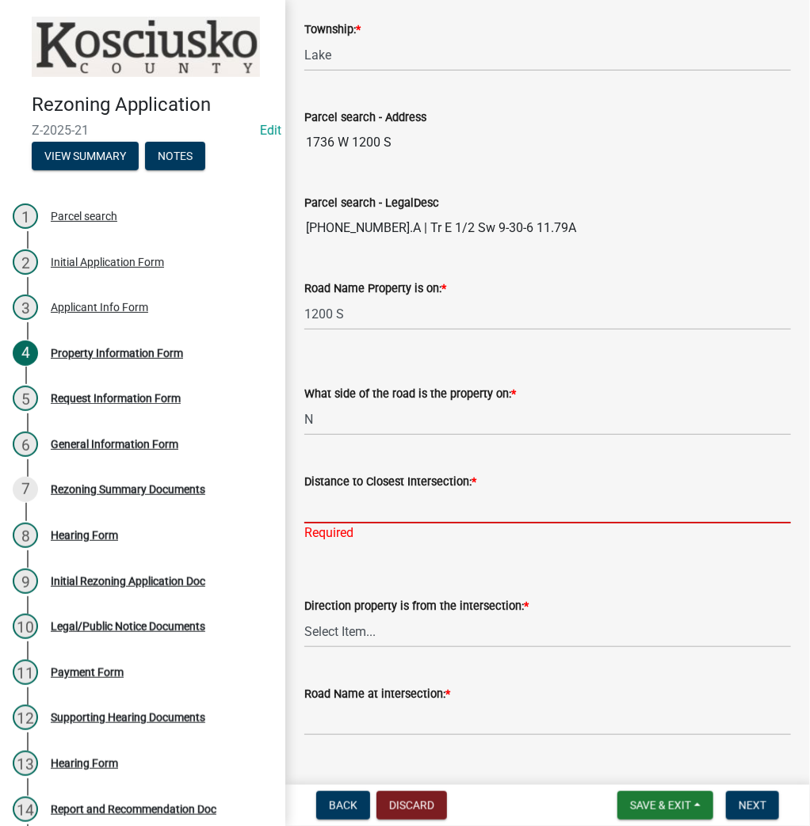
click at [345, 508] on input "Distance to Closest Intersection: *" at bounding box center [547, 507] width 486 height 32
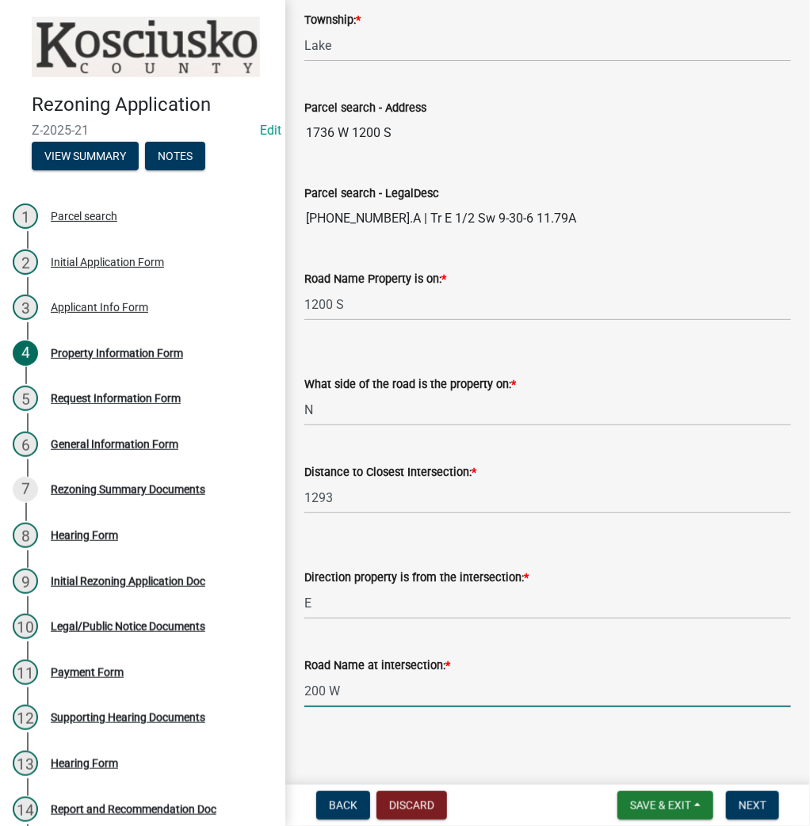
scroll to position [708, 0]
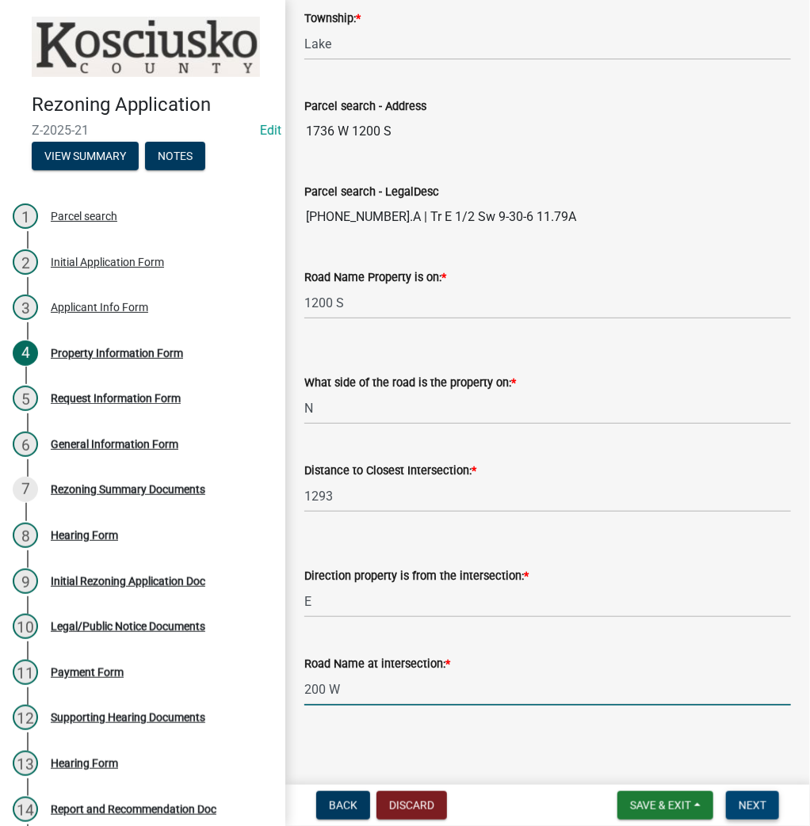
click at [757, 808] on span "Next" at bounding box center [752, 805] width 28 height 13
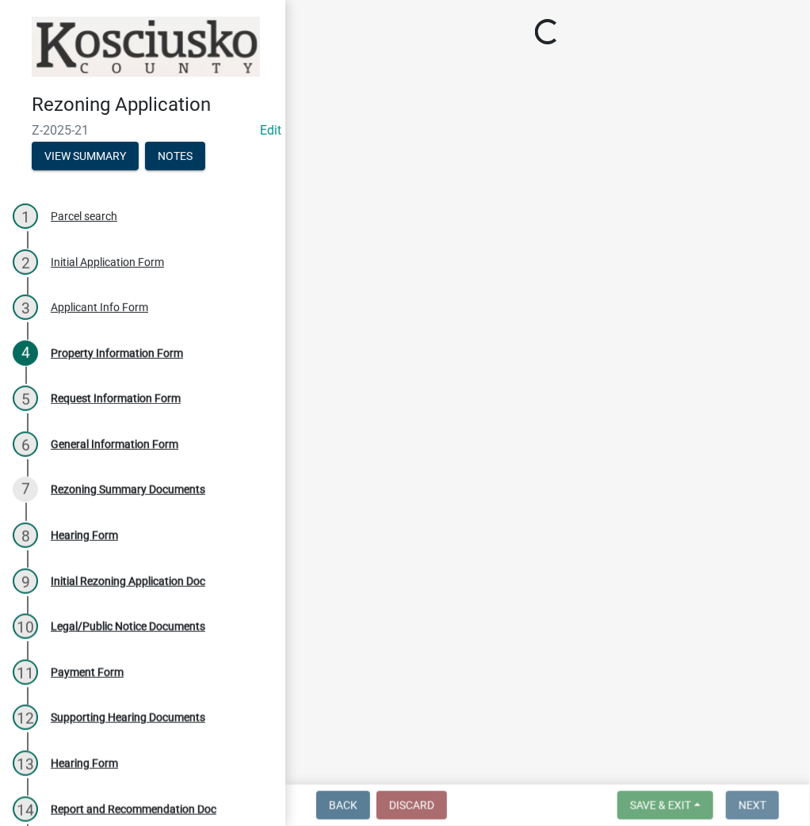
scroll to position [0, 0]
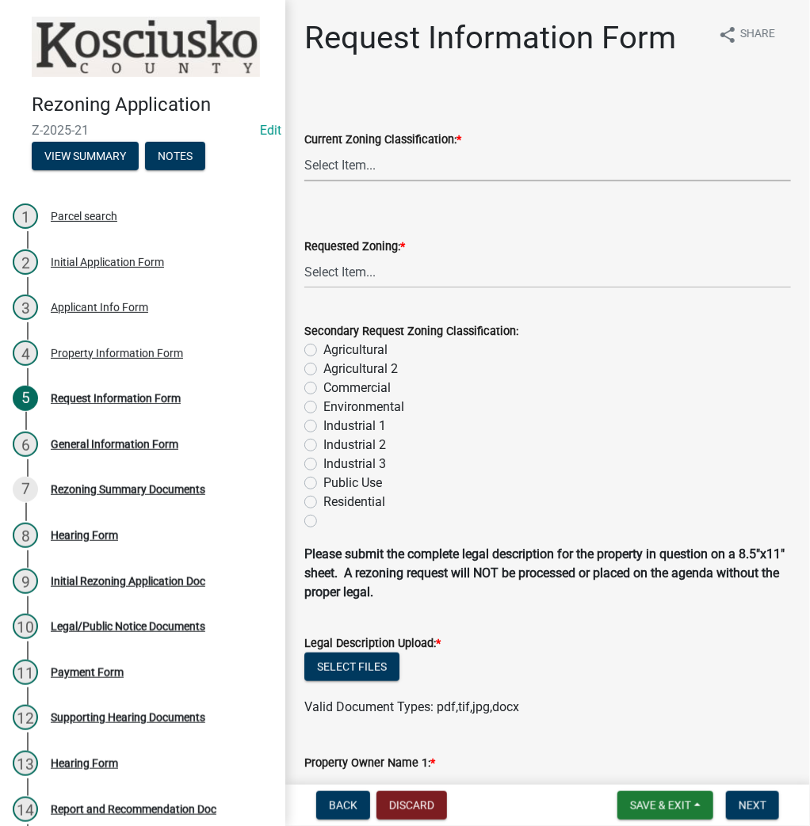
click at [384, 171] on select "Select Item... Agricultural Agricultural 2 Commercial Environmental Industrial …" at bounding box center [547, 165] width 486 height 32
click at [304, 149] on select "Select Item... Agricultural Agricultural 2 Commercial Environmental Industrial …" at bounding box center [547, 165] width 486 height 32
click at [349, 275] on select "Select Item... Agricultural Agricultural 2 Commercial Environmental Industrial …" at bounding box center [547, 272] width 486 height 32
click at [304, 256] on select "Select Item... Agricultural Agricultural 2 Commercial Environmental Industrial …" at bounding box center [547, 272] width 486 height 32
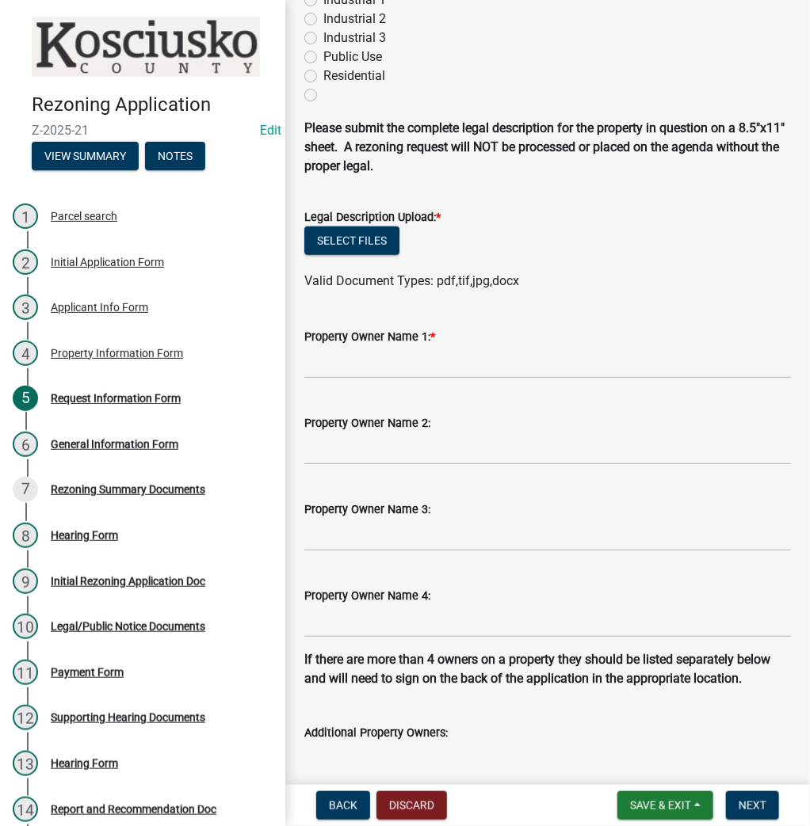
scroll to position [444, 0]
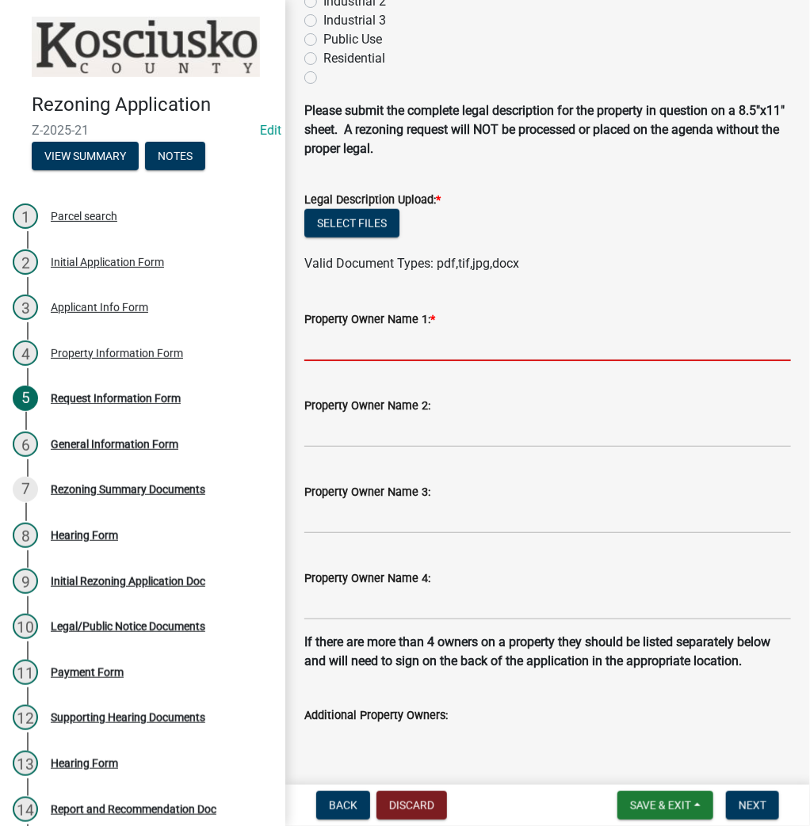
click at [371, 355] on input "Property Owner Name 1: *" at bounding box center [547, 345] width 486 height 32
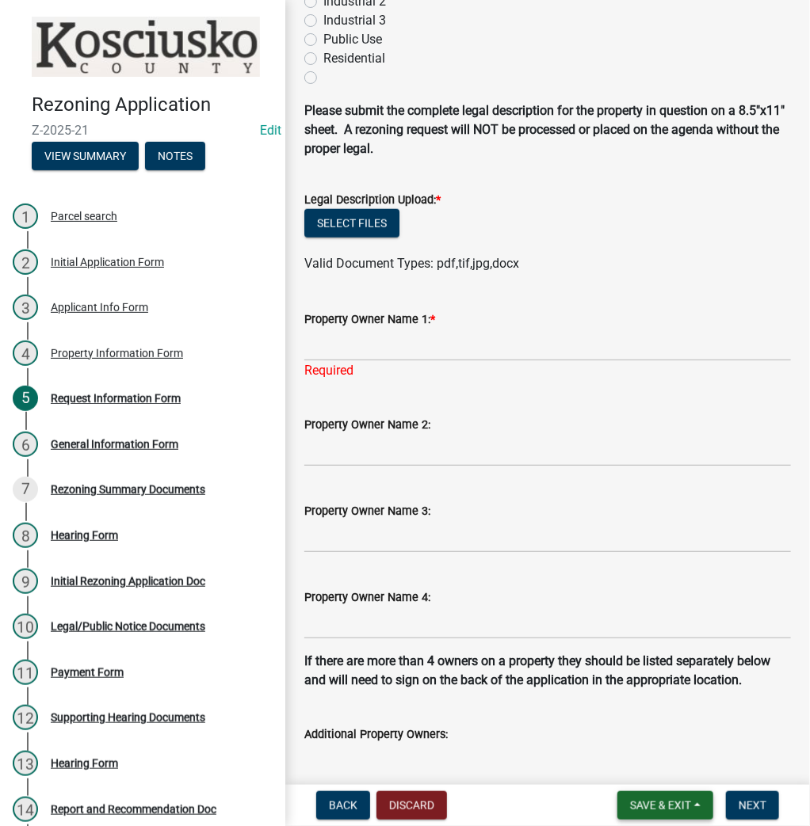
click at [637, 804] on span "Save & Exit" at bounding box center [660, 805] width 61 height 13
click at [626, 765] on button "Save & Exit" at bounding box center [649, 764] width 127 height 38
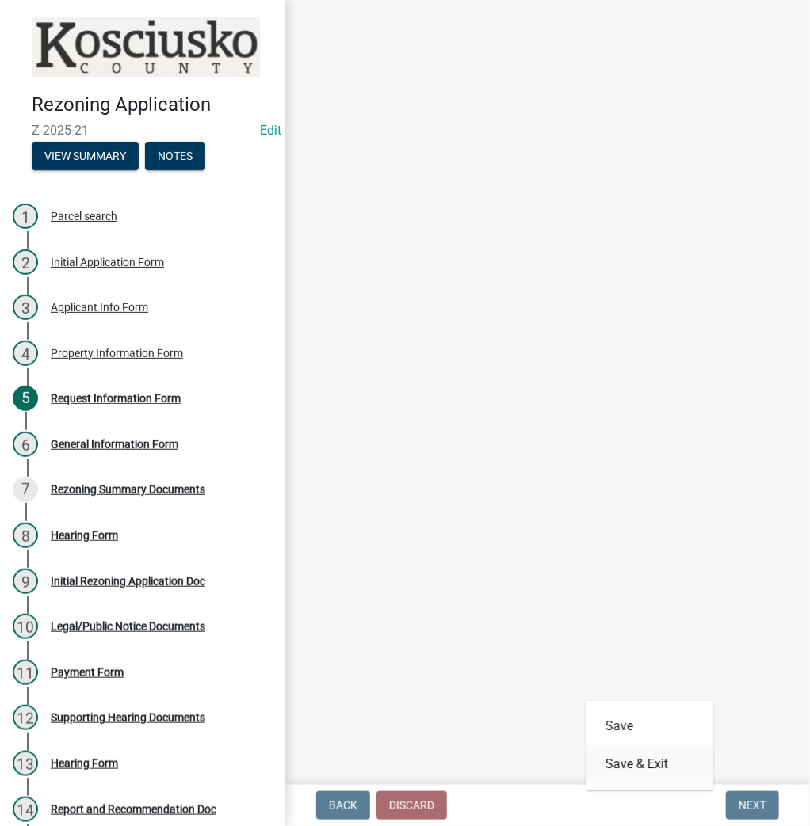
scroll to position [0, 0]
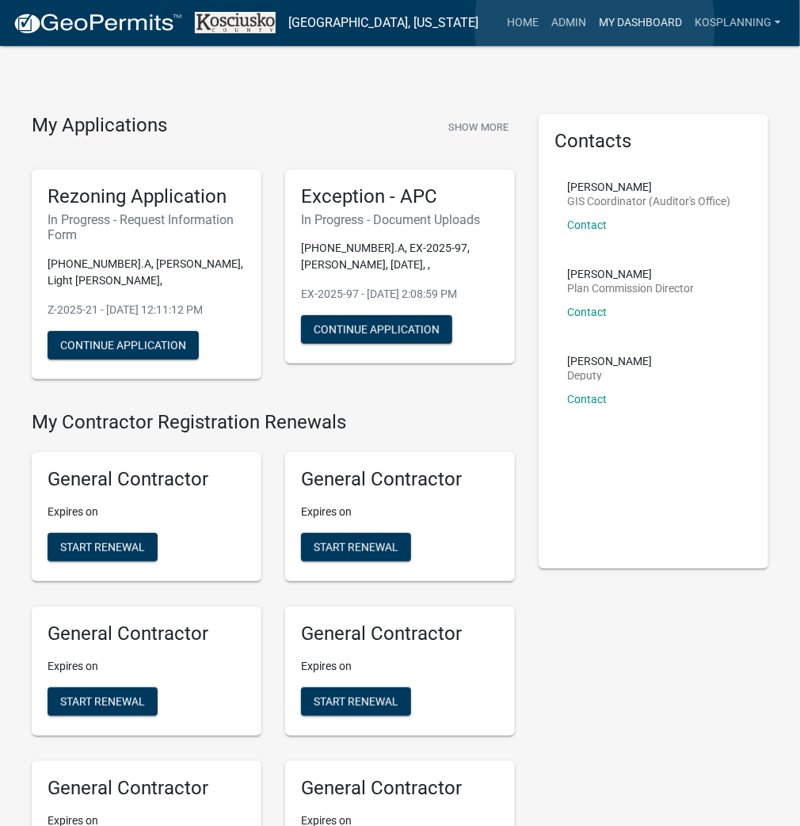
click at [596, 25] on link "My Dashboard" at bounding box center [641, 23] width 96 height 30
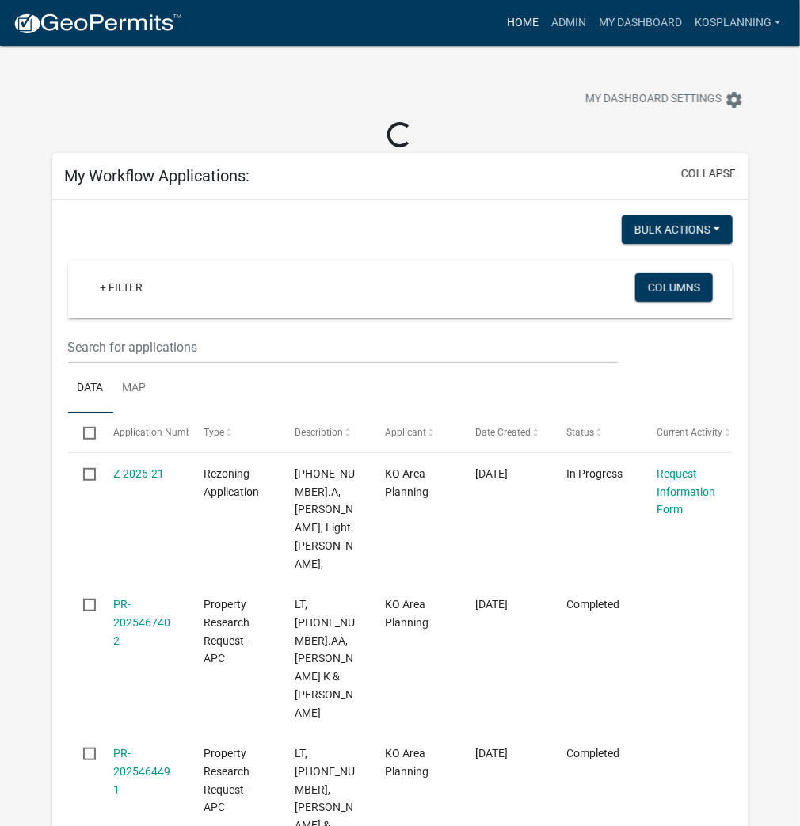
click at [517, 26] on link "Home" at bounding box center [523, 23] width 44 height 30
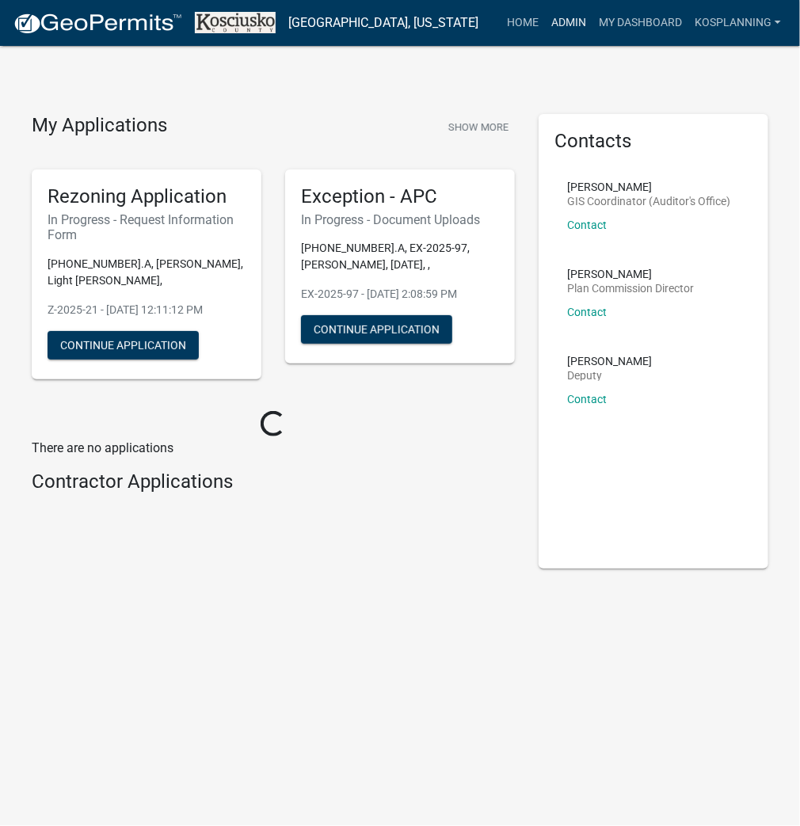
click at [586, 29] on link "Admin" at bounding box center [569, 23] width 48 height 30
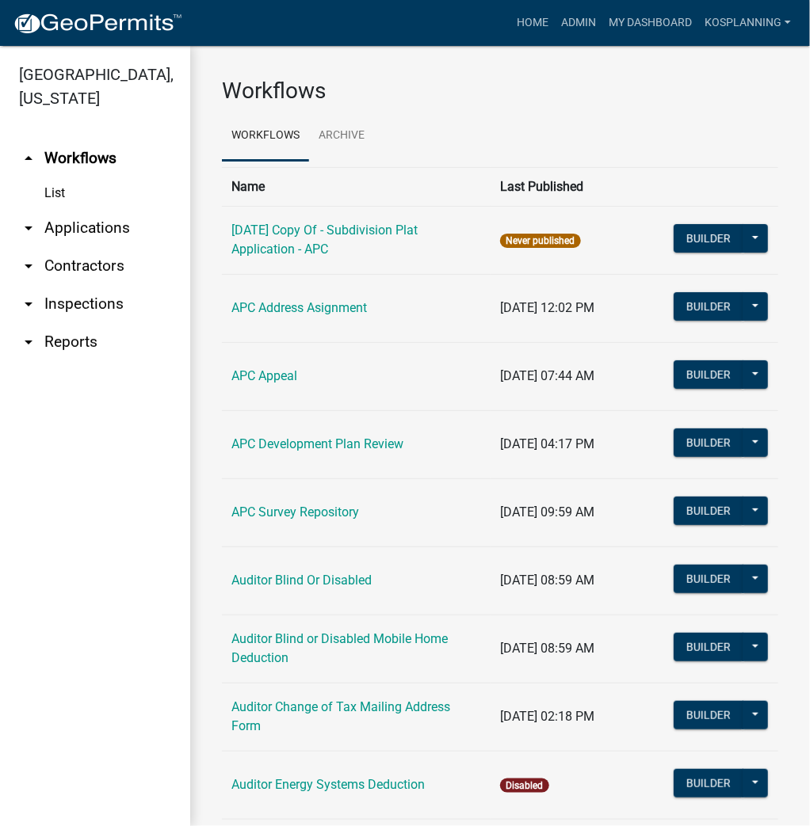
click at [93, 227] on link "arrow_drop_down Applications" at bounding box center [95, 228] width 190 height 38
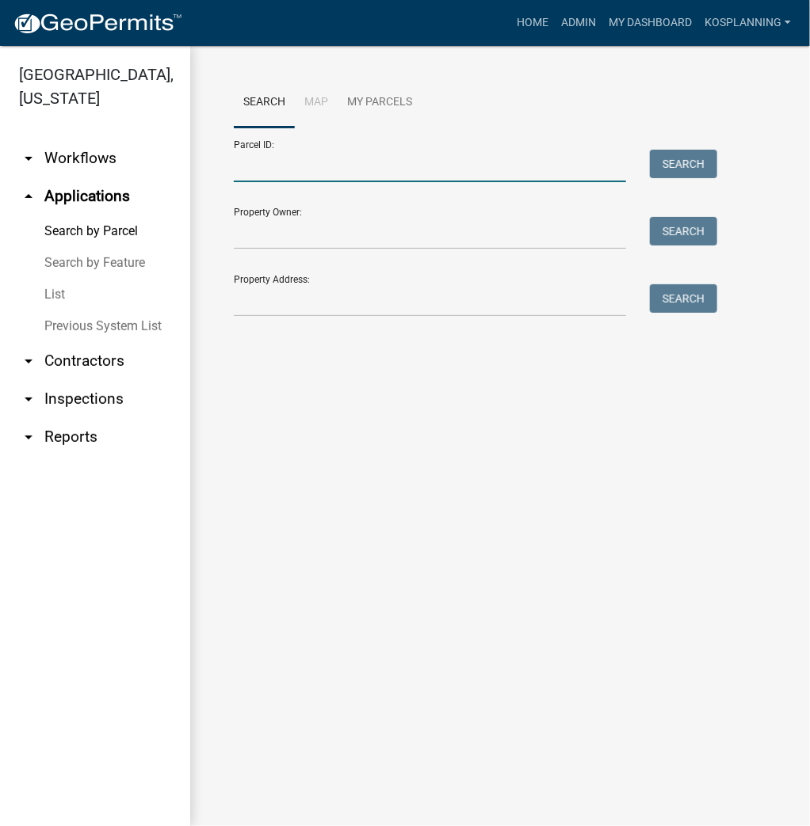
click at [300, 176] on input "Parcel ID:" at bounding box center [430, 166] width 392 height 32
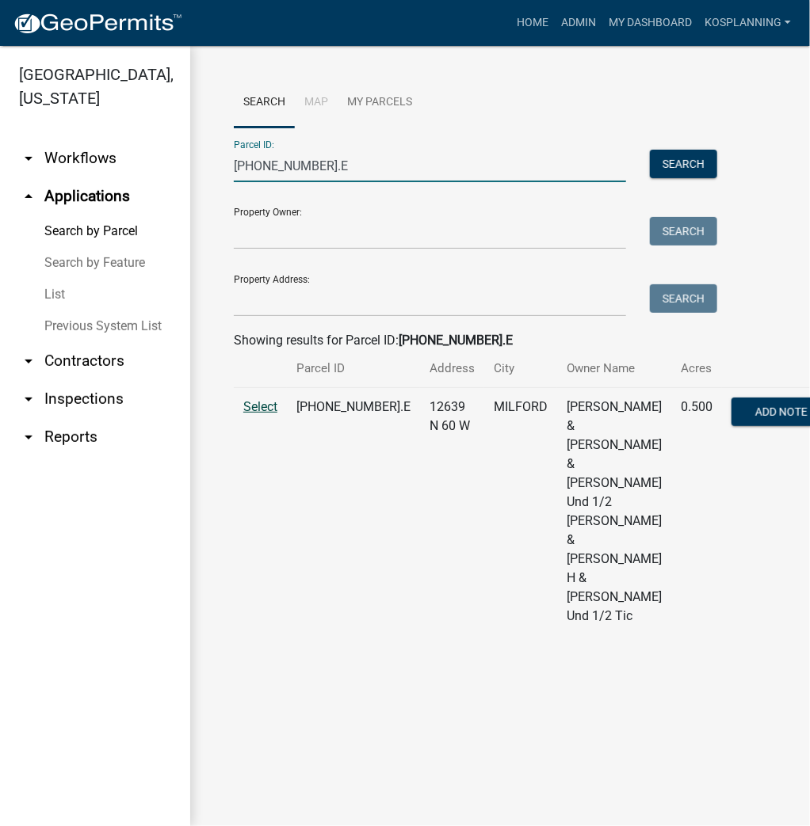
click at [277, 414] on span "Select" at bounding box center [260, 406] width 34 height 15
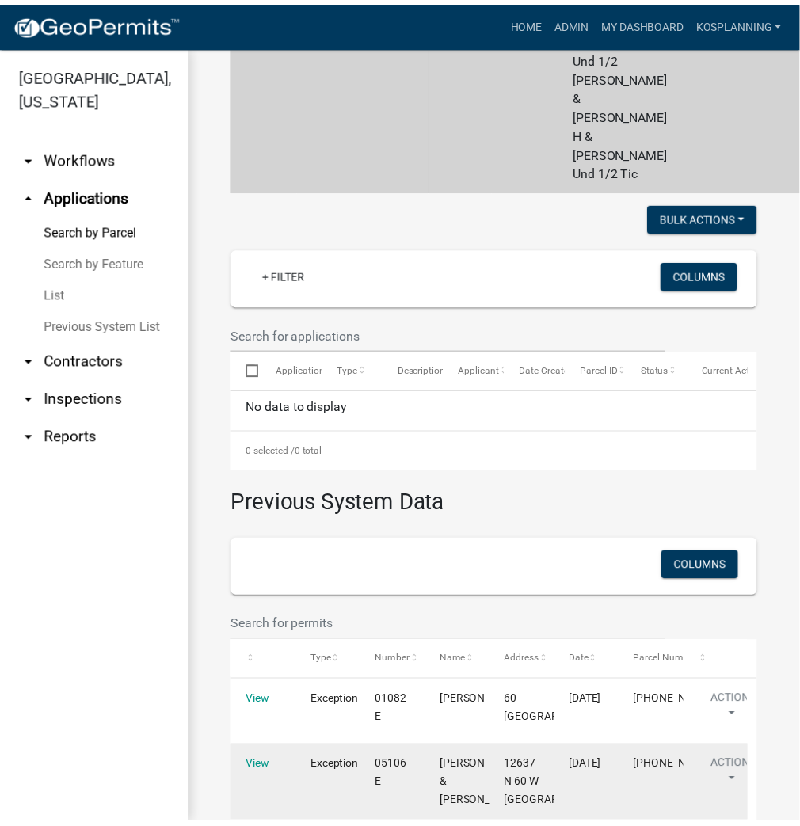
scroll to position [738, 0]
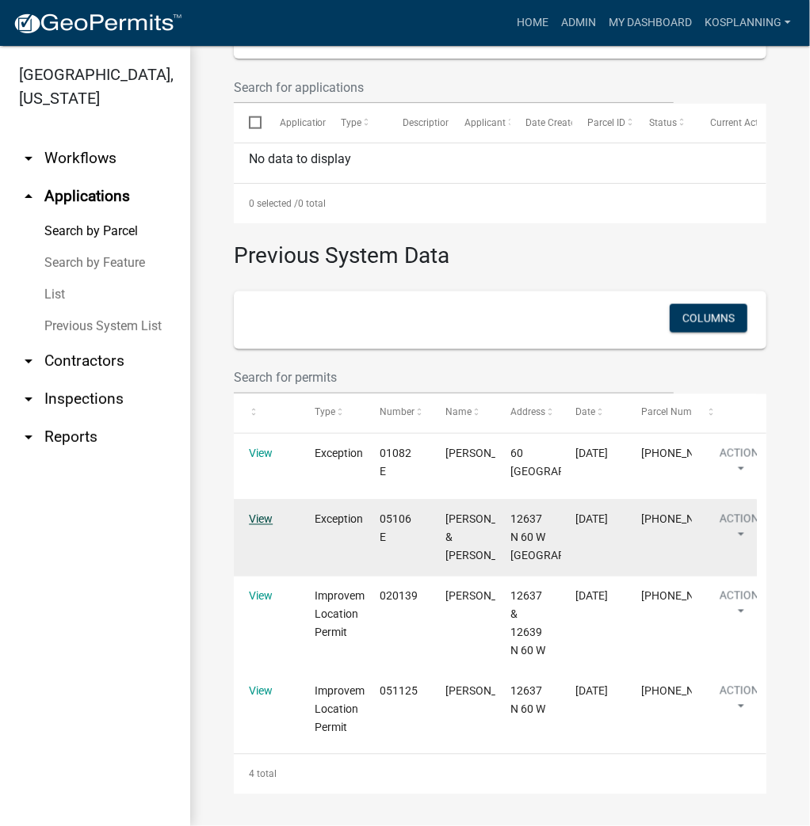
click at [261, 513] on link "View" at bounding box center [261, 519] width 24 height 13
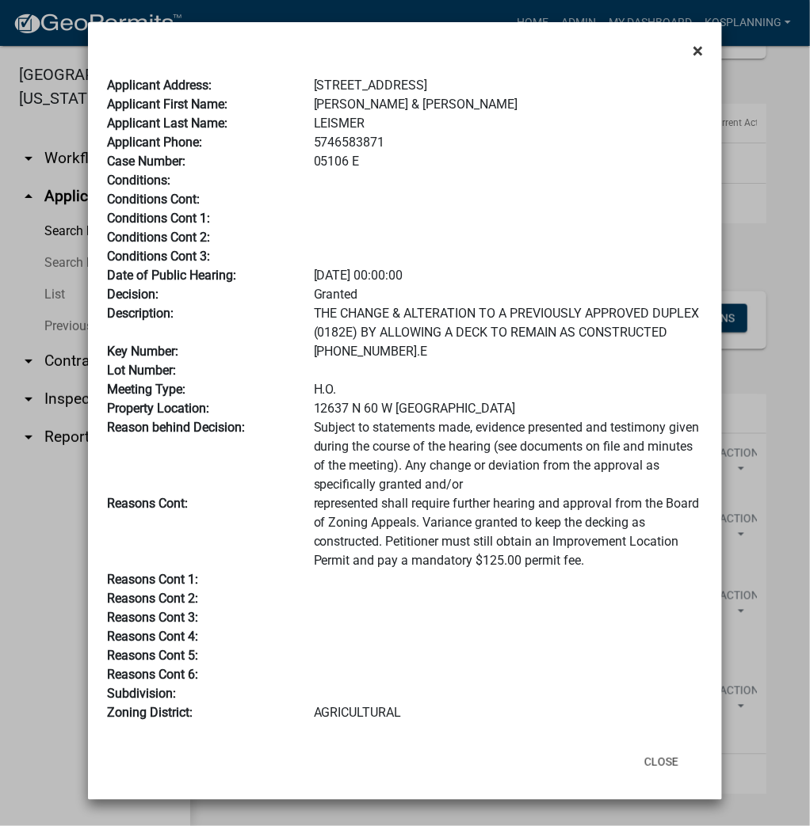
click at [700, 55] on span "×" at bounding box center [697, 51] width 10 height 22
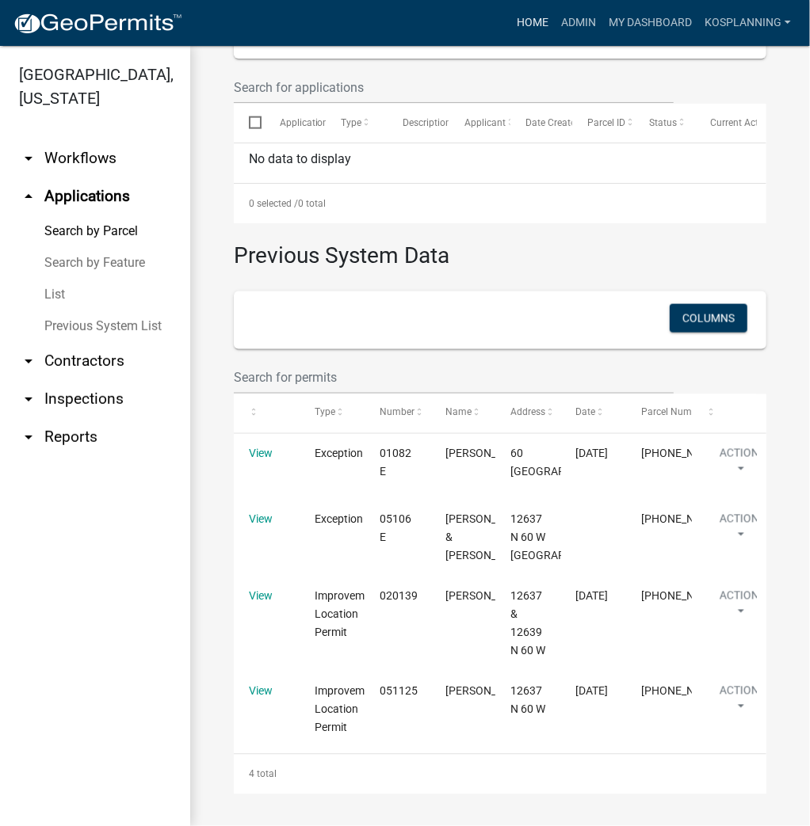
click at [513, 31] on link "Home" at bounding box center [532, 23] width 44 height 30
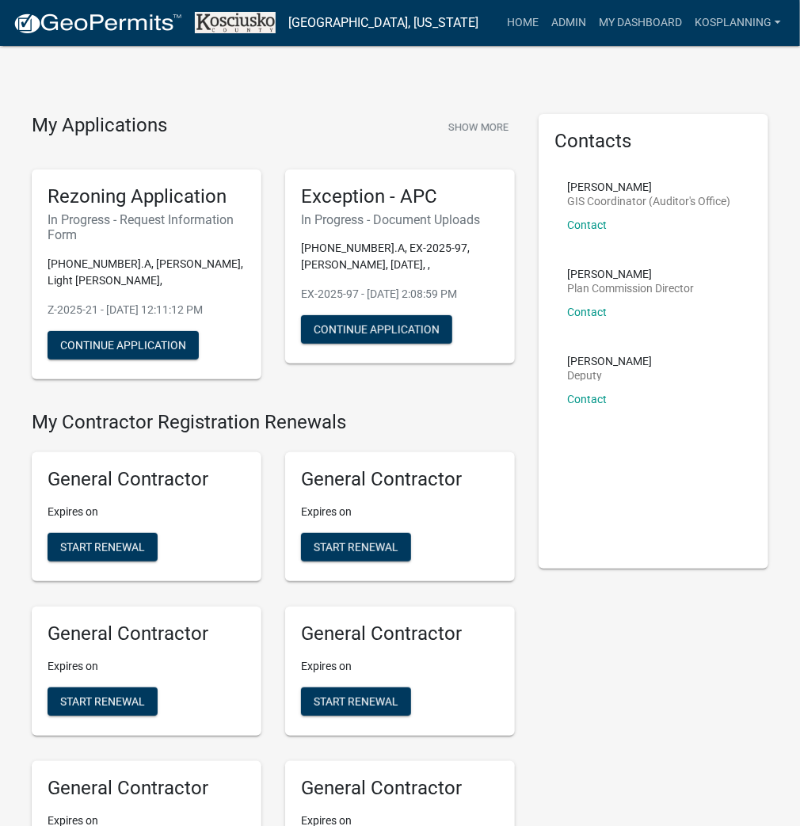
scroll to position [1349, 0]
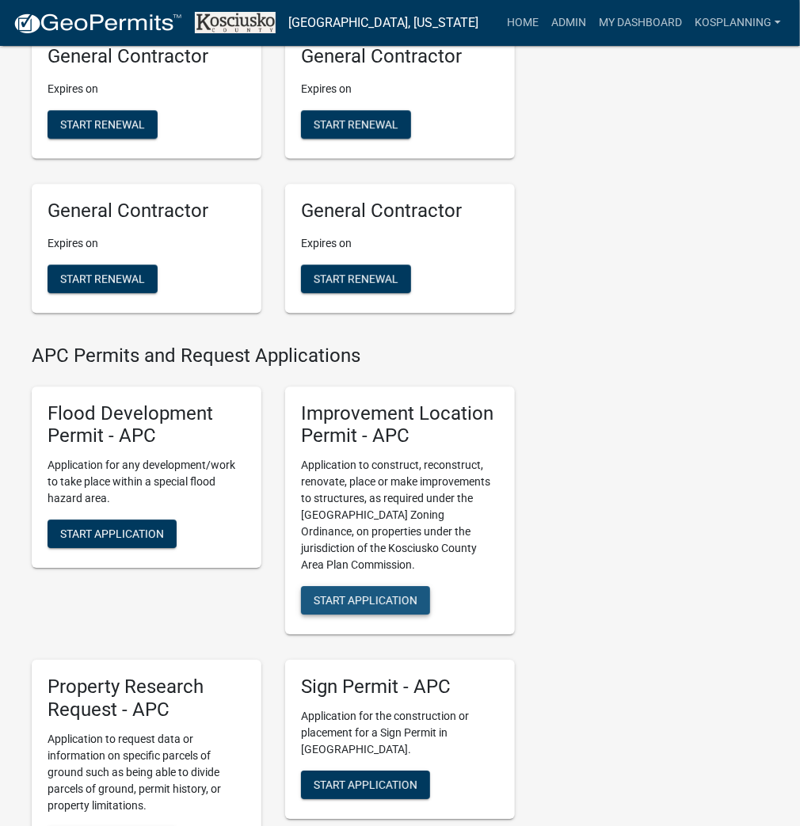
click at [336, 605] on span "Start Application" at bounding box center [366, 600] width 104 height 13
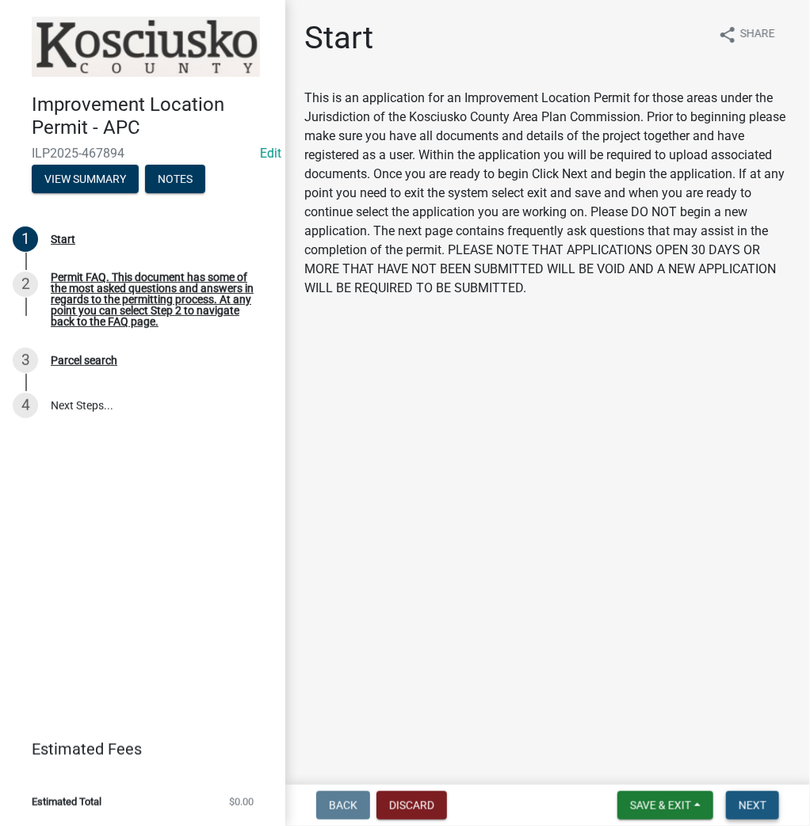
click at [753, 809] on span "Next" at bounding box center [752, 805] width 28 height 13
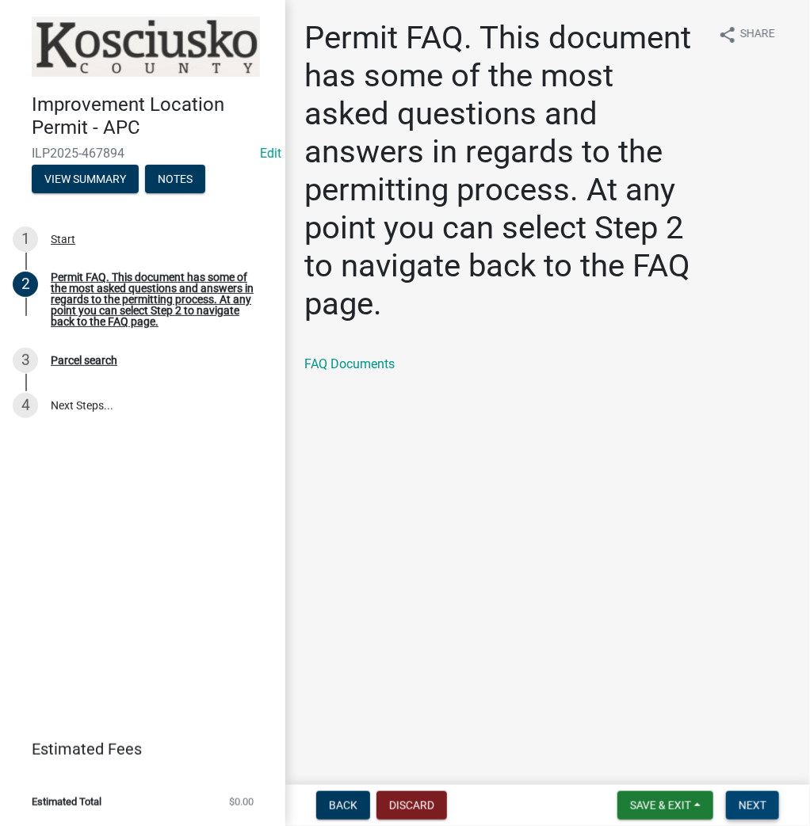
click at [761, 810] on span "Next" at bounding box center [752, 805] width 28 height 13
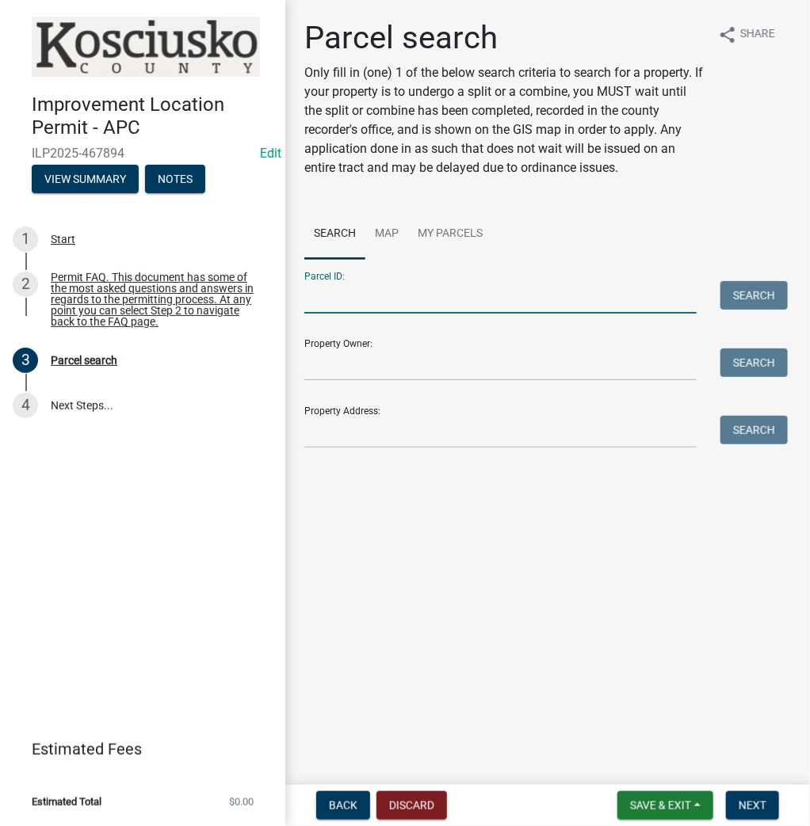
click at [385, 303] on input "Parcel ID:" at bounding box center [500, 297] width 392 height 32
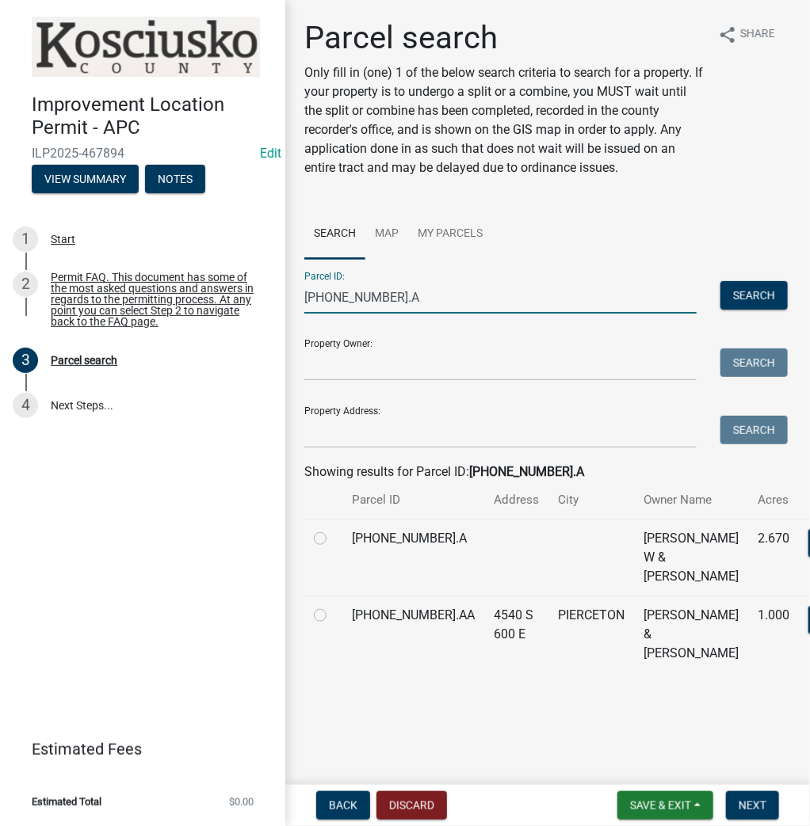
click at [333, 529] on label at bounding box center [333, 529] width 0 height 0
click at [333, 540] on input "radio" at bounding box center [338, 534] width 10 height 10
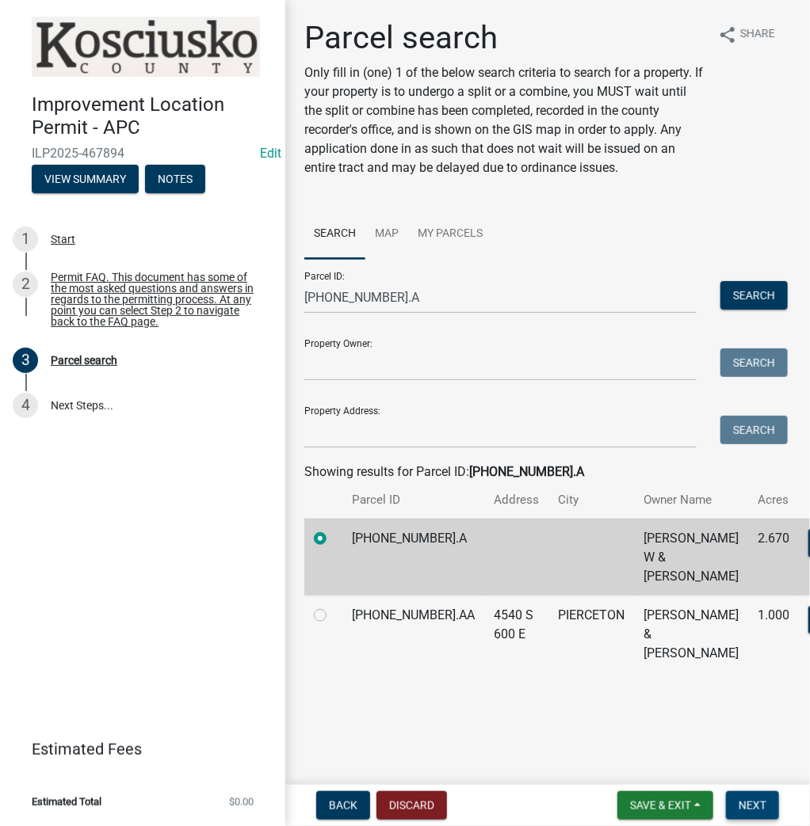
click at [753, 803] on span "Next" at bounding box center [752, 805] width 28 height 13
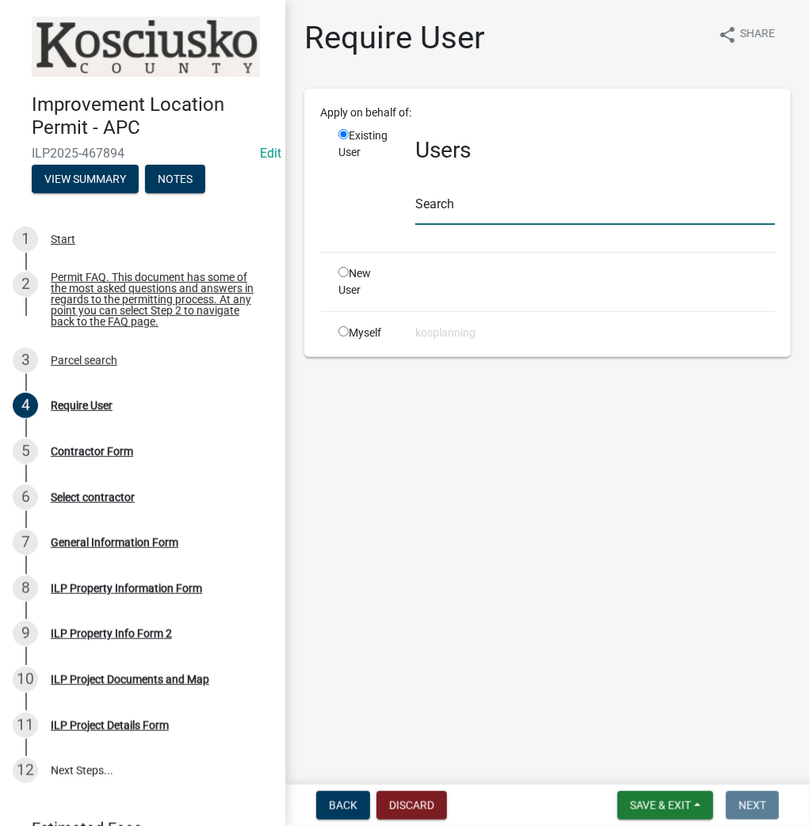
click at [448, 200] on input "text" at bounding box center [595, 209] width 360 height 32
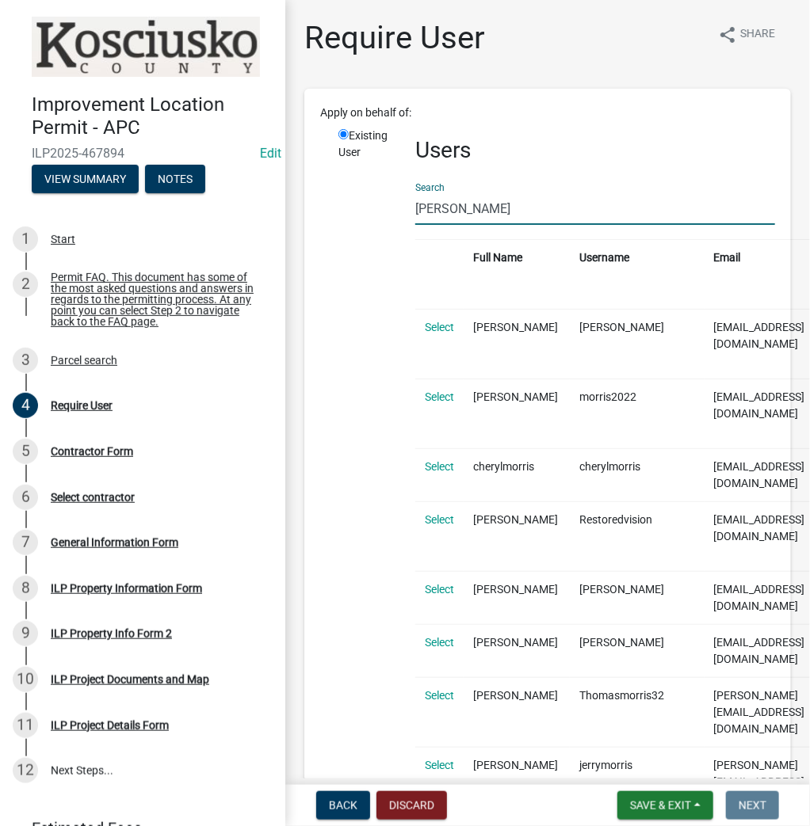
click at [444, 209] on input "[PERSON_NAME]" at bounding box center [595, 209] width 360 height 32
click at [444, 205] on input "[PERSON_NAME]" at bounding box center [595, 209] width 360 height 32
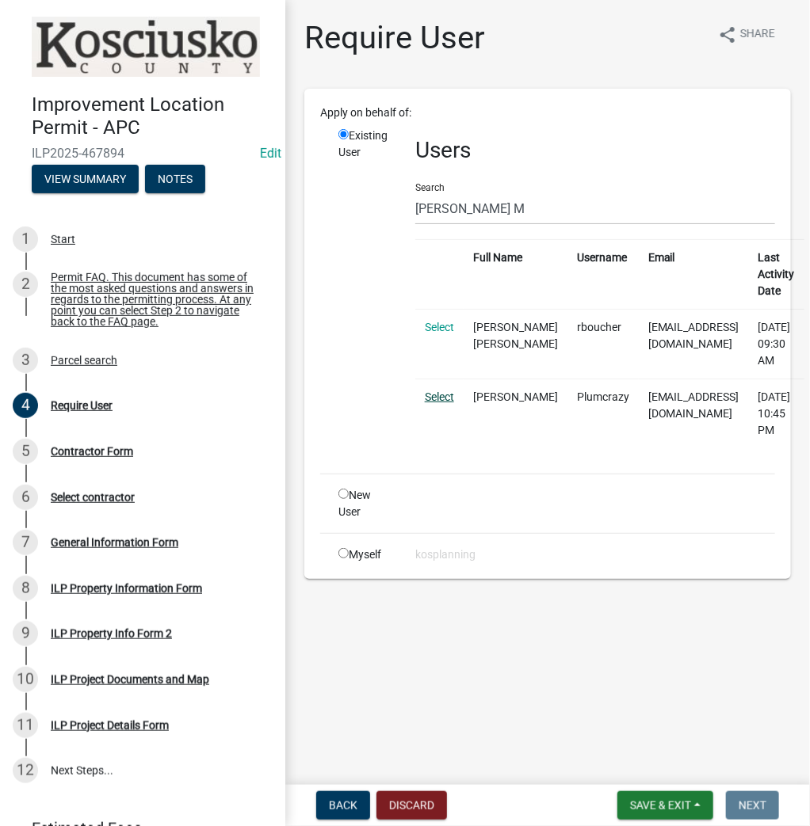
click at [440, 398] on link "Select" at bounding box center [439, 397] width 29 height 13
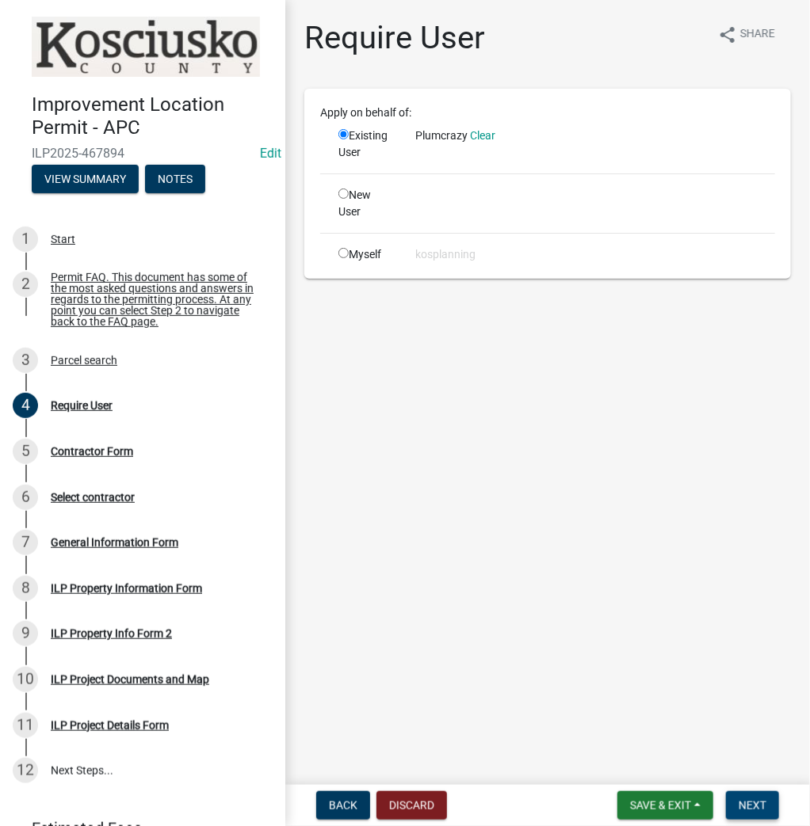
click at [747, 803] on span "Next" at bounding box center [752, 805] width 28 height 13
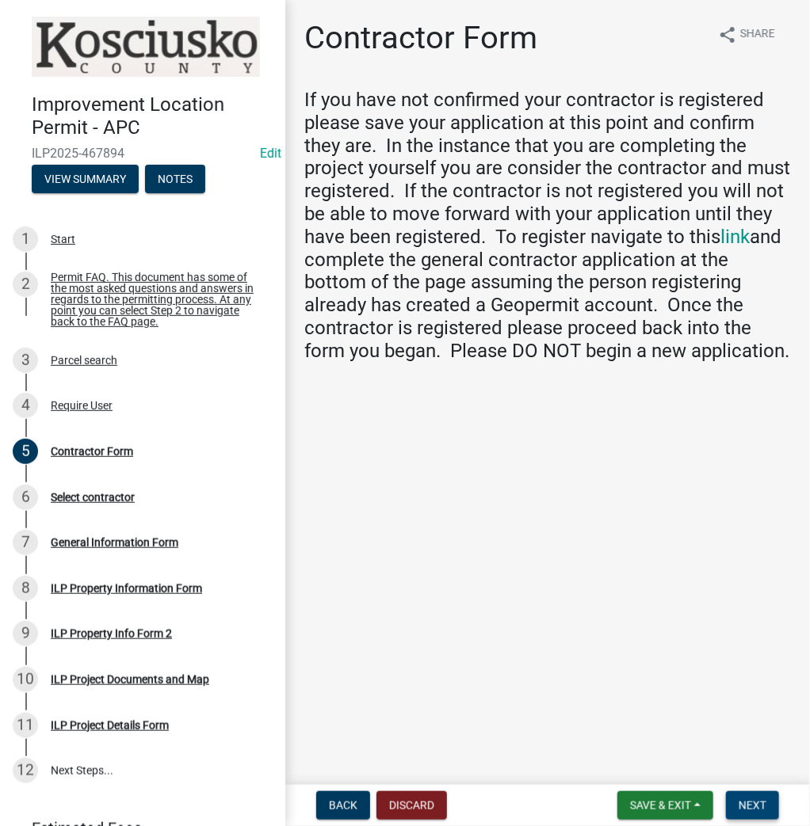
click at [742, 800] on span "Next" at bounding box center [752, 805] width 28 height 13
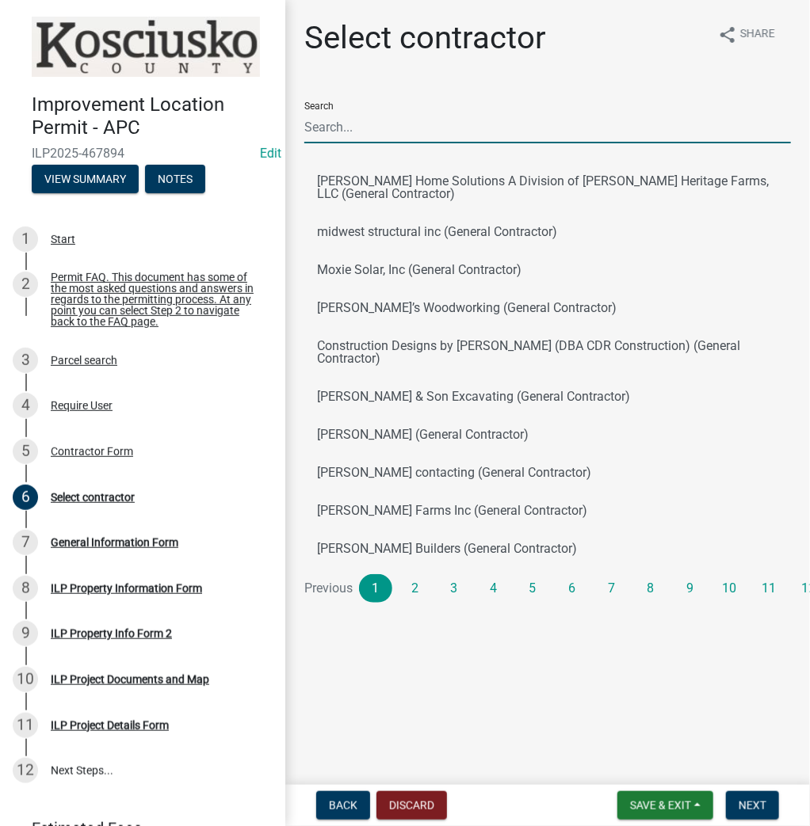
click at [350, 124] on input "Search" at bounding box center [547, 127] width 486 height 32
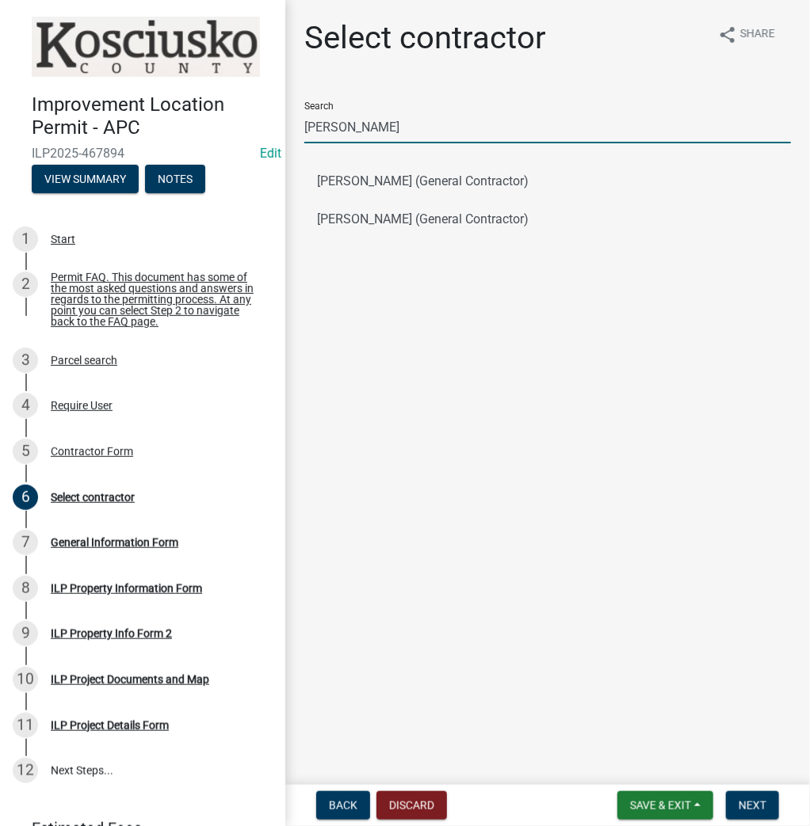
click at [407, 124] on input "[PERSON_NAME]" at bounding box center [547, 127] width 486 height 32
click at [395, 133] on input "[PERSON_NAME]" at bounding box center [547, 127] width 486 height 32
click at [394, 129] on input "[PERSON_NAME]" at bounding box center [547, 127] width 486 height 32
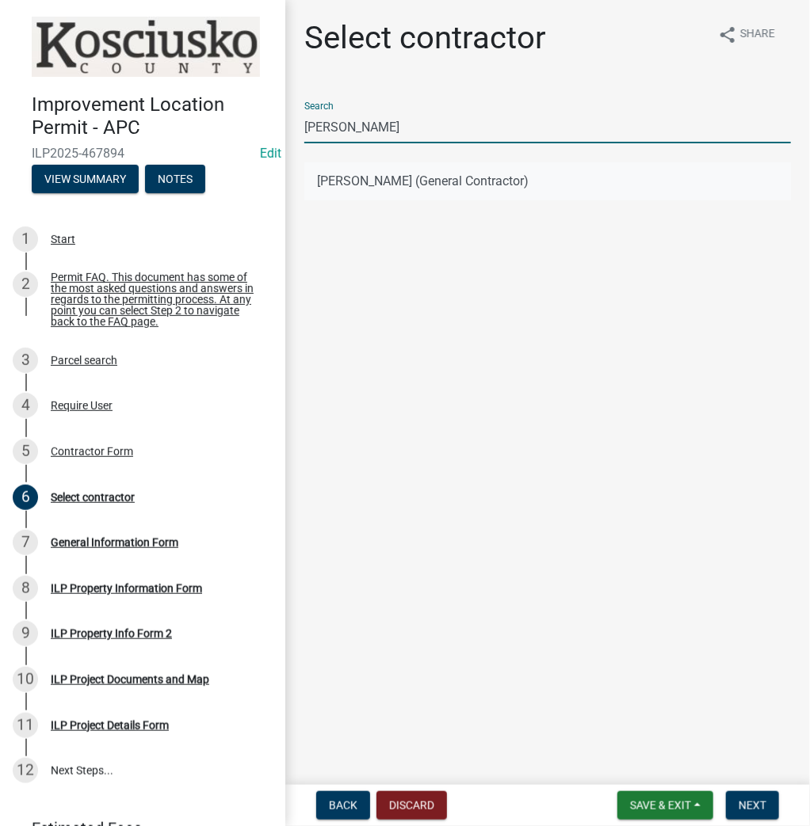
click at [387, 180] on button "[PERSON_NAME] (General Contractor)" at bounding box center [547, 181] width 486 height 38
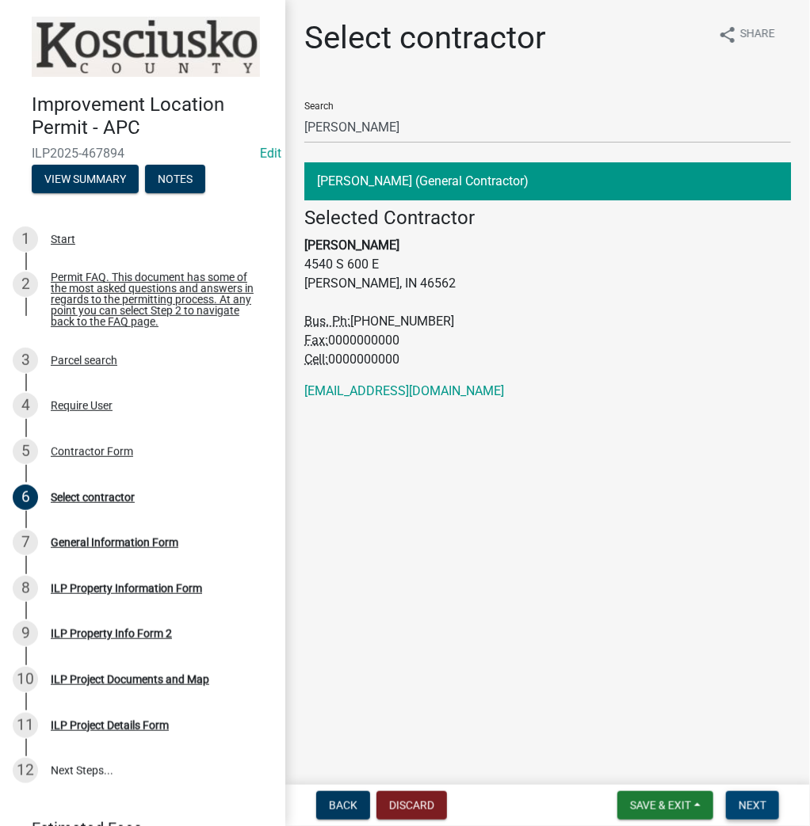
drag, startPoint x: 746, startPoint y: 804, endPoint x: 747, endPoint y: 795, distance: 8.8
click at [747, 804] on span "Next" at bounding box center [752, 805] width 28 height 13
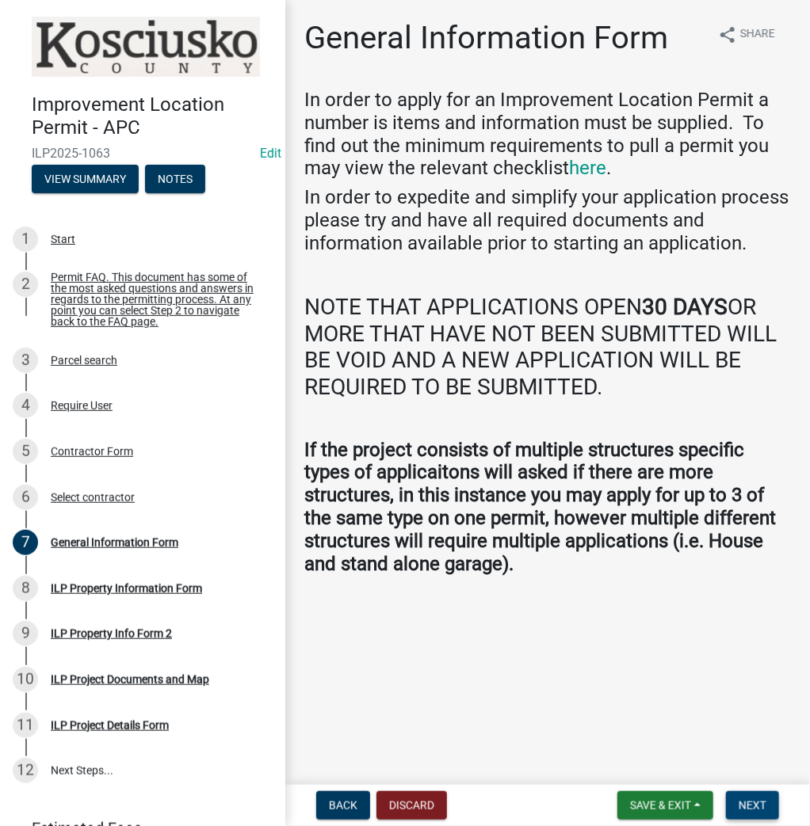
click at [767, 810] on button "Next" at bounding box center [752, 805] width 53 height 29
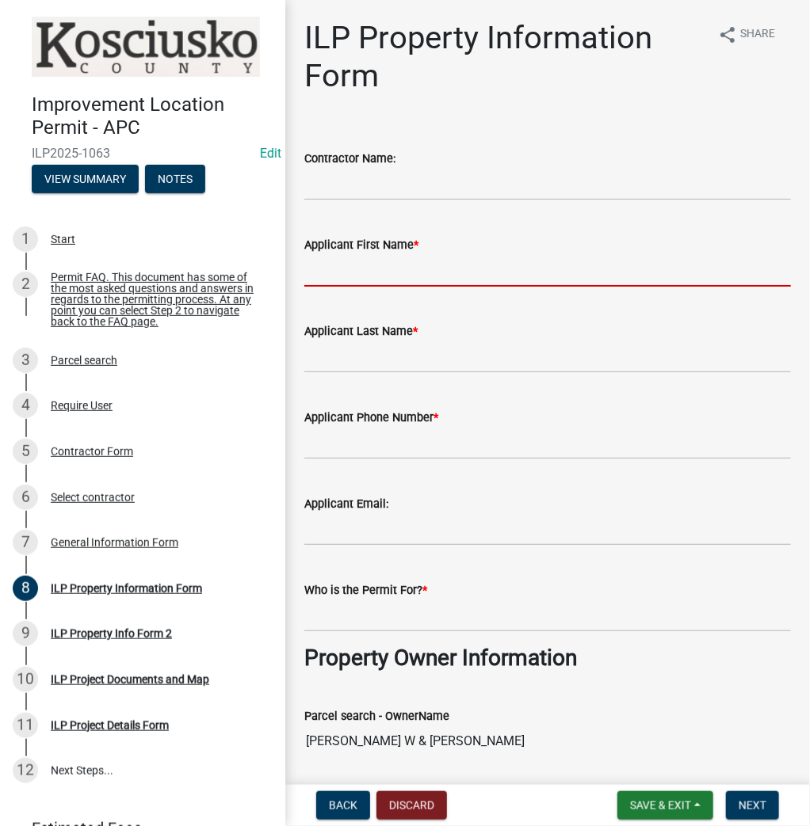
click at [361, 266] on input "Applicant First Name *" at bounding box center [547, 270] width 486 height 32
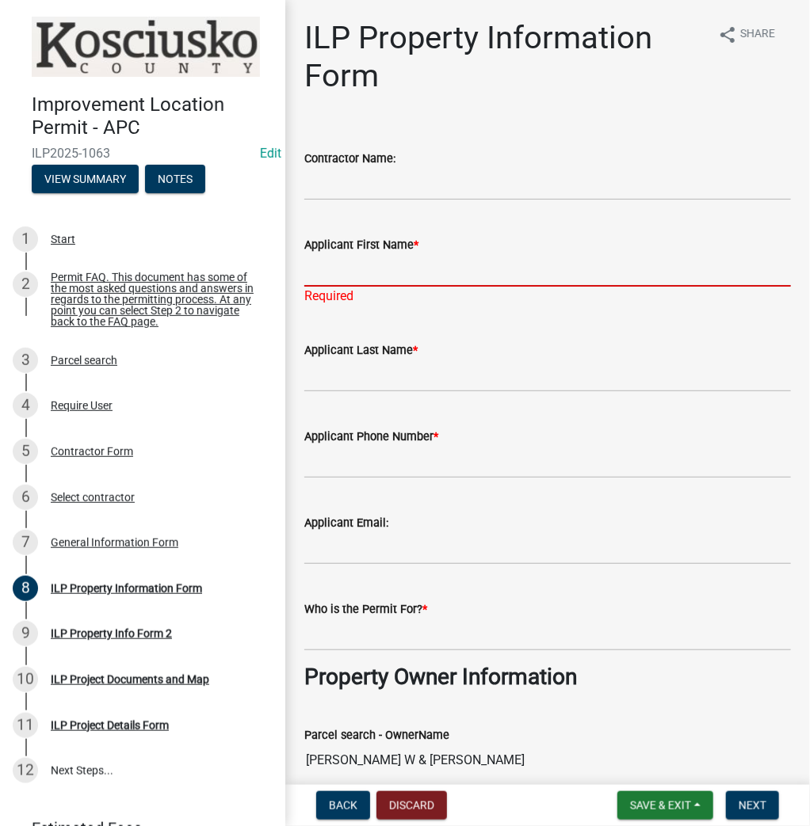
click at [391, 255] on input "Applicant First Name *" at bounding box center [547, 270] width 486 height 32
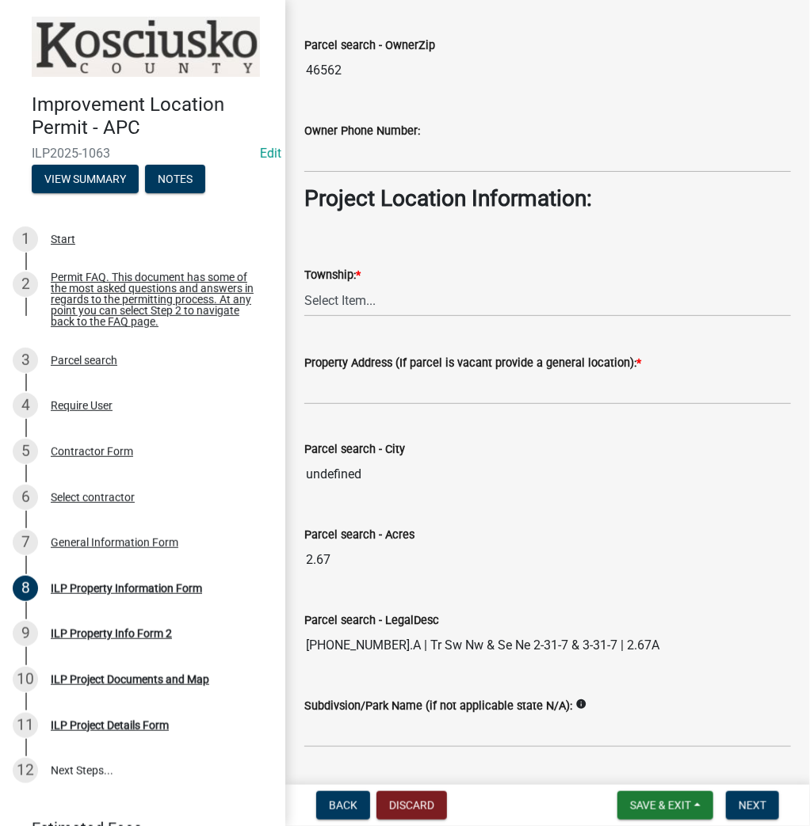
scroll to position [1014, 0]
click at [329, 304] on select "Select Item... [PERSON_NAME] - Elkhart Co Clay Etna [GEOGRAPHIC_DATA][PERSON_NA…" at bounding box center [547, 300] width 486 height 32
click at [304, 284] on select "Select Item... [PERSON_NAME] - Elkhart Co Clay Etna [GEOGRAPHIC_DATA][PERSON_NA…" at bounding box center [547, 300] width 486 height 32
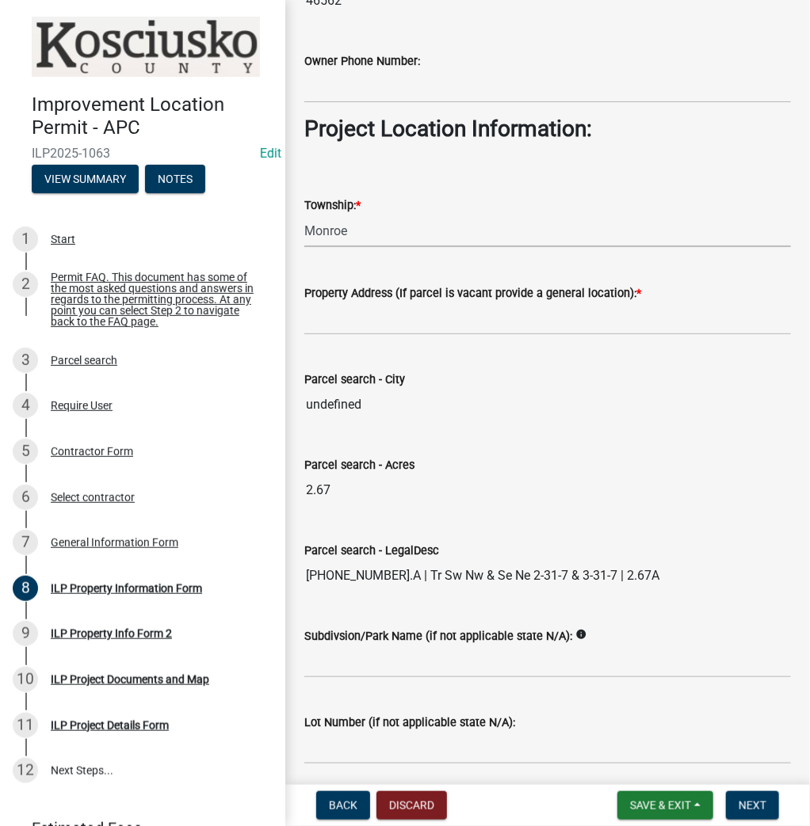
scroll to position [1141, 0]
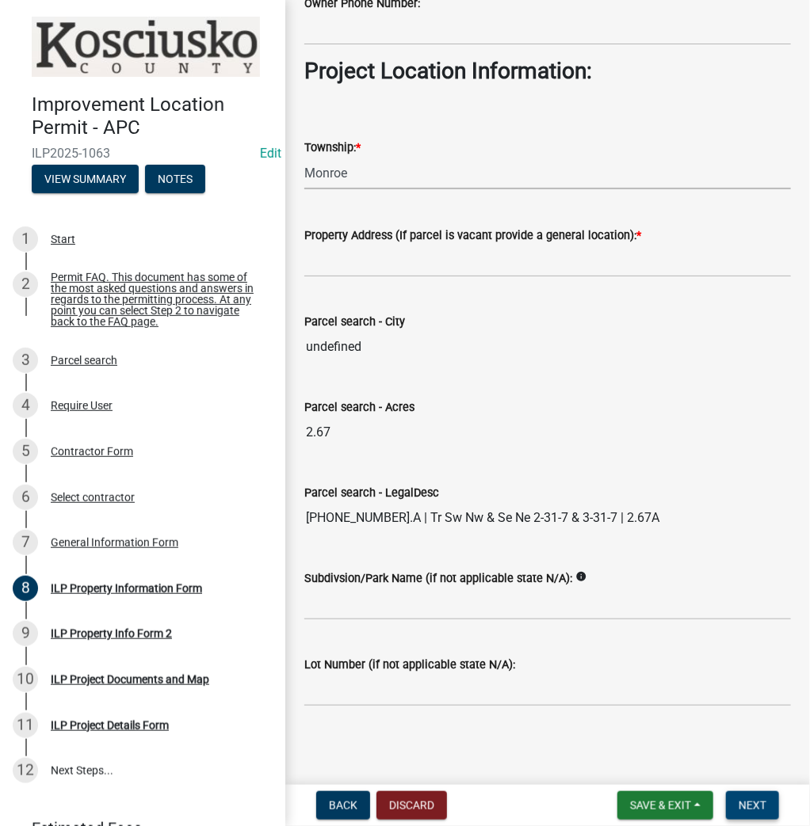
click at [757, 805] on span "Next" at bounding box center [752, 805] width 28 height 13
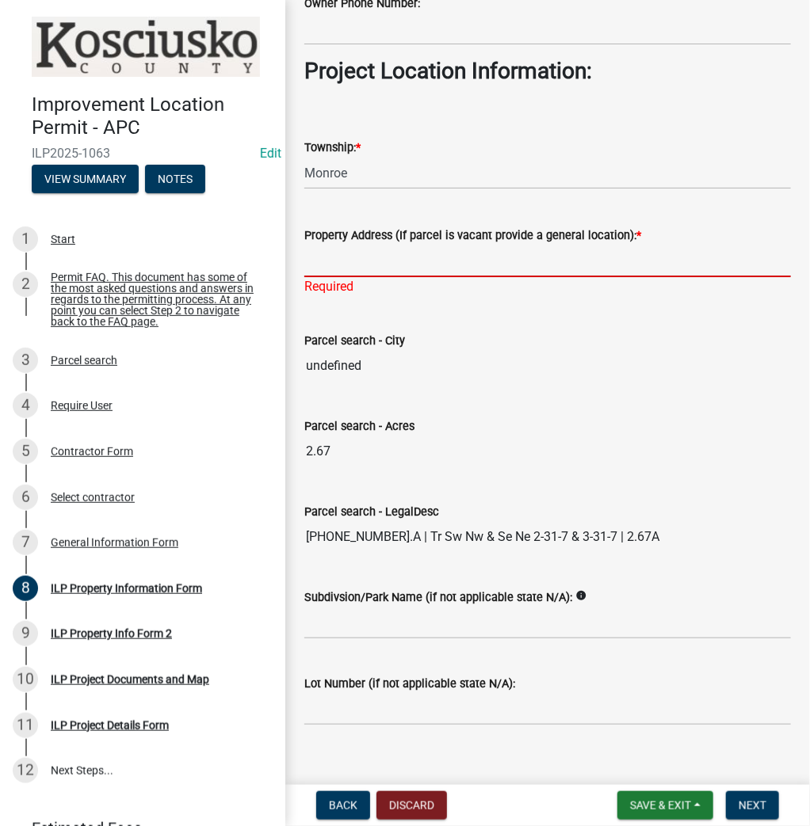
click at [364, 265] on input "Property Address (If parcel is vacant provide a general location): *" at bounding box center [547, 261] width 486 height 32
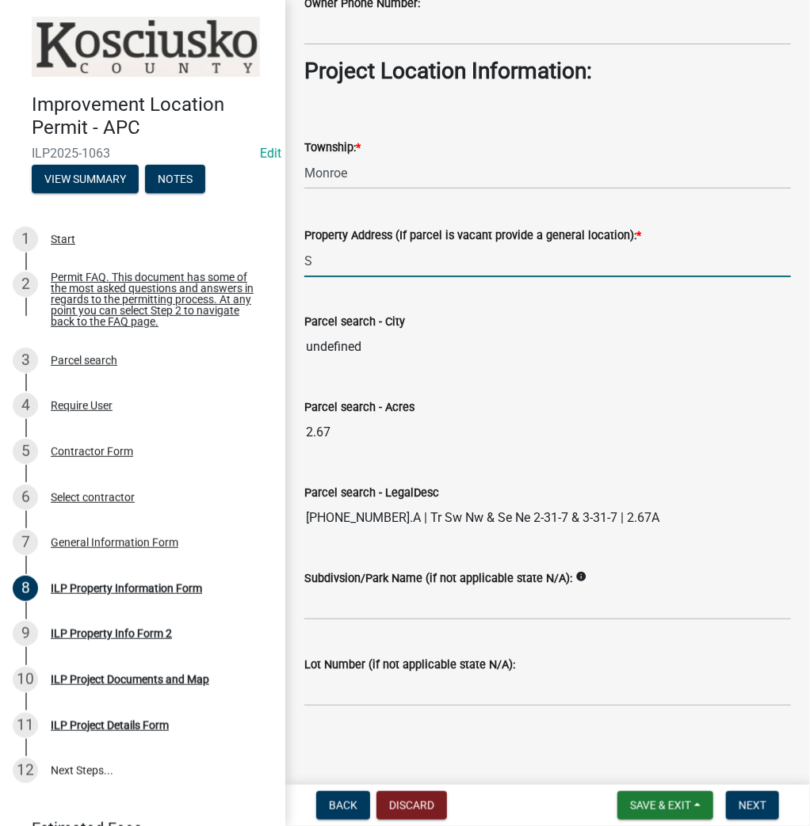
click at [392, 254] on input "S" at bounding box center [547, 261] width 486 height 32
click at [748, 802] on span "Next" at bounding box center [752, 805] width 28 height 13
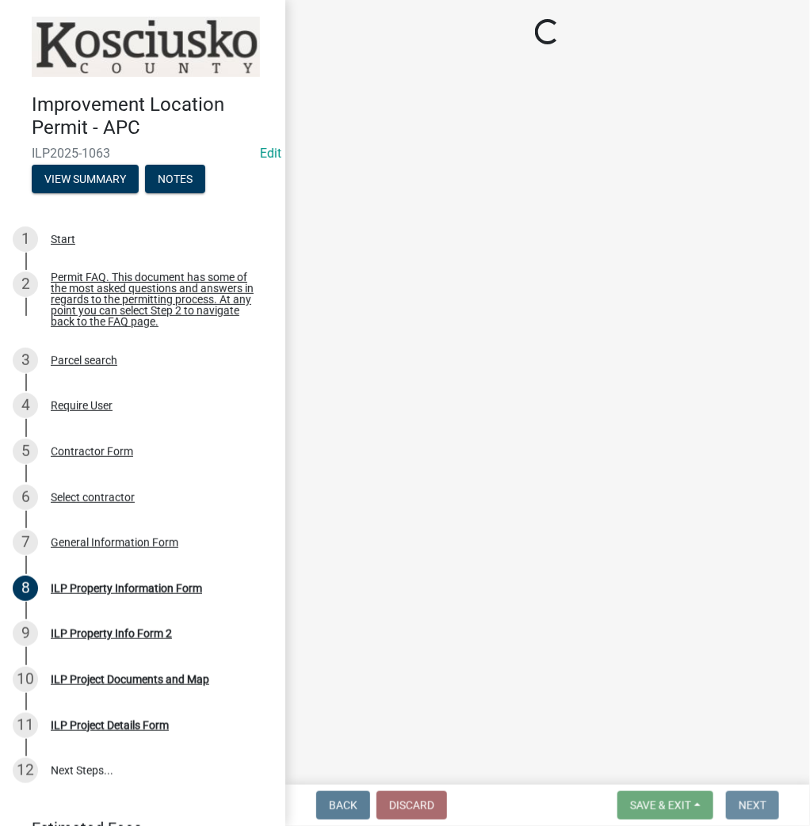
scroll to position [0, 0]
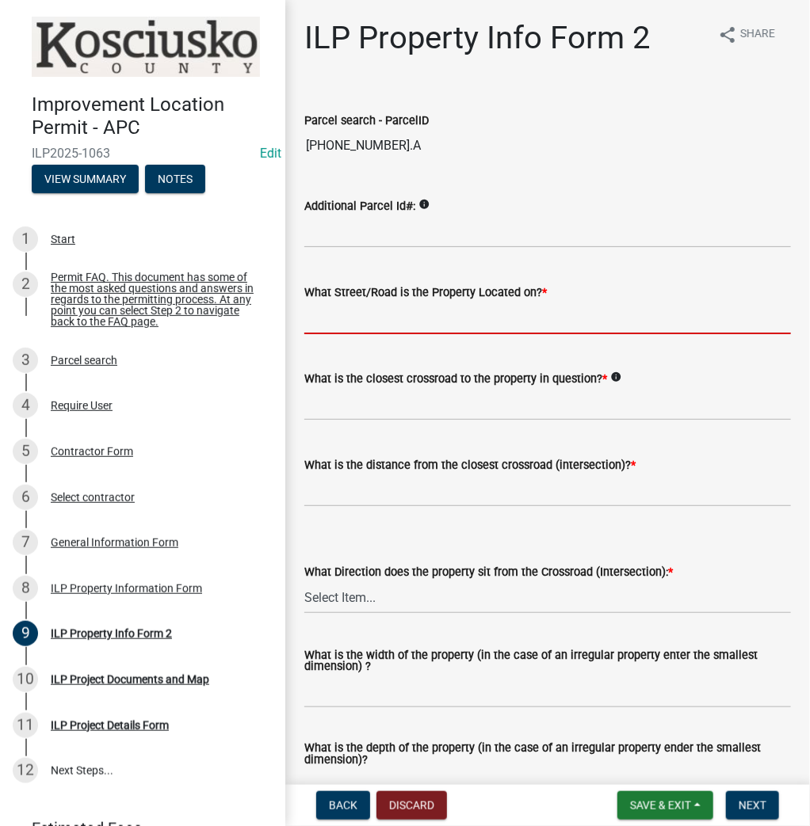
click at [337, 315] on input "What Street/Road is the Property Located on? *" at bounding box center [547, 318] width 486 height 32
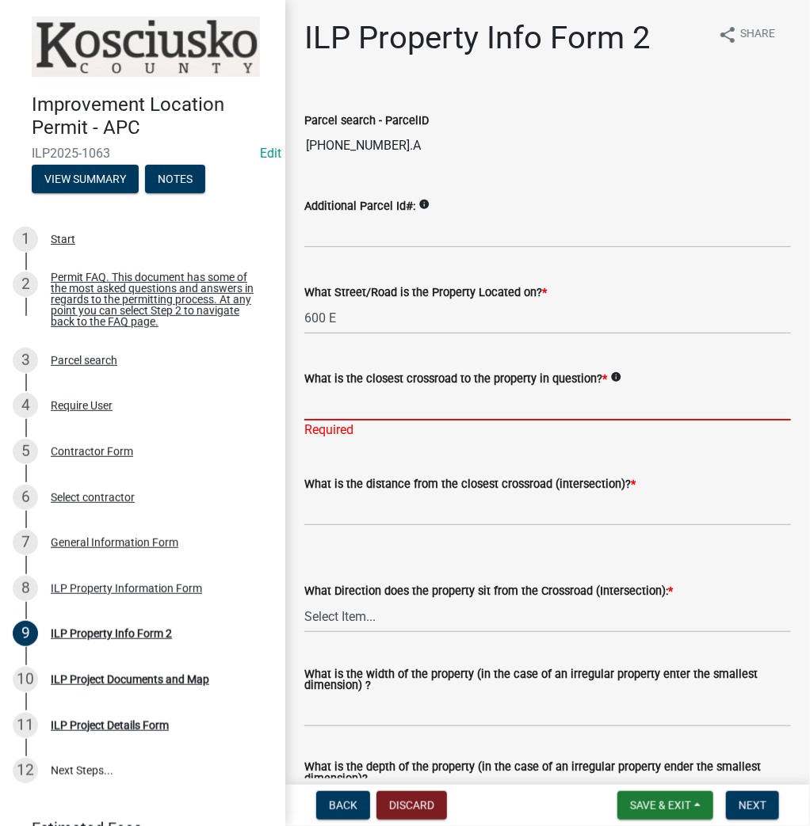
click at [352, 411] on input "What is the closest crossroad to the property in question? *" at bounding box center [547, 404] width 486 height 32
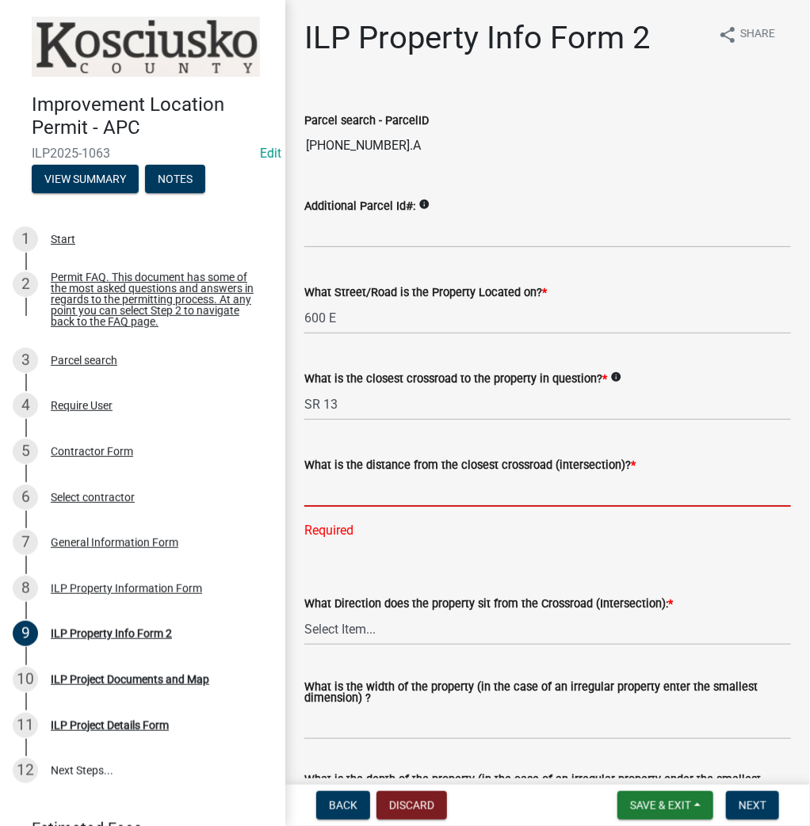
click at [344, 486] on input "text" at bounding box center [547, 491] width 486 height 32
click at [428, 620] on wm-data-entity-input "What Direction does the property sit from the Crossroad (Intersection): * Selec…" at bounding box center [547, 606] width 486 height 107
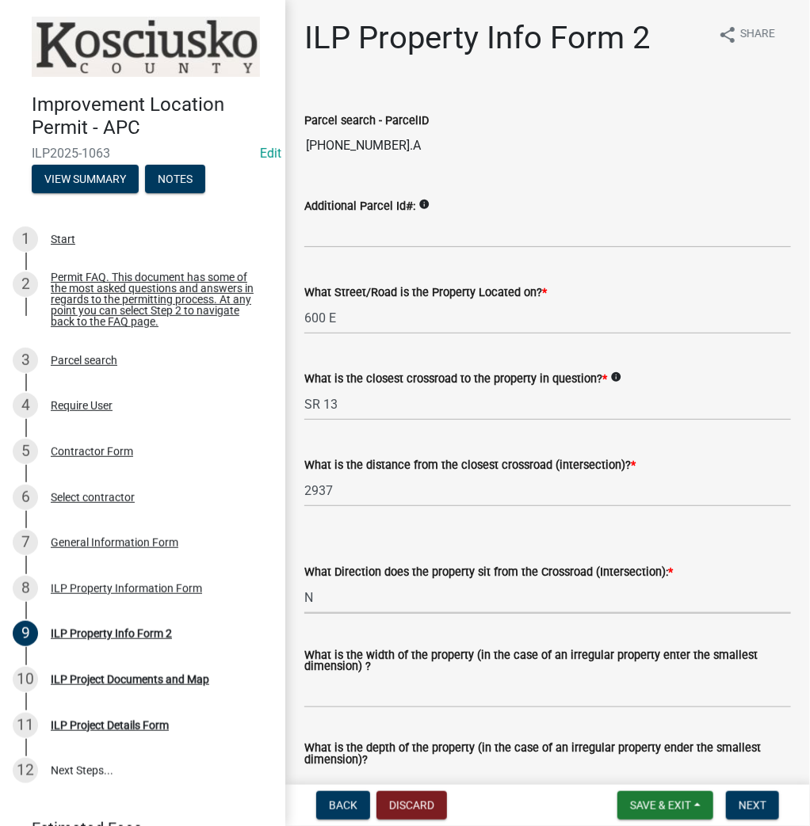
click at [304, 582] on select "Select Item... N NE NW S SE SW E W" at bounding box center [547, 598] width 486 height 32
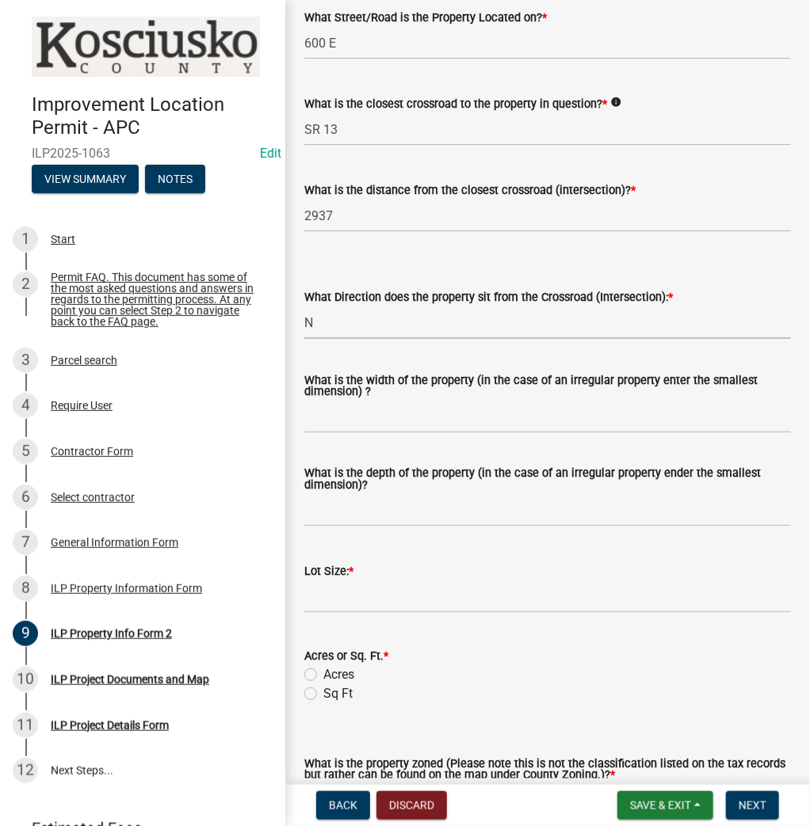
scroll to position [254, 0]
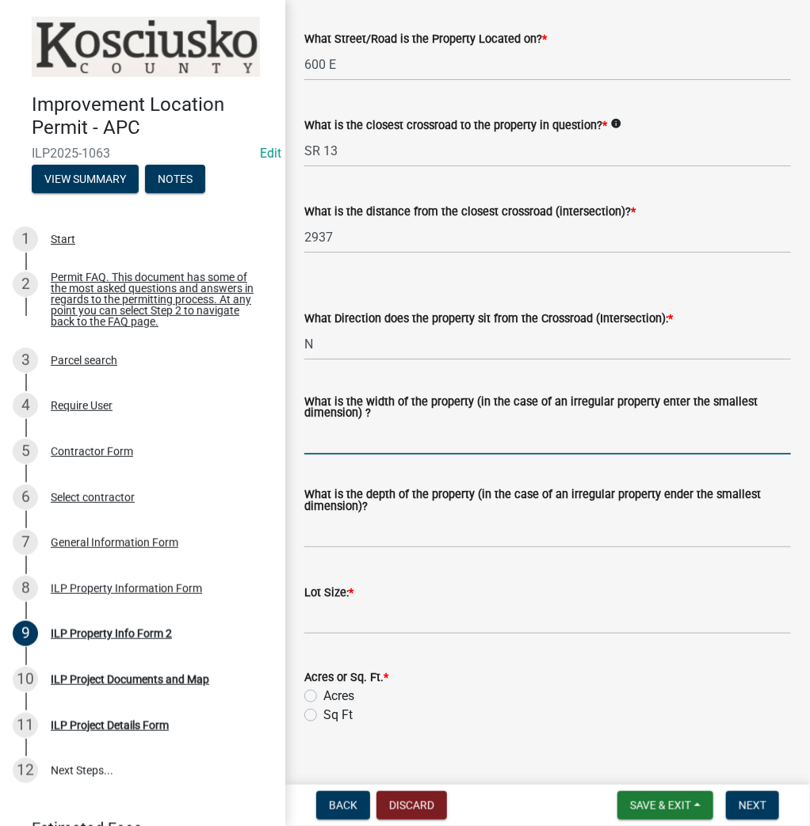
click at [353, 441] on input "What is the width of the property (in the case of an irregular property enter t…" at bounding box center [547, 438] width 486 height 32
drag, startPoint x: 383, startPoint y: 536, endPoint x: 389, endPoint y: 529, distance: 8.4
click at [385, 530] on input "What is the depth of the property (in the case of an irregular property ender t…" at bounding box center [547, 532] width 486 height 32
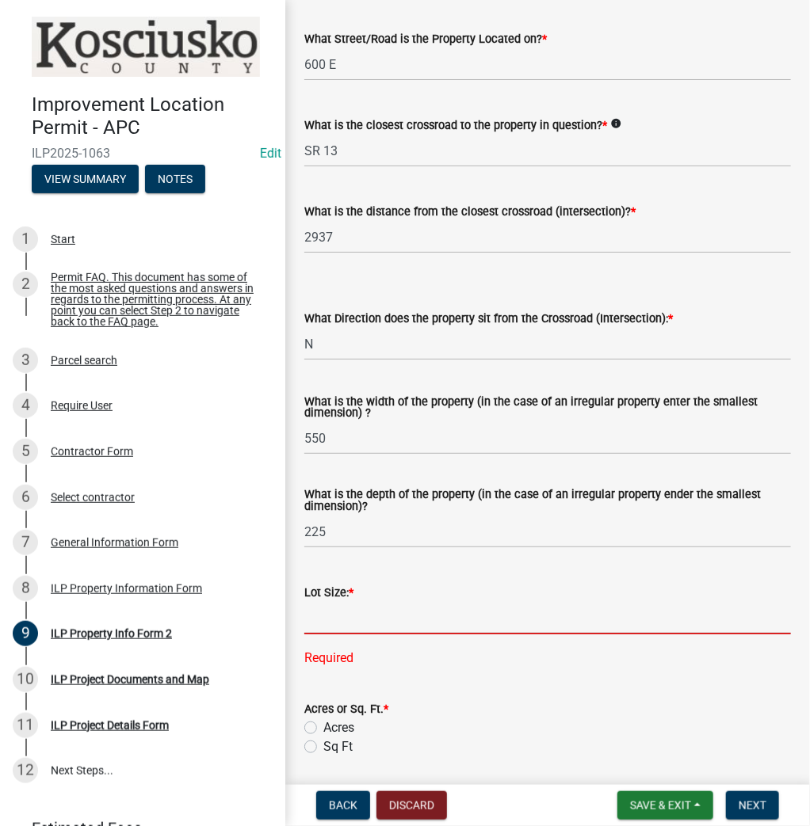
click at [364, 621] on input "text" at bounding box center [547, 618] width 486 height 32
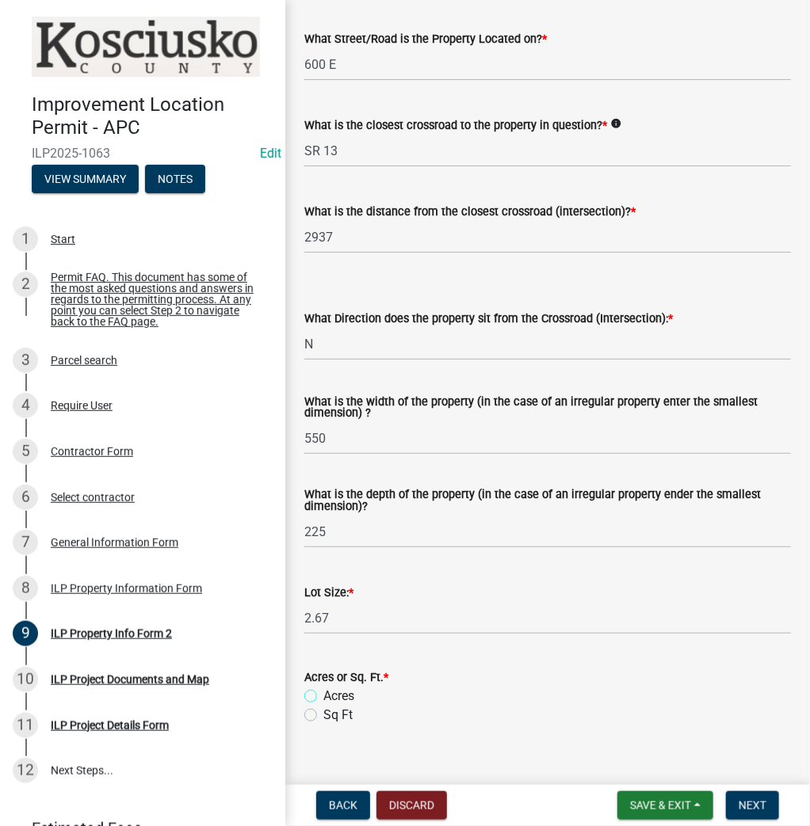
click at [323, 687] on input "Acres" at bounding box center [328, 692] width 10 height 10
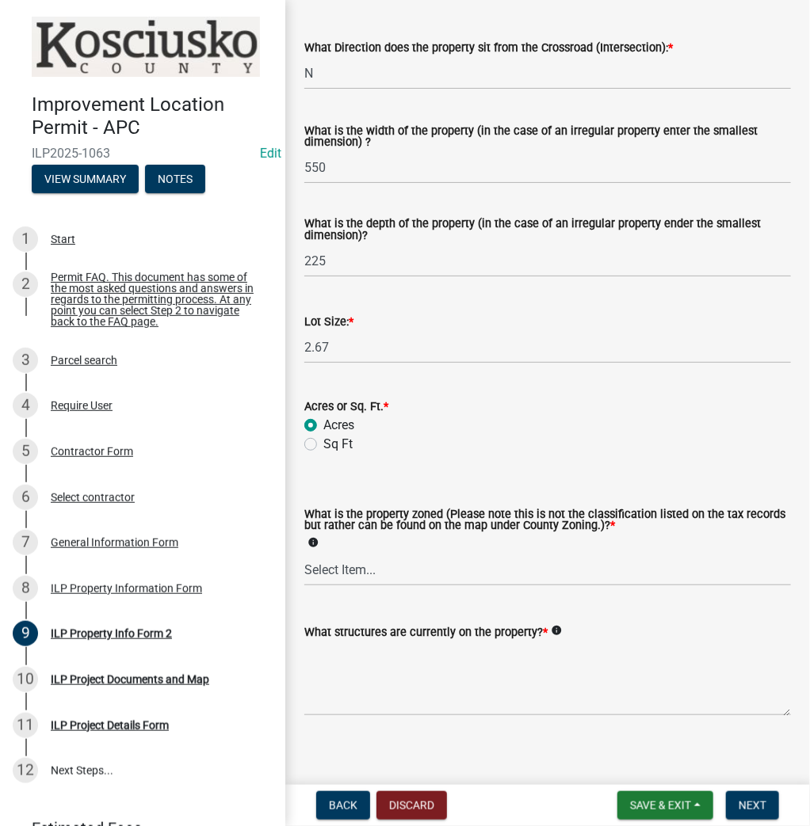
scroll to position [536, 0]
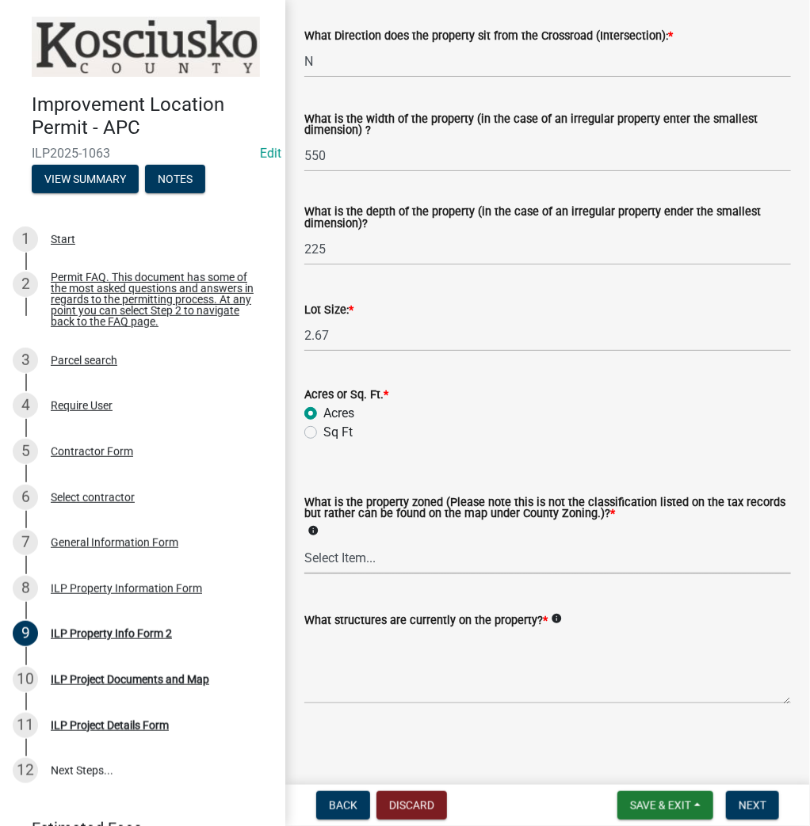
click at [342, 569] on select "Select Item... Agricultural Agricultural 2 Commercial Environmental Industrial …" at bounding box center [547, 558] width 486 height 32
click at [304, 542] on select "Select Item... Agricultural Agricultural 2 Commercial Environmental Industrial …" at bounding box center [547, 558] width 486 height 32
click at [425, 681] on textarea "What structures are currently on the property? *" at bounding box center [547, 667] width 486 height 74
click at [742, 808] on span "Next" at bounding box center [752, 805] width 28 height 13
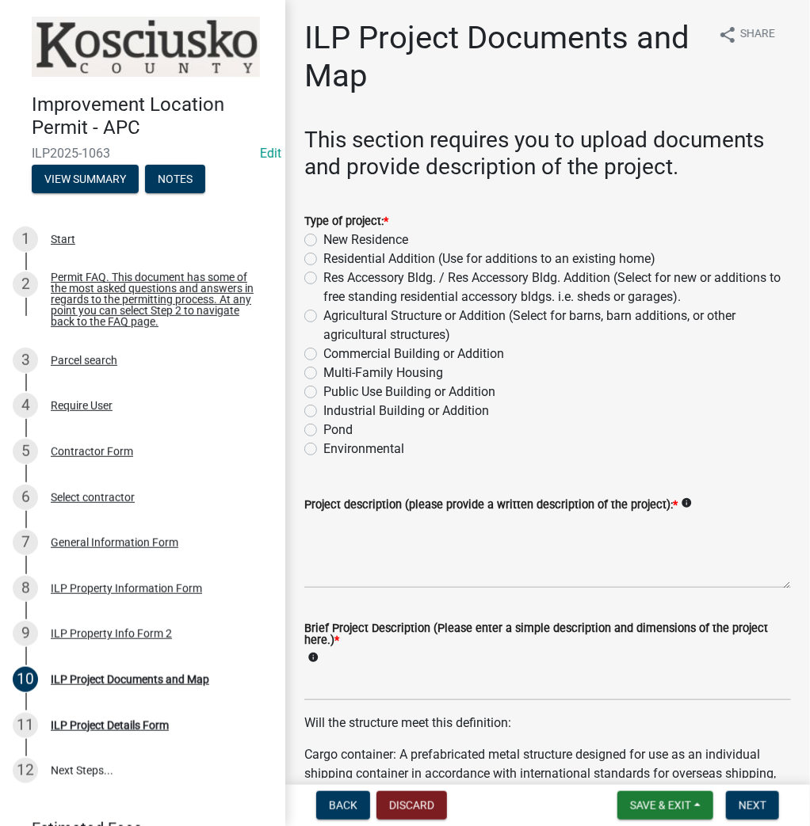
click at [323, 319] on label "Agricultural Structure or Addition (Select for barns, barn additions, or other …" at bounding box center [556, 326] width 467 height 38
click at [323, 317] on input "Agricultural Structure or Addition (Select for barns, barn additions, or other …" at bounding box center [328, 312] width 10 height 10
click at [382, 524] on textarea "Project description (please provide a written description of the project): *" at bounding box center [547, 551] width 486 height 74
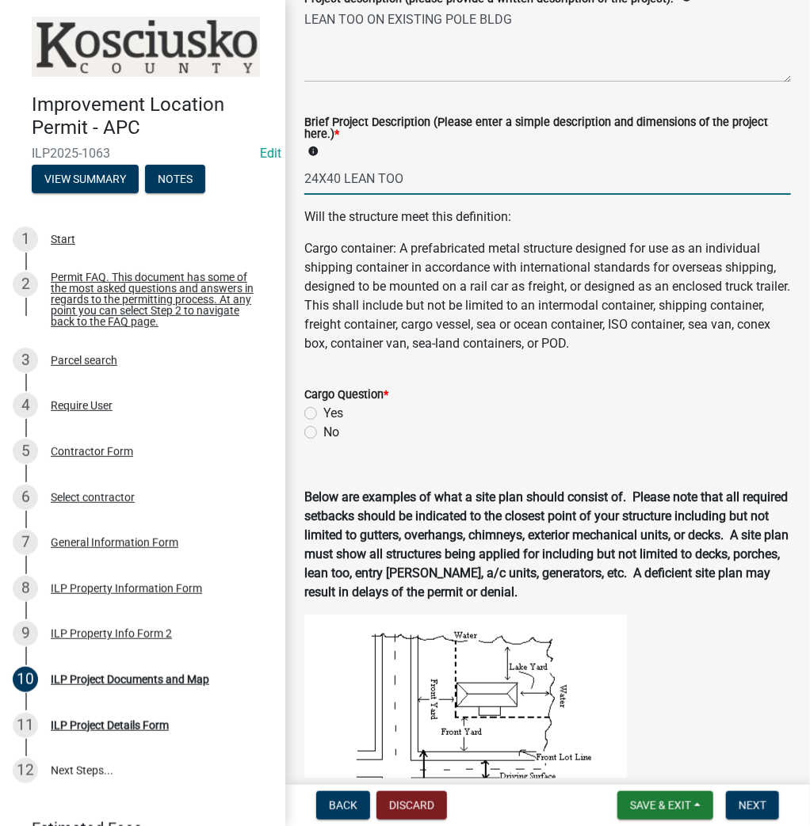
scroll to position [507, 0]
click at [323, 436] on label "No" at bounding box center [331, 431] width 16 height 19
click at [323, 433] on input "No" at bounding box center [328, 427] width 10 height 10
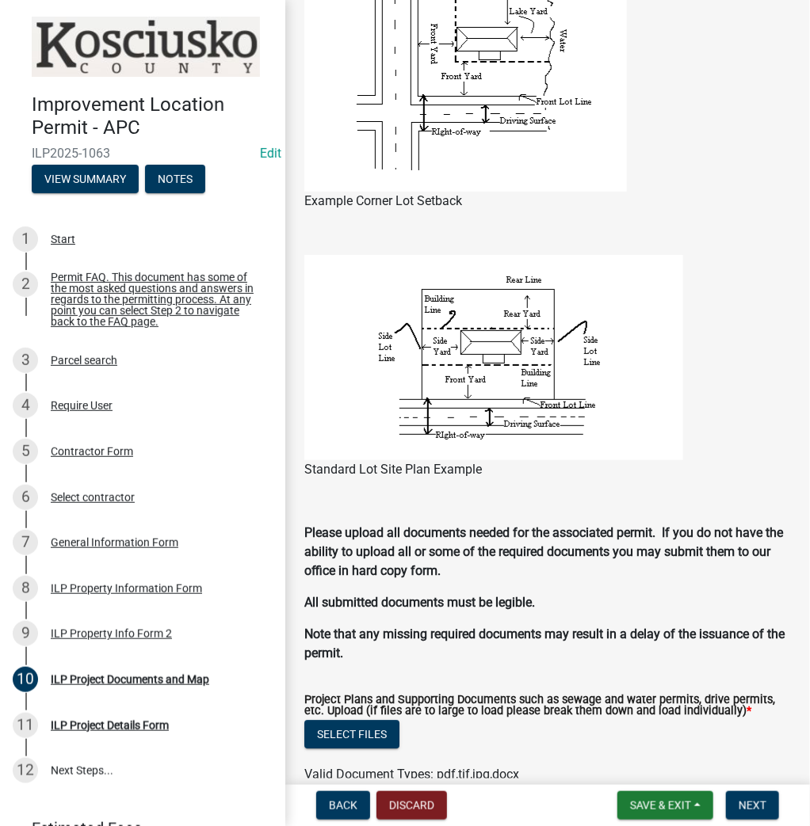
scroll to position [1204, 0]
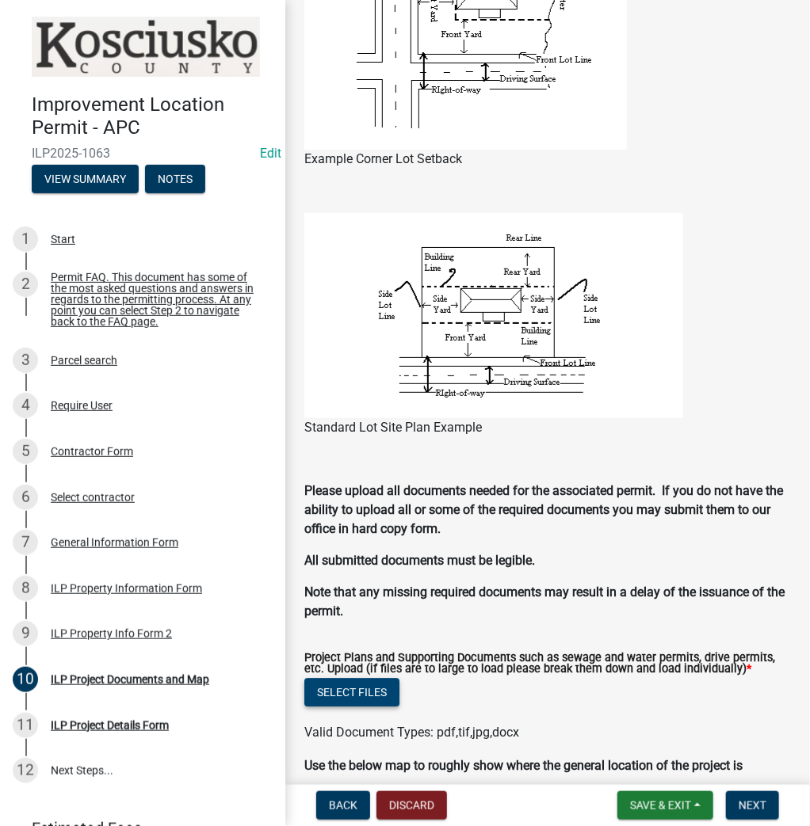
click at [344, 688] on button "Select files" at bounding box center [351, 692] width 95 height 29
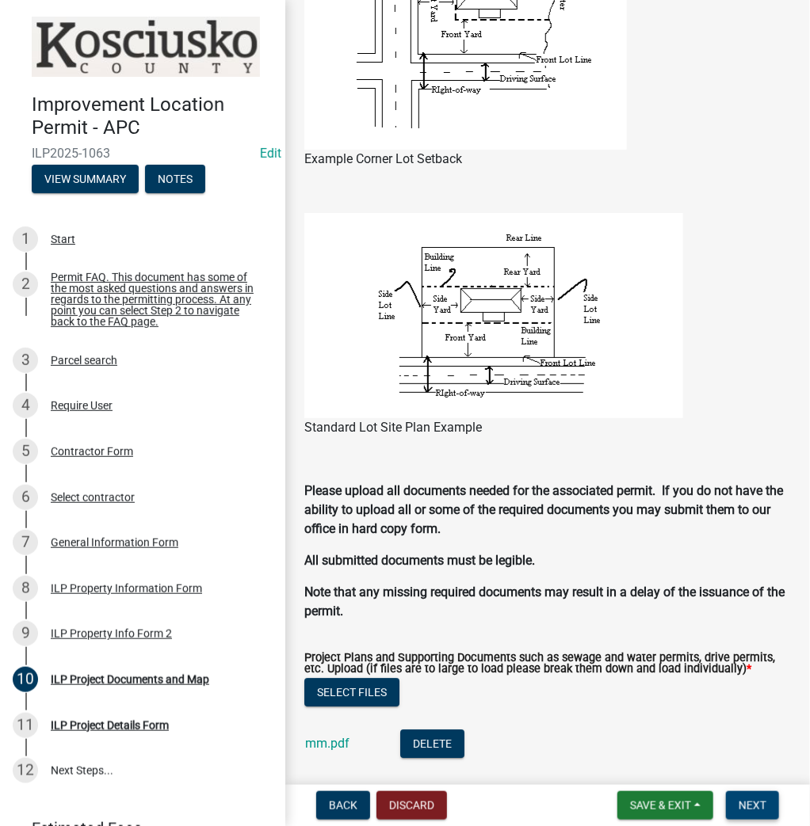
click at [754, 807] on span "Next" at bounding box center [752, 805] width 28 height 13
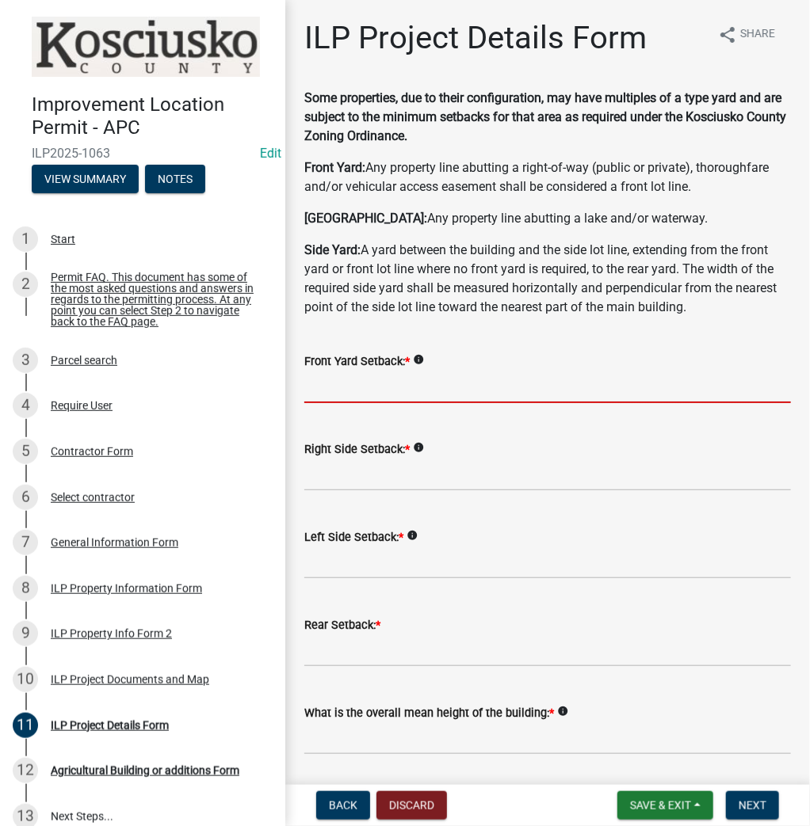
click at [339, 390] on input "text" at bounding box center [547, 387] width 486 height 32
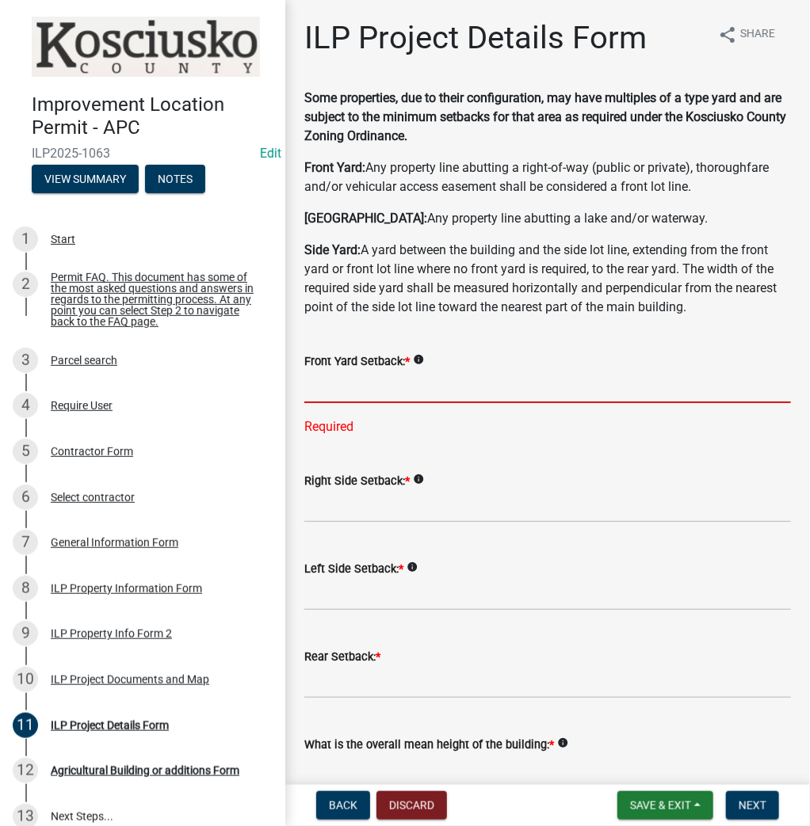
click at [434, 372] on input "text" at bounding box center [547, 387] width 486 height 32
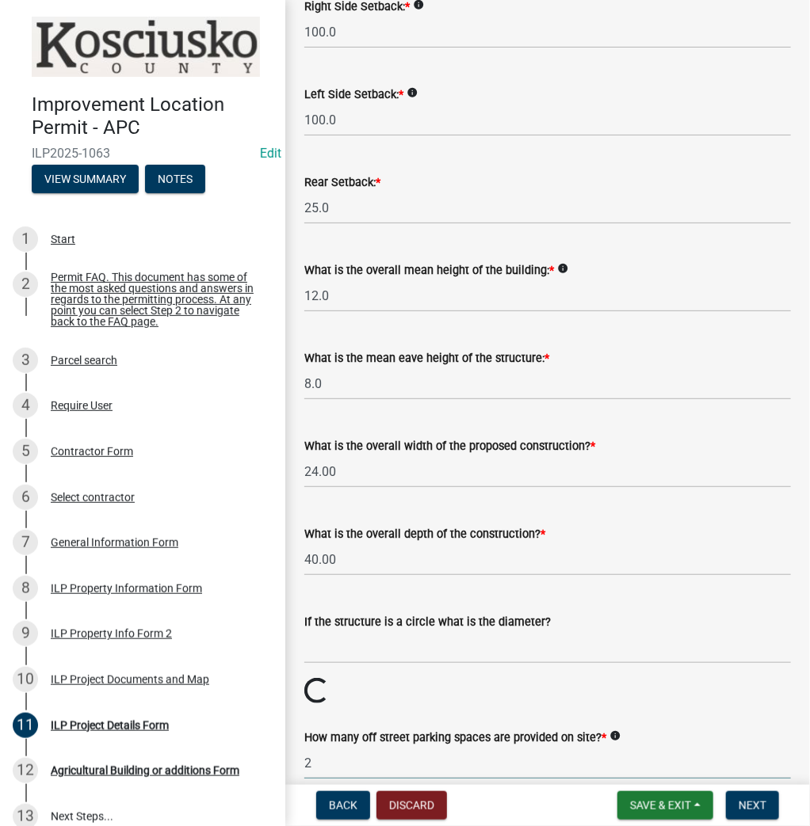
scroll to position [911, 0]
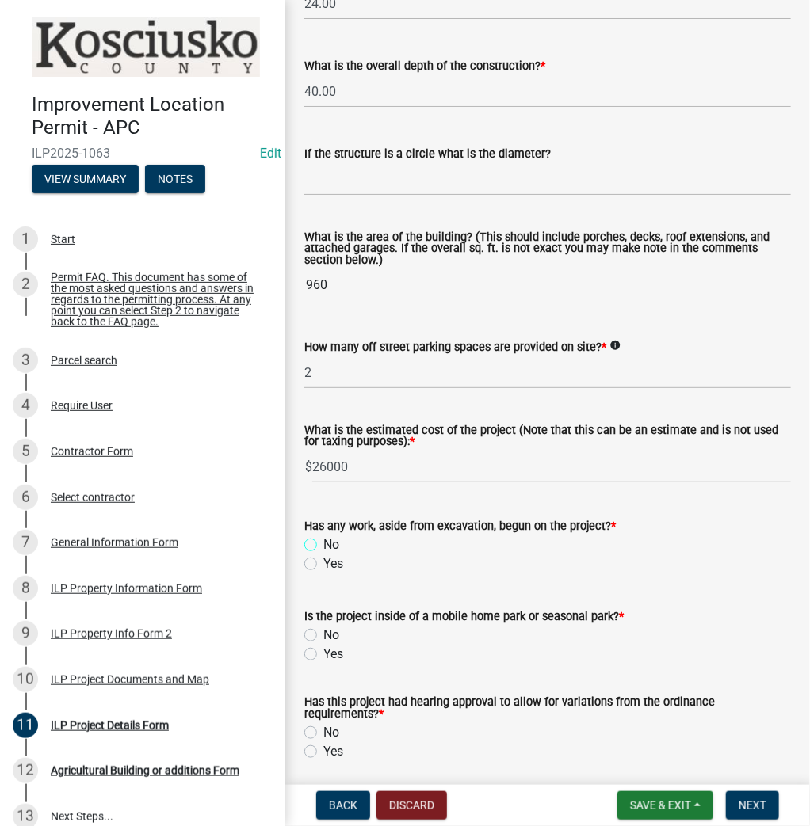
click at [323, 536] on input "No" at bounding box center [328, 541] width 10 height 10
click at [323, 626] on input "No" at bounding box center [328, 631] width 10 height 10
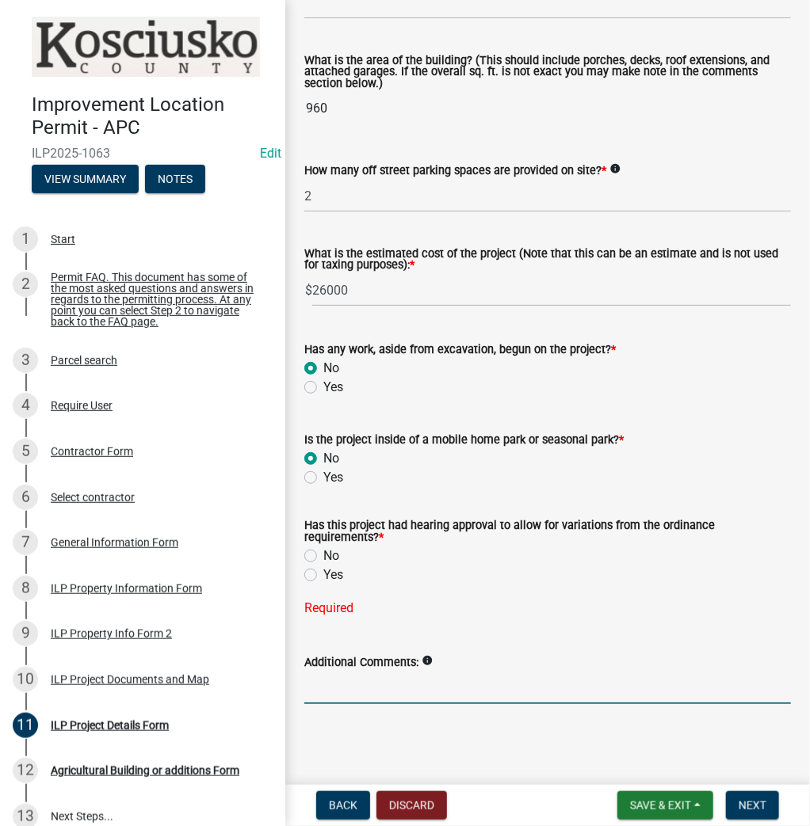
click at [323, 559] on label "No" at bounding box center [331, 556] width 16 height 19
click at [323, 557] on input "No" at bounding box center [328, 552] width 10 height 10
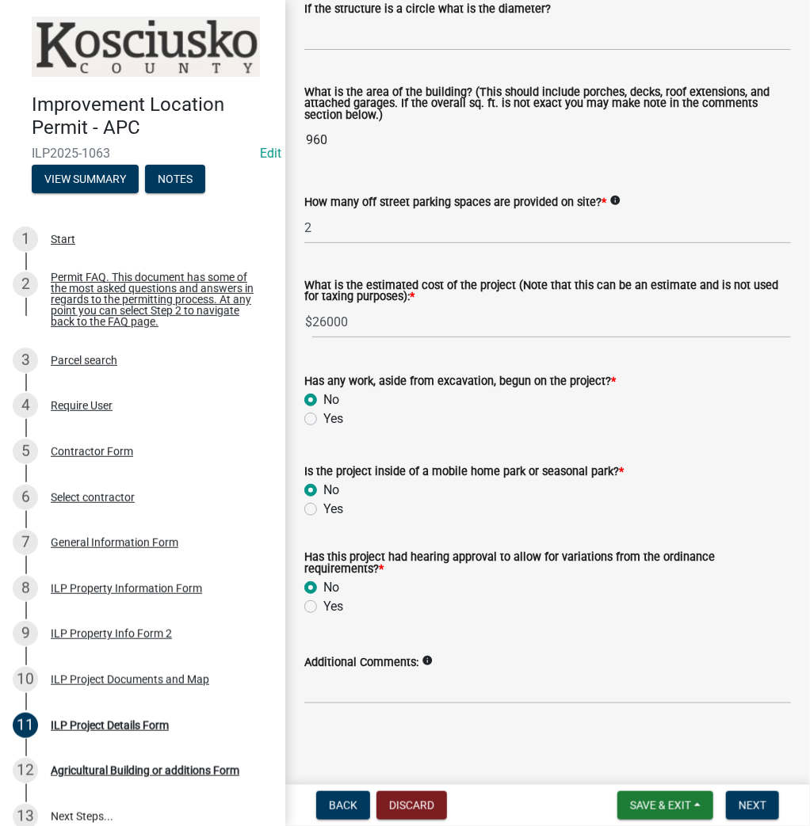
scroll to position [1056, 0]
click at [754, 803] on span "Next" at bounding box center [752, 805] width 28 height 13
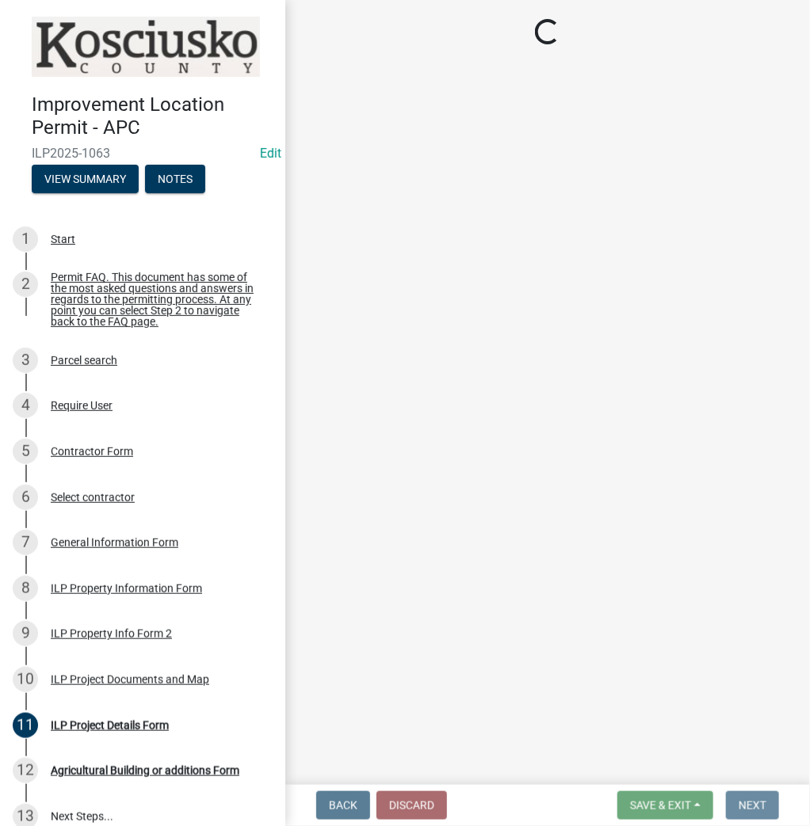
scroll to position [0, 0]
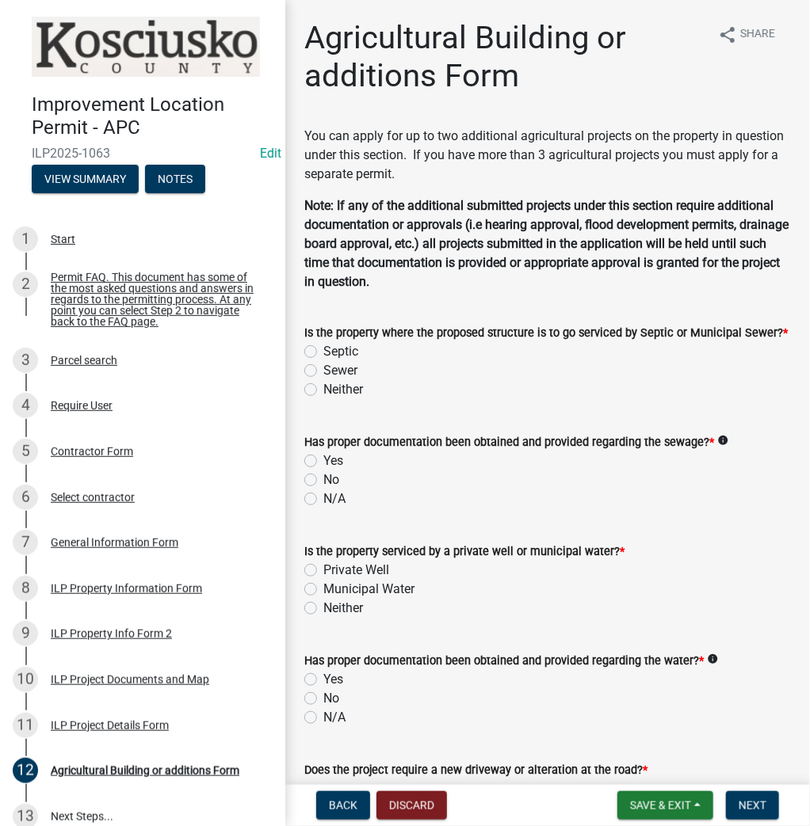
click at [323, 352] on label "Septic" at bounding box center [340, 351] width 35 height 19
click at [323, 352] on input "Septic" at bounding box center [328, 347] width 10 height 10
click at [317, 456] on div "Yes" at bounding box center [547, 461] width 486 height 19
click at [323, 461] on label "Yes" at bounding box center [333, 461] width 20 height 19
click at [323, 461] on input "Yes" at bounding box center [328, 457] width 10 height 10
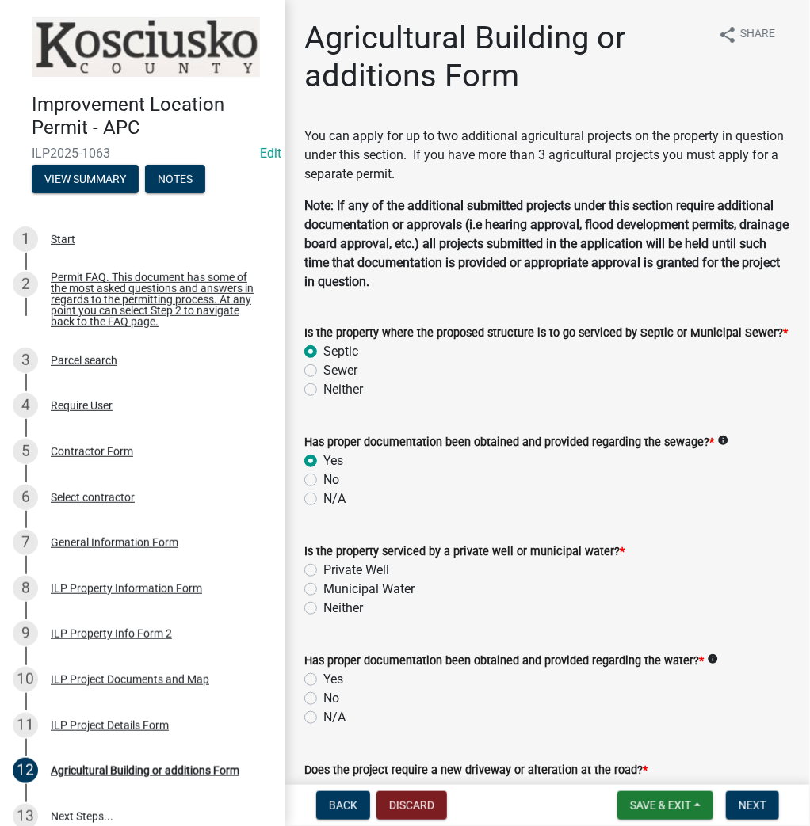
click at [307, 578] on div "Private Well" at bounding box center [547, 570] width 486 height 19
click at [323, 574] on label "Private Well" at bounding box center [356, 570] width 66 height 19
click at [323, 571] on input "Private Well" at bounding box center [328, 566] width 10 height 10
click at [323, 677] on label "Yes" at bounding box center [333, 679] width 20 height 19
click at [323, 677] on input "Yes" at bounding box center [328, 675] width 10 height 10
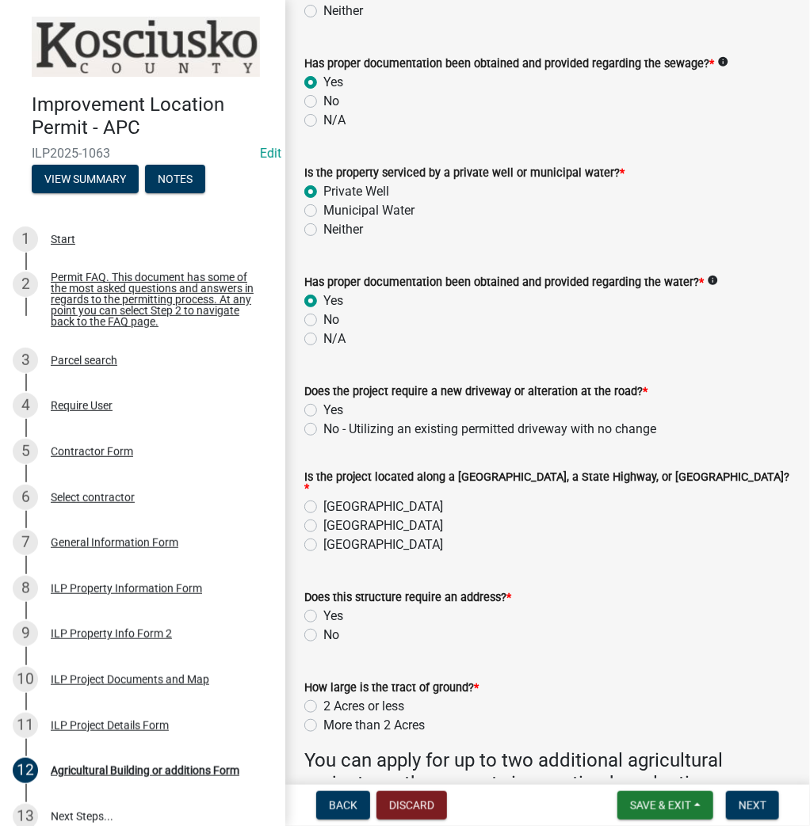
scroll to position [380, 0]
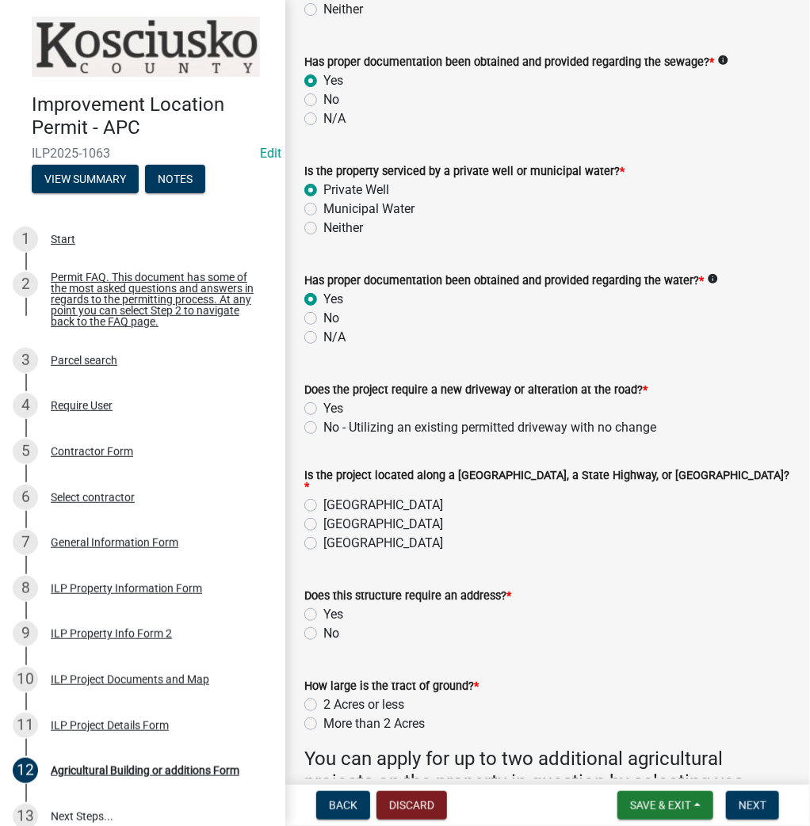
click at [323, 428] on label "No - Utilizing an existing permitted driveway with no change" at bounding box center [489, 427] width 333 height 19
click at [323, 428] on input "No - Utilizing an existing permitted driveway with no change" at bounding box center [328, 423] width 10 height 10
click at [323, 500] on label "[GEOGRAPHIC_DATA]" at bounding box center [383, 505] width 120 height 19
click at [323, 500] on input "[GEOGRAPHIC_DATA]" at bounding box center [328, 501] width 10 height 10
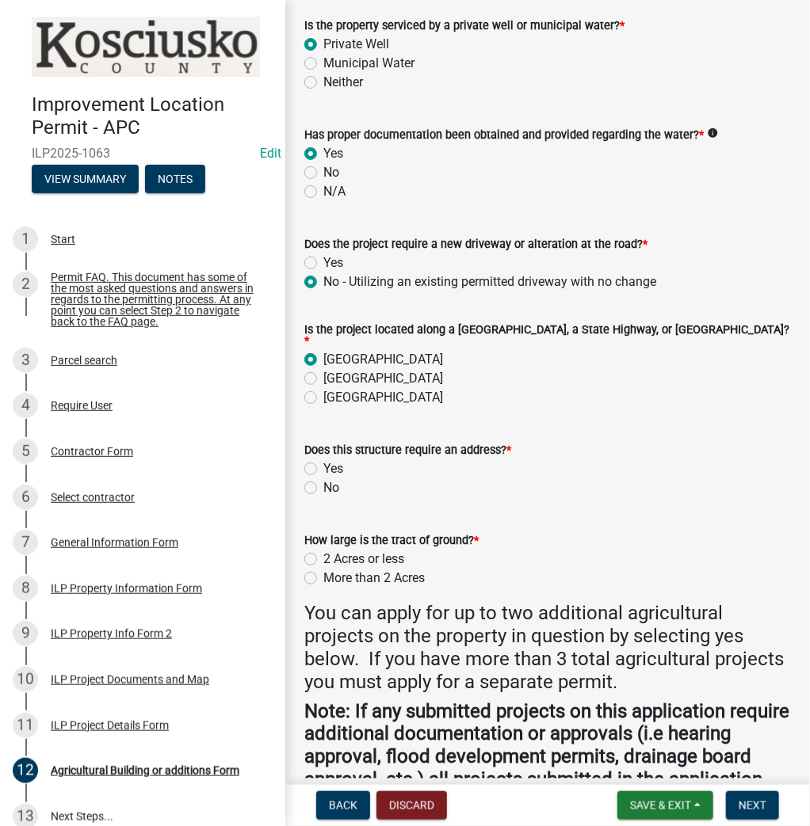
scroll to position [570, 0]
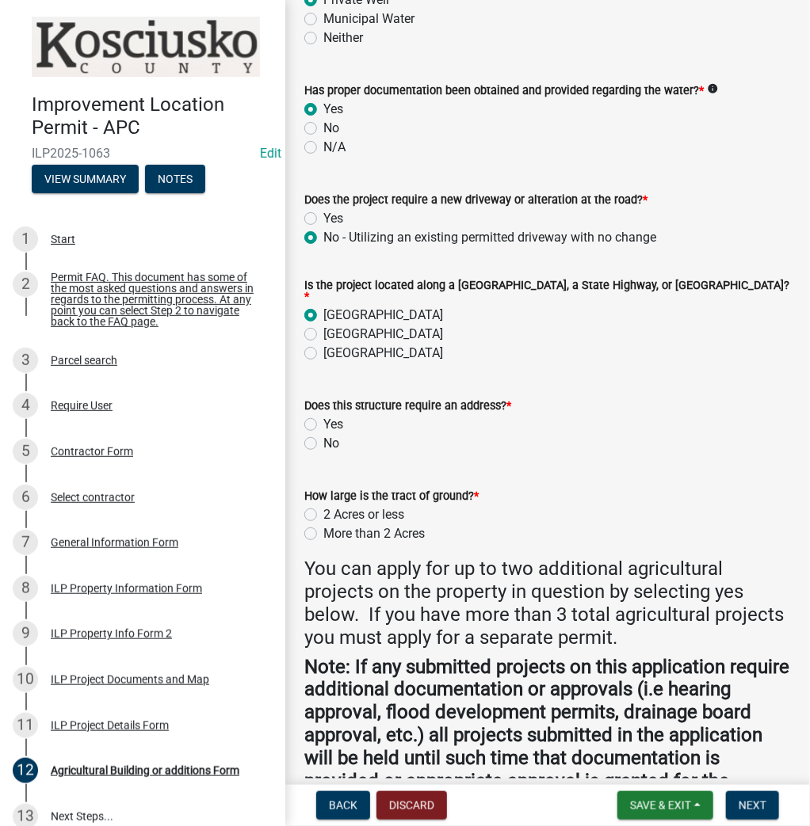
click at [323, 434] on label "No" at bounding box center [331, 443] width 16 height 19
click at [323, 434] on input "No" at bounding box center [328, 439] width 10 height 10
click at [323, 532] on label "More than 2 Acres" at bounding box center [373, 533] width 101 height 19
click at [323, 532] on input "More than 2 Acres" at bounding box center [328, 529] width 10 height 10
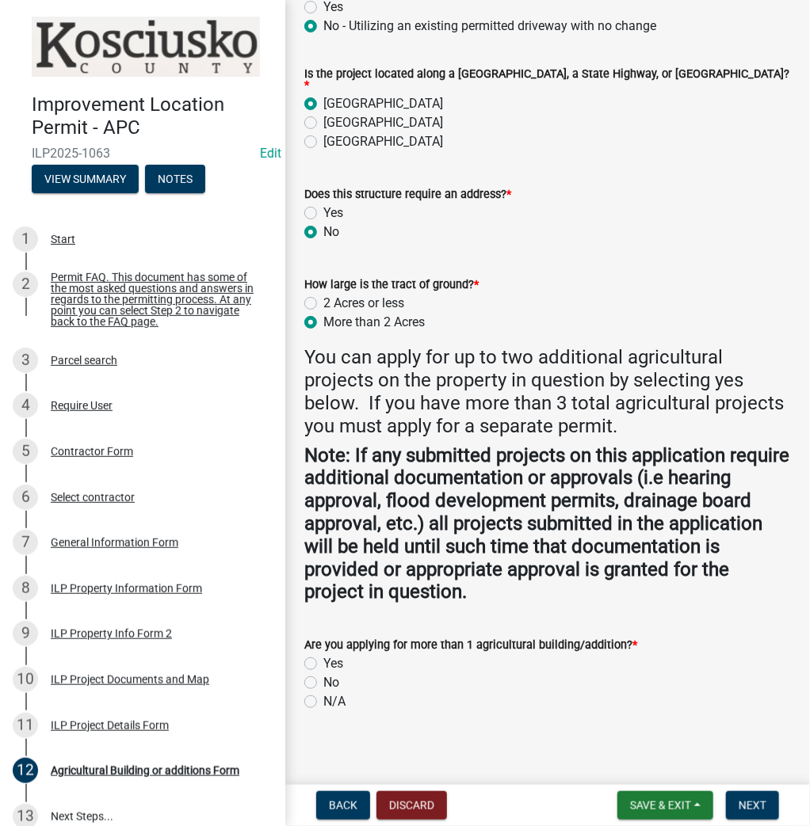
scroll to position [784, 0]
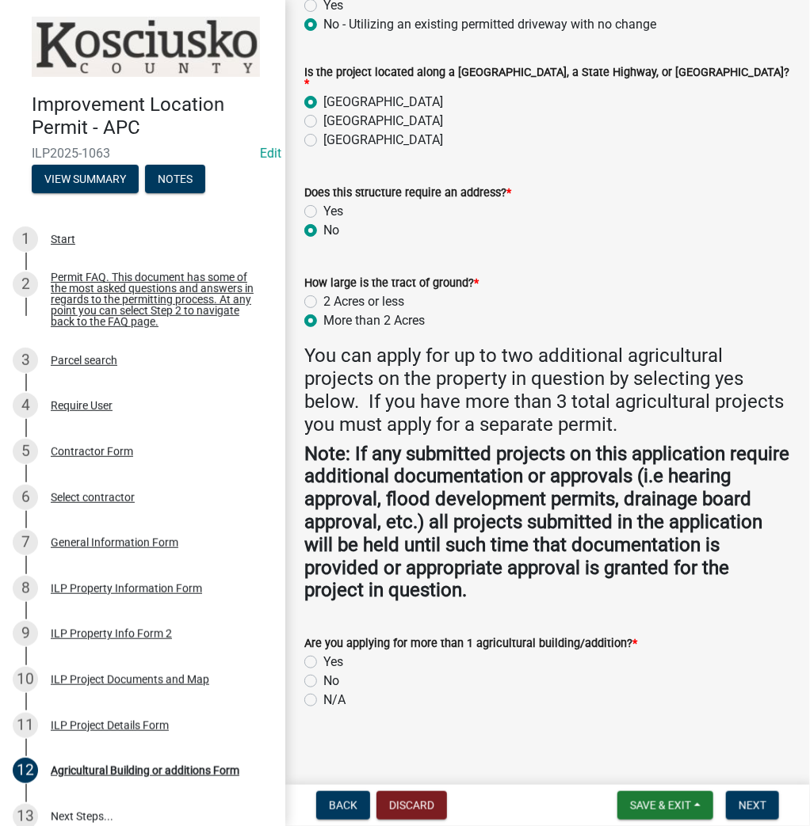
click at [323, 694] on label "N/A" at bounding box center [334, 700] width 22 height 19
click at [323, 694] on input "N/A" at bounding box center [328, 696] width 10 height 10
click at [751, 805] on span "Next" at bounding box center [752, 805] width 28 height 13
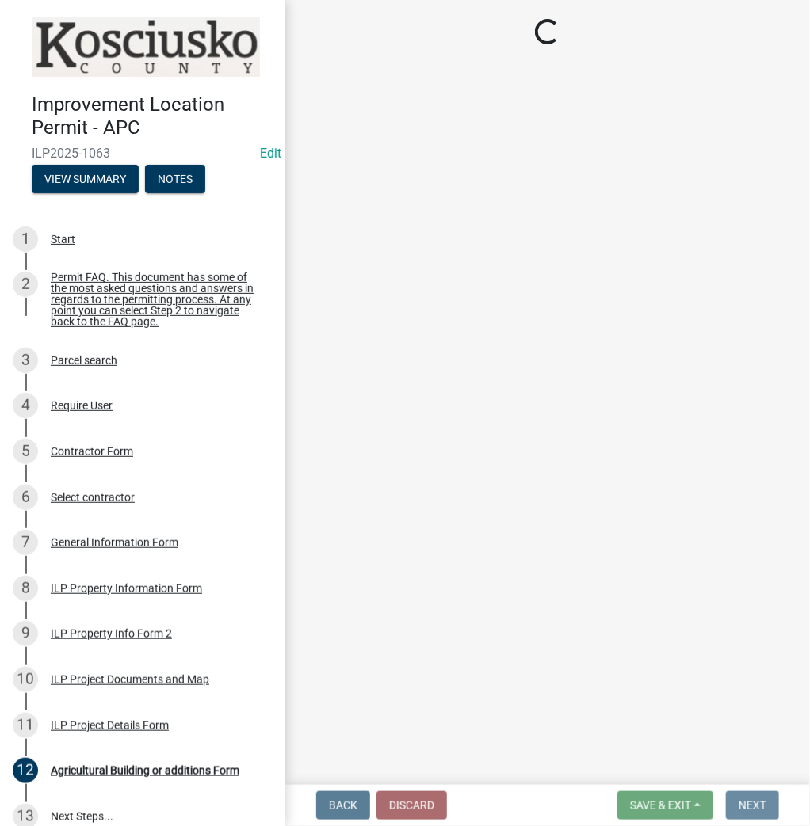
scroll to position [0, 0]
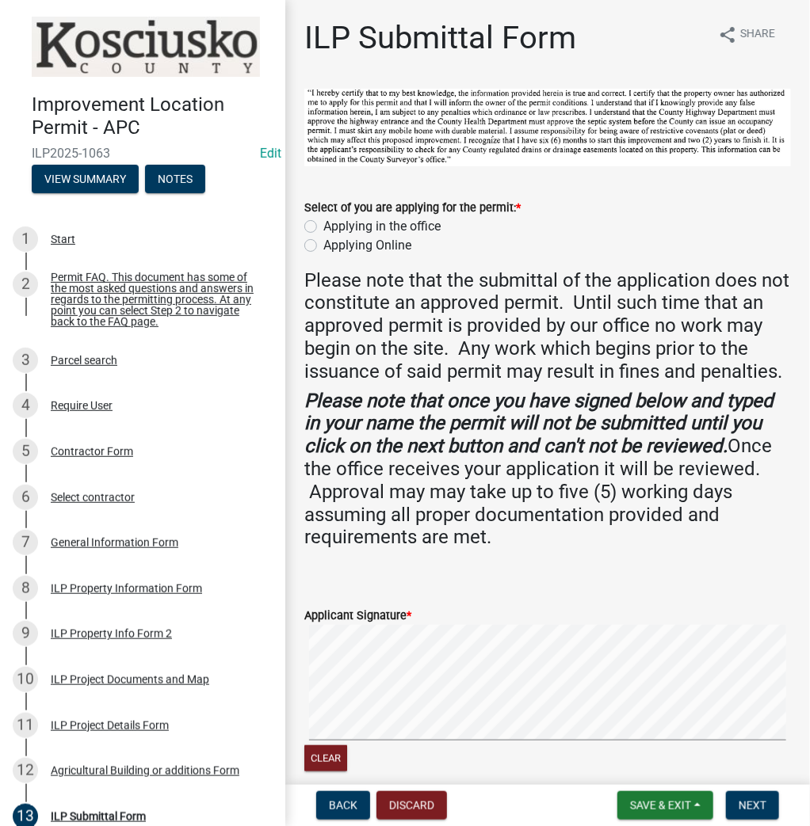
click at [323, 223] on label "Applying in the office" at bounding box center [381, 226] width 117 height 19
click at [323, 223] on input "Applying in the office" at bounding box center [328, 222] width 10 height 10
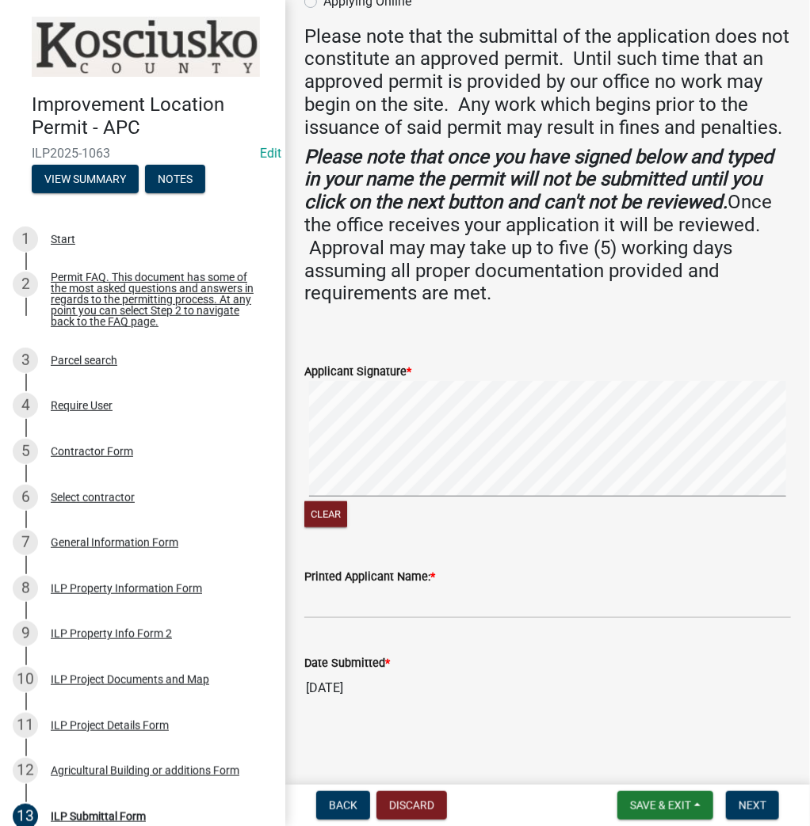
scroll to position [265, 0]
click at [392, 596] on input "Printed Applicant Name: *" at bounding box center [547, 602] width 486 height 32
click at [748, 800] on span "Next" at bounding box center [752, 805] width 28 height 13
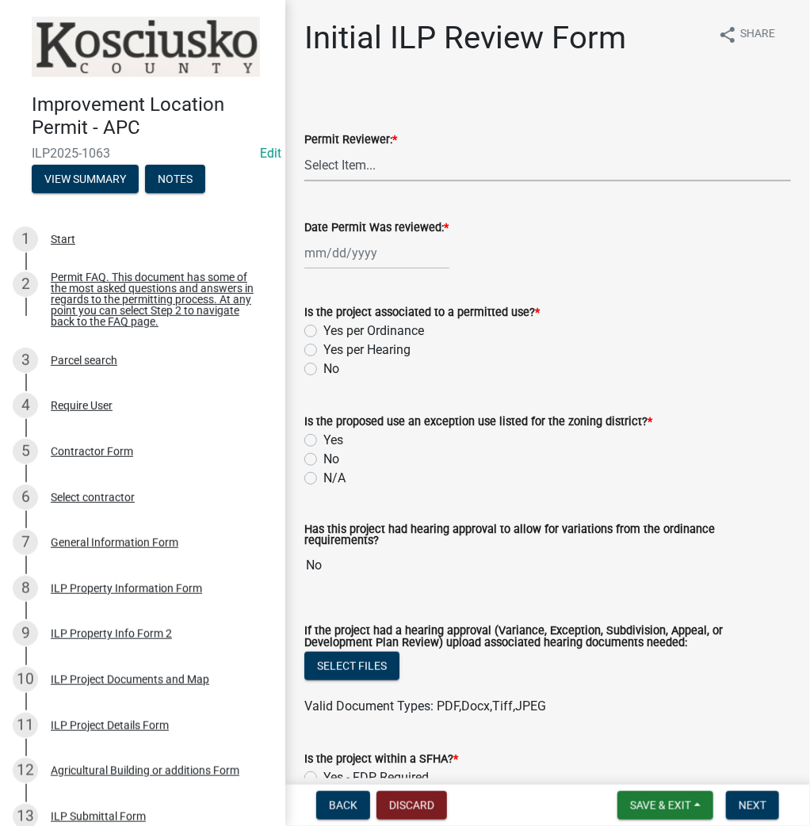
click at [368, 175] on select "Select Item... MMS LT AT CS [PERSON_NAME]" at bounding box center [547, 165] width 486 height 32
click at [304, 149] on select "Select Item... MMS LT AT CS [PERSON_NAME]" at bounding box center [547, 165] width 486 height 32
click at [338, 260] on div at bounding box center [376, 253] width 145 height 32
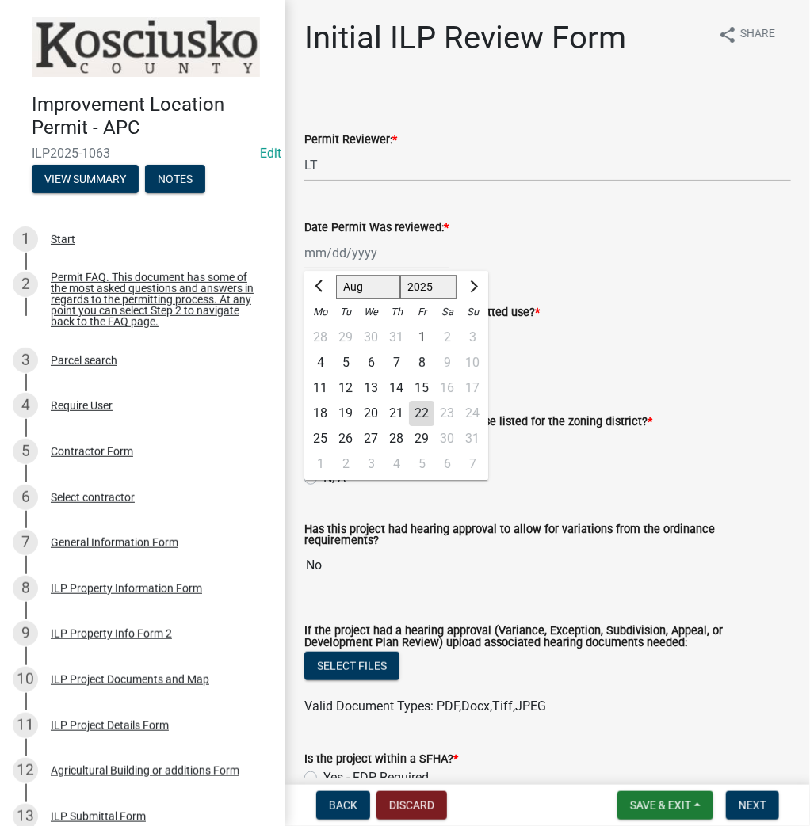
click at [425, 410] on div "22" at bounding box center [421, 413] width 25 height 25
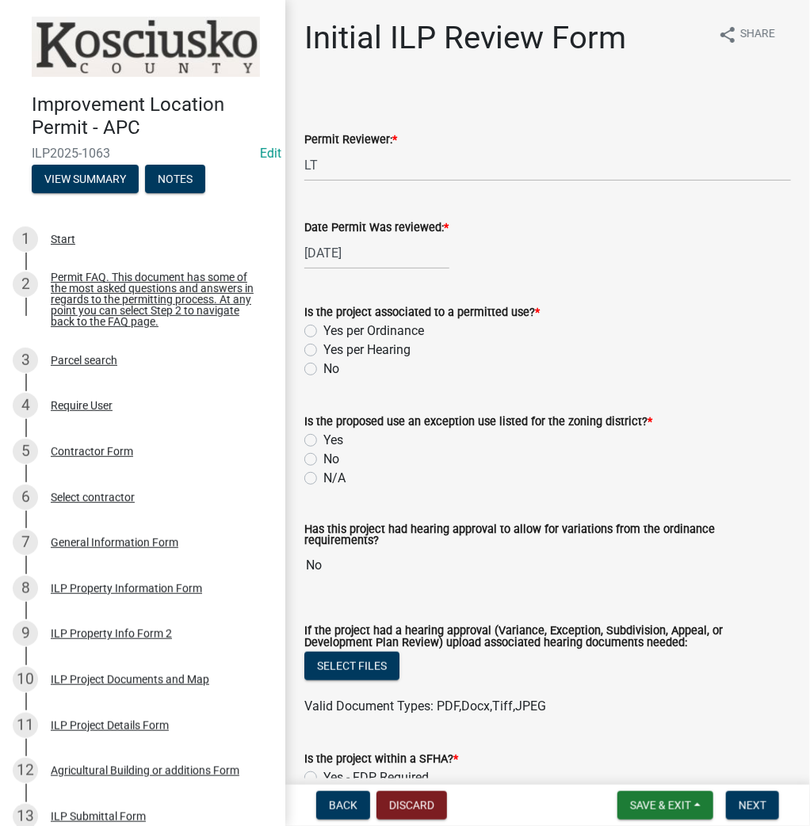
click at [323, 333] on label "Yes per Ordinance" at bounding box center [373, 331] width 101 height 19
click at [323, 332] on input "Yes per Ordinance" at bounding box center [328, 327] width 10 height 10
click at [323, 460] on label "No" at bounding box center [331, 459] width 16 height 19
click at [323, 460] on input "No" at bounding box center [328, 455] width 10 height 10
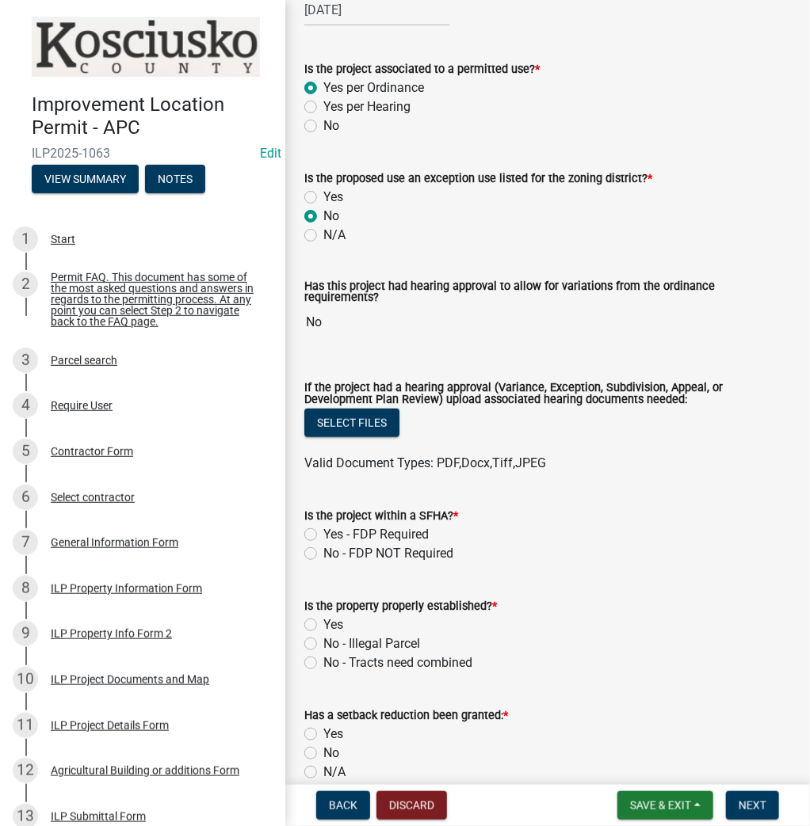
scroll to position [254, 0]
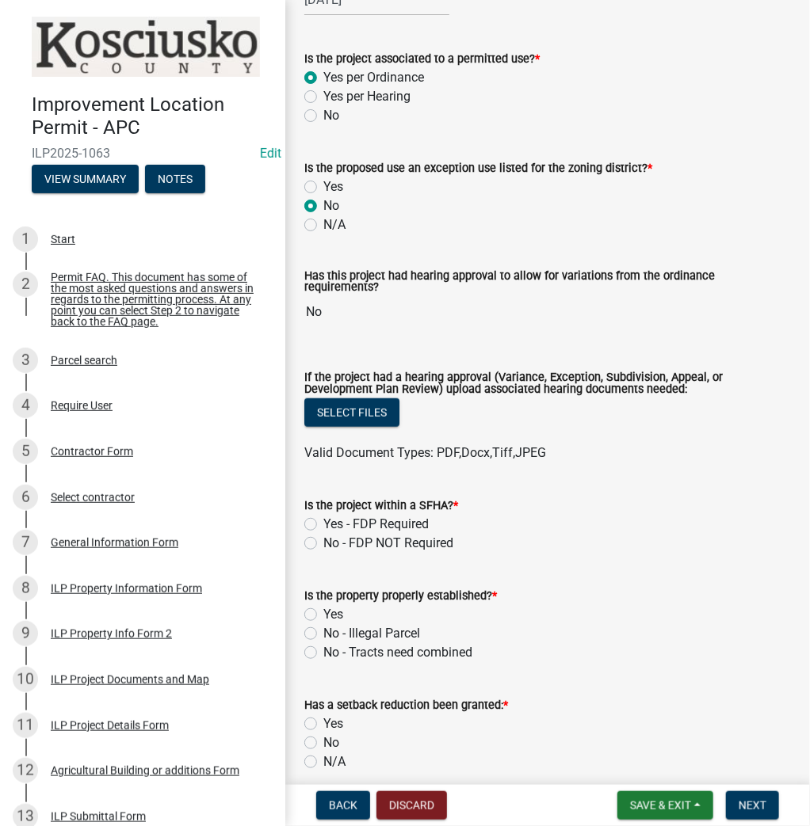
click at [323, 219] on label "N/A" at bounding box center [334, 224] width 22 height 19
click at [323, 219] on input "N/A" at bounding box center [328, 220] width 10 height 10
click at [323, 225] on label "N/A" at bounding box center [334, 224] width 22 height 19
click at [323, 225] on input "N/A" at bounding box center [328, 220] width 10 height 10
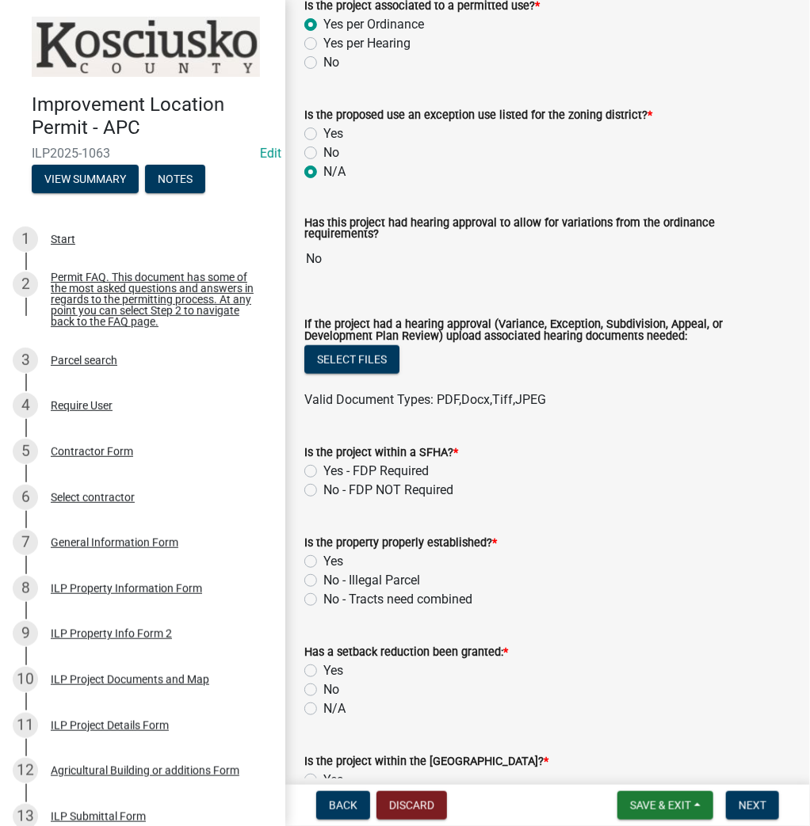
scroll to position [380, 0]
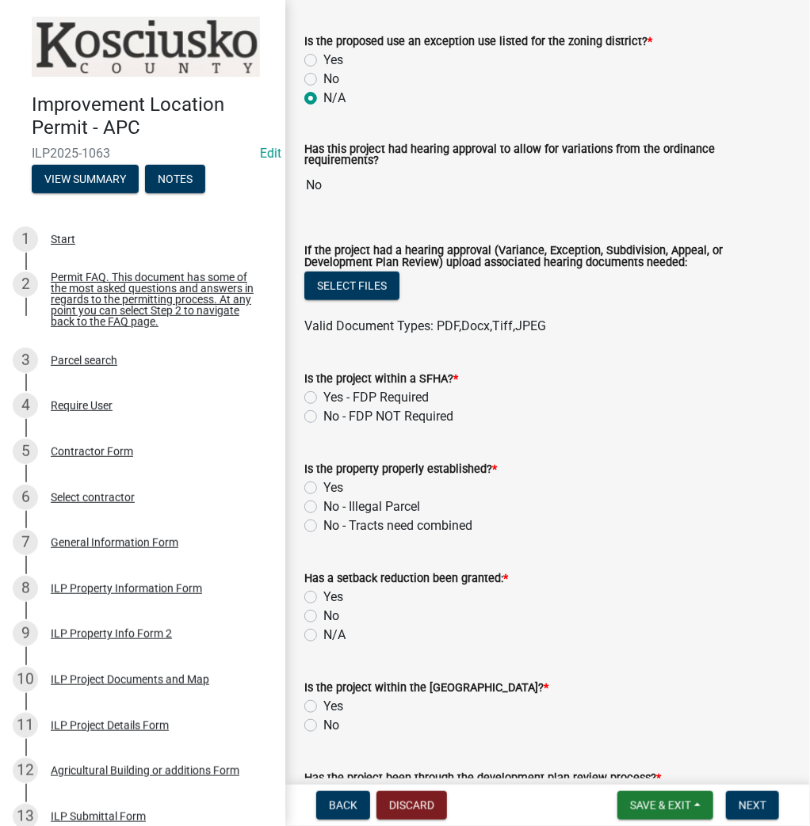
click at [323, 412] on label "No - FDP NOT Required" at bounding box center [388, 416] width 130 height 19
click at [323, 412] on input "No - FDP NOT Required" at bounding box center [328, 412] width 10 height 10
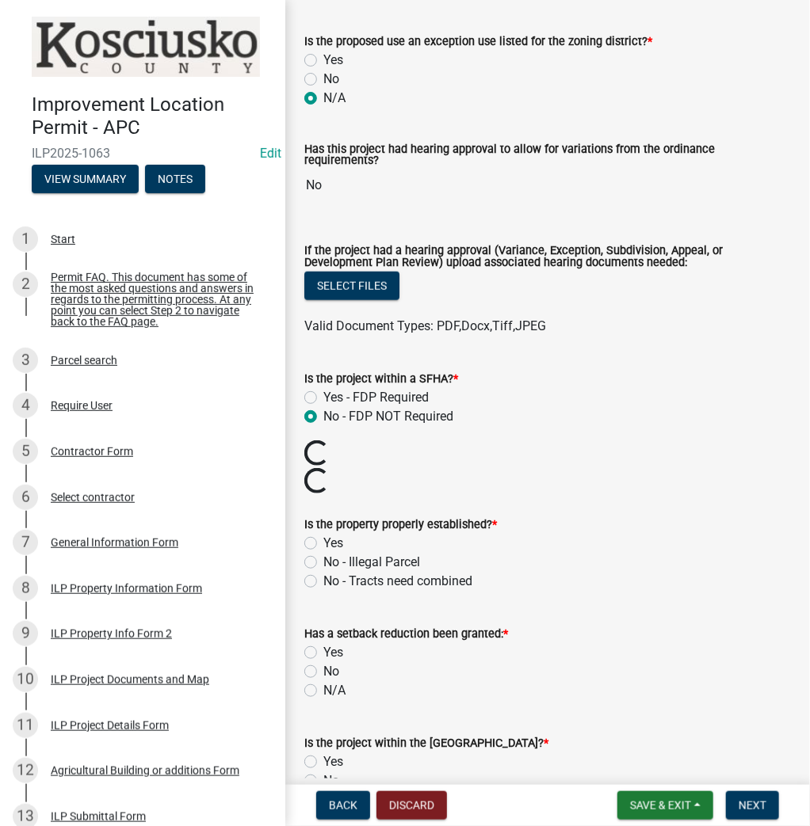
click at [323, 535] on label "Yes" at bounding box center [333, 543] width 20 height 19
click at [323, 535] on input "Yes" at bounding box center [328, 539] width 10 height 10
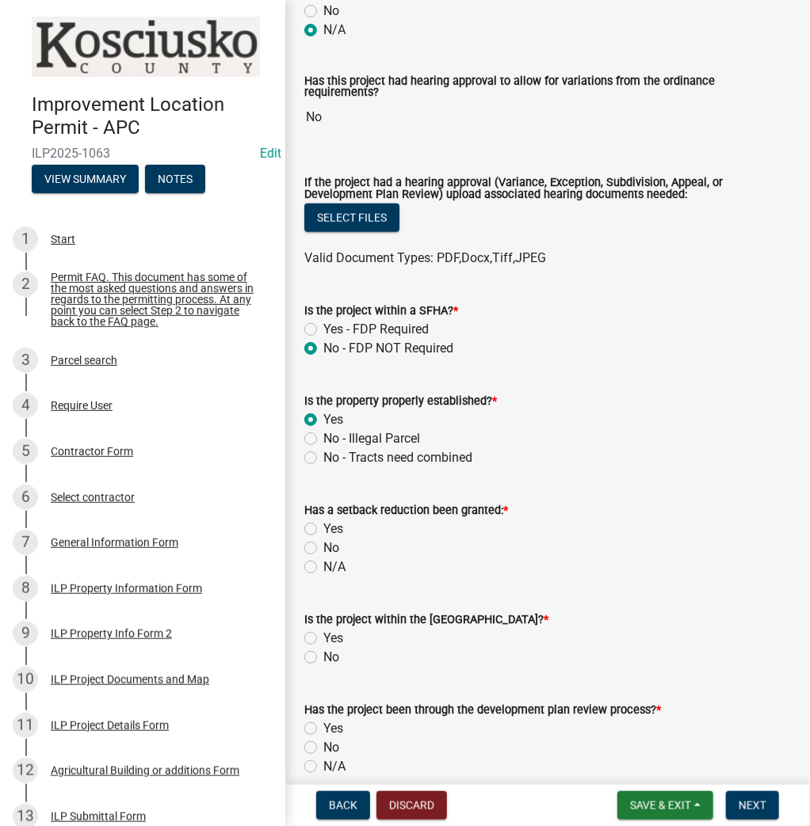
scroll to position [697, 0]
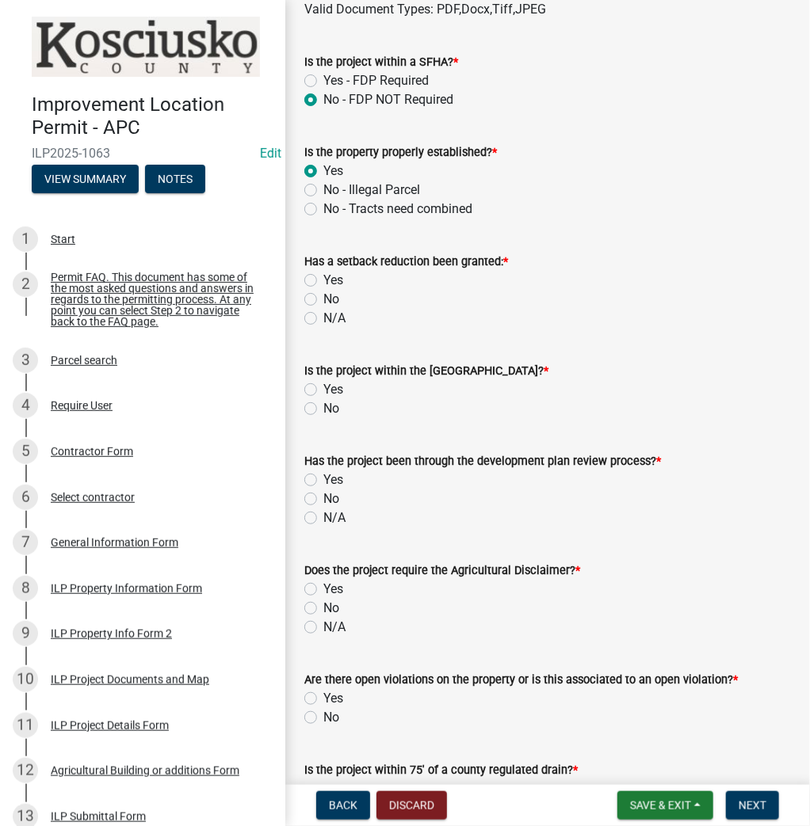
click at [323, 313] on label "N/A" at bounding box center [334, 318] width 22 height 19
click at [323, 313] on input "N/A" at bounding box center [328, 314] width 10 height 10
click at [323, 403] on label "No" at bounding box center [331, 408] width 16 height 19
click at [323, 403] on input "No" at bounding box center [328, 404] width 10 height 10
click at [323, 513] on label "N/A" at bounding box center [334, 518] width 22 height 19
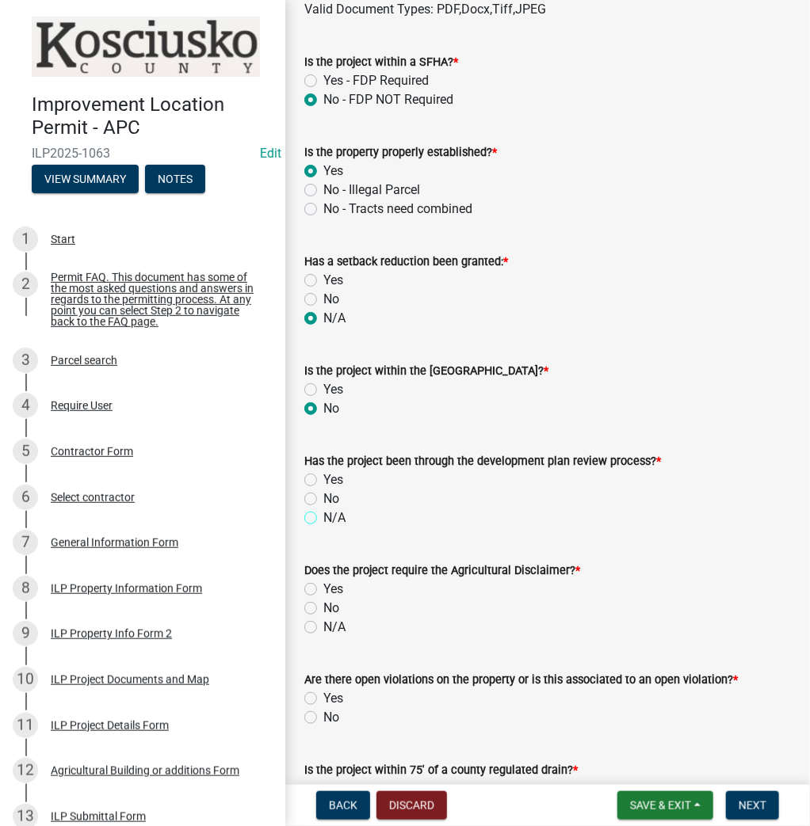
click at [323, 513] on input "N/A" at bounding box center [328, 514] width 10 height 10
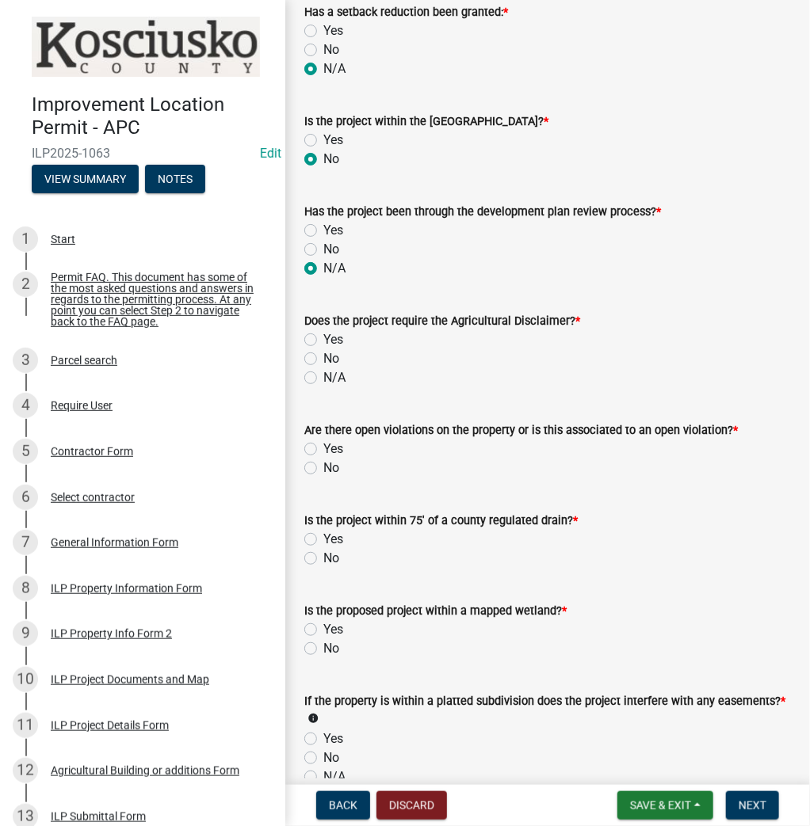
scroll to position [951, 0]
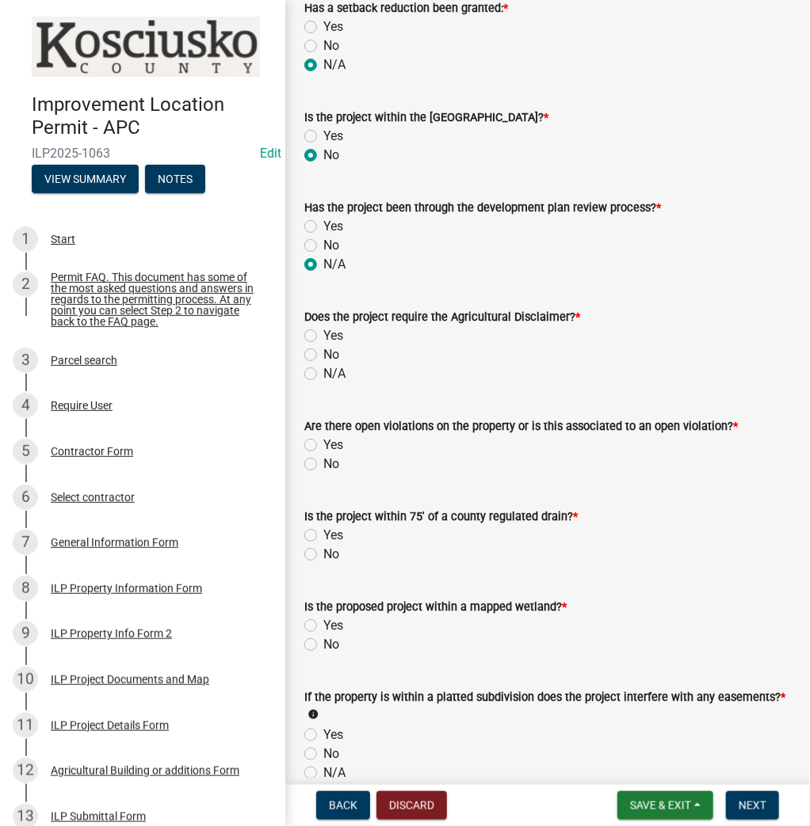
click at [323, 368] on label "N/A" at bounding box center [334, 373] width 22 height 19
click at [323, 368] on input "N/A" at bounding box center [328, 369] width 10 height 10
click at [323, 459] on label "No" at bounding box center [331, 464] width 16 height 19
click at [323, 459] on input "No" at bounding box center [328, 460] width 10 height 10
click at [323, 550] on label "No" at bounding box center [331, 554] width 16 height 19
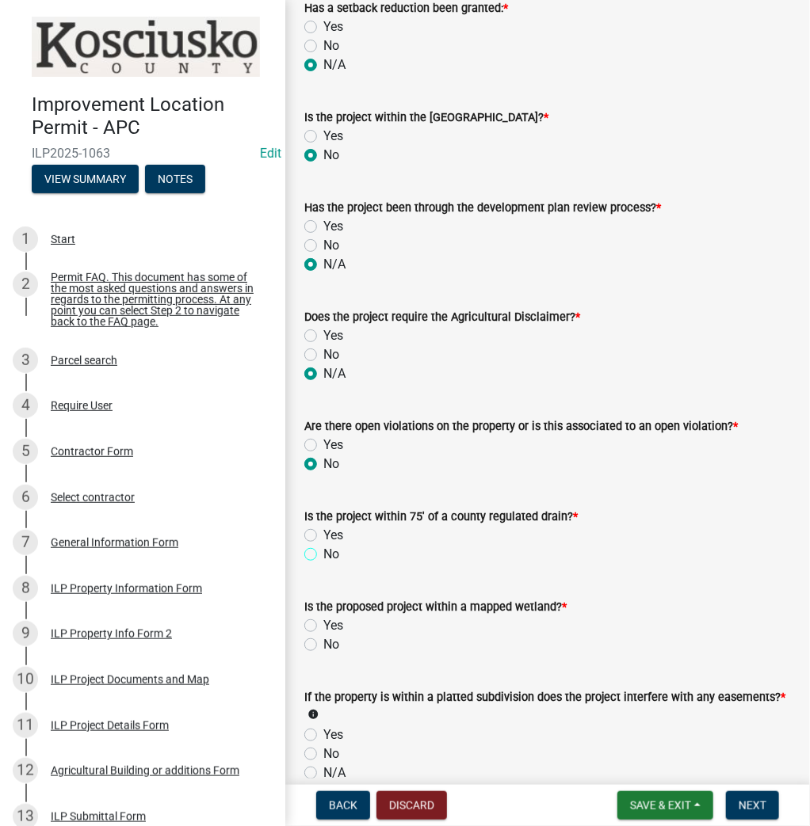
click at [323, 550] on input "No" at bounding box center [328, 550] width 10 height 10
click at [323, 640] on label "No" at bounding box center [331, 644] width 16 height 19
click at [323, 640] on input "No" at bounding box center [328, 640] width 10 height 10
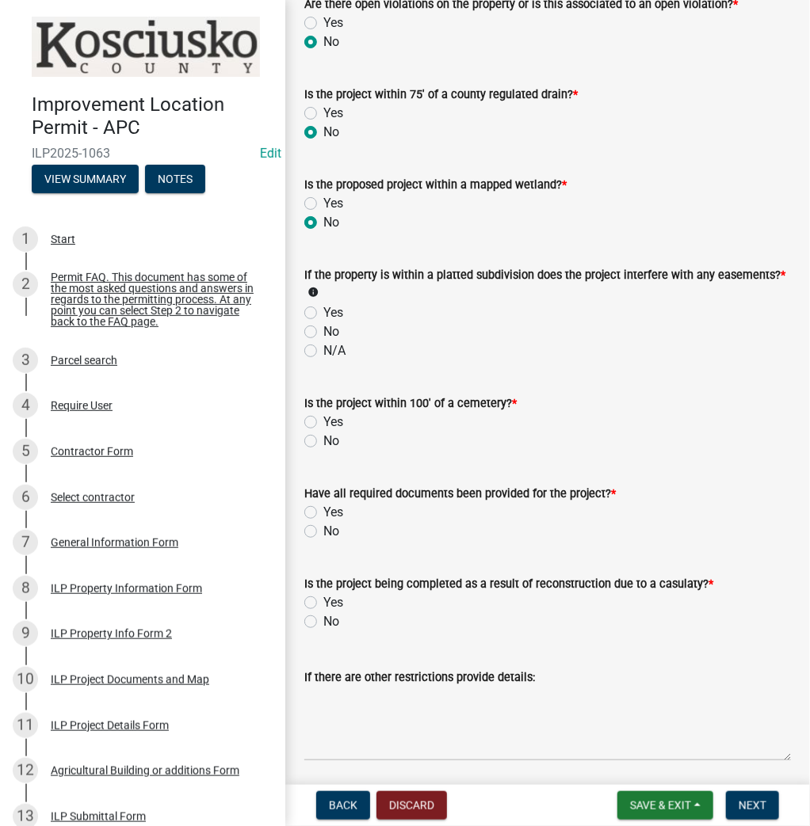
scroll to position [1394, 0]
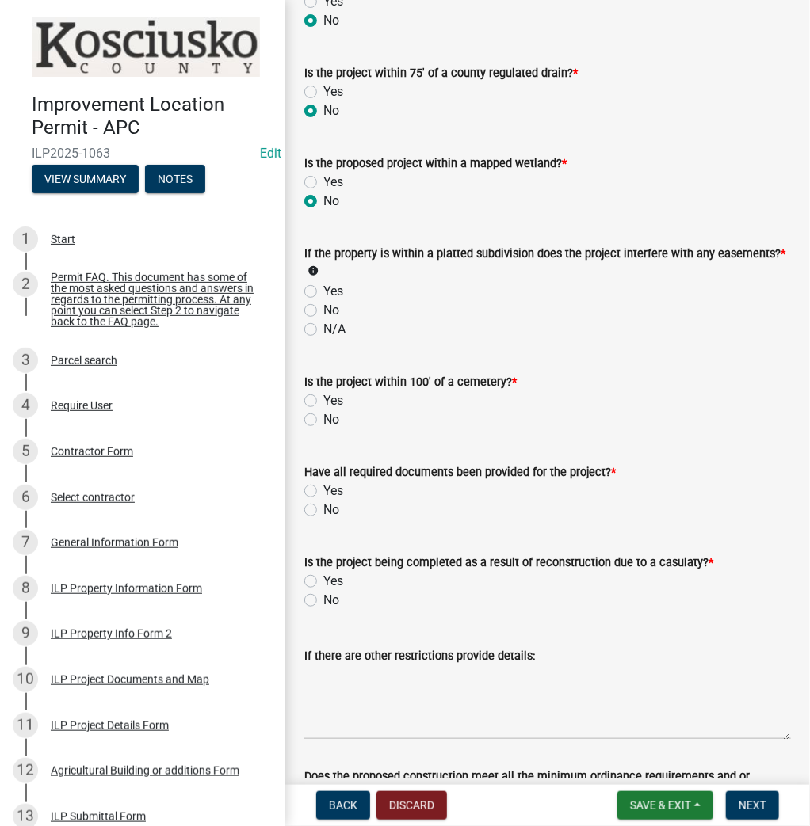
click at [323, 323] on label "N/A" at bounding box center [334, 329] width 22 height 19
click at [323, 323] on input "N/A" at bounding box center [328, 325] width 10 height 10
click at [323, 410] on label "No" at bounding box center [331, 419] width 16 height 19
click at [323, 410] on input "No" at bounding box center [328, 415] width 10 height 10
click at [323, 487] on label "Yes" at bounding box center [333, 491] width 20 height 19
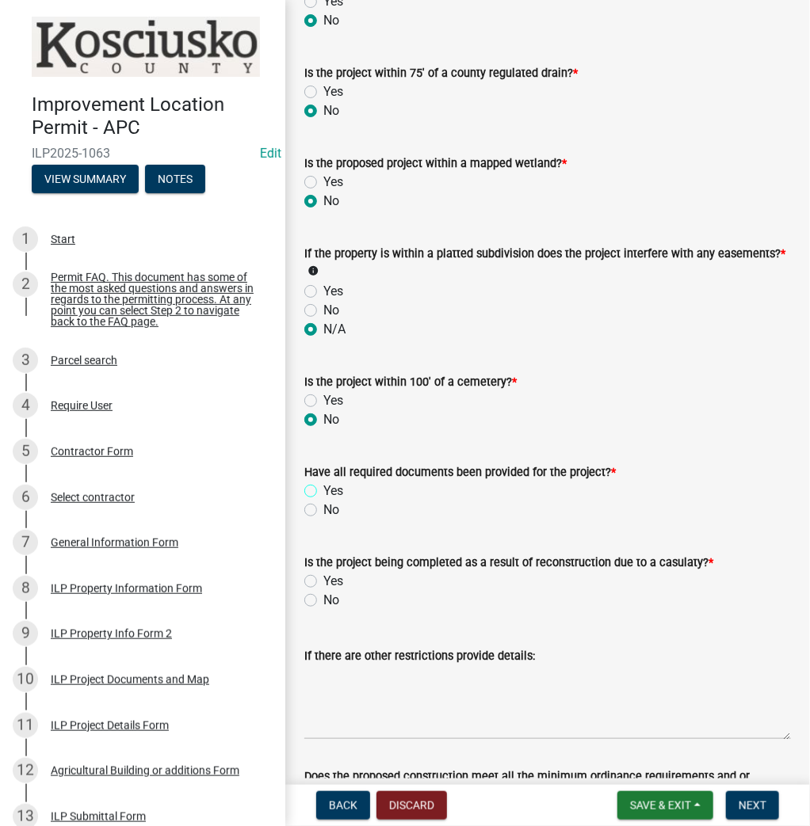
click at [323, 487] on input "Yes" at bounding box center [328, 487] width 10 height 10
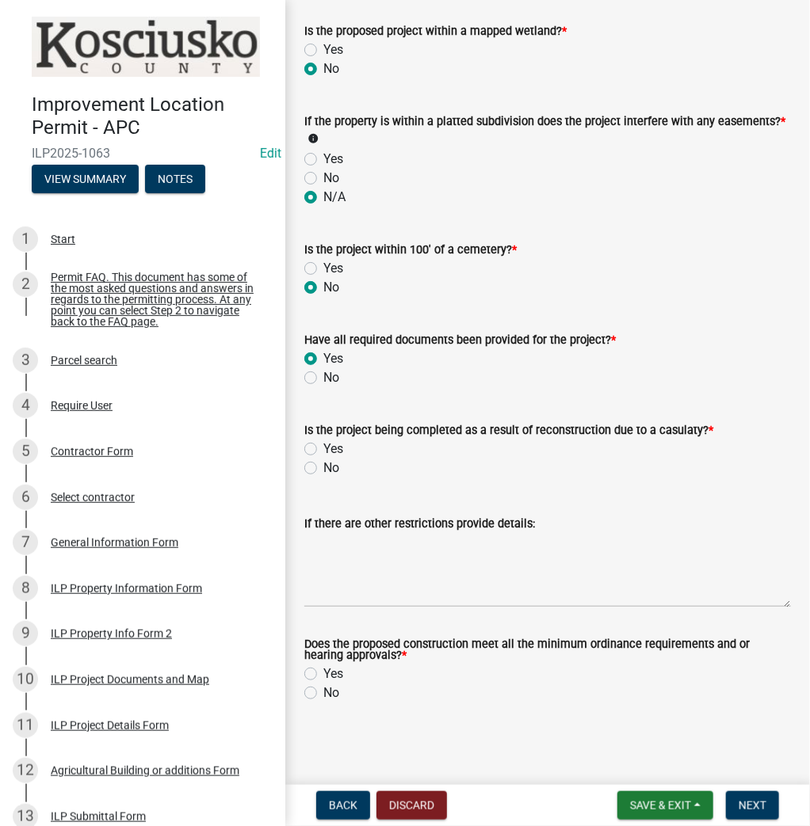
scroll to position [1520, 0]
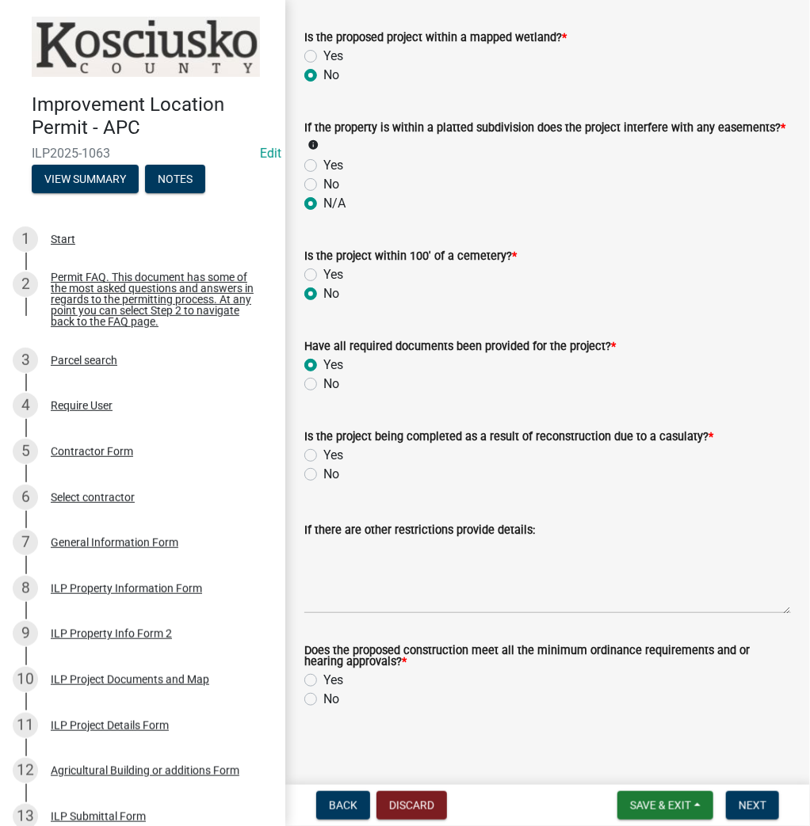
click at [323, 468] on label "No" at bounding box center [331, 474] width 16 height 19
click at [323, 468] on input "No" at bounding box center [328, 470] width 10 height 10
click at [323, 677] on label "Yes" at bounding box center [333, 680] width 20 height 19
click at [323, 677] on input "Yes" at bounding box center [328, 676] width 10 height 10
click at [751, 799] on span "Next" at bounding box center [752, 805] width 28 height 13
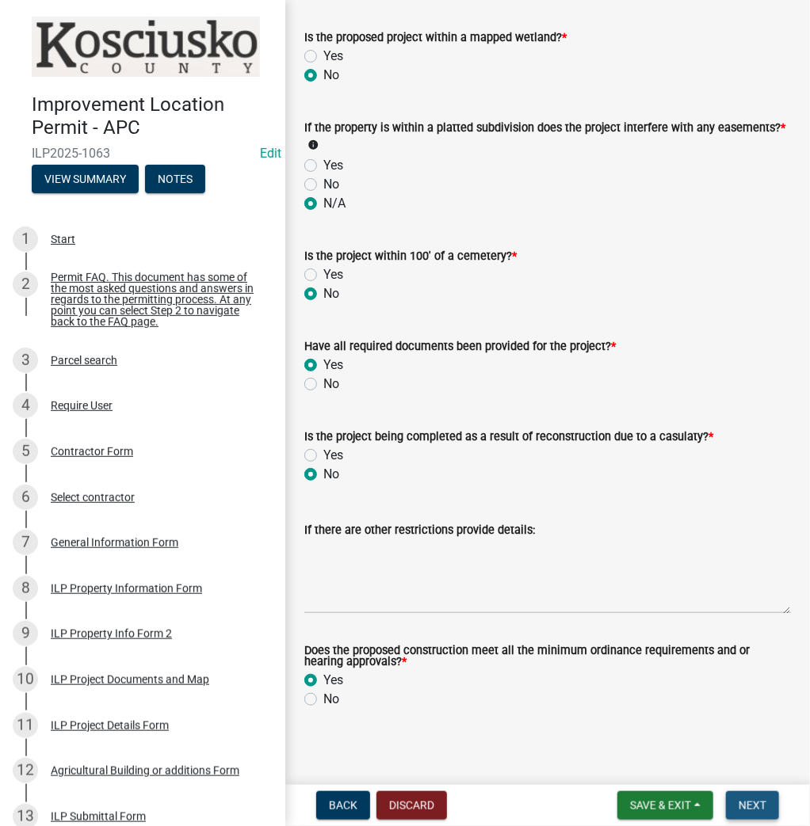
scroll to position [0, 0]
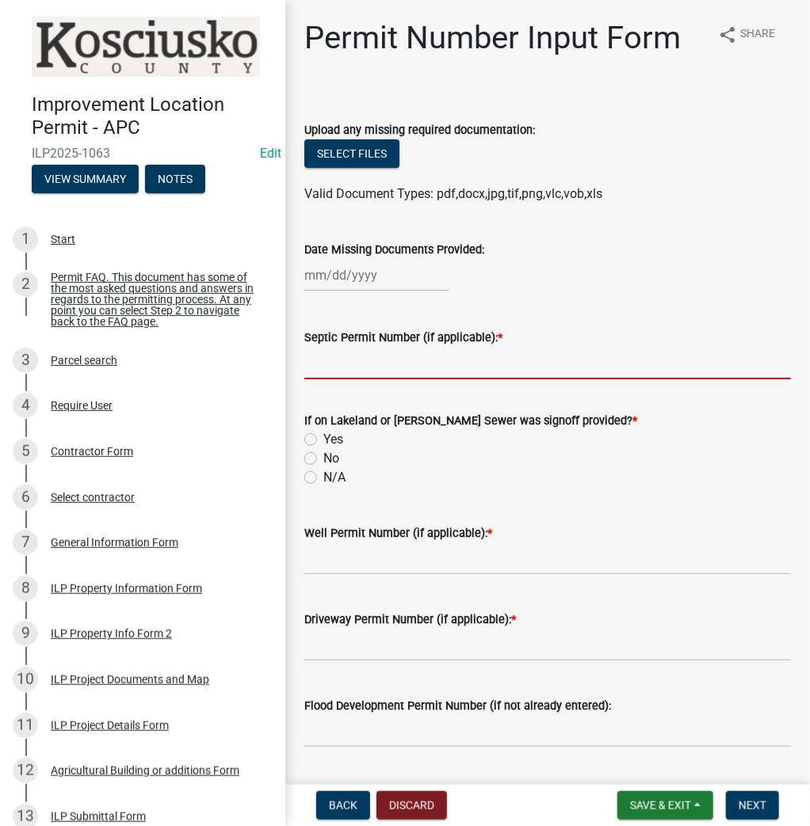
drag, startPoint x: 379, startPoint y: 368, endPoint x: 380, endPoint y: 360, distance: 8.1
click at [379, 368] on input "Septic Permit Number (if applicable): *" at bounding box center [547, 363] width 486 height 32
click at [323, 449] on input "No" at bounding box center [328, 454] width 10 height 10
click at [323, 468] on input "N/A" at bounding box center [328, 473] width 10 height 10
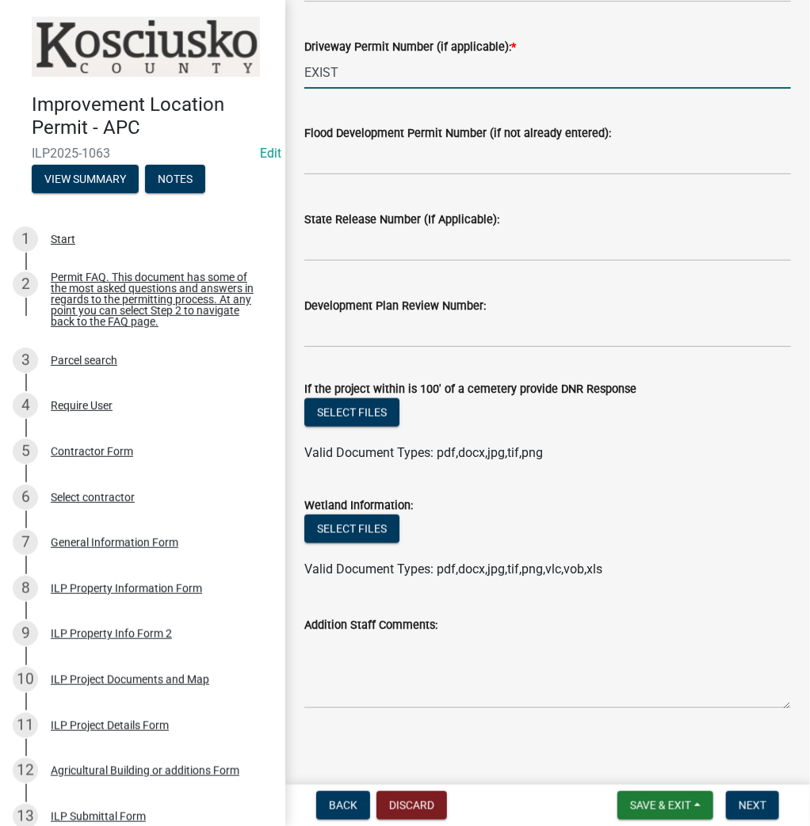
scroll to position [577, 0]
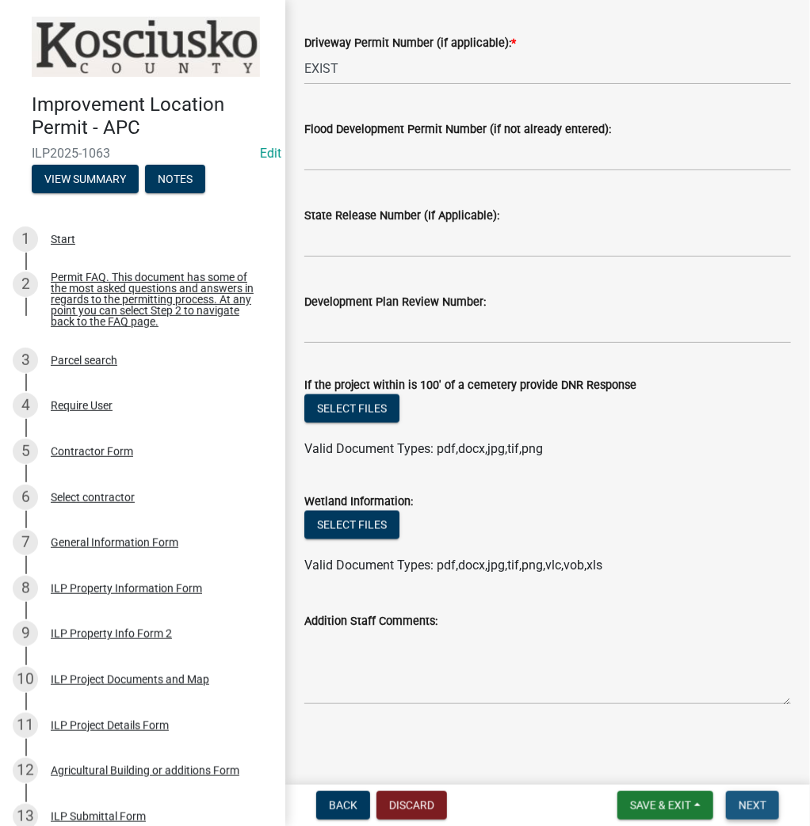
click at [754, 800] on span "Next" at bounding box center [752, 805] width 28 height 13
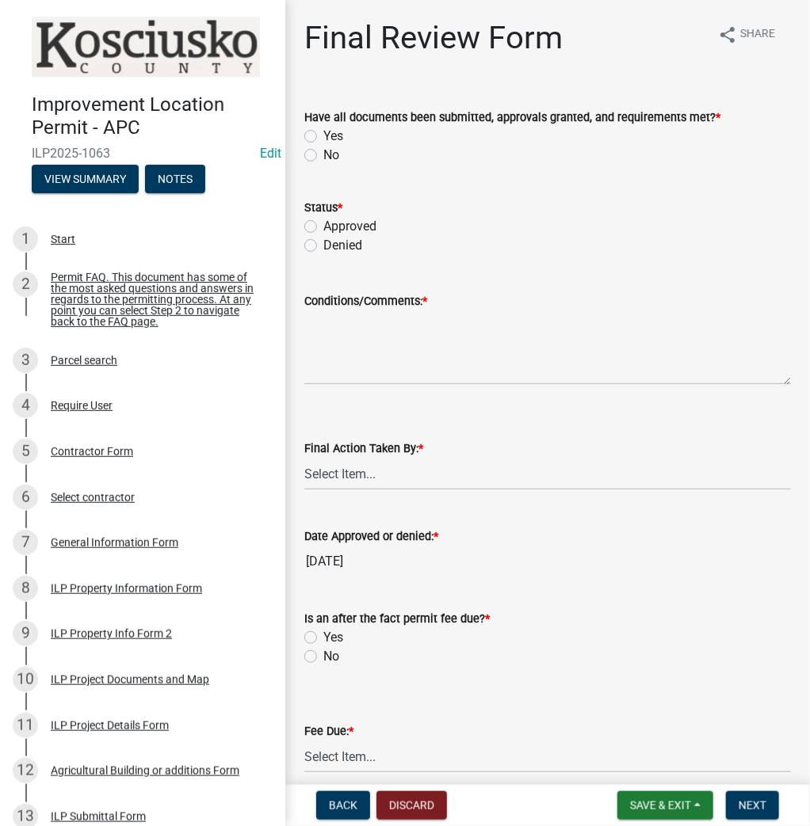
click at [323, 136] on label "Yes" at bounding box center [333, 136] width 20 height 19
click at [323, 136] on input "Yes" at bounding box center [328, 132] width 10 height 10
click at [323, 227] on label "Approved" at bounding box center [349, 226] width 53 height 19
click at [323, 227] on input "Approved" at bounding box center [328, 222] width 10 height 10
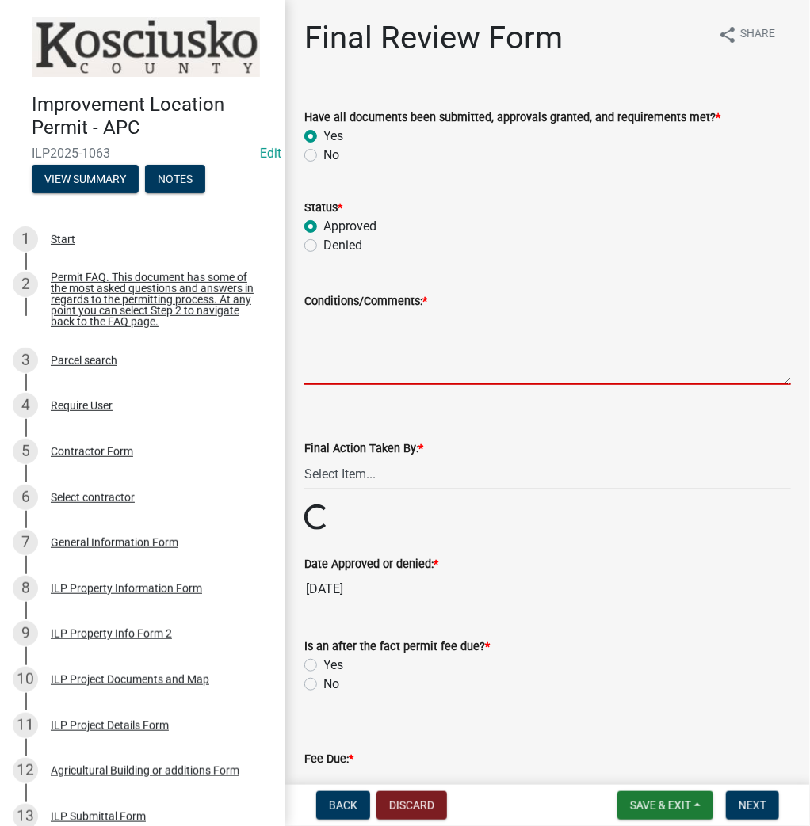
click at [409, 354] on textarea "Conditions/Comments: *" at bounding box center [547, 348] width 486 height 74
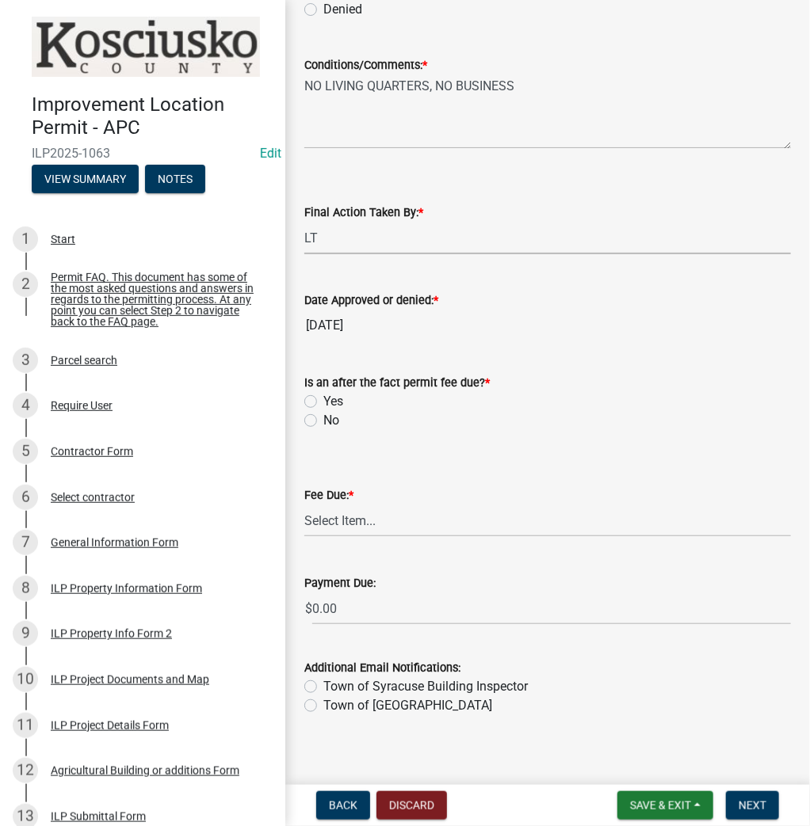
scroll to position [248, 0]
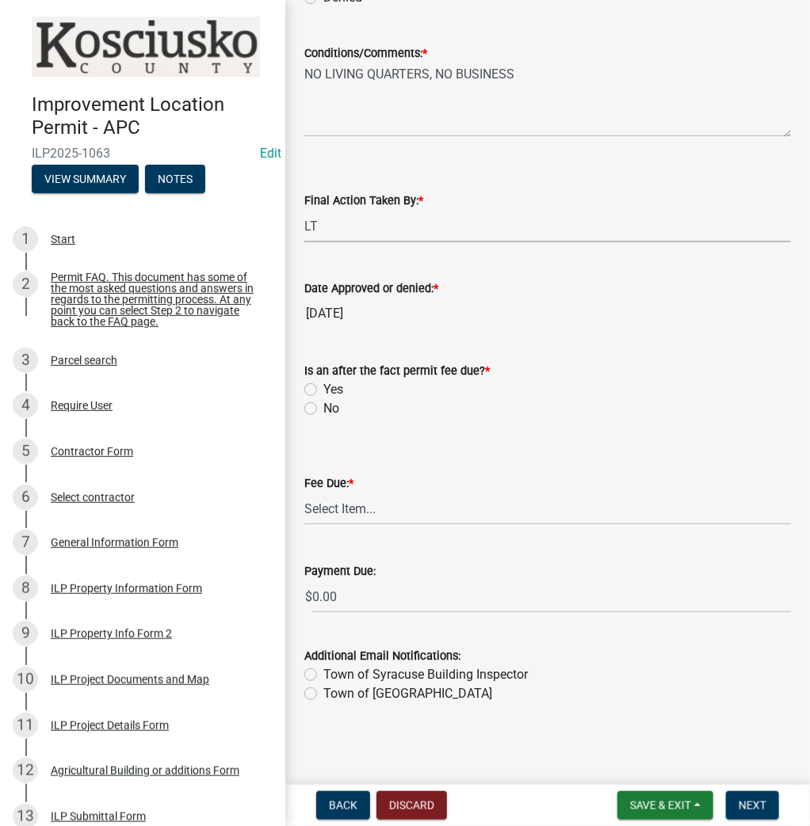
click at [323, 406] on label "No" at bounding box center [331, 408] width 16 height 19
click at [323, 406] on input "No" at bounding box center [328, 404] width 10 height 10
click at [327, 517] on select "Select Item... N/A $10.00 $25.00 $125.00 $250 $500 $500 + $10.00 for every 10 s…" at bounding box center [547, 509] width 486 height 32
click at [304, 525] on select "Select Item... N/A $10.00 $25.00 $125.00 $250 $500 $500 + $10.00 for every 10 s…" at bounding box center [547, 509] width 486 height 32
click at [757, 803] on span "Next" at bounding box center [752, 805] width 28 height 13
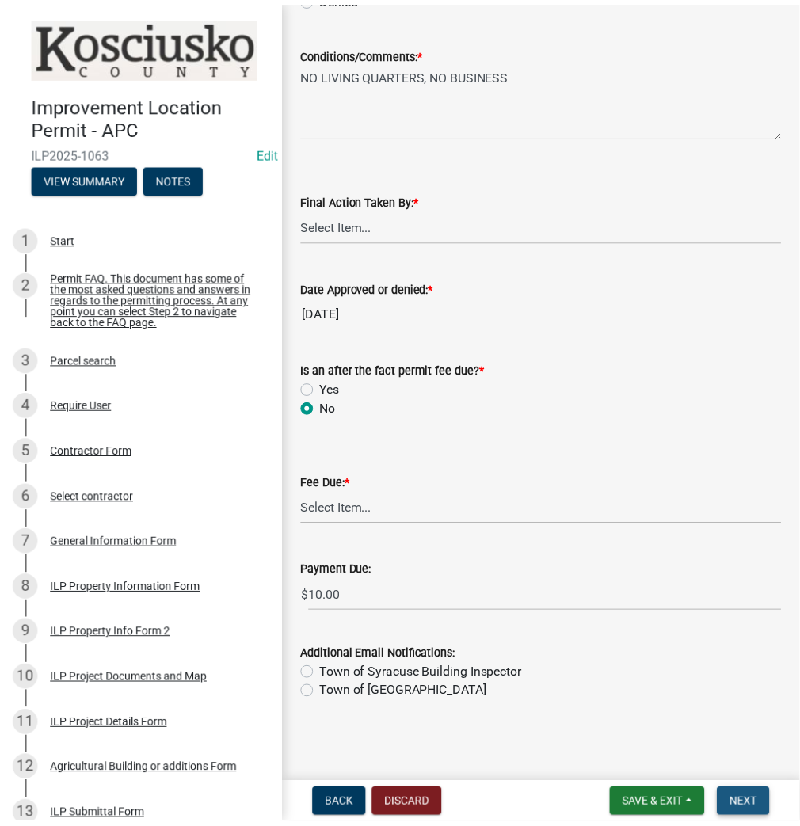
scroll to position [0, 0]
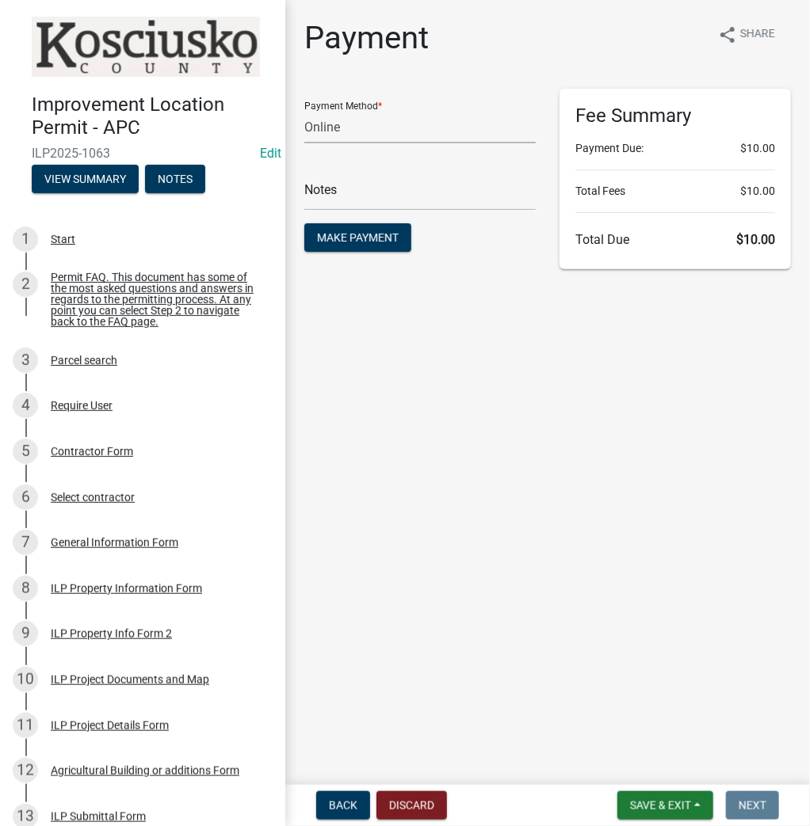
click at [363, 132] on select "Credit Card POS Check Cash Online" at bounding box center [419, 127] width 231 height 32
click at [304, 111] on select "Credit Card POS Check Cash Online" at bounding box center [419, 127] width 231 height 32
click at [333, 236] on span "Make Payment" at bounding box center [358, 237] width 82 height 13
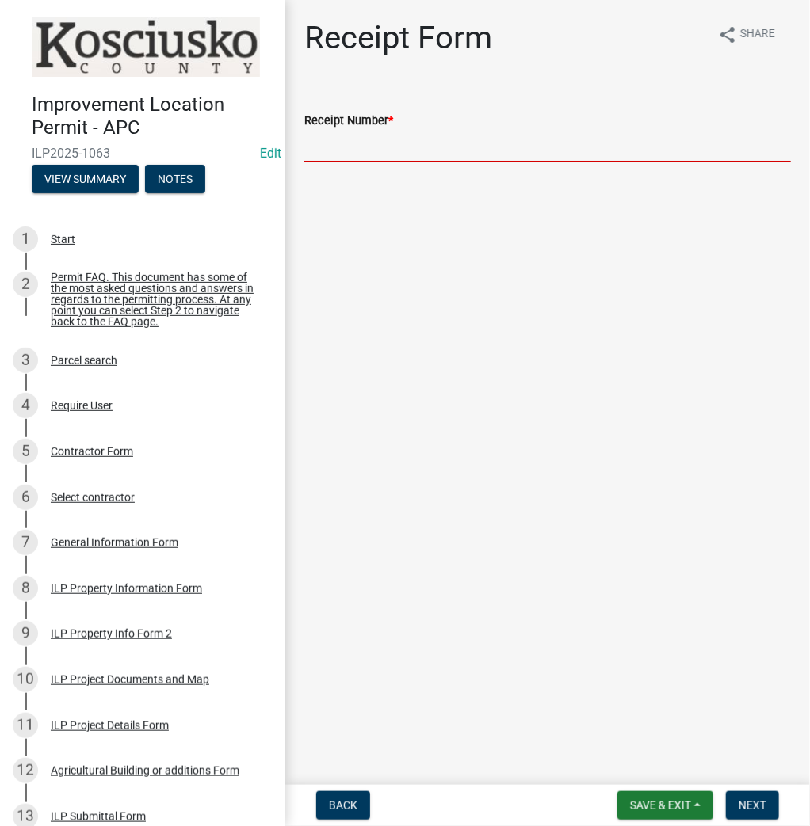
click at [349, 151] on input "Receipt Number *" at bounding box center [547, 146] width 486 height 32
click at [745, 806] on span "Next" at bounding box center [752, 805] width 28 height 13
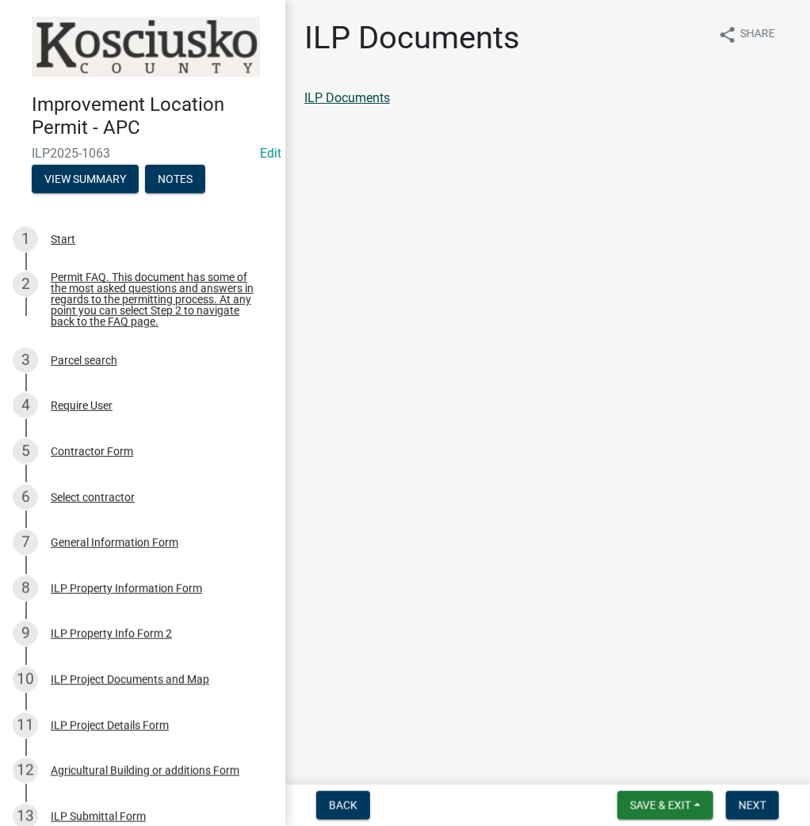
click at [349, 97] on link "ILP Documents" at bounding box center [347, 97] width 86 height 15
click at [753, 808] on span "Next" at bounding box center [752, 805] width 28 height 13
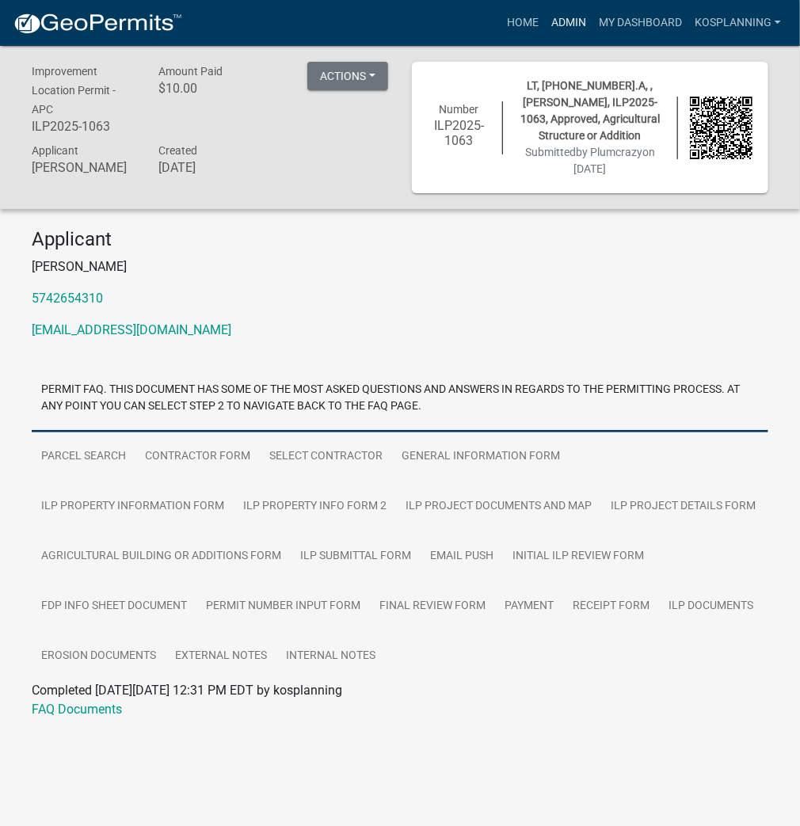
click at [578, 15] on link "Admin" at bounding box center [569, 23] width 48 height 30
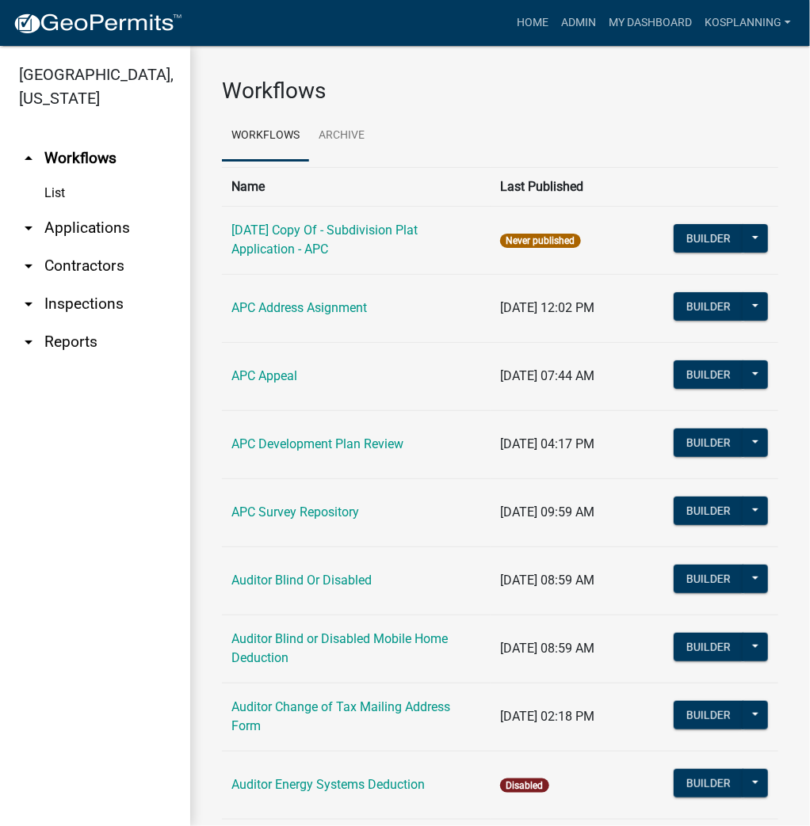
click at [85, 230] on link "arrow_drop_down Applications" at bounding box center [95, 228] width 190 height 38
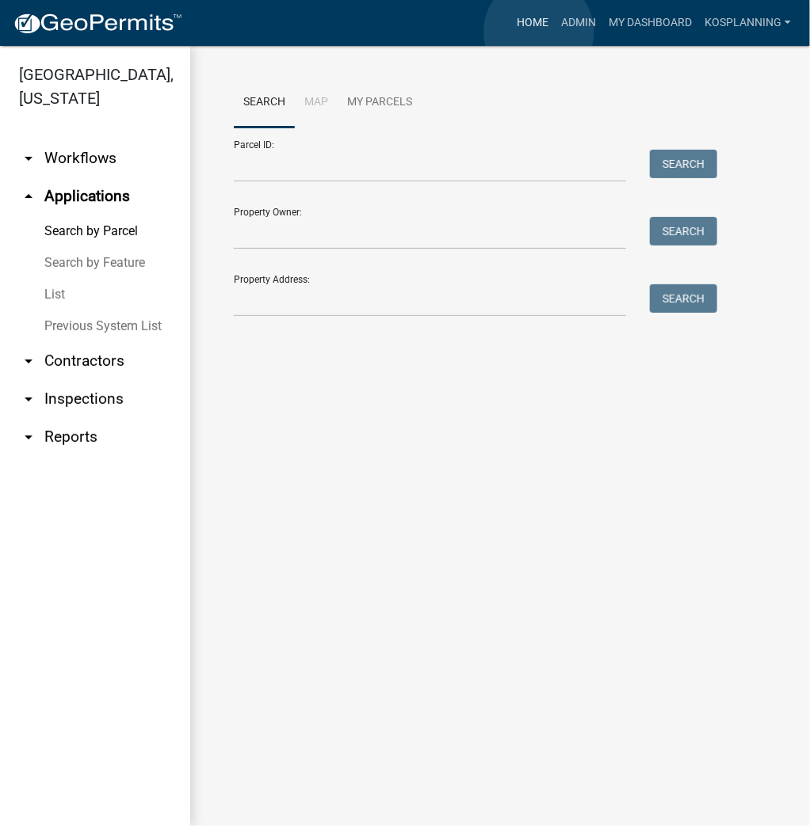
click at [539, 32] on link "Home" at bounding box center [532, 23] width 44 height 30
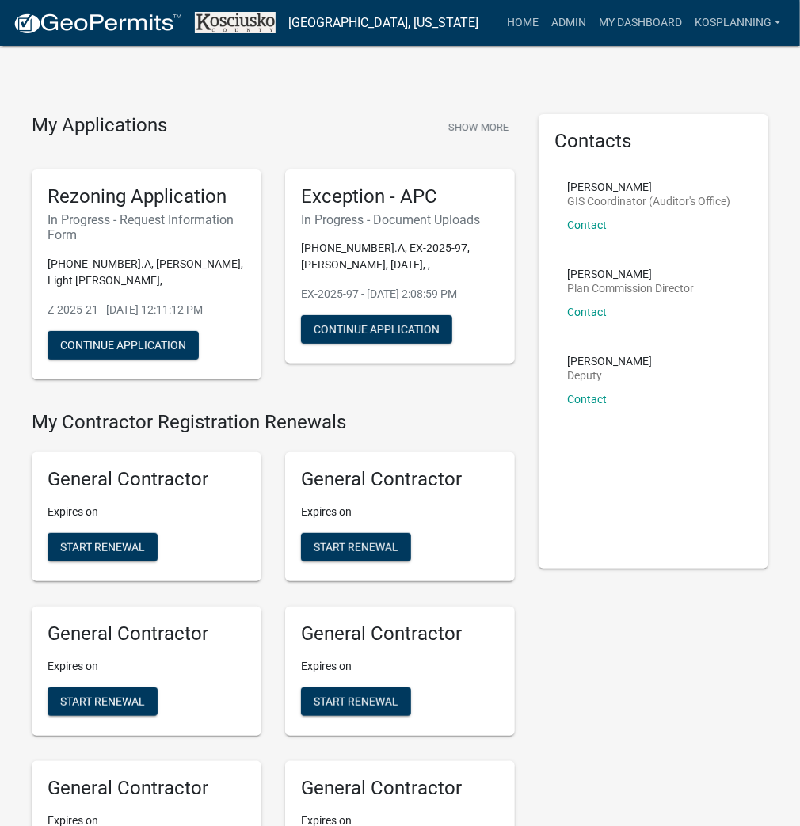
scroll to position [3849, 0]
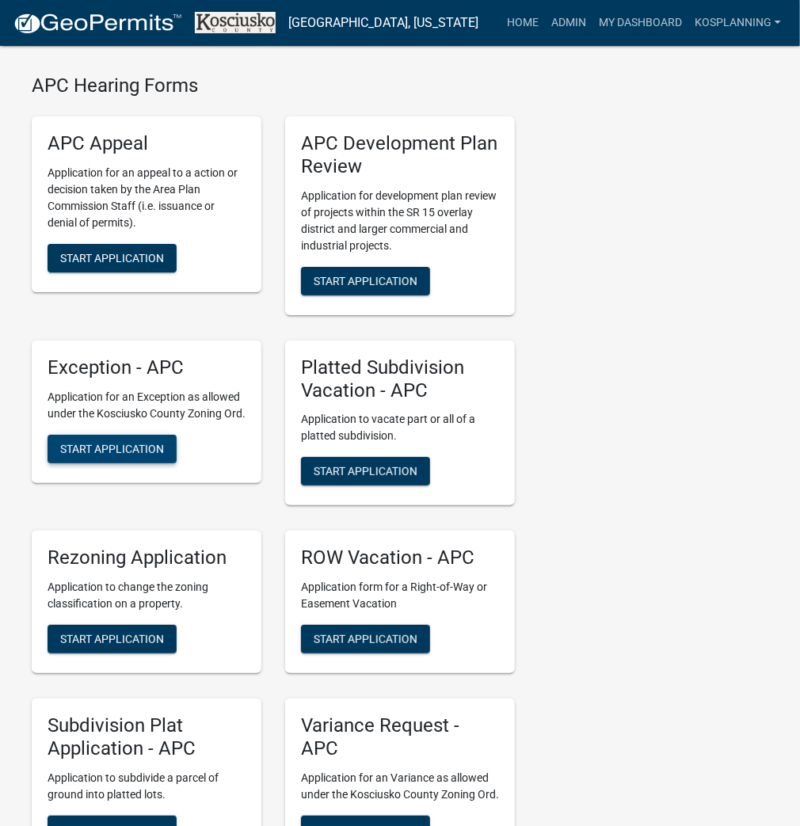
click at [81, 455] on span "Start Application" at bounding box center [112, 448] width 104 height 13
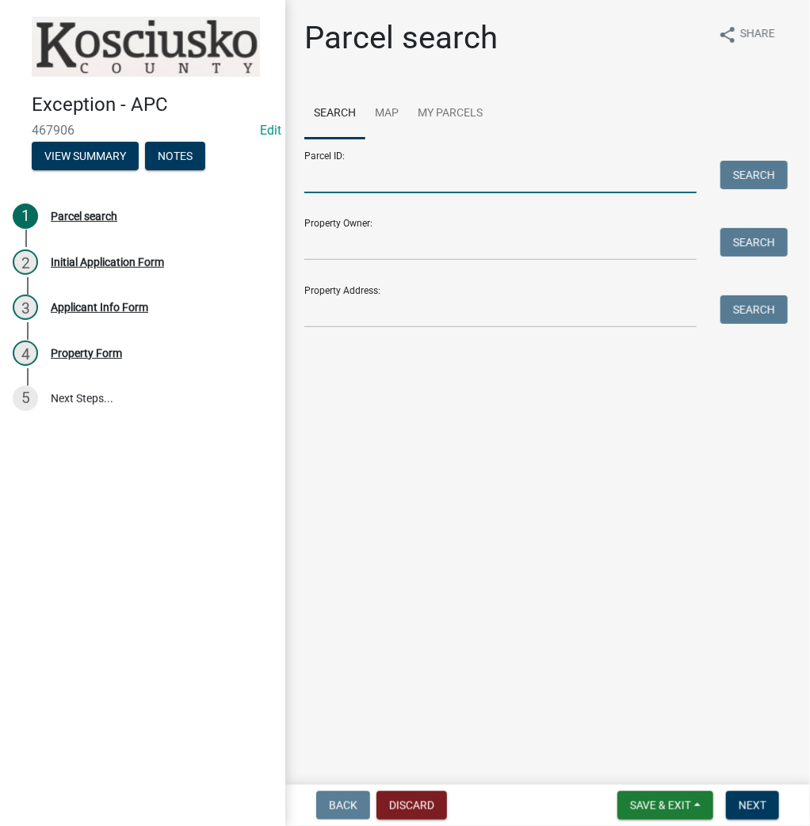
click at [357, 170] on input "Parcel ID:" at bounding box center [500, 177] width 392 height 32
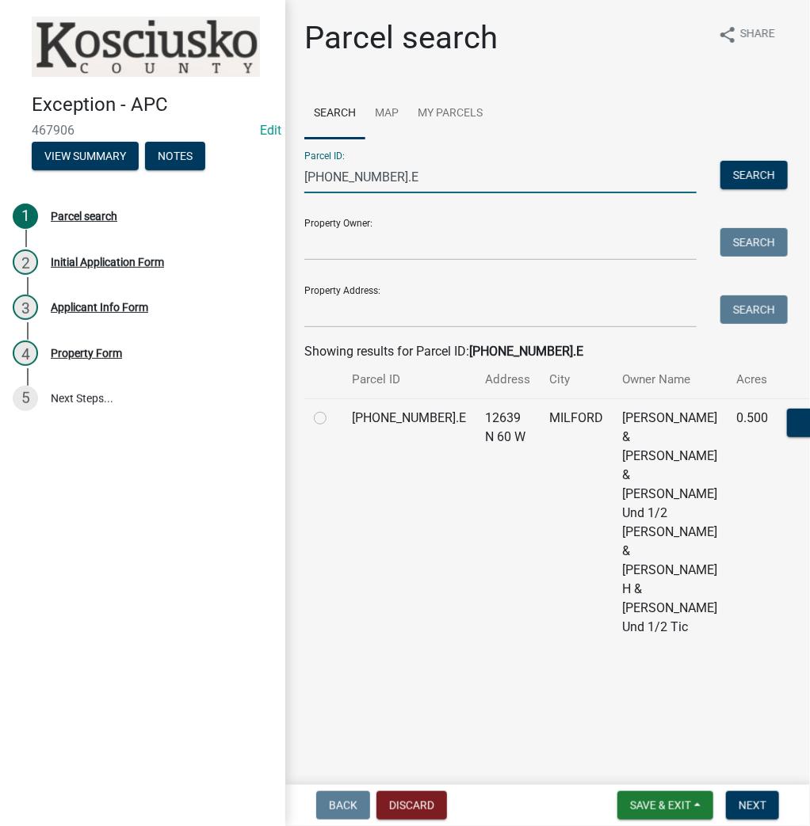
click at [333, 409] on label at bounding box center [333, 409] width 0 height 0
click at [333, 419] on input "radio" at bounding box center [338, 414] width 10 height 10
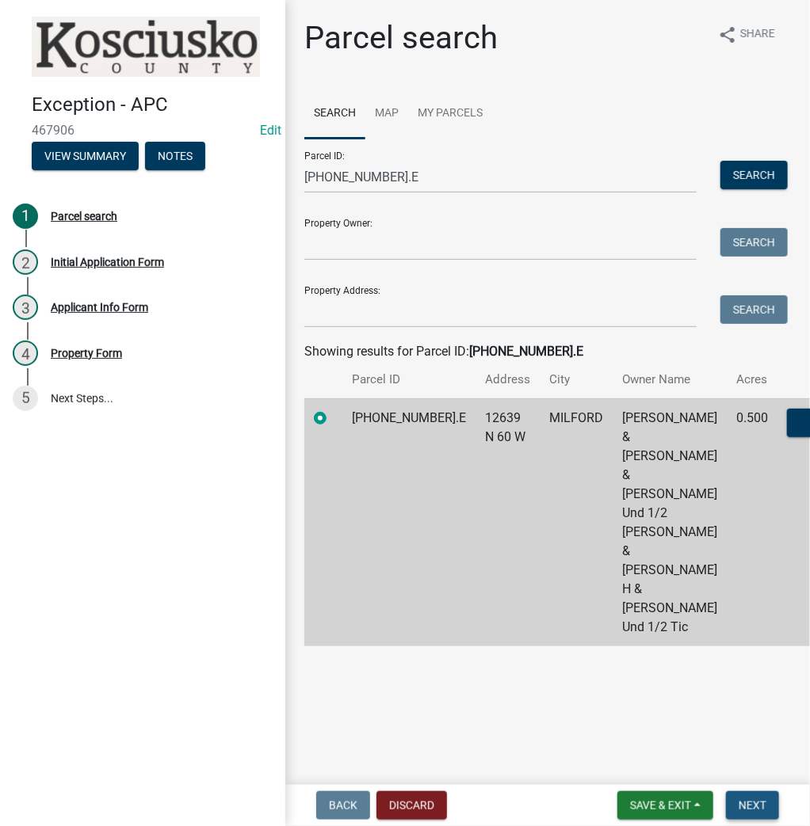
click at [767, 798] on button "Next" at bounding box center [752, 805] width 53 height 29
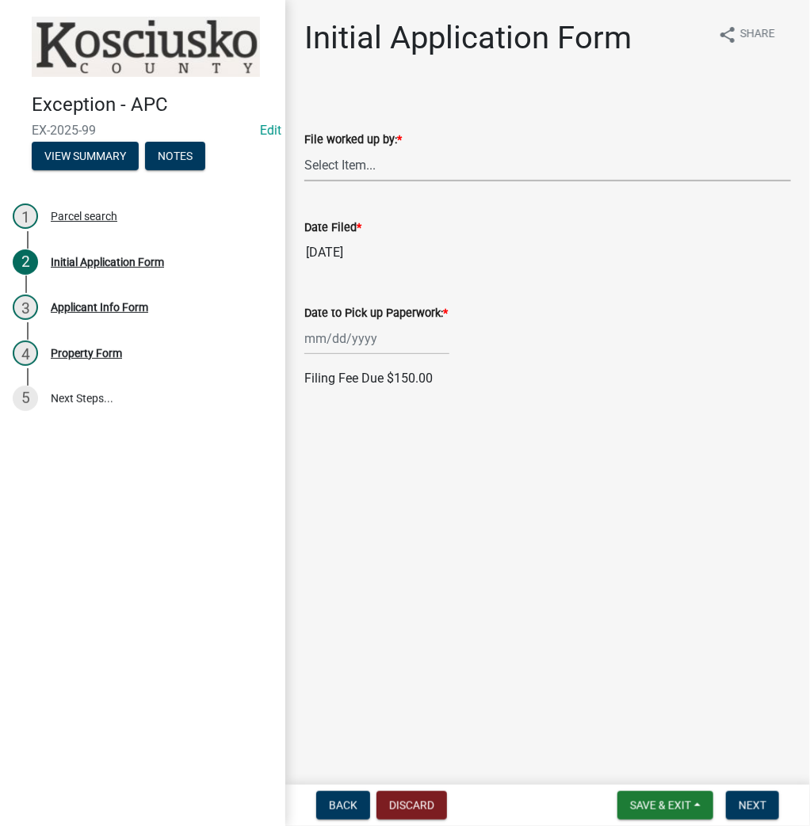
click at [365, 170] on select "Select Item... MMS LT AT CS [PERSON_NAME]" at bounding box center [547, 165] width 486 height 32
click at [304, 149] on select "Select Item... MMS LT AT CS [PERSON_NAME]" at bounding box center [547, 165] width 486 height 32
click at [332, 337] on div at bounding box center [376, 338] width 145 height 32
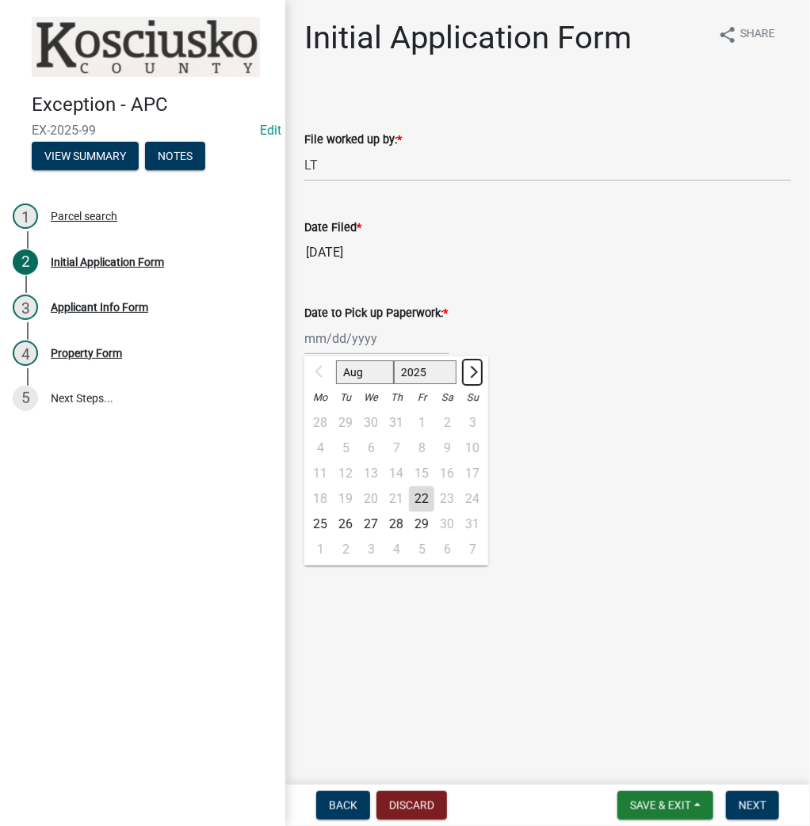
click at [475, 366] on button "Next month" at bounding box center [472, 372] width 19 height 25
click at [314, 500] on div "22" at bounding box center [319, 498] width 25 height 25
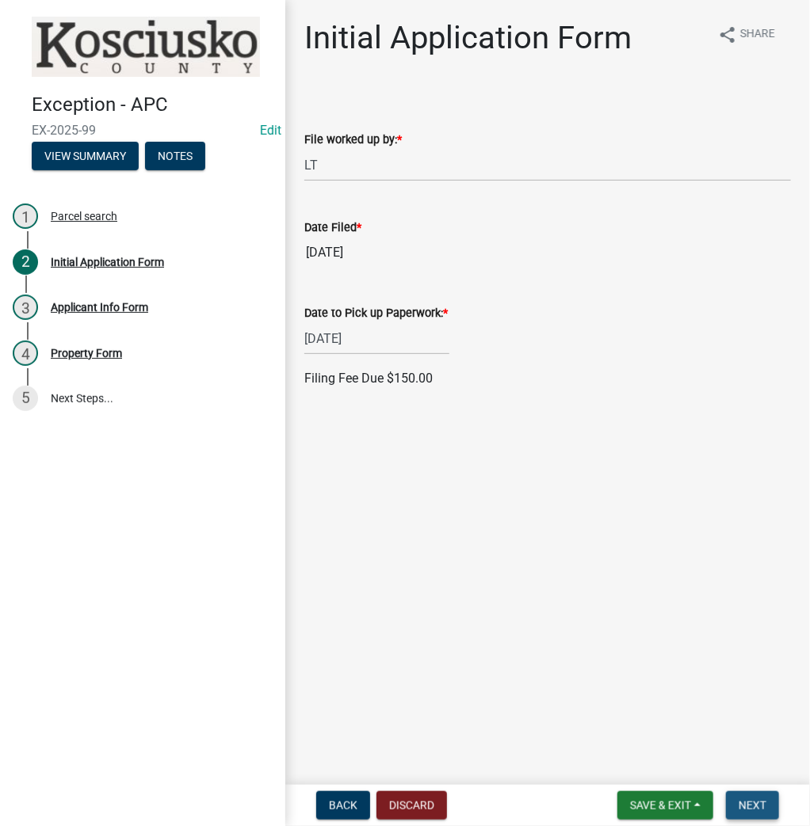
click at [754, 805] on span "Next" at bounding box center [752, 805] width 28 height 13
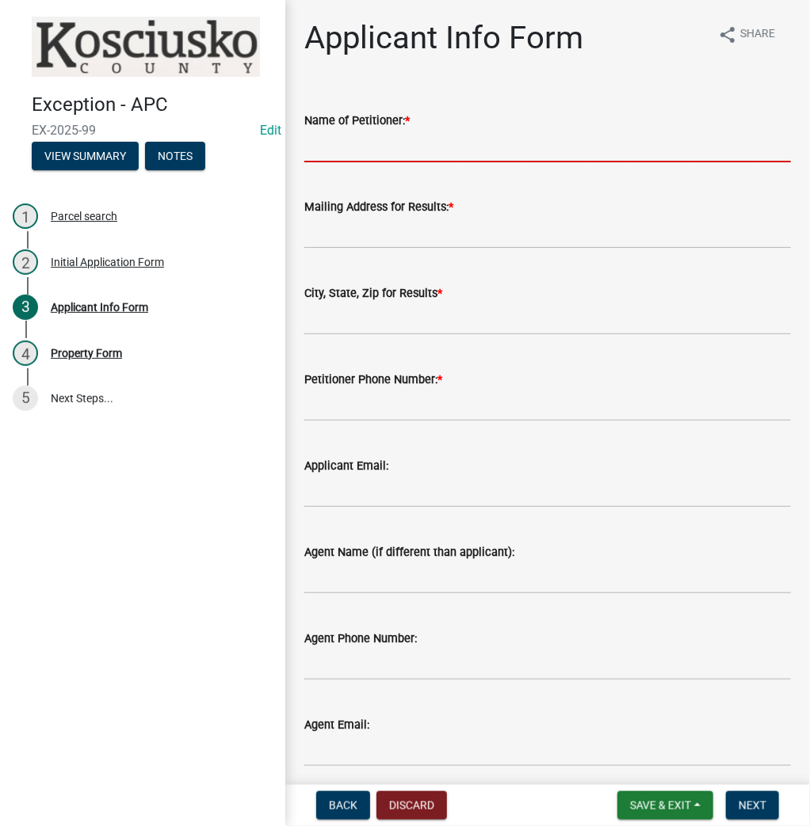
click at [345, 149] on input "Name of Petitioner: *" at bounding box center [547, 146] width 486 height 32
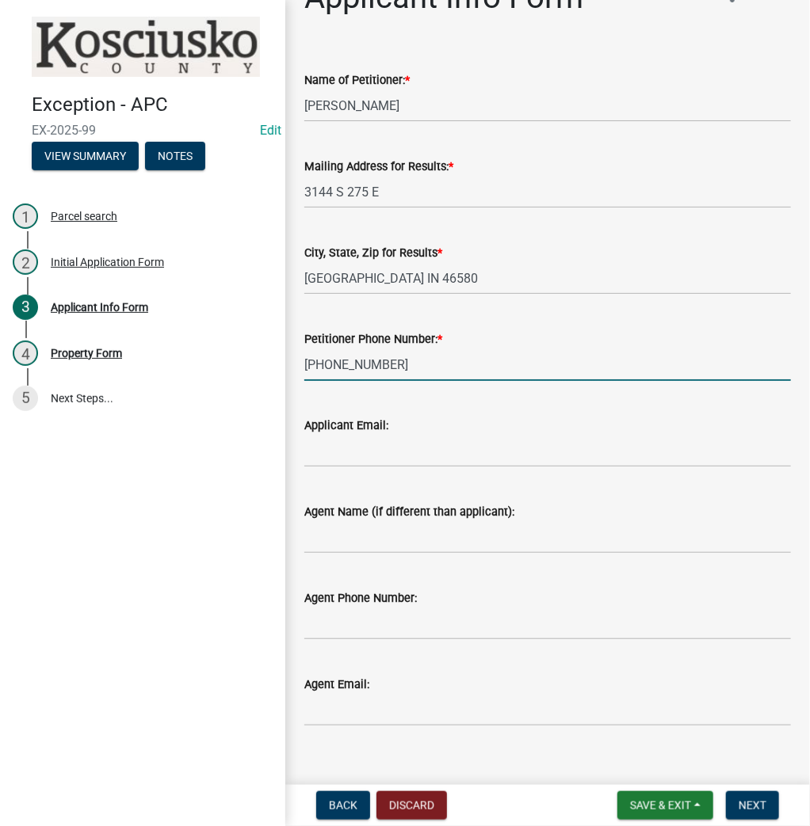
scroll to position [63, 0]
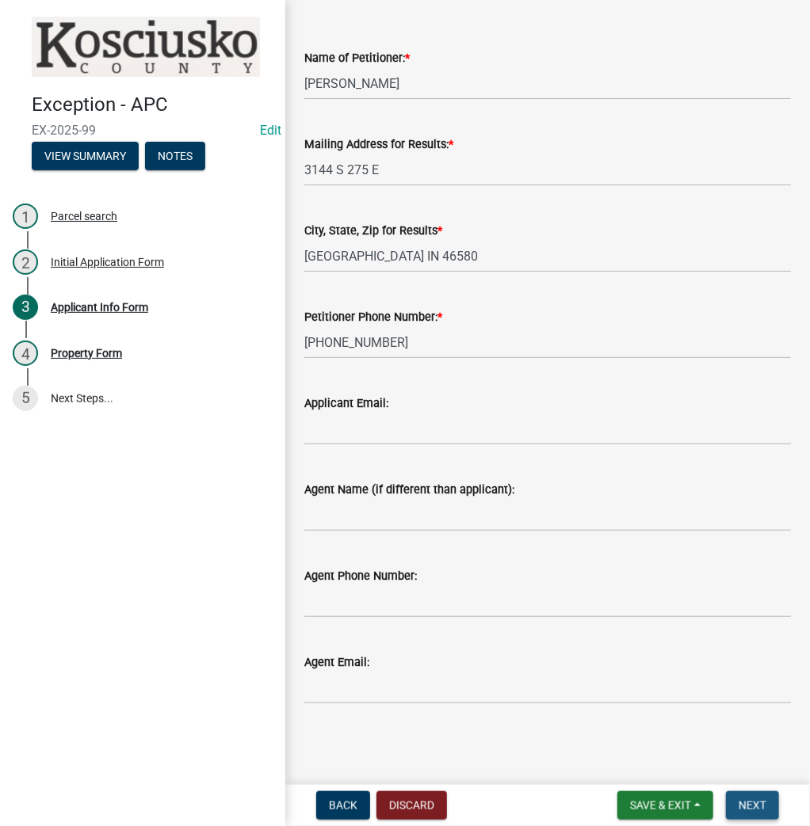
click at [742, 805] on span "Next" at bounding box center [752, 805] width 28 height 13
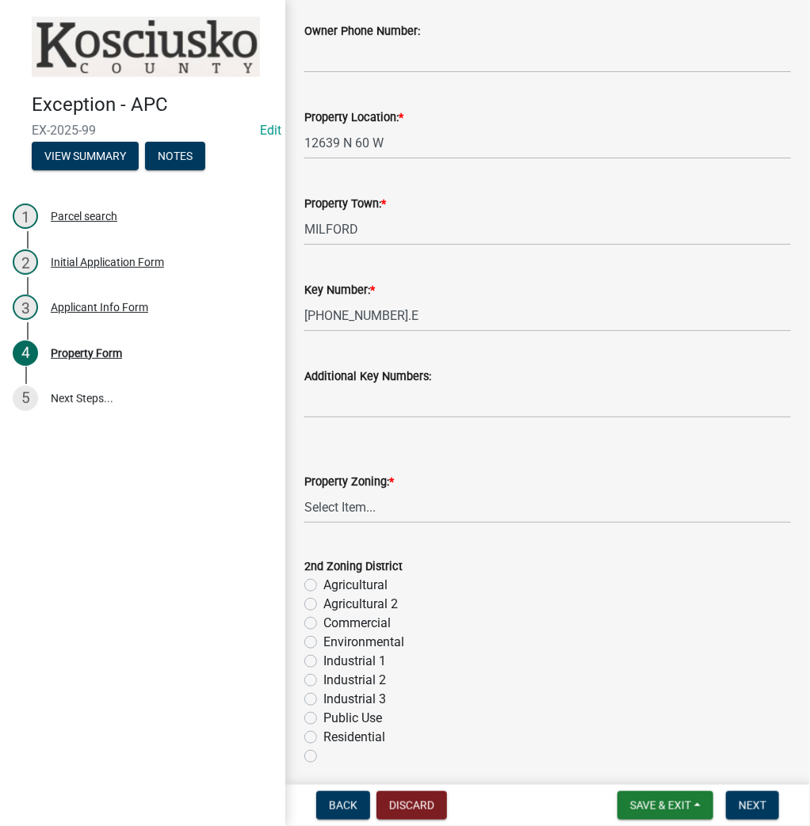
scroll to position [317, 0]
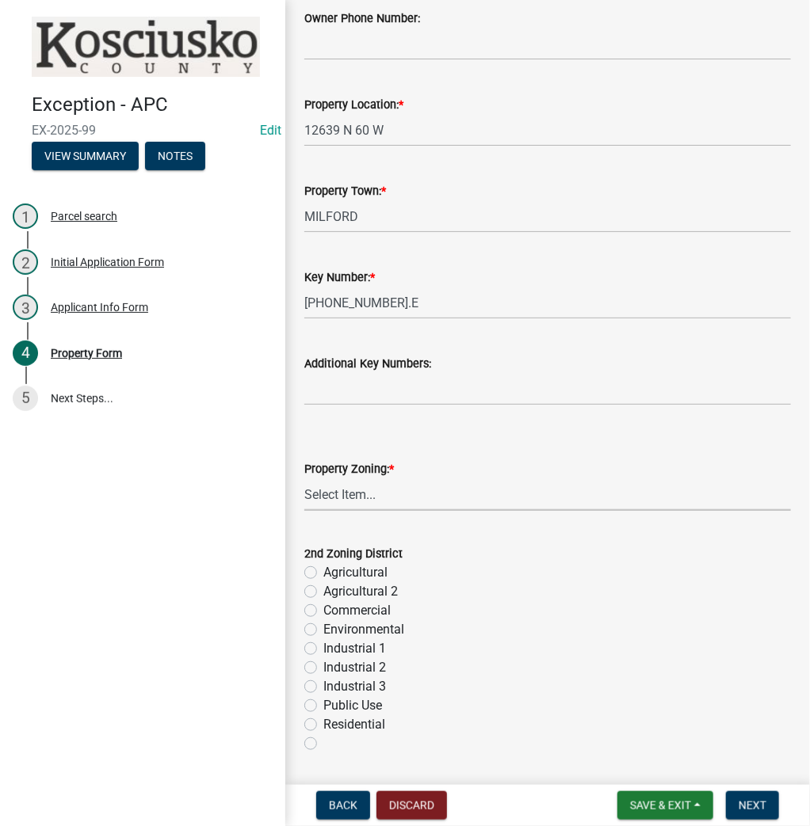
click at [345, 499] on select "Select Item... Agricultural Agricultural 2 Commercial Environmental Industrial …" at bounding box center [547, 495] width 486 height 32
click at [304, 479] on select "Select Item... Agricultural Agricultural 2 Commercial Environmental Industrial …" at bounding box center [547, 495] width 486 height 32
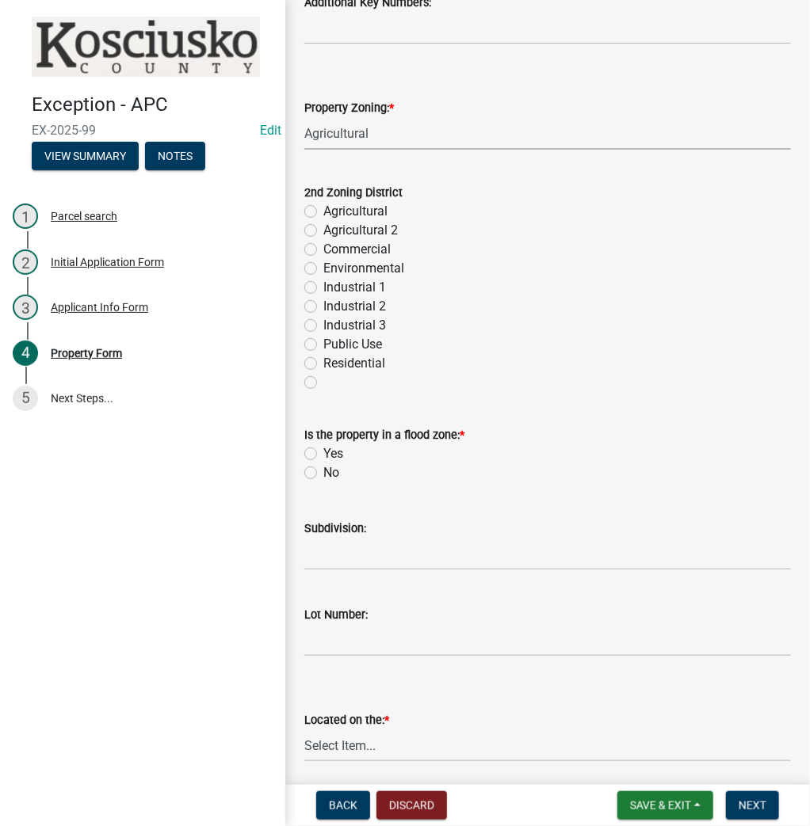
scroll to position [761, 0]
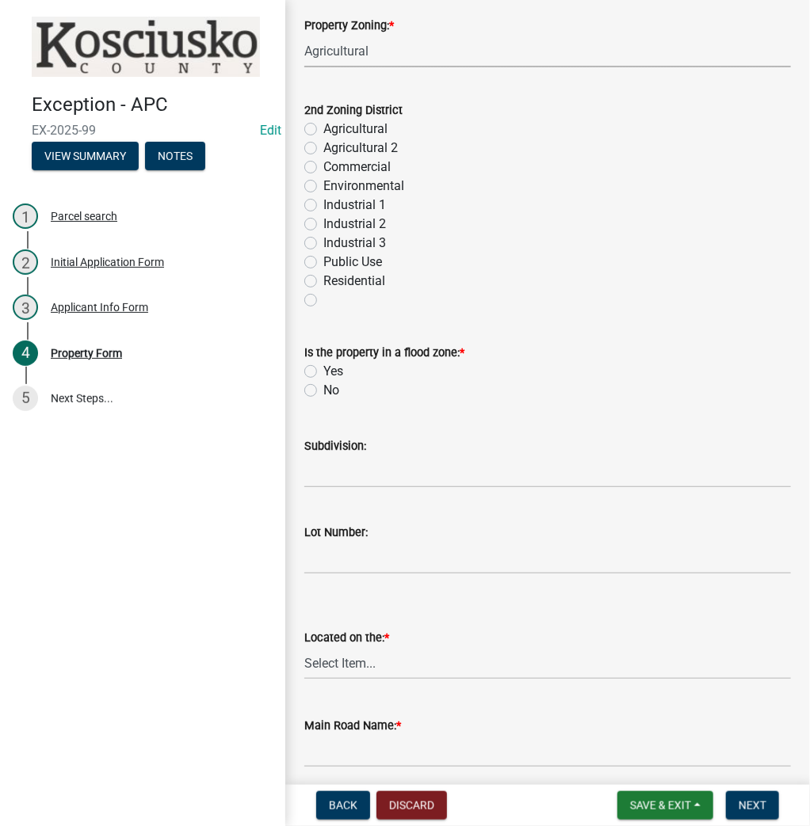
click at [323, 386] on label "No" at bounding box center [331, 390] width 16 height 19
click at [323, 386] on input "No" at bounding box center [328, 386] width 10 height 10
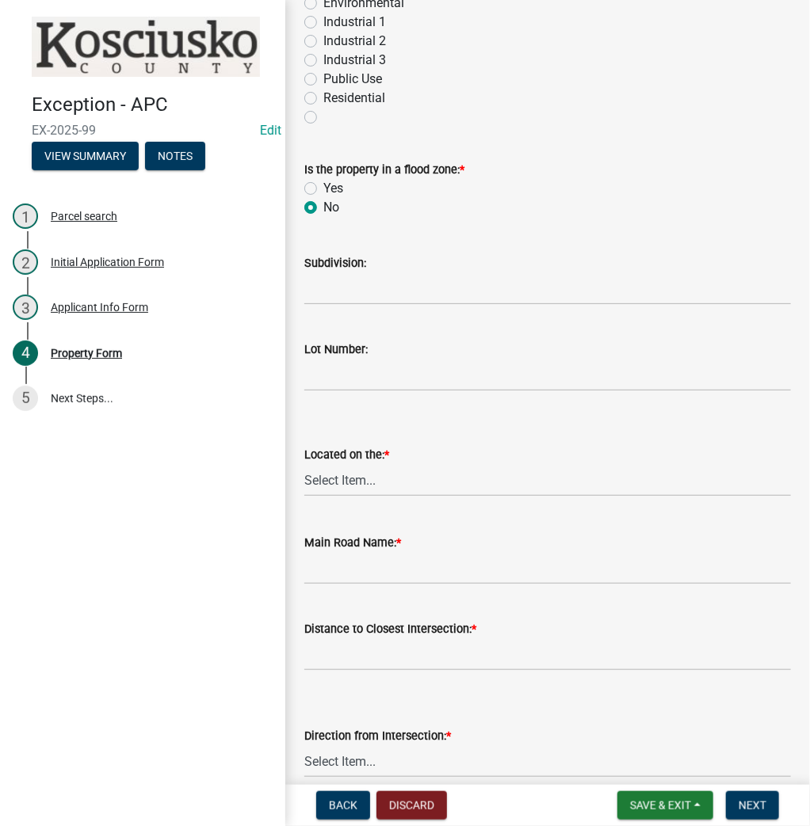
scroll to position [951, 0]
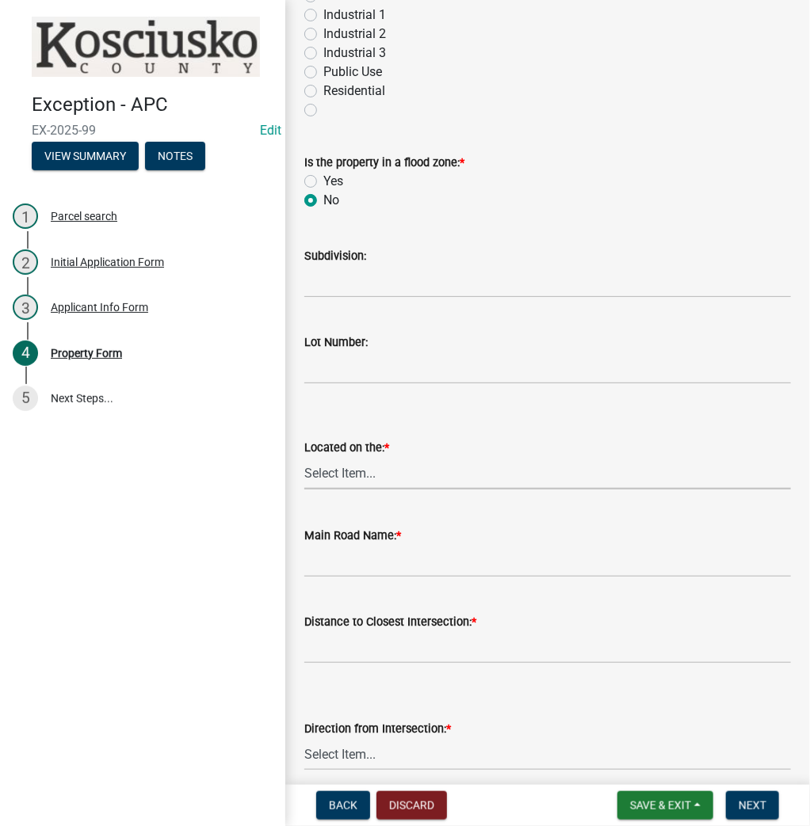
click at [363, 474] on select "Select Item... N NE NW E S SE SW W" at bounding box center [547, 473] width 486 height 32
click at [304, 457] on select "Select Item... N NE NW E S SE SW W" at bounding box center [547, 473] width 486 height 32
click at [352, 555] on input "Main Road Name: *" at bounding box center [547, 561] width 486 height 32
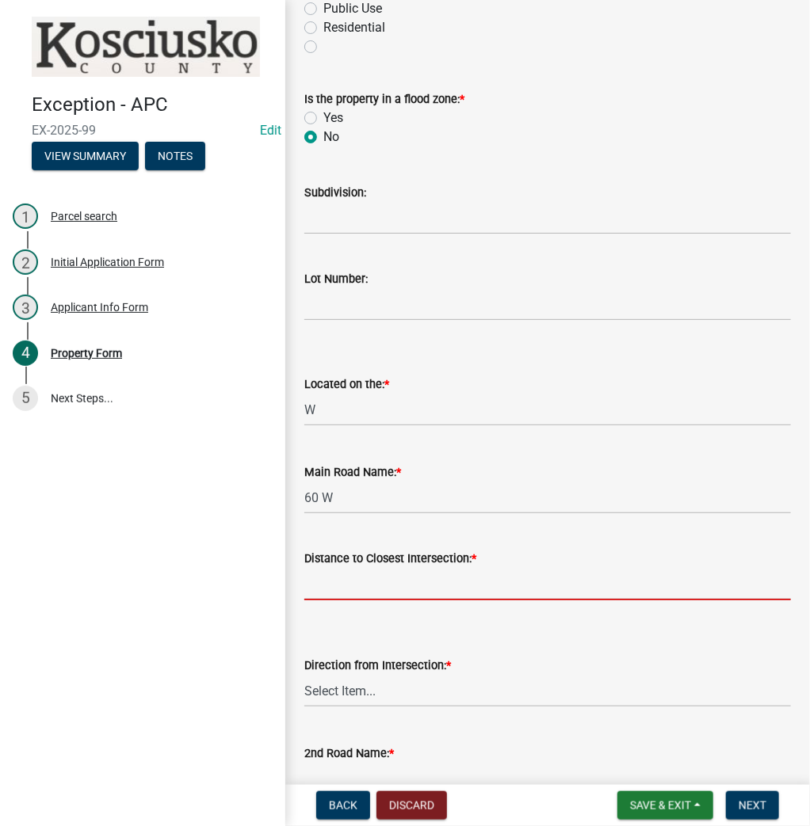
scroll to position [1077, 0]
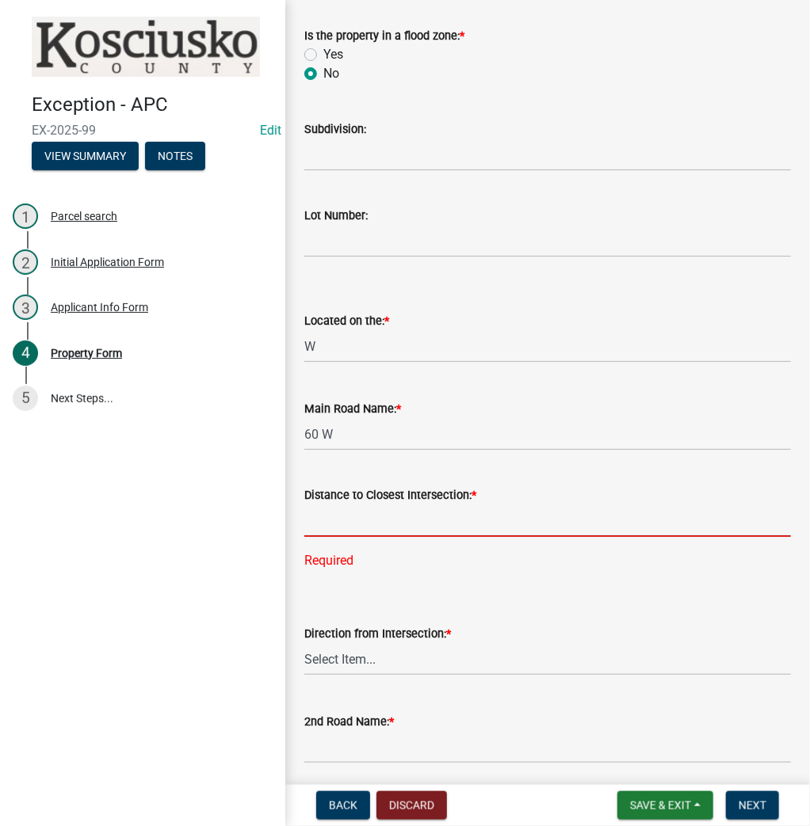
click at [349, 513] on input "text" at bounding box center [547, 521] width 486 height 32
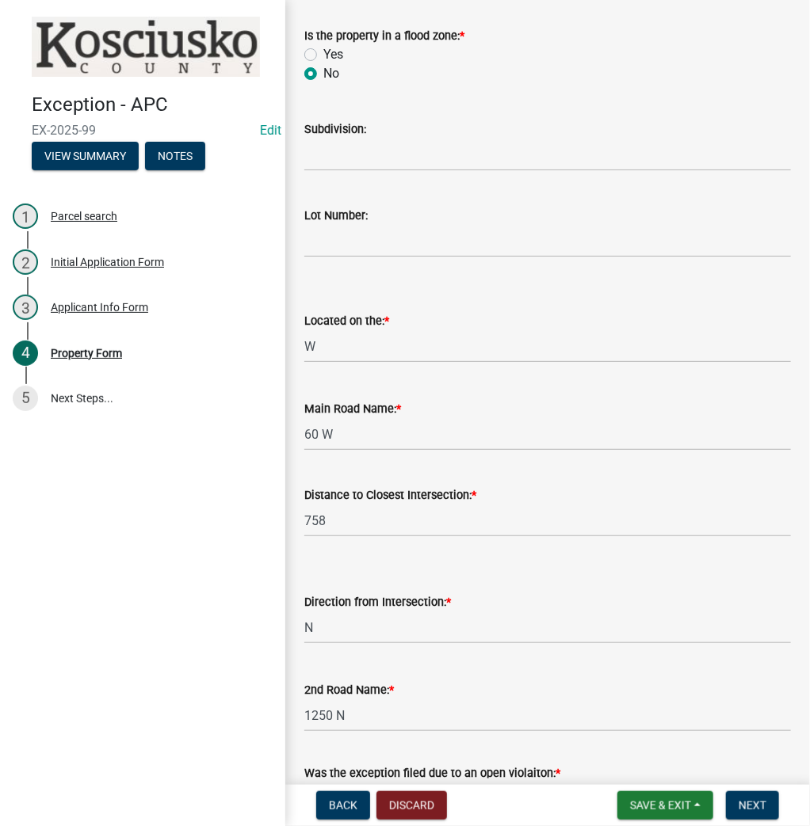
scroll to position [1287, 0]
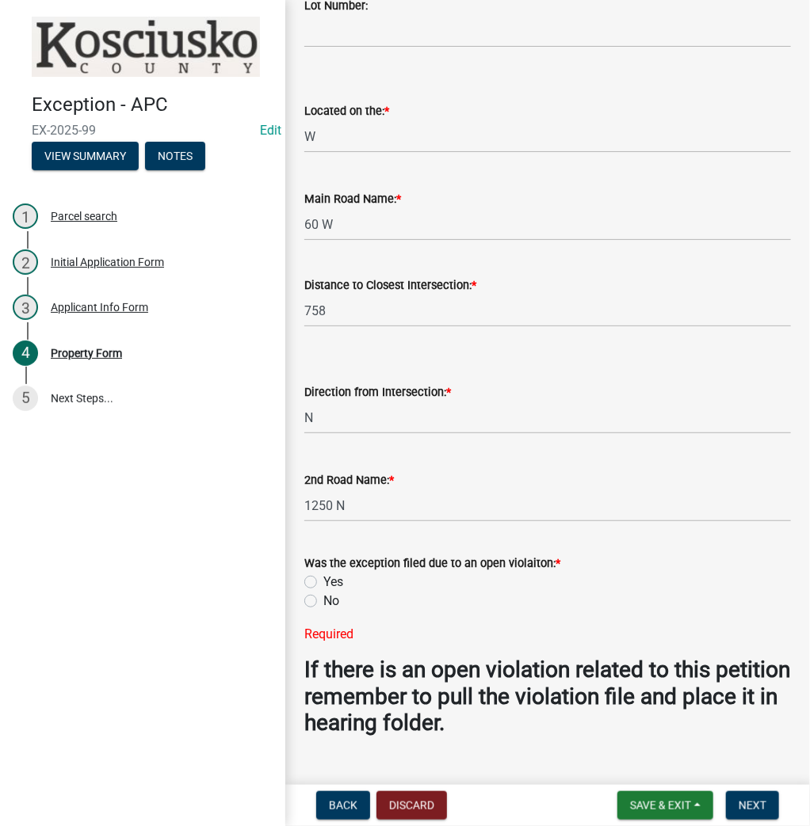
click at [323, 600] on label "No" at bounding box center [331, 601] width 16 height 19
click at [323, 600] on input "No" at bounding box center [328, 597] width 10 height 10
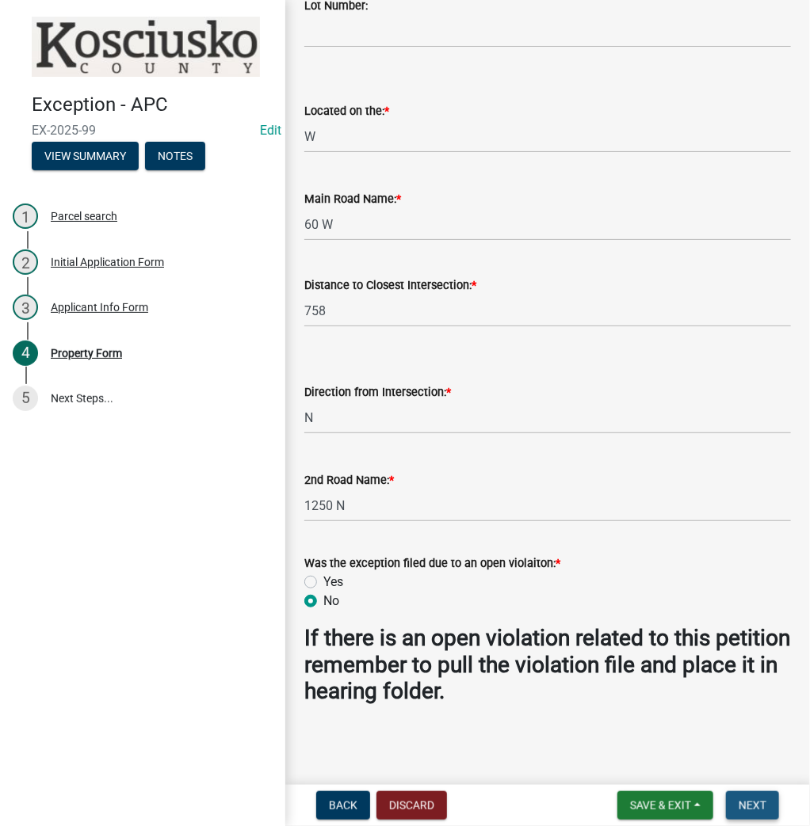
click at [749, 798] on button "Next" at bounding box center [752, 805] width 53 height 29
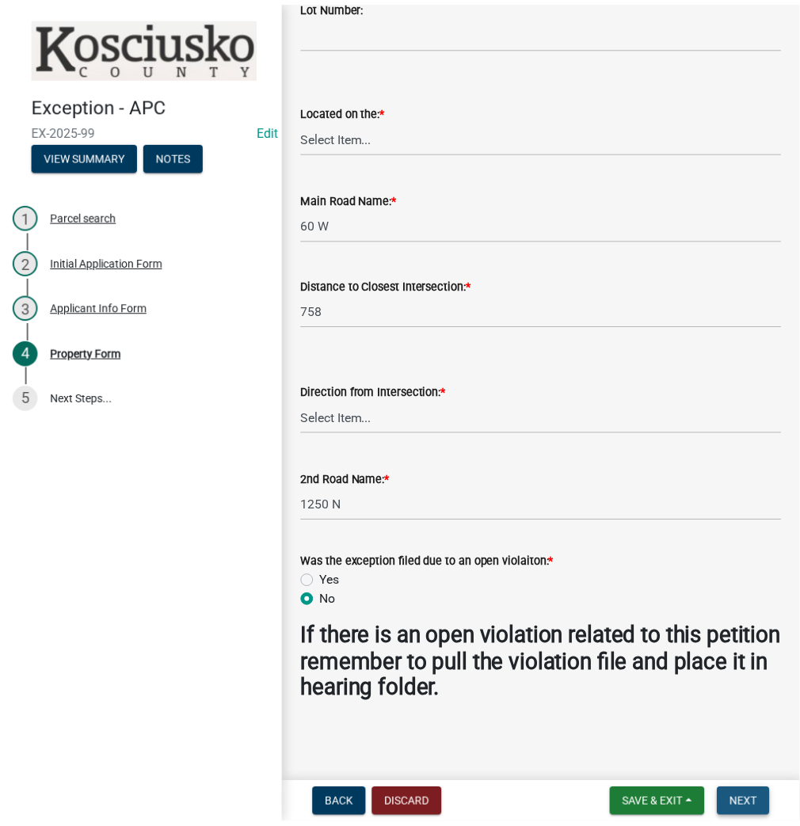
scroll to position [0, 0]
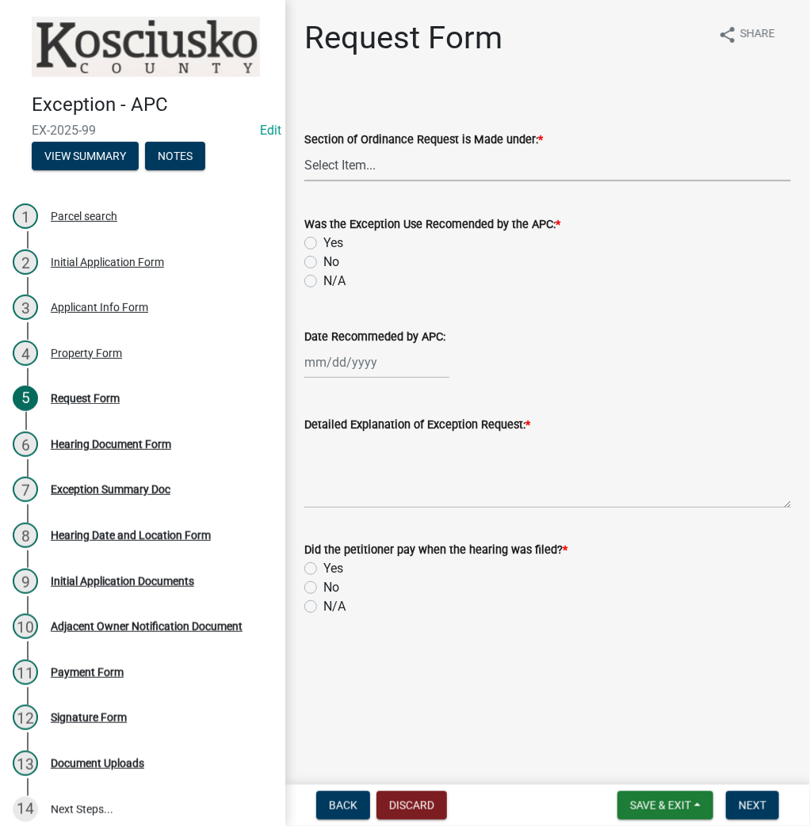
click at [391, 170] on select "Select Item... 2.14 Table A 3.5 Acc. No Res. 3.5 Table D Acc. Bldg. Size 3.21 H…" at bounding box center [547, 165] width 486 height 32
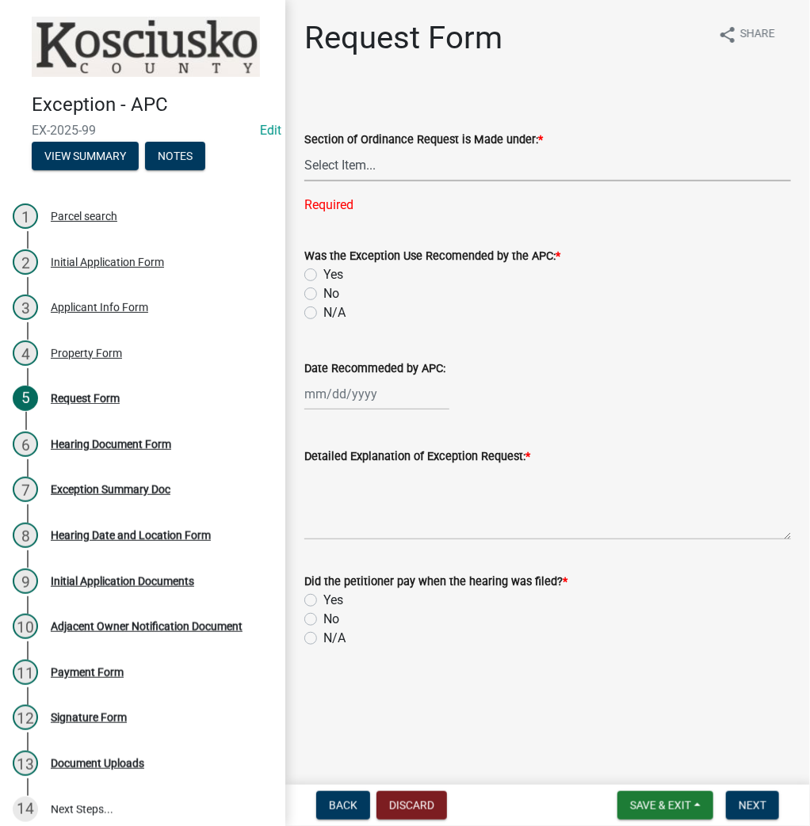
click at [350, 171] on select "Select Item... 2.14 Table A 3.5 Acc. No Res. 3.5 Table D Acc. Bldg. Size 3.21 H…" at bounding box center [547, 165] width 486 height 32
click at [304, 149] on select "Select Item... 2.14 Table A 3.5 Acc. No Res. 3.5 Table D Acc. Bldg. Size 3.21 H…" at bounding box center [547, 165] width 486 height 32
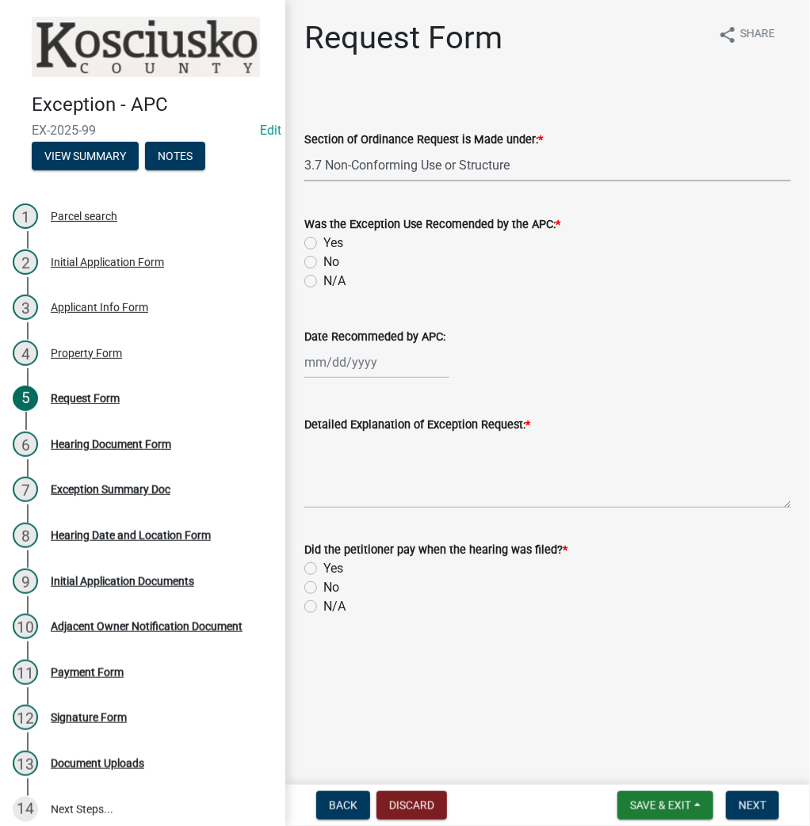
click at [323, 262] on label "No" at bounding box center [331, 262] width 16 height 19
click at [323, 262] on input "No" at bounding box center [328, 258] width 10 height 10
click at [352, 456] on textarea "Detailed Explanation of Exception Request: *" at bounding box center [547, 471] width 486 height 74
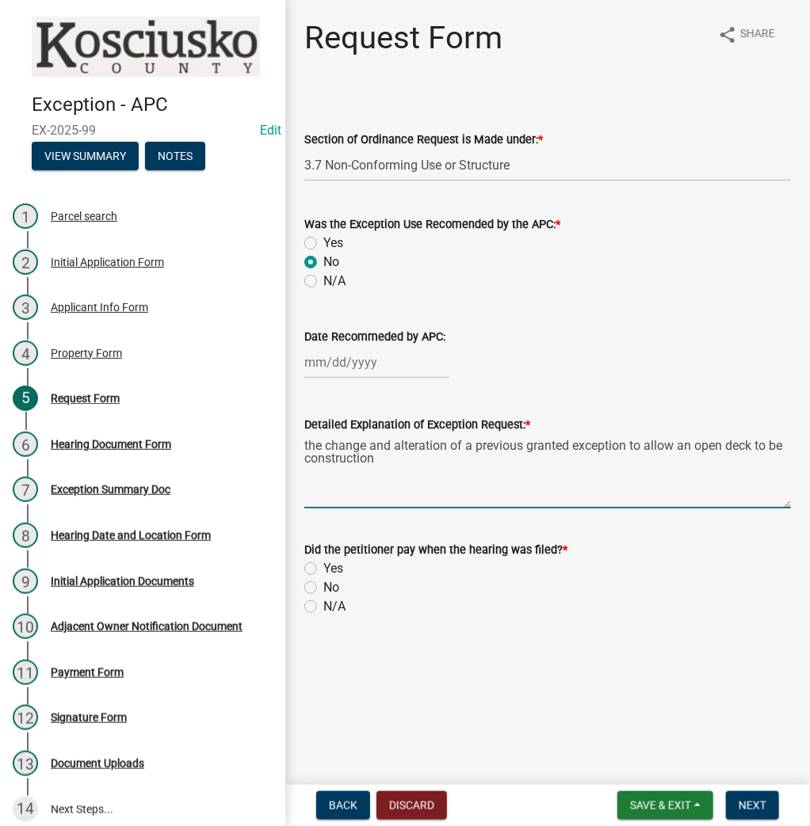
click at [627, 447] on textarea "the change and alteration of a previous granted exception to allow an open deck…" at bounding box center [547, 471] width 486 height 74
click at [468, 467] on textarea "the change and alteration of a previous granted exception 05106E to allow an op…" at bounding box center [547, 471] width 486 height 74
click at [672, 447] on textarea "the change and alteration of a previous granted exception 05106E to allow an op…" at bounding box center [547, 471] width 486 height 74
click at [323, 586] on label "No" at bounding box center [331, 587] width 16 height 19
click at [323, 586] on input "No" at bounding box center [328, 583] width 10 height 10
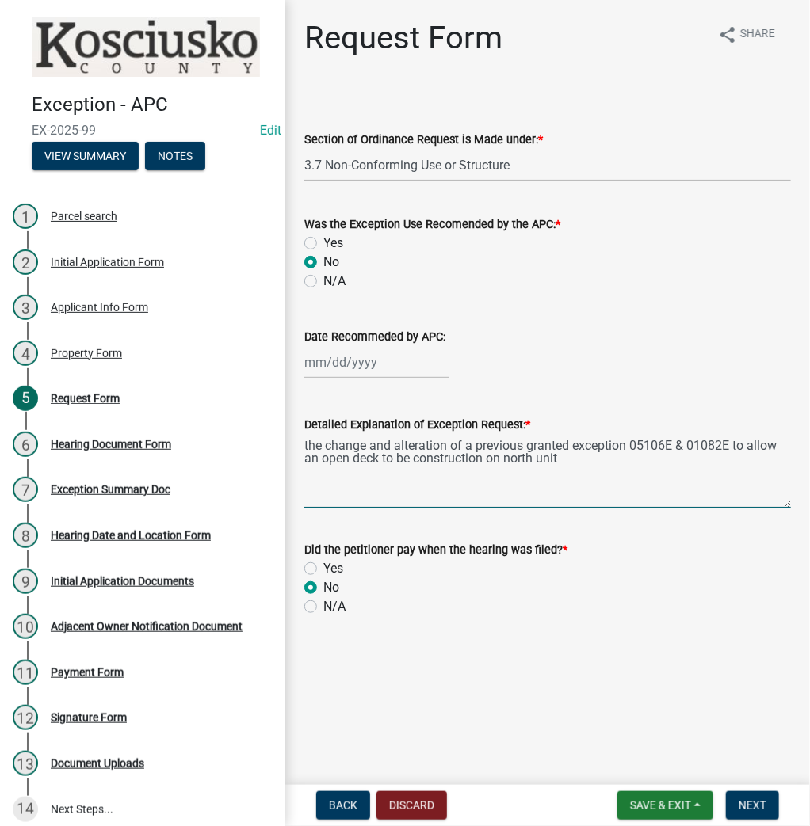
click at [304, 442] on textarea "the change and alteration of a previous granted exception 05106E & 01082E to al…" at bounding box center [547, 471] width 486 height 74
click at [771, 795] on button "Next" at bounding box center [752, 805] width 53 height 29
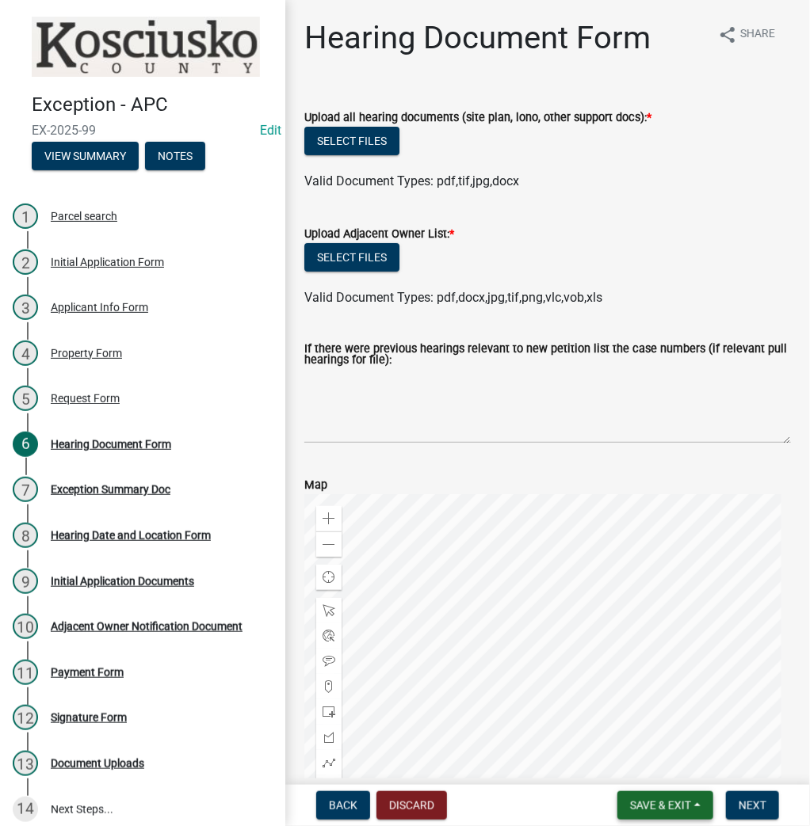
click at [653, 805] on span "Save & Exit" at bounding box center [660, 805] width 61 height 13
click at [625, 765] on button "Save & Exit" at bounding box center [649, 764] width 127 height 38
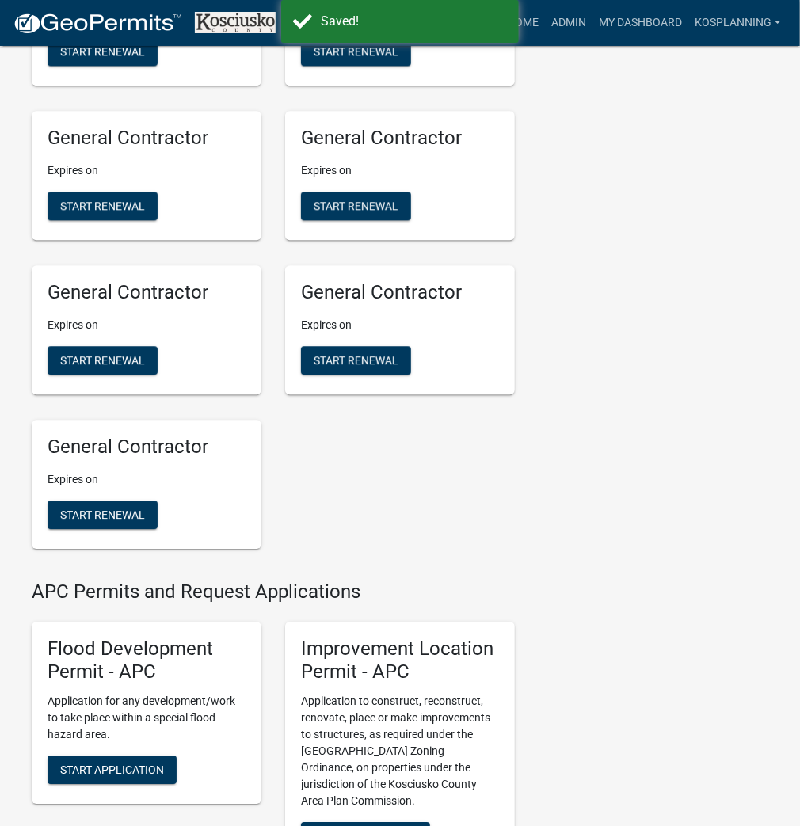
scroll to position [1521, 0]
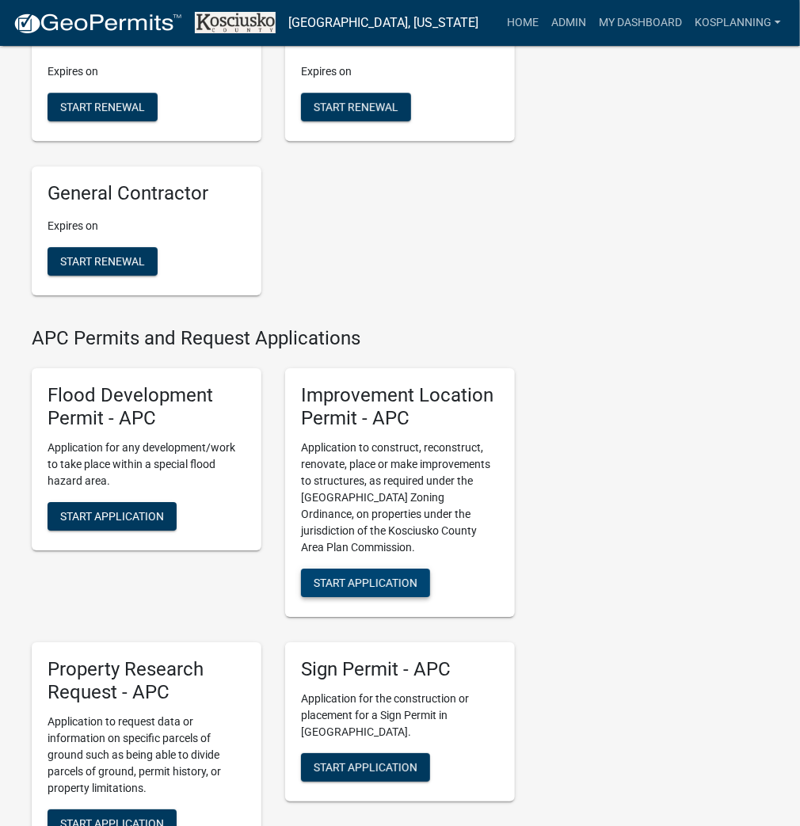
click at [346, 581] on span "Start Application" at bounding box center [366, 583] width 104 height 13
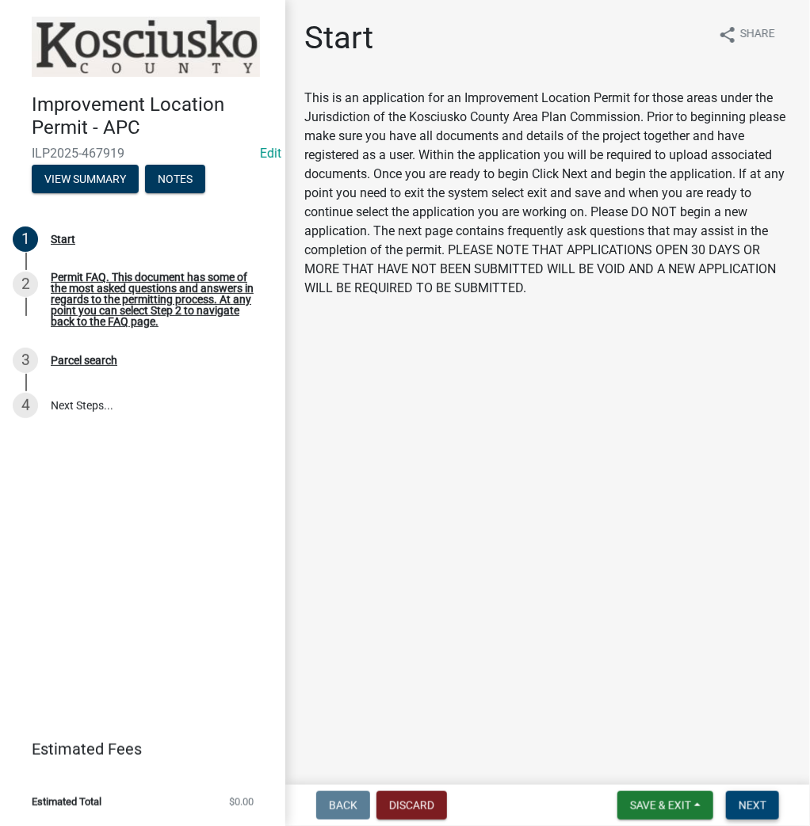
click at [752, 805] on span "Next" at bounding box center [752, 805] width 28 height 13
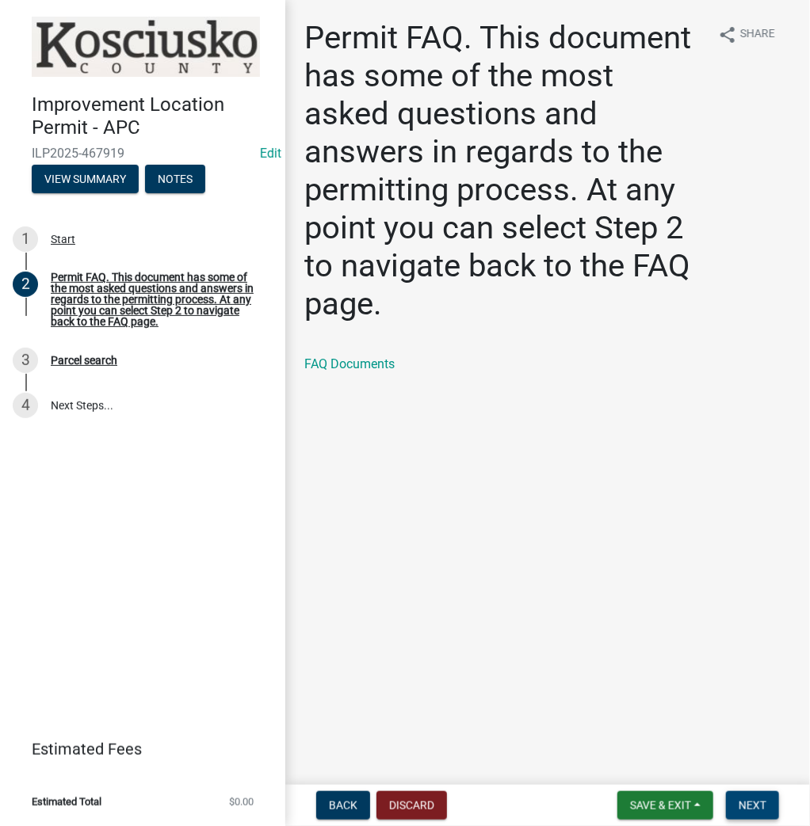
click at [753, 805] on span "Next" at bounding box center [752, 805] width 28 height 13
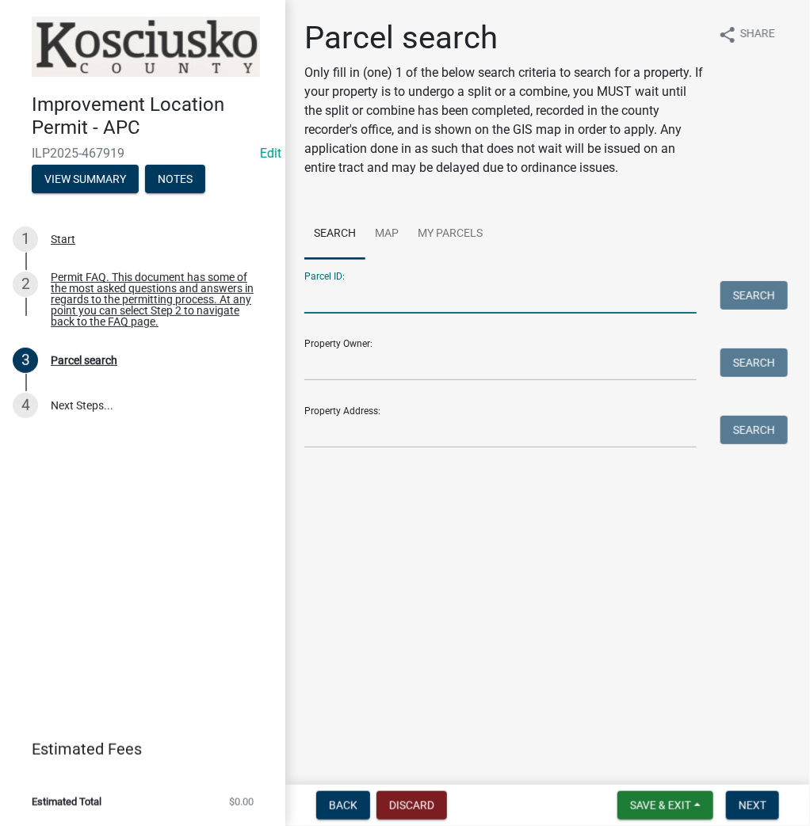
click at [432, 300] on input "Parcel ID:" at bounding box center [500, 297] width 392 height 32
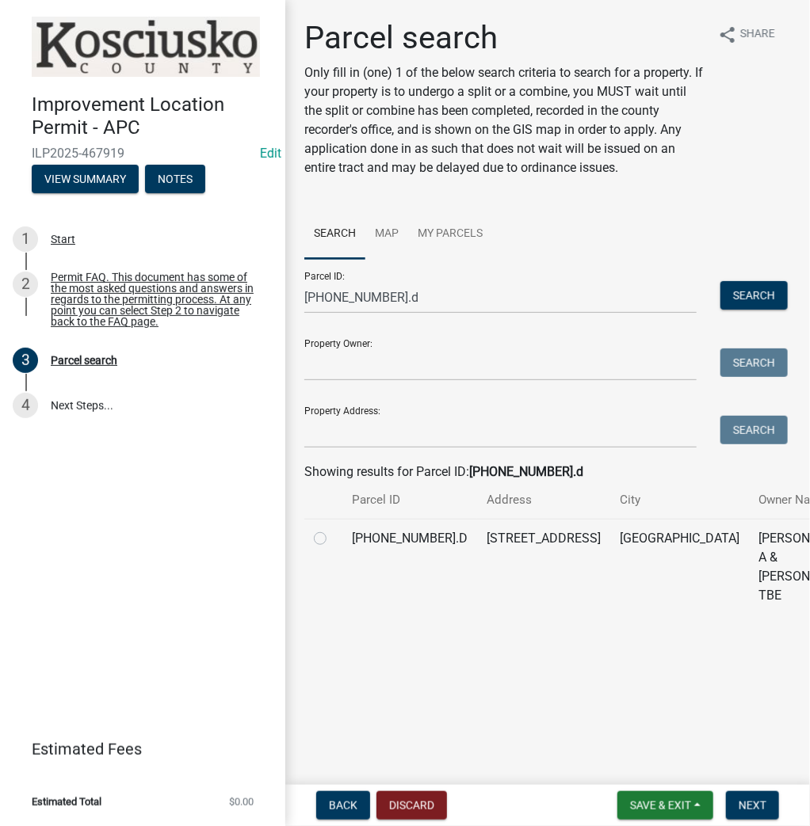
click at [333, 529] on label at bounding box center [333, 529] width 0 height 0
click at [333, 540] on input "radio" at bounding box center [338, 534] width 10 height 10
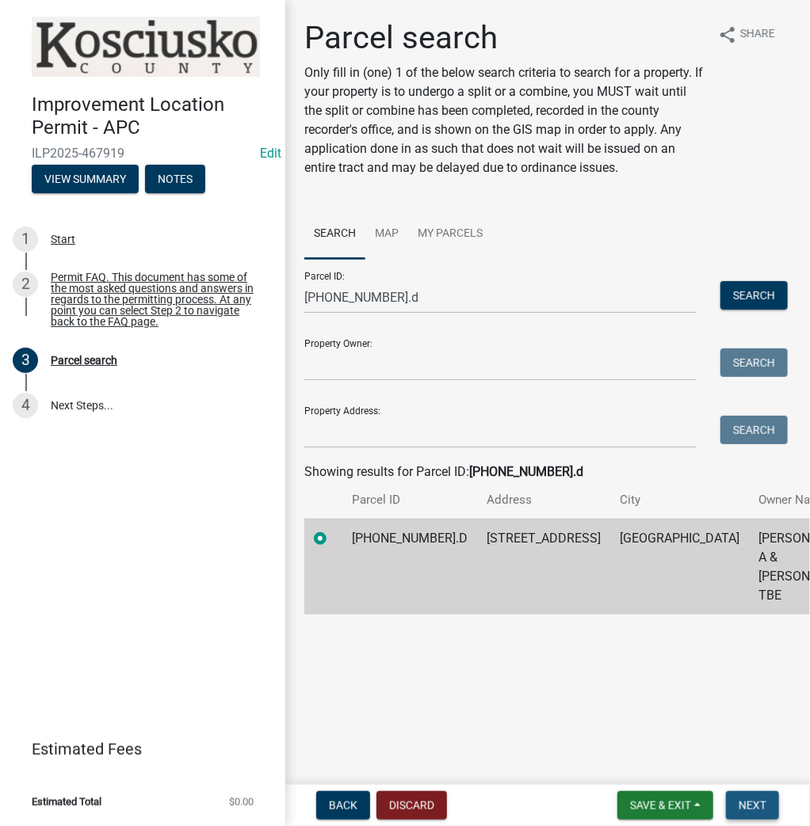
click at [743, 805] on span "Next" at bounding box center [752, 805] width 28 height 13
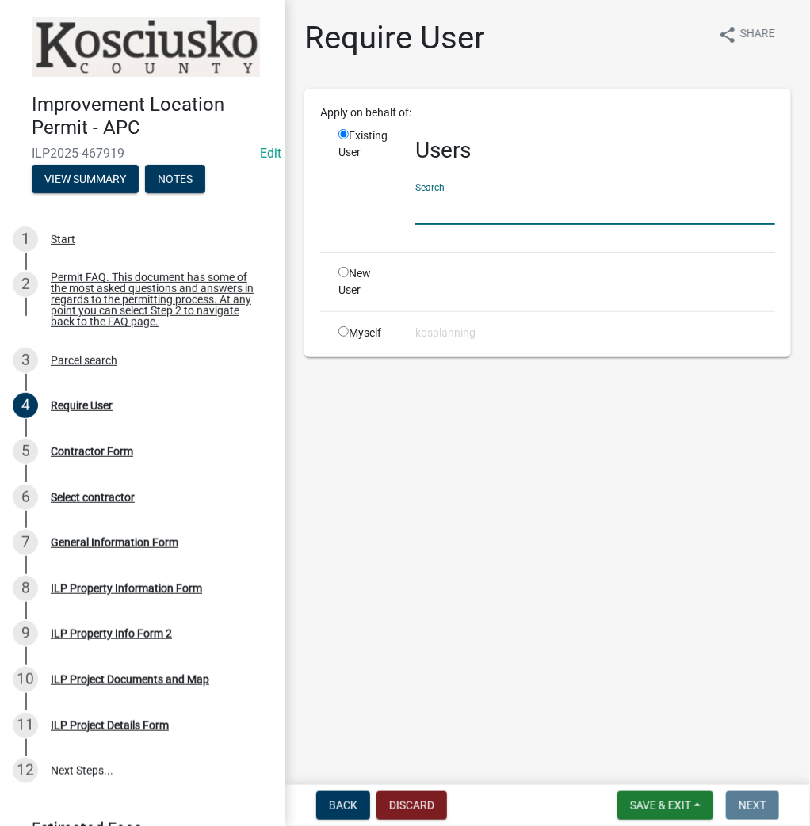
click at [507, 208] on input "text" at bounding box center [595, 209] width 360 height 32
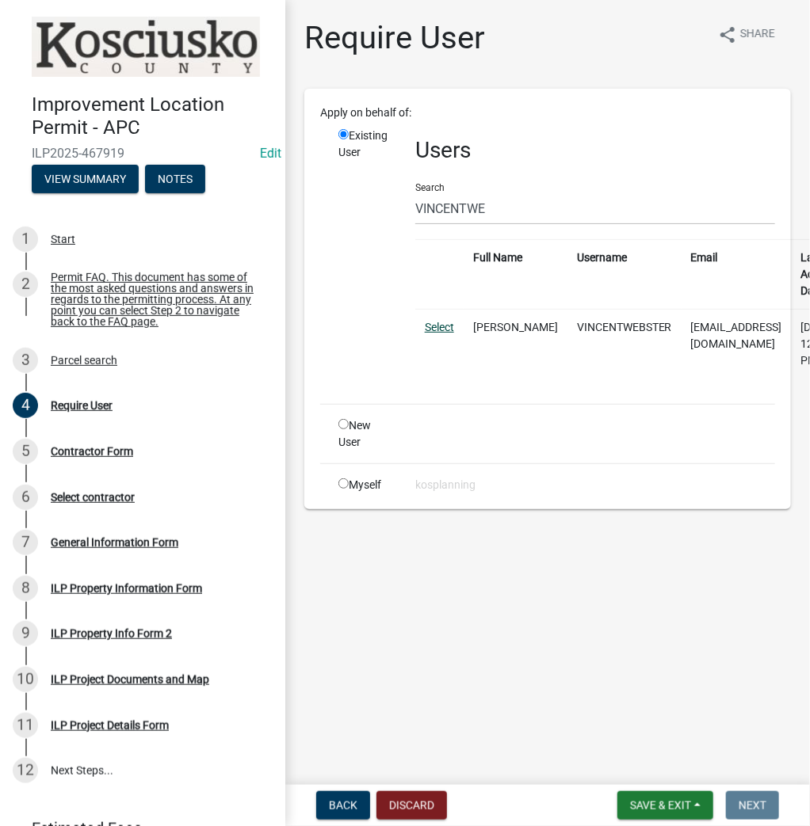
click at [439, 321] on link "Select" at bounding box center [439, 327] width 29 height 13
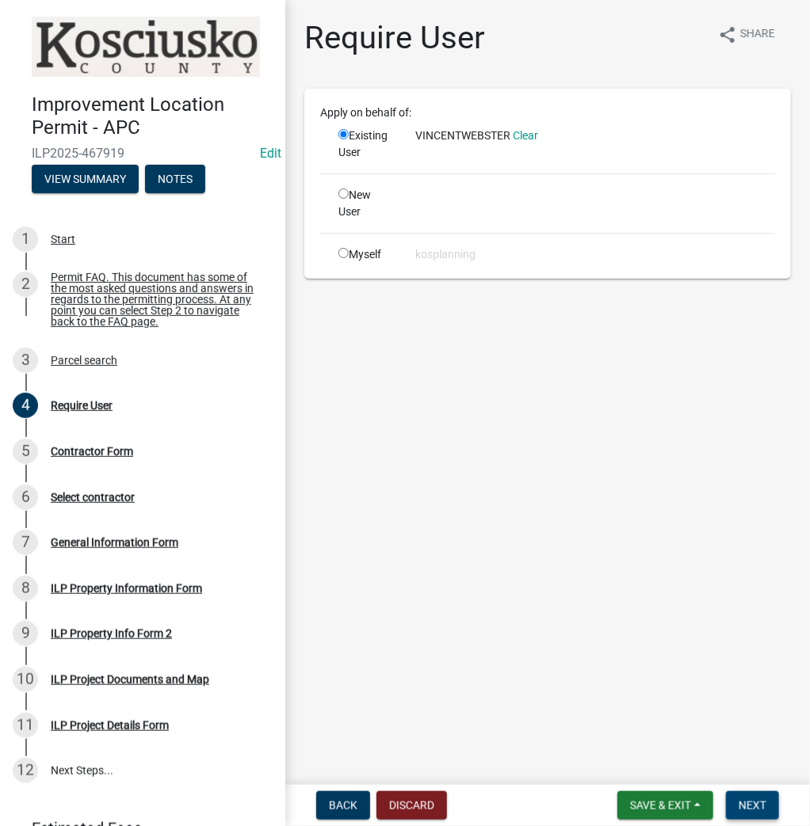
click at [753, 809] on span "Next" at bounding box center [752, 805] width 28 height 13
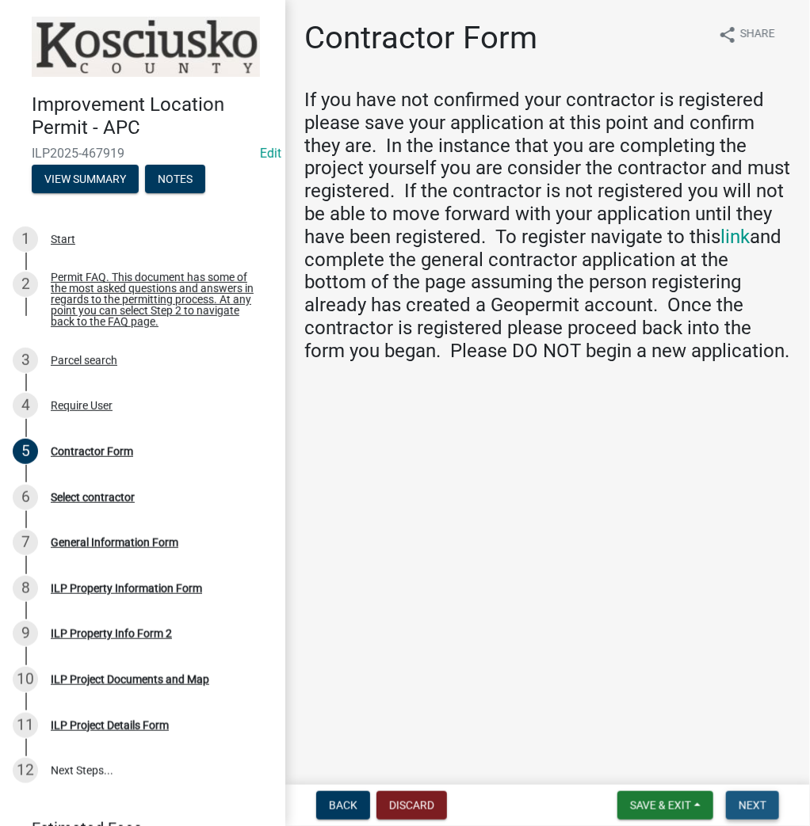
click at [742, 799] on span "Next" at bounding box center [752, 805] width 28 height 13
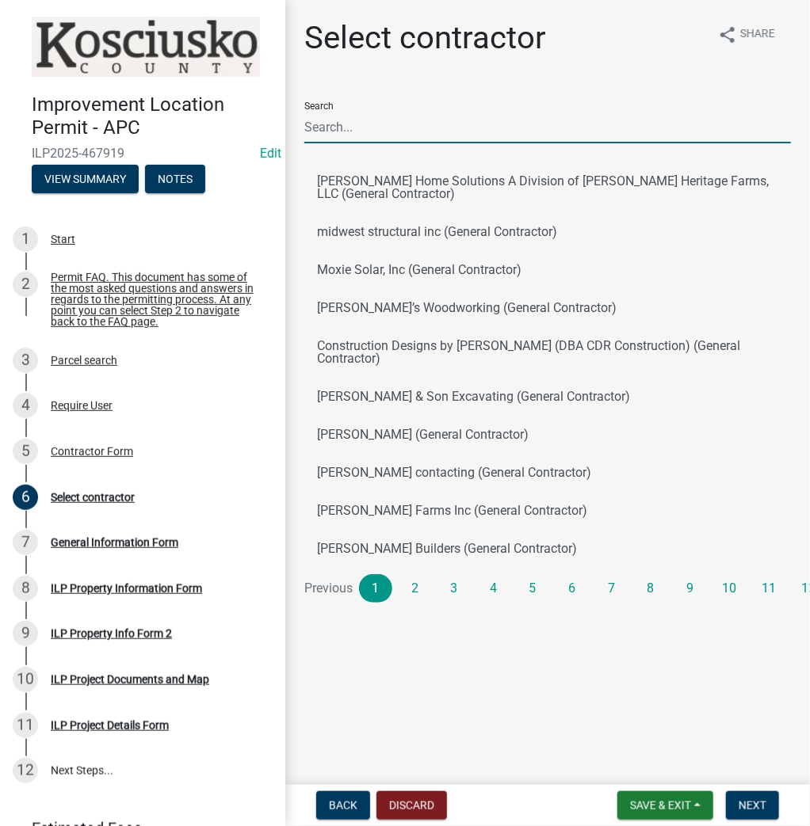
click at [388, 121] on input "Search" at bounding box center [547, 127] width 486 height 32
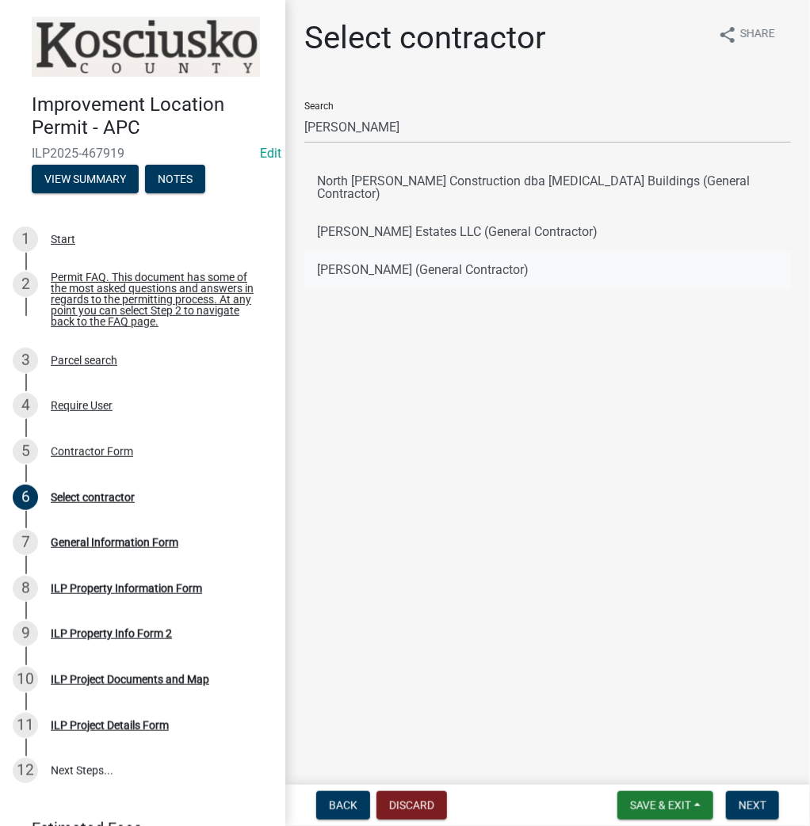
click at [385, 261] on button "[PERSON_NAME] (General Contractor)" at bounding box center [547, 270] width 486 height 38
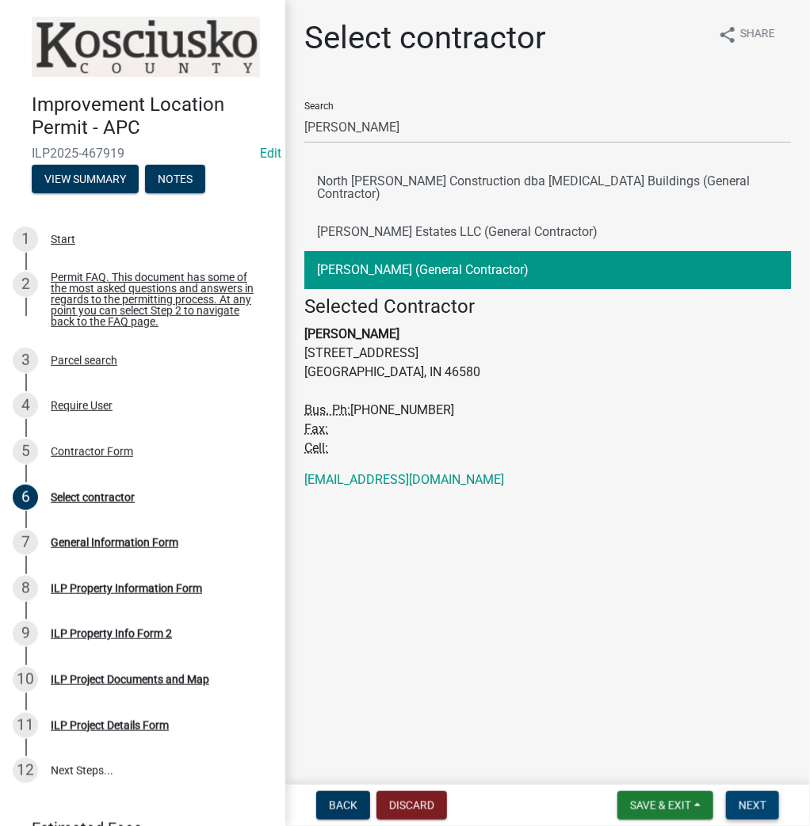
click at [741, 799] on span "Next" at bounding box center [752, 805] width 28 height 13
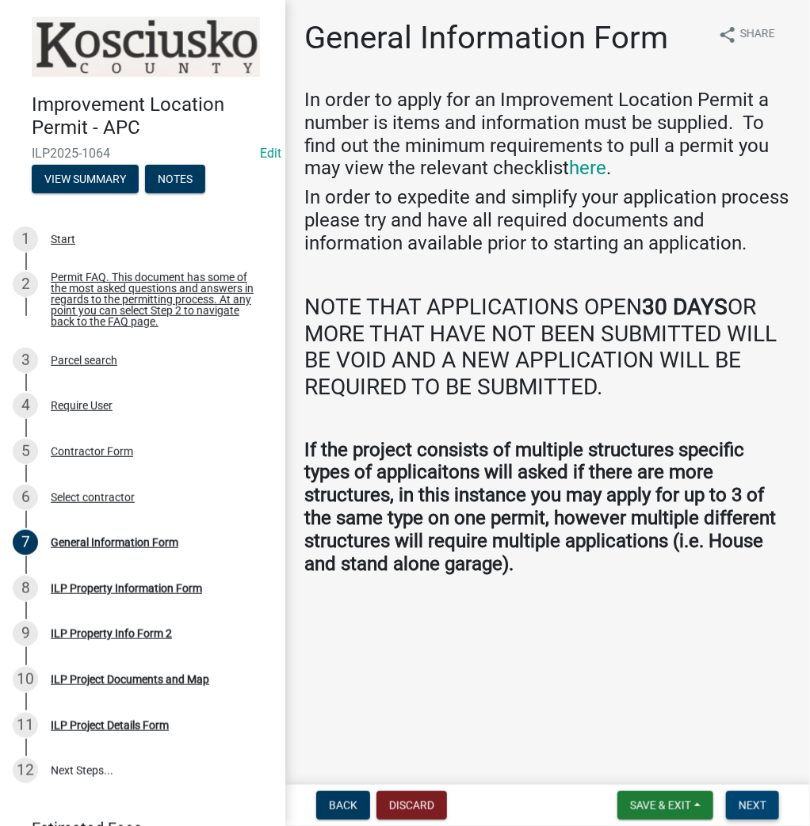
click at [745, 811] on span "Next" at bounding box center [752, 805] width 28 height 13
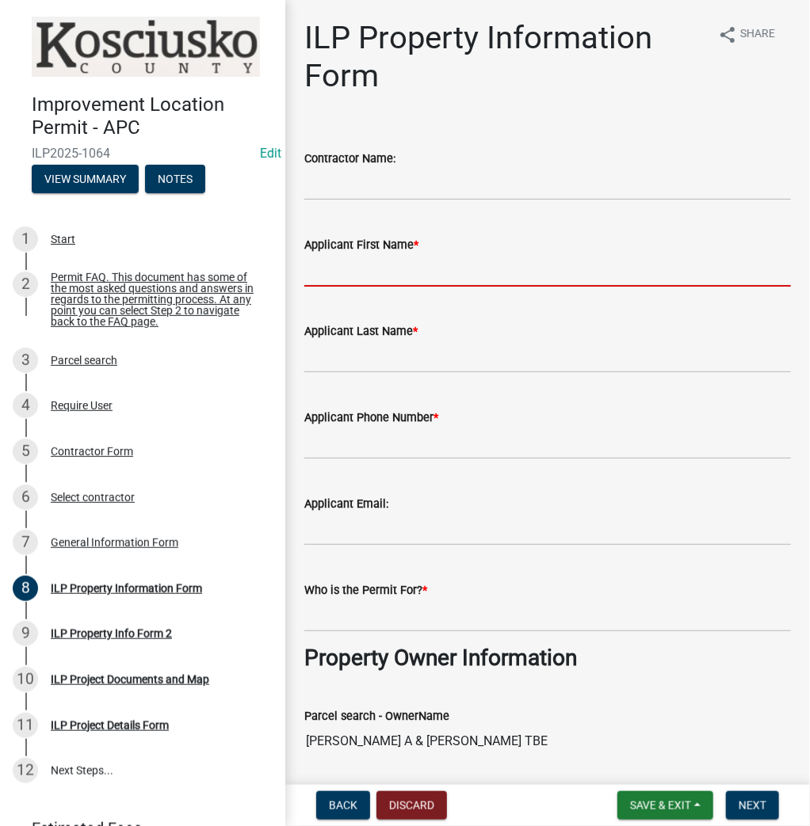
click at [419, 274] on input "Applicant First Name *" at bounding box center [547, 270] width 486 height 32
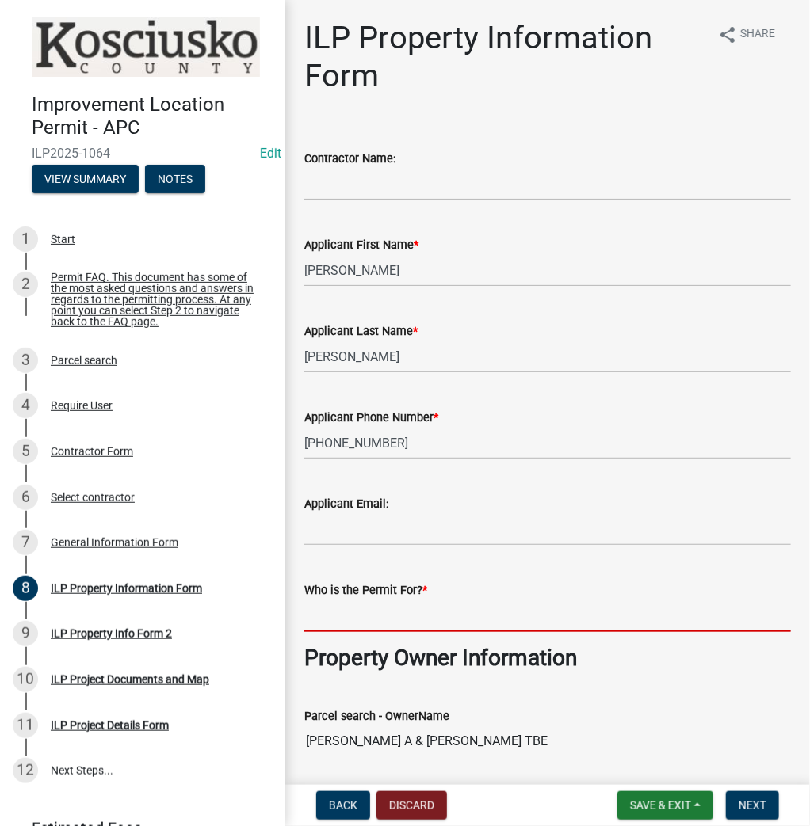
click at [510, 618] on input "Who is the Permit For? *" at bounding box center [547, 616] width 486 height 32
click at [317, 613] on input "[PERSON_NAME]" at bounding box center [547, 616] width 486 height 32
click at [756, 806] on span "Next" at bounding box center [752, 805] width 28 height 13
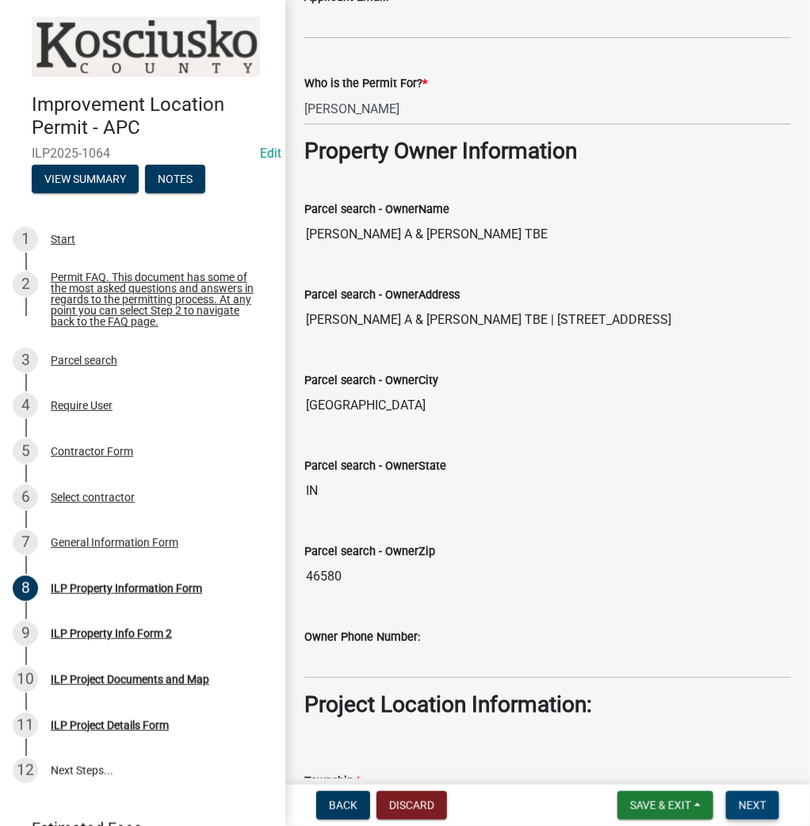
scroll to position [761, 0]
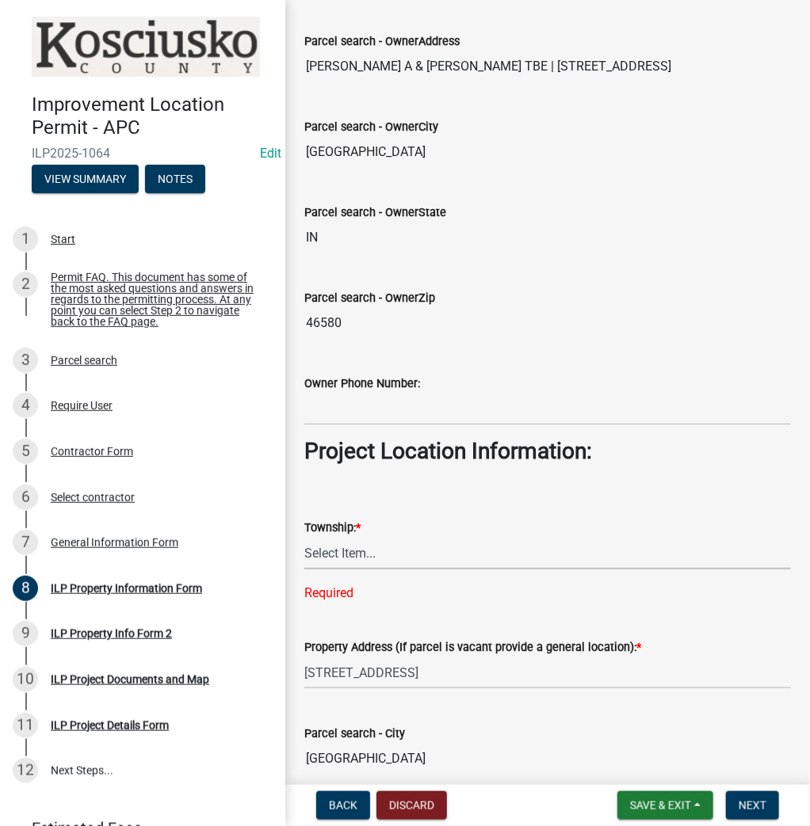
click at [360, 547] on select "Select Item... [PERSON_NAME] - Elkhart Co Clay Etna [GEOGRAPHIC_DATA][PERSON_NA…" at bounding box center [547, 553] width 486 height 32
click at [304, 537] on select "Select Item... [PERSON_NAME] - Elkhart Co Clay Etna [GEOGRAPHIC_DATA][PERSON_NA…" at bounding box center [547, 553] width 486 height 32
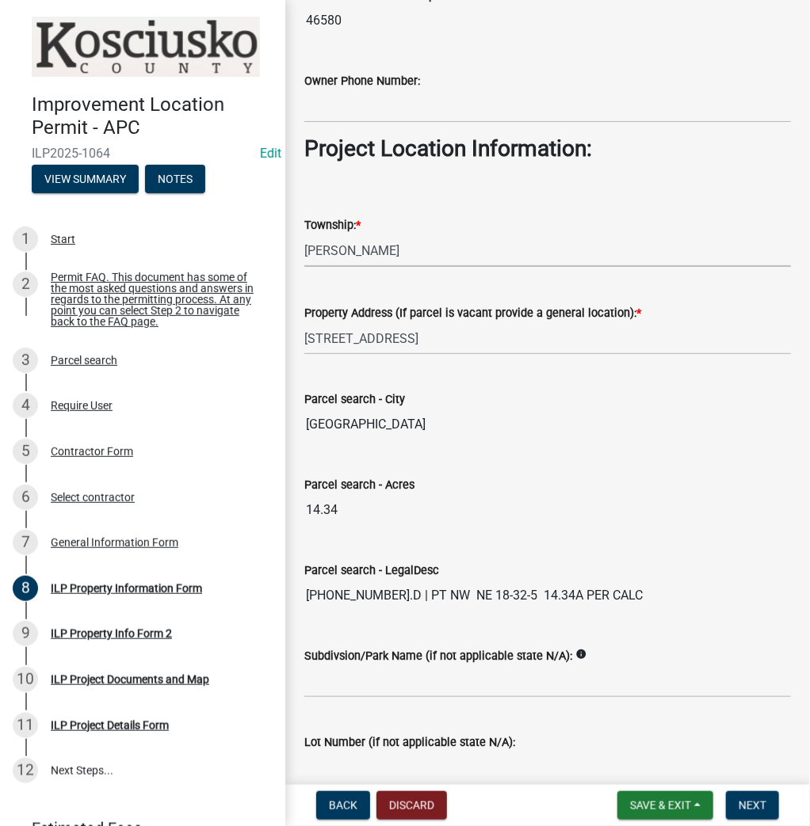
scroll to position [1141, 0]
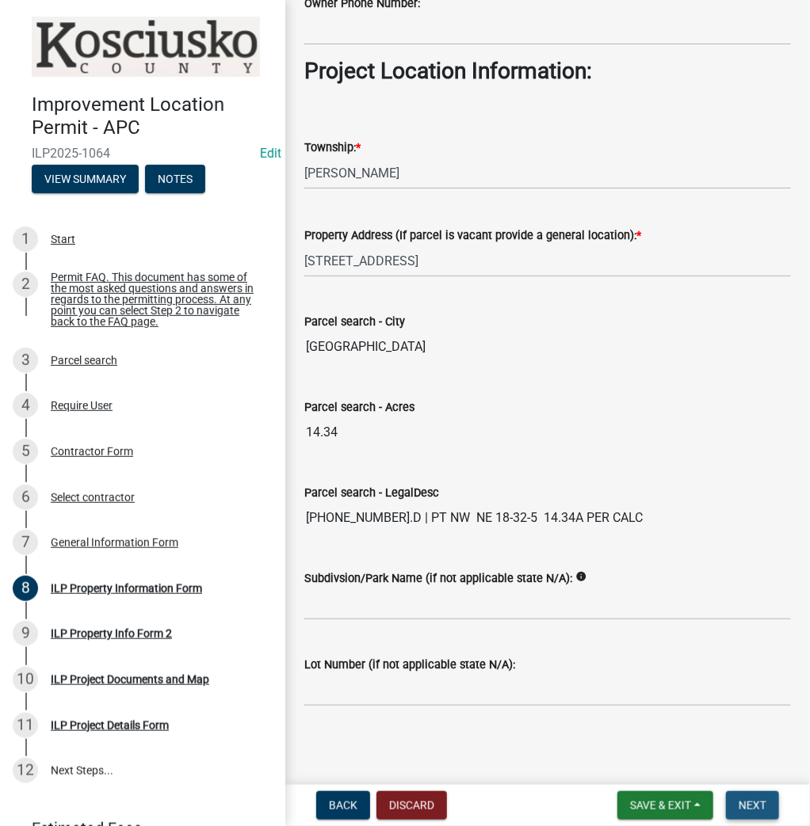
click at [734, 798] on button "Next" at bounding box center [752, 805] width 53 height 29
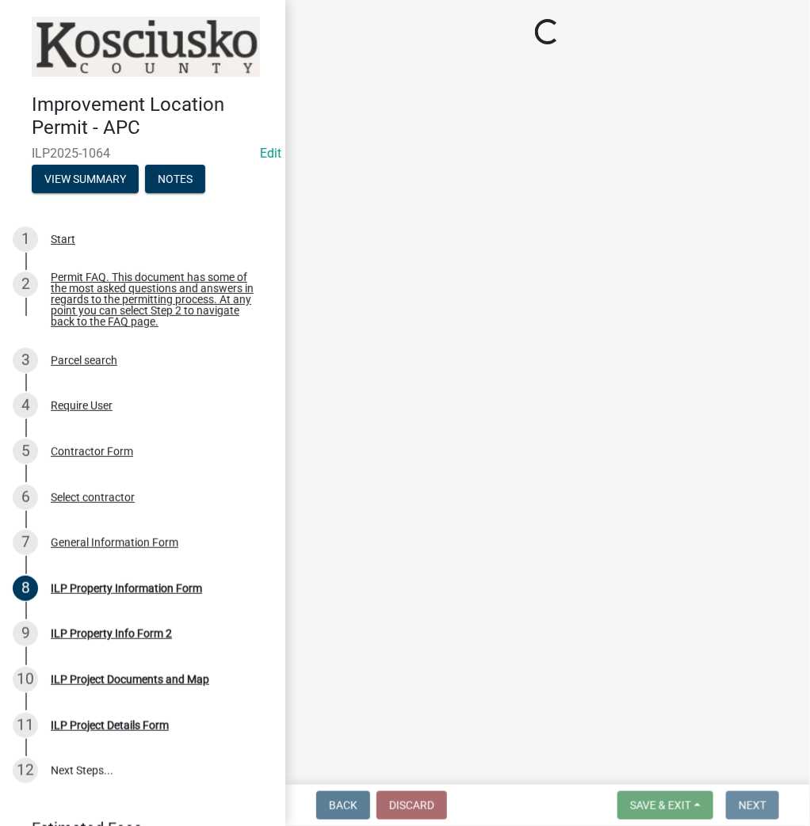
scroll to position [0, 0]
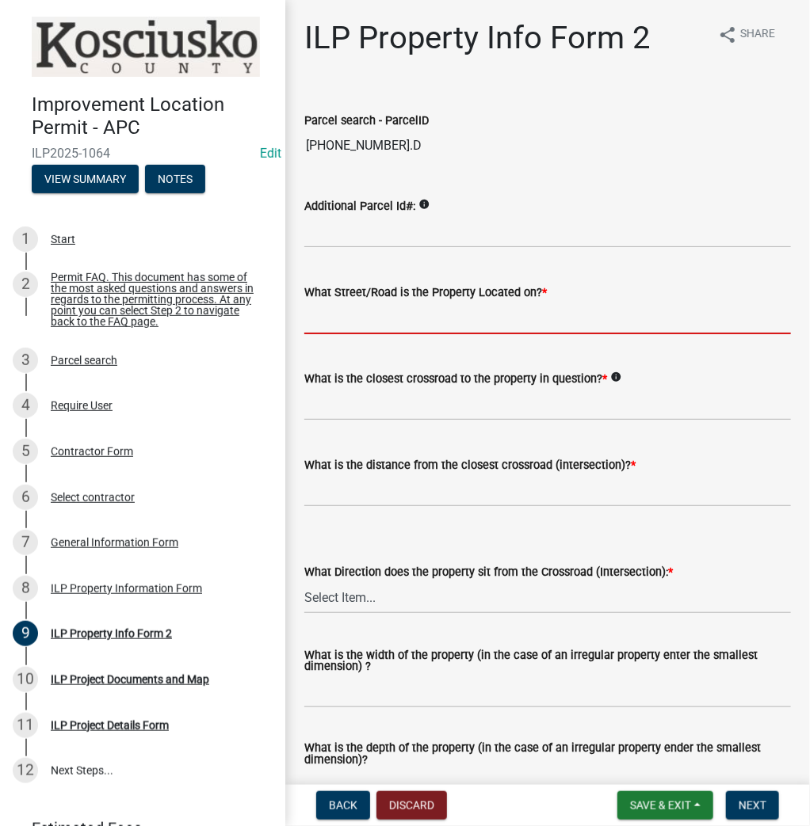
click at [412, 317] on input "What Street/Road is the Property Located on? *" at bounding box center [547, 318] width 486 height 32
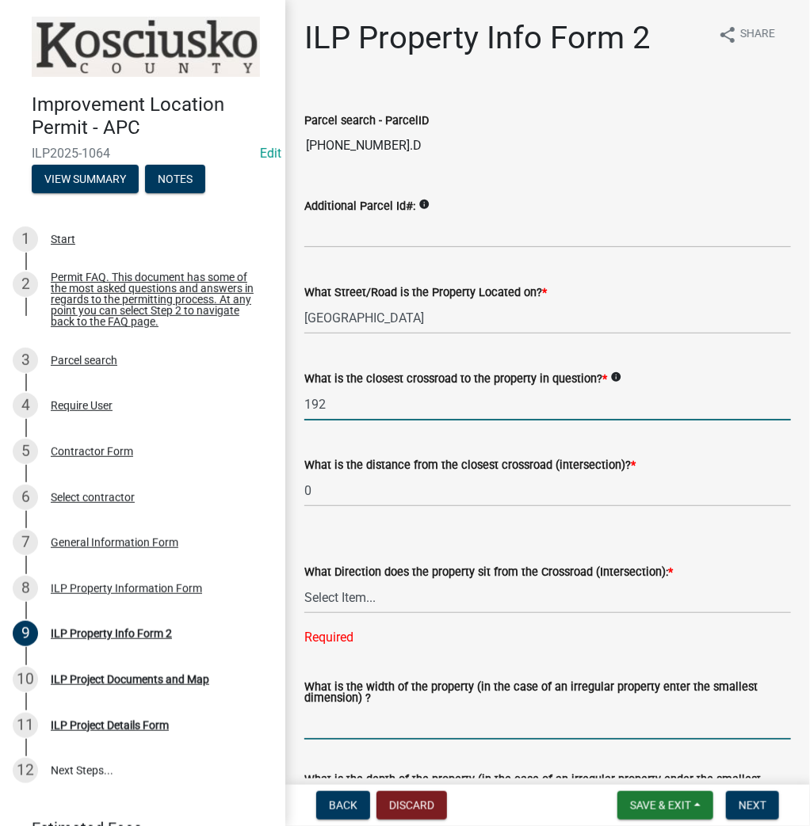
click at [344, 406] on input "192" at bounding box center [547, 404] width 486 height 32
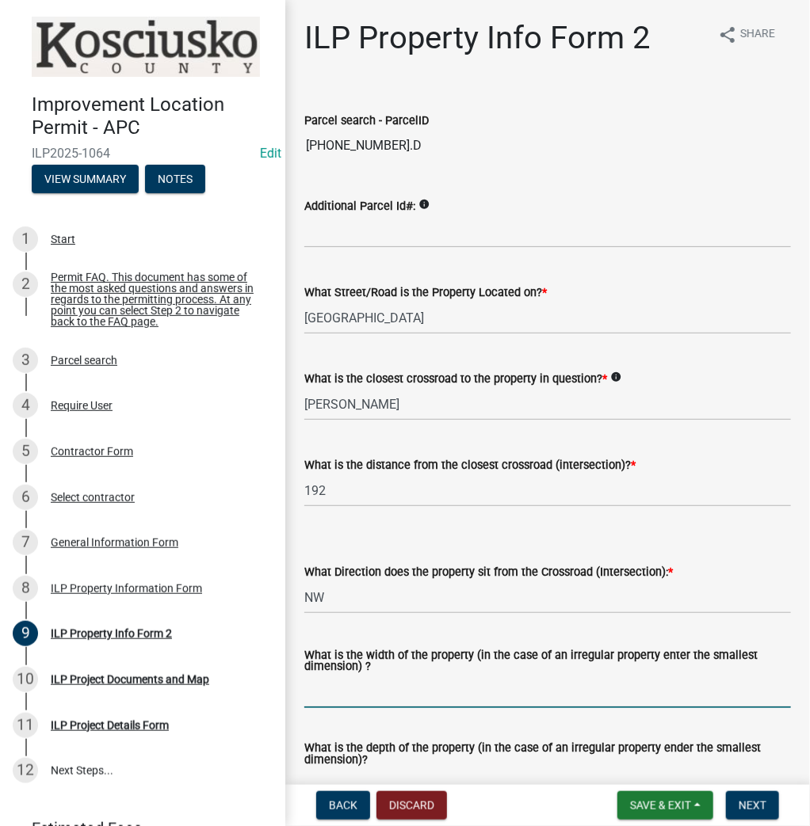
scroll to position [190, 0]
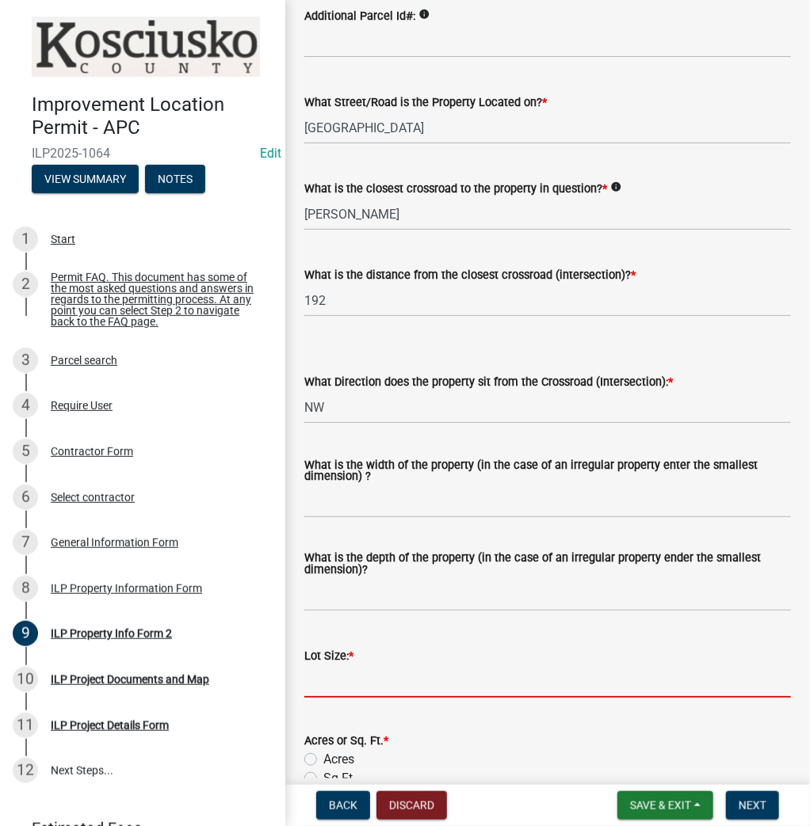
click at [398, 674] on input "text" at bounding box center [547, 681] width 486 height 32
click at [323, 760] on label "Acres" at bounding box center [338, 759] width 31 height 19
click at [323, 760] on input "Acres" at bounding box center [328, 755] width 10 height 10
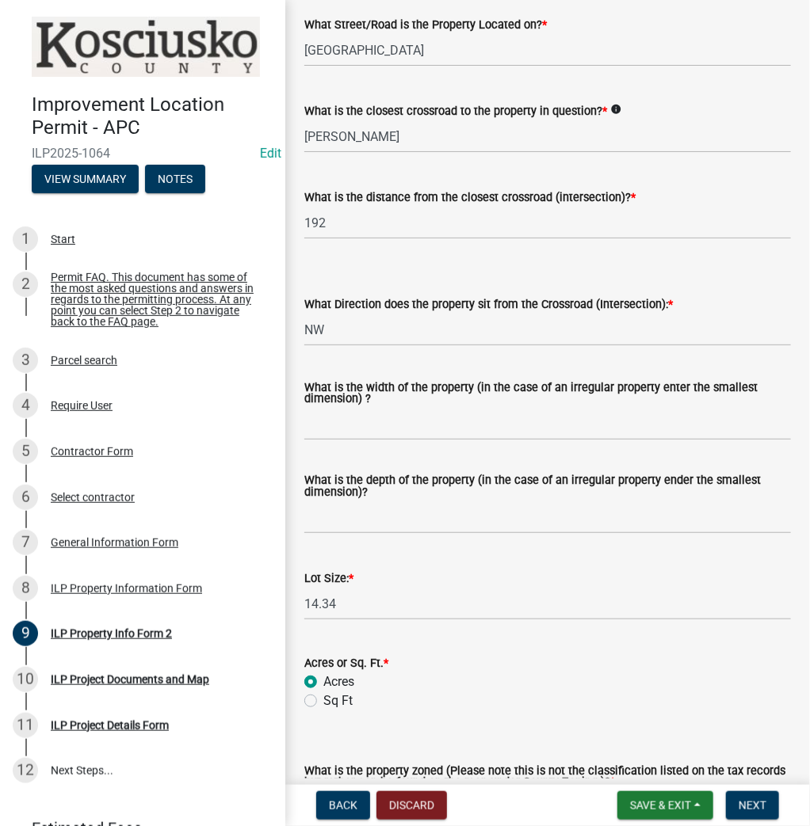
scroll to position [380, 0]
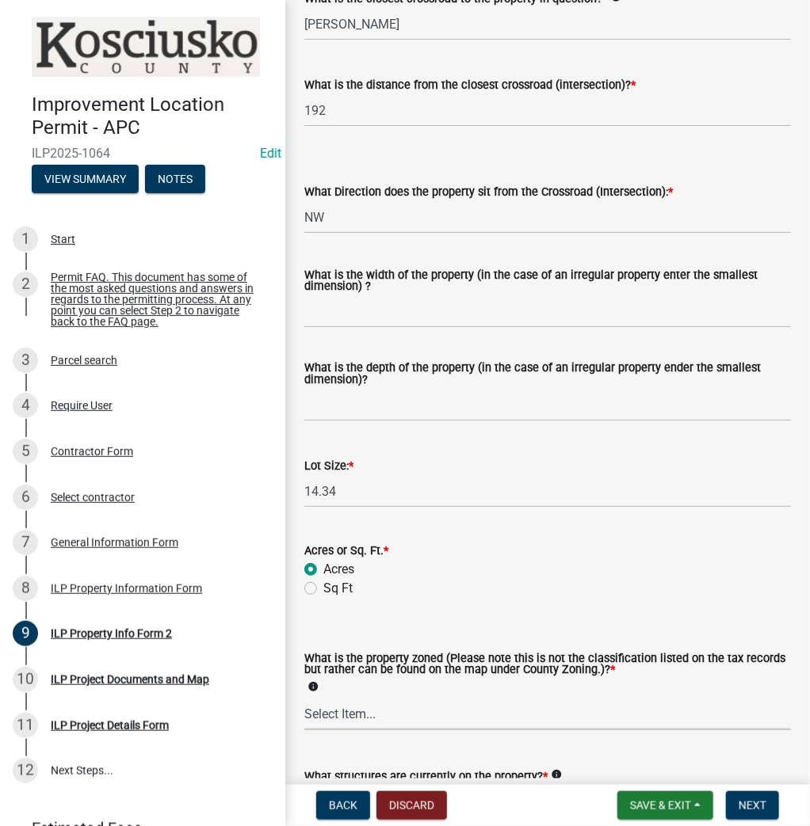
click at [406, 711] on select "Select Item... Agricultural Agricultural 2 Commercial Environmental Industrial …" at bounding box center [547, 714] width 486 height 32
click at [304, 699] on select "Select Item... Agricultural Agricultural 2 Commercial Environmental Industrial …" at bounding box center [547, 714] width 486 height 32
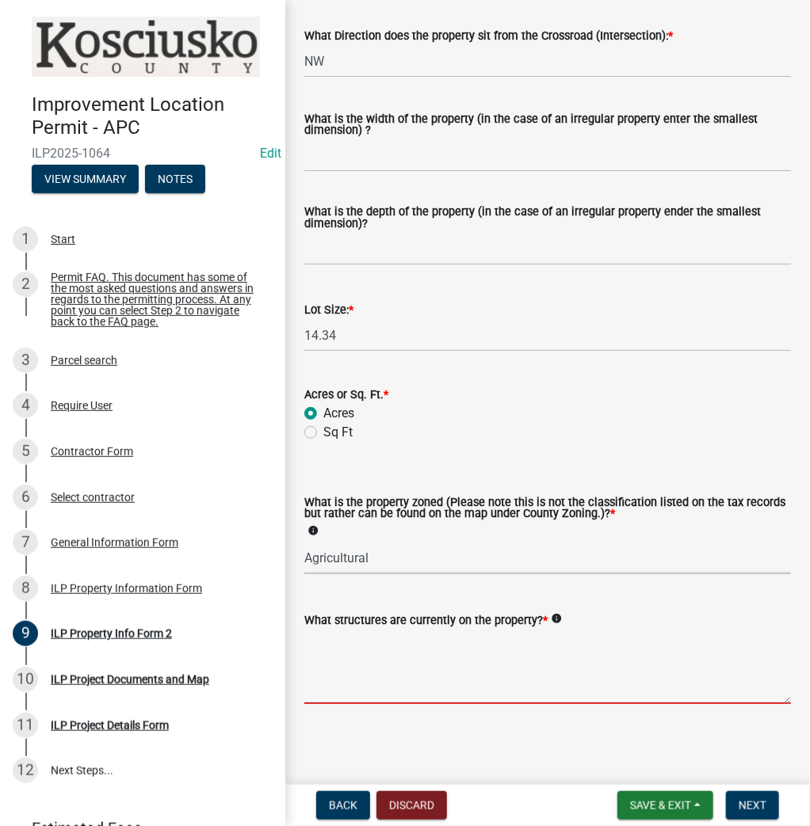
click at [446, 681] on textarea "What structures are currently on the property? *" at bounding box center [547, 667] width 486 height 74
click at [738, 803] on span "Next" at bounding box center [752, 805] width 28 height 13
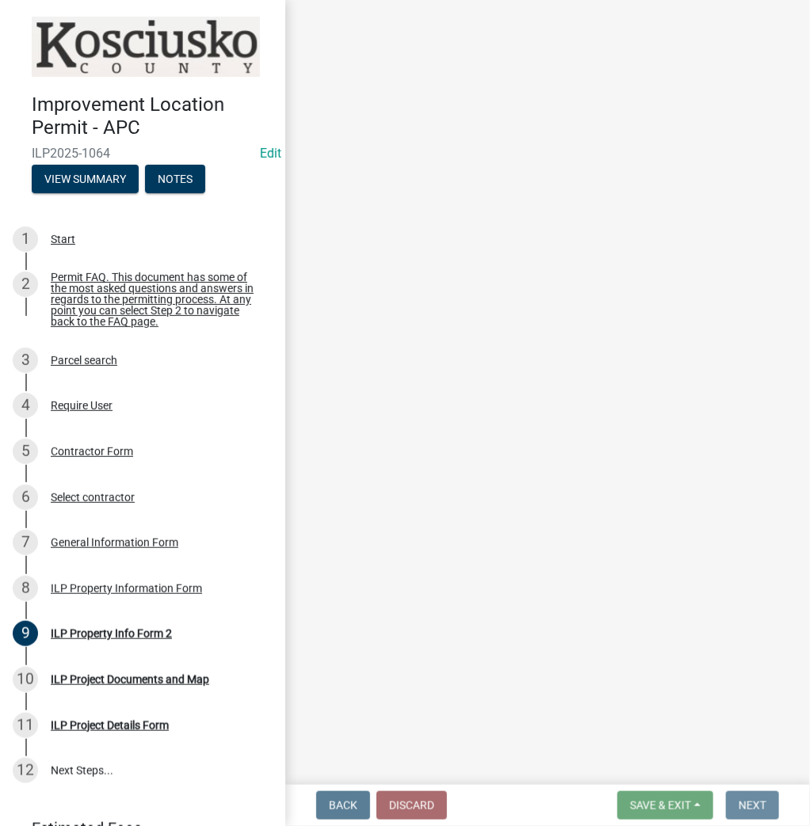
scroll to position [0, 0]
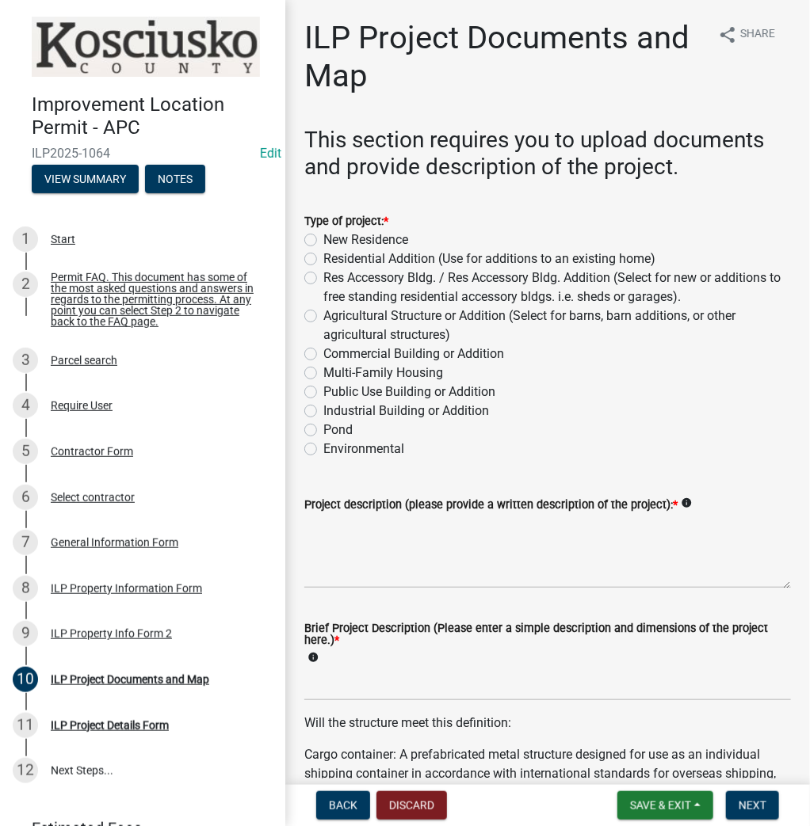
click at [323, 276] on label "Res Accessory Bldg. / Res Accessory Bldg. Addition (Select for new or additions…" at bounding box center [556, 288] width 467 height 38
click at [323, 276] on input "Res Accessory Bldg. / Res Accessory Bldg. Addition (Select for new or additions…" at bounding box center [328, 274] width 10 height 10
click at [420, 552] on textarea "Project description (please provide a written description of the project): *" at bounding box center [547, 551] width 486 height 74
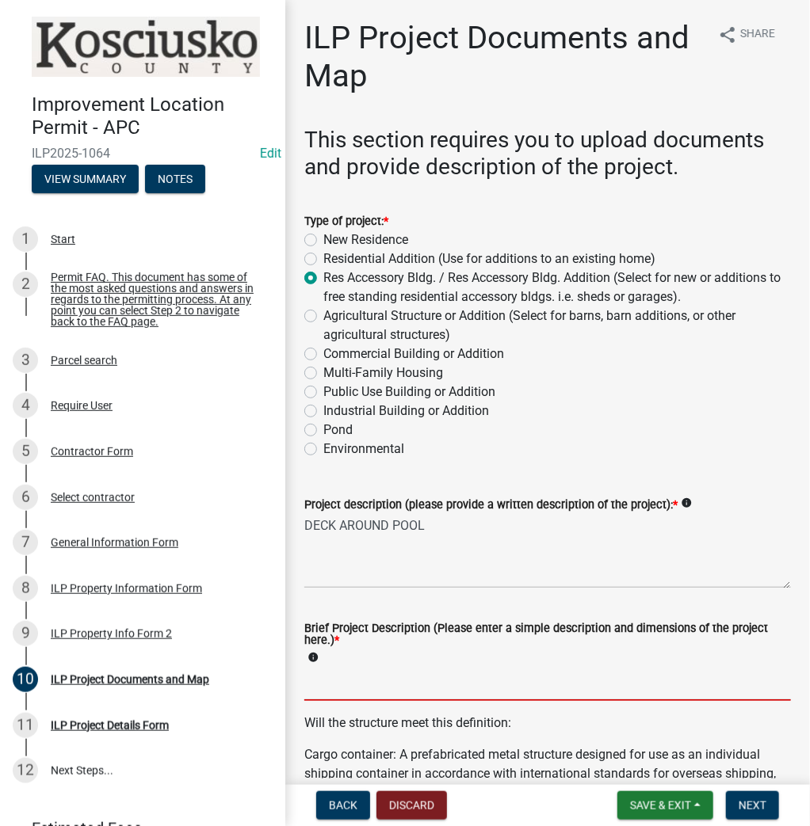
click at [365, 689] on input "Brief Project Description (Please enter a simple description and dimensions of …" at bounding box center [547, 685] width 486 height 32
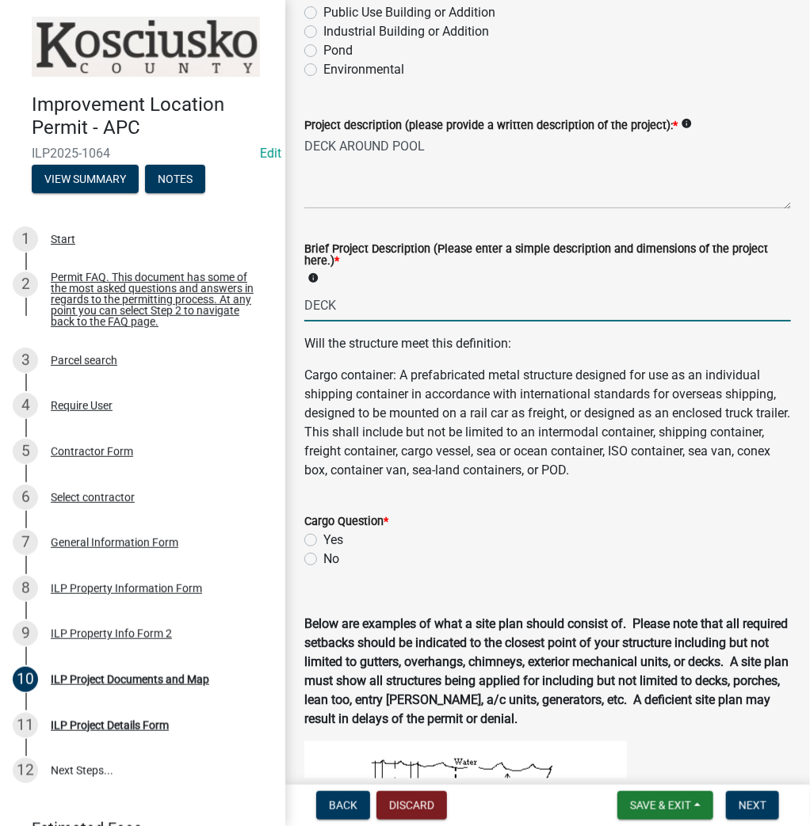
scroll to position [380, 0]
click at [323, 559] on label "No" at bounding box center [331, 558] width 16 height 19
click at [323, 559] on input "No" at bounding box center [328, 554] width 10 height 10
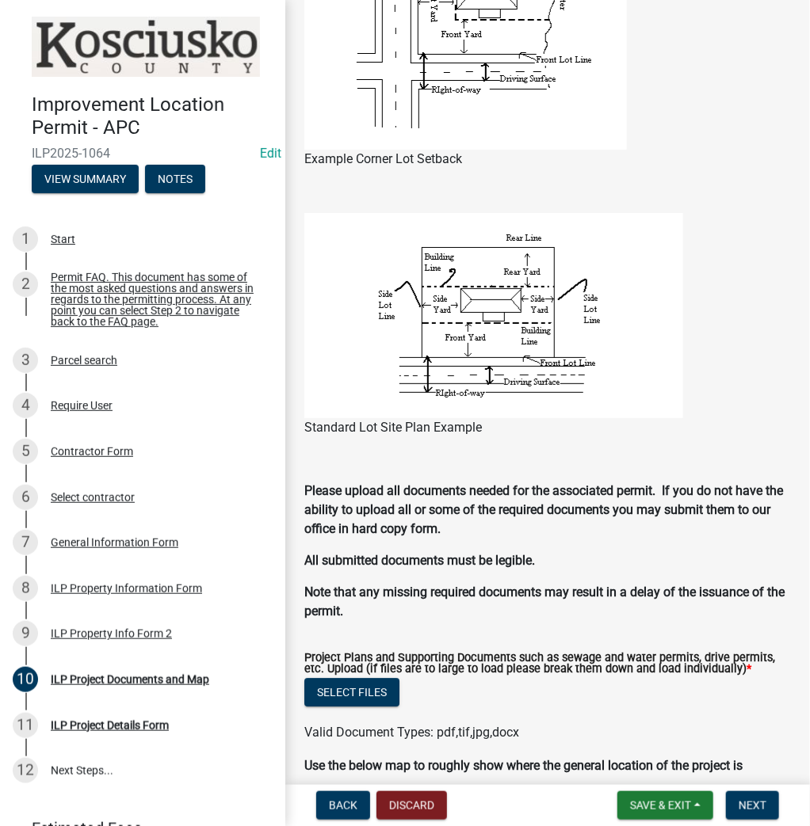
scroll to position [1394, 0]
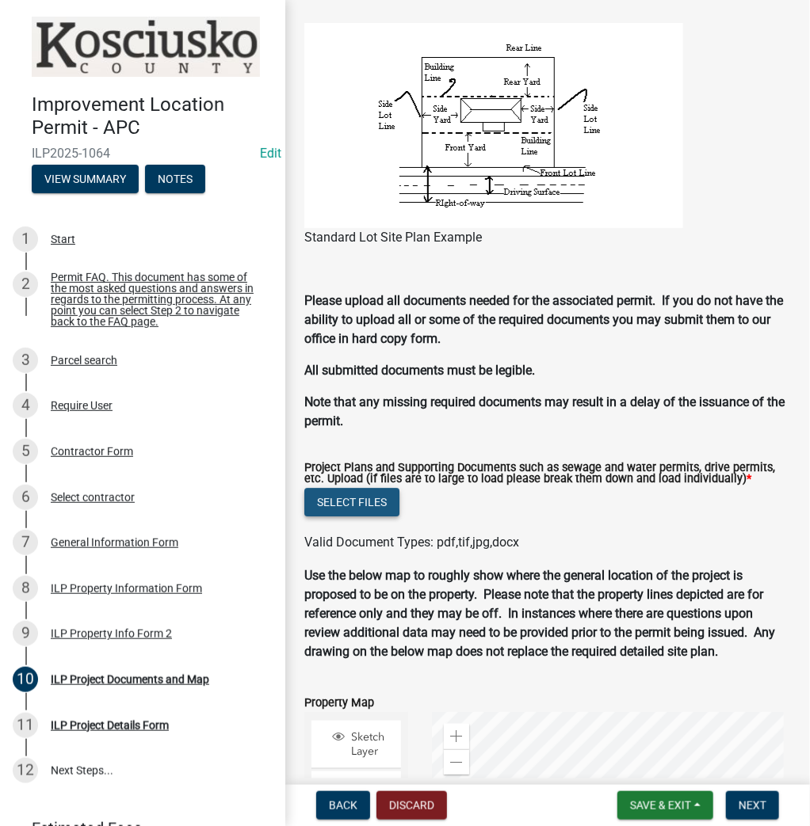
click at [326, 505] on button "Select files" at bounding box center [351, 502] width 95 height 29
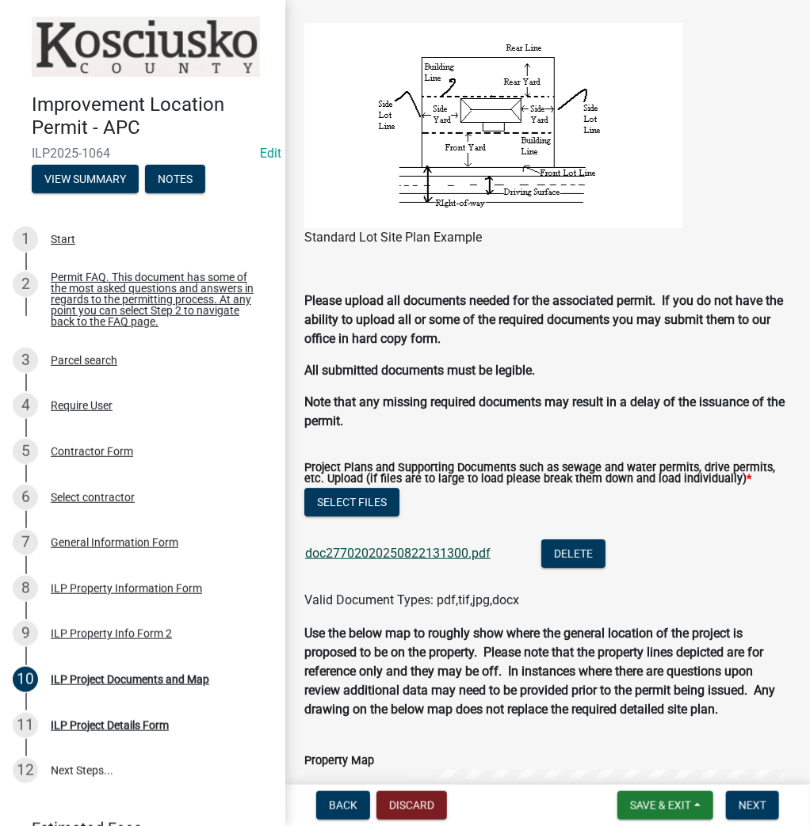
click at [393, 555] on link "doc27702020250822131300.pdf" at bounding box center [397, 553] width 185 height 15
click at [752, 807] on span "Next" at bounding box center [752, 805] width 28 height 13
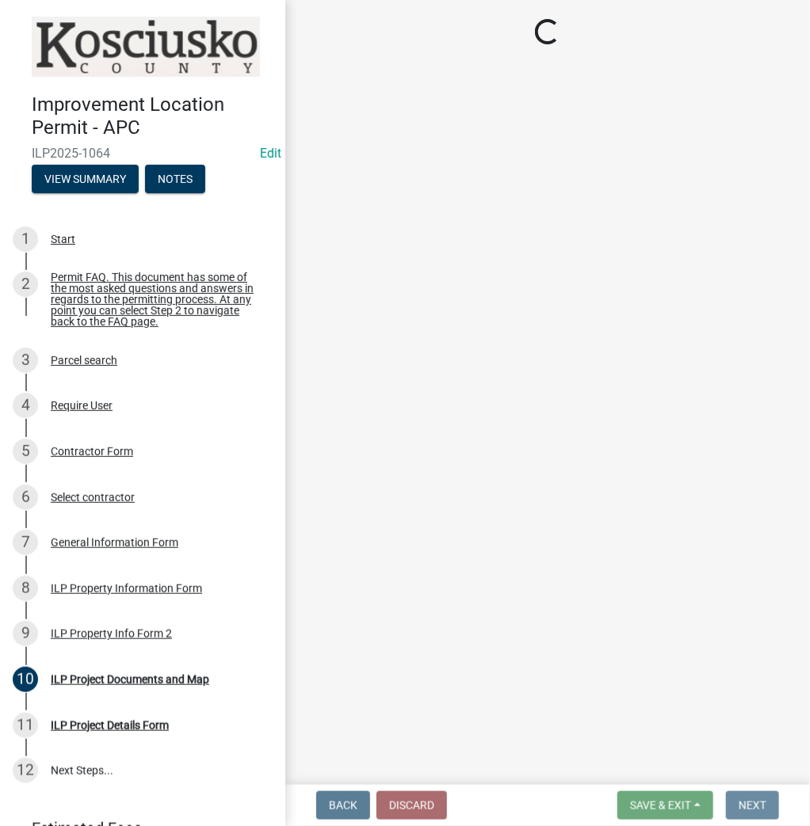
scroll to position [0, 0]
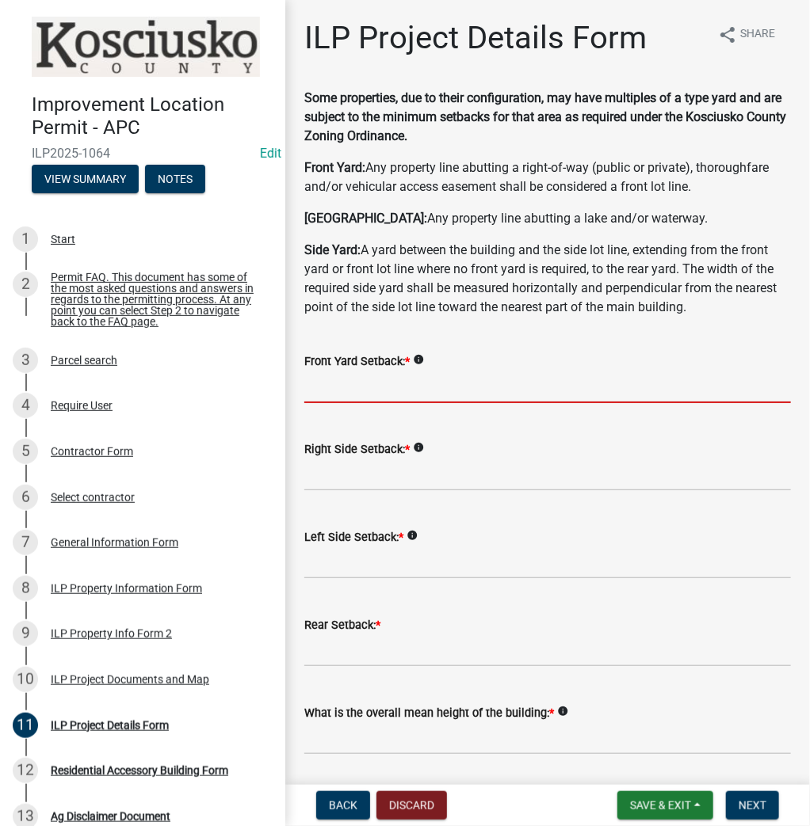
click at [368, 395] on input "text" at bounding box center [547, 387] width 486 height 32
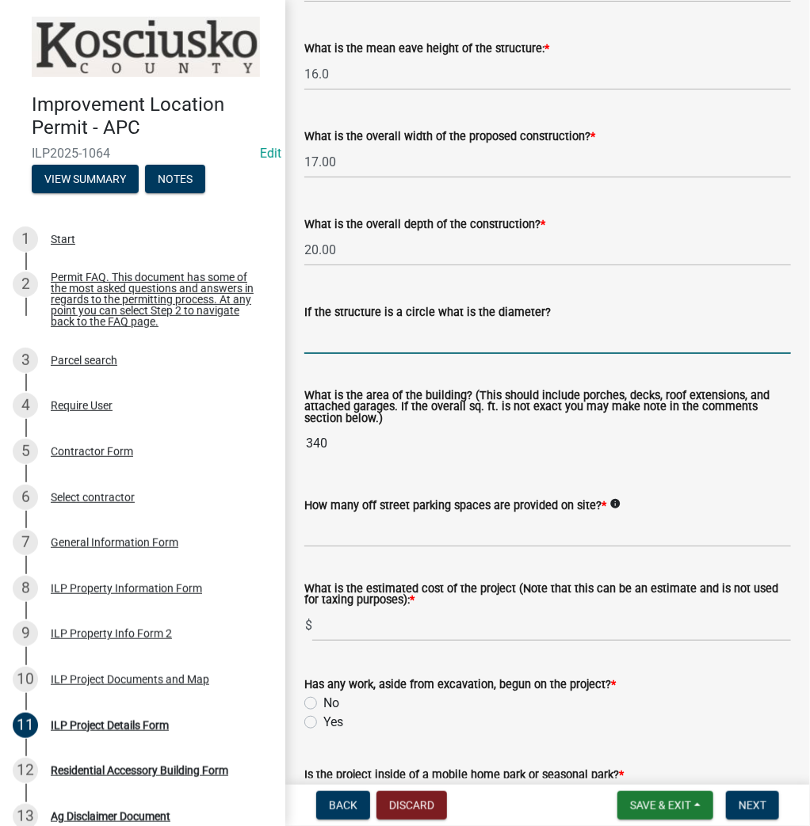
scroll to position [754, 0]
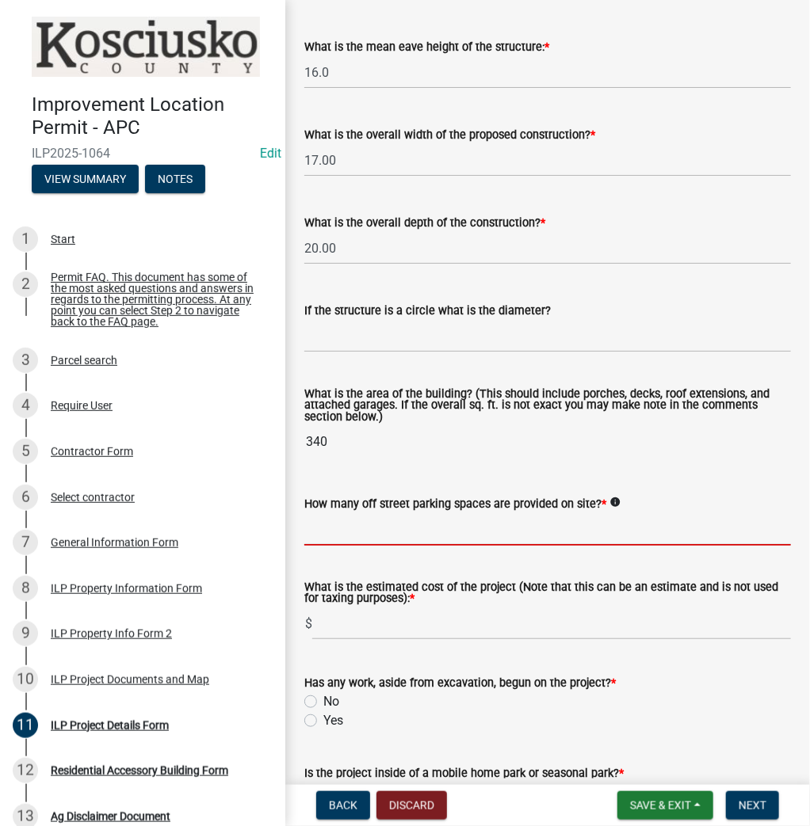
click at [357, 526] on input "text" at bounding box center [547, 529] width 486 height 32
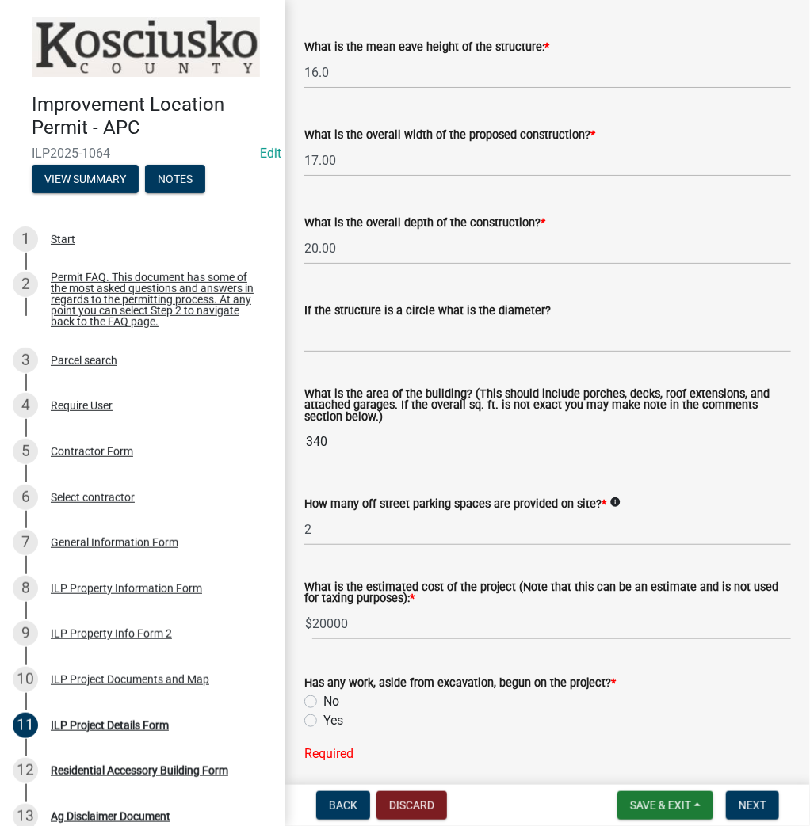
click at [323, 699] on label "No" at bounding box center [331, 701] width 16 height 19
click at [323, 699] on input "No" at bounding box center [328, 697] width 10 height 10
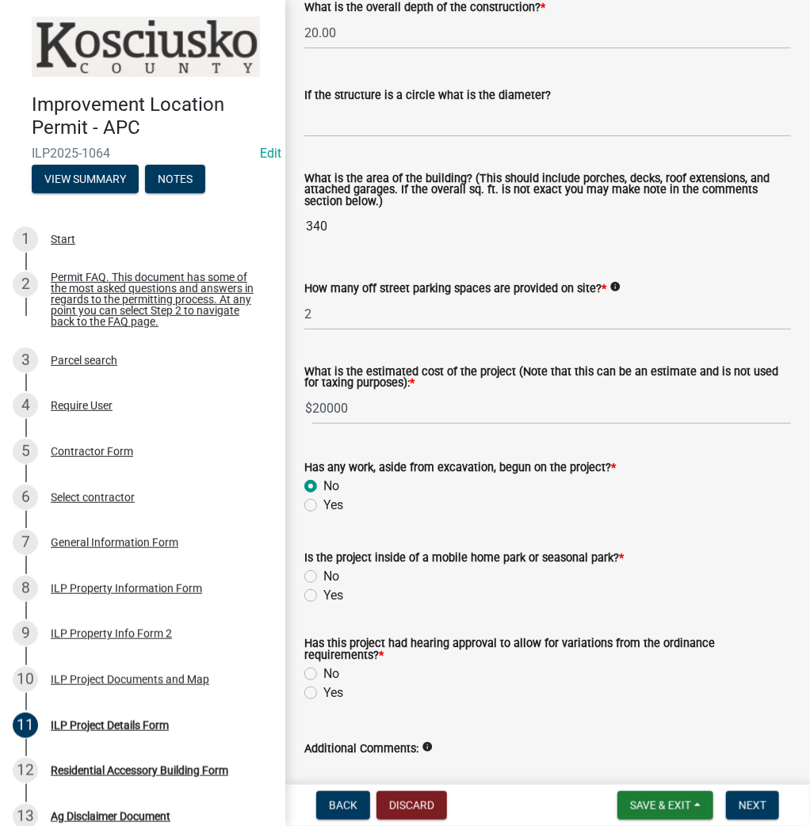
scroll to position [1008, 0]
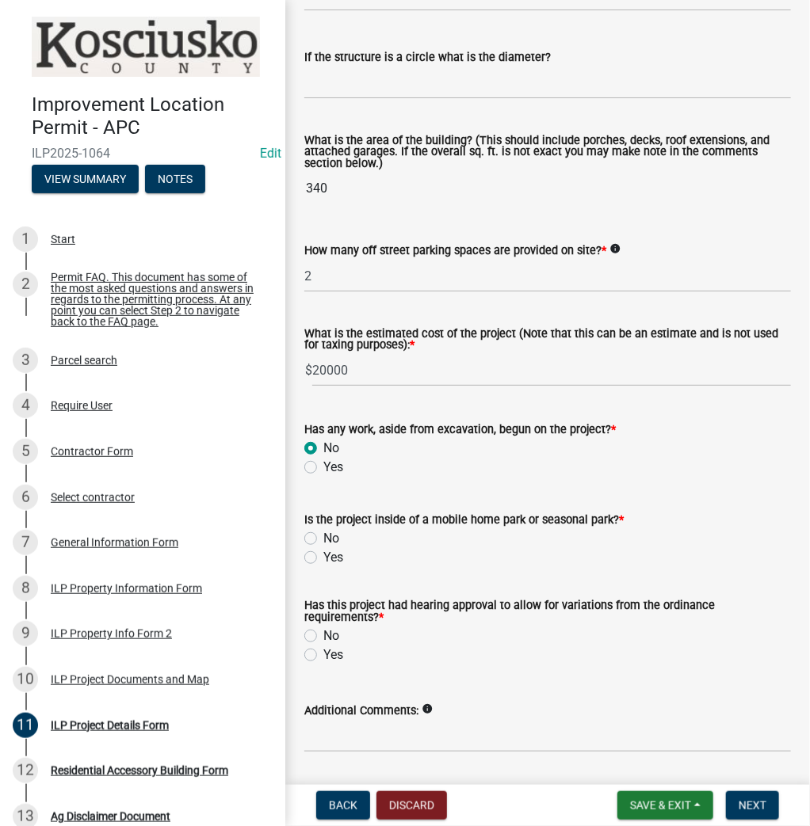
click at [323, 538] on label "No" at bounding box center [331, 538] width 16 height 19
click at [323, 538] on input "No" at bounding box center [328, 534] width 10 height 10
click at [323, 634] on label "No" at bounding box center [331, 636] width 16 height 19
click at [323, 634] on input "No" at bounding box center [328, 632] width 10 height 10
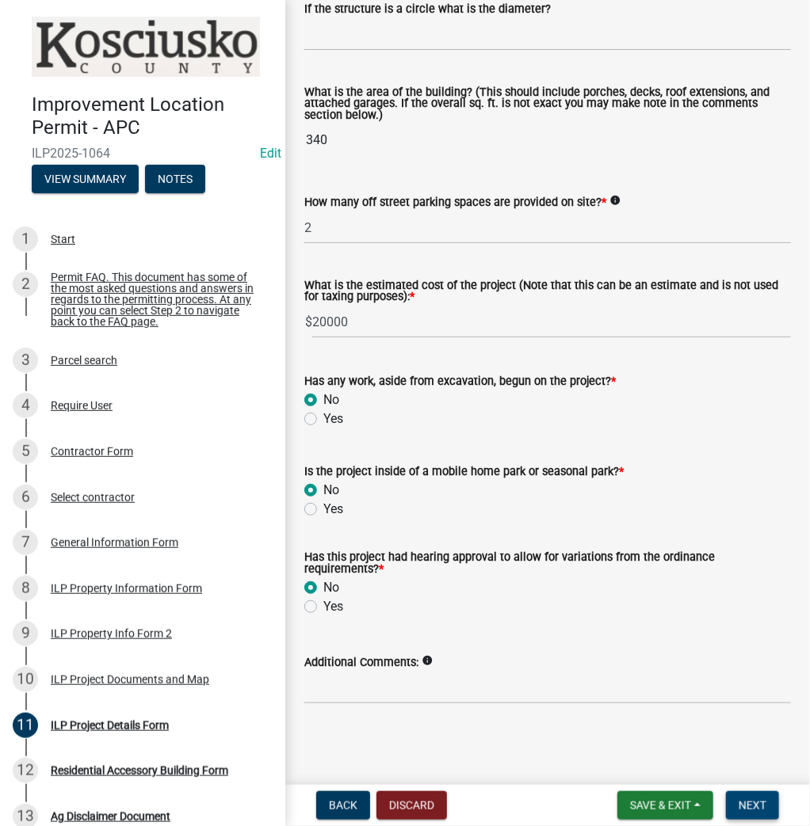
click at [753, 798] on button "Next" at bounding box center [752, 805] width 53 height 29
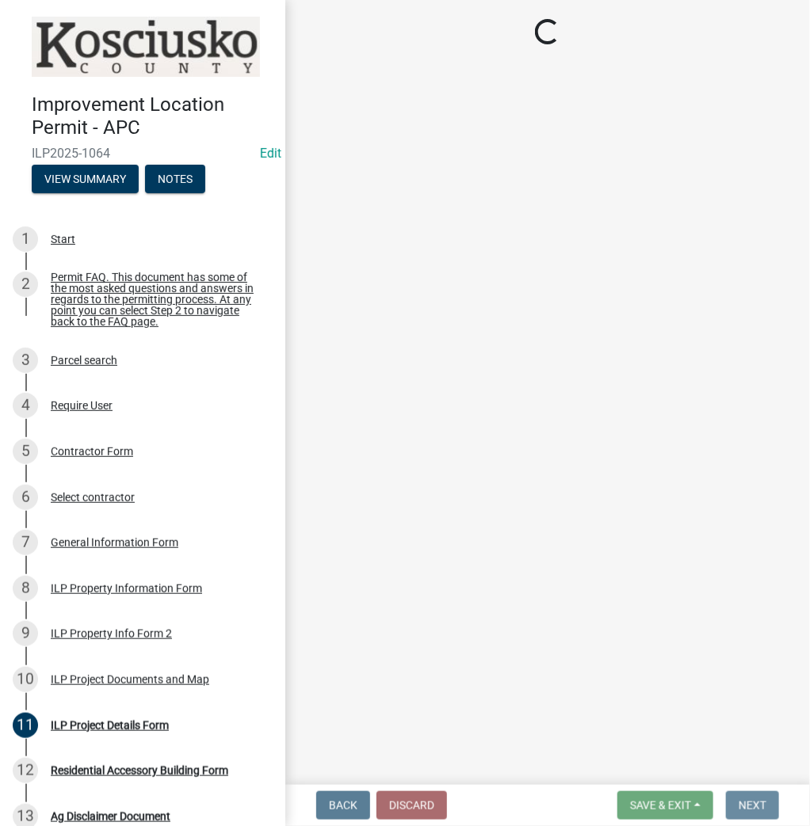
scroll to position [0, 0]
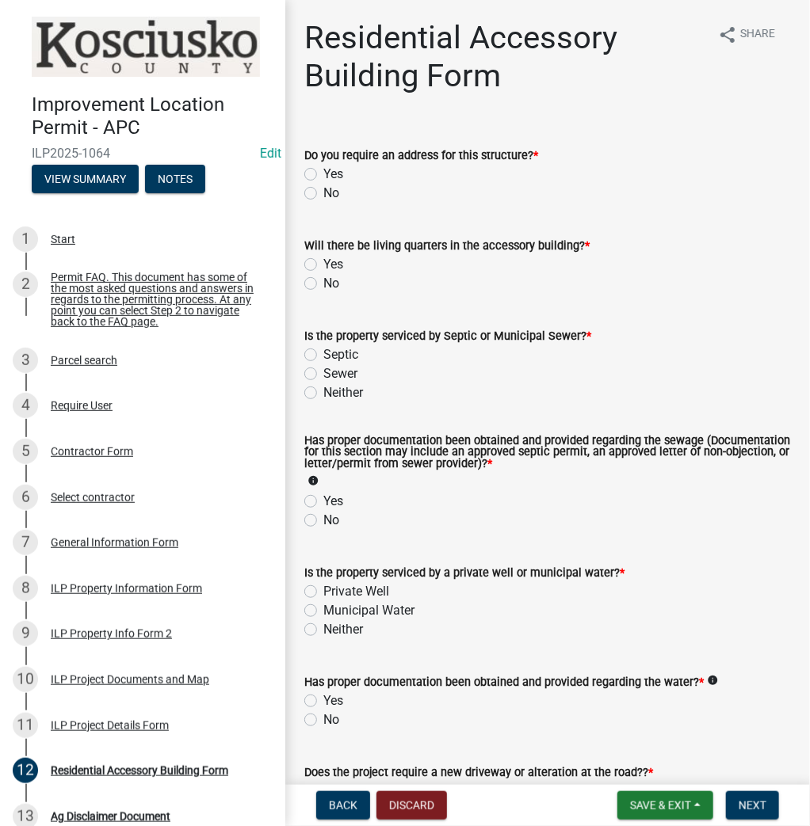
click at [317, 193] on div "No" at bounding box center [547, 193] width 486 height 19
click at [323, 193] on label "No" at bounding box center [331, 193] width 16 height 19
click at [323, 193] on input "No" at bounding box center [328, 189] width 10 height 10
click at [323, 285] on label "No" at bounding box center [331, 283] width 16 height 19
click at [323, 284] on input "No" at bounding box center [328, 279] width 10 height 10
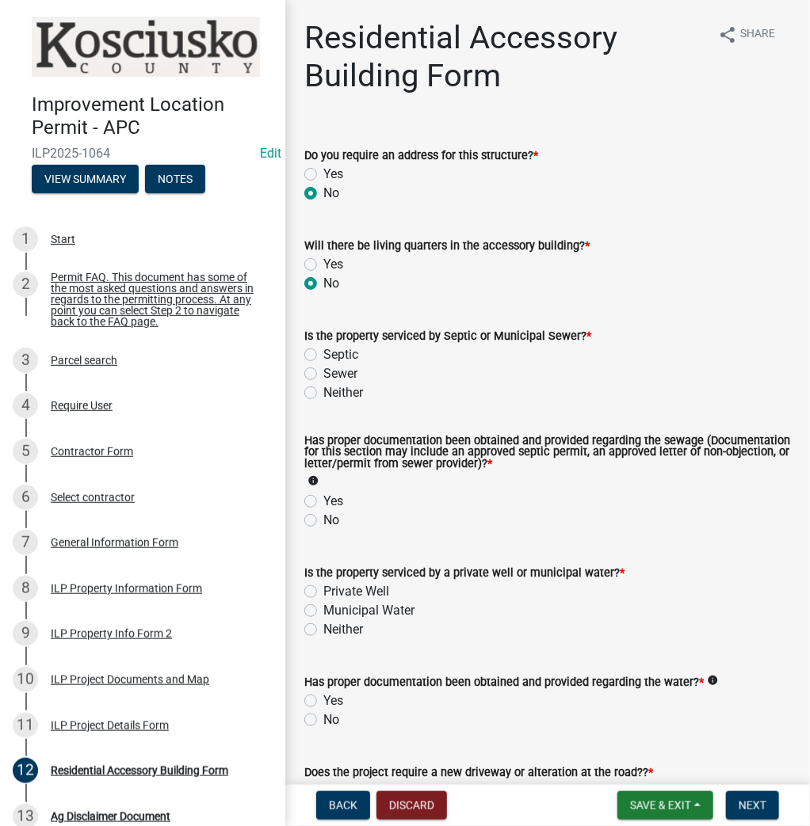
click at [323, 357] on label "Septic" at bounding box center [340, 354] width 35 height 19
click at [323, 356] on input "Septic" at bounding box center [328, 350] width 10 height 10
click at [323, 496] on label "Yes" at bounding box center [333, 501] width 20 height 19
click at [323, 496] on input "Yes" at bounding box center [328, 497] width 10 height 10
click at [323, 589] on label "Private Well" at bounding box center [356, 591] width 66 height 19
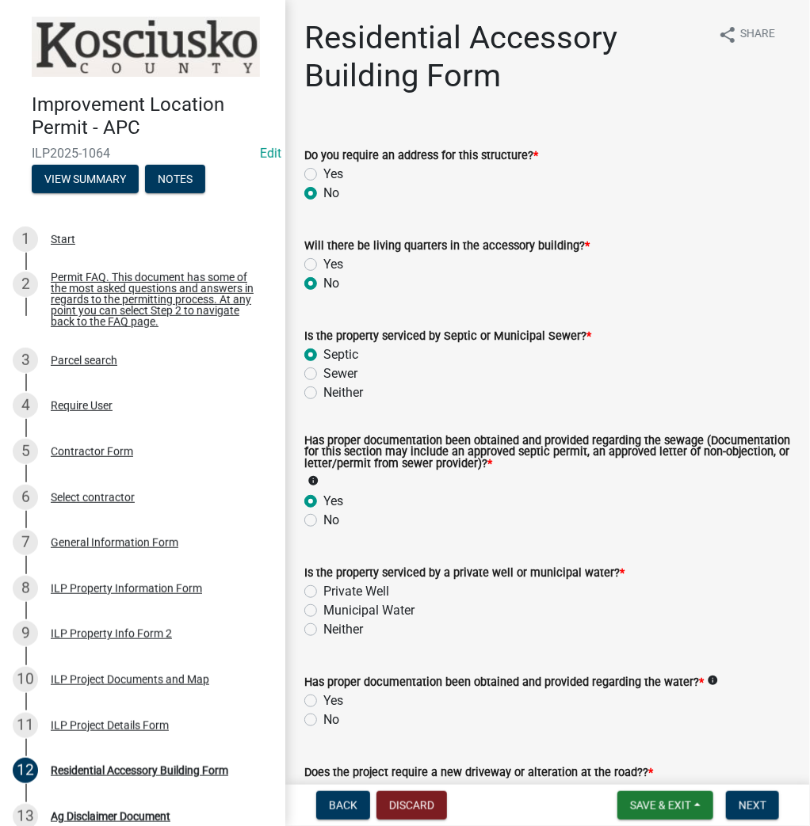
click at [323, 589] on input "Private Well" at bounding box center [328, 587] width 10 height 10
click at [323, 702] on label "Yes" at bounding box center [333, 701] width 20 height 19
click at [323, 702] on input "Yes" at bounding box center [328, 697] width 10 height 10
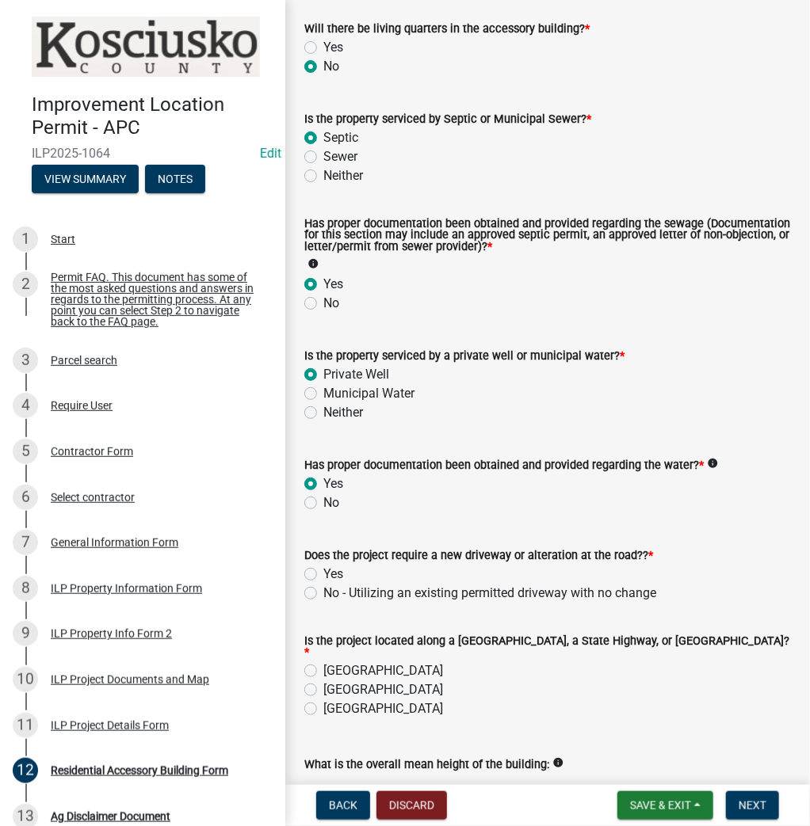
scroll to position [254, 0]
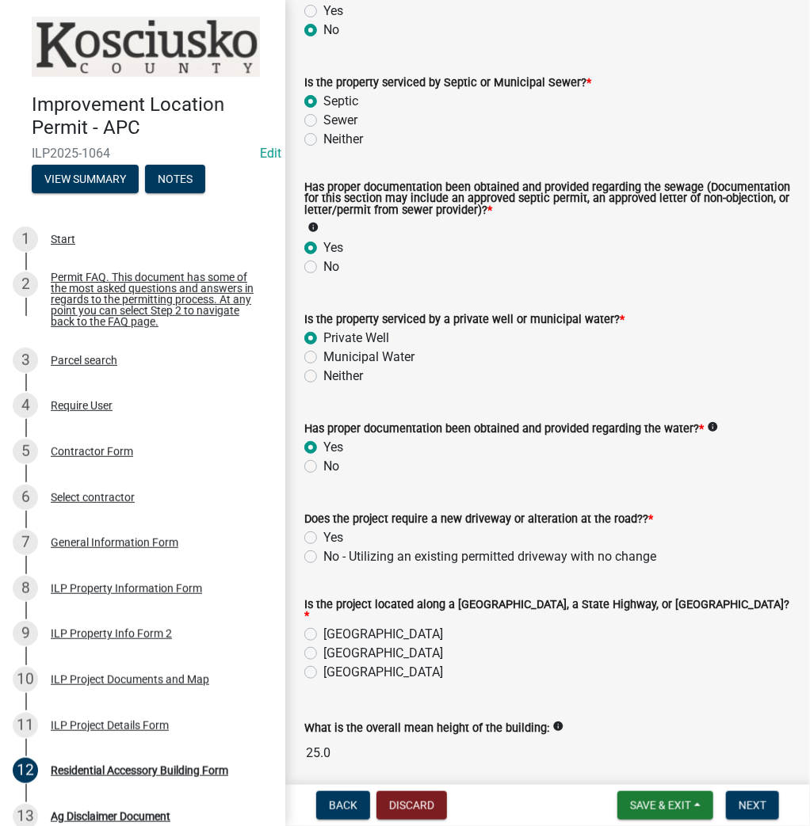
click at [323, 557] on label "No - Utilizing an existing permitted driveway with no change" at bounding box center [489, 556] width 333 height 19
click at [323, 557] on input "No - Utilizing an existing permitted driveway with no change" at bounding box center [328, 552] width 10 height 10
click at [323, 630] on label "[GEOGRAPHIC_DATA]" at bounding box center [383, 634] width 120 height 19
click at [323, 630] on input "[GEOGRAPHIC_DATA]" at bounding box center [328, 630] width 10 height 10
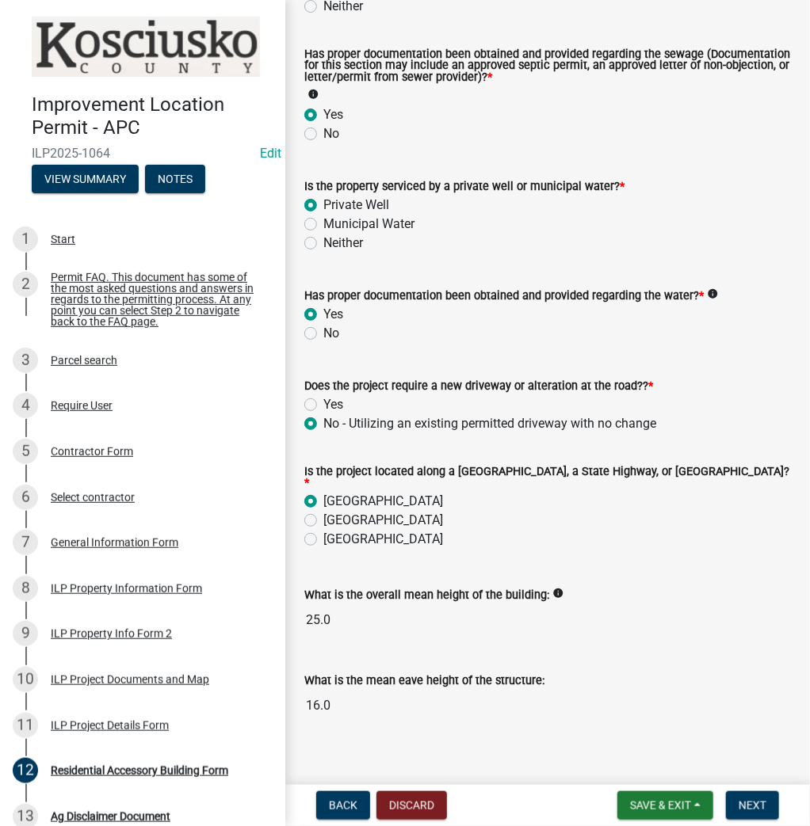
scroll to position [397, 0]
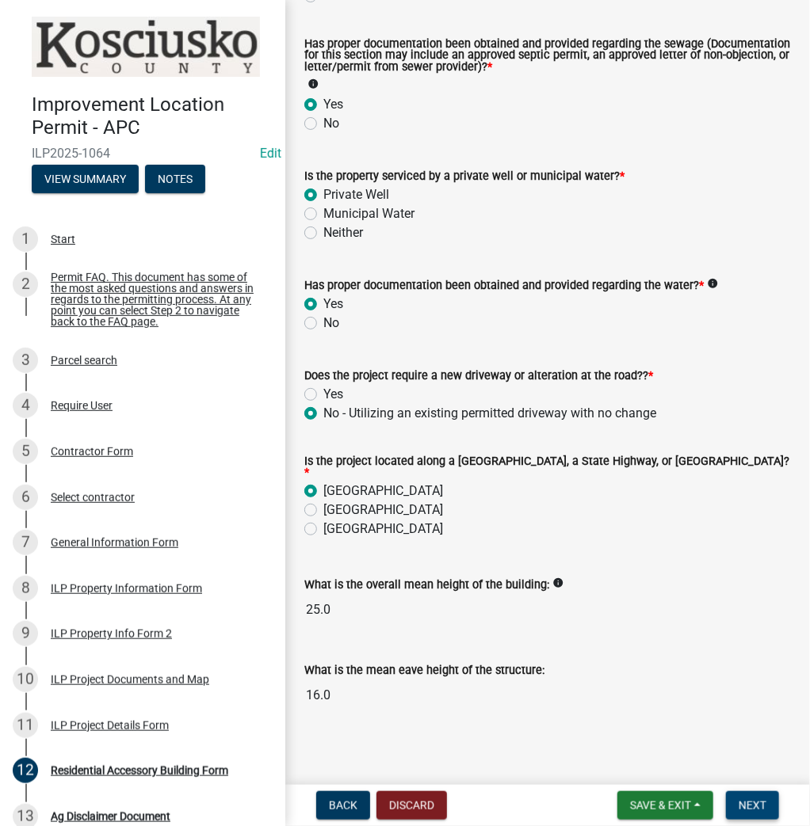
click at [748, 807] on span "Next" at bounding box center [752, 805] width 28 height 13
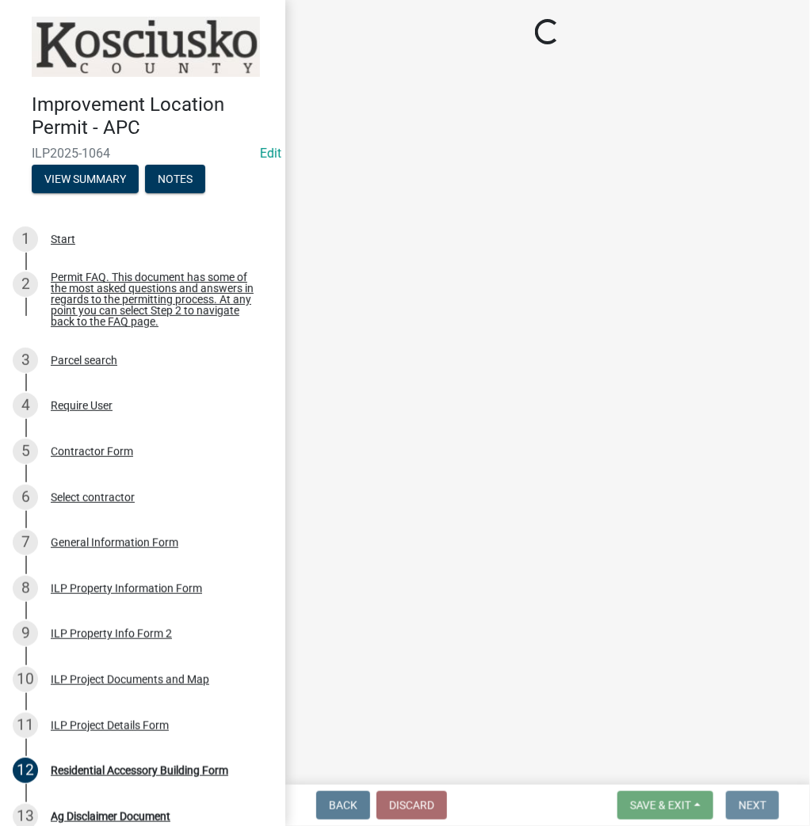
scroll to position [0, 0]
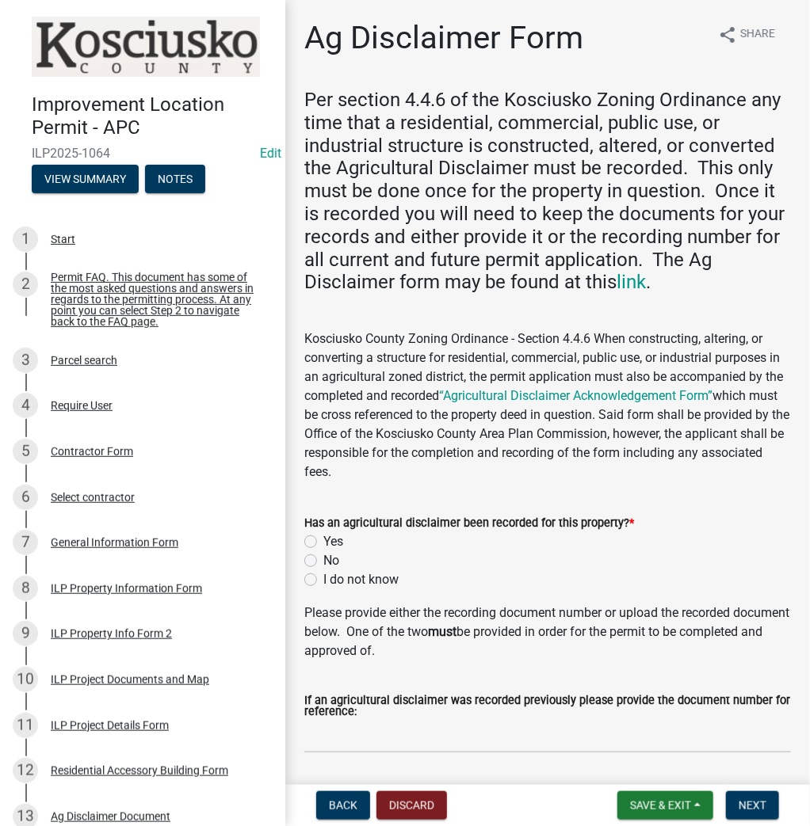
click at [323, 542] on label "Yes" at bounding box center [333, 541] width 20 height 19
click at [323, 542] on input "Yes" at bounding box center [328, 537] width 10 height 10
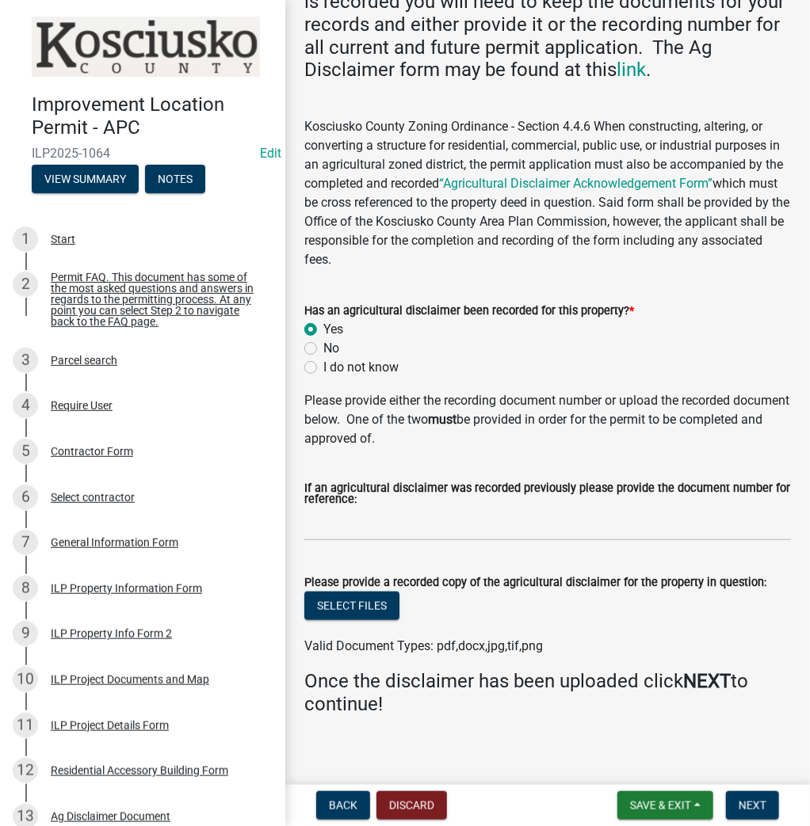
scroll to position [224, 0]
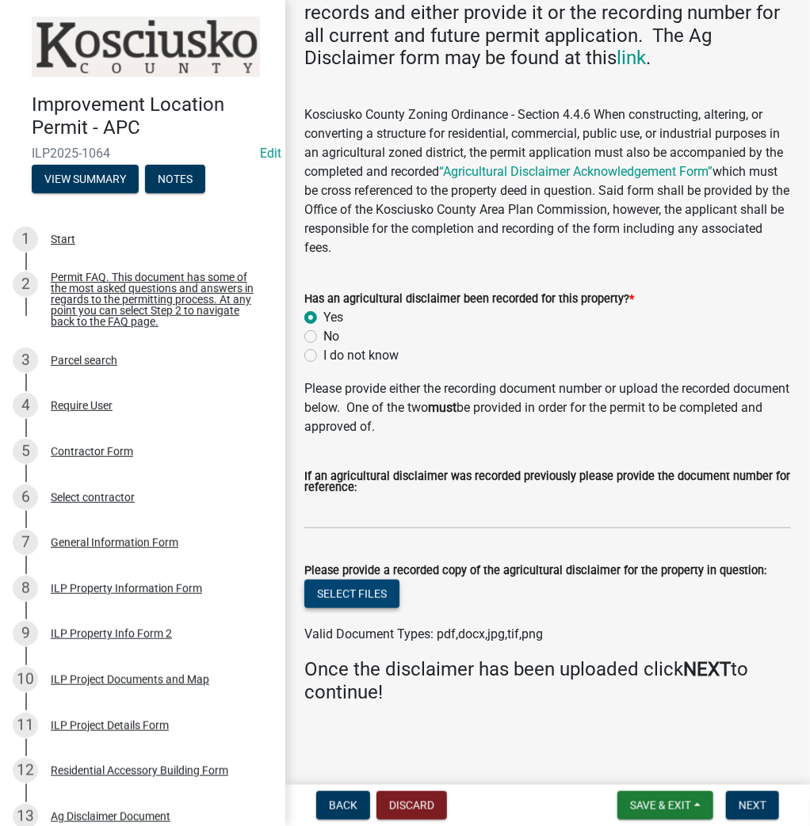
click at [345, 588] on button "Select files" at bounding box center [351, 594] width 95 height 29
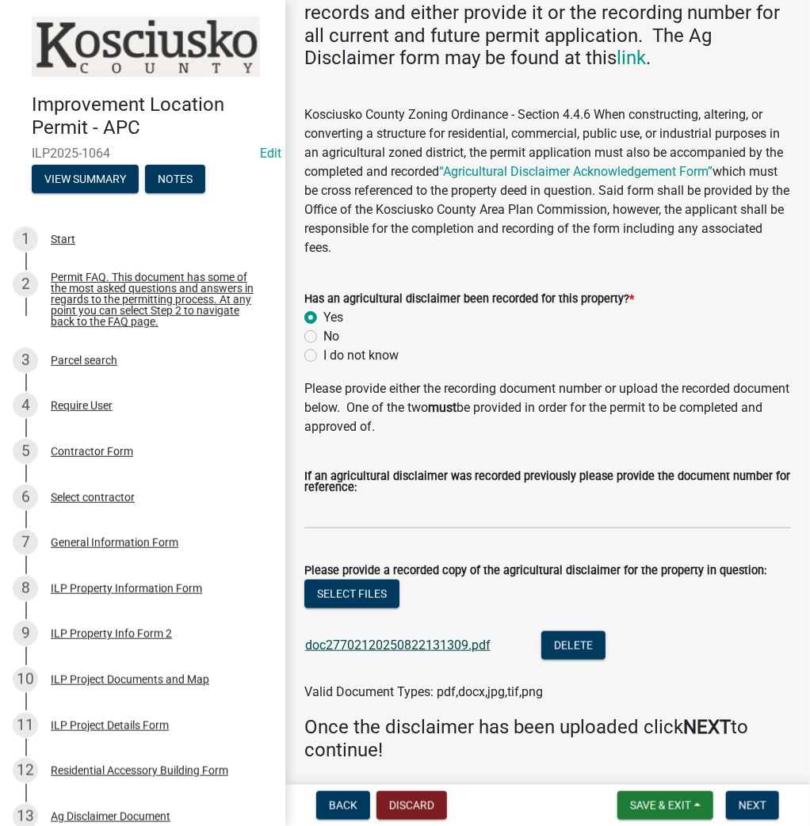
click at [421, 649] on link "doc27702120250822131309.pdf" at bounding box center [397, 645] width 185 height 15
click at [360, 594] on button "Select files" at bounding box center [351, 594] width 95 height 29
click at [757, 808] on span "Next" at bounding box center [752, 805] width 28 height 13
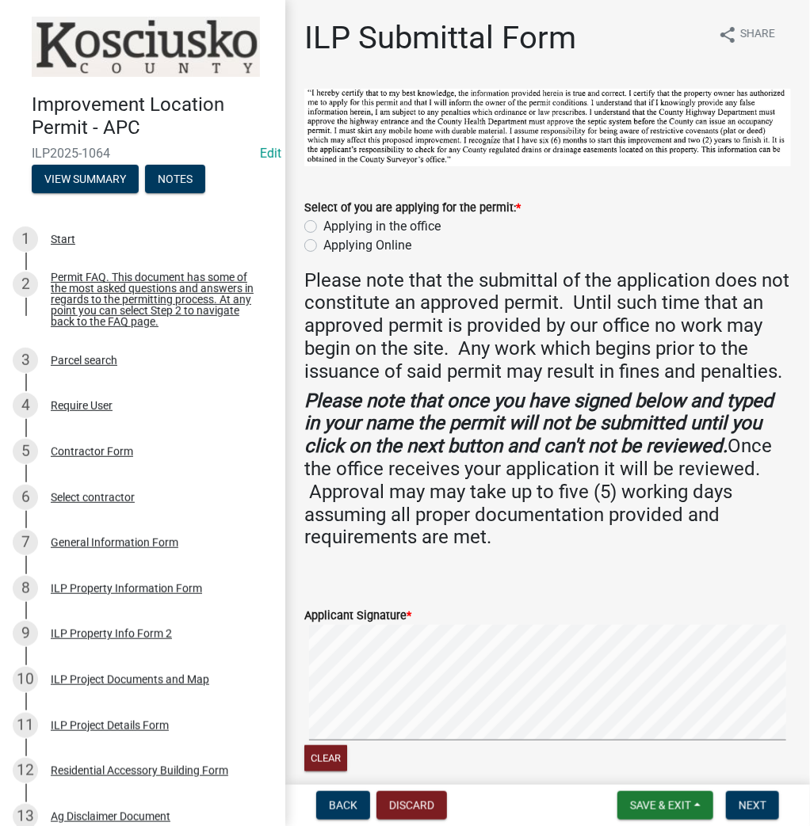
click at [323, 223] on label "Applying in the office" at bounding box center [381, 226] width 117 height 19
click at [323, 223] on input "Applying in the office" at bounding box center [328, 222] width 10 height 10
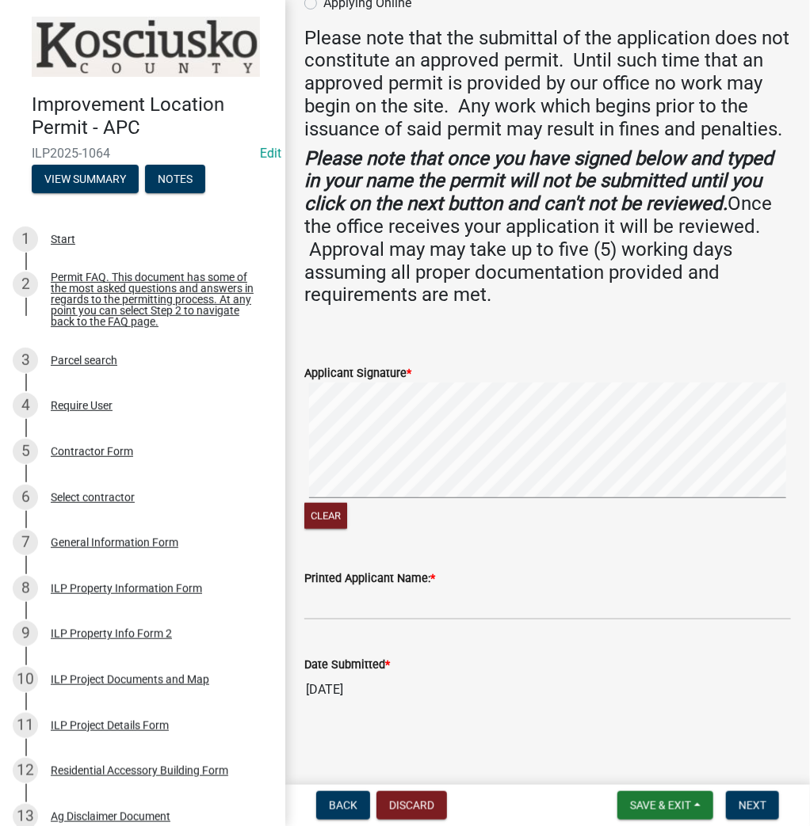
scroll to position [254, 0]
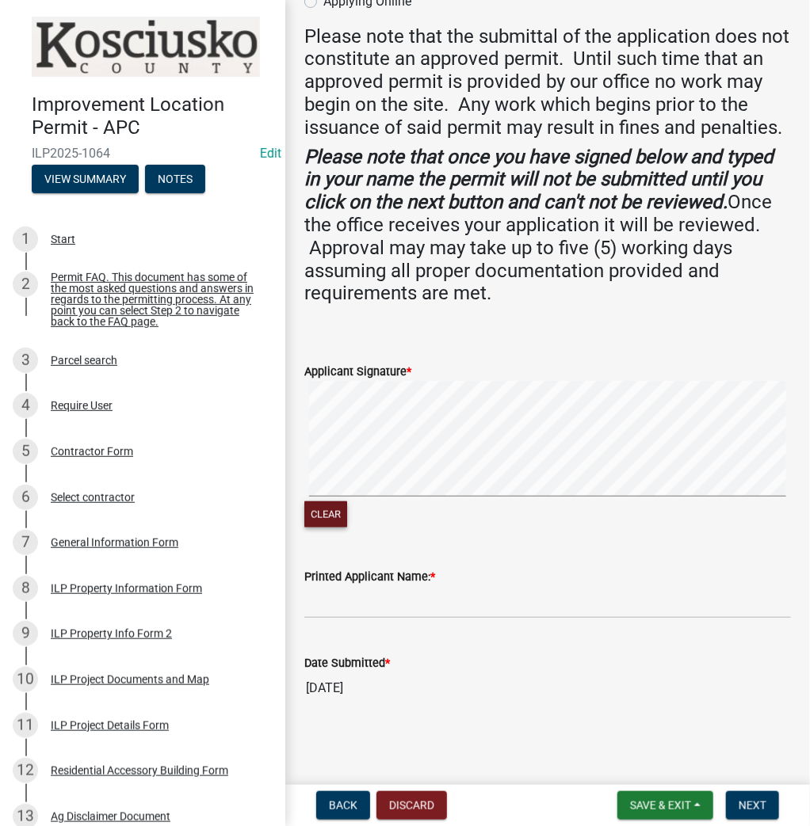
click at [650, 358] on form "Applicant Signature * Clear" at bounding box center [547, 437] width 486 height 188
click at [457, 607] on input "Printed Applicant Name: *" at bounding box center [547, 602] width 486 height 32
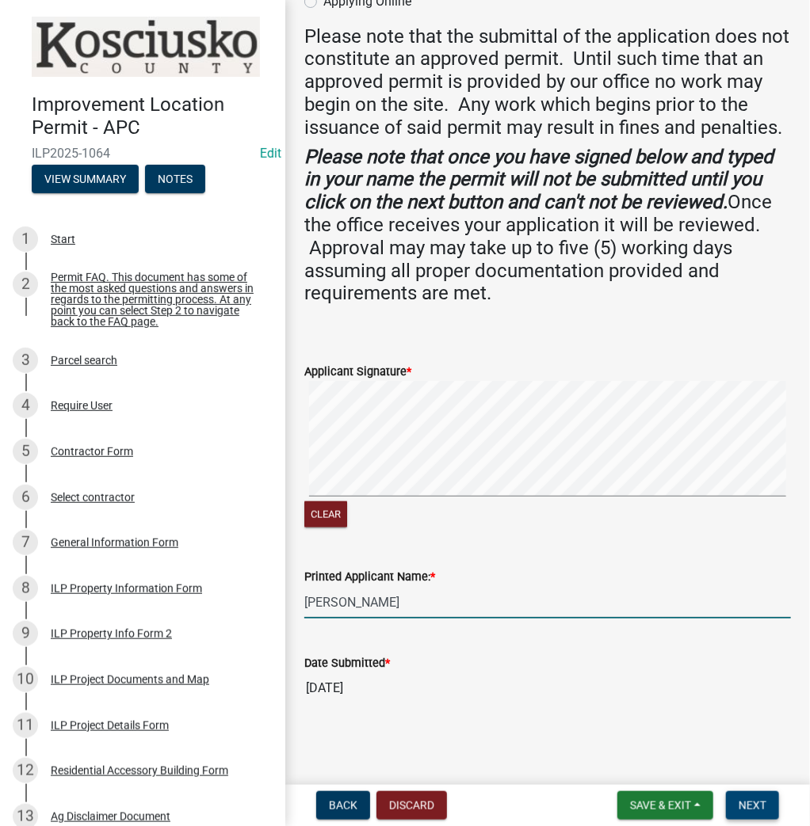
click at [759, 804] on span "Next" at bounding box center [752, 805] width 28 height 13
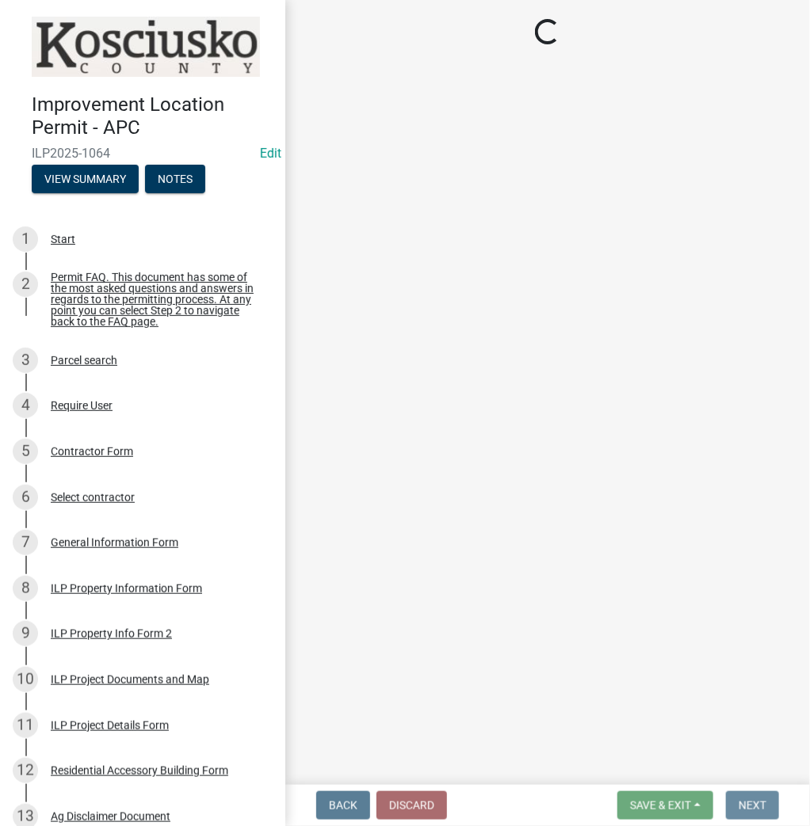
scroll to position [0, 0]
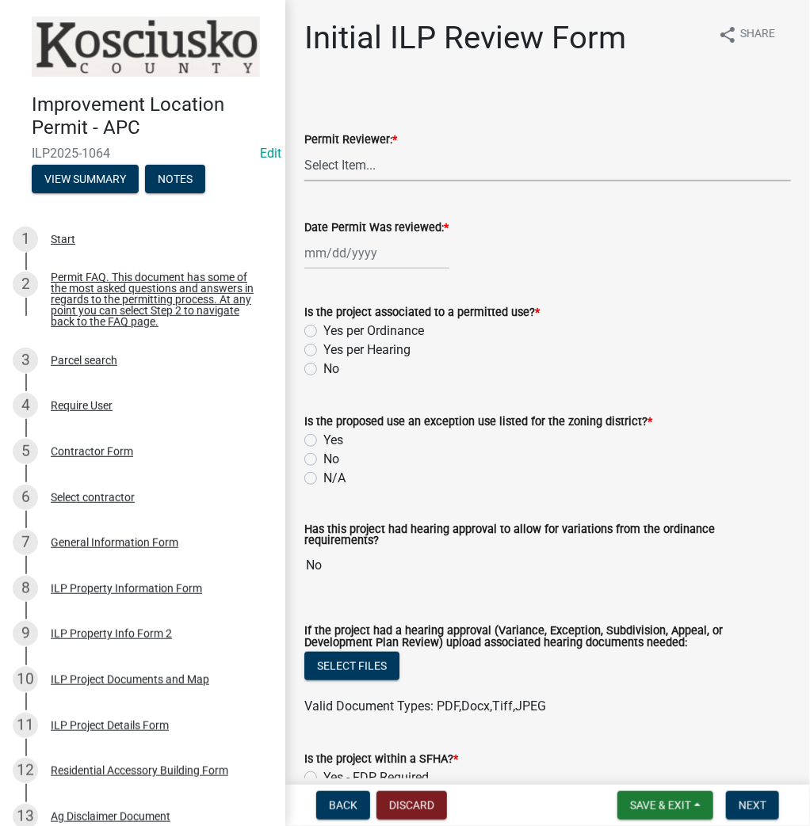
click at [430, 168] on select "Select Item... MMS LT AT CS [PERSON_NAME]" at bounding box center [547, 165] width 486 height 32
click at [304, 149] on select "Select Item... MMS LT AT CS [PERSON_NAME]" at bounding box center [547, 165] width 486 height 32
click at [379, 265] on div at bounding box center [376, 253] width 145 height 32
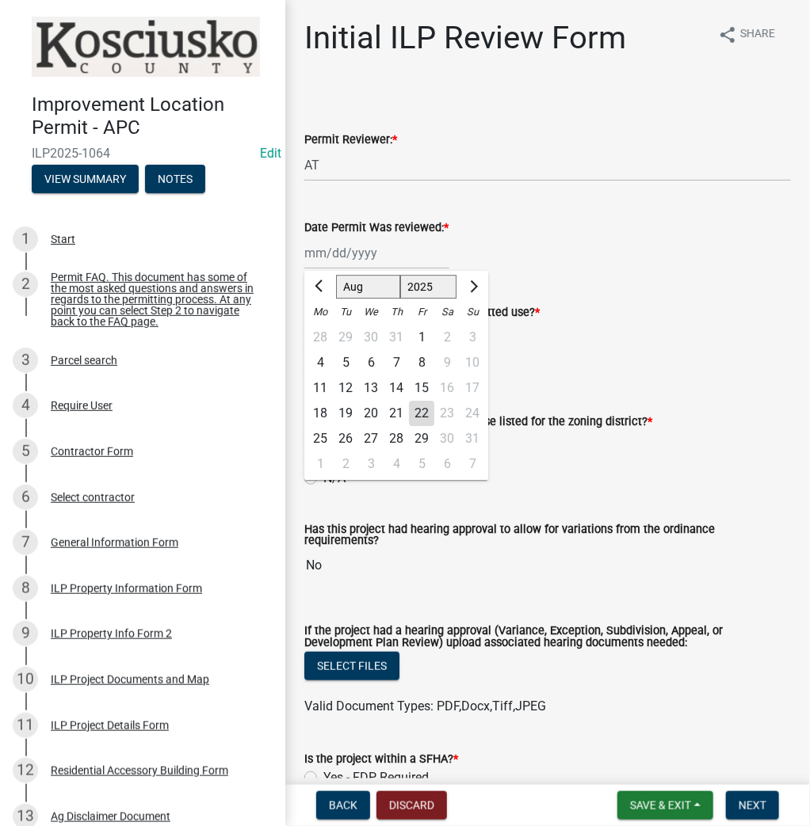
click at [427, 411] on div "22" at bounding box center [421, 413] width 25 height 25
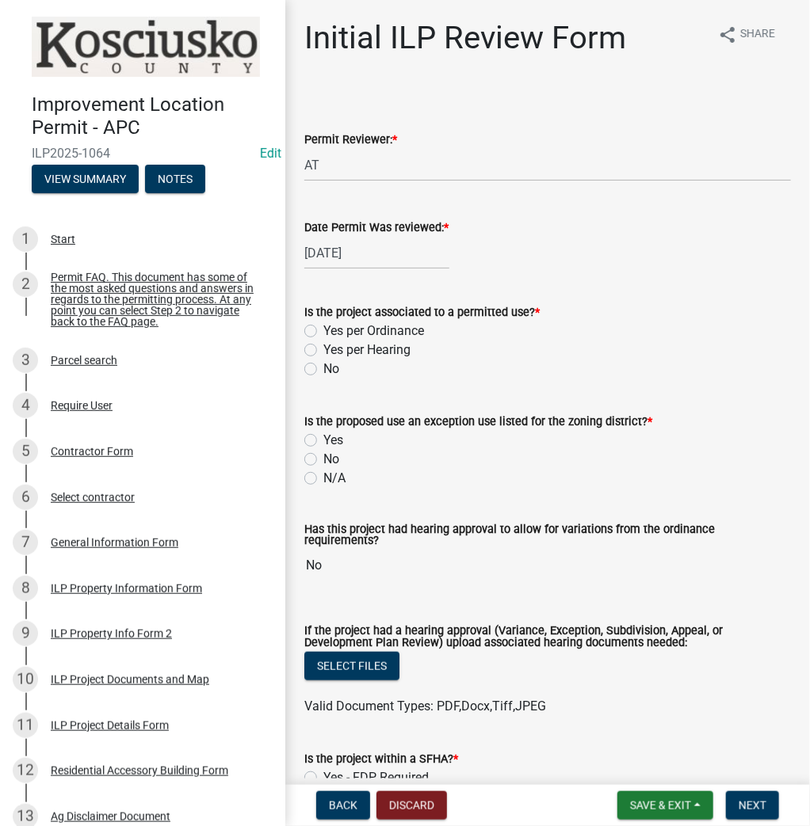
click at [323, 330] on label "Yes per Ordinance" at bounding box center [373, 331] width 101 height 19
click at [323, 330] on input "Yes per Ordinance" at bounding box center [328, 327] width 10 height 10
click at [323, 480] on label "N/A" at bounding box center [334, 478] width 22 height 19
click at [323, 479] on input "N/A" at bounding box center [328, 474] width 10 height 10
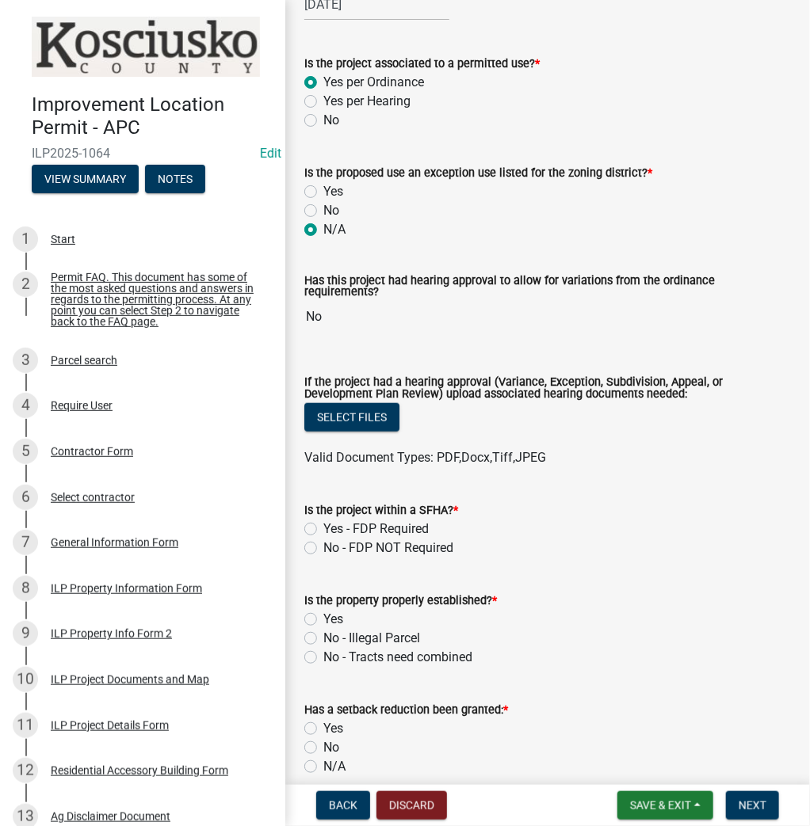
scroll to position [254, 0]
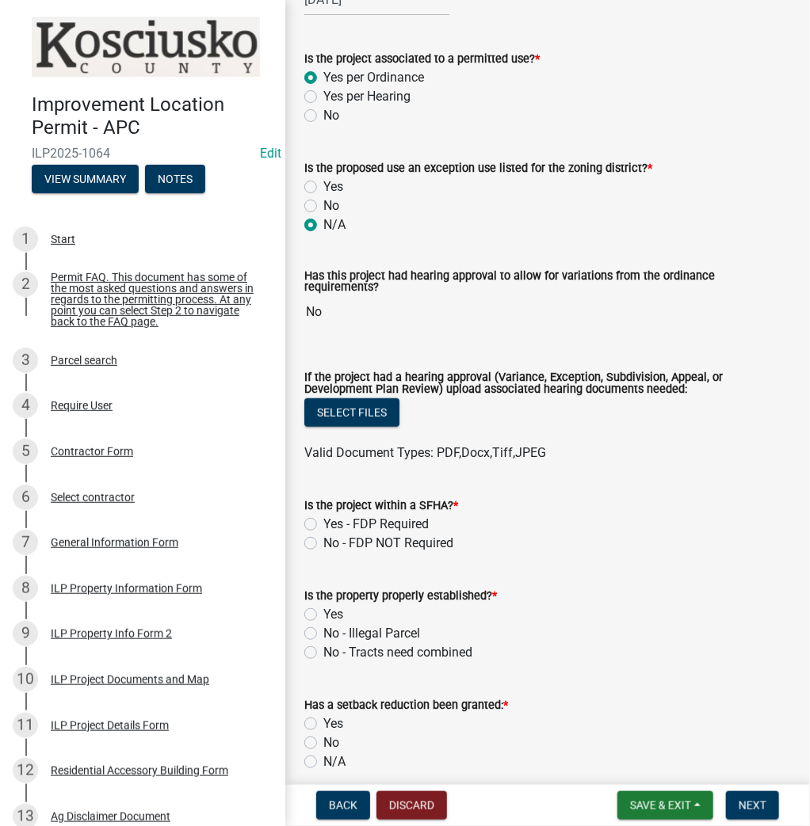
click at [323, 536] on label "No - FDP NOT Required" at bounding box center [388, 543] width 130 height 19
click at [323, 536] on input "No - FDP NOT Required" at bounding box center [328, 539] width 10 height 10
click at [323, 610] on label "Yes" at bounding box center [333, 614] width 20 height 19
click at [323, 610] on input "Yes" at bounding box center [328, 610] width 10 height 10
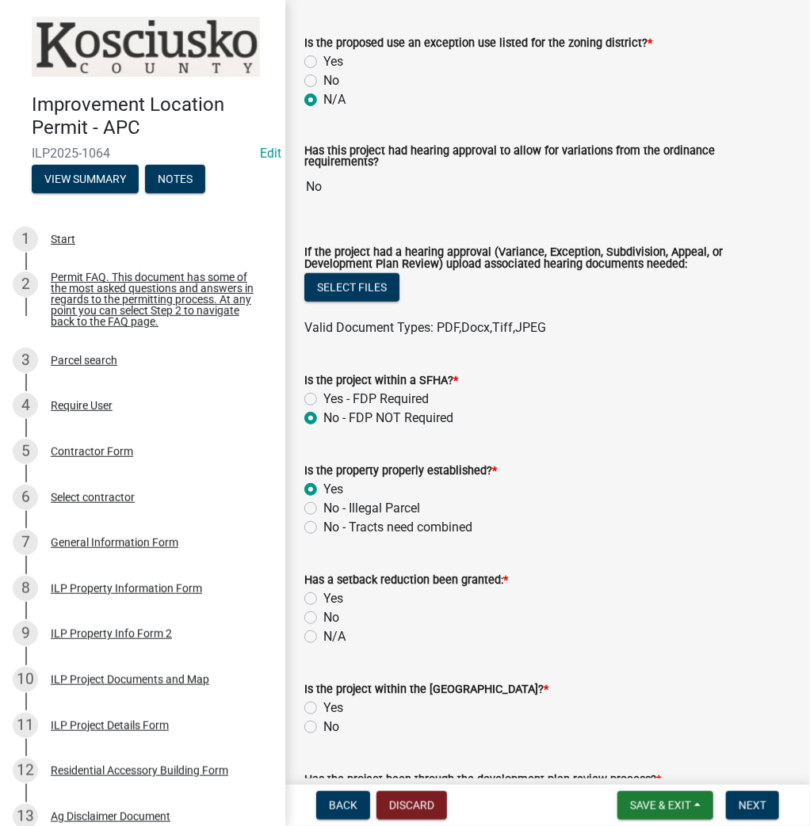
scroll to position [380, 0]
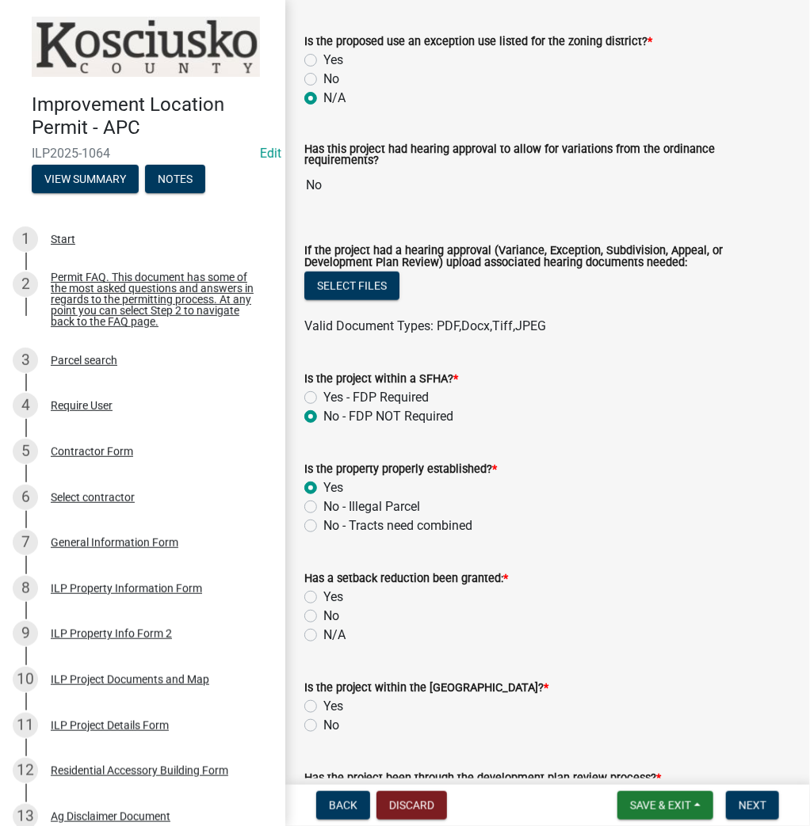
click at [323, 627] on label "N/A" at bounding box center [334, 635] width 22 height 19
click at [323, 627] on input "N/A" at bounding box center [328, 631] width 10 height 10
click at [323, 718] on label "No" at bounding box center [331, 725] width 16 height 19
click at [323, 718] on input "No" at bounding box center [328, 721] width 10 height 10
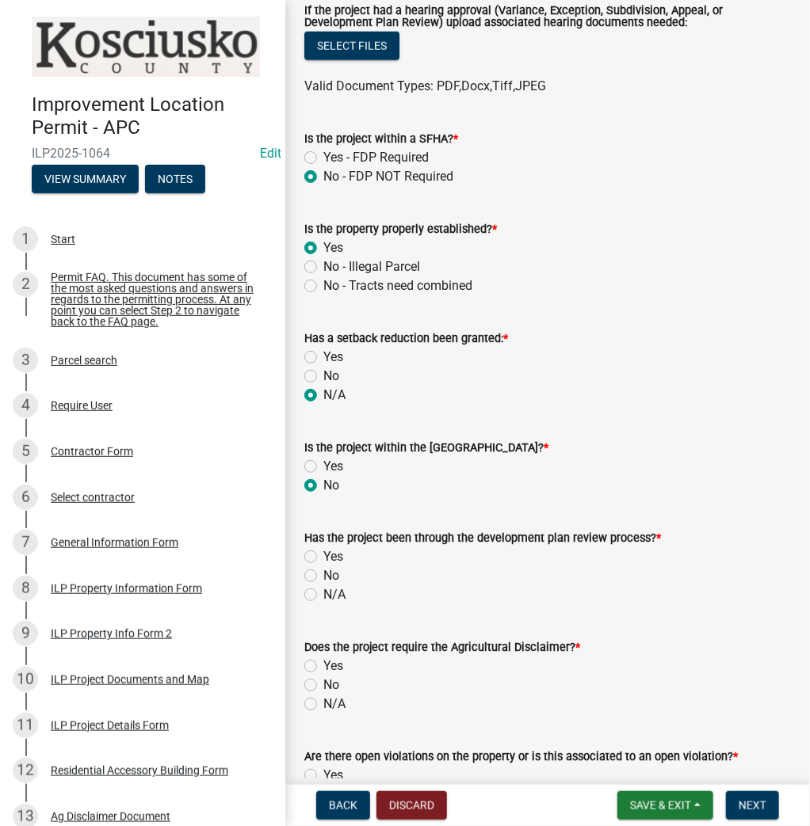
scroll to position [634, 0]
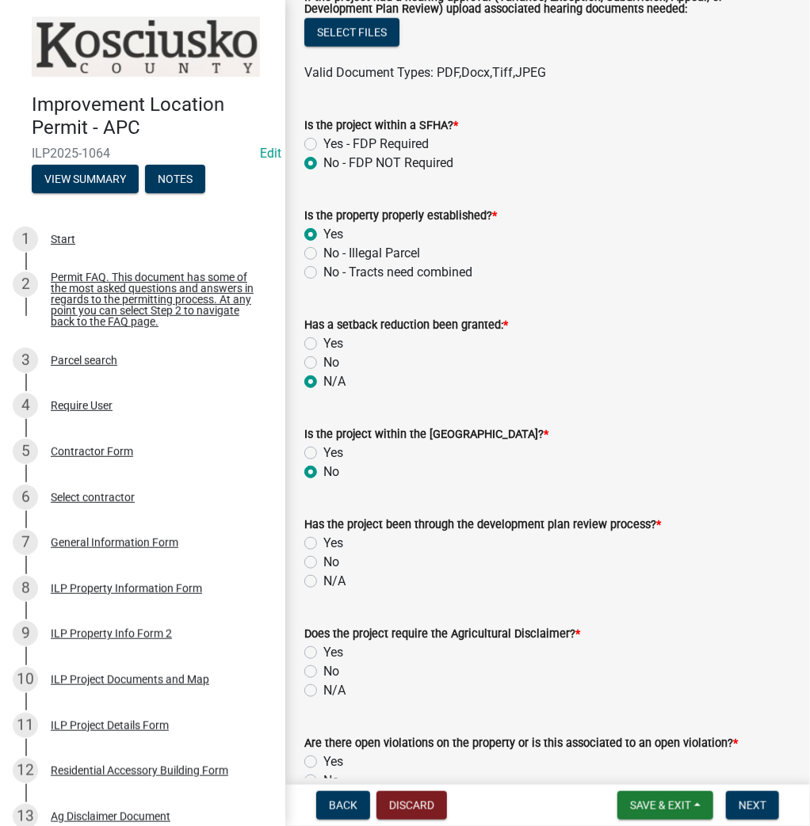
click at [323, 578] on label "N/A" at bounding box center [334, 581] width 22 height 19
click at [323, 578] on input "N/A" at bounding box center [328, 577] width 10 height 10
click at [323, 648] on label "Yes" at bounding box center [333, 652] width 20 height 19
click at [323, 648] on input "Yes" at bounding box center [328, 648] width 10 height 10
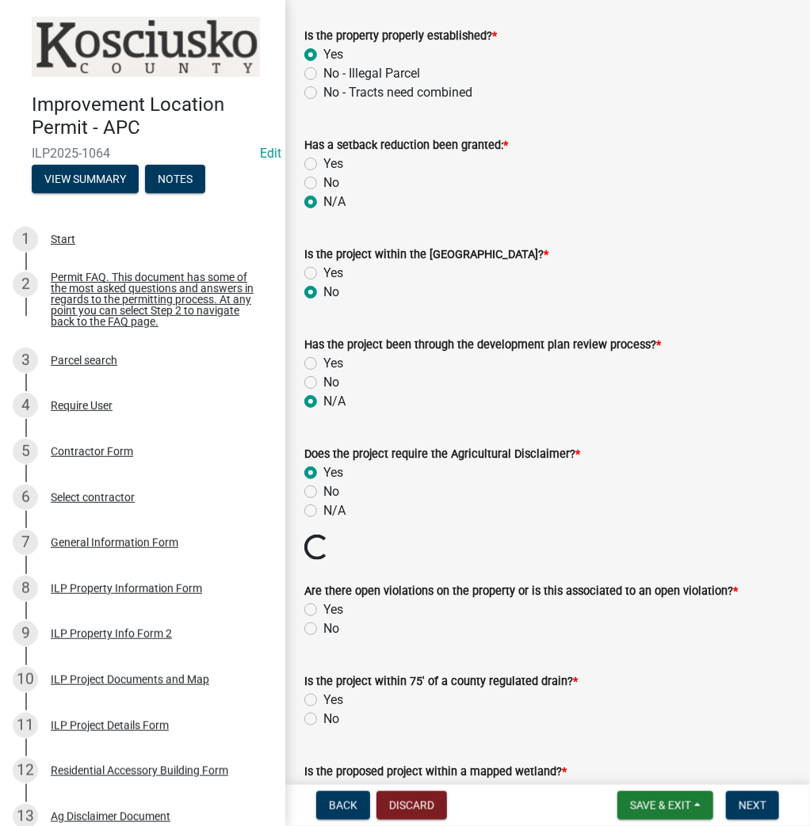
scroll to position [824, 0]
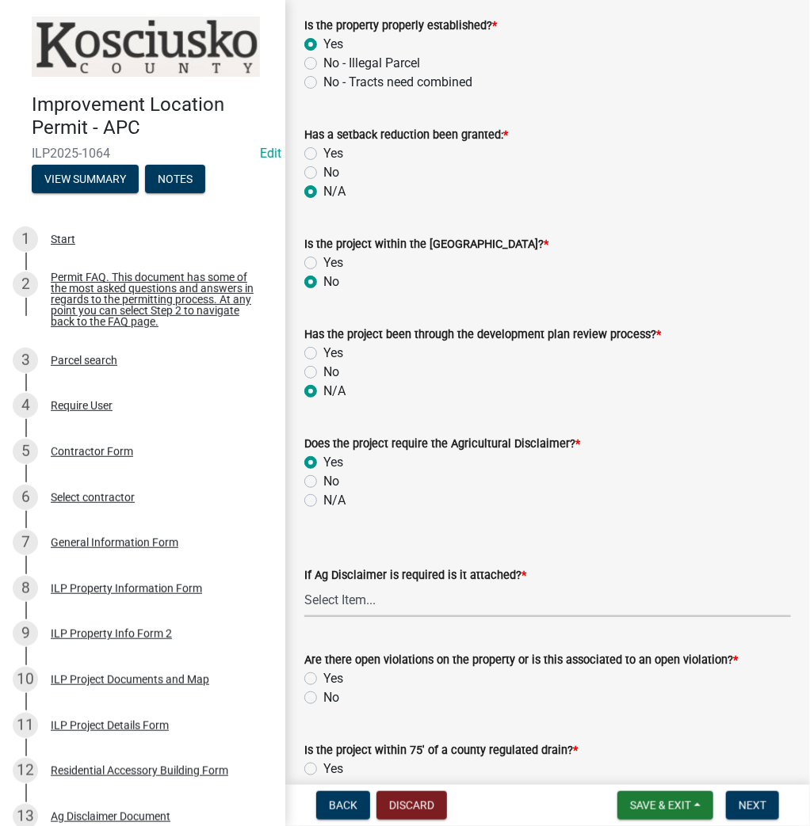
click at [375, 593] on select "Select Item... Yes No" at bounding box center [547, 601] width 486 height 32
click at [304, 585] on select "Select Item... Yes No" at bounding box center [547, 601] width 486 height 32
click at [323, 691] on label "No" at bounding box center [331, 697] width 16 height 19
click at [323, 691] on input "No" at bounding box center [328, 693] width 10 height 10
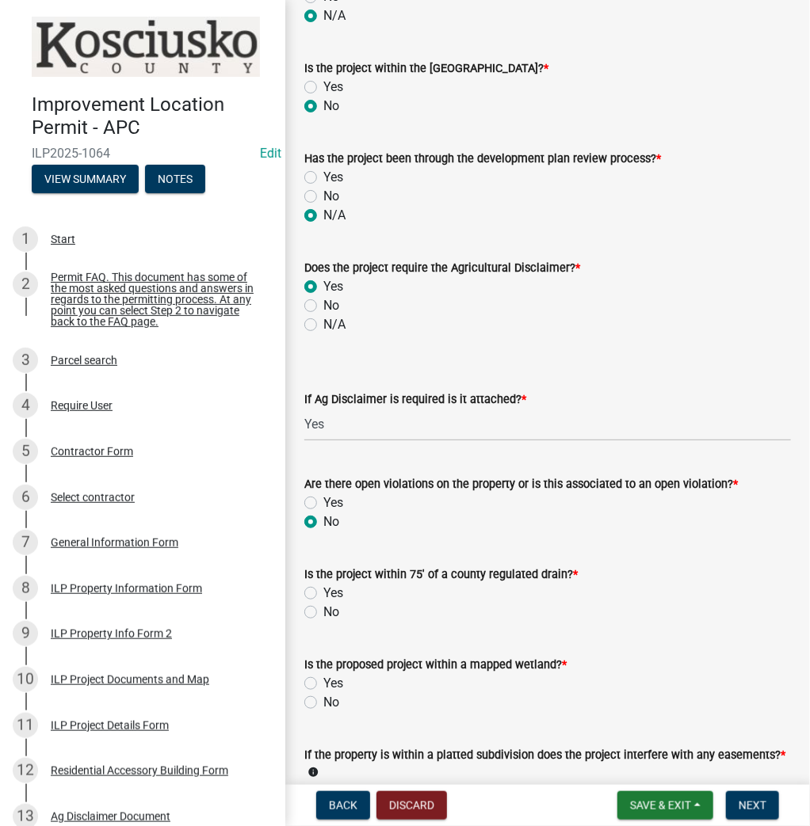
scroll to position [1014, 0]
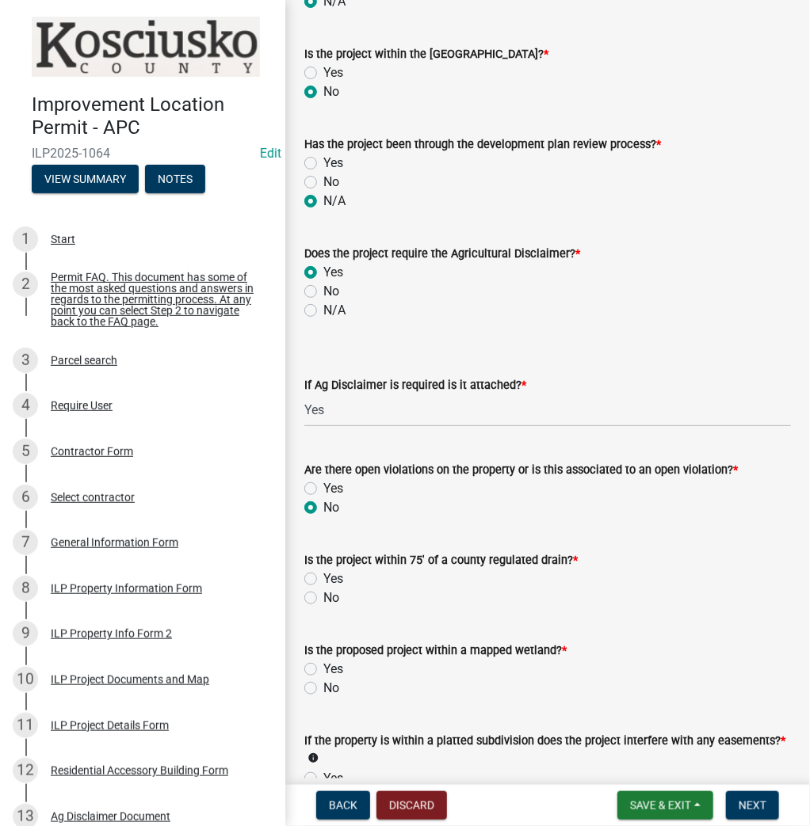
click at [323, 592] on label "No" at bounding box center [331, 598] width 16 height 19
click at [323, 592] on input "No" at bounding box center [328, 594] width 10 height 10
click at [323, 684] on label "No" at bounding box center [331, 688] width 16 height 19
click at [323, 684] on input "No" at bounding box center [328, 684] width 10 height 10
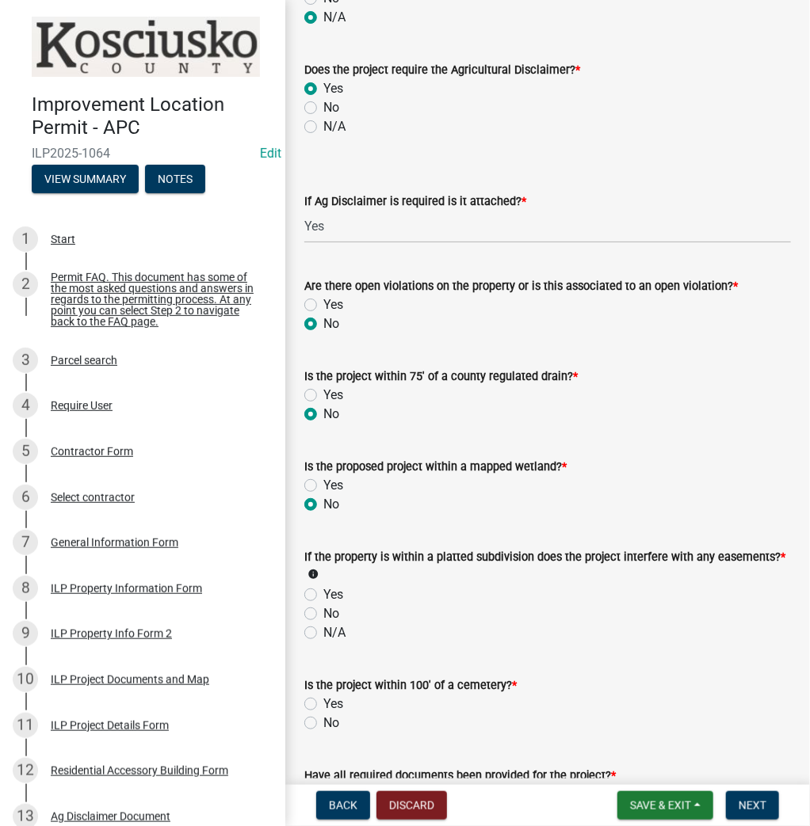
scroll to position [1204, 0]
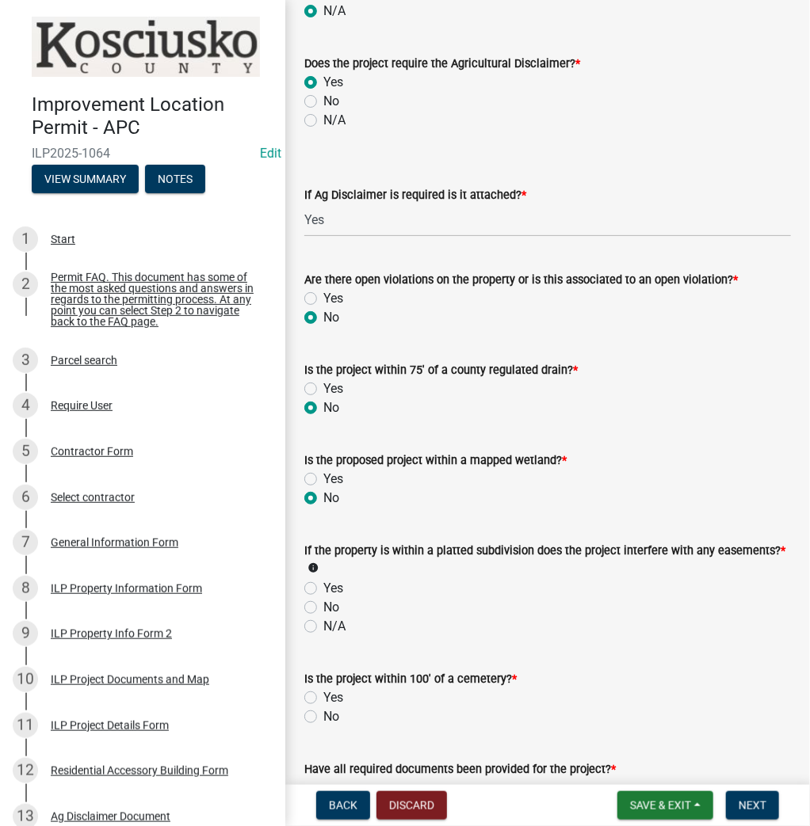
click at [323, 618] on label "N/A" at bounding box center [334, 626] width 22 height 19
click at [323, 618] on input "N/A" at bounding box center [328, 622] width 10 height 10
click at [323, 707] on label "No" at bounding box center [331, 716] width 16 height 19
click at [323, 707] on input "No" at bounding box center [328, 712] width 10 height 10
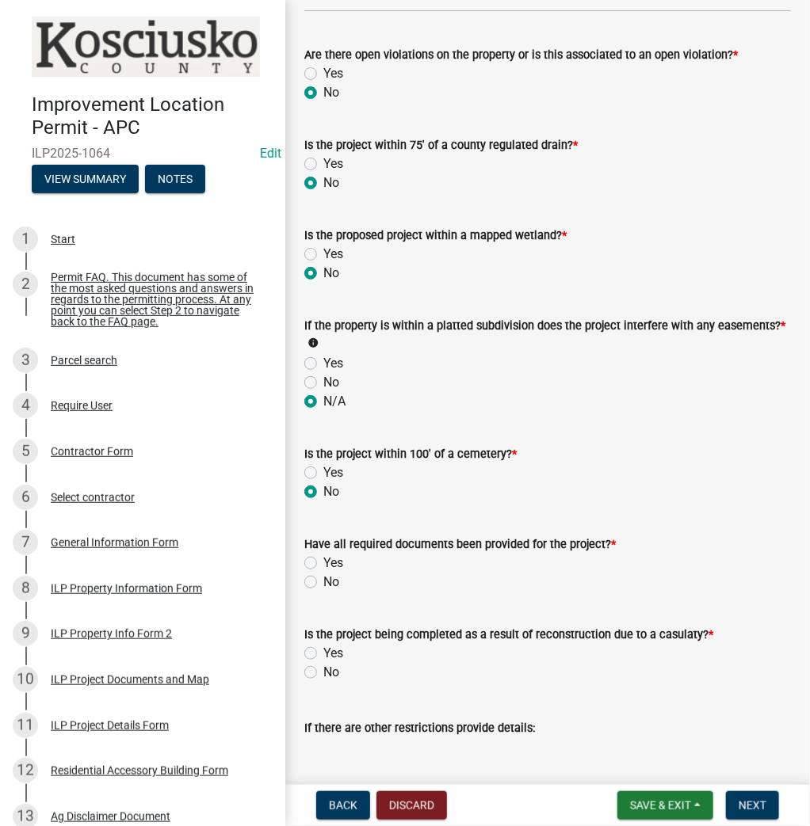
scroll to position [1458, 0]
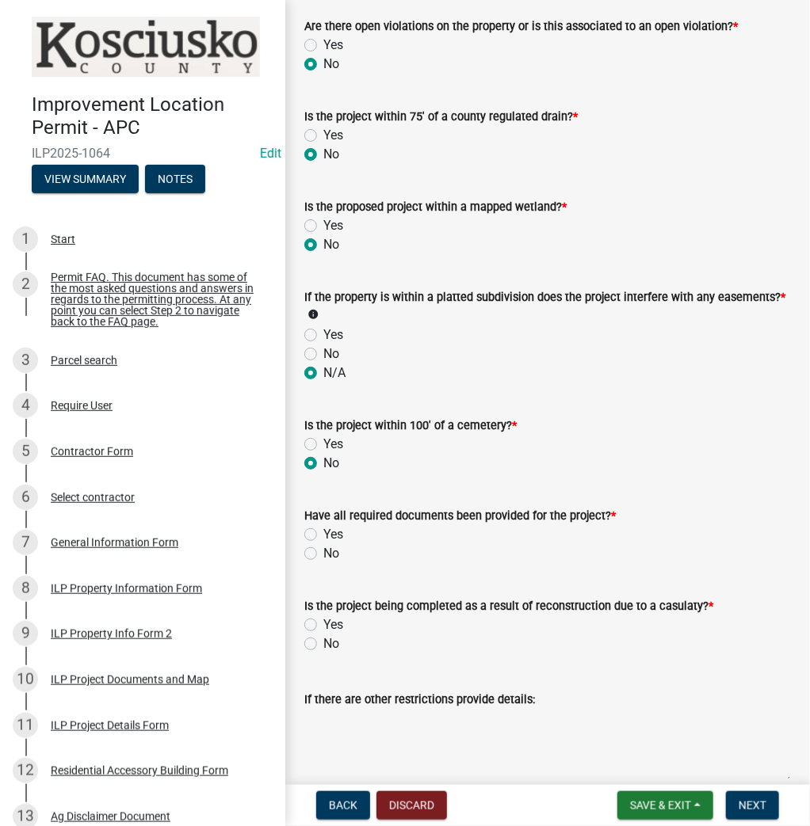
click at [323, 528] on label "Yes" at bounding box center [333, 534] width 20 height 19
click at [323, 528] on input "Yes" at bounding box center [328, 530] width 10 height 10
click at [323, 637] on label "No" at bounding box center [331, 644] width 16 height 19
click at [323, 637] on input "No" at bounding box center [328, 640] width 10 height 10
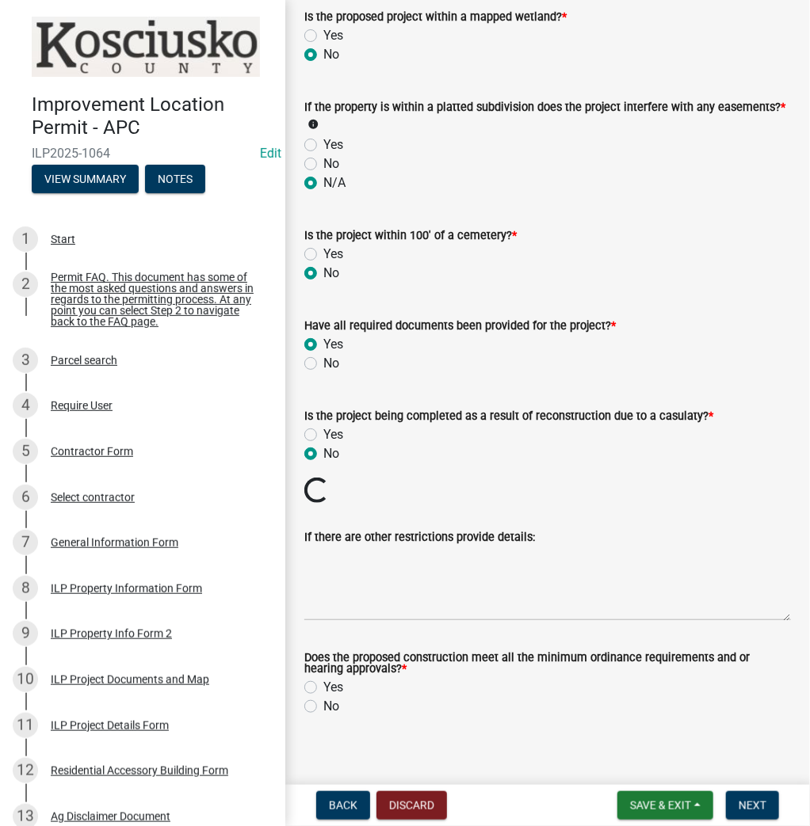
scroll to position [1627, 0]
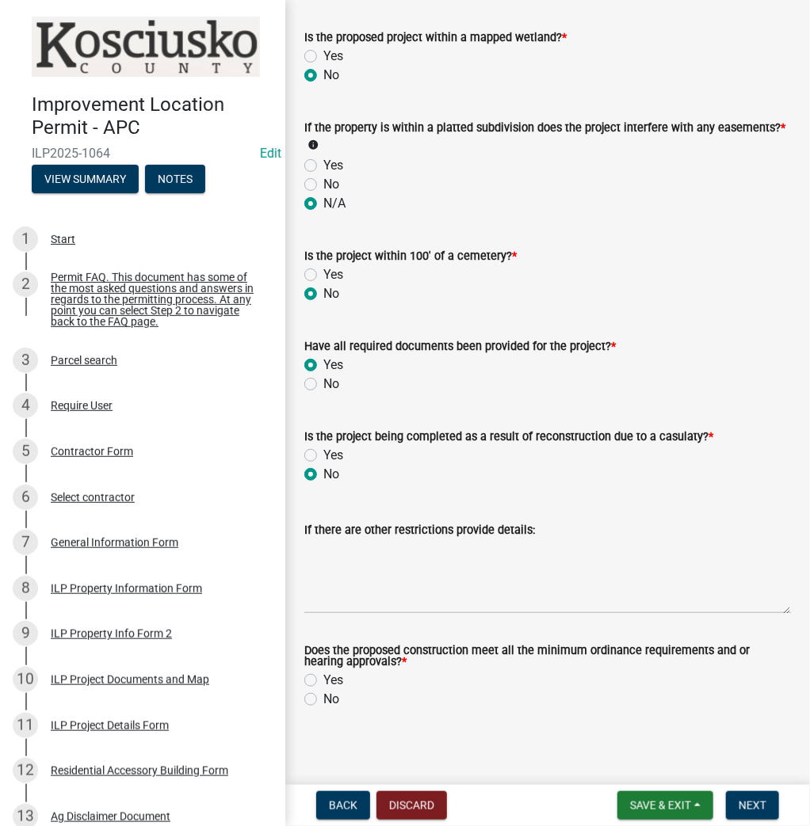
click at [323, 676] on label "Yes" at bounding box center [333, 680] width 20 height 19
click at [323, 676] on input "Yes" at bounding box center [328, 676] width 10 height 10
click at [742, 796] on button "Next" at bounding box center [752, 805] width 53 height 29
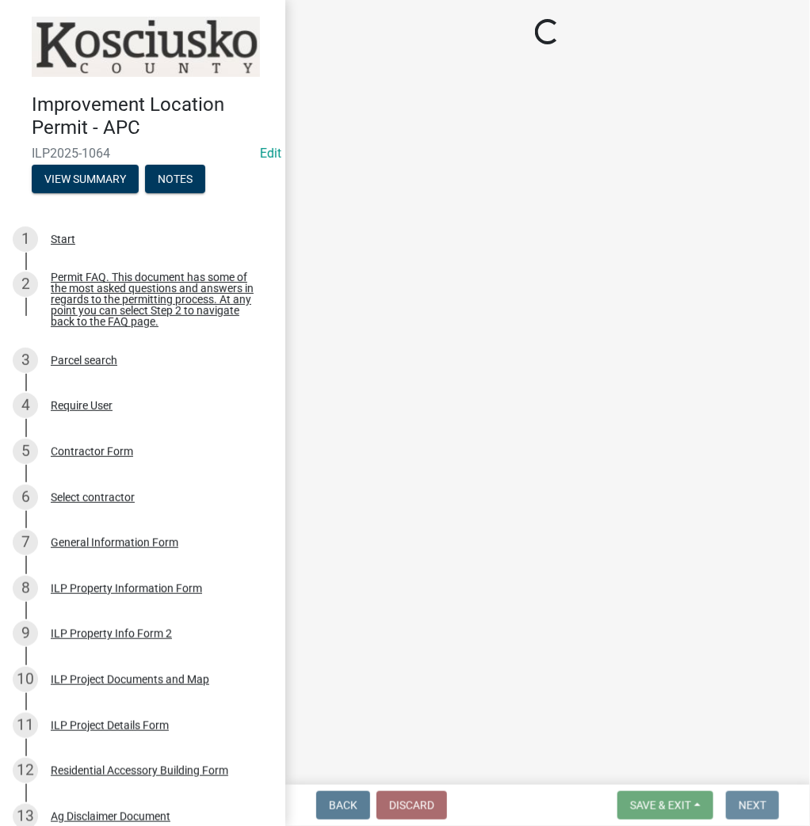
scroll to position [0, 0]
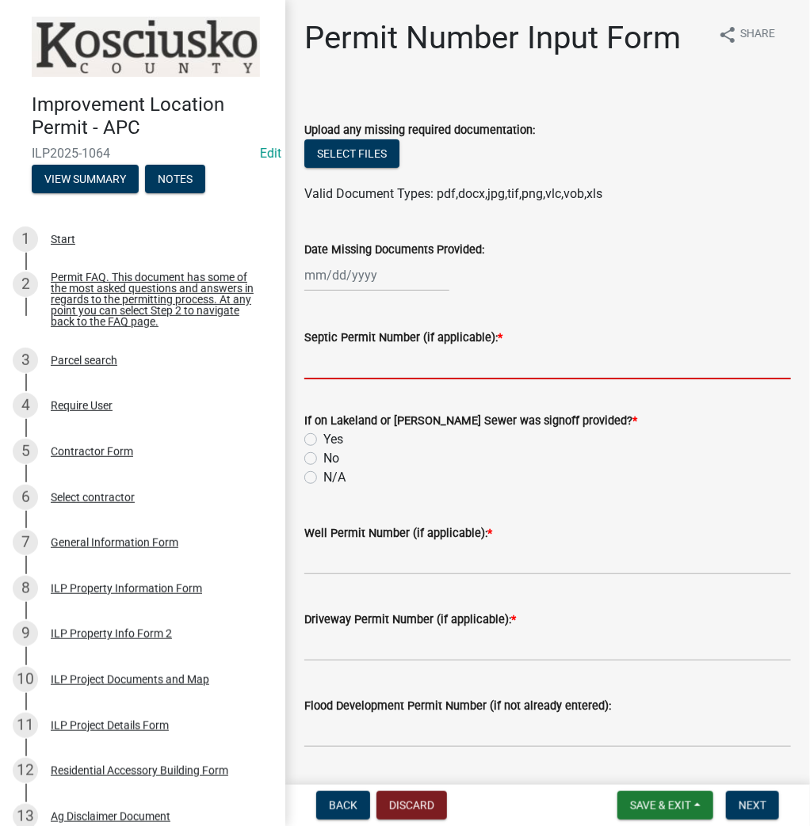
click at [372, 363] on input "Septic Permit Number (if applicable): *" at bounding box center [547, 363] width 486 height 32
click at [323, 476] on label "N/A" at bounding box center [334, 477] width 22 height 19
click at [323, 476] on input "N/A" at bounding box center [328, 473] width 10 height 10
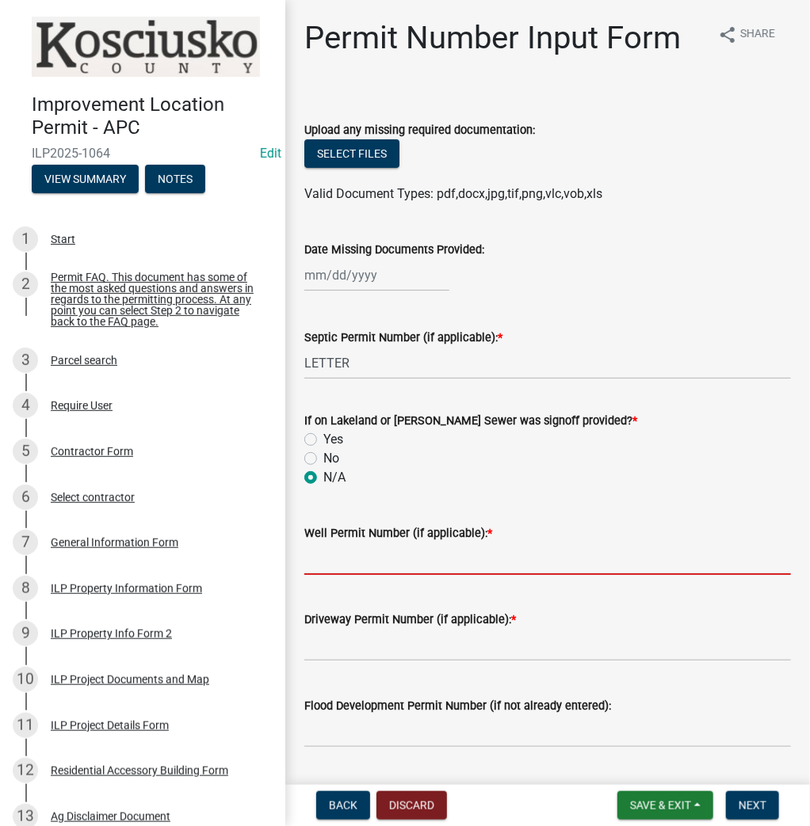
click at [357, 553] on input "Well Permit Number (if applicable): *" at bounding box center [547, 559] width 486 height 32
click at [749, 804] on span "Next" at bounding box center [752, 805] width 28 height 13
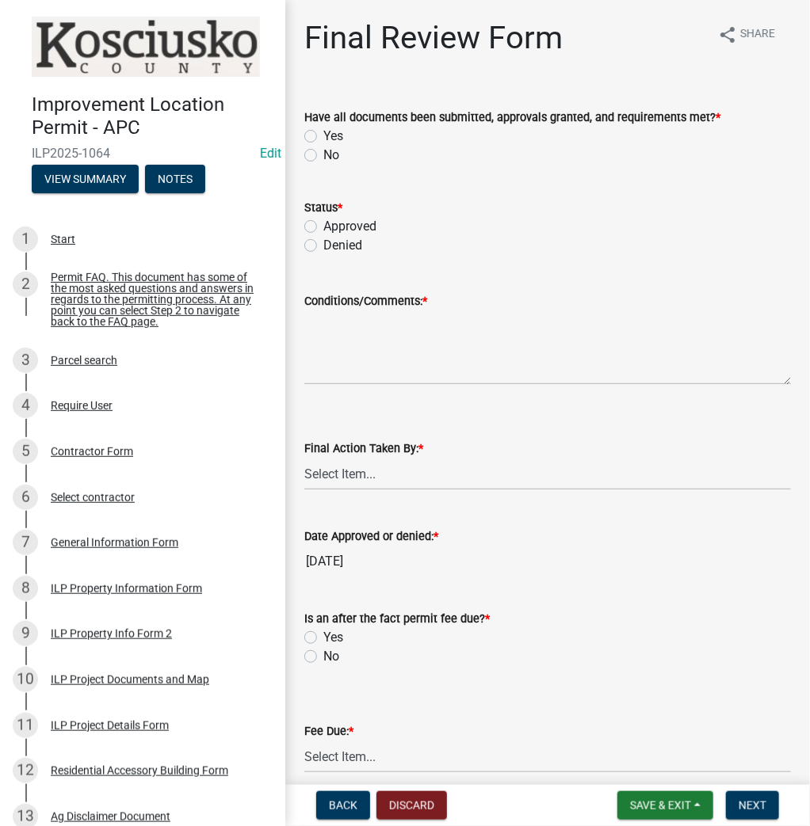
click at [323, 134] on label "Yes" at bounding box center [333, 136] width 20 height 19
click at [323, 134] on input "Yes" at bounding box center [328, 132] width 10 height 10
click at [323, 226] on label "Approved" at bounding box center [349, 226] width 53 height 19
click at [323, 226] on input "Approved" at bounding box center [328, 222] width 10 height 10
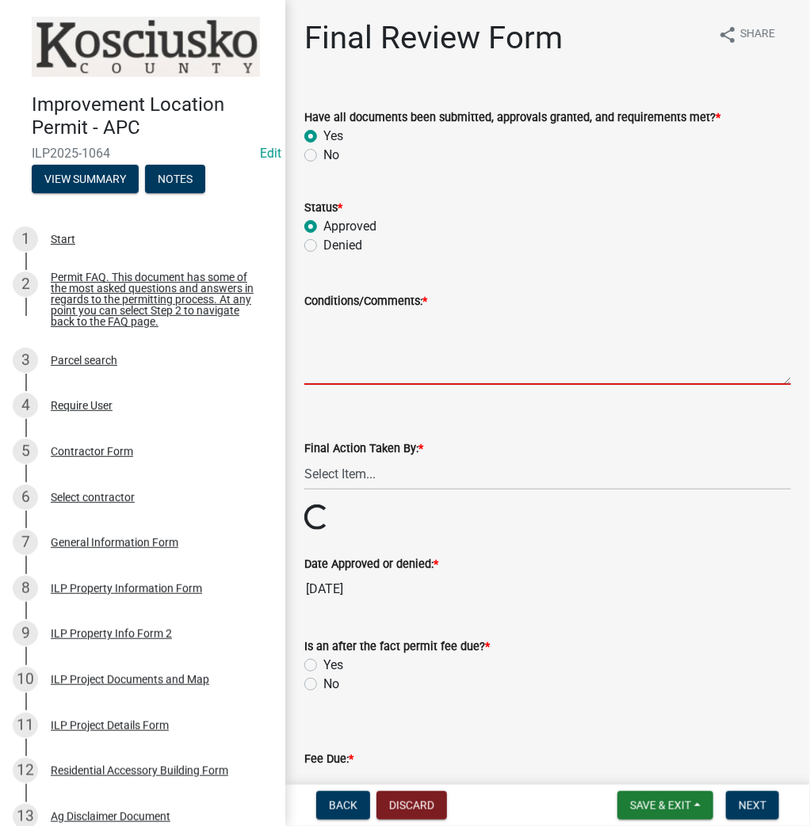
click at [364, 352] on textarea "Conditions/Comments: *" at bounding box center [547, 348] width 486 height 74
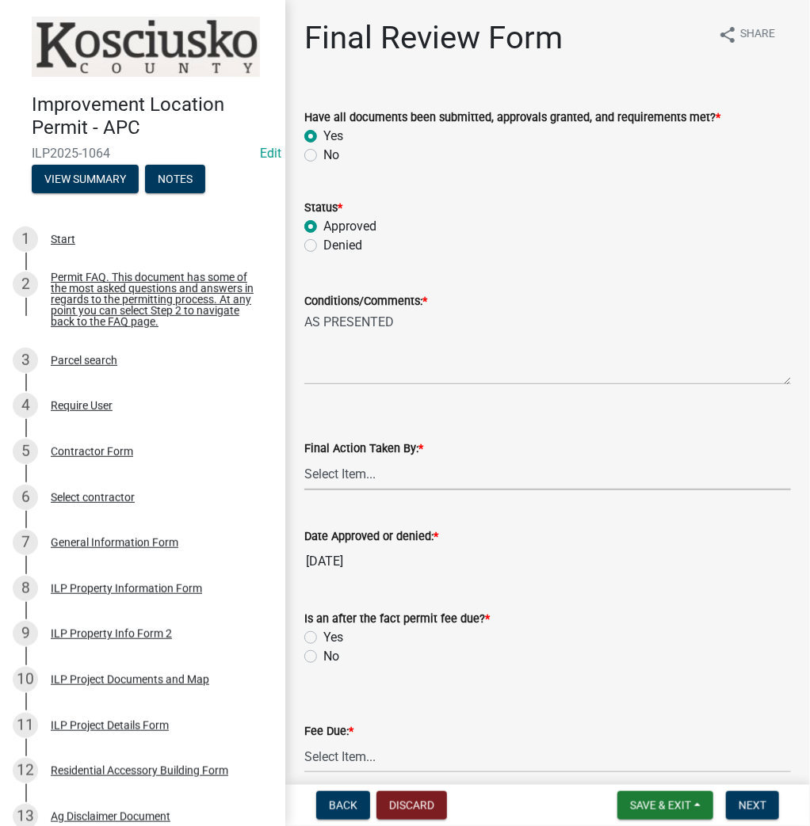
click at [361, 476] on select "Select Item... MMS LT AT CS [PERSON_NAME]" at bounding box center [547, 474] width 486 height 32
click at [304, 458] on select "Select Item... MMS LT AT CS [PERSON_NAME]" at bounding box center [547, 474] width 486 height 32
click at [323, 654] on label "No" at bounding box center [331, 656] width 16 height 19
click at [323, 654] on input "No" at bounding box center [328, 652] width 10 height 10
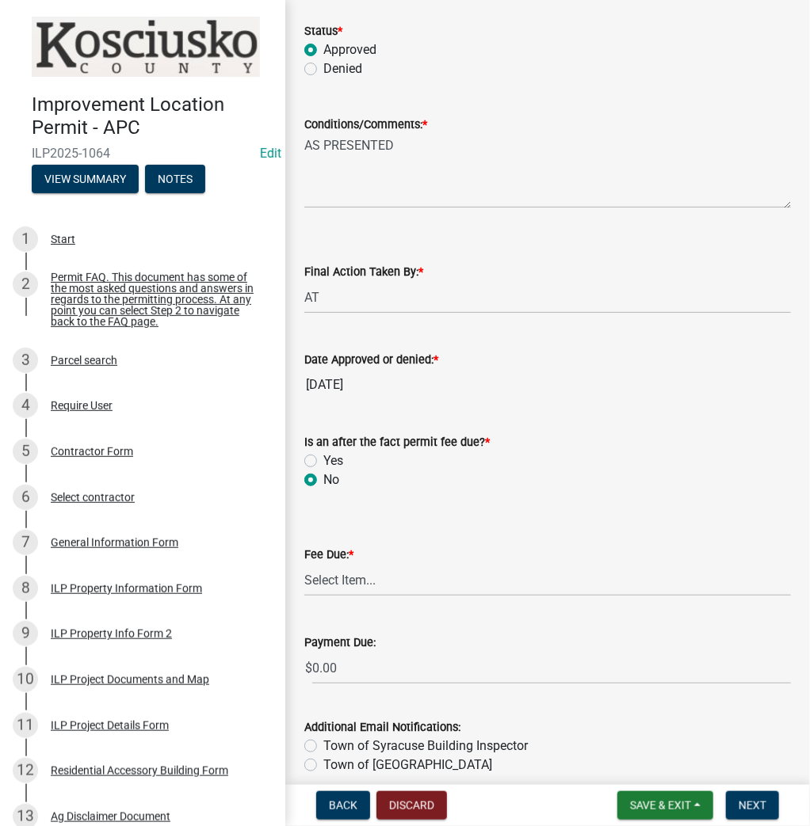
scroll to position [190, 0]
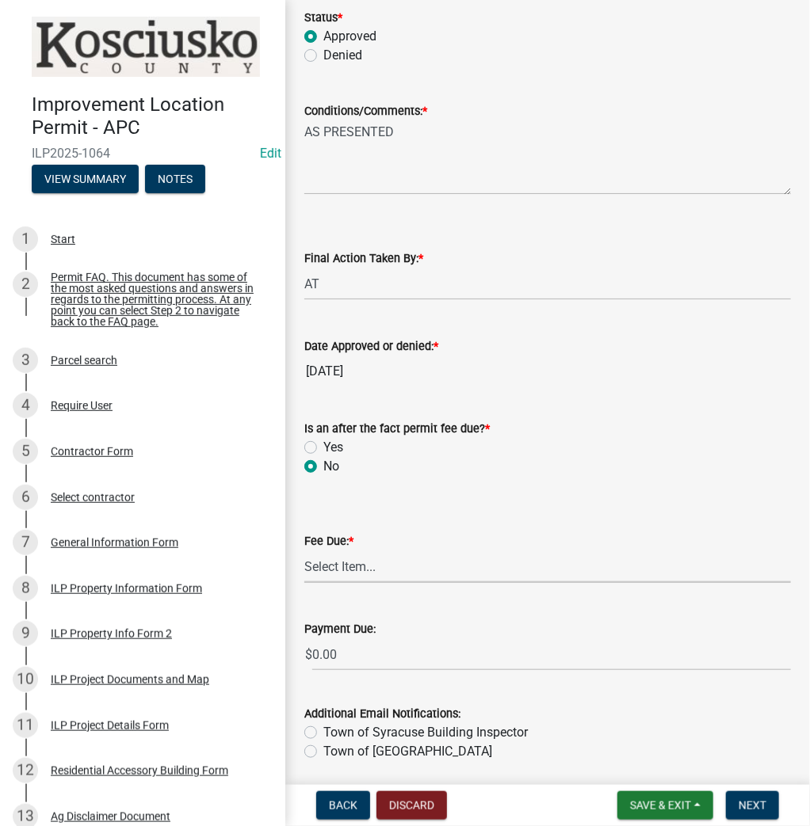
click at [387, 566] on select "Select Item... N/A $10.00 $25.00 $125.00 $250 $500 $500 + $10.00 for every 10 s…" at bounding box center [547, 567] width 486 height 32
click at [304, 580] on select "Select Item... N/A $10.00 $25.00 $125.00 $250 $500 $500 + $10.00 for every 10 s…" at bounding box center [547, 567] width 486 height 32
click at [753, 808] on span "Next" at bounding box center [752, 805] width 28 height 13
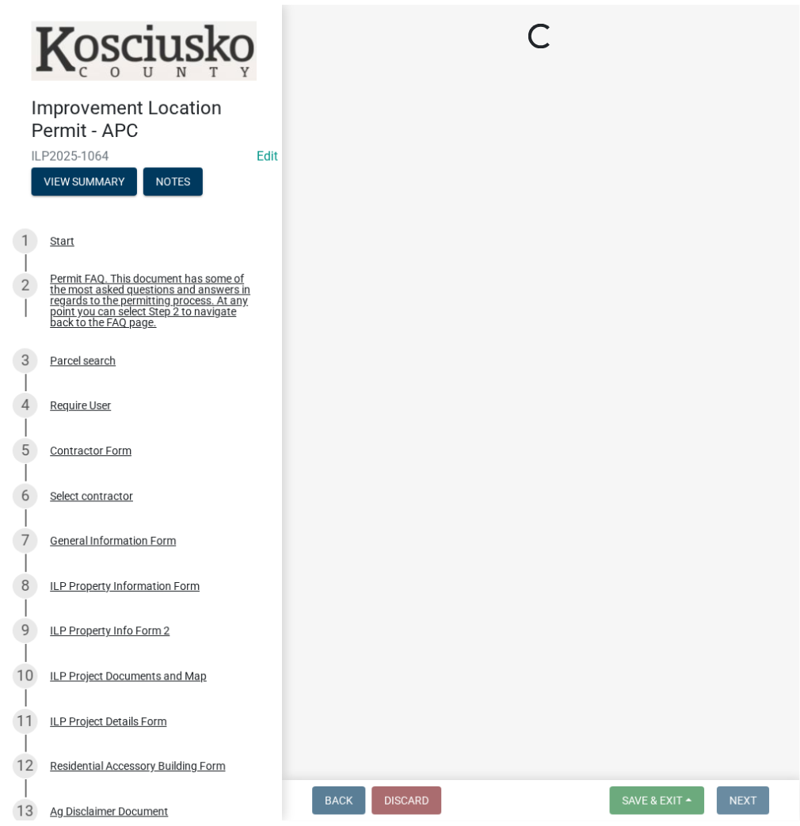
scroll to position [0, 0]
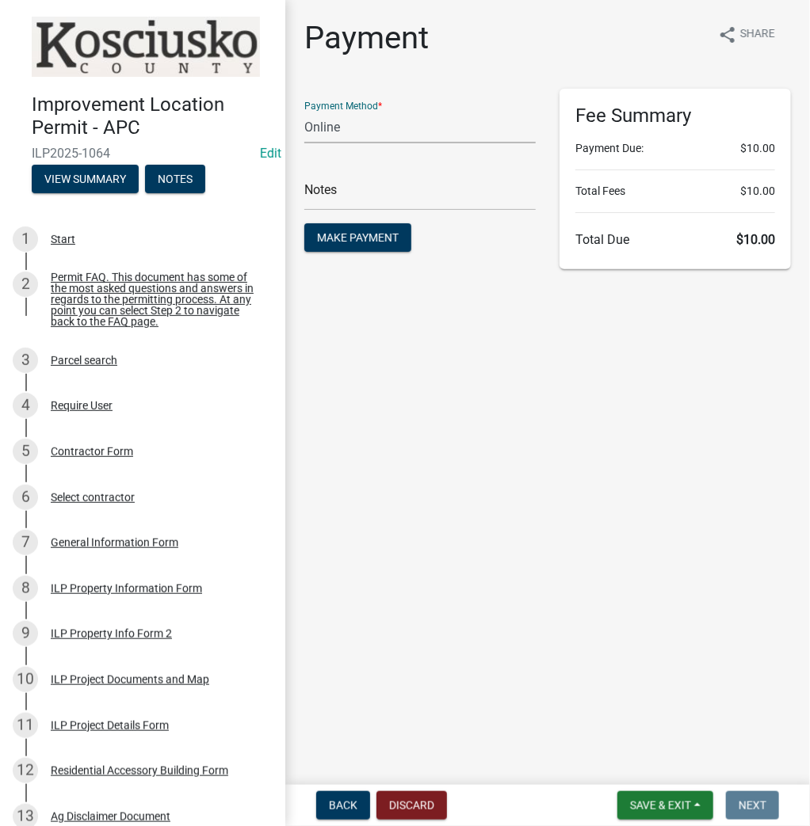
click at [439, 124] on select "Credit Card POS Check Cash Online" at bounding box center [419, 127] width 231 height 32
click at [304, 111] on select "Credit Card POS Check Cash Online" at bounding box center [419, 127] width 231 height 32
click at [358, 241] on span "Make Payment" at bounding box center [358, 237] width 82 height 13
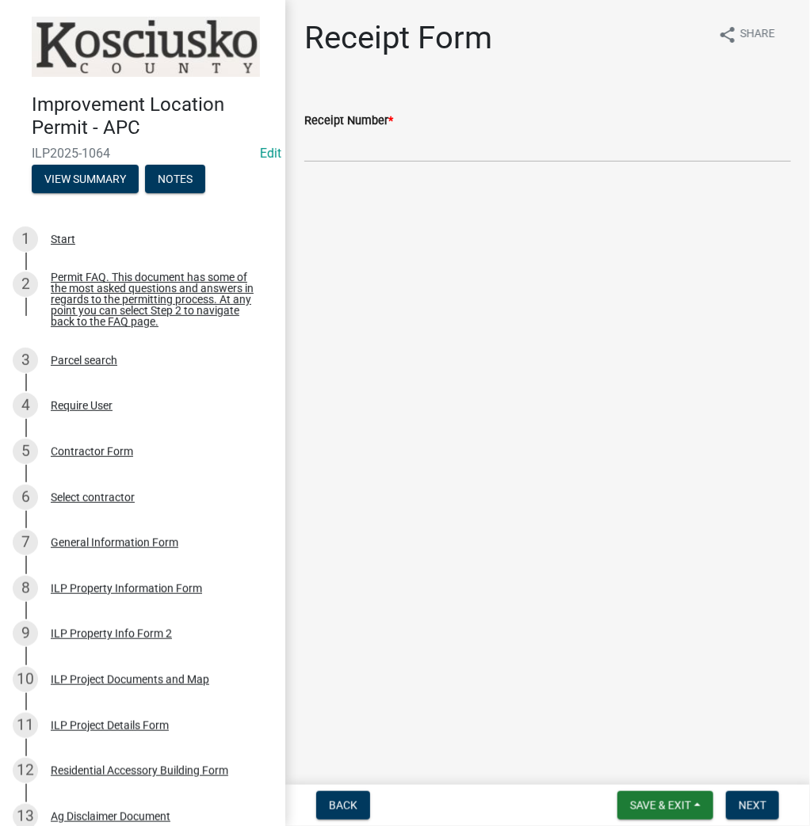
click at [455, 124] on div "Receipt Number *" at bounding box center [547, 120] width 486 height 19
click at [462, 143] on input "Receipt Number *" at bounding box center [547, 146] width 486 height 32
click at [754, 803] on span "Next" at bounding box center [752, 805] width 28 height 13
click at [342, 96] on link "ILP Documents" at bounding box center [347, 97] width 86 height 15
click at [747, 803] on span "Next" at bounding box center [752, 805] width 28 height 13
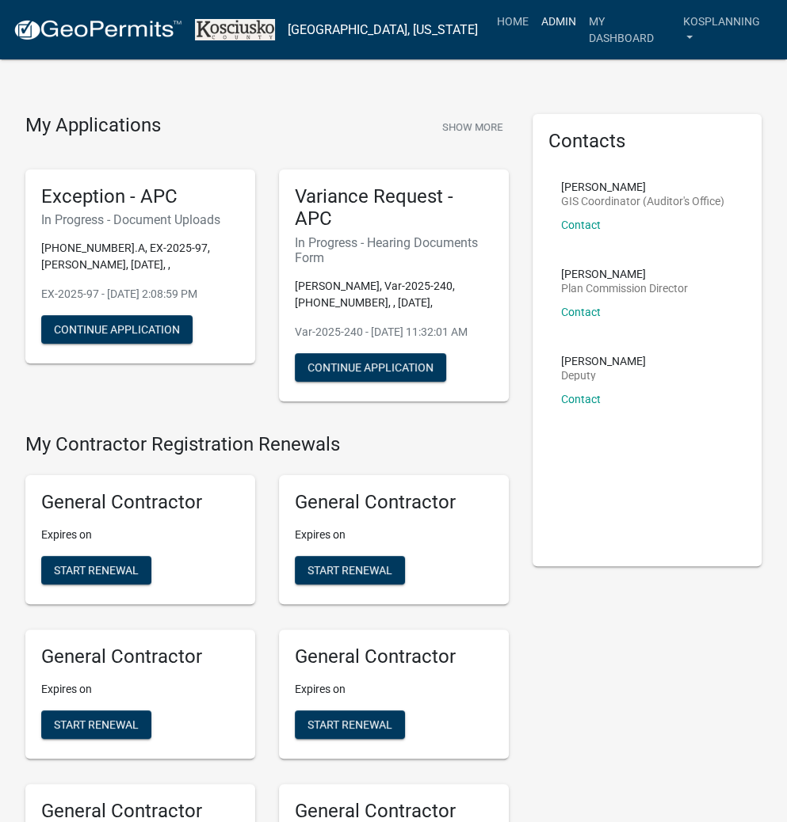
click at [554, 28] on link "Admin" at bounding box center [559, 21] width 48 height 30
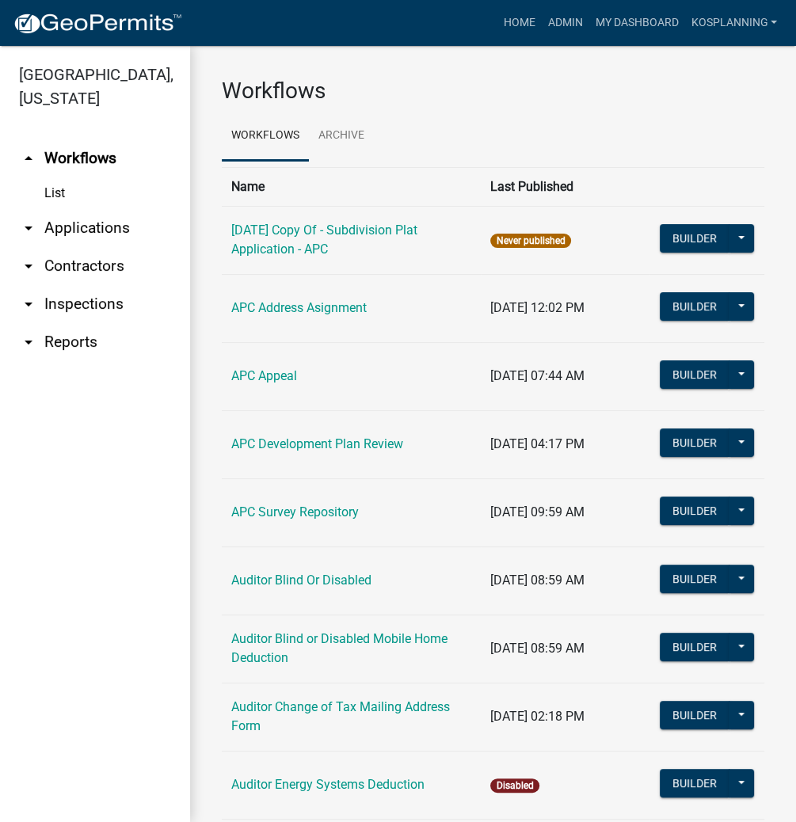
click at [86, 216] on link "arrow_drop_down Applications" at bounding box center [95, 228] width 190 height 38
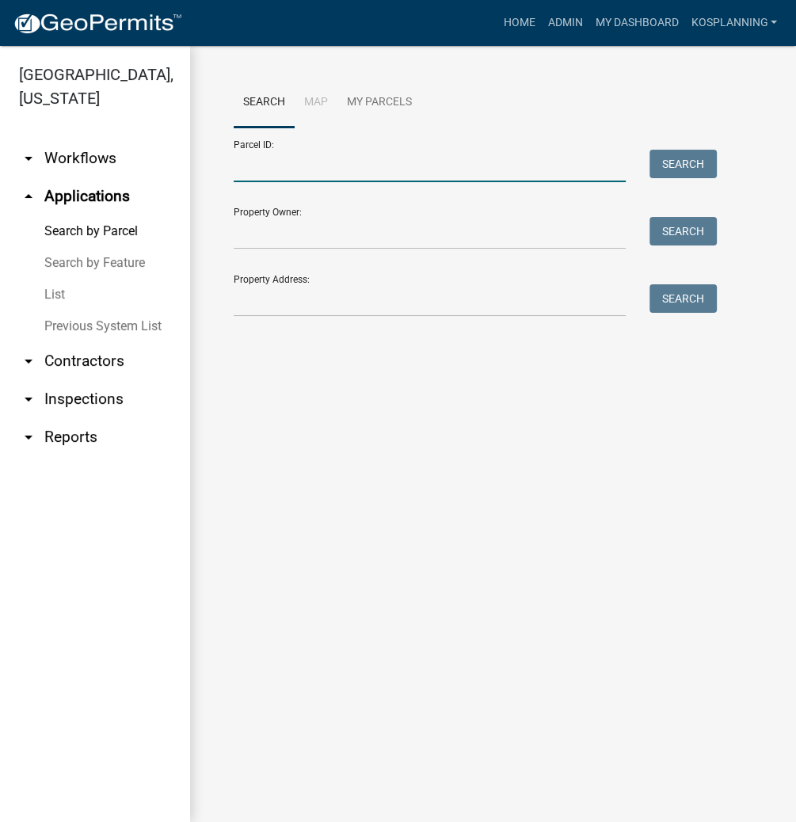
click at [276, 174] on input "Parcel ID:" at bounding box center [430, 166] width 392 height 32
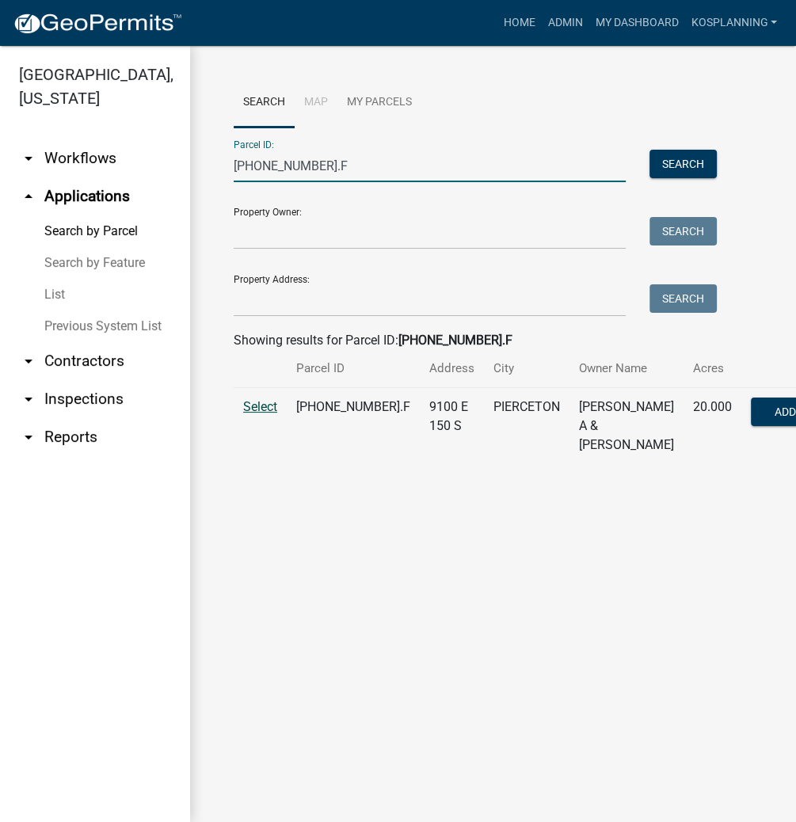
type input "[PHONE_NUMBER].F"
click at [258, 414] on span "Select" at bounding box center [260, 406] width 34 height 15
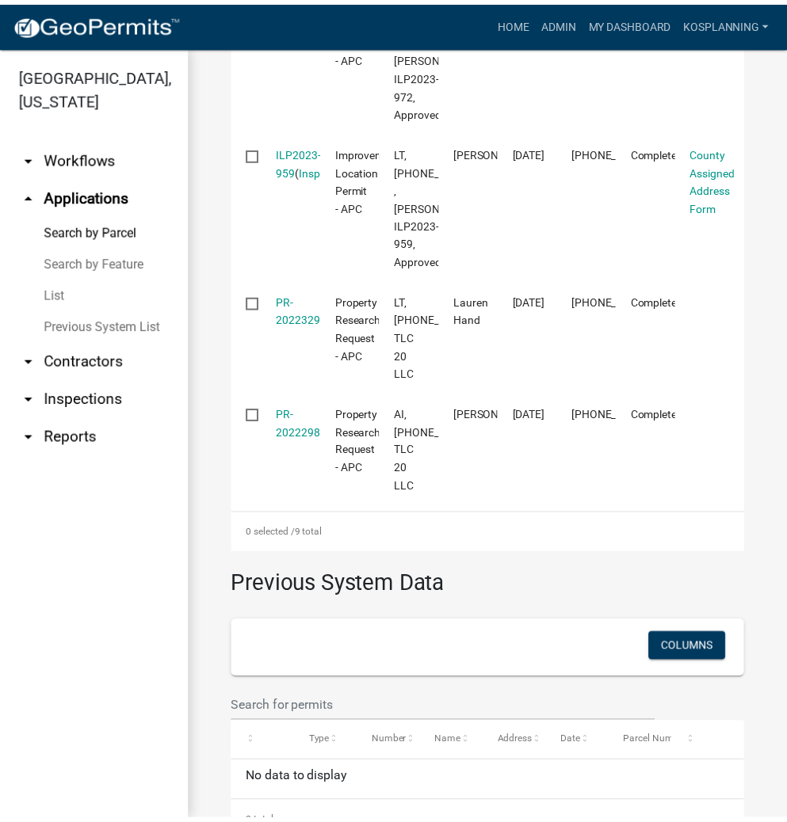
scroll to position [1394, 0]
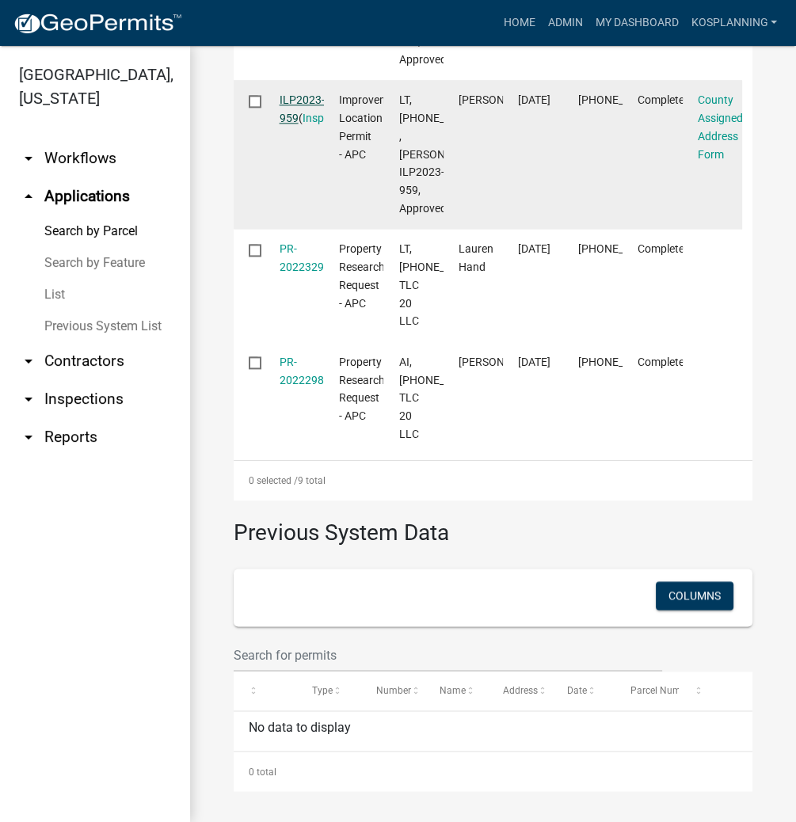
click at [304, 124] on link "ILP2023-959" at bounding box center [302, 108] width 45 height 31
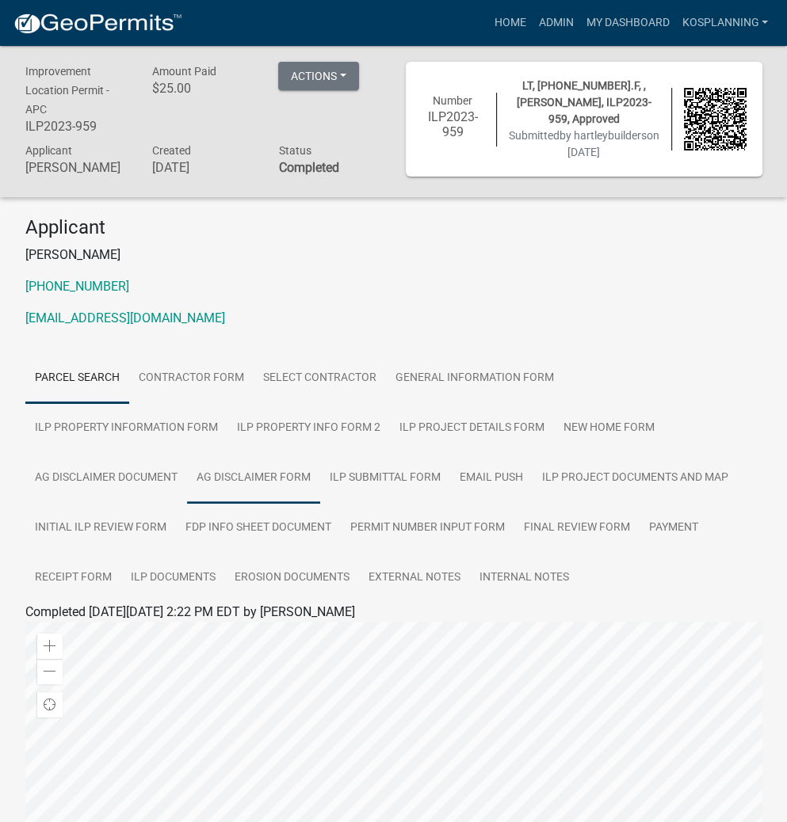
click at [320, 453] on link "Ag Disclaimer Form" at bounding box center [253, 478] width 133 height 51
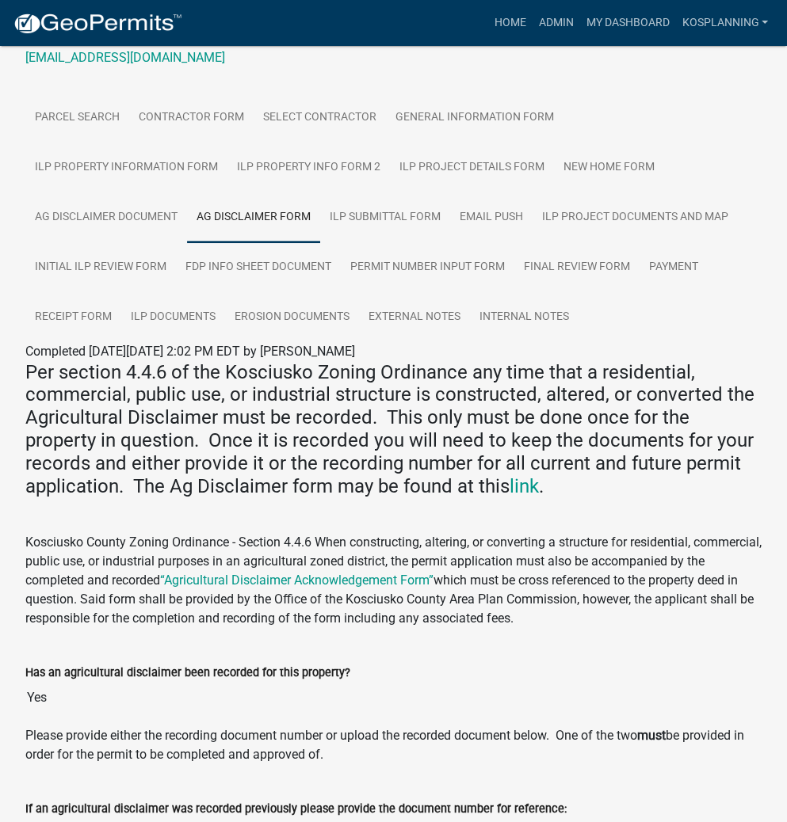
scroll to position [67, 0]
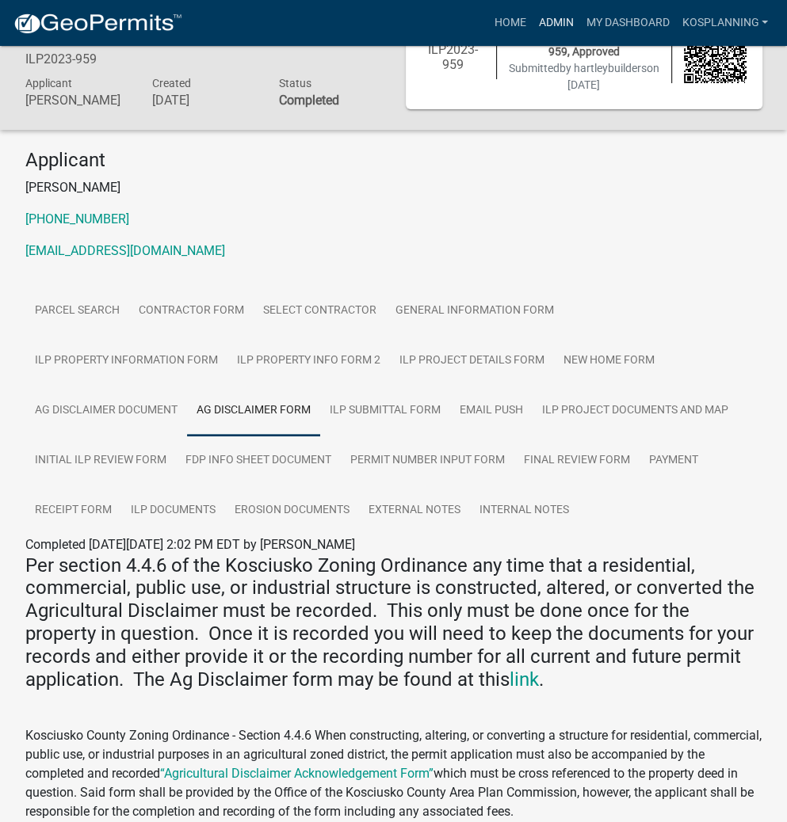
click at [558, 21] on link "Admin" at bounding box center [556, 23] width 48 height 30
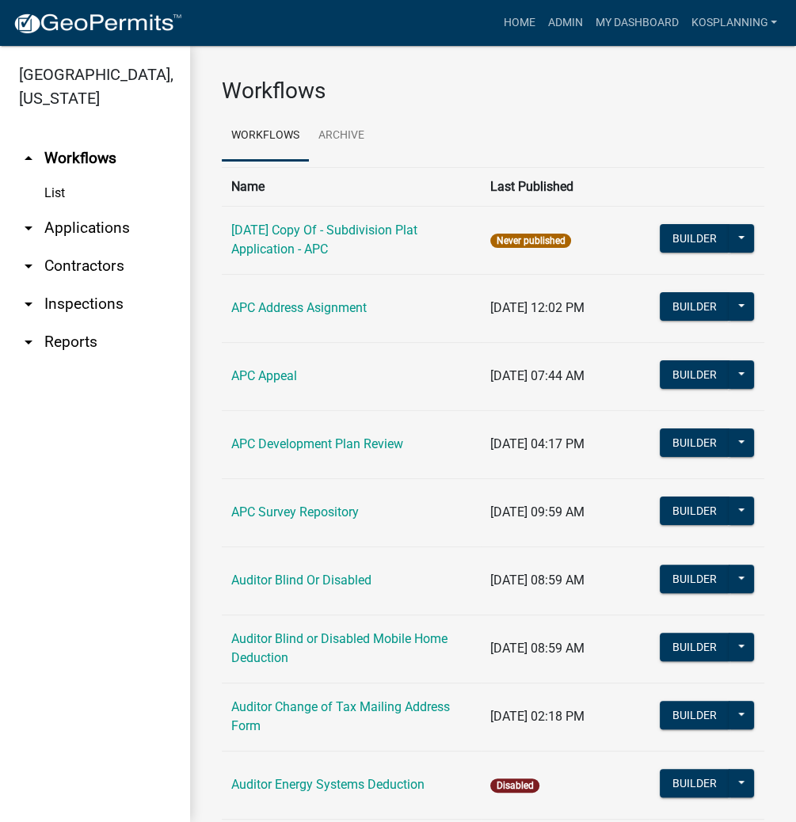
click at [117, 232] on link "arrow_drop_down Applications" at bounding box center [95, 228] width 190 height 38
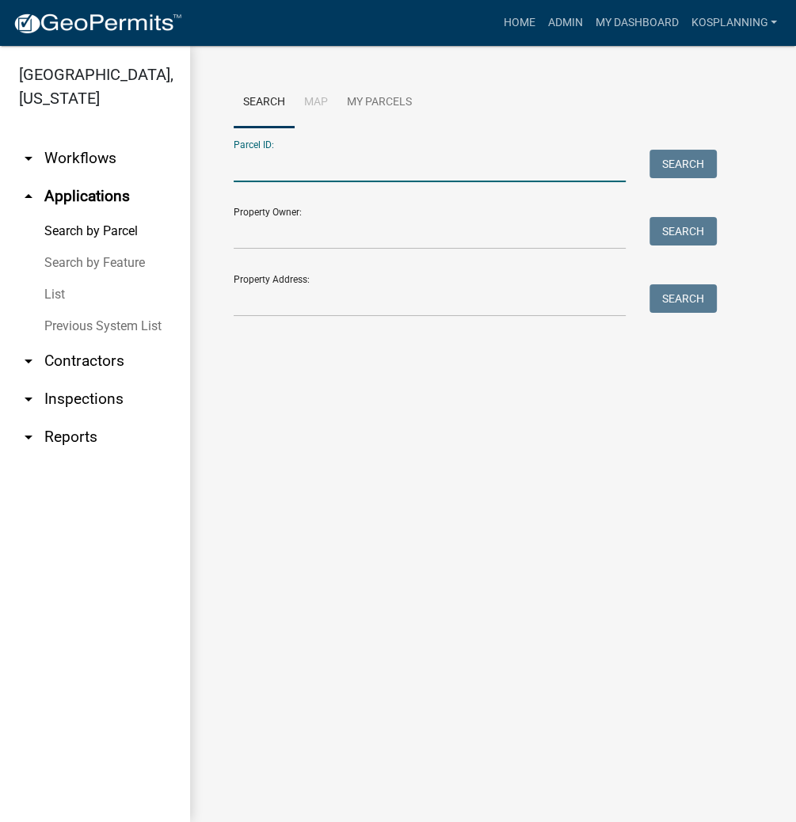
click at [357, 181] on input "Parcel ID:" at bounding box center [430, 166] width 392 height 32
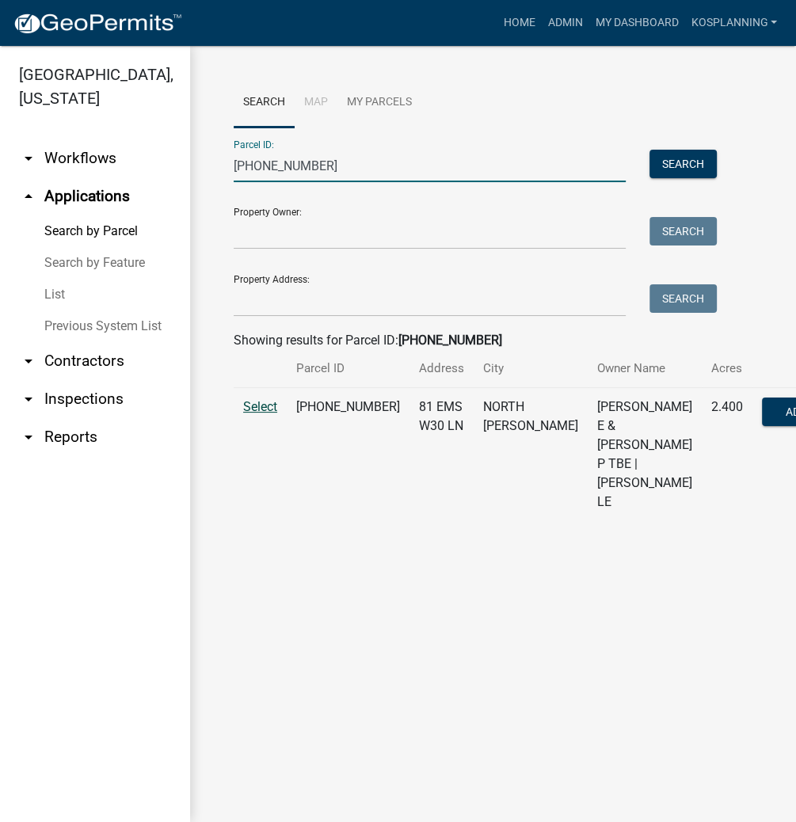
type input "[PHONE_NUMBER]"
click at [257, 414] on span "Select" at bounding box center [260, 406] width 34 height 15
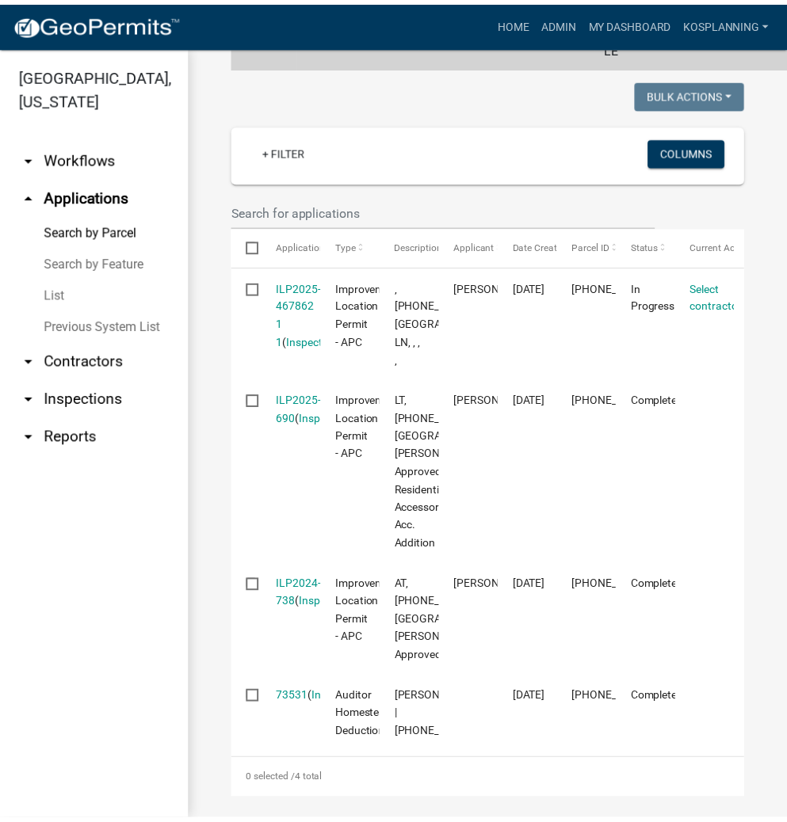
scroll to position [557, 0]
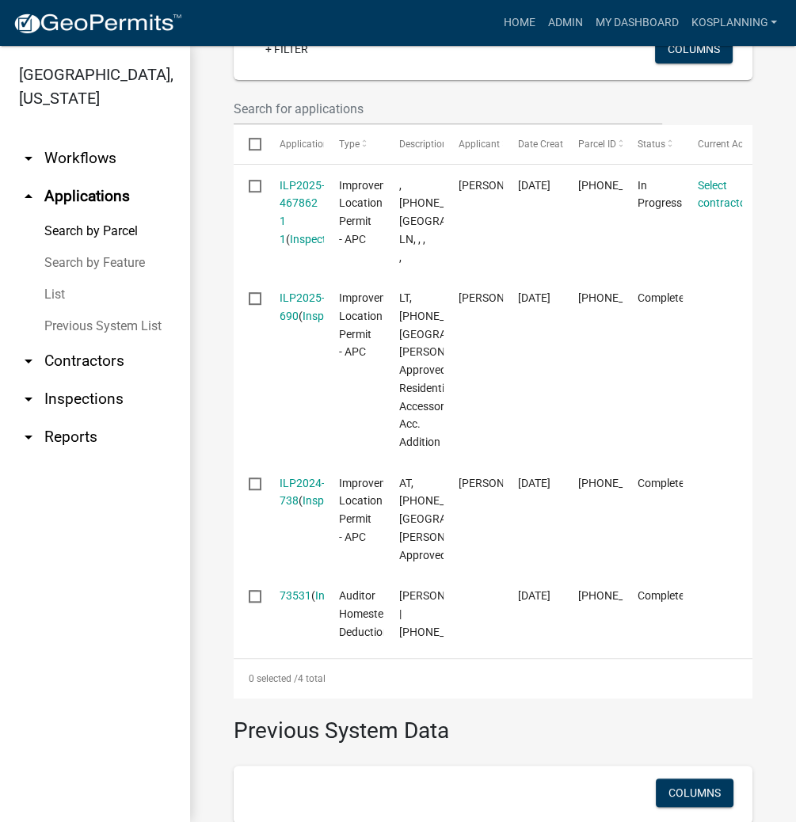
click at [303, 322] on link "ILP2025-690" at bounding box center [302, 307] width 45 height 31
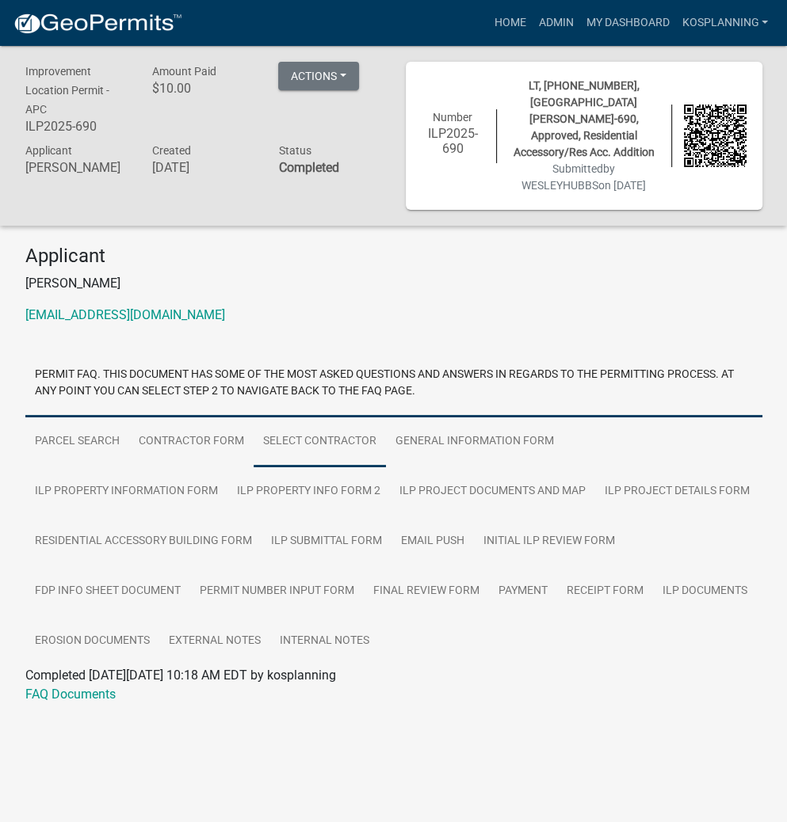
click at [293, 417] on link "Select contractor" at bounding box center [320, 442] width 132 height 51
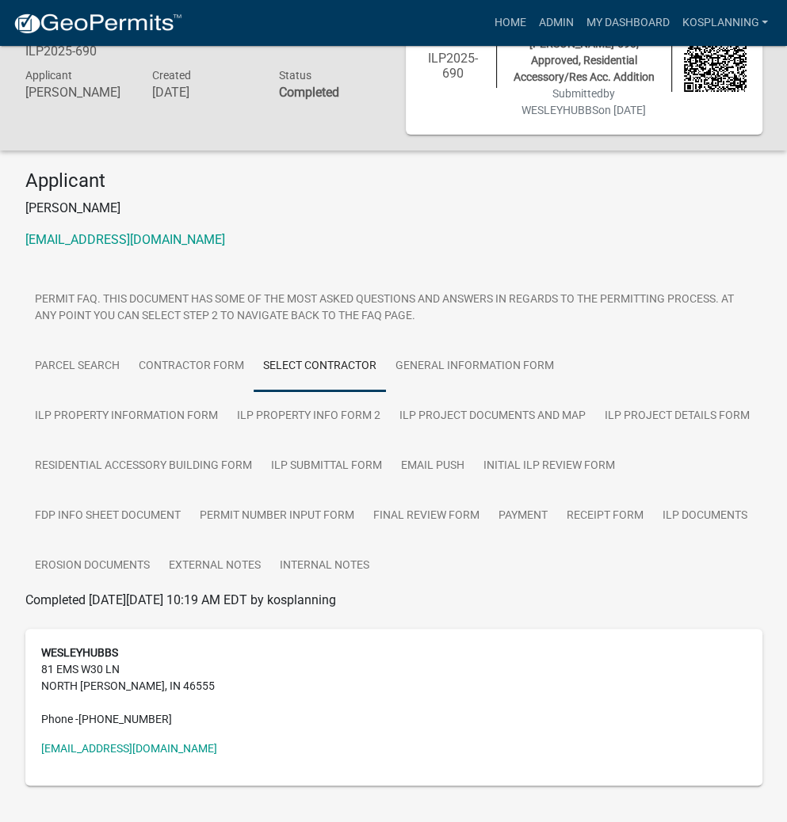
scroll to position [90, 0]
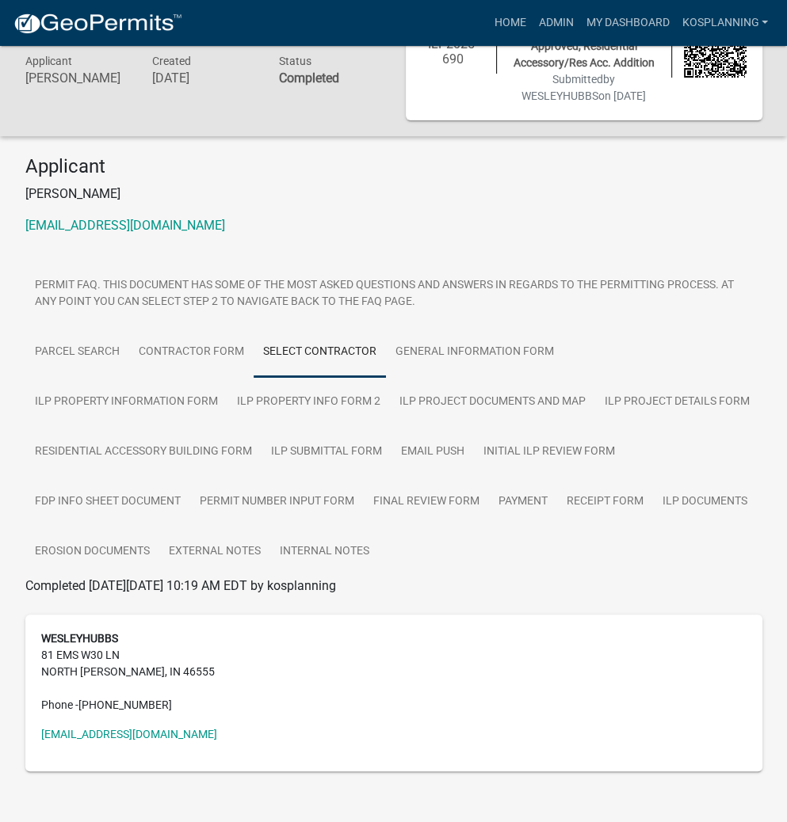
click at [312, 337] on link "Select contractor" at bounding box center [320, 352] width 132 height 51
click at [190, 335] on link "Contractor Form" at bounding box center [191, 352] width 124 height 51
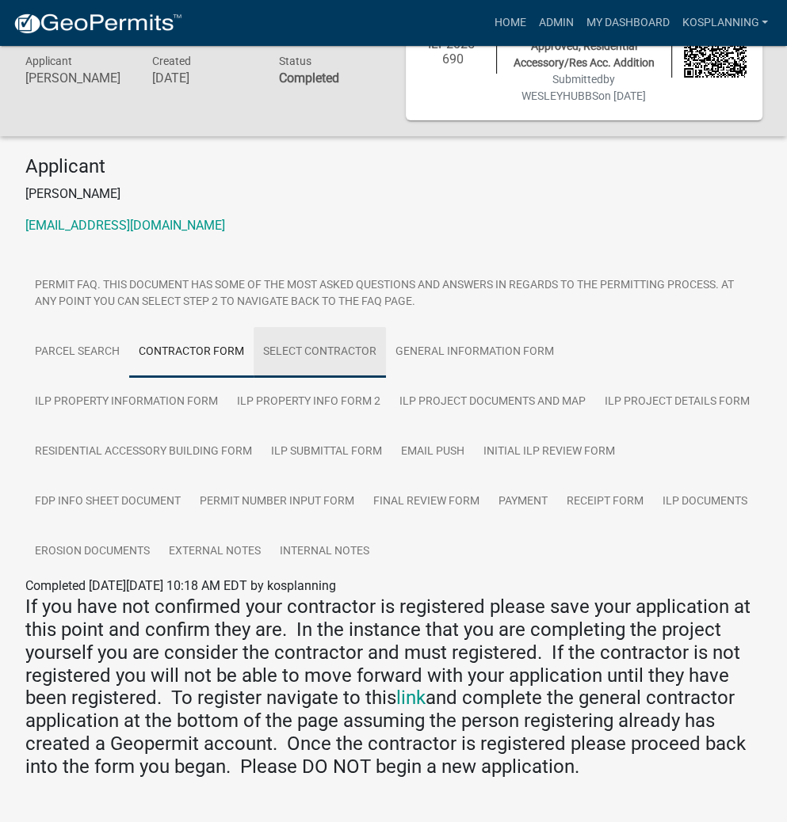
click at [288, 337] on link "Select contractor" at bounding box center [320, 352] width 132 height 51
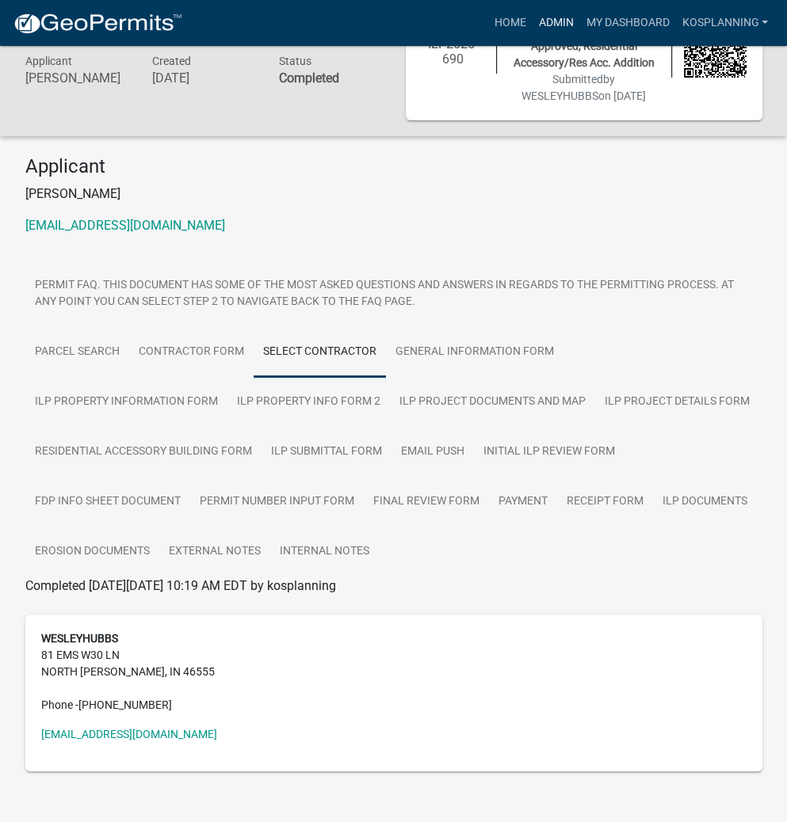
click at [560, 16] on link "Admin" at bounding box center [556, 23] width 48 height 30
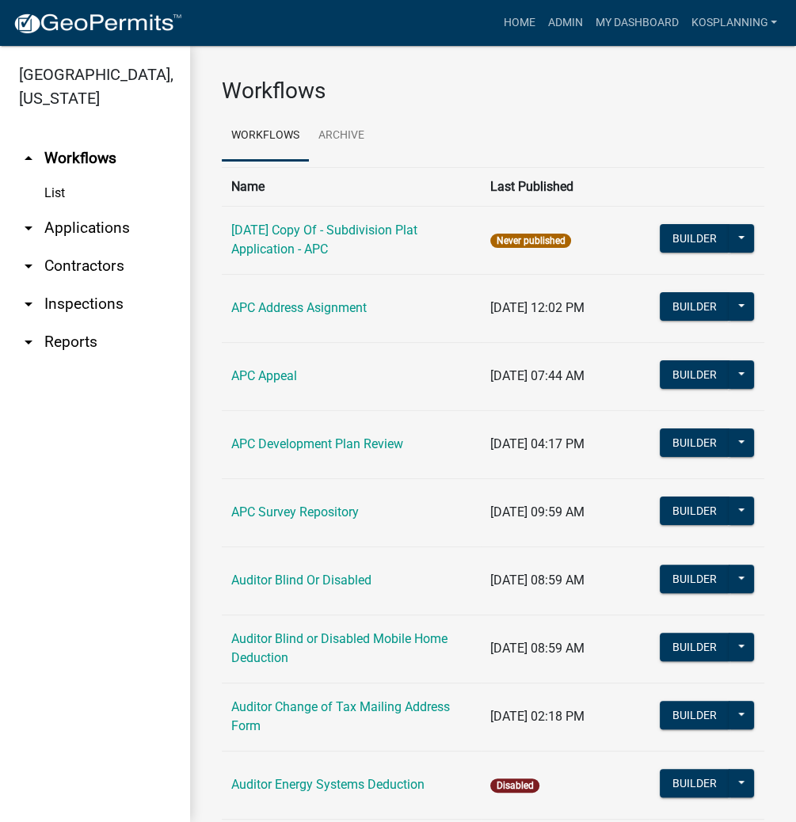
click at [78, 266] on link "arrow_drop_down Contractors" at bounding box center [95, 266] width 190 height 38
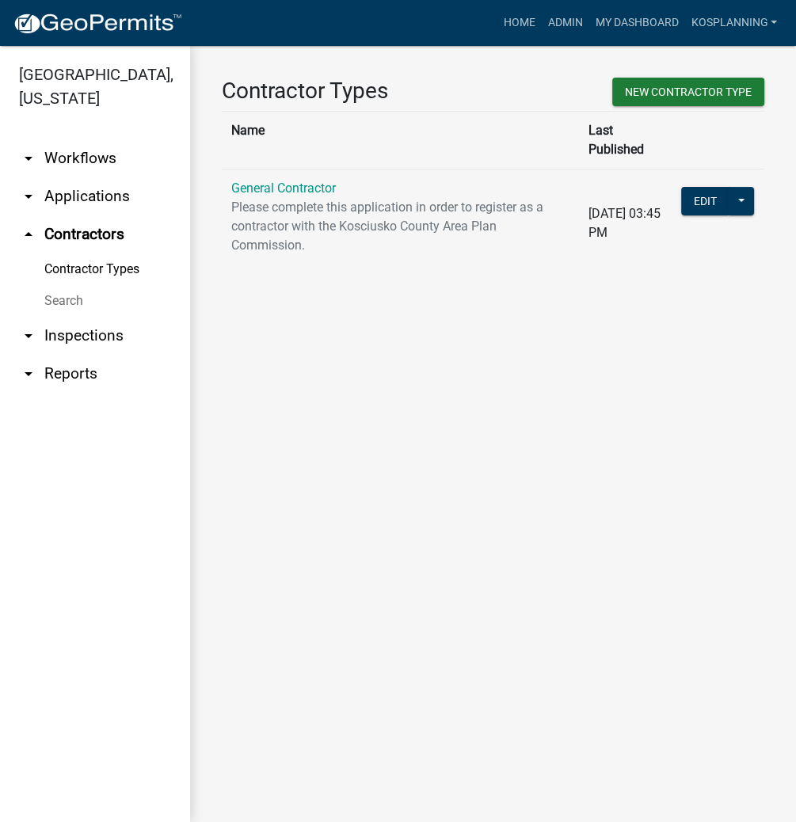
click at [86, 270] on link "Contractor Types" at bounding box center [95, 270] width 190 height 32
click at [61, 305] on link "Search" at bounding box center [95, 301] width 190 height 32
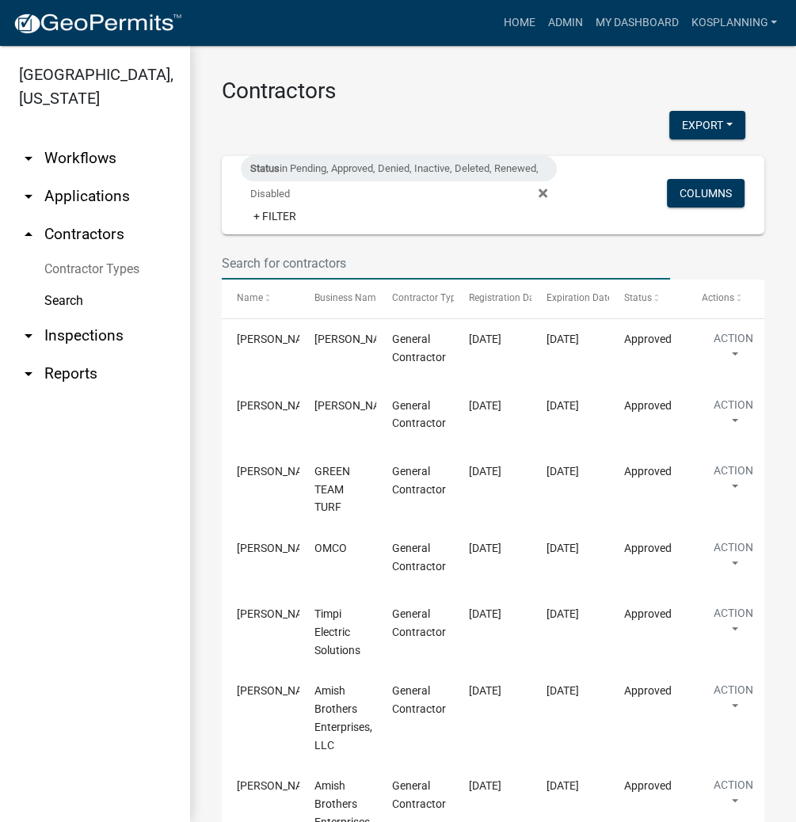
click at [269, 260] on input "text" at bounding box center [446, 263] width 448 height 32
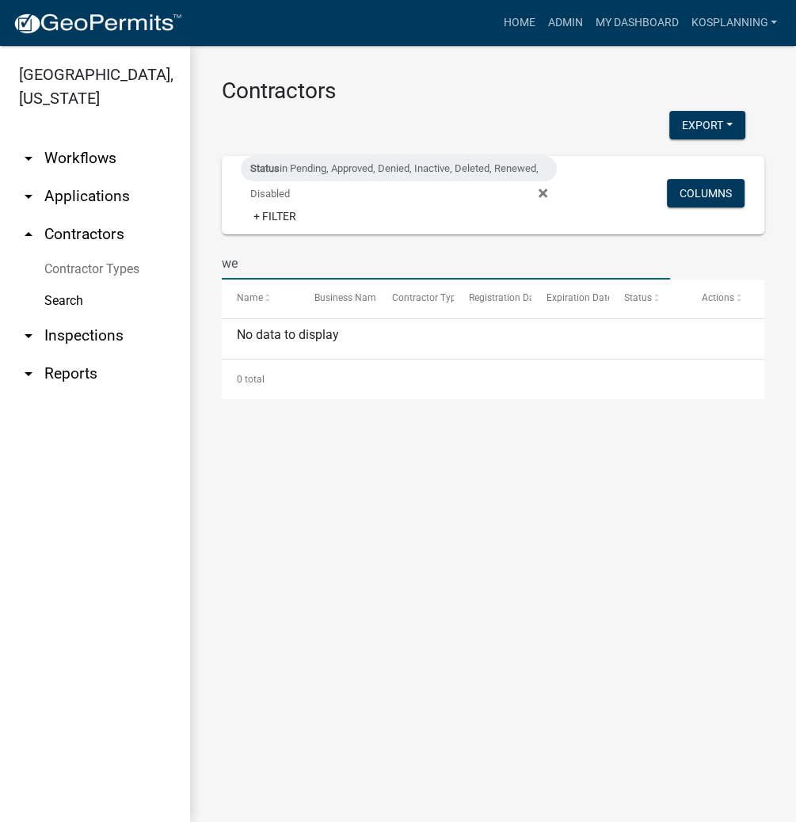
type input "w"
type input "hubb"
click at [71, 302] on link "Search" at bounding box center [95, 301] width 190 height 32
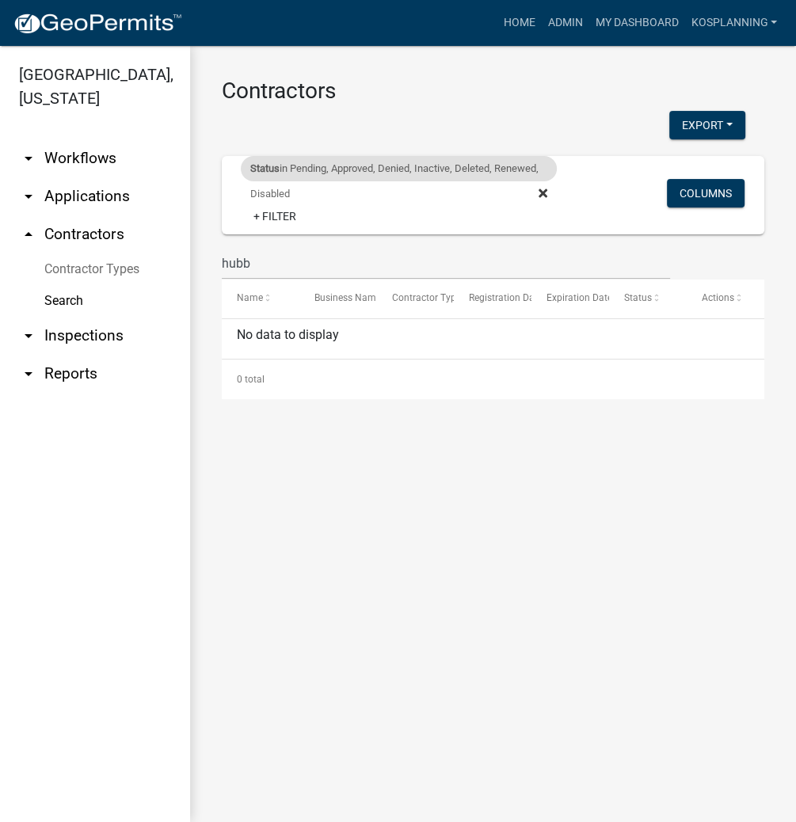
click at [536, 193] on fa-icon at bounding box center [539, 193] width 15 height 25
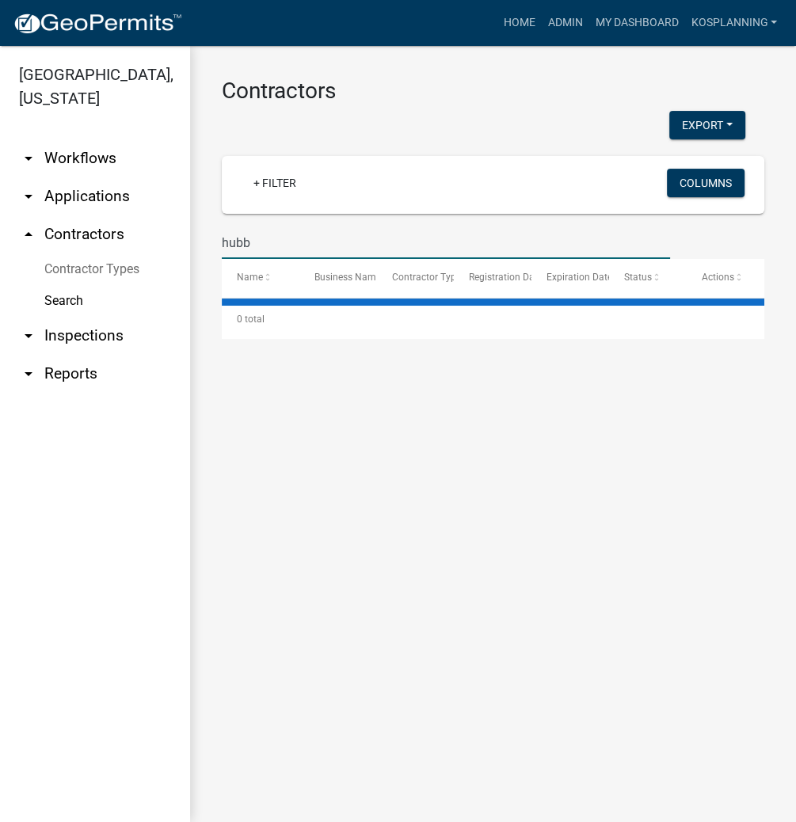
click at [289, 239] on input "hubb" at bounding box center [446, 243] width 448 height 32
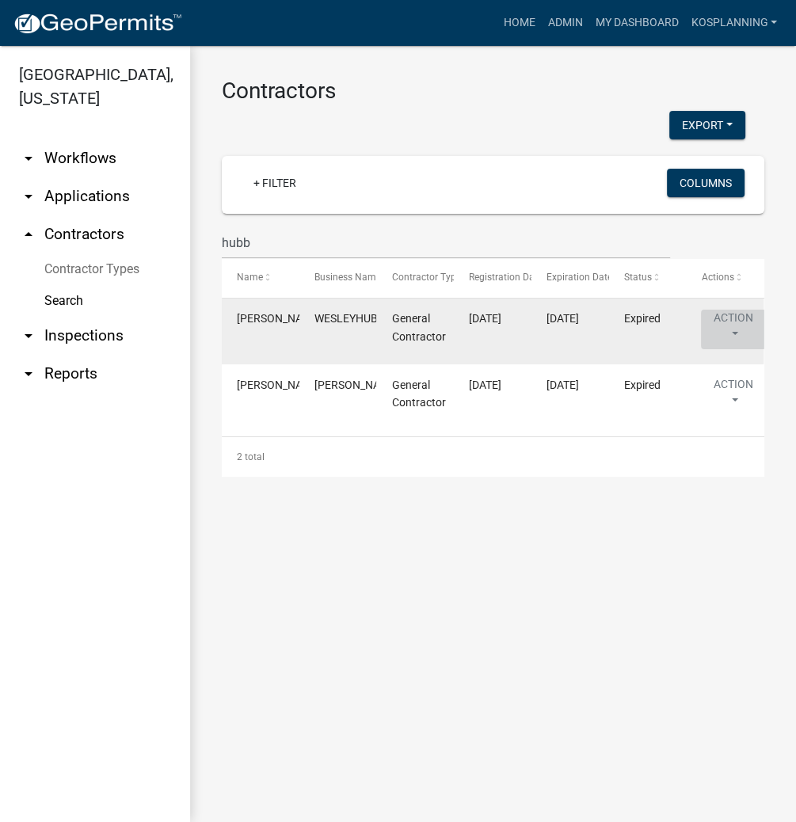
click at [732, 326] on button "Action" at bounding box center [733, 330] width 65 height 40
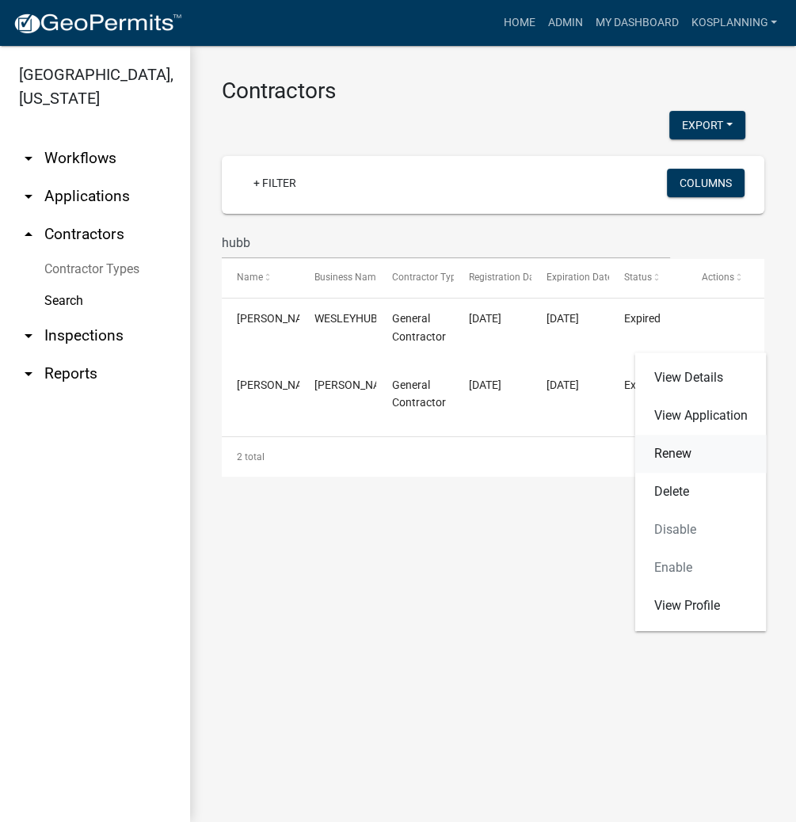
click at [681, 453] on link "Renew" at bounding box center [701, 454] width 132 height 38
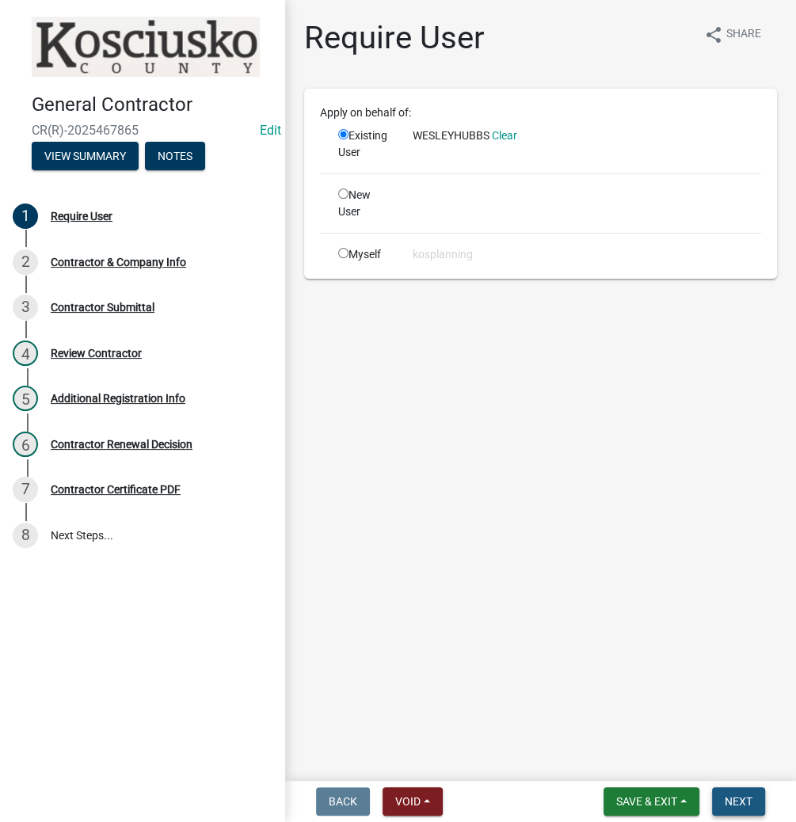
click at [738, 799] on span "Next" at bounding box center [739, 801] width 28 height 13
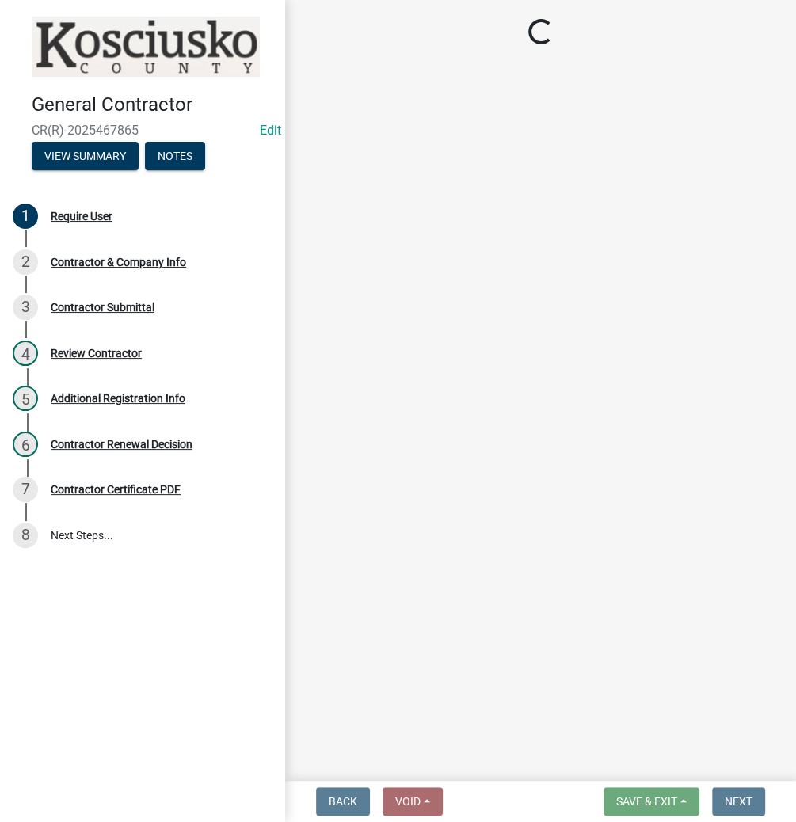
select select "IN"
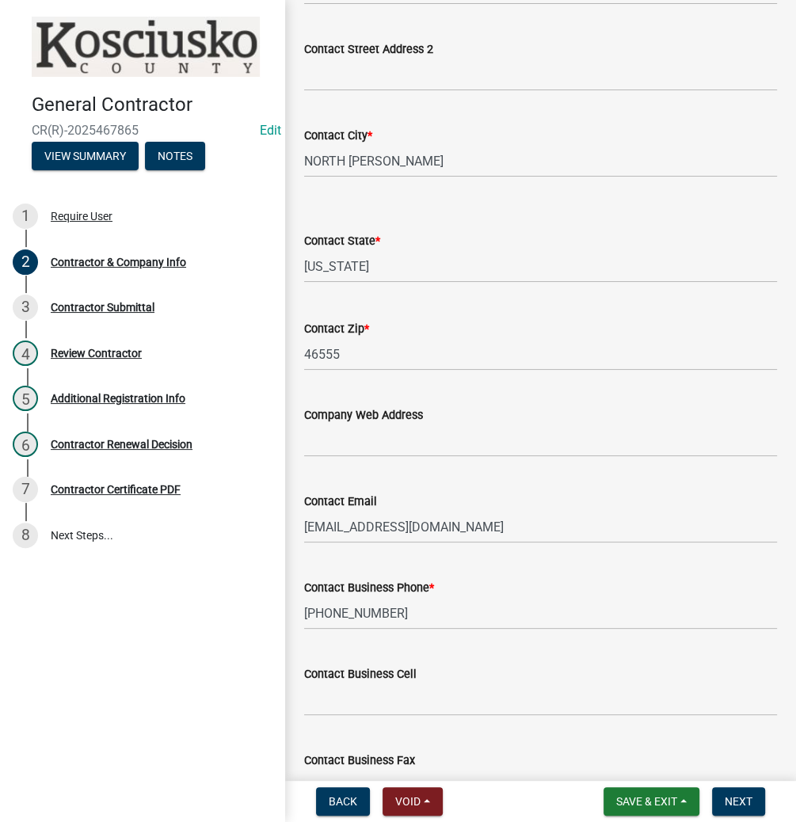
scroll to position [643, 0]
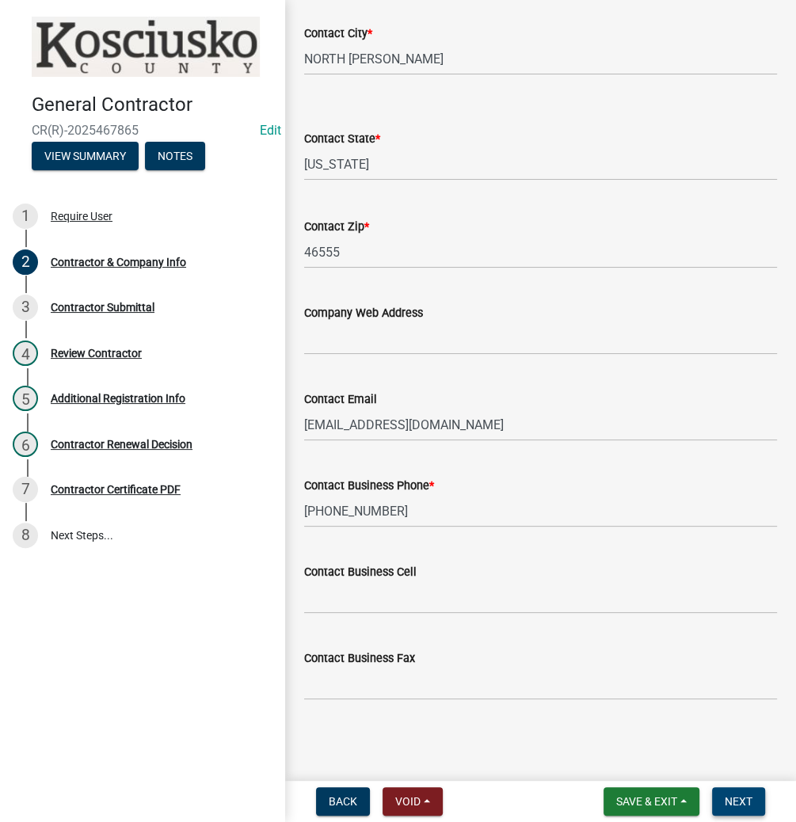
click at [738, 796] on span "Next" at bounding box center [739, 801] width 28 height 13
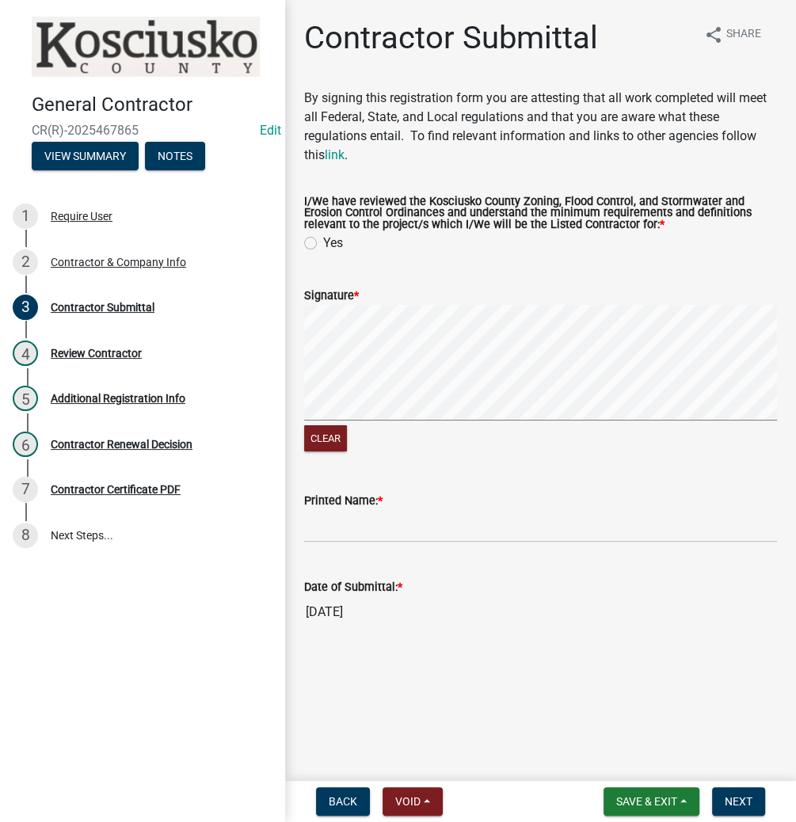
click at [323, 244] on label "Yes" at bounding box center [333, 243] width 20 height 19
click at [323, 244] on input "Yes" at bounding box center [328, 239] width 10 height 10
radio input "true"
click at [368, 538] on input "Printed Name: *" at bounding box center [540, 526] width 473 height 32
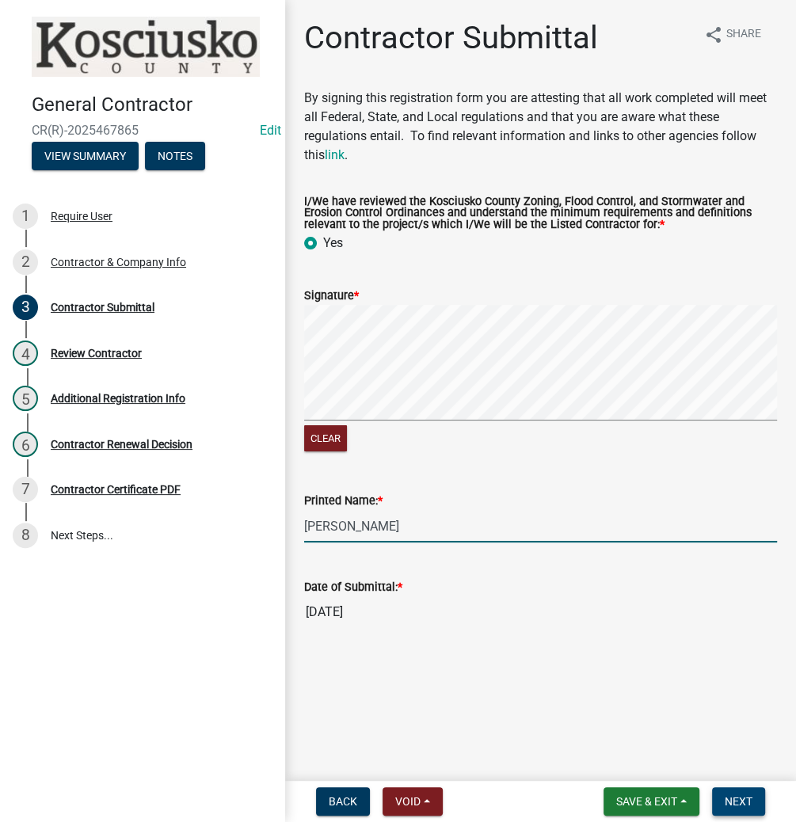
type input "Wesley Hubbs"
click at [729, 801] on span "Next" at bounding box center [739, 801] width 28 height 13
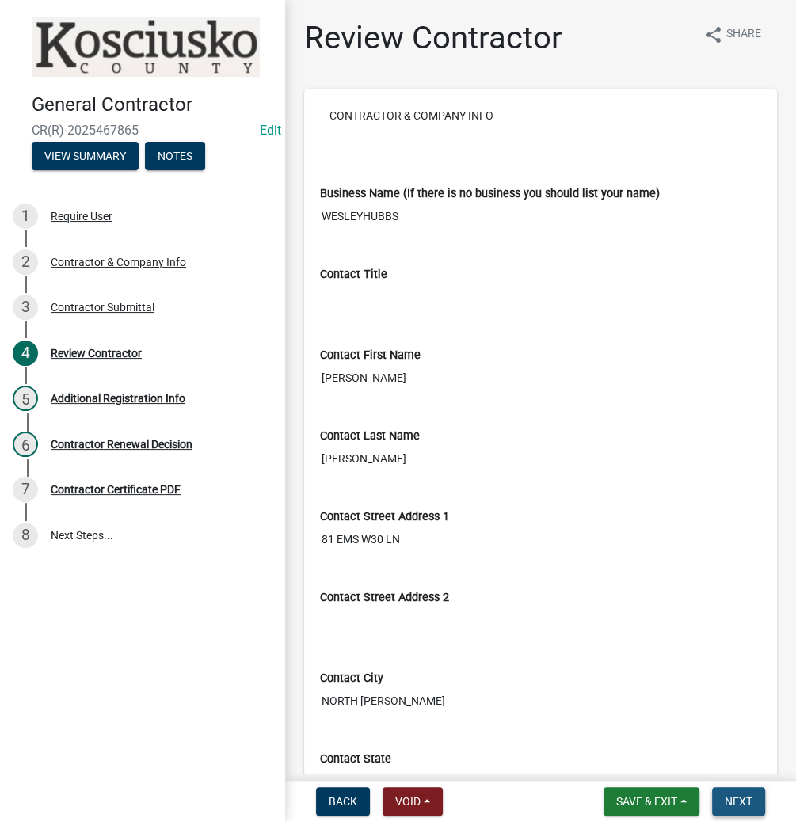
click at [738, 799] on span "Next" at bounding box center [739, 801] width 28 height 13
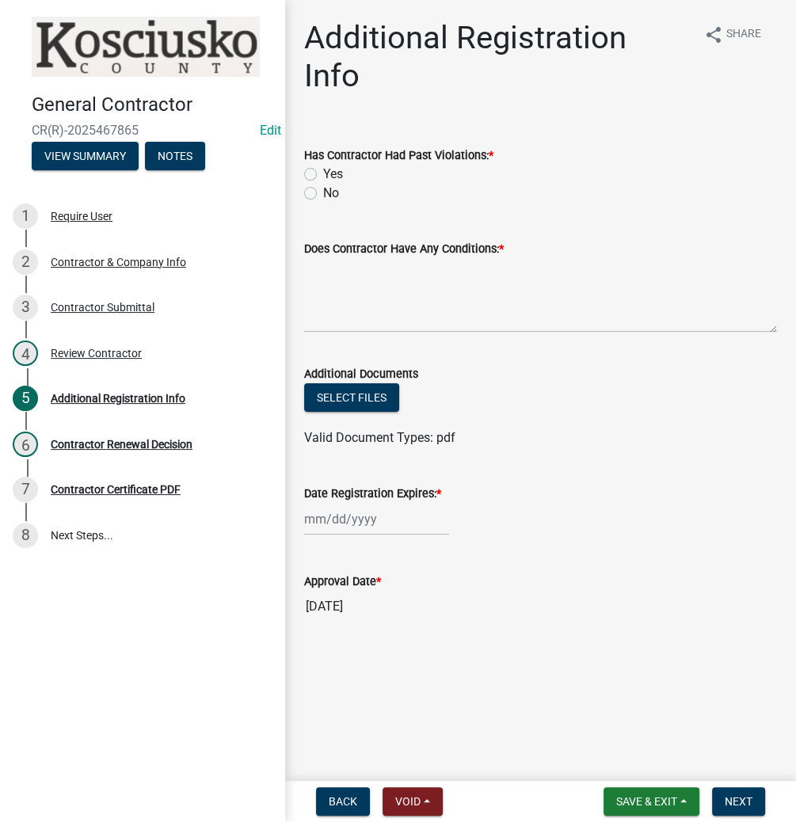
click at [323, 184] on label "No" at bounding box center [331, 193] width 16 height 19
click at [323, 184] on input "No" at bounding box center [328, 189] width 10 height 10
radio input "true"
click at [388, 260] on textarea "Does Contractor Have Any Conditions: *" at bounding box center [540, 295] width 473 height 74
type textarea "no"
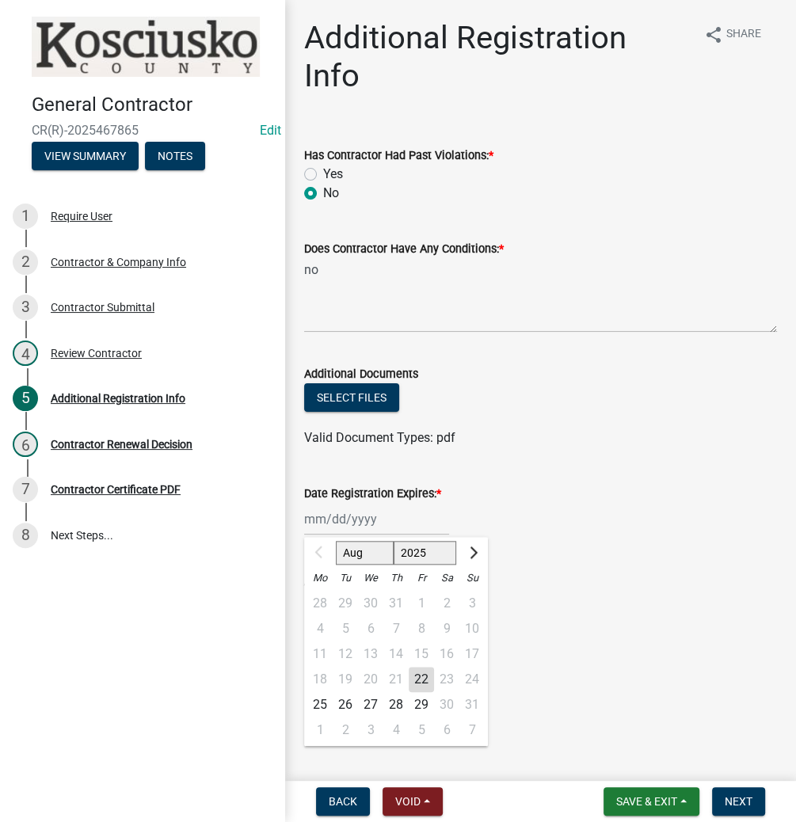
click at [349, 503] on div "Aug Sep Oct Nov Dec 2025 2026 2027 2028 2029 2030 2031 2032 2033 2034 2035 2036…" at bounding box center [376, 519] width 145 height 32
click at [422, 541] on select "2025 2026 2027 2028 2029 2030 2031 2032 2033 2034 2035 2036 2037 2038 2039 2040…" at bounding box center [425, 553] width 63 height 24
select select "2026"
click at [394, 541] on select "2025 2026 2027 2028 2029 2030 2031 2032 2033 2034 2035 2036 2037 2038 2039 2040…" at bounding box center [425, 553] width 63 height 24
click at [321, 692] on div "24" at bounding box center [319, 704] width 25 height 25
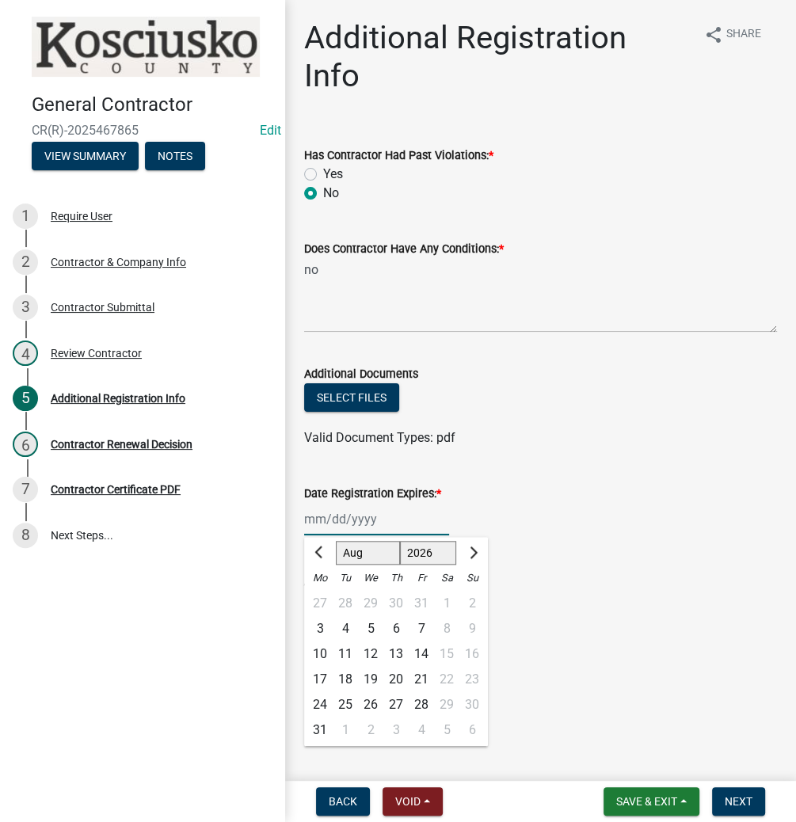
type input "08/24/2026"
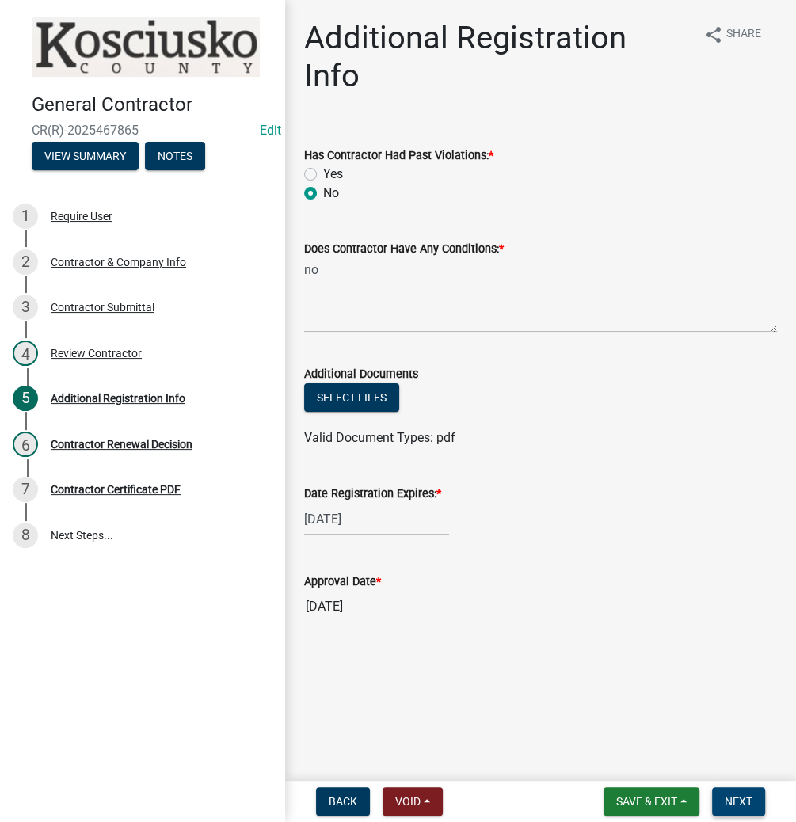
click at [738, 802] on span "Next" at bounding box center [739, 801] width 28 height 13
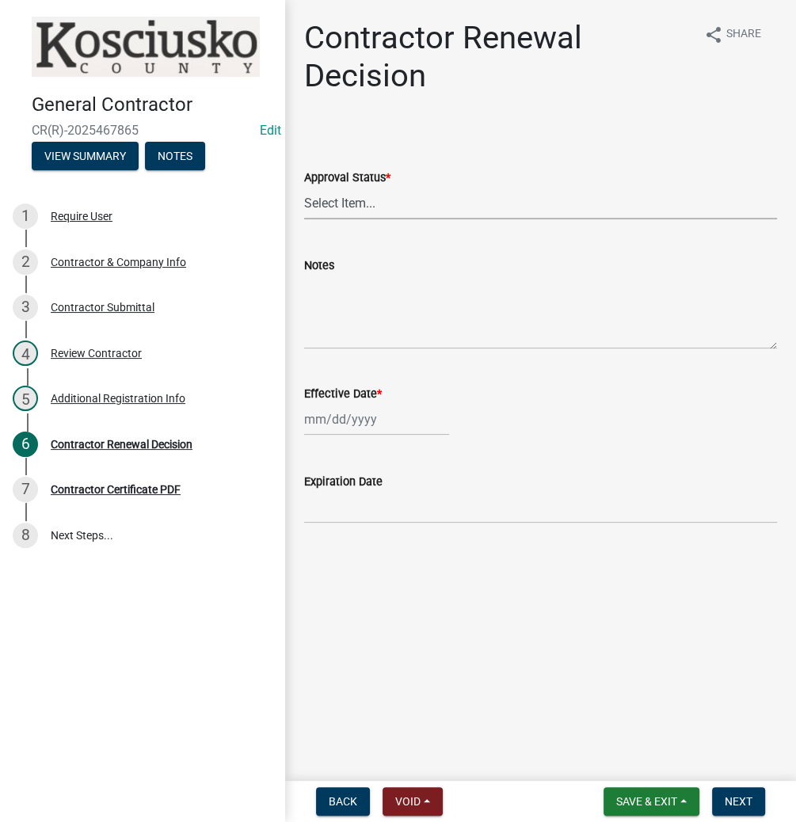
click at [364, 203] on select "Select Item... Approved Denied" at bounding box center [540, 203] width 473 height 32
click at [304, 187] on select "Select Item... Approved Denied" at bounding box center [540, 203] width 473 height 32
select select "30db8998-795d-4bbe-8e49-f1ade8865815"
click at [334, 428] on div at bounding box center [376, 419] width 145 height 32
select select "8"
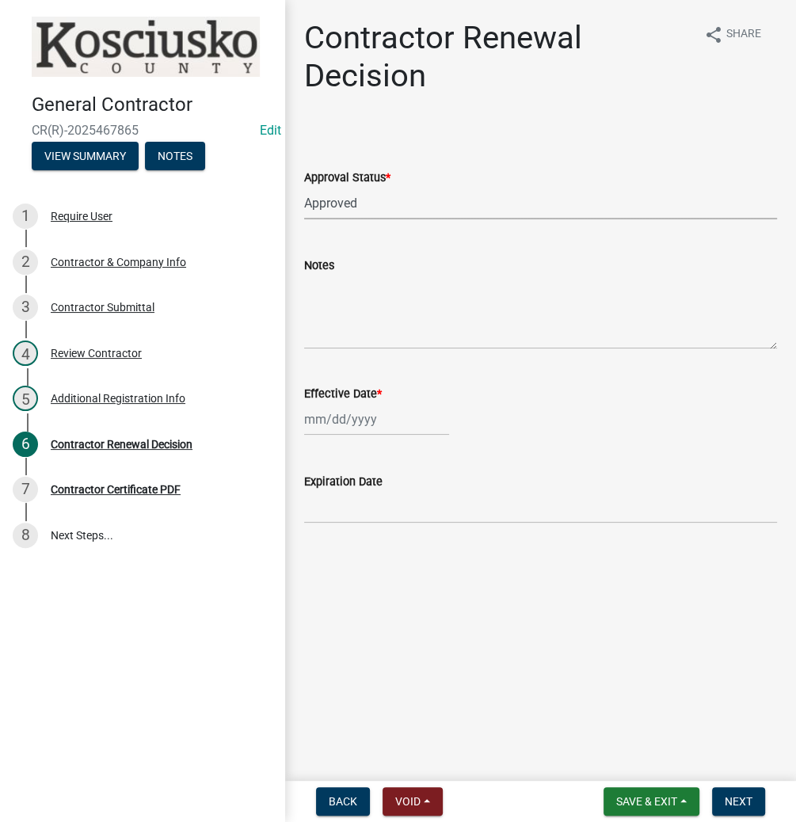
select select "2025"
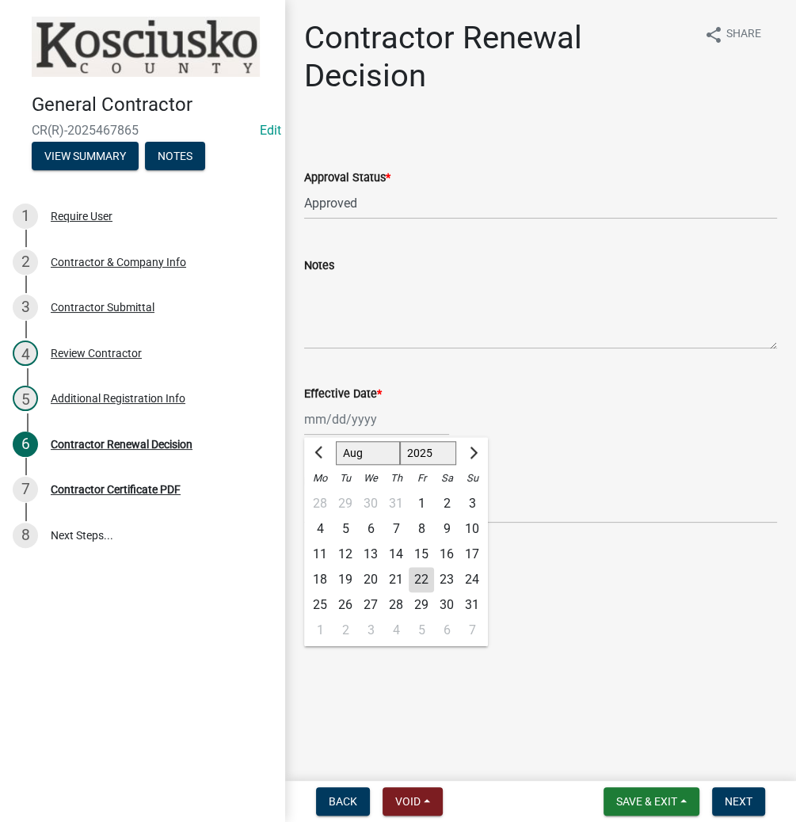
click at [412, 578] on div "22" at bounding box center [421, 579] width 25 height 25
type input "[DATE]"
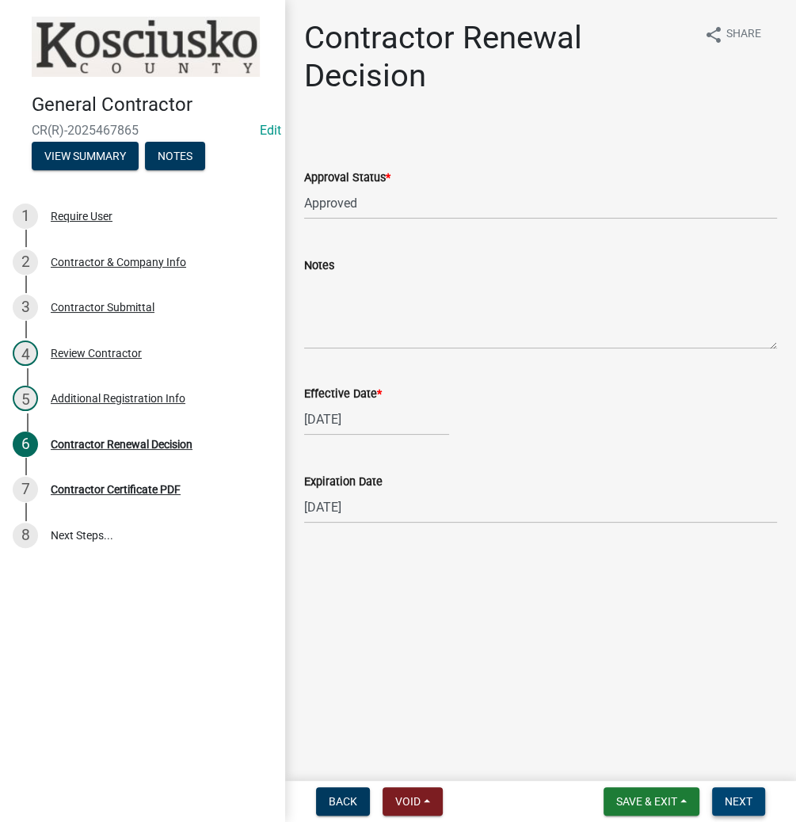
click at [744, 795] on span "Next" at bounding box center [739, 801] width 28 height 13
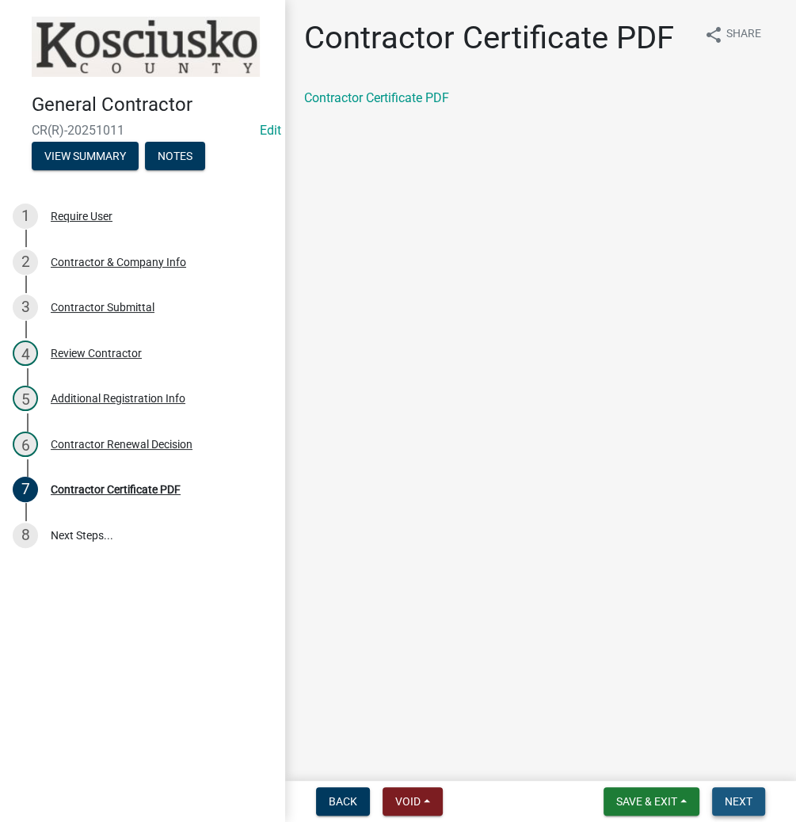
click at [743, 807] on span "Next" at bounding box center [739, 801] width 28 height 13
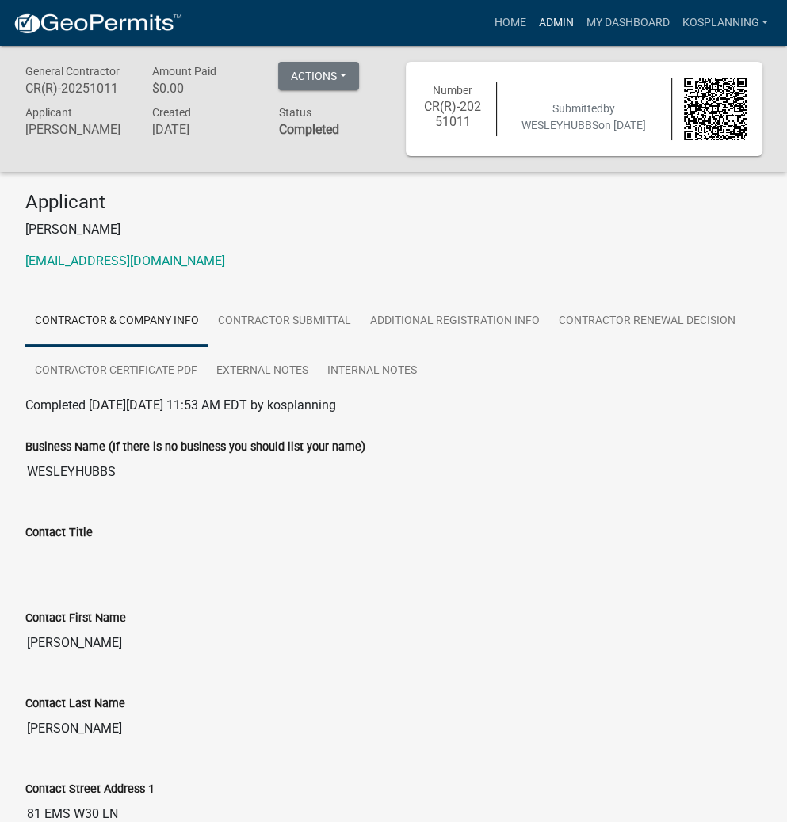
click at [544, 24] on link "Admin" at bounding box center [556, 23] width 48 height 30
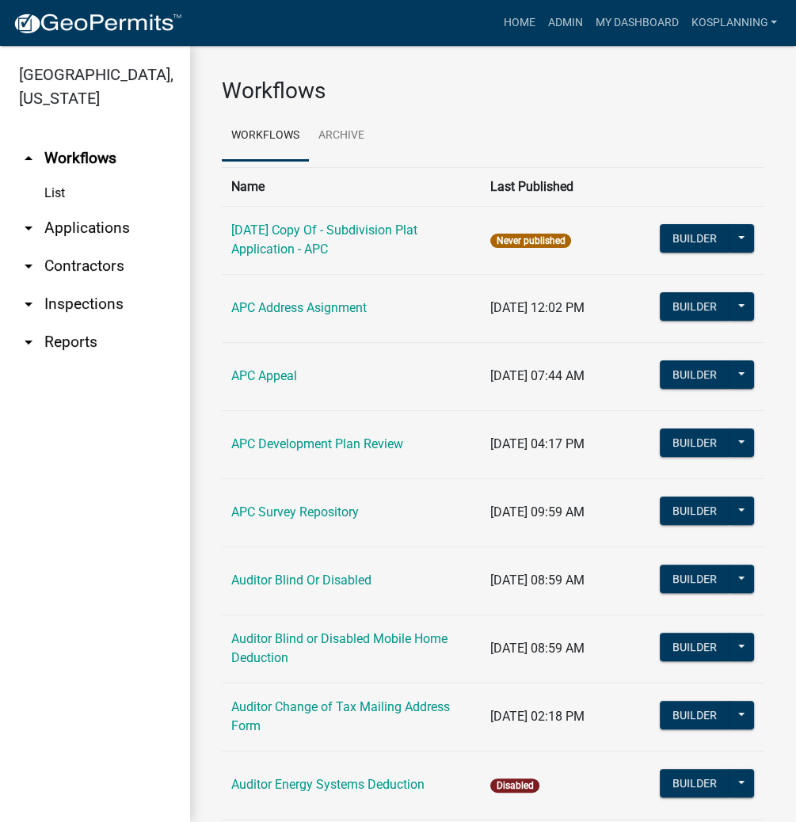
click at [98, 220] on link "arrow_drop_down Applications" at bounding box center [95, 228] width 190 height 38
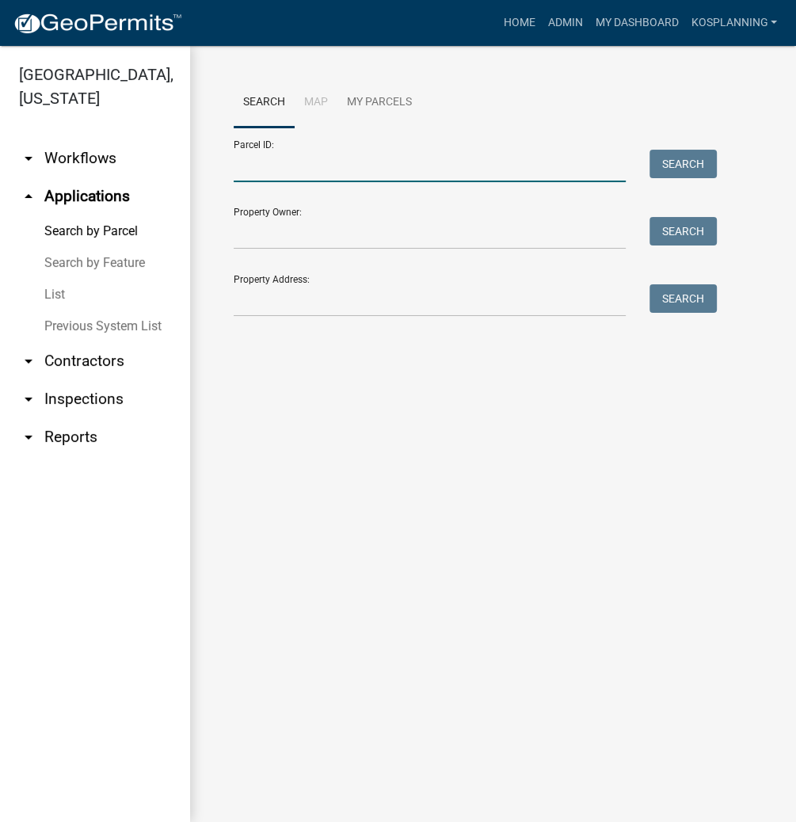
click at [311, 170] on input "Parcel ID:" at bounding box center [430, 166] width 392 height 32
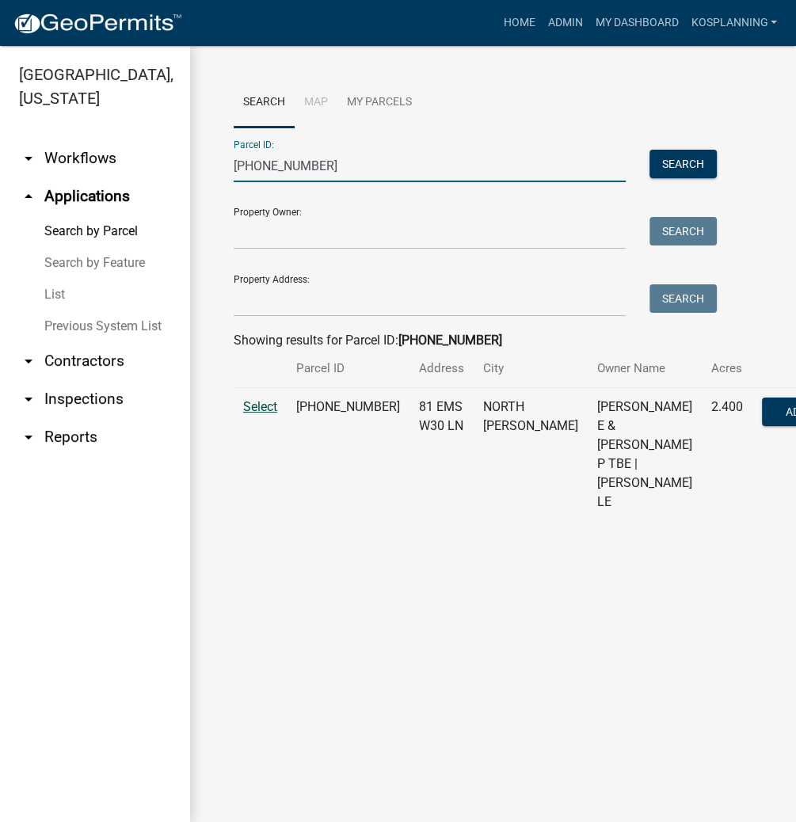
type input "[PHONE_NUMBER]"
click at [261, 414] on span "Select" at bounding box center [260, 406] width 34 height 15
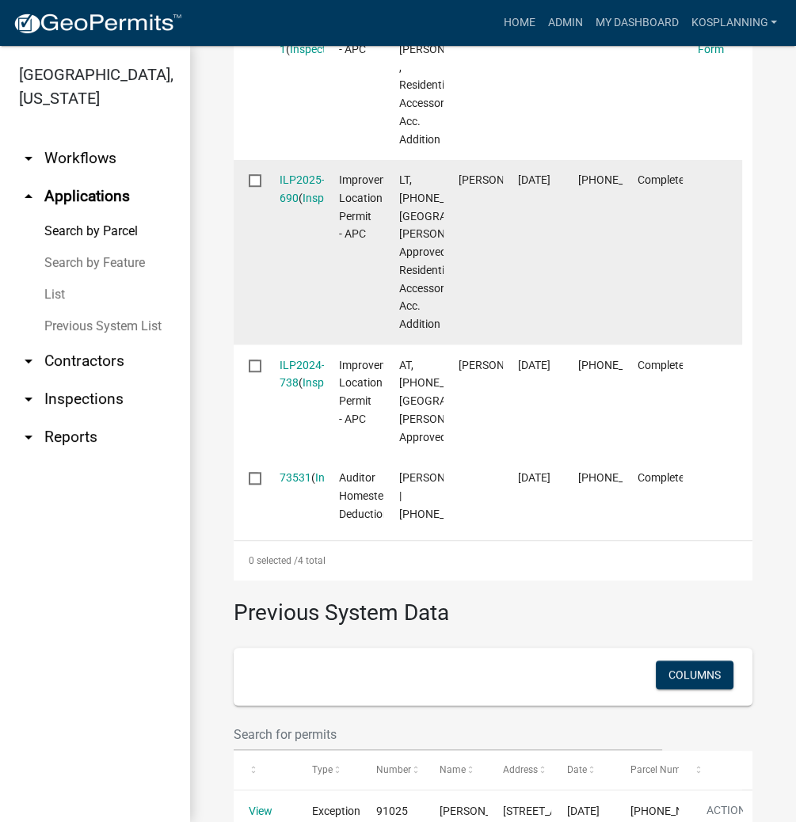
scroll to position [810, 0]
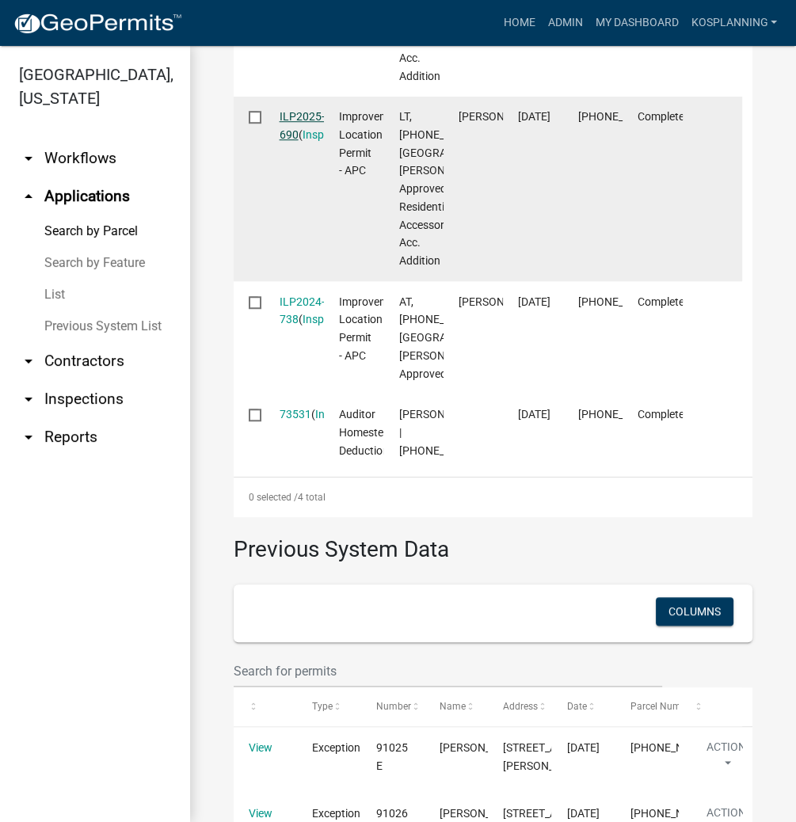
click at [311, 141] on link "ILP2025-690" at bounding box center [302, 125] width 45 height 31
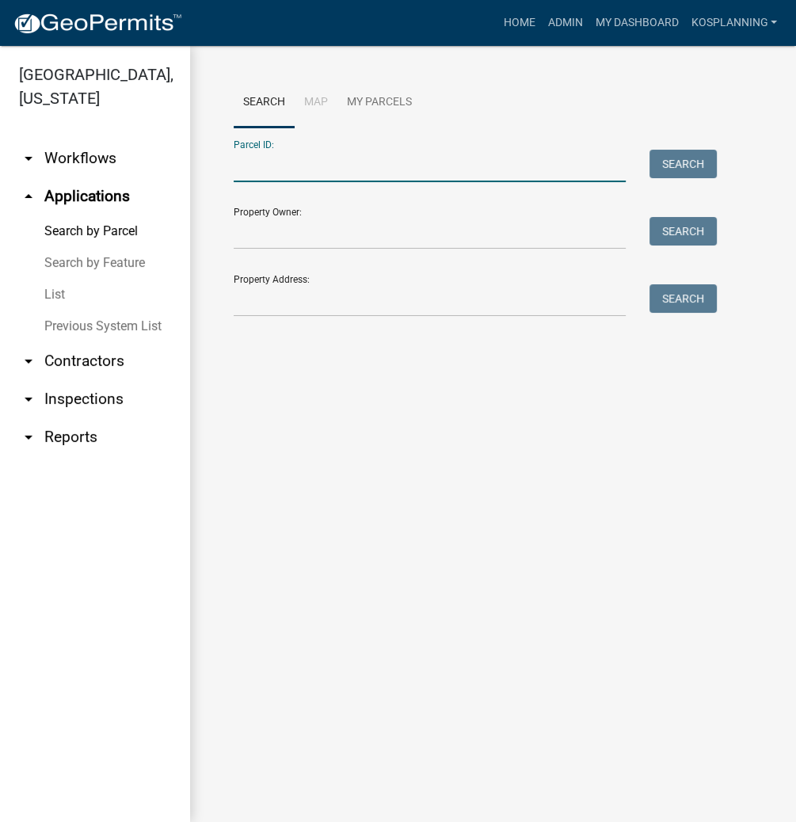
click at [303, 158] on input "Parcel ID:" at bounding box center [430, 166] width 392 height 32
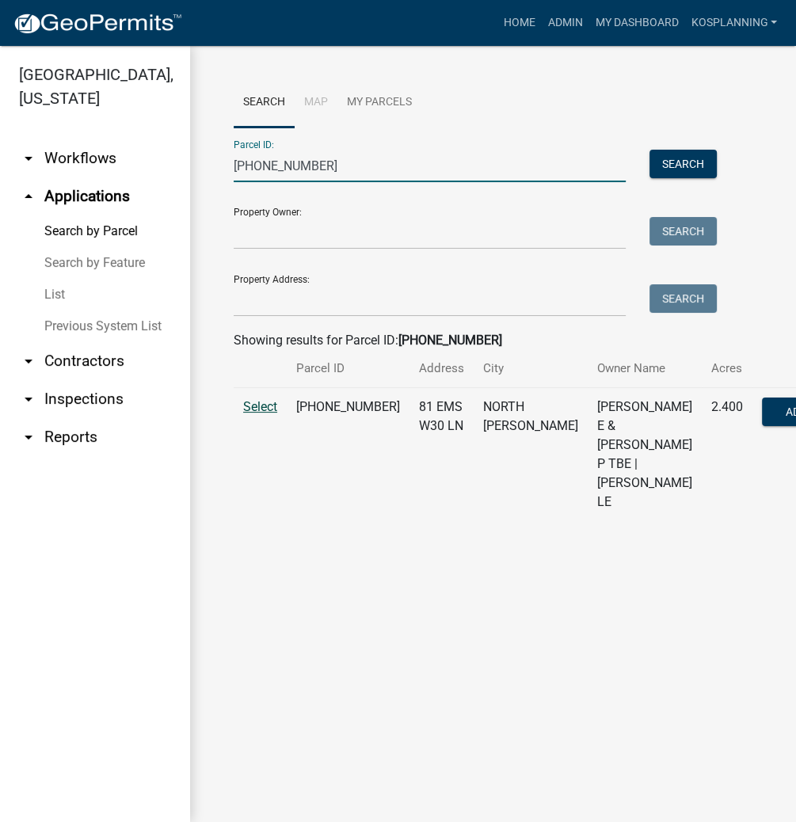
type input "[PHONE_NUMBER]"
click at [258, 414] on span "Select" at bounding box center [260, 406] width 34 height 15
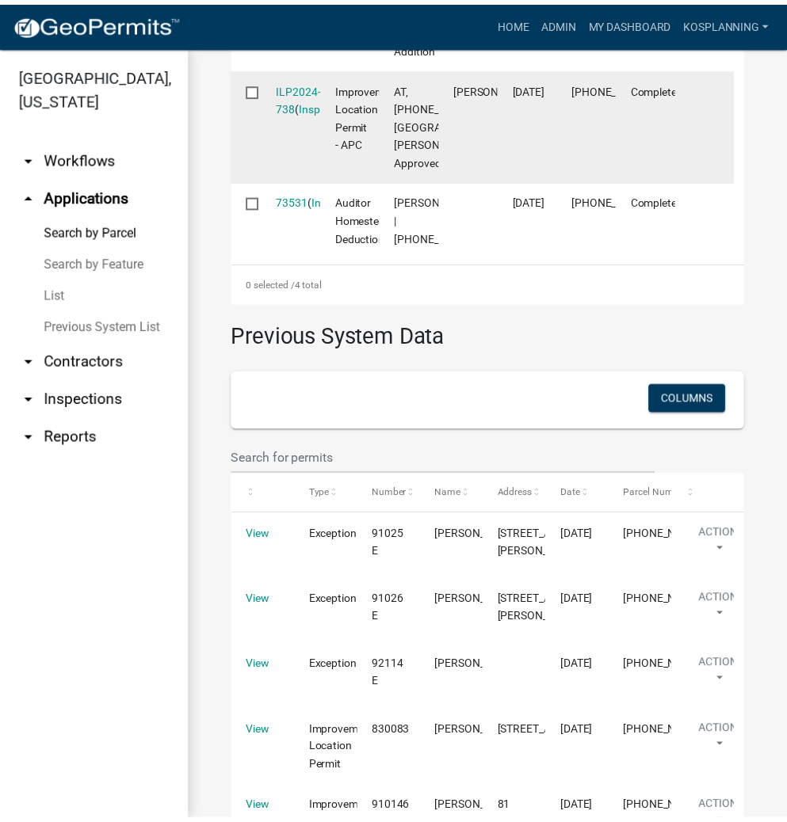
scroll to position [887, 0]
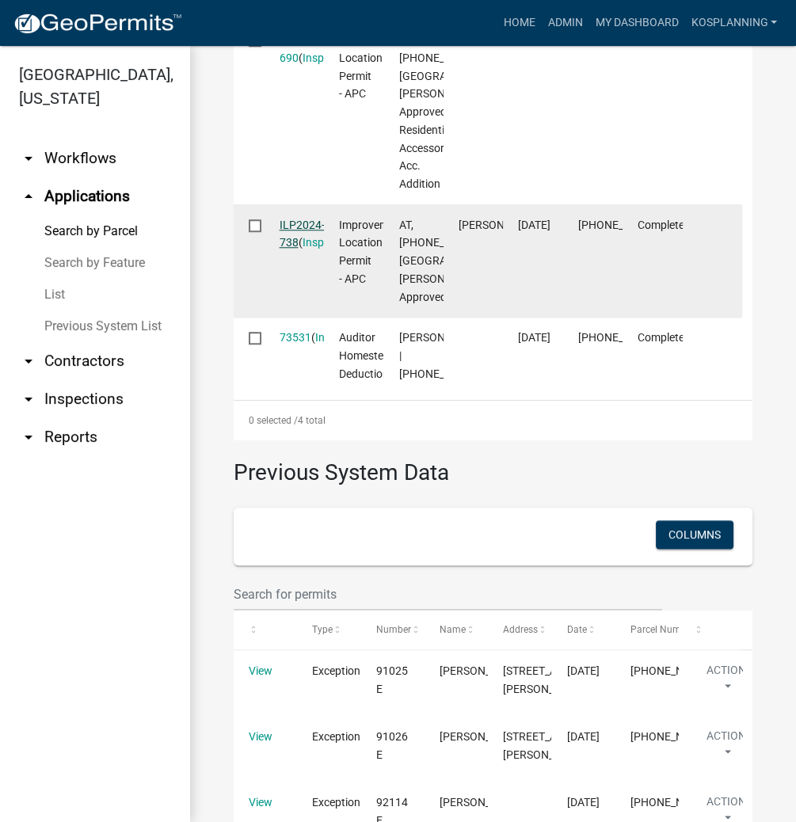
click at [299, 250] on link "ILP2024-738" at bounding box center [302, 234] width 45 height 31
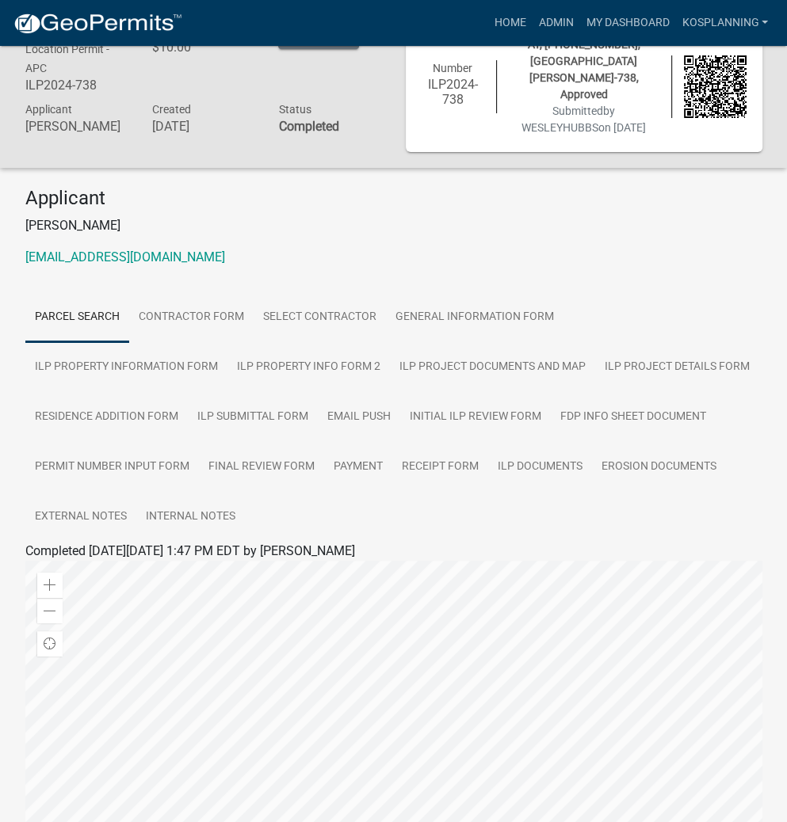
scroll to position [63, 0]
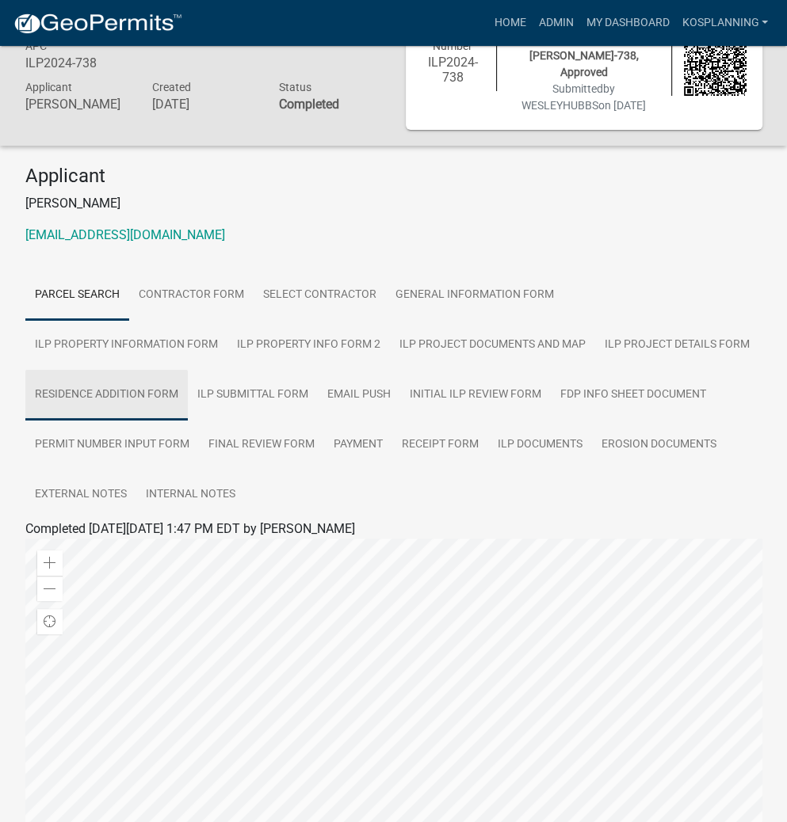
click at [188, 370] on link "Residence Addition Form" at bounding box center [106, 395] width 162 height 51
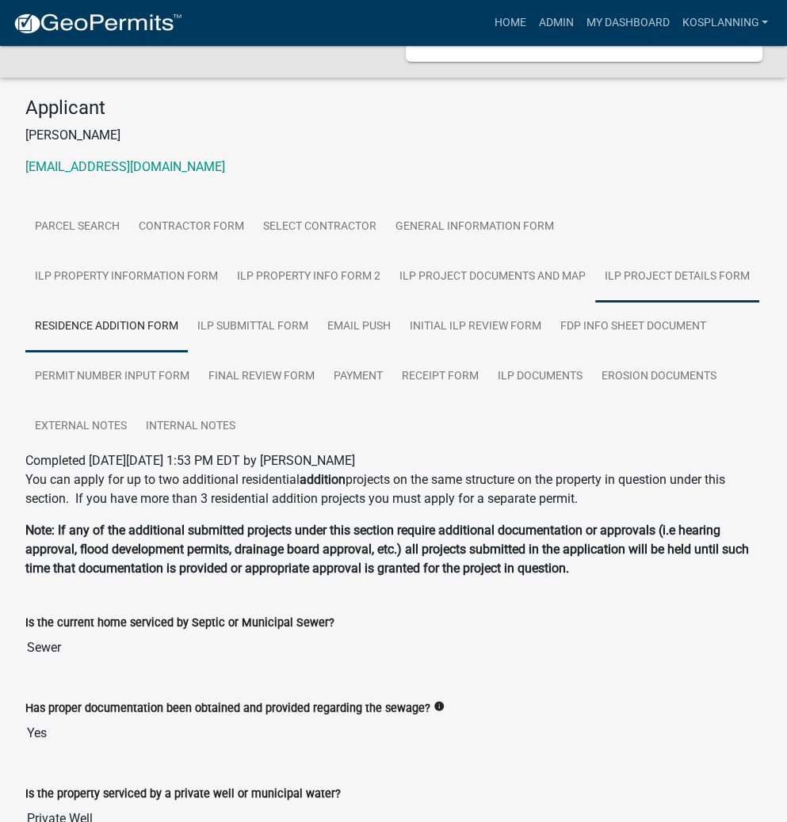
scroll to position [127, 0]
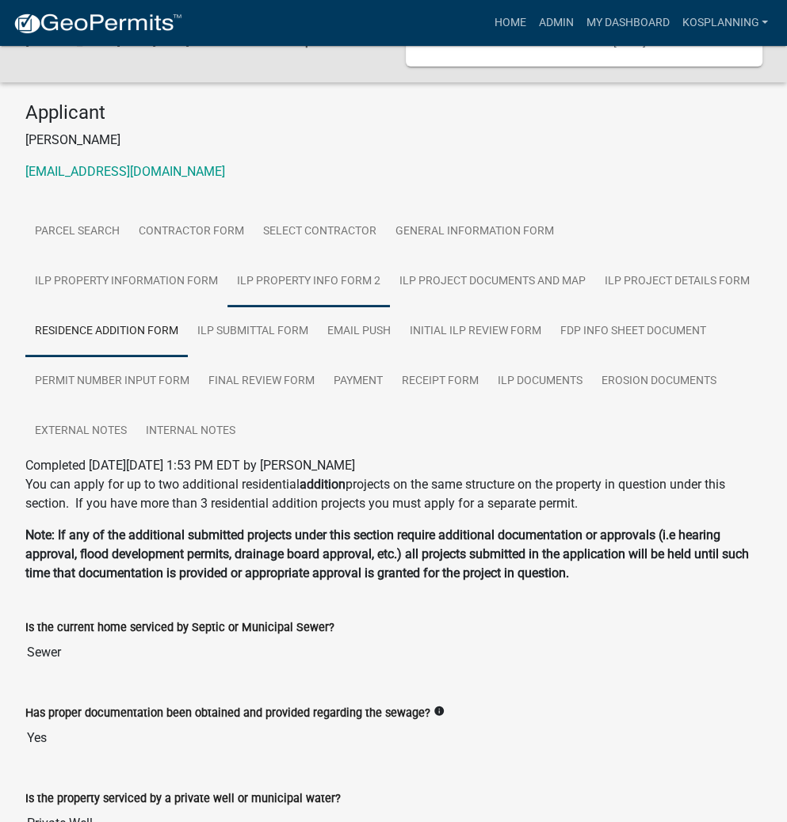
click at [227, 263] on link "ILP Property Info Form 2" at bounding box center [308, 282] width 162 height 51
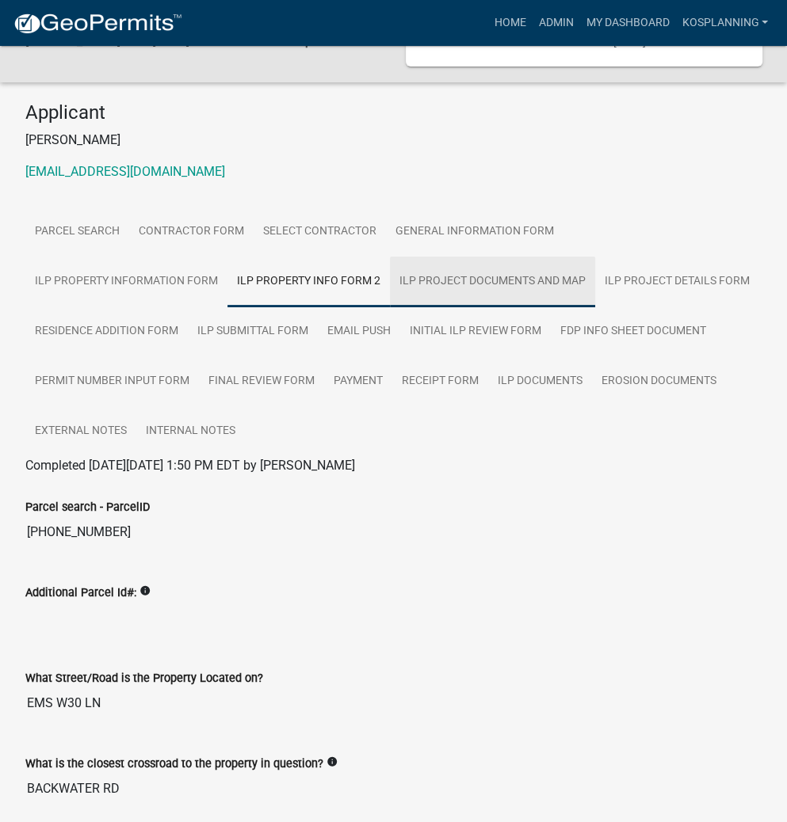
click at [390, 264] on link "ILP Project Documents and Map" at bounding box center [492, 282] width 205 height 51
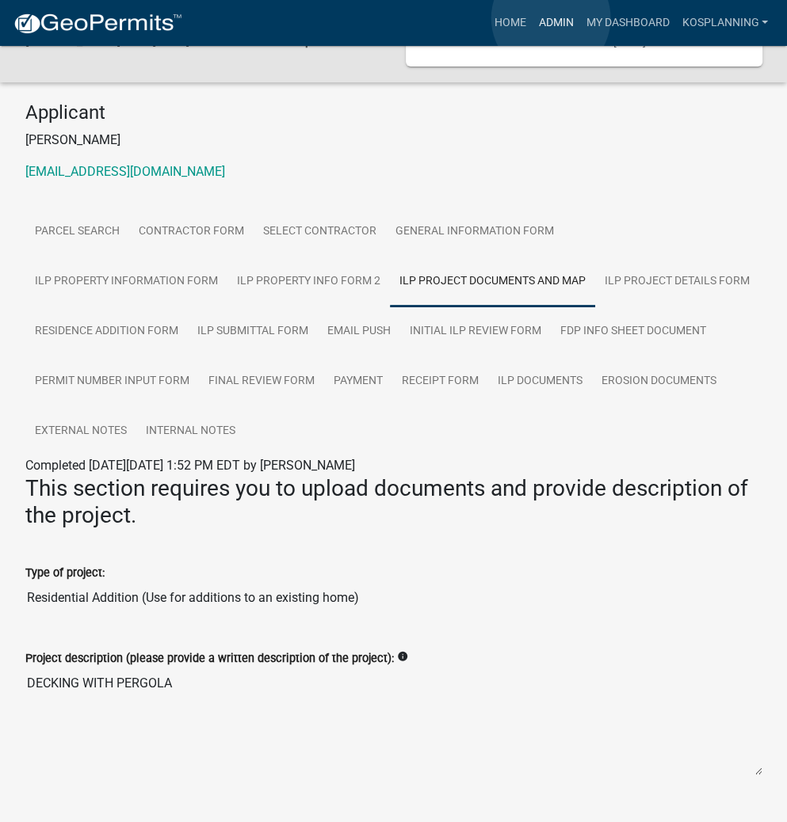
click at [551, 18] on link "Admin" at bounding box center [556, 23] width 48 height 30
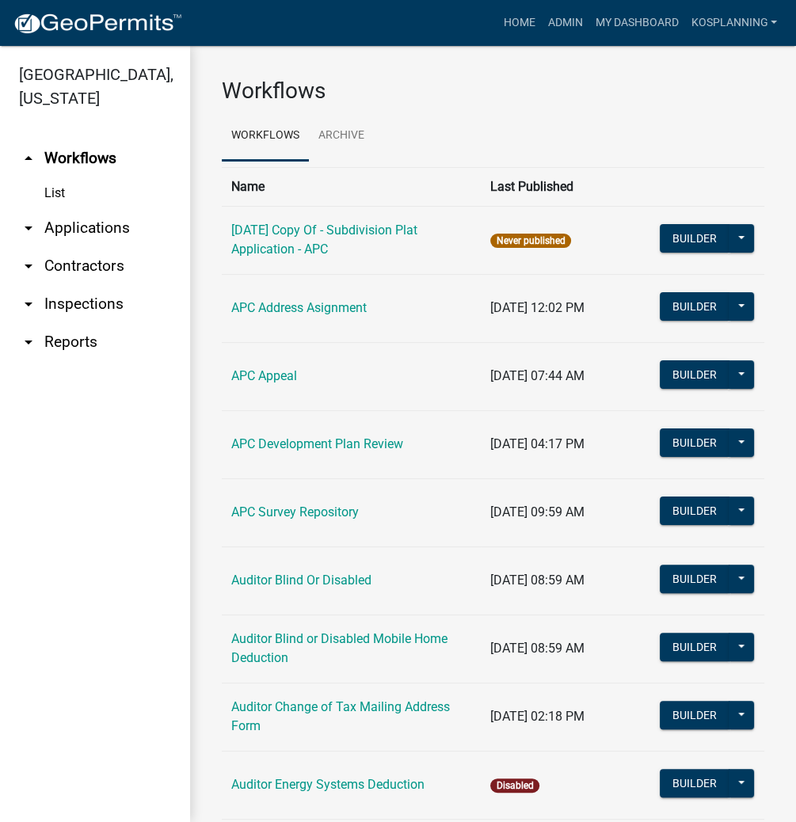
click at [89, 261] on link "arrow_drop_down Contractors" at bounding box center [95, 266] width 190 height 38
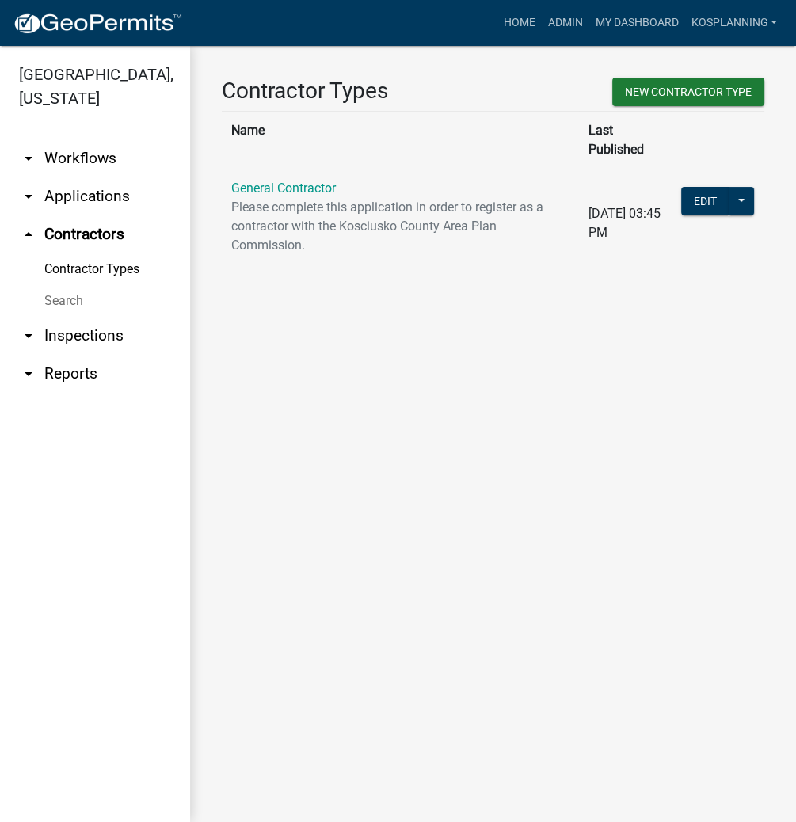
click at [52, 301] on link "Search" at bounding box center [95, 301] width 190 height 32
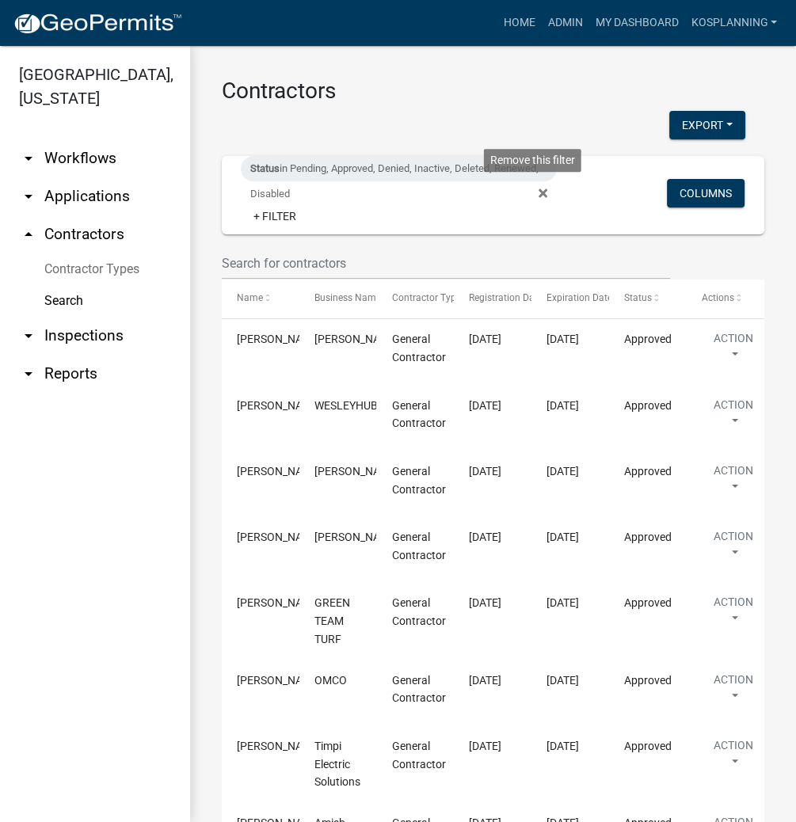
click at [539, 189] on icon at bounding box center [543, 193] width 9 height 13
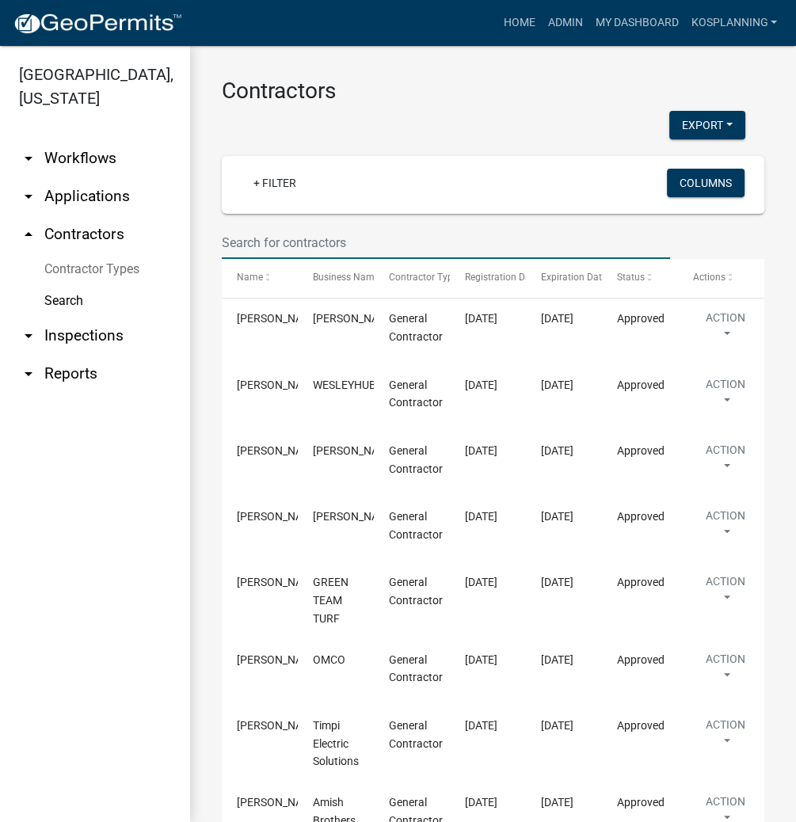
click at [280, 242] on input "text" at bounding box center [446, 243] width 448 height 32
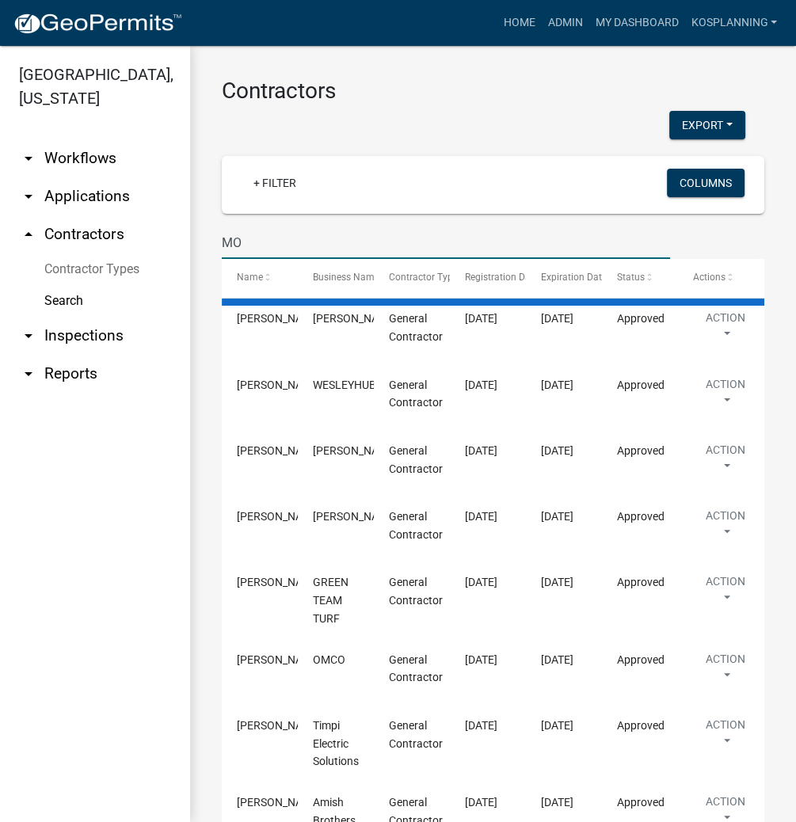
type input "M"
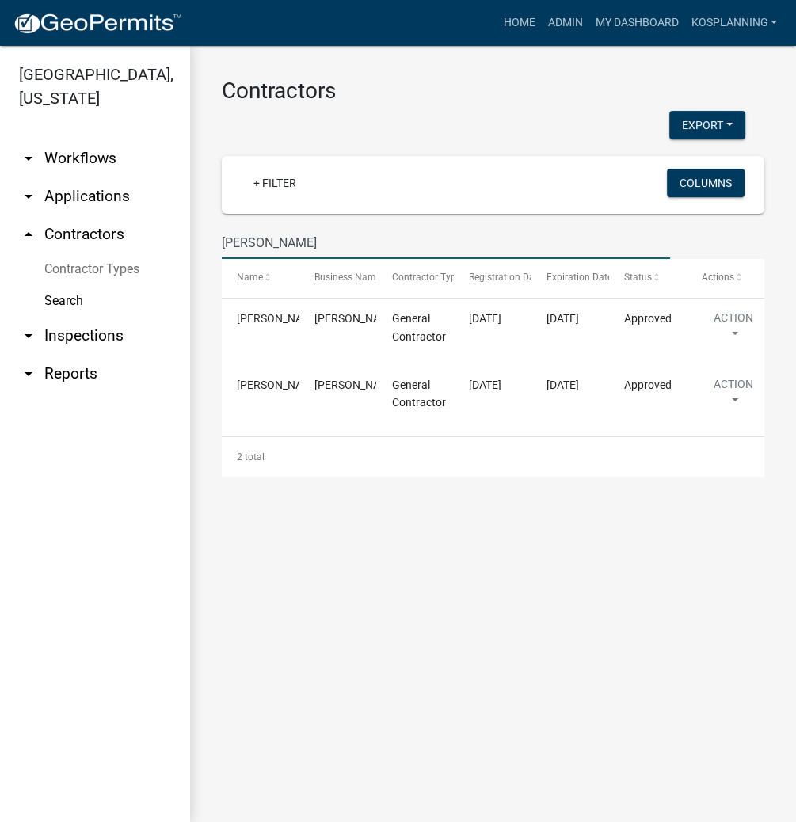
click at [307, 241] on input "[PERSON_NAME]" at bounding box center [446, 243] width 448 height 32
click at [224, 241] on input "[PERSON_NAME]" at bounding box center [446, 243] width 448 height 32
click at [332, 238] on input "[PERSON_NAME]" at bounding box center [446, 243] width 448 height 32
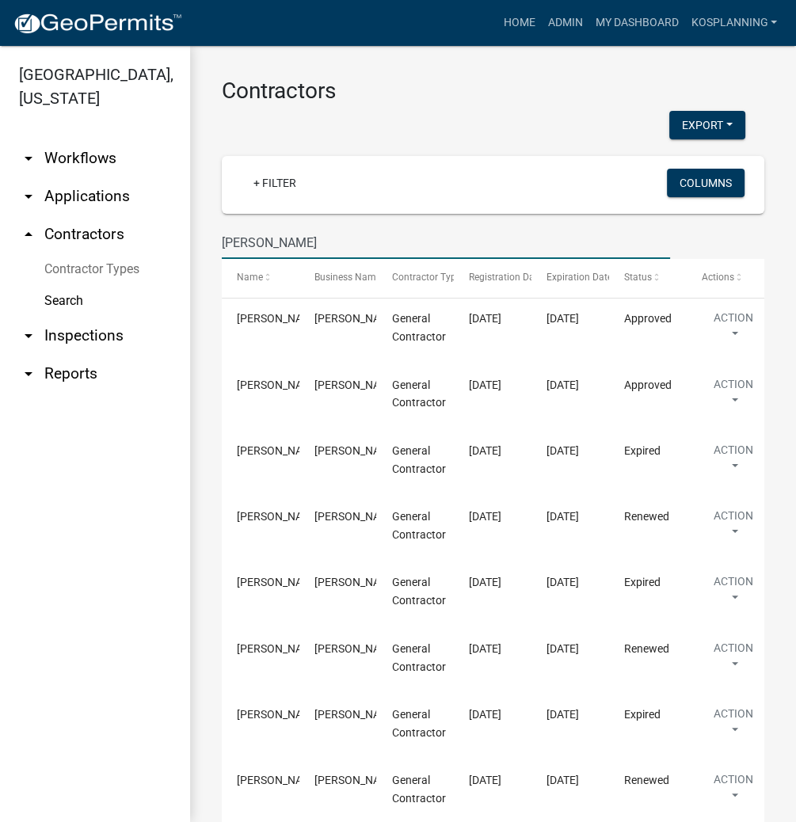
type input "[PERSON_NAME]"
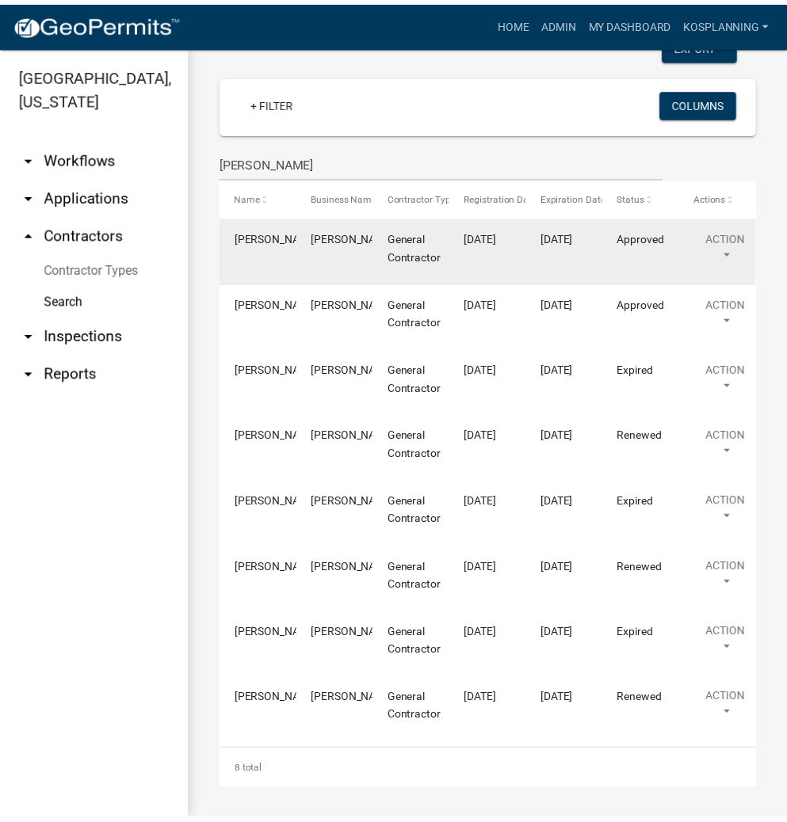
scroll to position [82, 0]
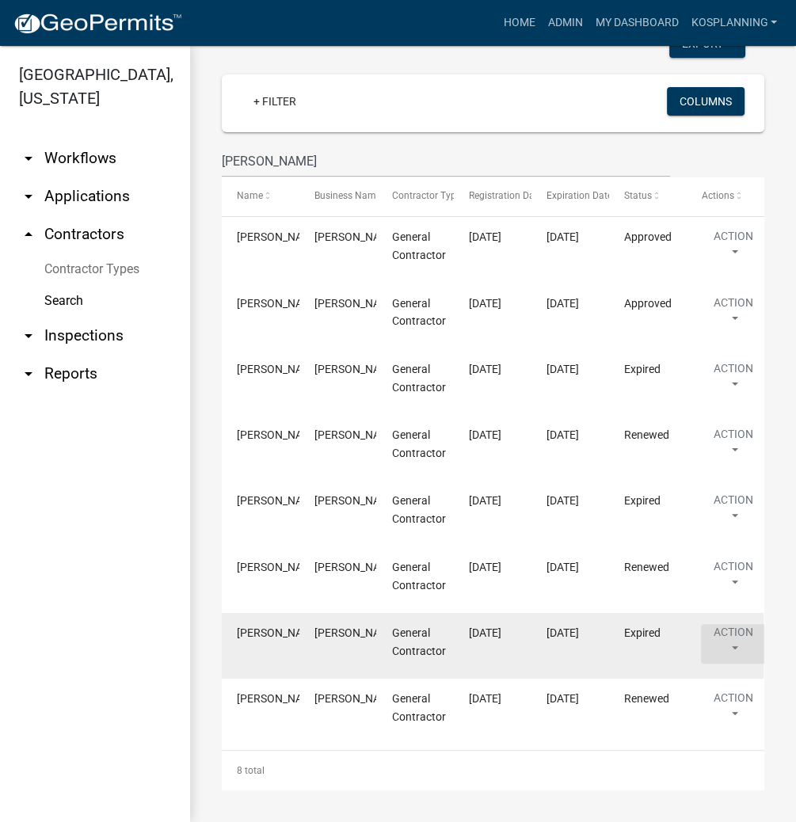
click at [732, 268] on button "Action" at bounding box center [733, 248] width 65 height 40
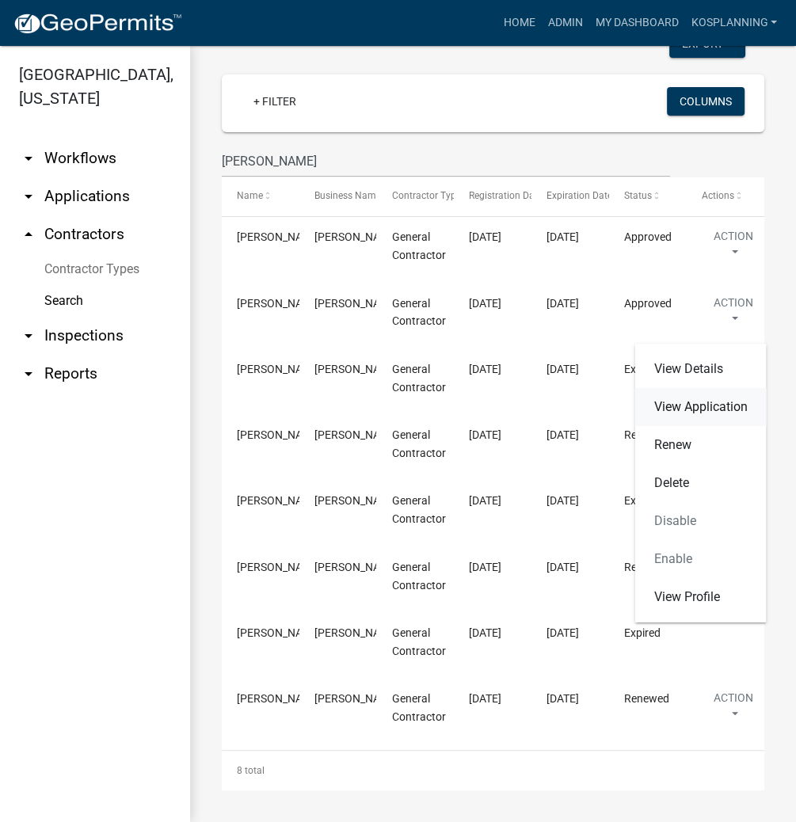
click at [725, 412] on link "View Application" at bounding box center [701, 407] width 132 height 38
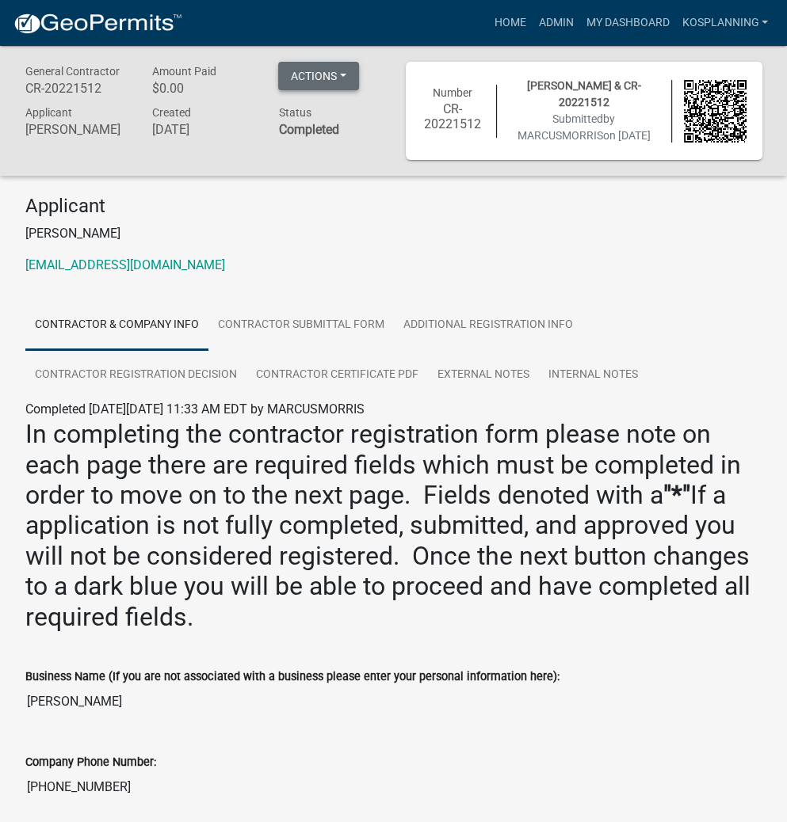
click at [337, 72] on button "Actions" at bounding box center [318, 76] width 81 height 29
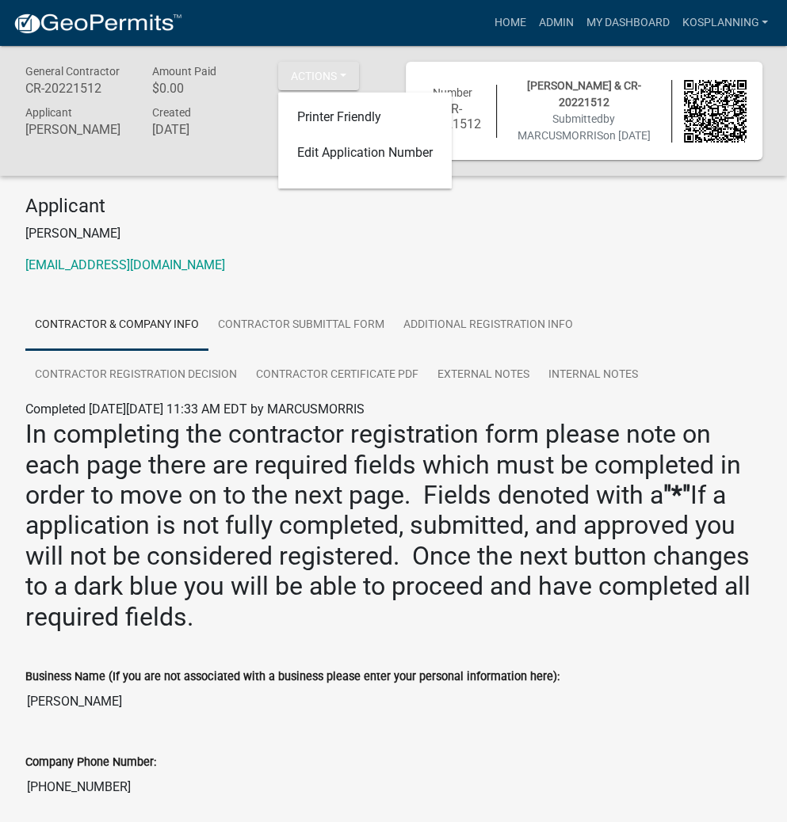
click at [415, 243] on p "[PERSON_NAME]" at bounding box center [393, 233] width 737 height 19
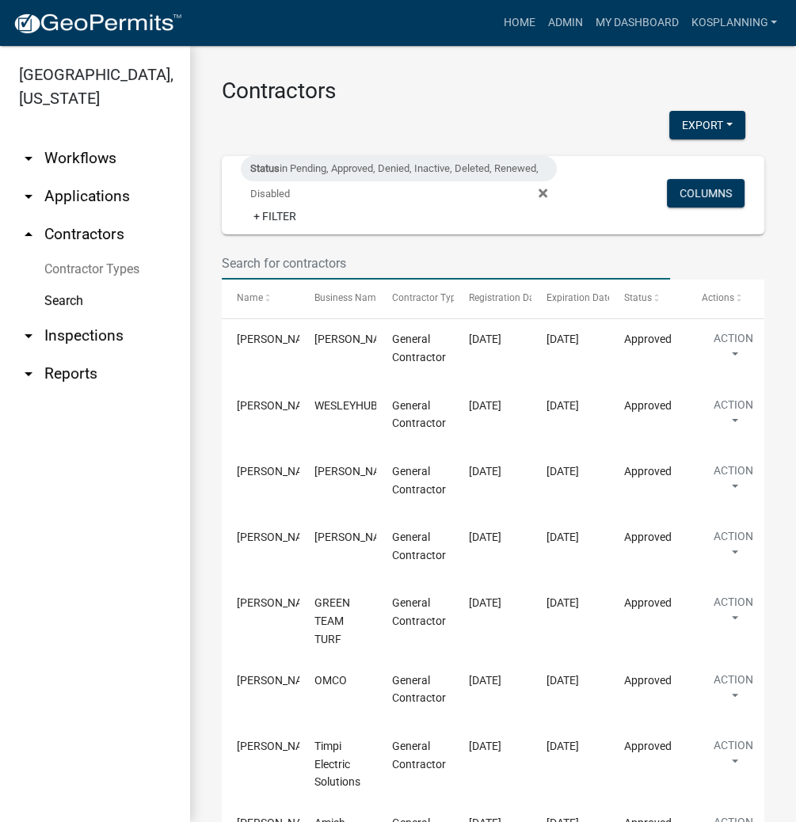
drag, startPoint x: 326, startPoint y: 270, endPoint x: 322, endPoint y: 256, distance: 14.8
click at [326, 270] on input "text" at bounding box center [446, 263] width 448 height 32
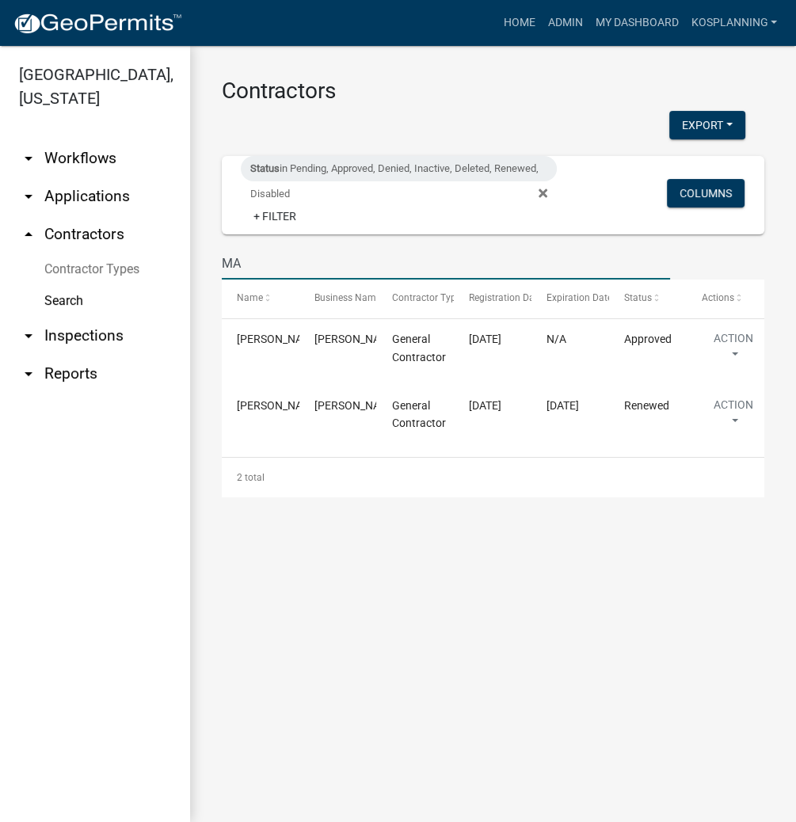
type input "M"
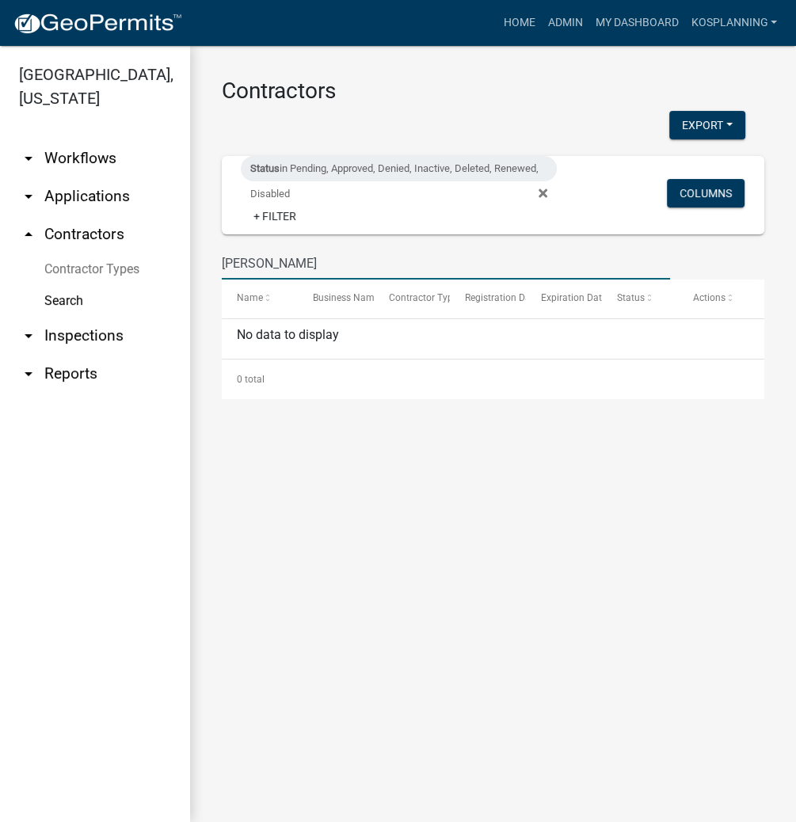
type input "[PERSON_NAME]"
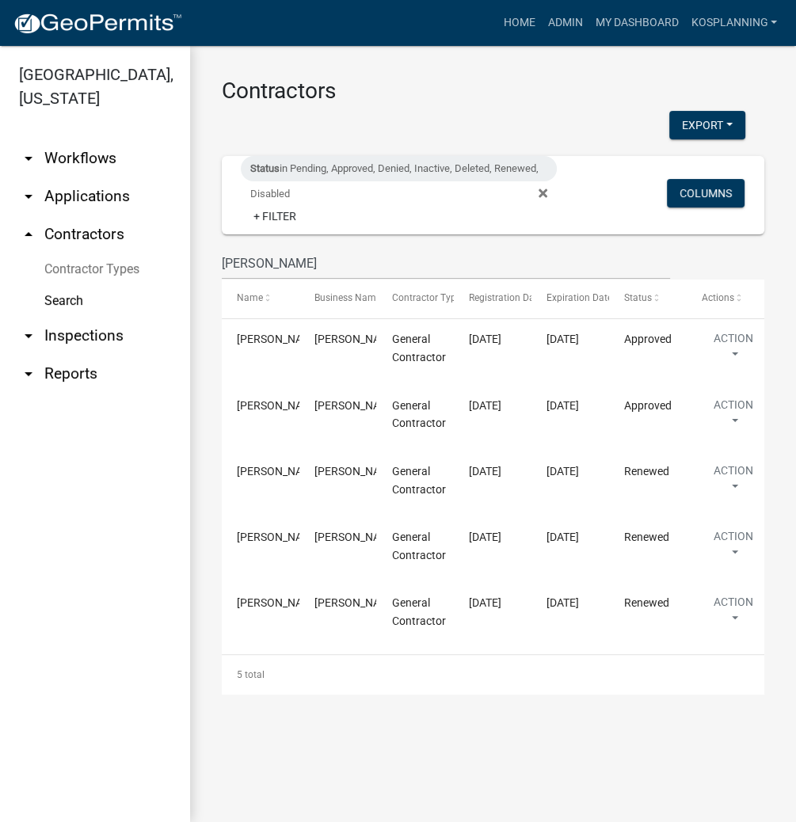
click at [549, 194] on span "Status in Pending, Approved, Denied, Inactive, Deleted, Renewed, Disabled" at bounding box center [405, 193] width 329 height 13
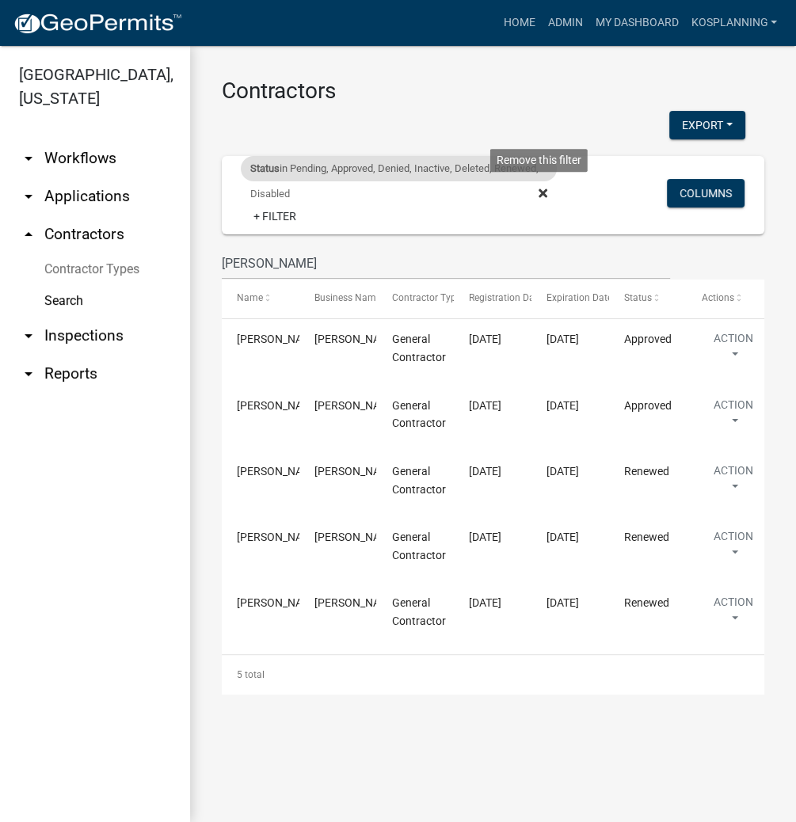
click at [542, 196] on icon at bounding box center [543, 193] width 9 height 13
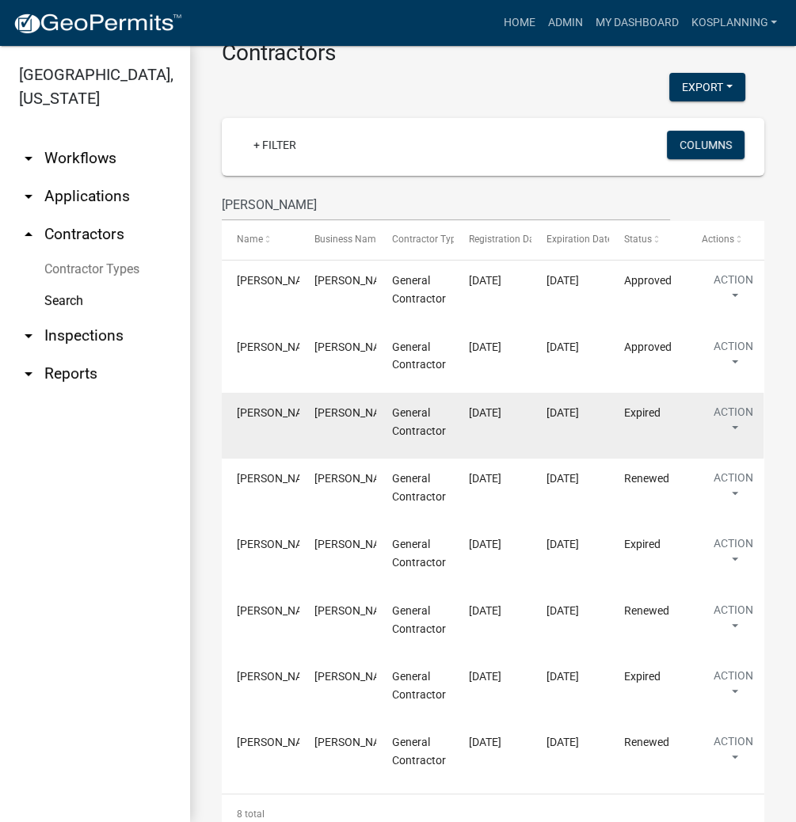
scroll to position [82, 0]
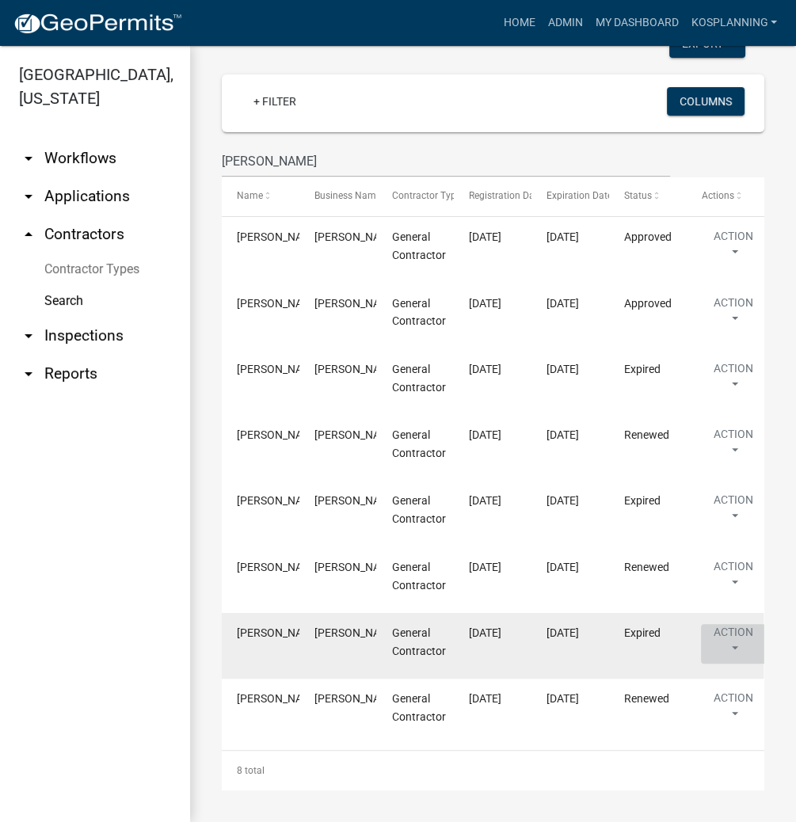
click at [729, 268] on button "Action" at bounding box center [733, 248] width 65 height 40
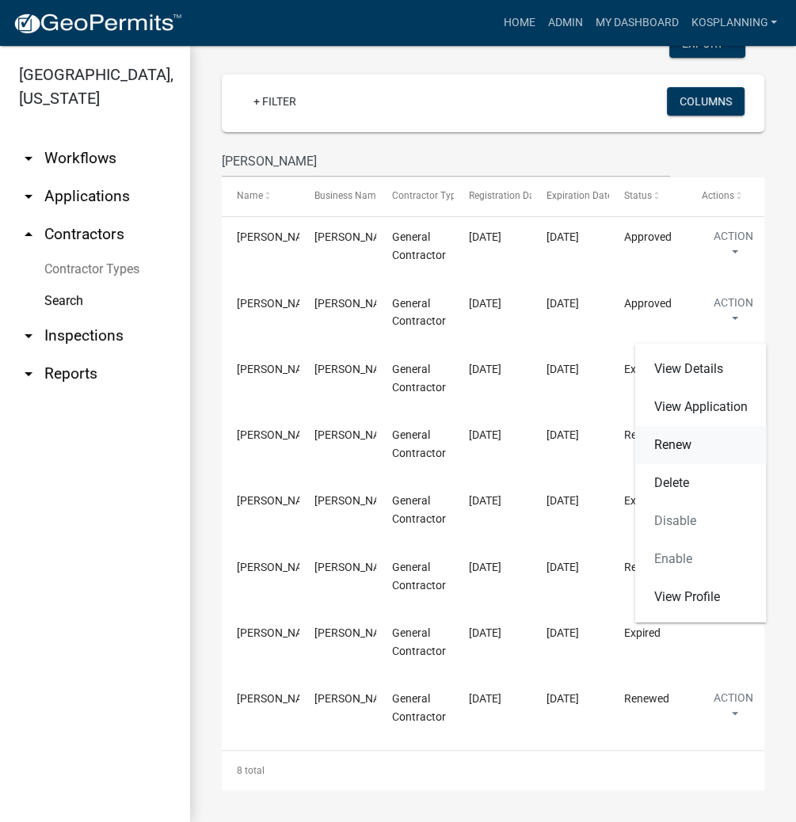
click at [669, 448] on link "Renew" at bounding box center [701, 445] width 132 height 38
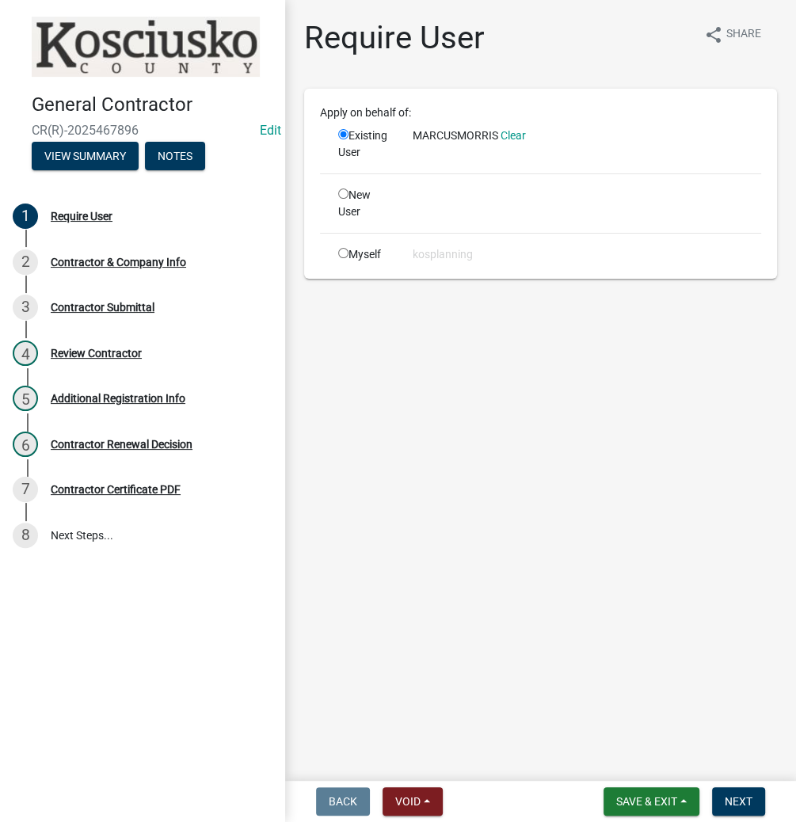
click at [339, 258] on input "radio" at bounding box center [343, 253] width 10 height 10
radio input "true"
click at [342, 136] on input "radio" at bounding box center [343, 134] width 10 height 10
radio input "true"
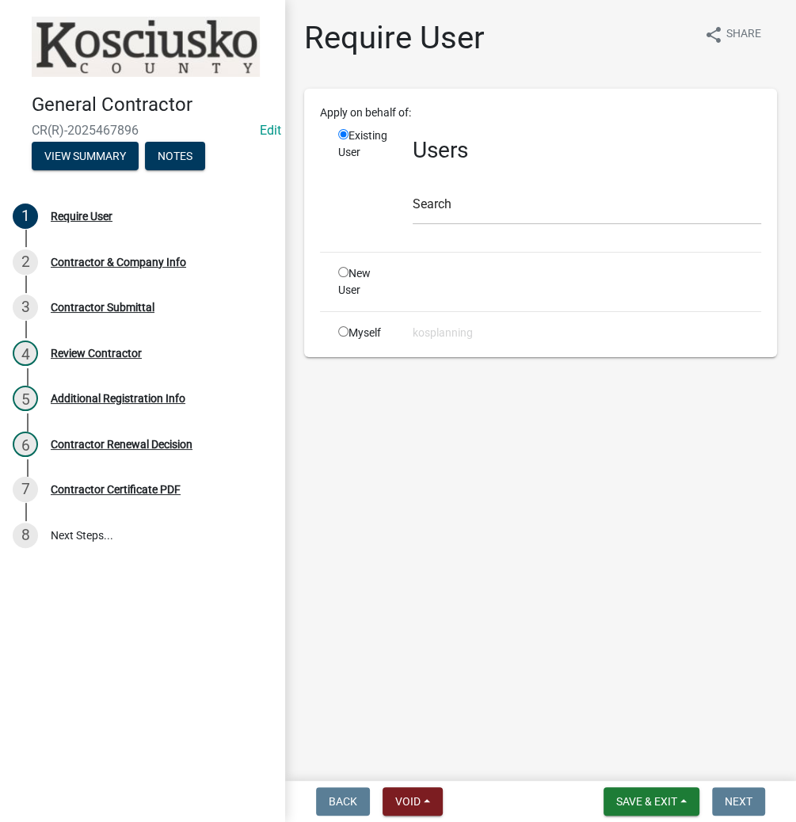
click at [338, 328] on input "radio" at bounding box center [343, 331] width 10 height 10
radio input "true"
radio input "false"
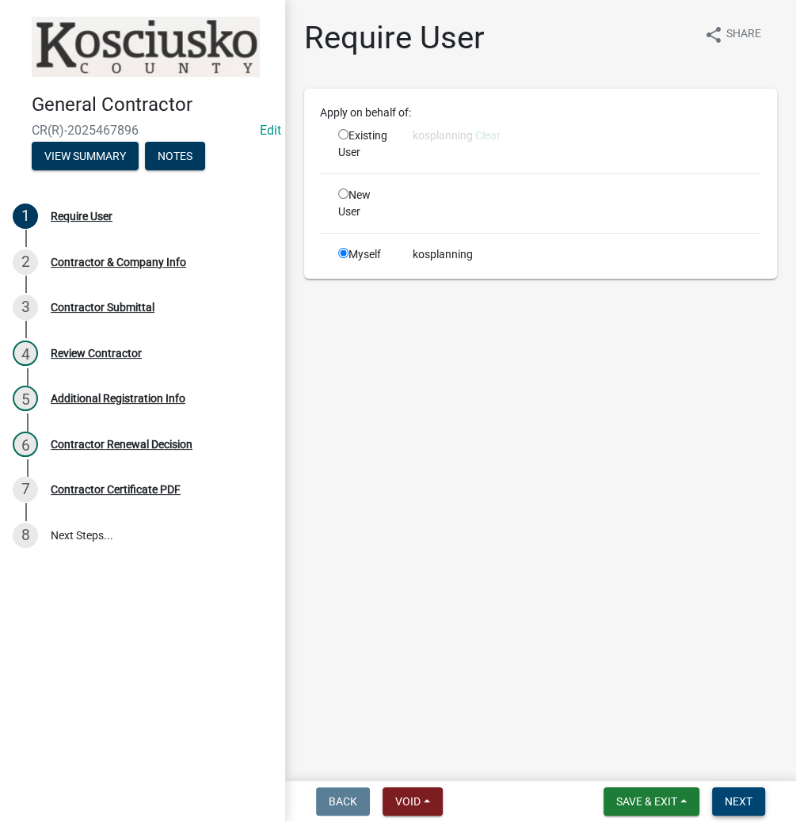
click at [730, 802] on span "Next" at bounding box center [739, 801] width 28 height 13
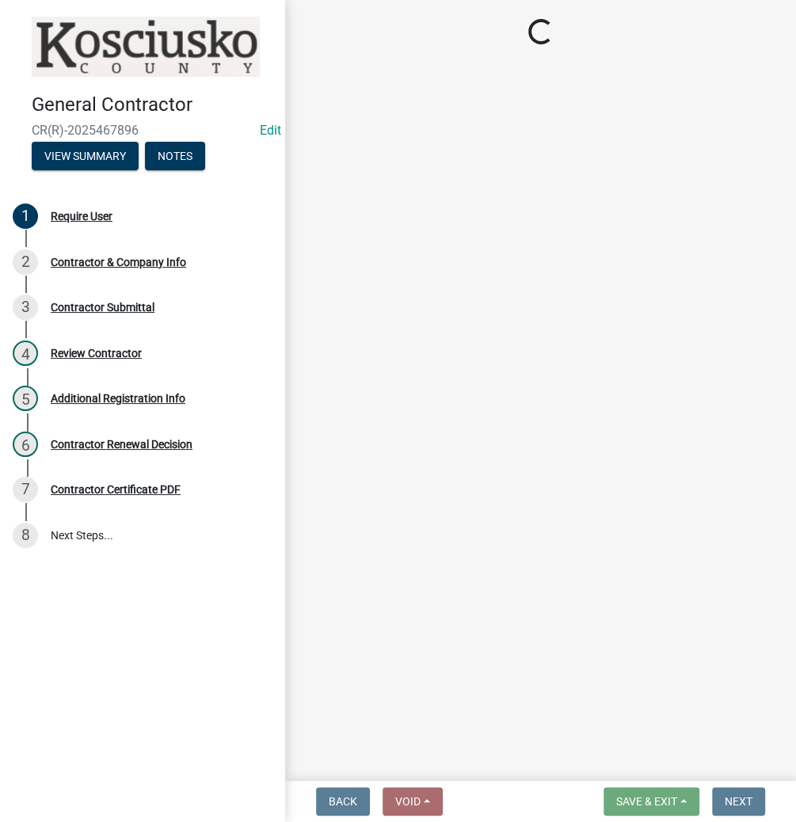
select select "IN"
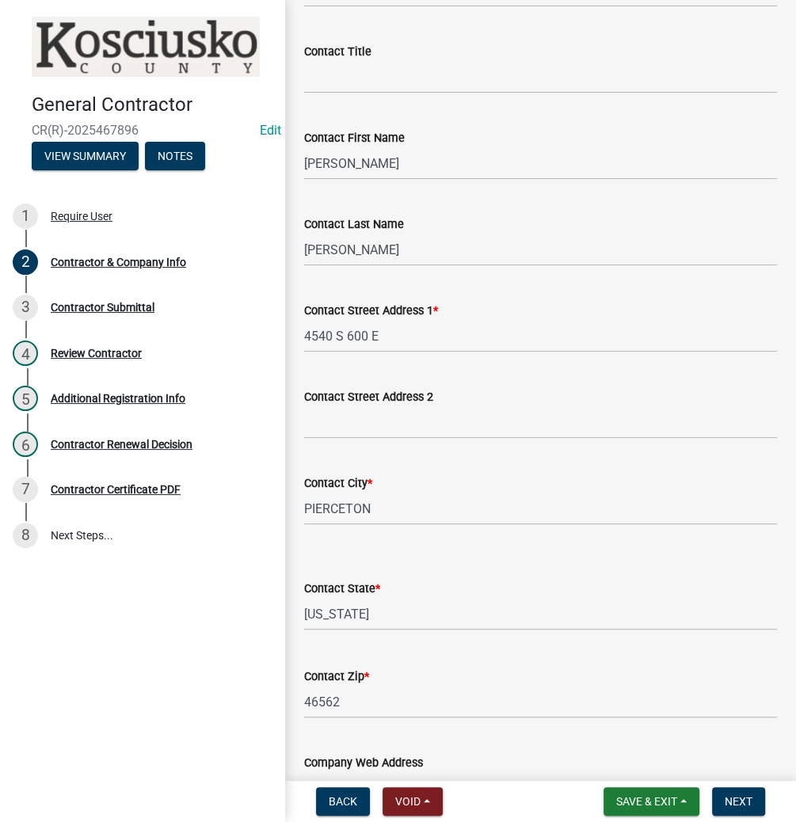
scroll to position [380, 0]
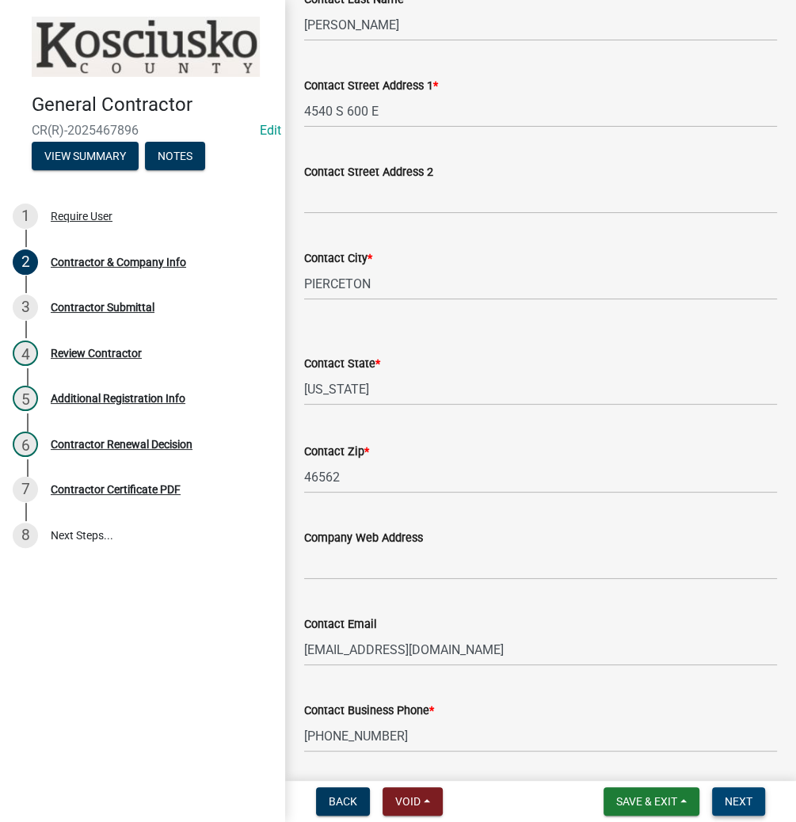
click at [754, 798] on button "Next" at bounding box center [738, 801] width 53 height 29
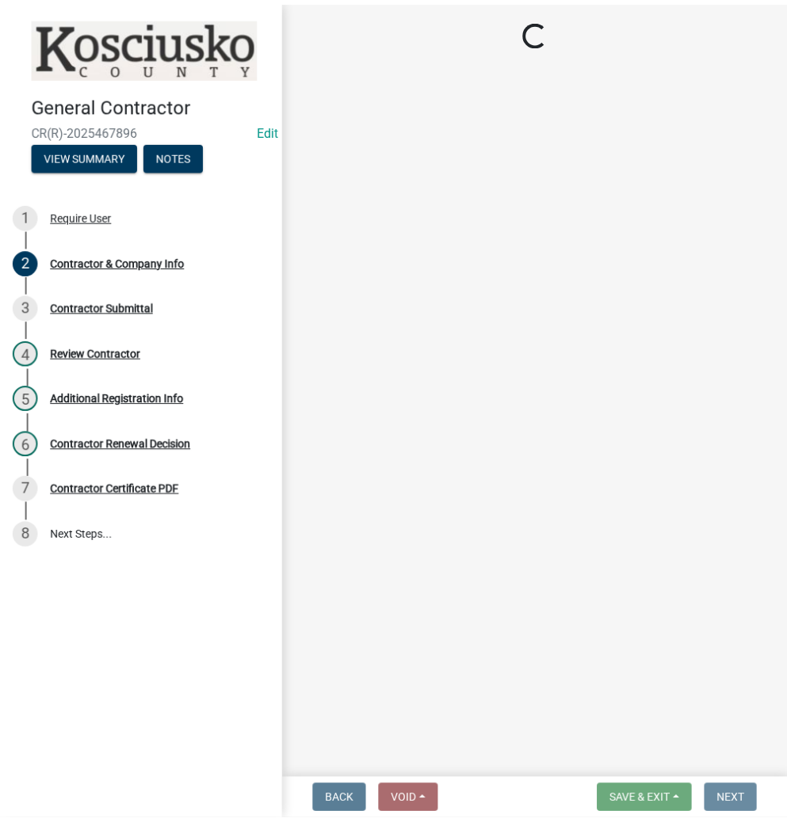
scroll to position [0, 0]
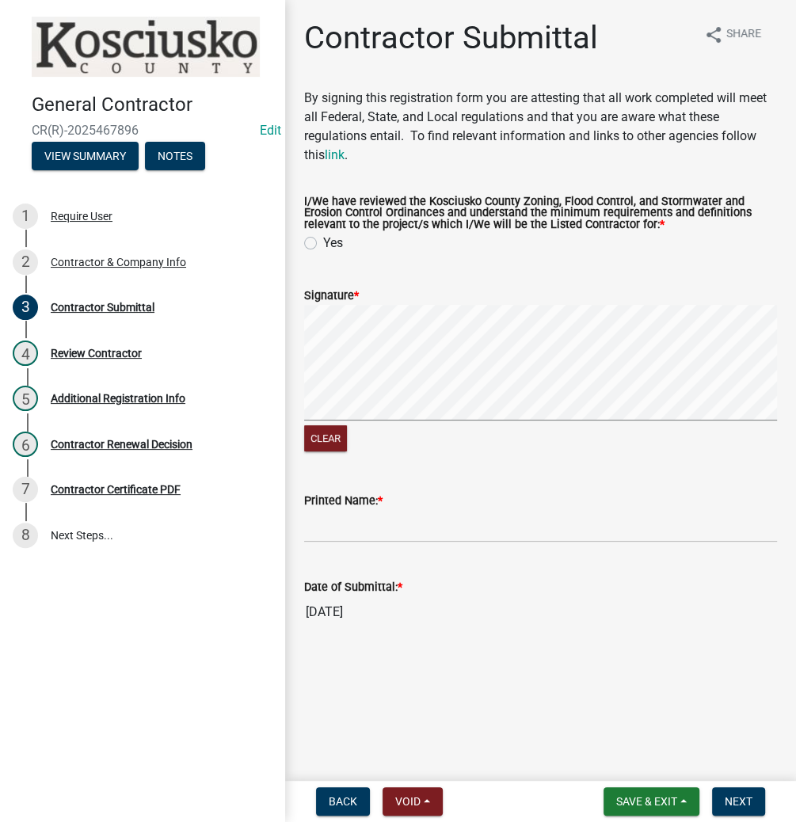
click at [323, 245] on label "Yes" at bounding box center [333, 243] width 20 height 19
click at [323, 244] on input "Yes" at bounding box center [328, 239] width 10 height 10
radio input "true"
click at [438, 434] on div "Clear" at bounding box center [540, 380] width 473 height 150
click at [401, 527] on input "Printed Name: *" at bounding box center [540, 526] width 473 height 32
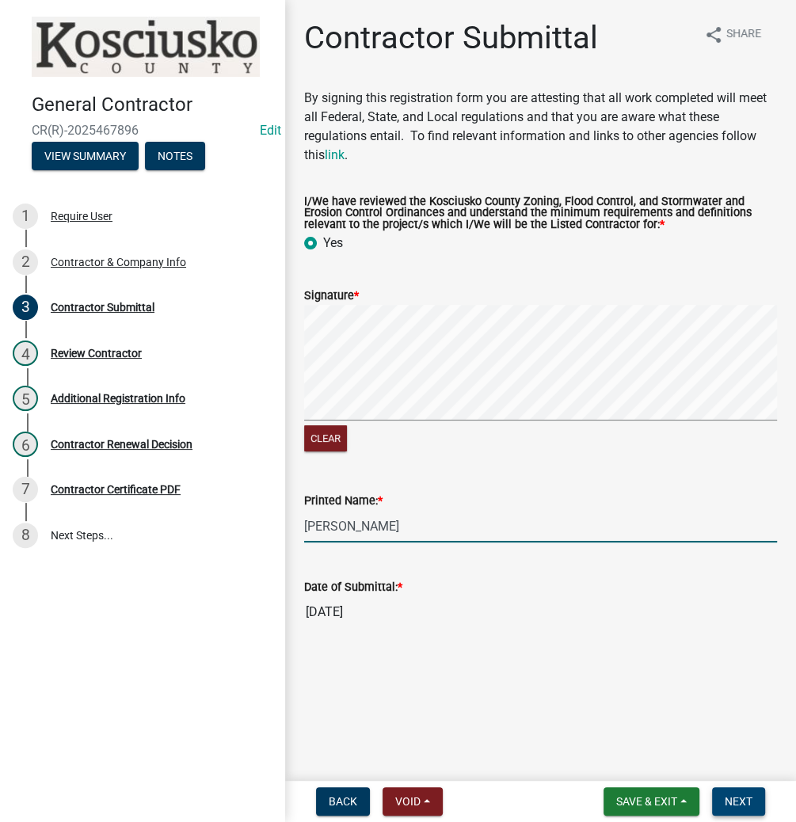
type input "[PERSON_NAME]"
click at [726, 805] on span "Next" at bounding box center [739, 801] width 28 height 13
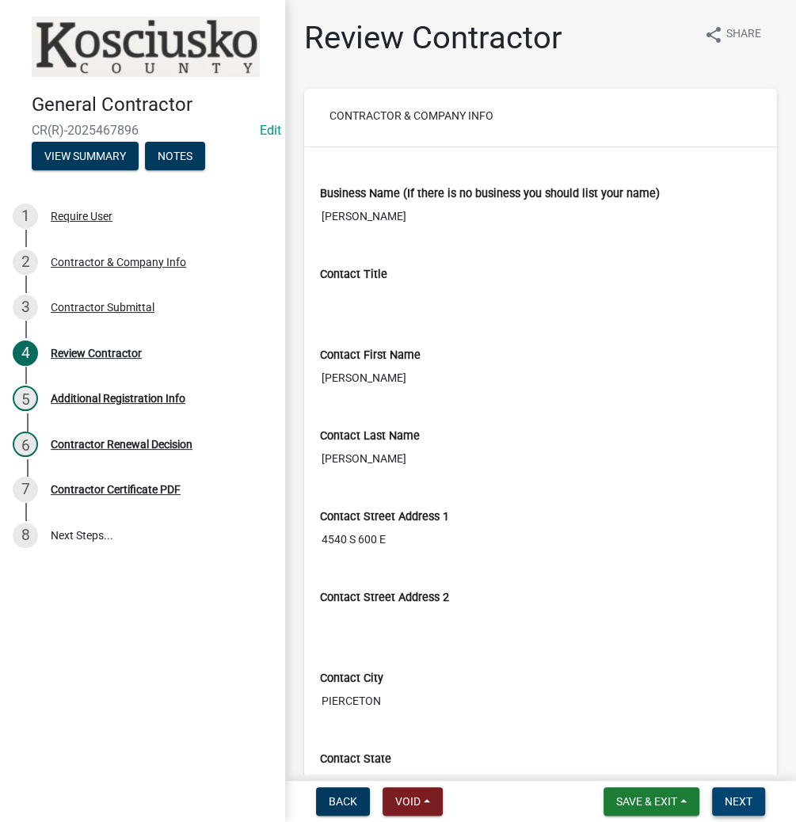
click at [742, 796] on span "Next" at bounding box center [739, 801] width 28 height 13
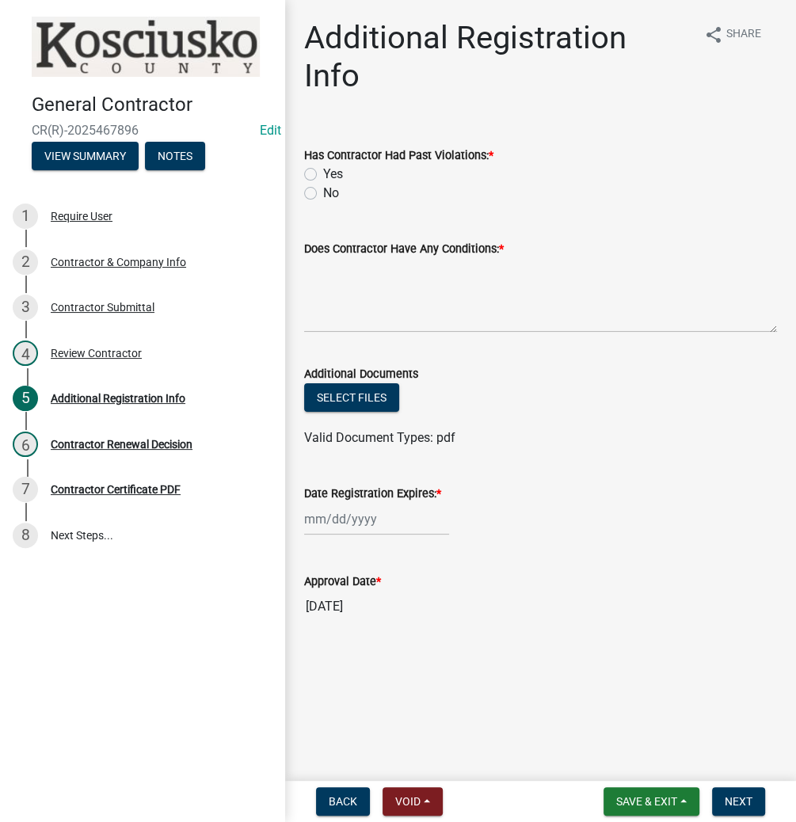
click at [323, 184] on label "No" at bounding box center [331, 193] width 16 height 19
click at [323, 184] on input "No" at bounding box center [328, 189] width 10 height 10
radio input "true"
click at [494, 258] on textarea "Does Contractor Have Any Conditions: *" at bounding box center [540, 295] width 473 height 74
type textarea "NONE"
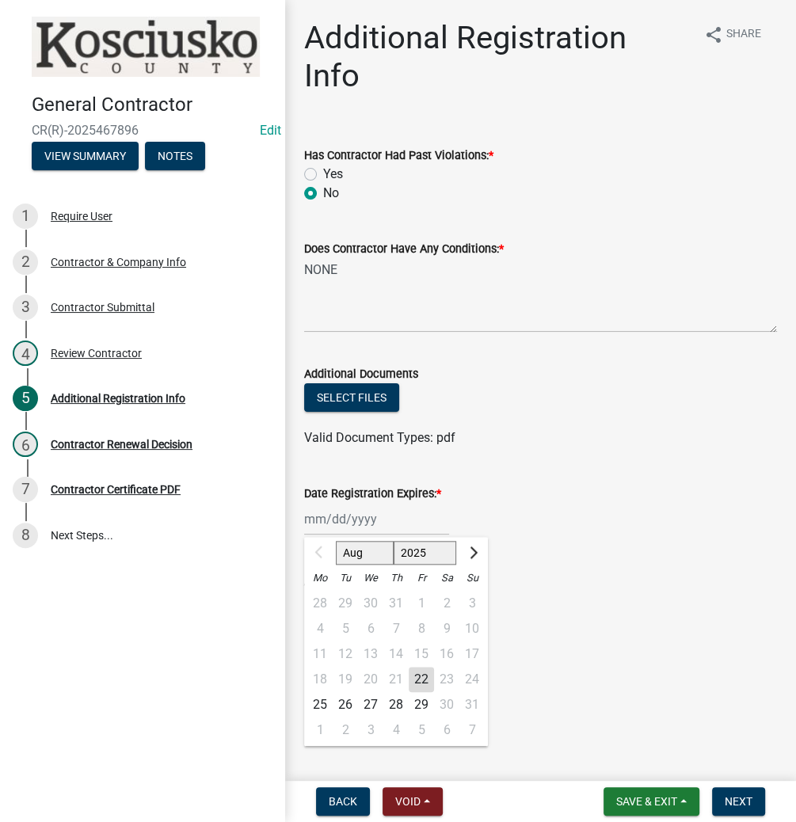
click at [345, 503] on div "Aug Sep Oct Nov Dec 2025 2026 2027 2028 2029 2030 2031 2032 2033 2034 2035 2036…" at bounding box center [376, 519] width 145 height 32
click at [416, 541] on select "2025 2026 2027 2028 2029 2030 2031 2032 2033 2034 2035 2036 2037 2038 2039 2040…" at bounding box center [425, 553] width 63 height 24
select select "2026"
click at [394, 541] on select "2025 2026 2027 2028 2029 2030 2031 2032 2033 2034 2035 2036 2037 2038 2039 2040…" at bounding box center [425, 553] width 63 height 24
click at [322, 692] on div "24" at bounding box center [319, 704] width 25 height 25
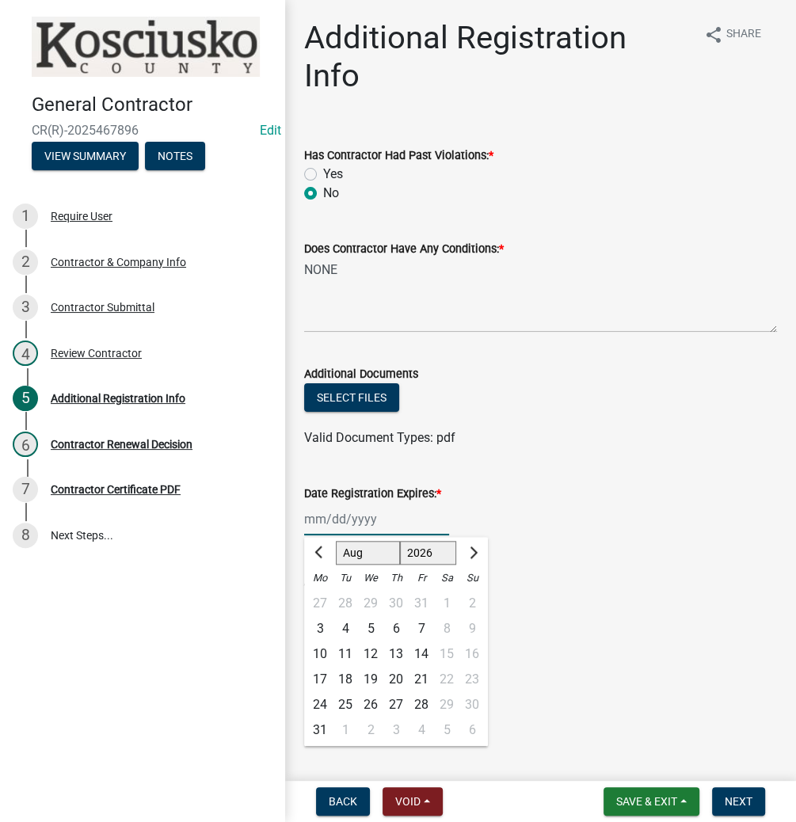
type input "08/24/2026"
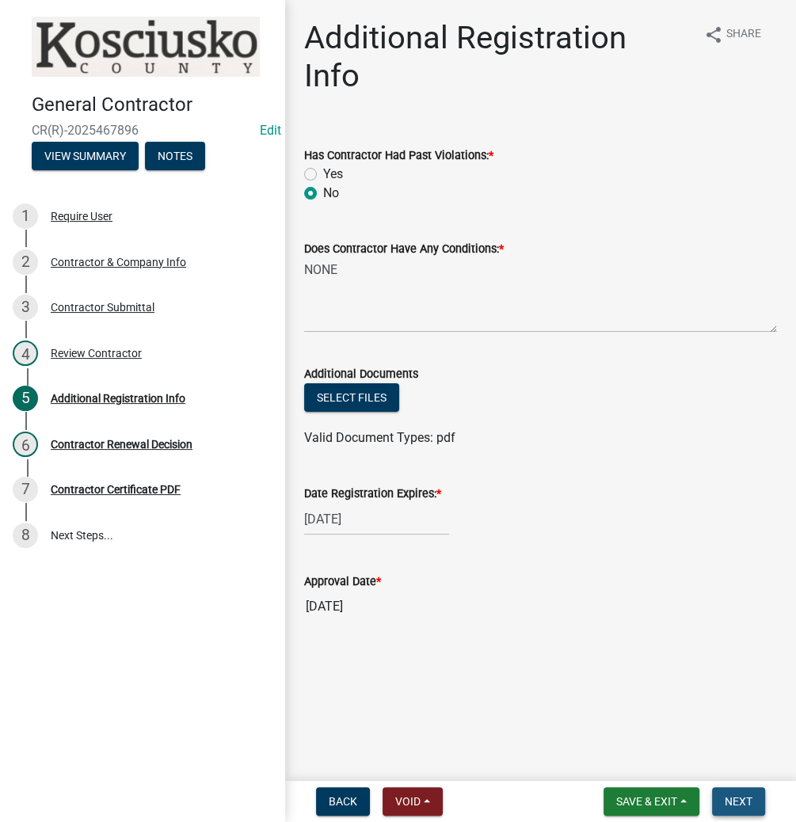
click at [729, 795] on span "Next" at bounding box center [739, 801] width 28 height 13
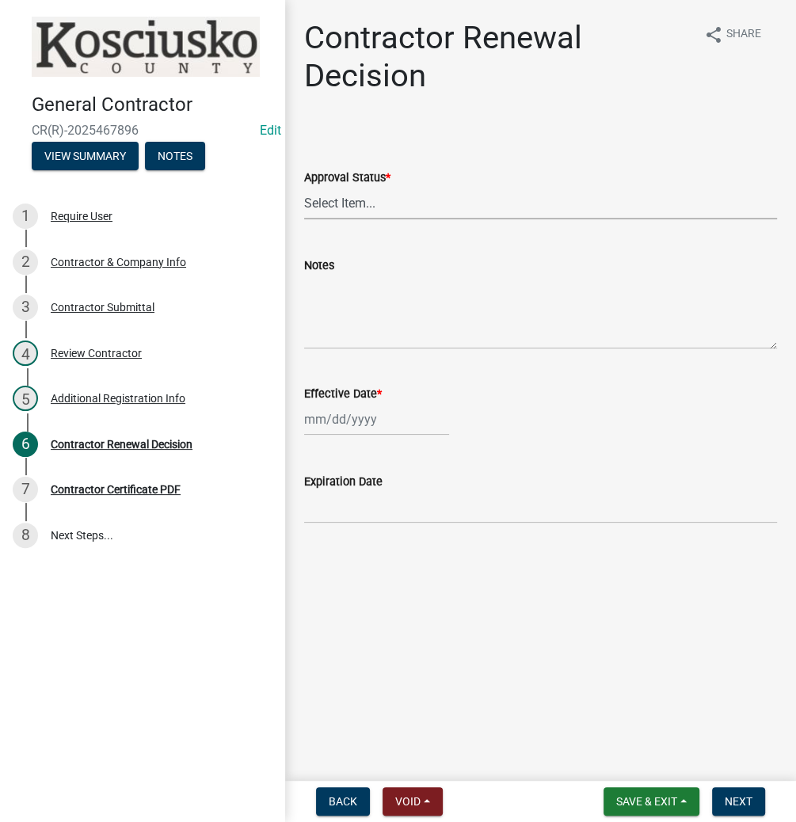
click at [339, 196] on select "Select Item... Approved Denied" at bounding box center [540, 203] width 473 height 32
click at [304, 187] on select "Select Item... Approved Denied" at bounding box center [540, 203] width 473 height 32
select select "30db8998-795d-4bbe-8e49-f1ade8865815"
click at [337, 416] on div at bounding box center [376, 419] width 145 height 32
select select "8"
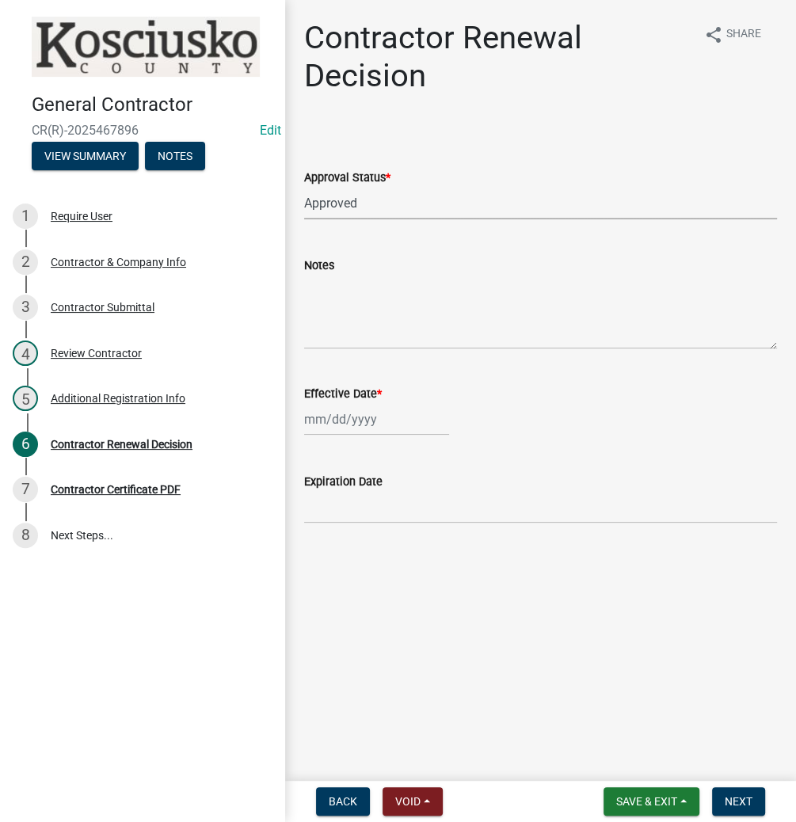
select select "2025"
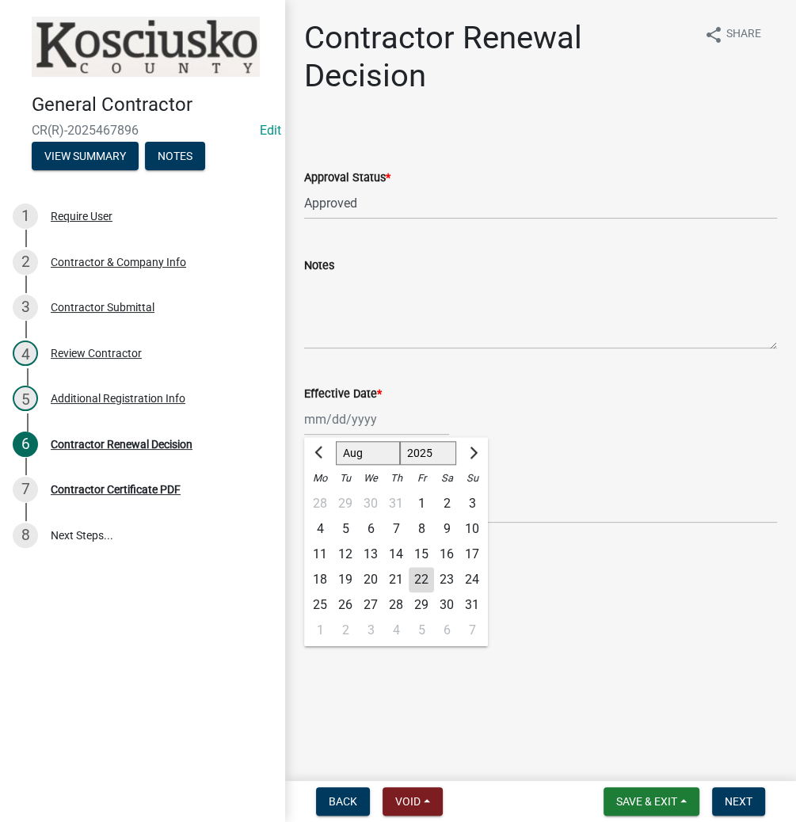
click at [425, 579] on div "22" at bounding box center [421, 579] width 25 height 25
type input "[DATE]"
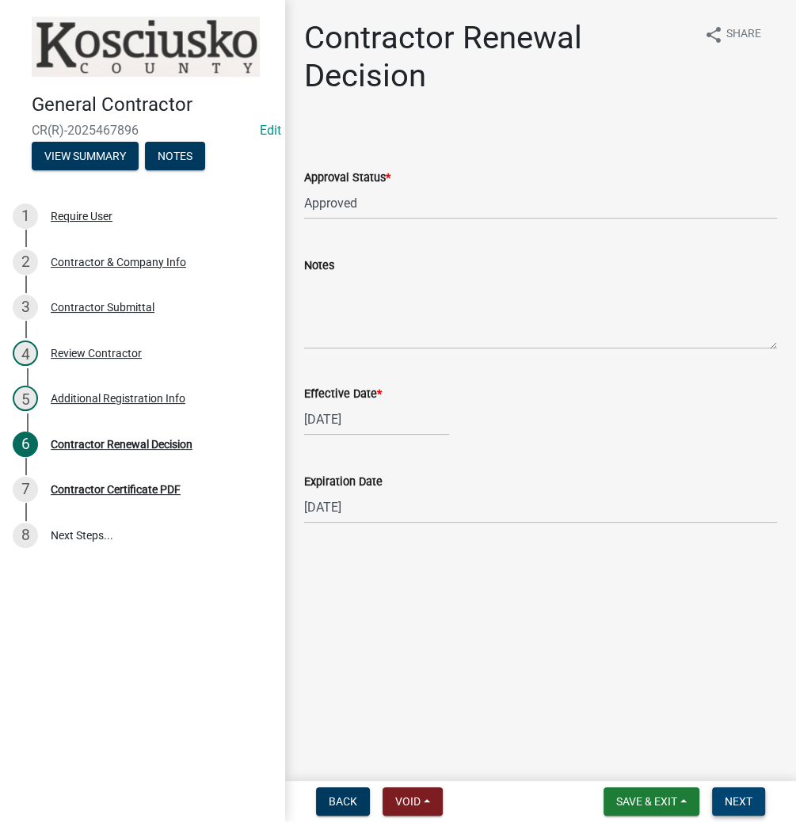
click at [732, 810] on button "Next" at bounding box center [738, 801] width 53 height 29
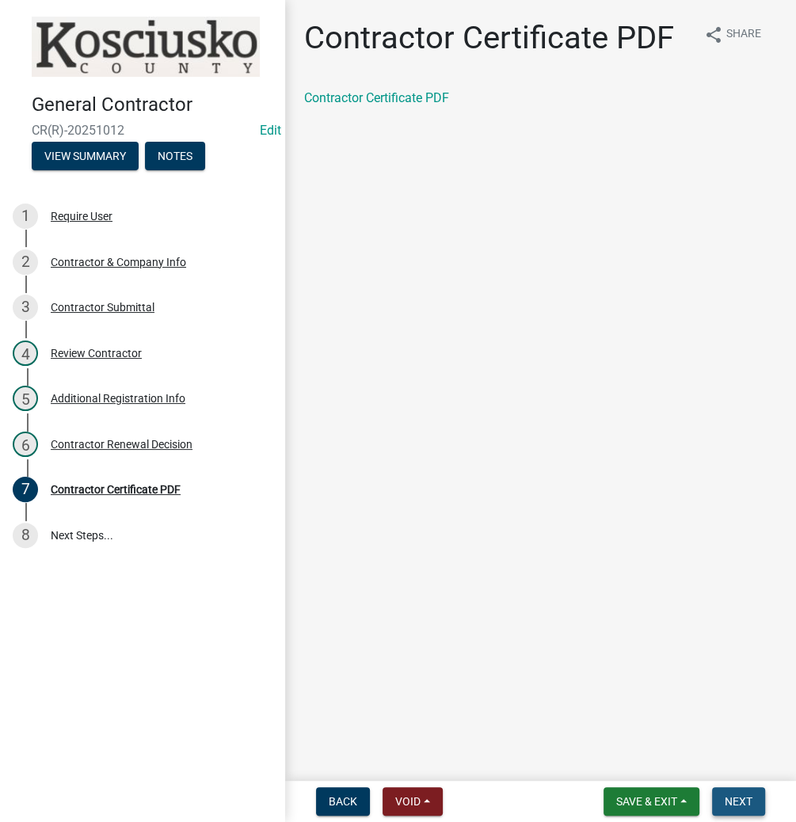
click at [738, 795] on span "Next" at bounding box center [739, 801] width 28 height 13
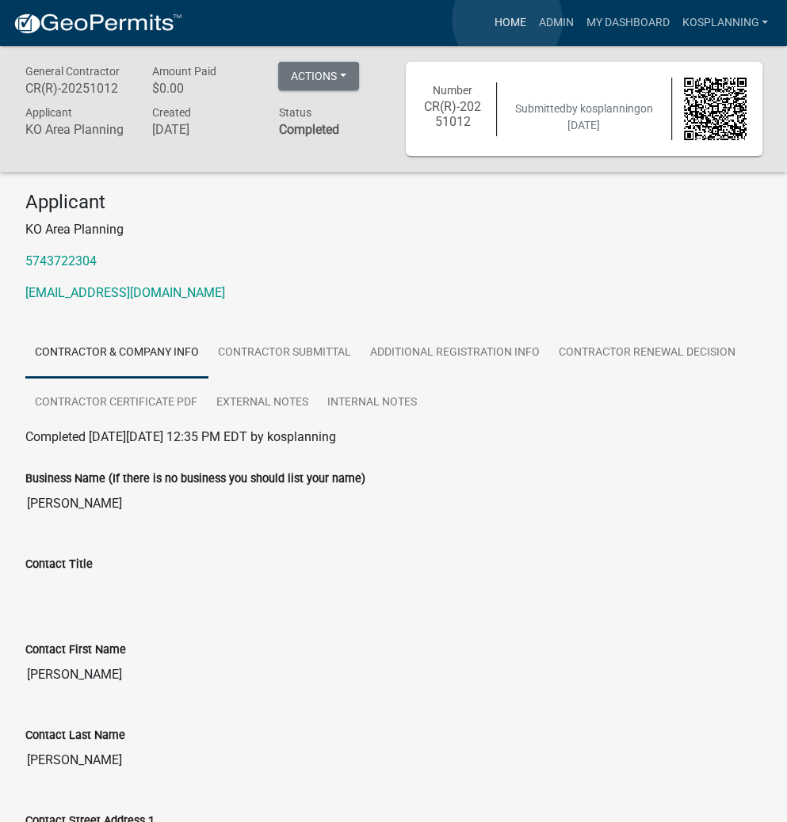
click at [507, 20] on link "Home" at bounding box center [509, 23] width 44 height 30
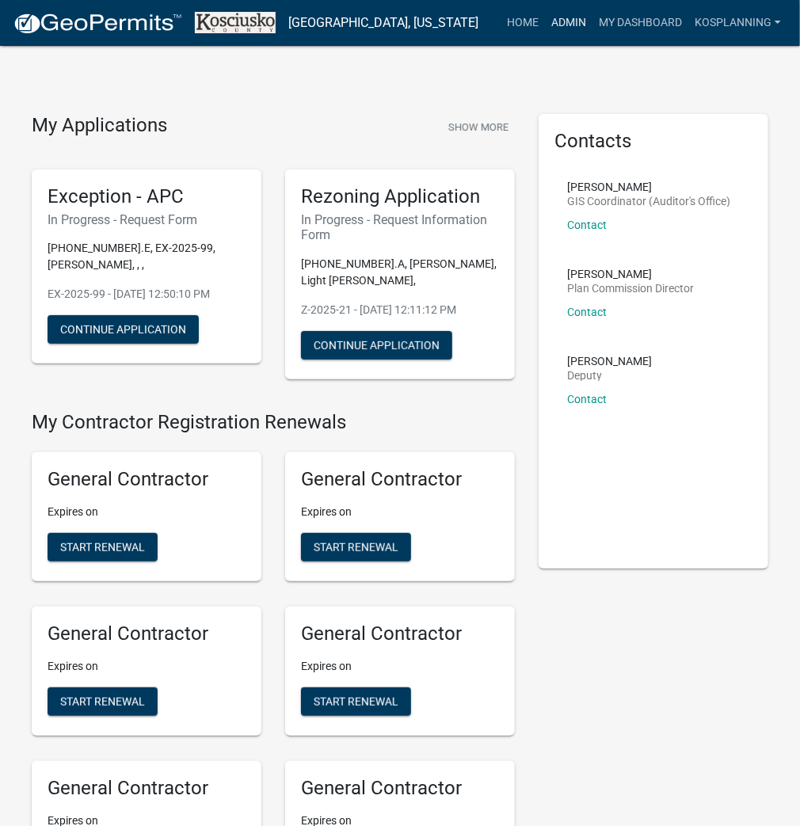
click at [561, 29] on link "Admin" at bounding box center [569, 23] width 48 height 30
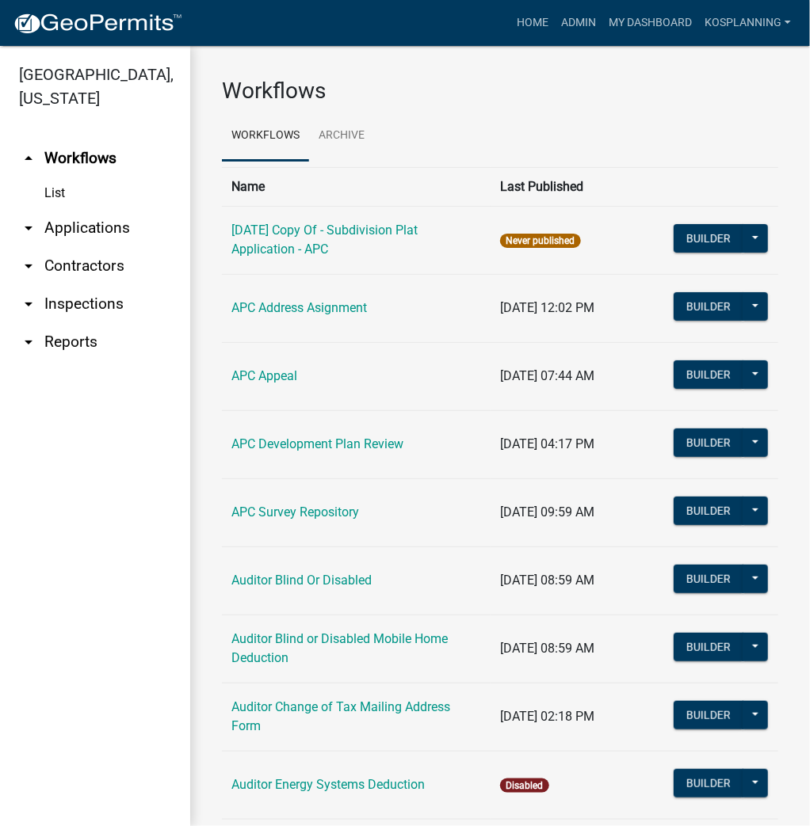
click at [98, 223] on link "arrow_drop_down Applications" at bounding box center [95, 228] width 190 height 38
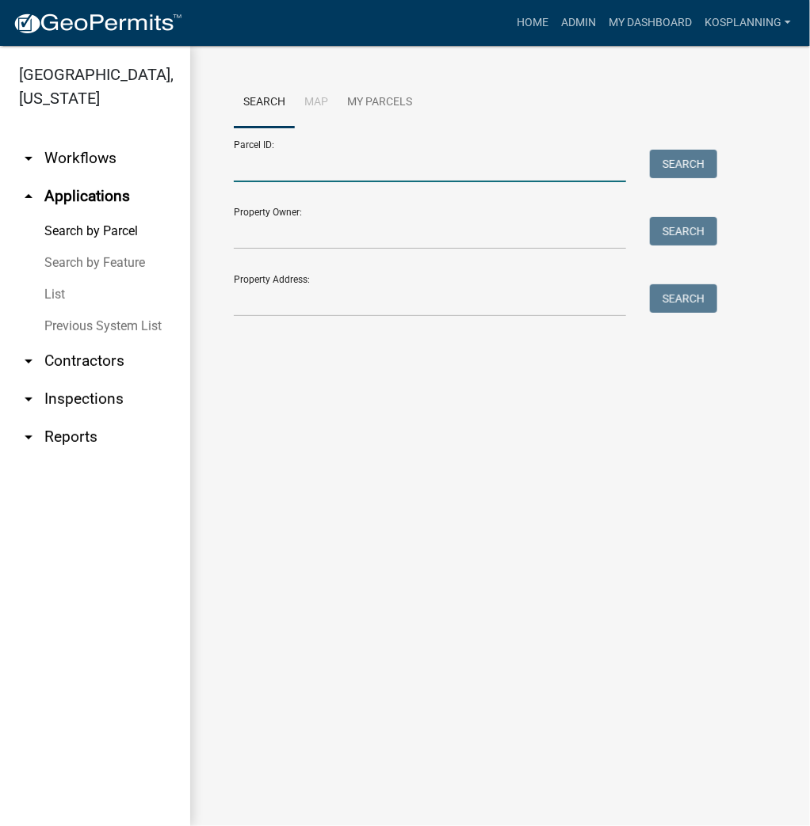
drag, startPoint x: 260, startPoint y: 165, endPoint x: 269, endPoint y: 155, distance: 12.9
click at [260, 165] on input "Parcel ID:" at bounding box center [430, 166] width 392 height 32
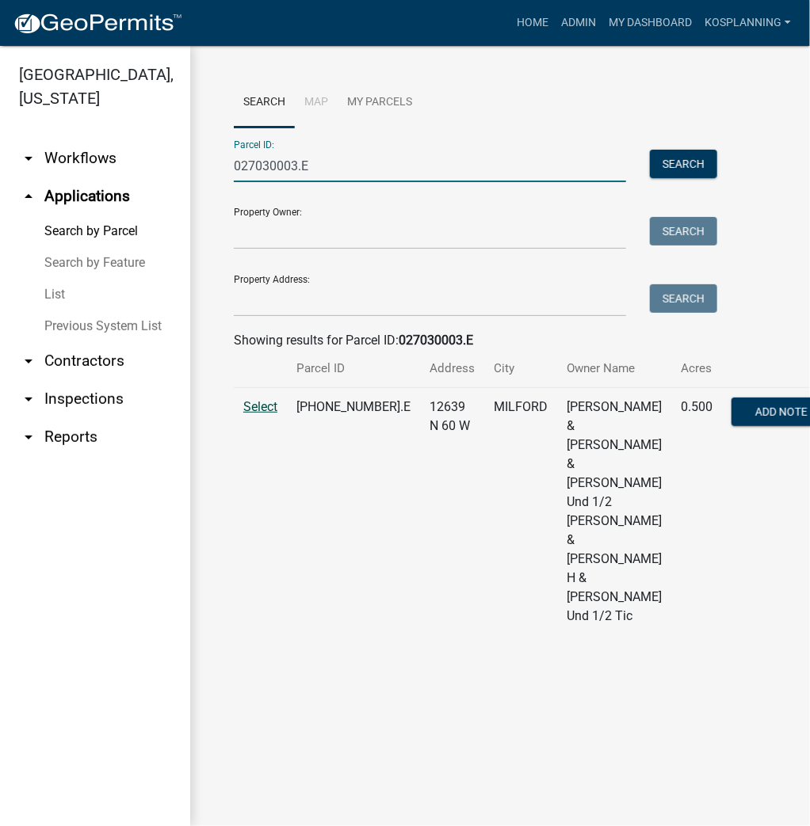
type input "027030003.E"
click at [260, 414] on span "Select" at bounding box center [260, 406] width 34 height 15
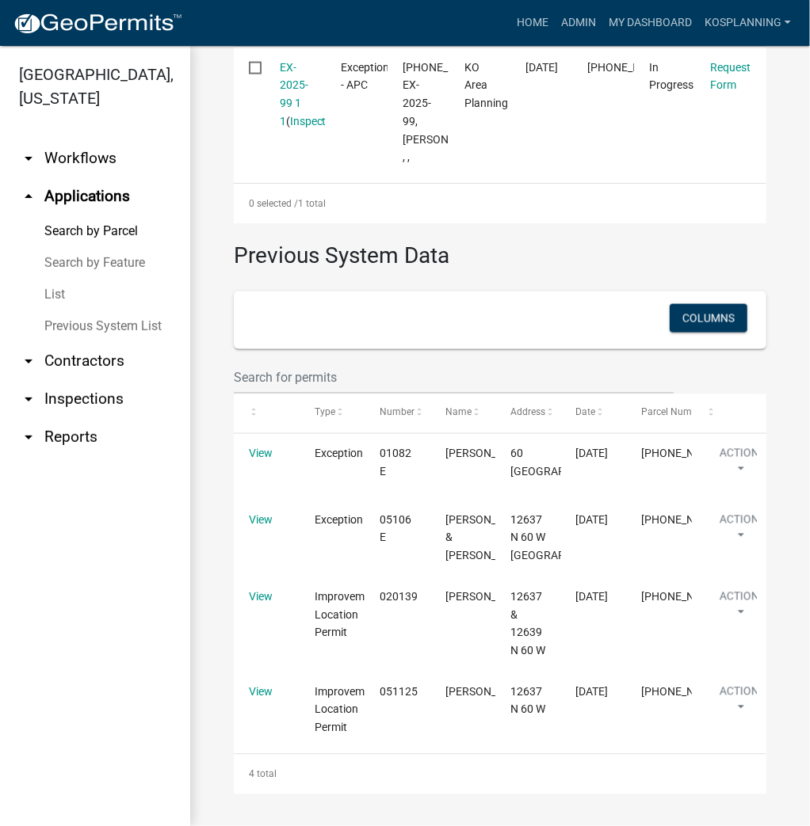
scroll to position [887, 0]
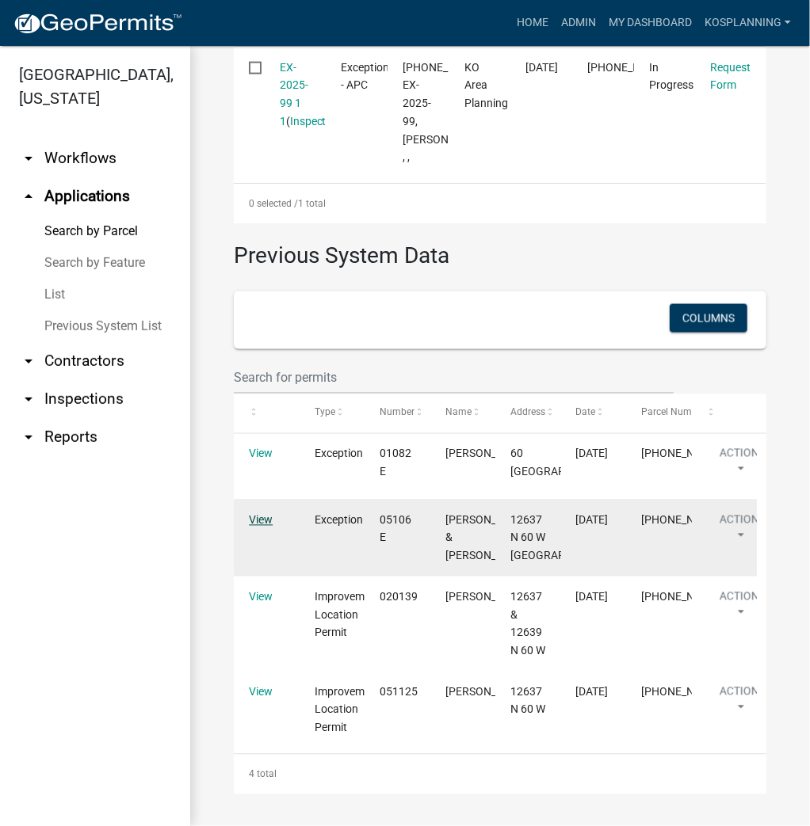
click at [253, 514] on link "View" at bounding box center [261, 520] width 24 height 13
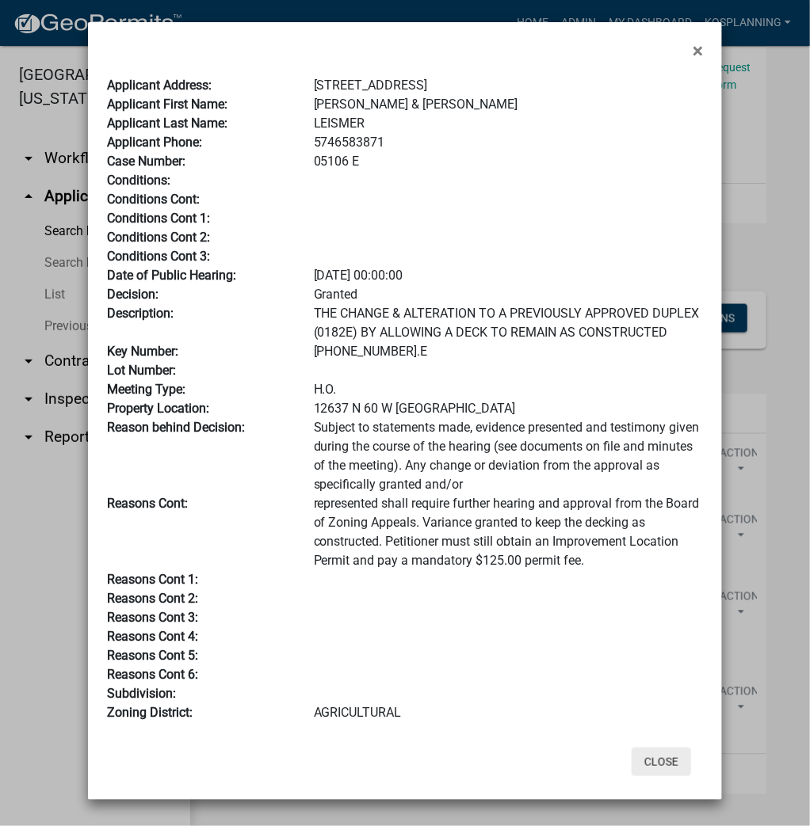
click at [660, 761] on button "Close" at bounding box center [660, 762] width 59 height 29
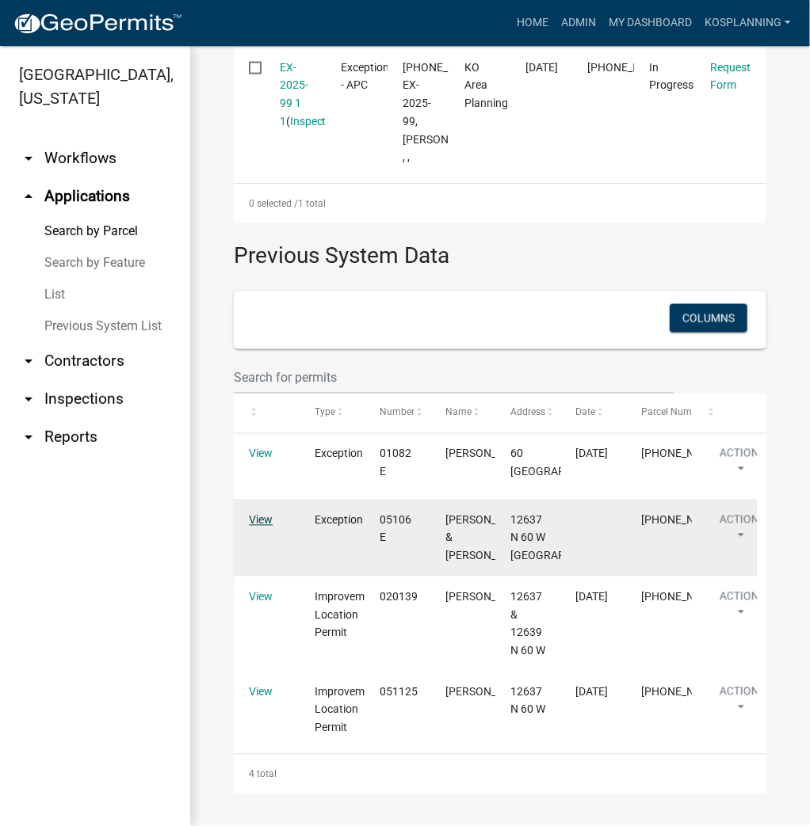
click at [264, 514] on link "View" at bounding box center [261, 520] width 24 height 13
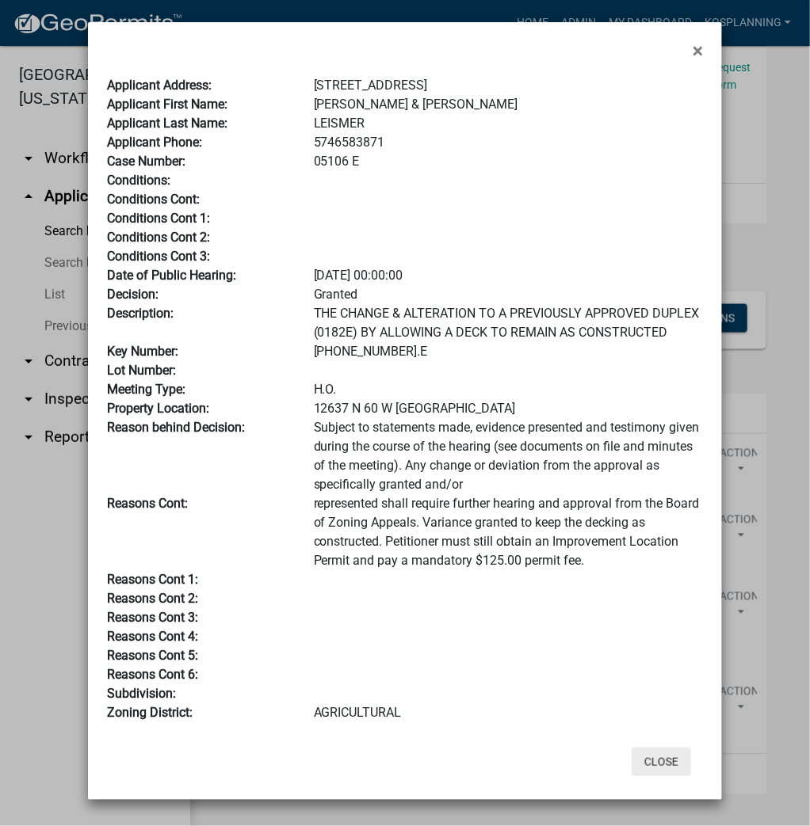
click at [665, 756] on button "Close" at bounding box center [660, 762] width 59 height 29
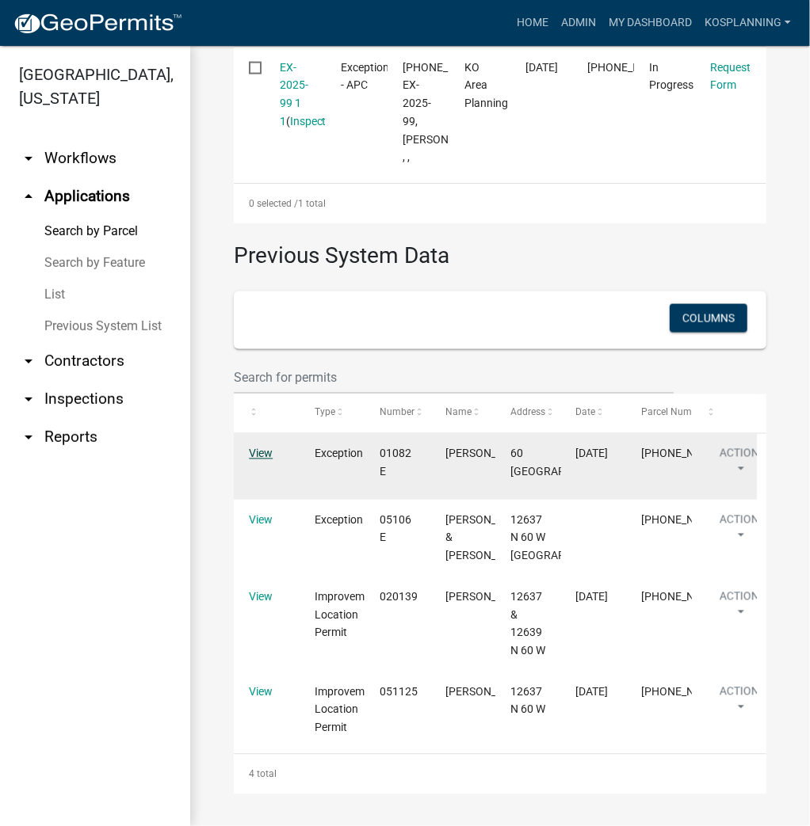
click at [256, 448] on link "View" at bounding box center [261, 454] width 24 height 13
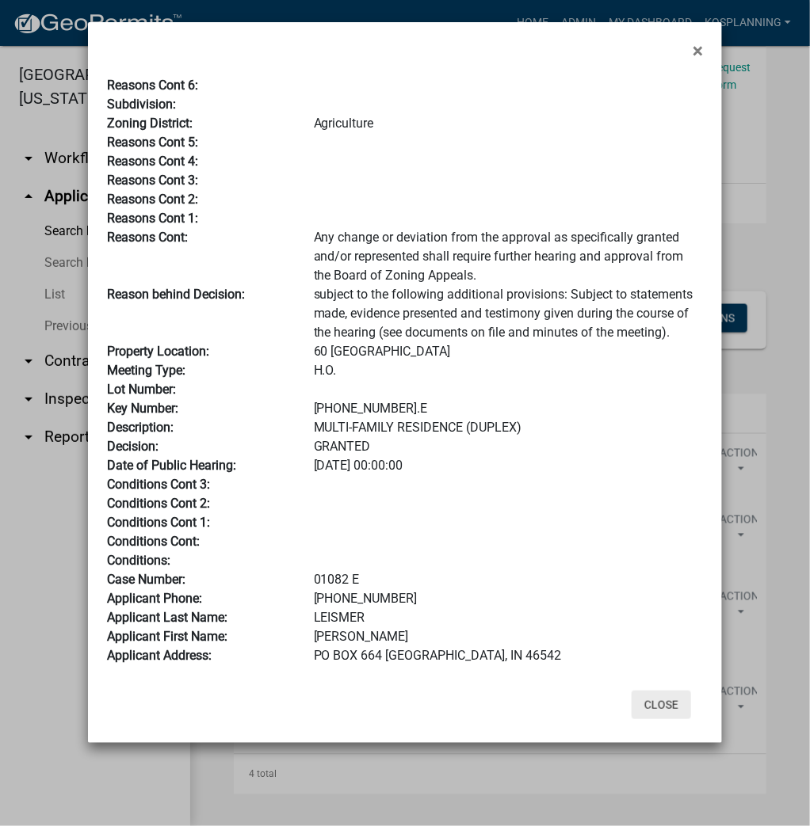
click at [671, 711] on button "Close" at bounding box center [660, 705] width 59 height 29
